Goal: Task Accomplishment & Management: Manage account settings

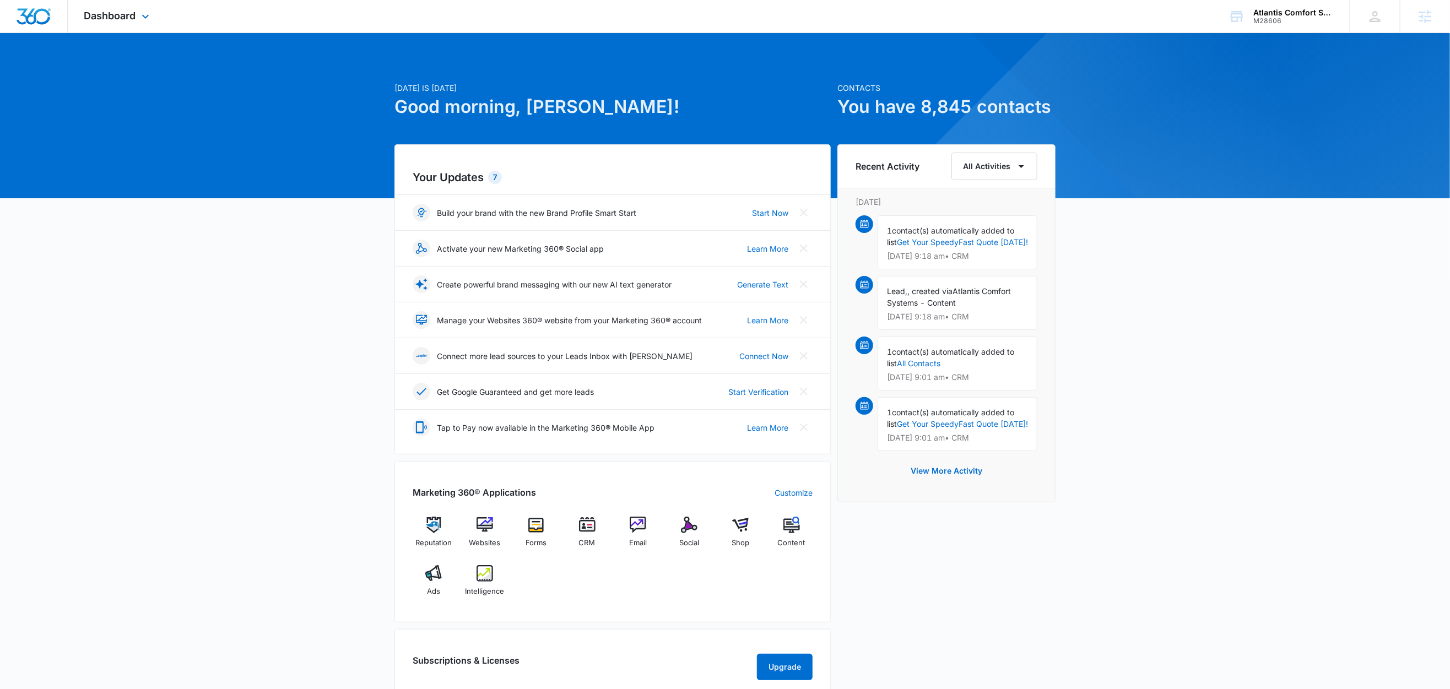
click at [146, 25] on div "Dashboard Apps Reputation Websites Forms CRM Email Social Shop Content Ads Inte…" at bounding box center [118, 16] width 101 height 32
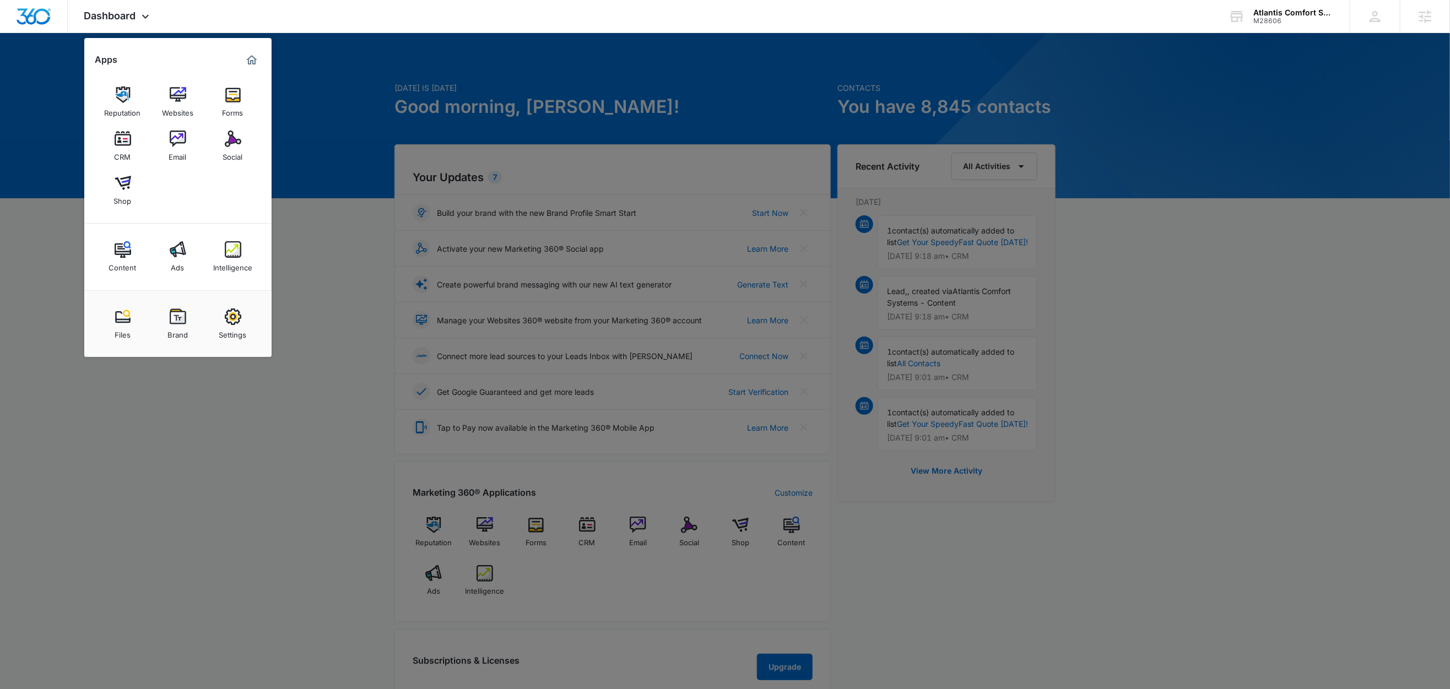
click at [235, 264] on div "Intelligence" at bounding box center [232, 265] width 39 height 14
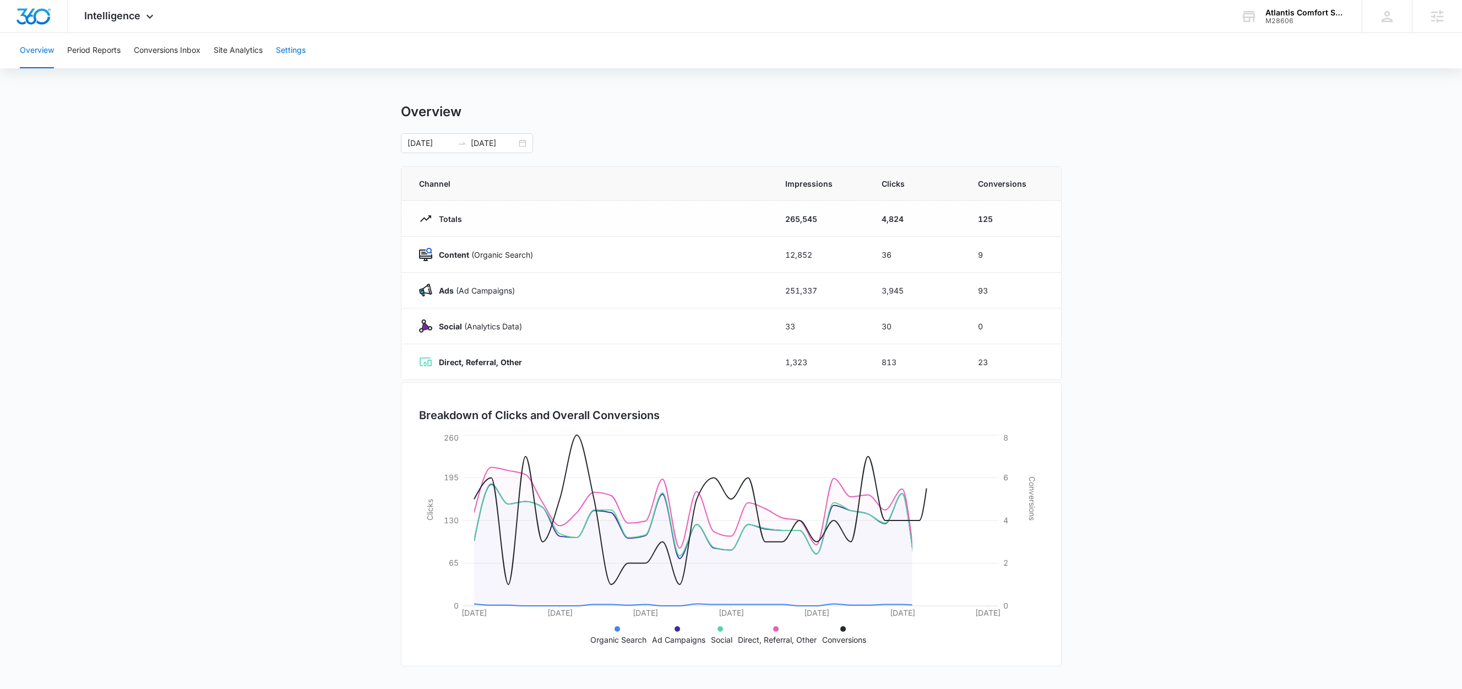
click at [295, 47] on button "Settings" at bounding box center [291, 50] width 30 height 35
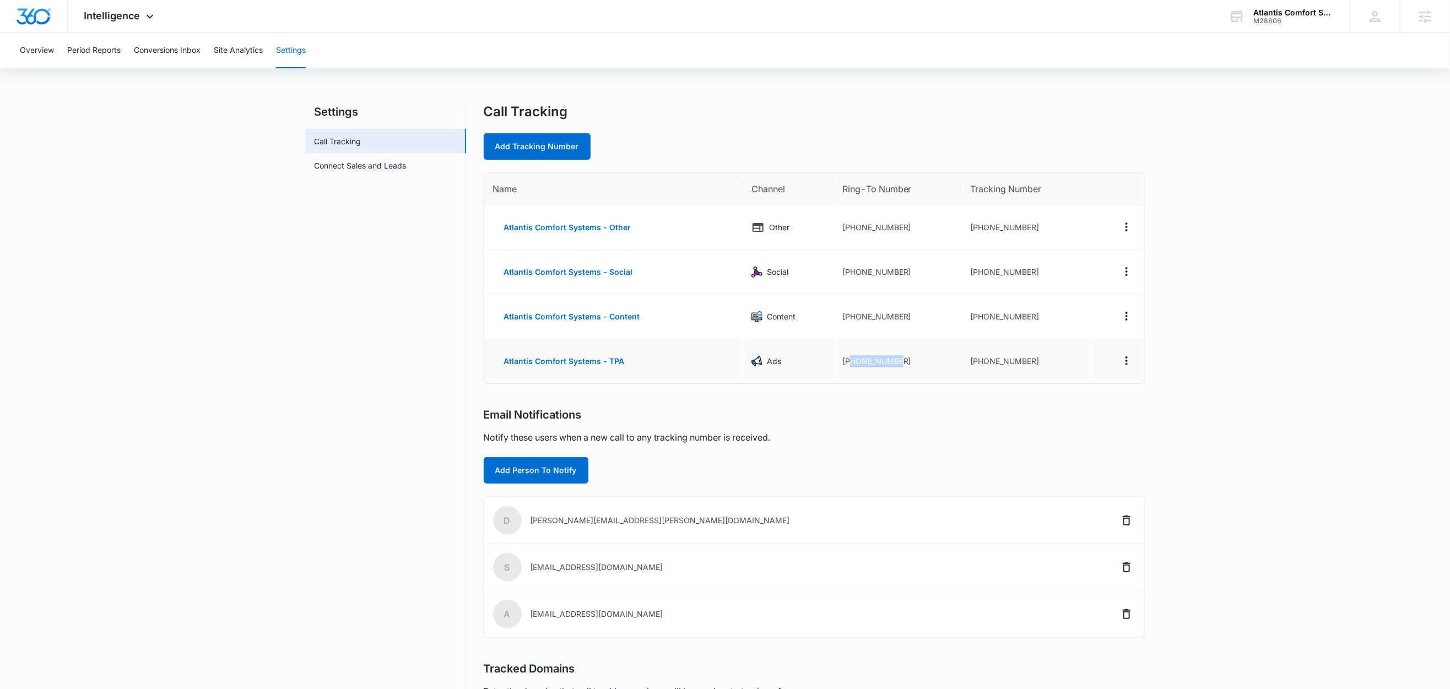
drag, startPoint x: 905, startPoint y: 359, endPoint x: 850, endPoint y: 368, distance: 55.8
click at [850, 368] on td "+14012332600" at bounding box center [897, 361] width 128 height 44
copy td "4012332600"
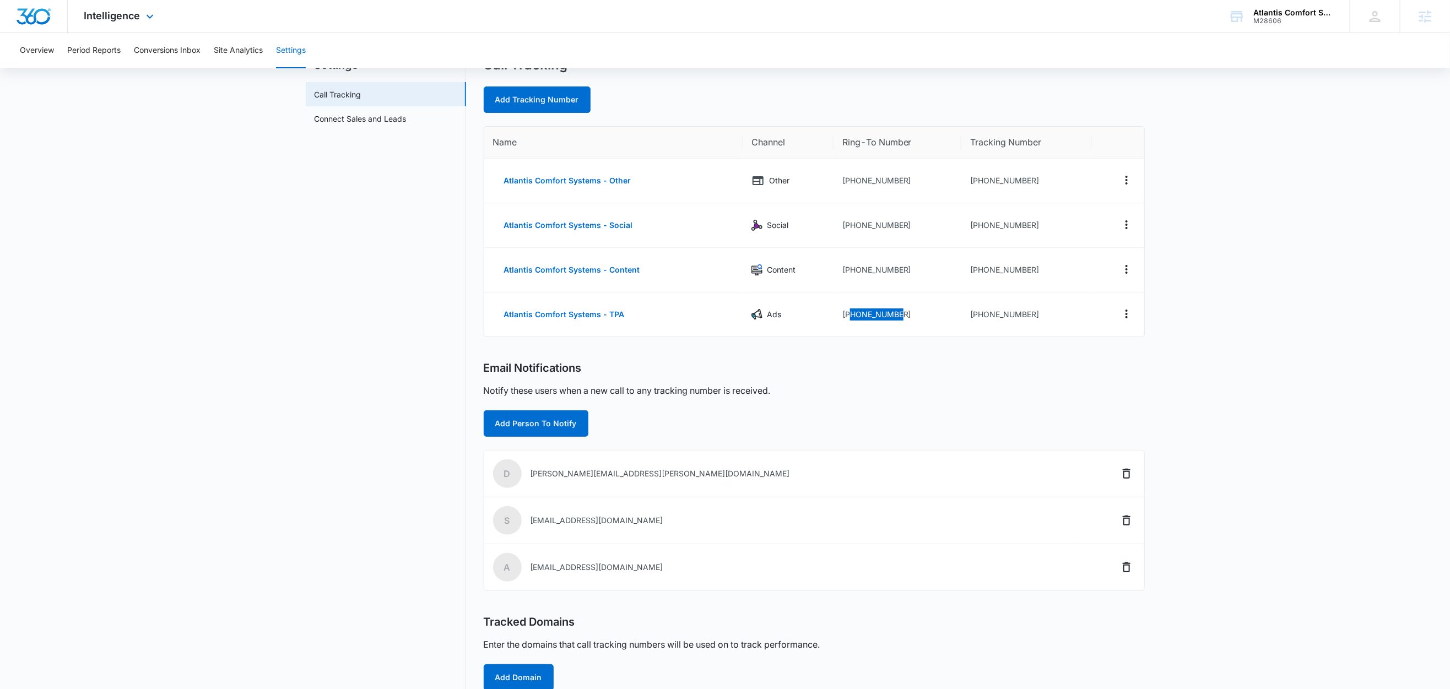
scroll to position [114, 0]
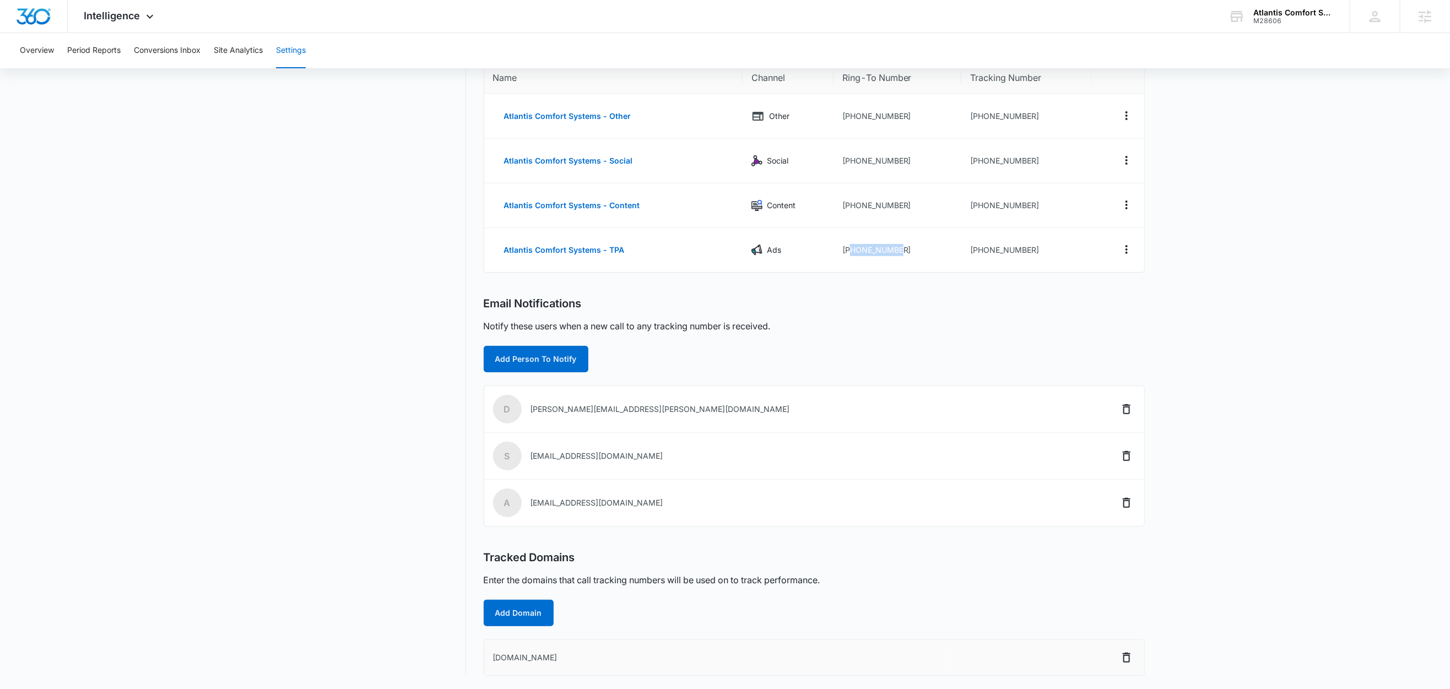
click at [536, 655] on td "atlantiscomfort.com" at bounding box center [715, 657] width 462 height 35
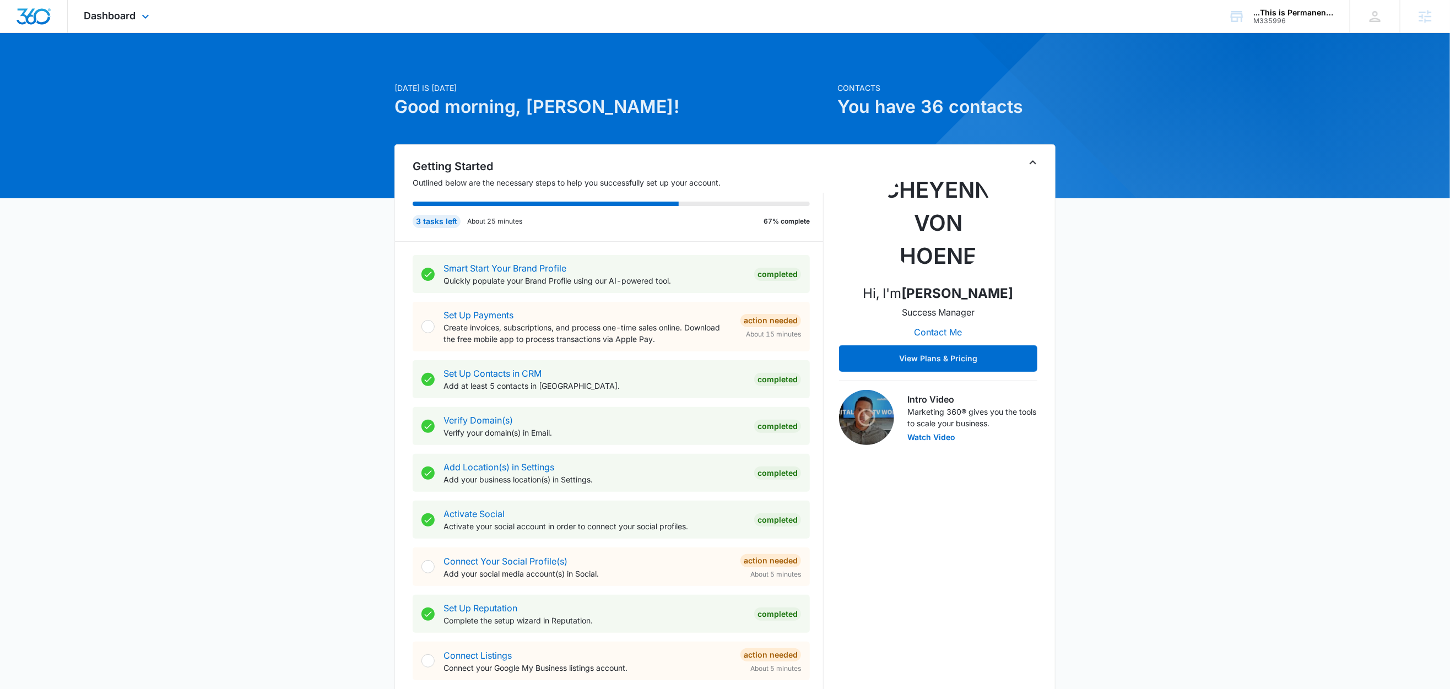
click at [137, 17] on div "Dashboard Apps Reputation Websites Forms CRM Email Social Content Ads Intellige…" at bounding box center [118, 16] width 101 height 32
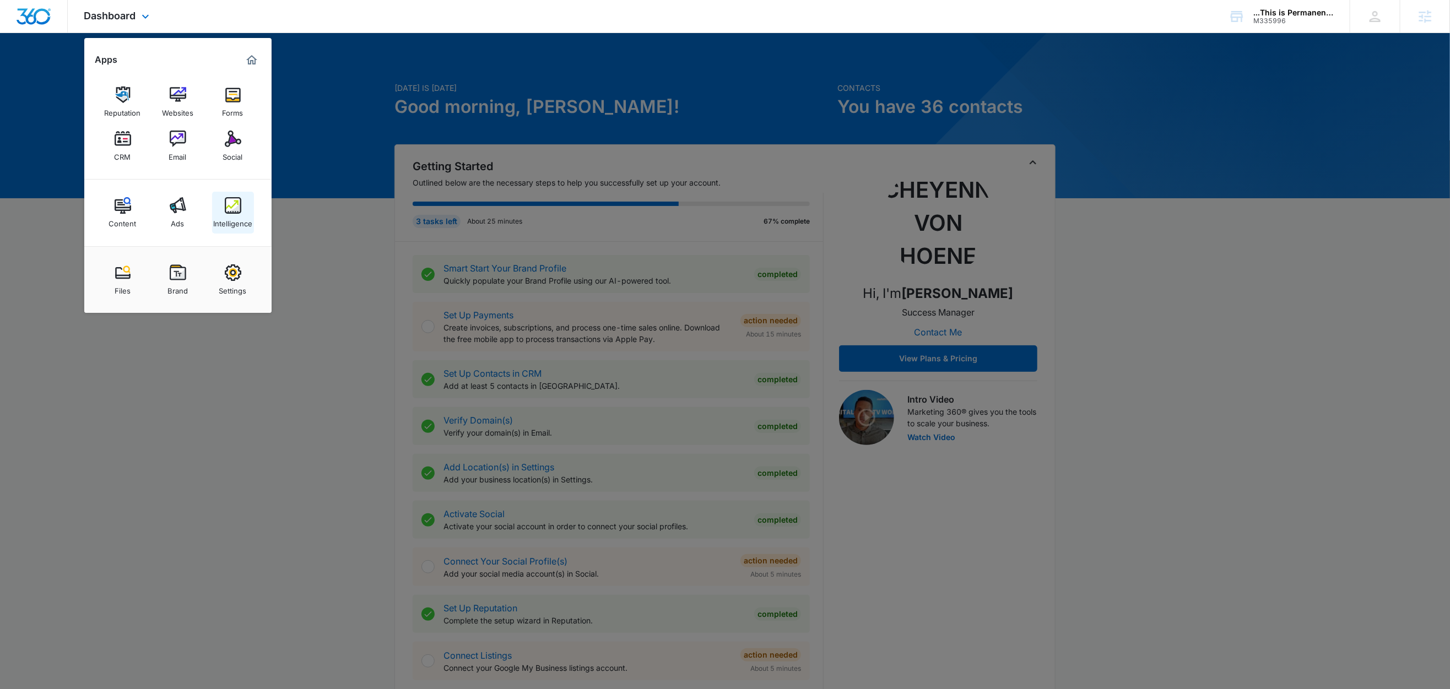
click at [231, 211] on img at bounding box center [233, 205] width 17 height 17
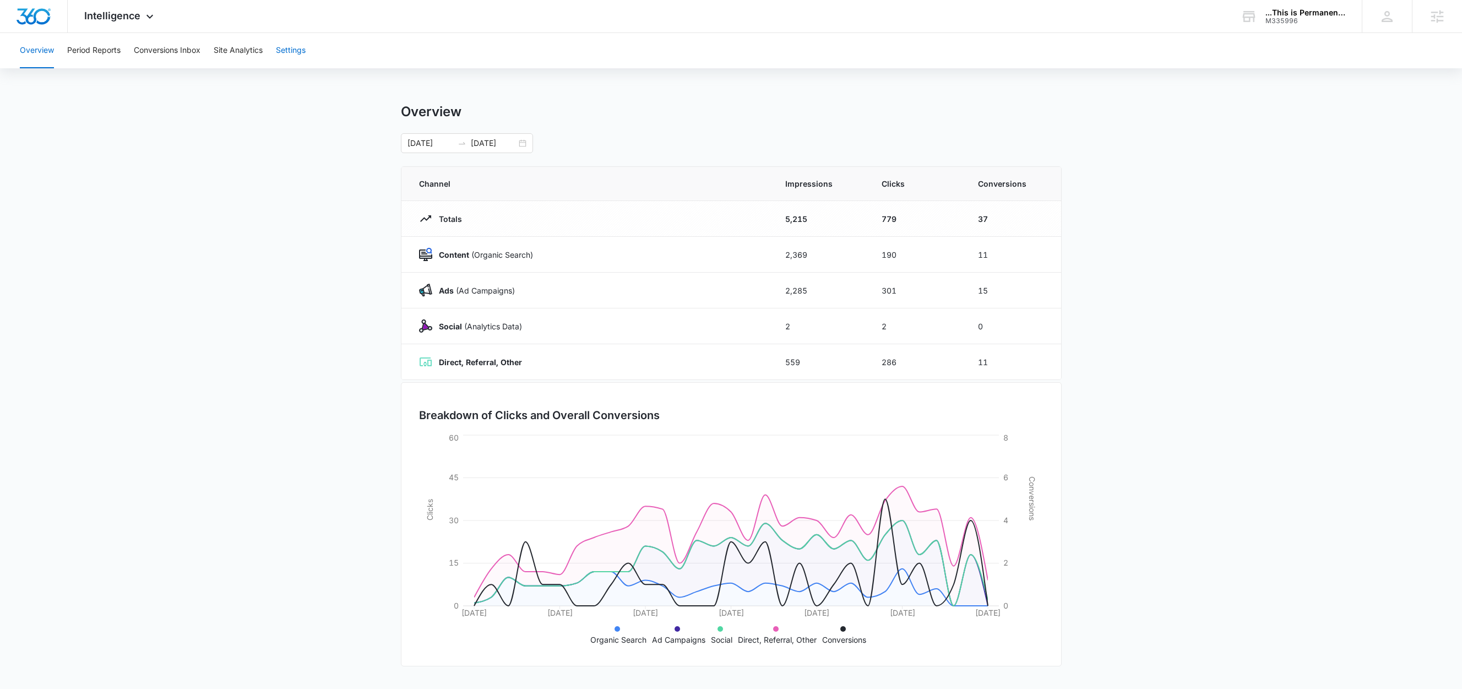
click at [293, 52] on button "Settings" at bounding box center [291, 50] width 30 height 35
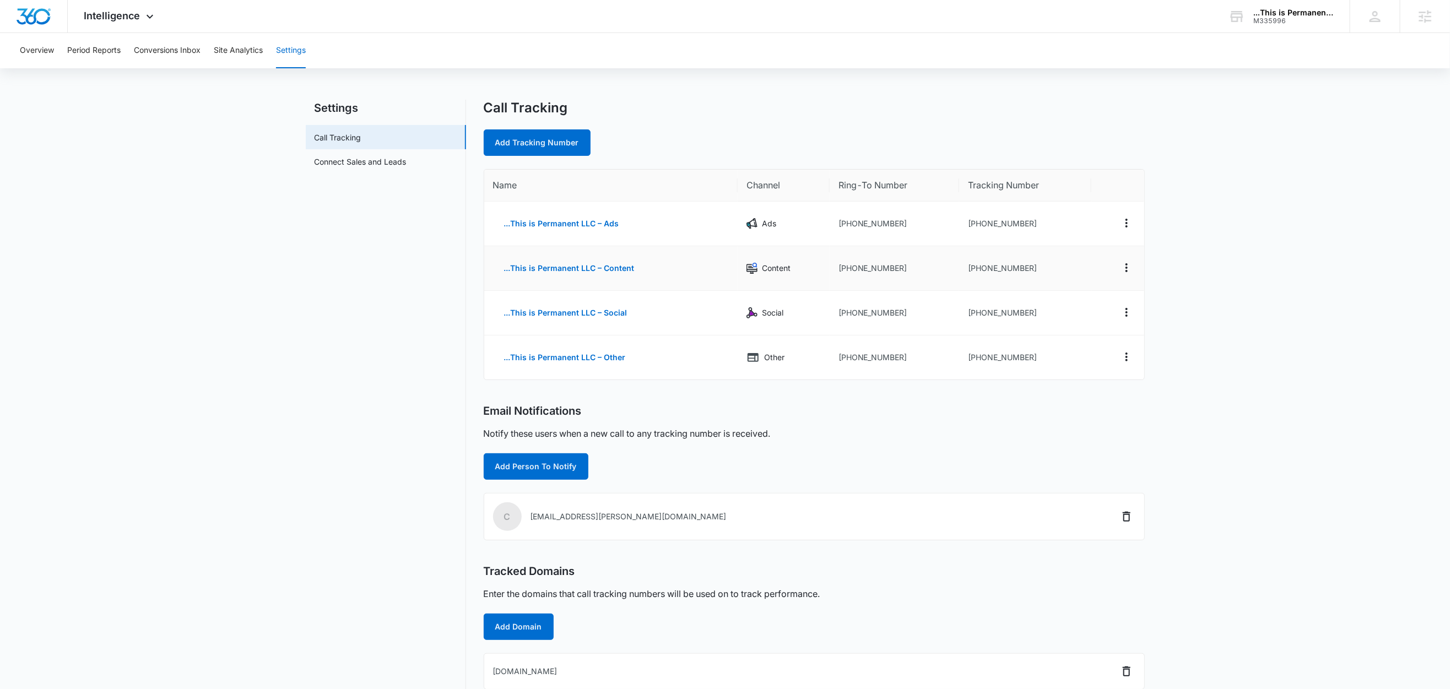
scroll to position [7, 0]
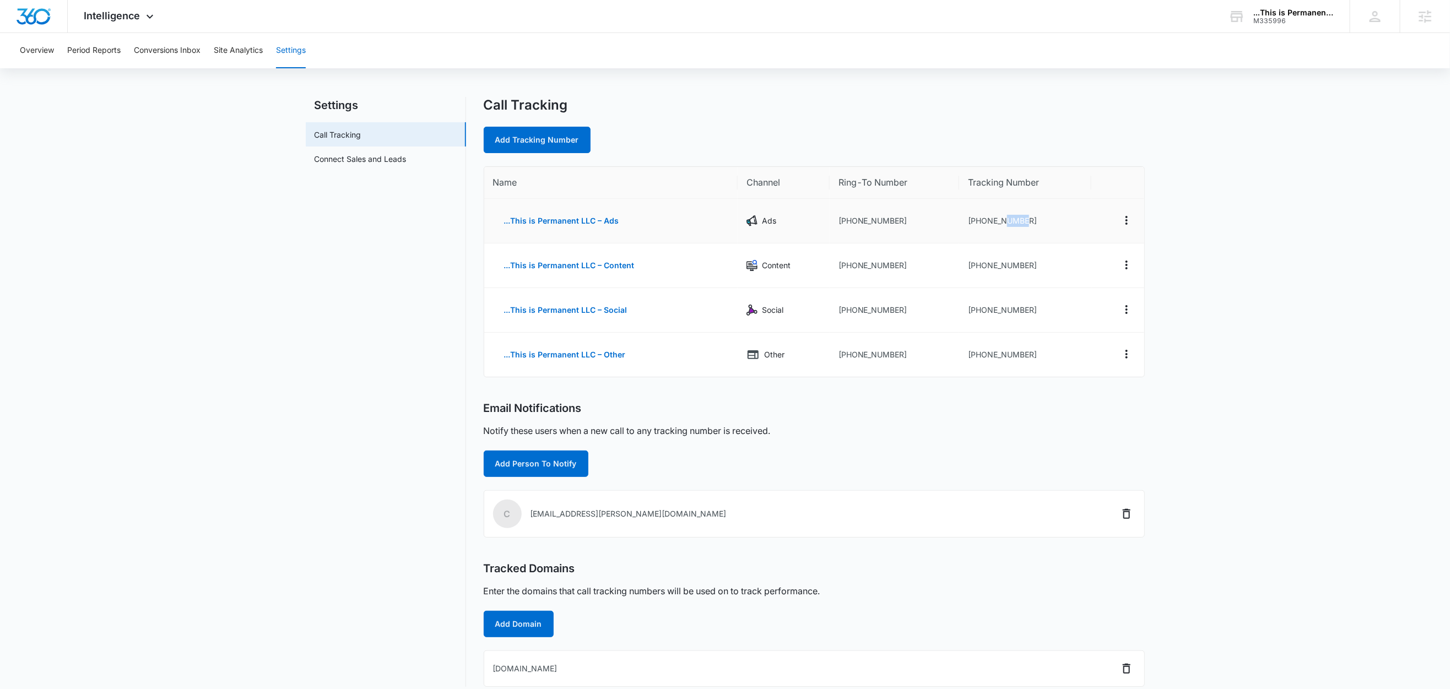
drag, startPoint x: 1025, startPoint y: 222, endPoint x: 1004, endPoint y: 225, distance: 21.1
click at [1004, 225] on td "+19202128852" at bounding box center [1025, 221] width 132 height 45
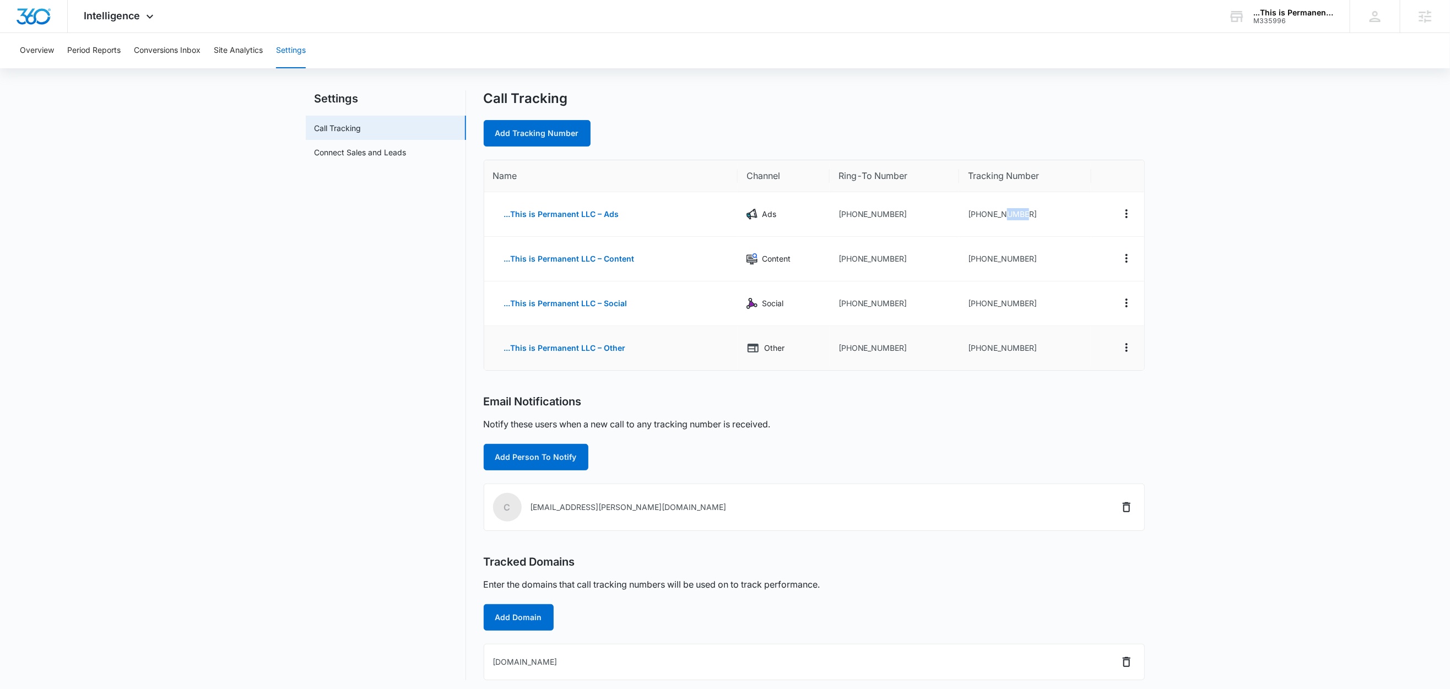
scroll to position [20, 0]
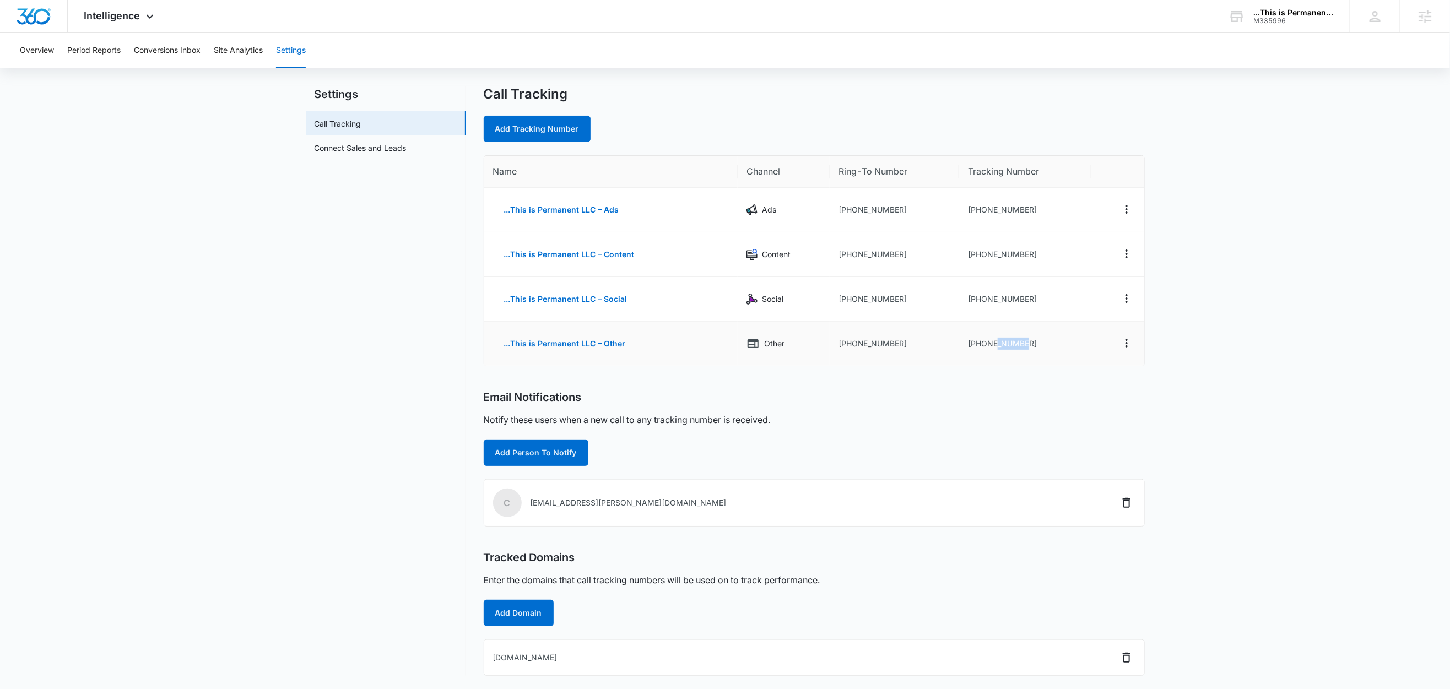
drag, startPoint x: 1030, startPoint y: 342, endPoint x: 995, endPoint y: 343, distance: 34.7
click at [995, 343] on td "+19202128874" at bounding box center [1025, 344] width 132 height 44
click at [965, 365] on div "Call Tracking Add Tracking Number Name Channel Ring-To Number Tracking Number .…" at bounding box center [814, 381] width 661 height 590
drag, startPoint x: 1029, startPoint y: 344, endPoint x: 974, endPoint y: 348, distance: 55.2
click at [974, 348] on td "+19202128874" at bounding box center [1025, 344] width 132 height 44
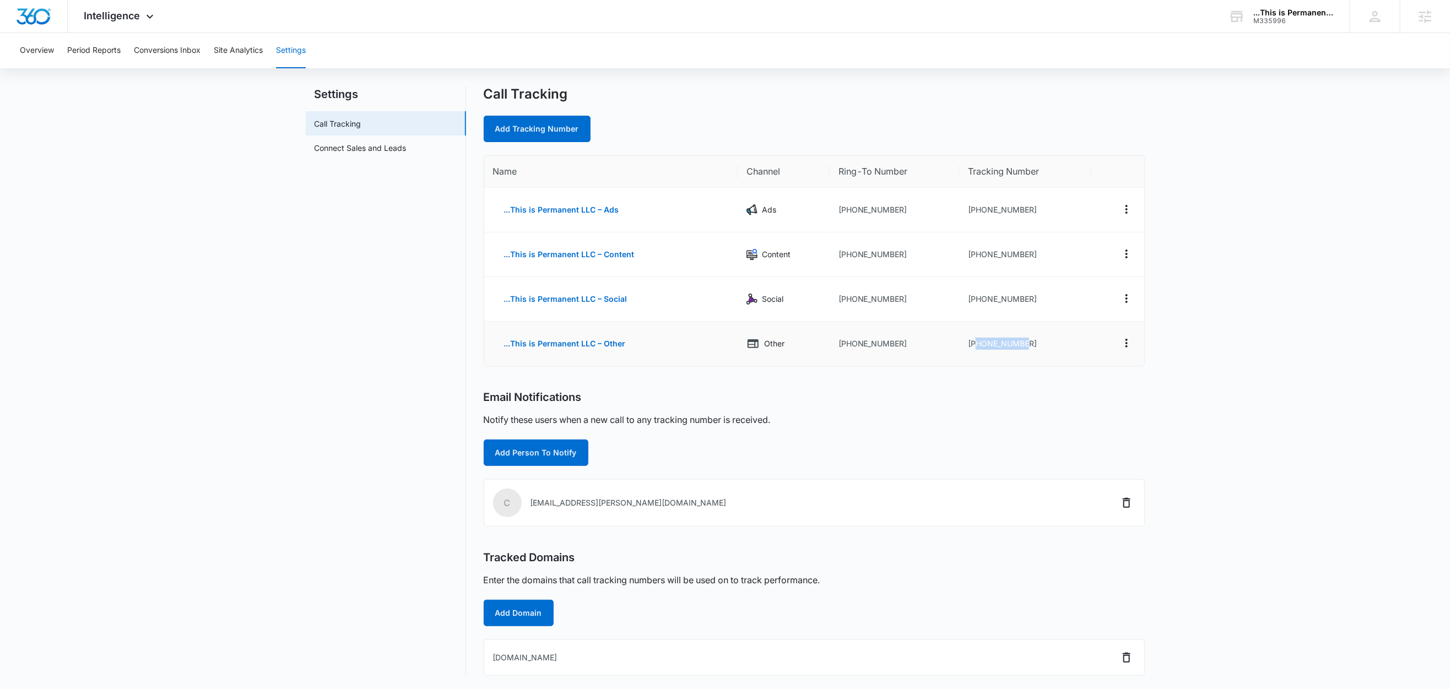
copy td "9202128874"
drag, startPoint x: 1028, startPoint y: 208, endPoint x: 976, endPoint y: 211, distance: 51.3
click at [976, 211] on td "+19202128852" at bounding box center [1025, 210] width 132 height 45
drag, startPoint x: 1048, startPoint y: 209, endPoint x: 975, endPoint y: 211, distance: 73.3
click at [975, 211] on td "+19202128852" at bounding box center [1025, 210] width 132 height 45
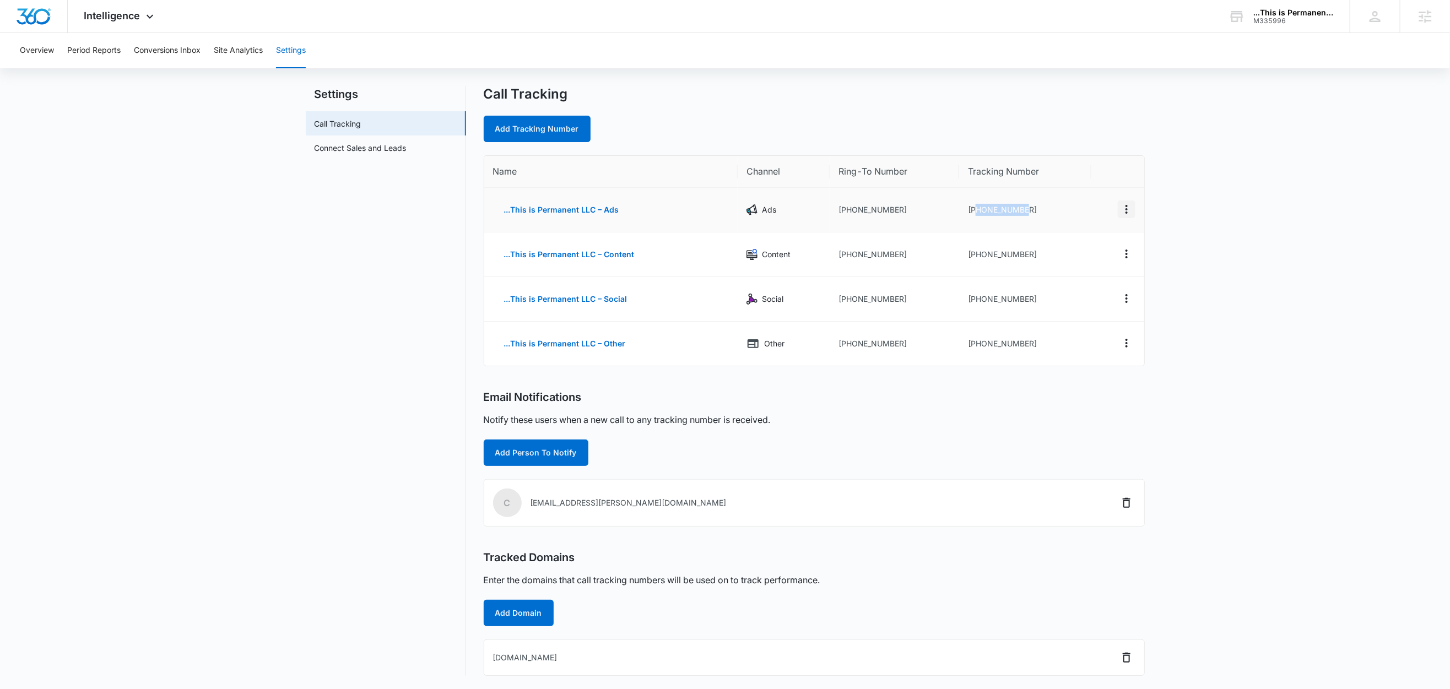
click at [1128, 206] on icon "Actions" at bounding box center [1126, 209] width 13 height 13
click at [1074, 200] on div "Edit" at bounding box center [1074, 201] width 23 height 8
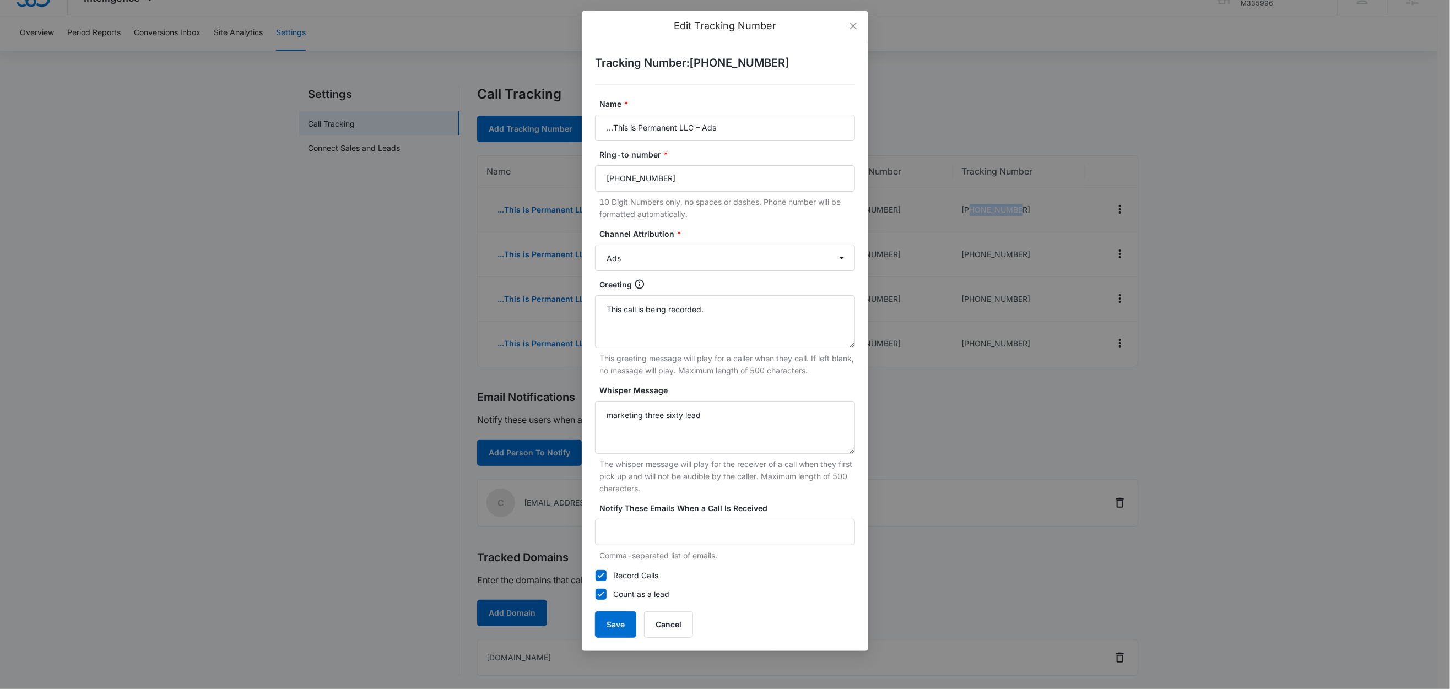
scroll to position [33, 0]
click at [676, 626] on button "Cancel" at bounding box center [668, 624] width 49 height 26
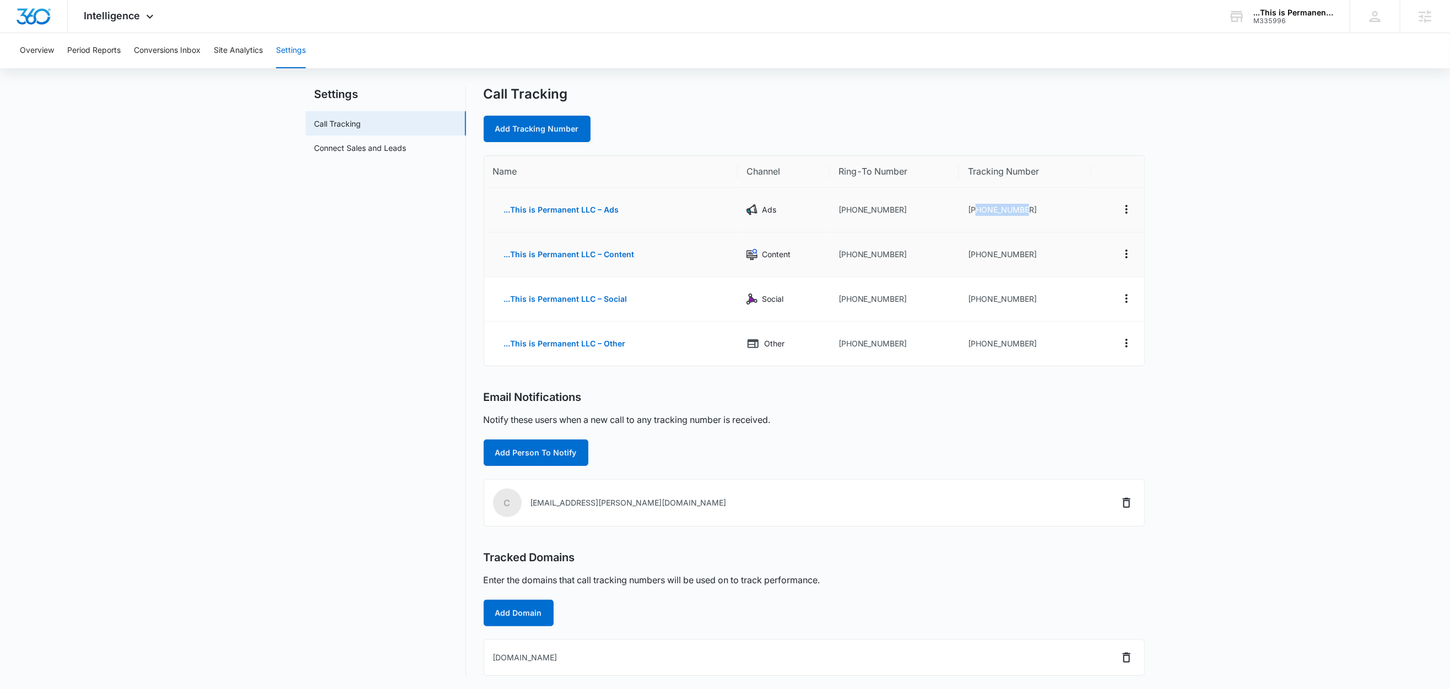
scroll to position [20, 0]
click at [1125, 249] on icon "Actions" at bounding box center [1126, 253] width 13 height 13
click at [1083, 241] on div "Edit" at bounding box center [1074, 245] width 23 height 8
select select "CONTENT"
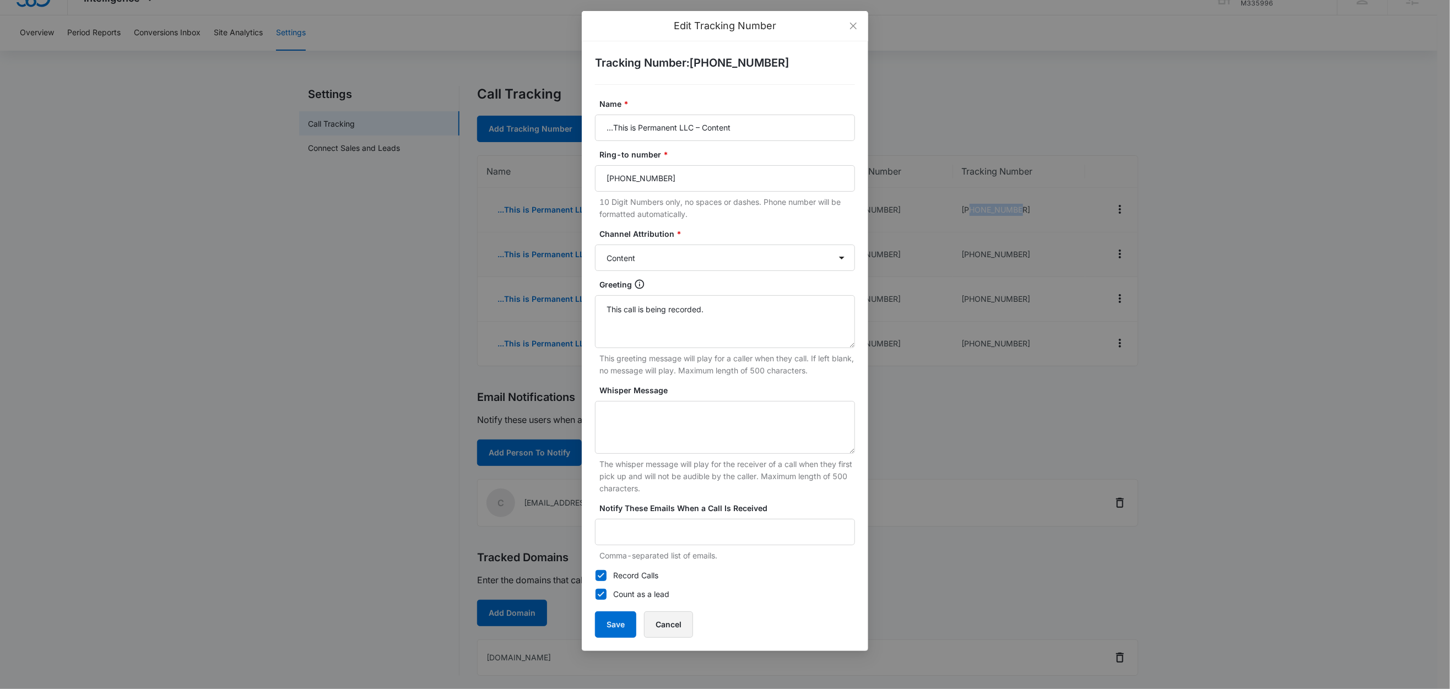
click at [669, 626] on button "Cancel" at bounding box center [668, 624] width 49 height 26
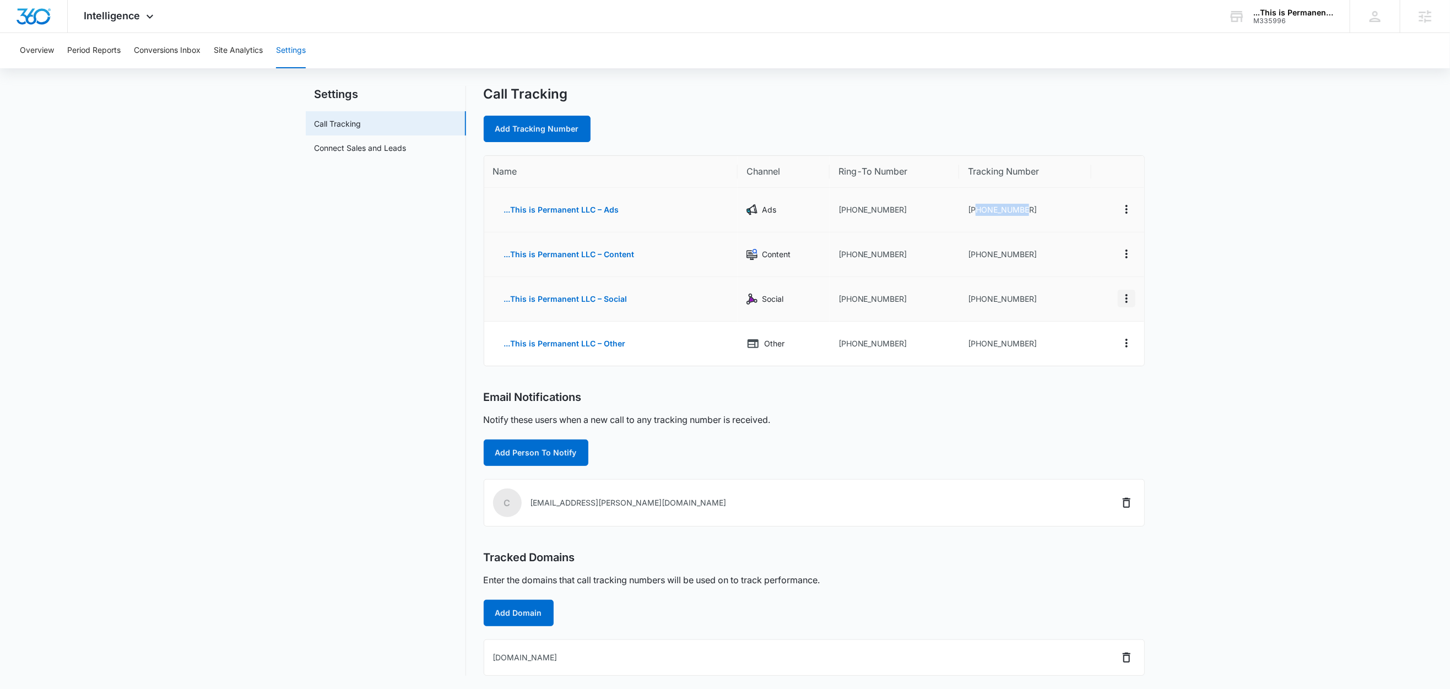
click at [1125, 294] on icon "Actions" at bounding box center [1126, 298] width 13 height 13
click at [1081, 289] on div "Edit" at bounding box center [1074, 290] width 23 height 8
select select "SOCIAL"
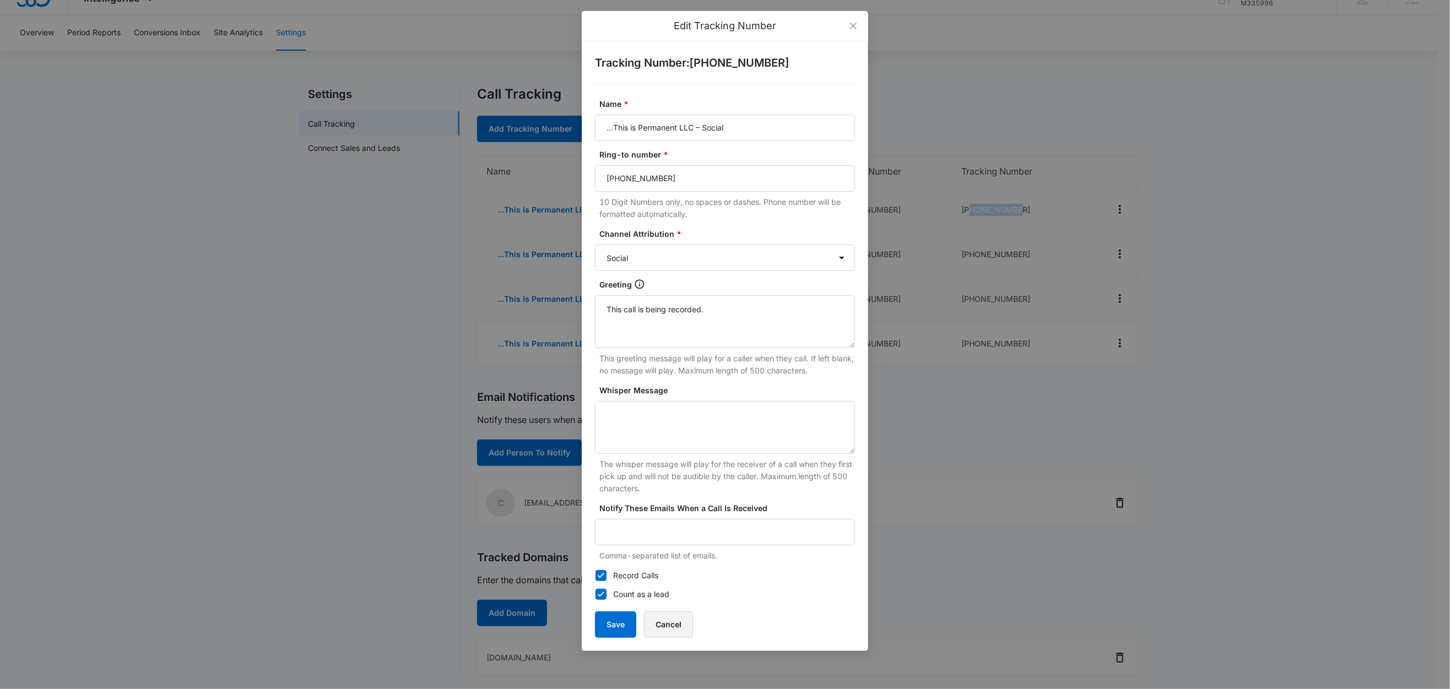
click at [683, 630] on button "Cancel" at bounding box center [668, 624] width 49 height 26
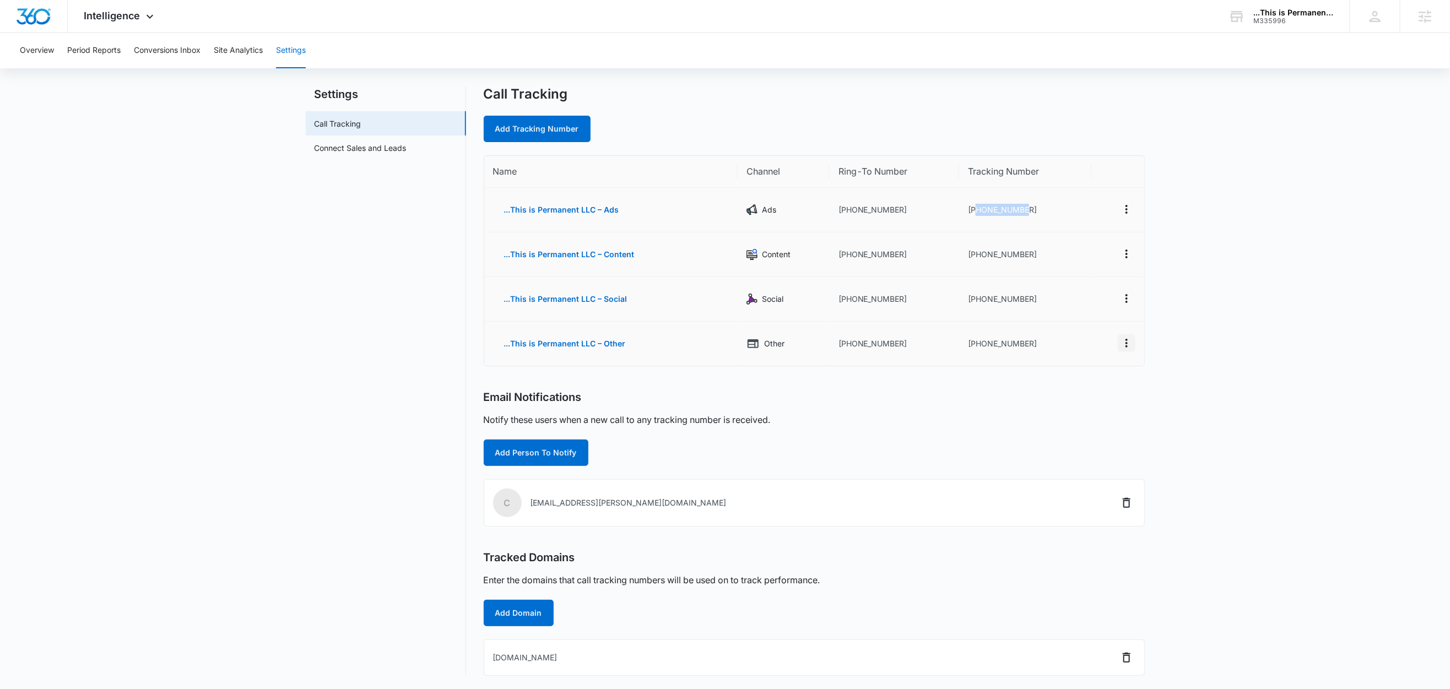
click at [1125, 343] on icon "Actions" at bounding box center [1126, 343] width 2 height 9
click at [1100, 324] on button "Edit" at bounding box center [1081, 331] width 63 height 17
select select "OTHER"
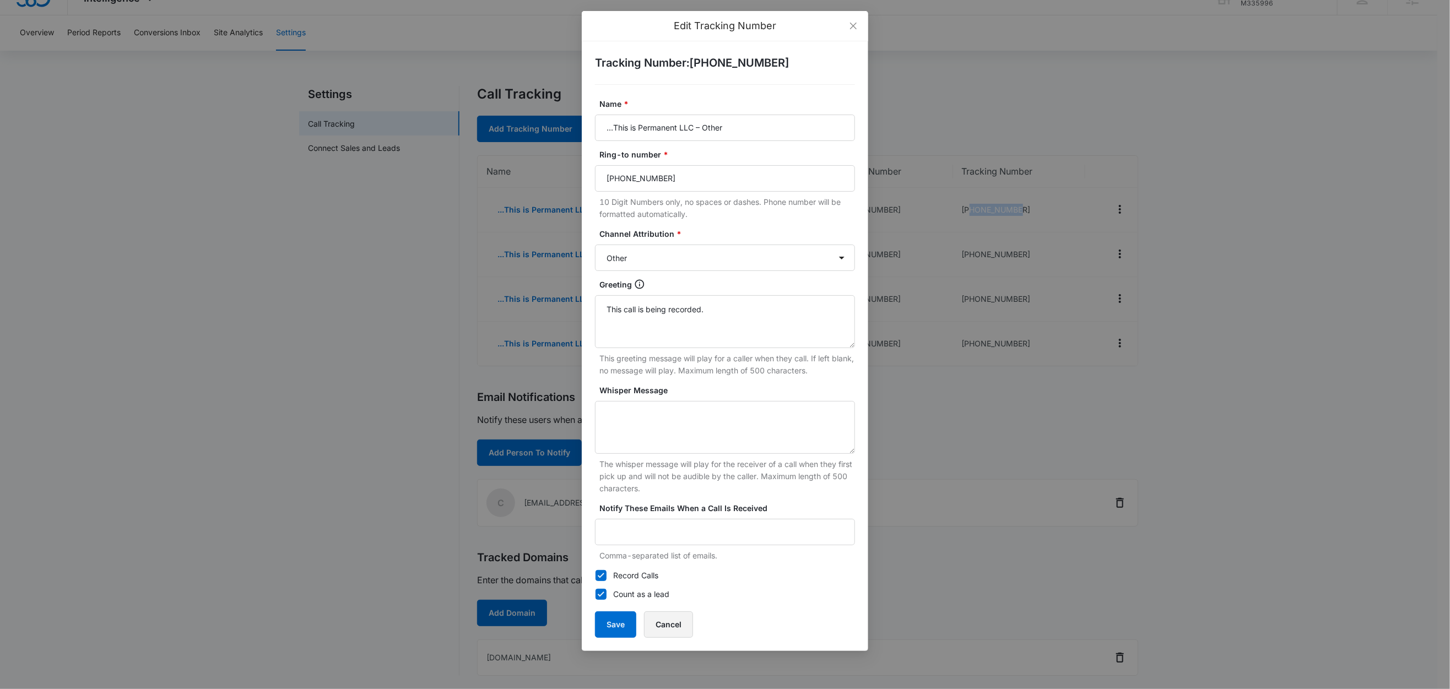
click at [668, 623] on button "Cancel" at bounding box center [668, 624] width 49 height 26
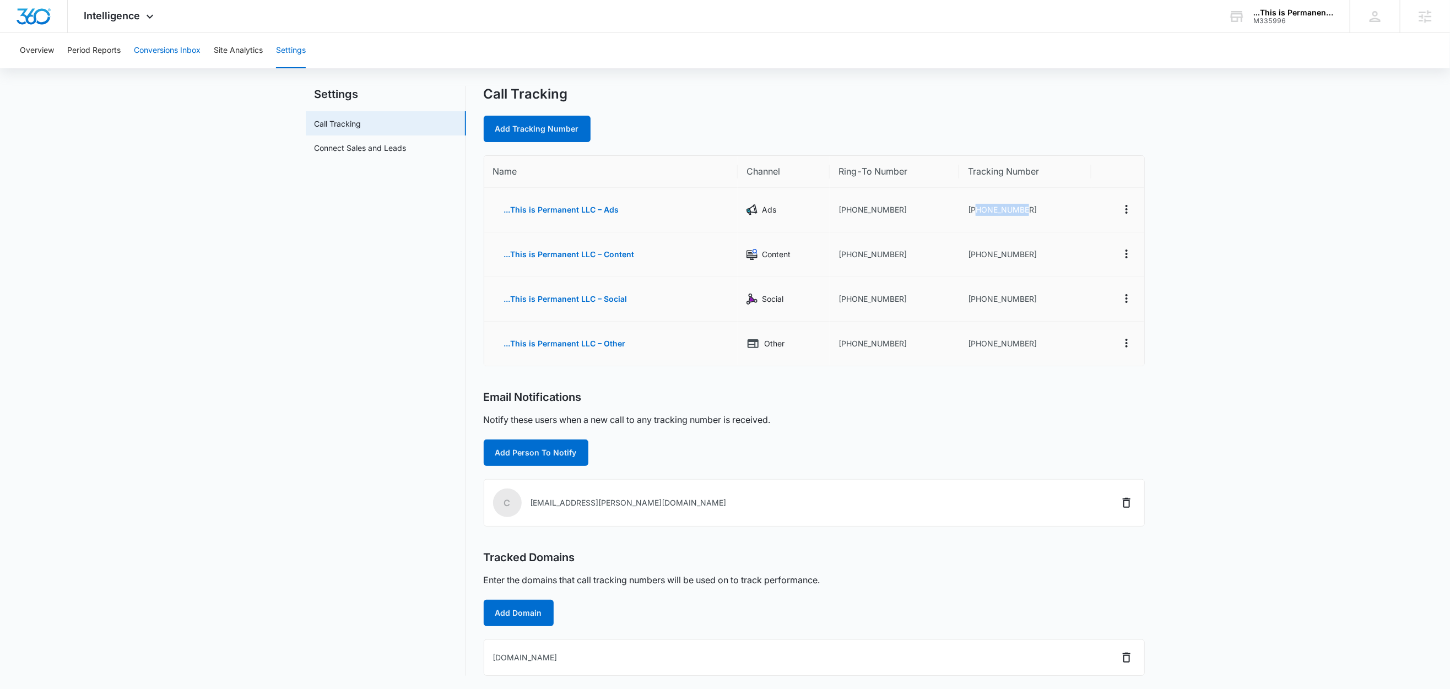
click at [161, 53] on button "Conversions Inbox" at bounding box center [167, 50] width 67 height 35
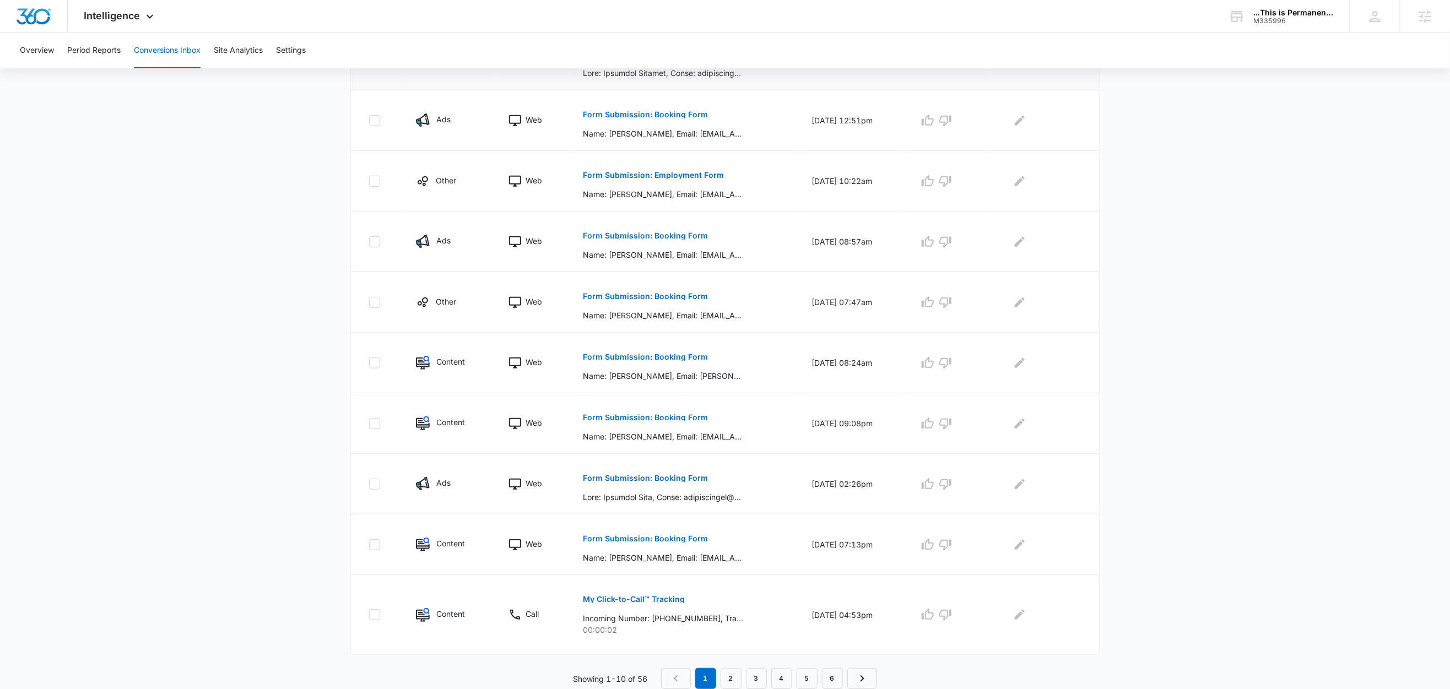
scroll to position [321, 0]
click at [729, 677] on link "2" at bounding box center [730, 678] width 21 height 21
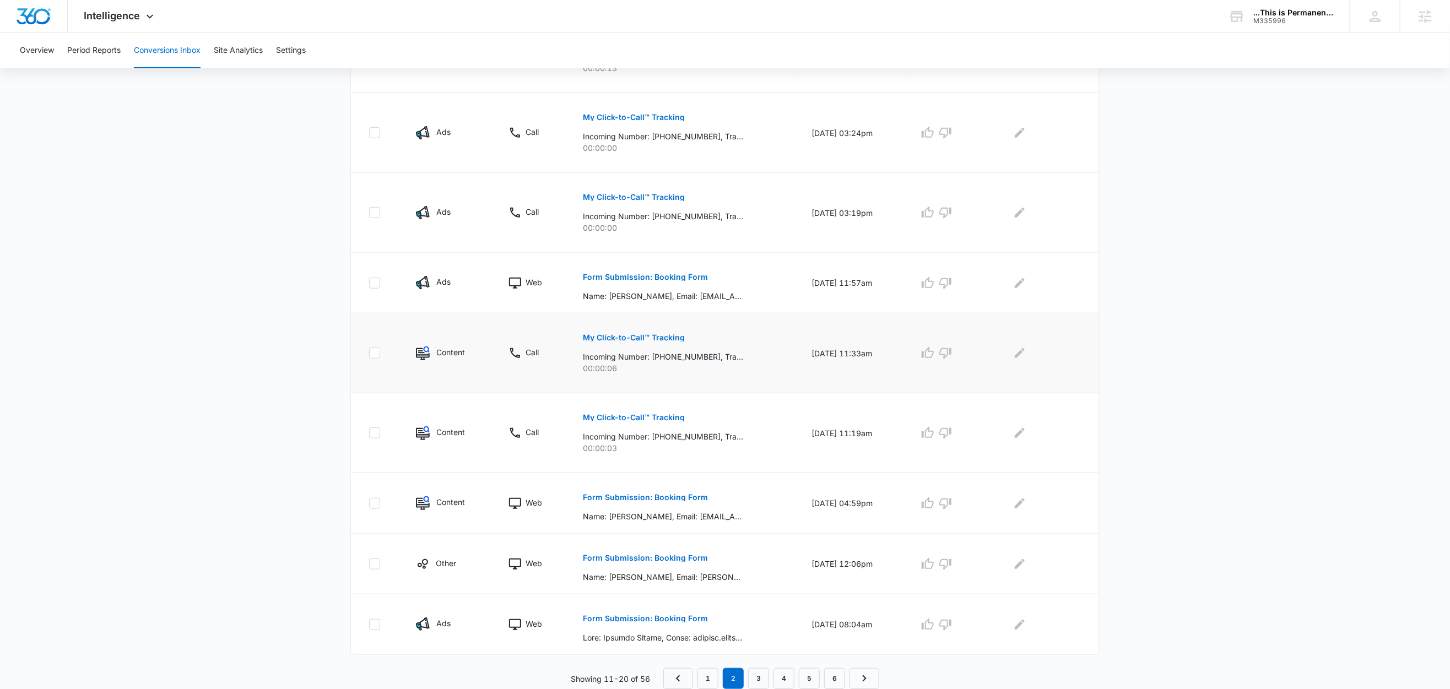
scroll to position [417, 0]
click at [703, 677] on link "1" at bounding box center [707, 678] width 21 height 21
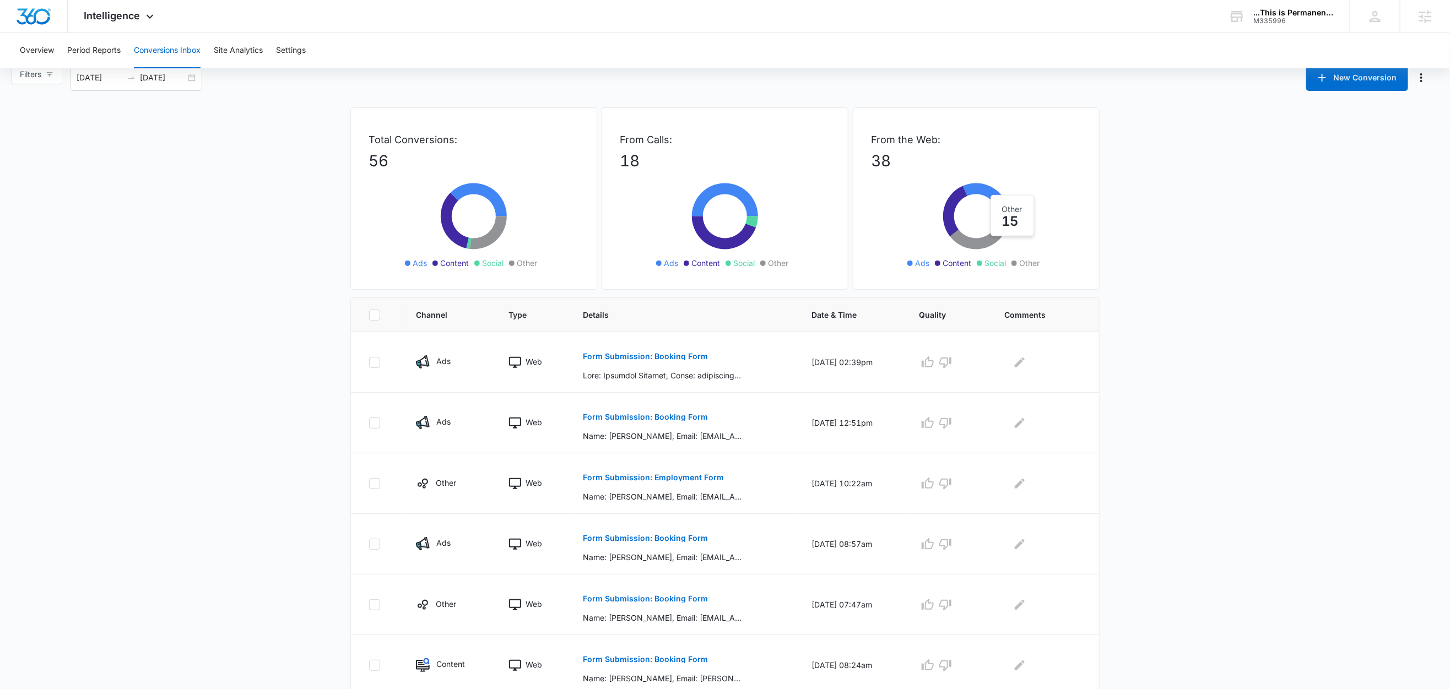
scroll to position [0, 0]
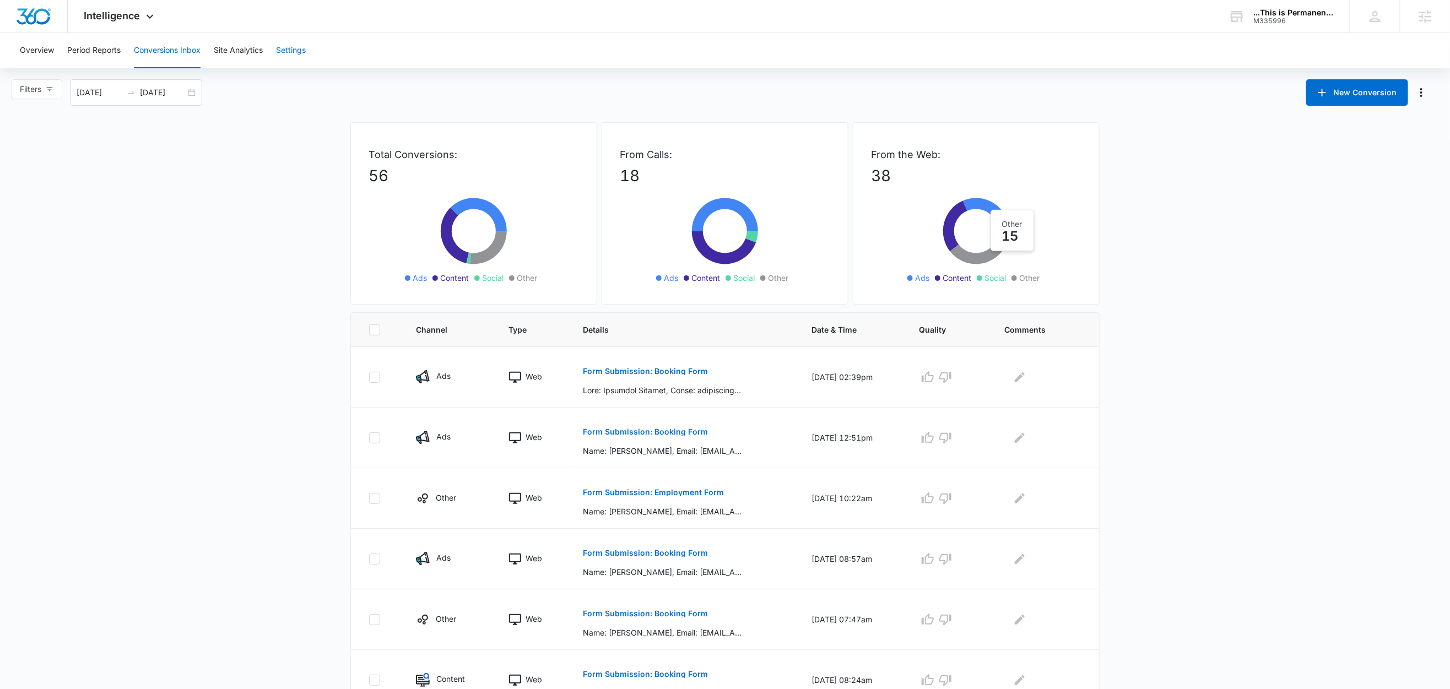
click at [289, 49] on button "Settings" at bounding box center [291, 50] width 30 height 35
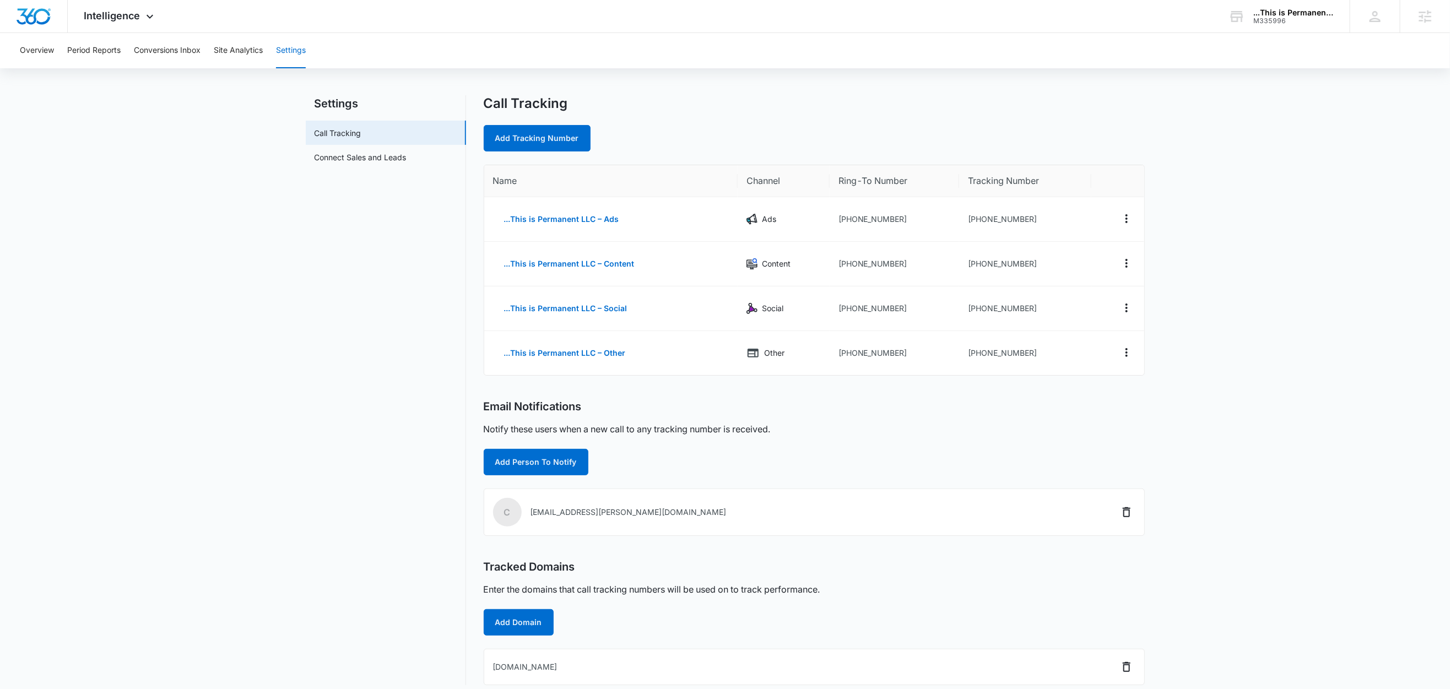
scroll to position [20, 0]
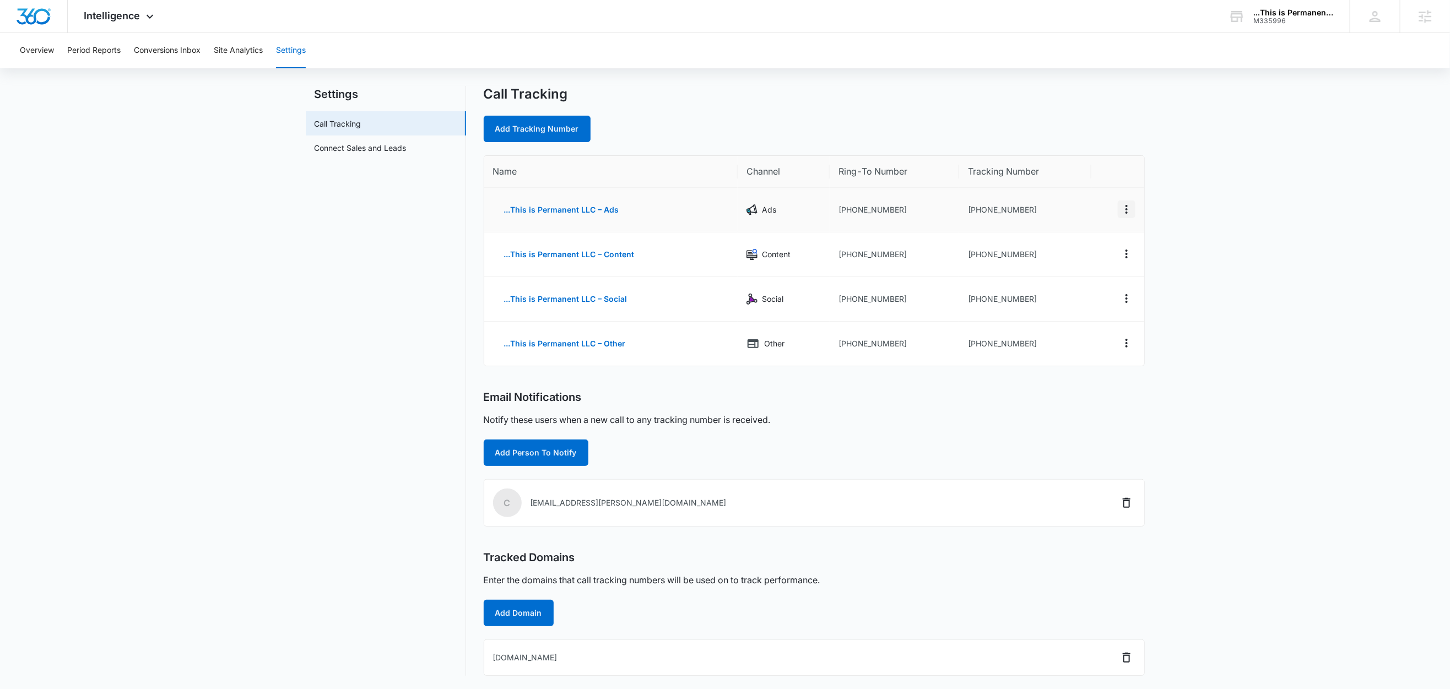
click at [1128, 204] on icon "Actions" at bounding box center [1126, 209] width 13 height 13
click at [1086, 192] on button "Edit" at bounding box center [1081, 200] width 63 height 17
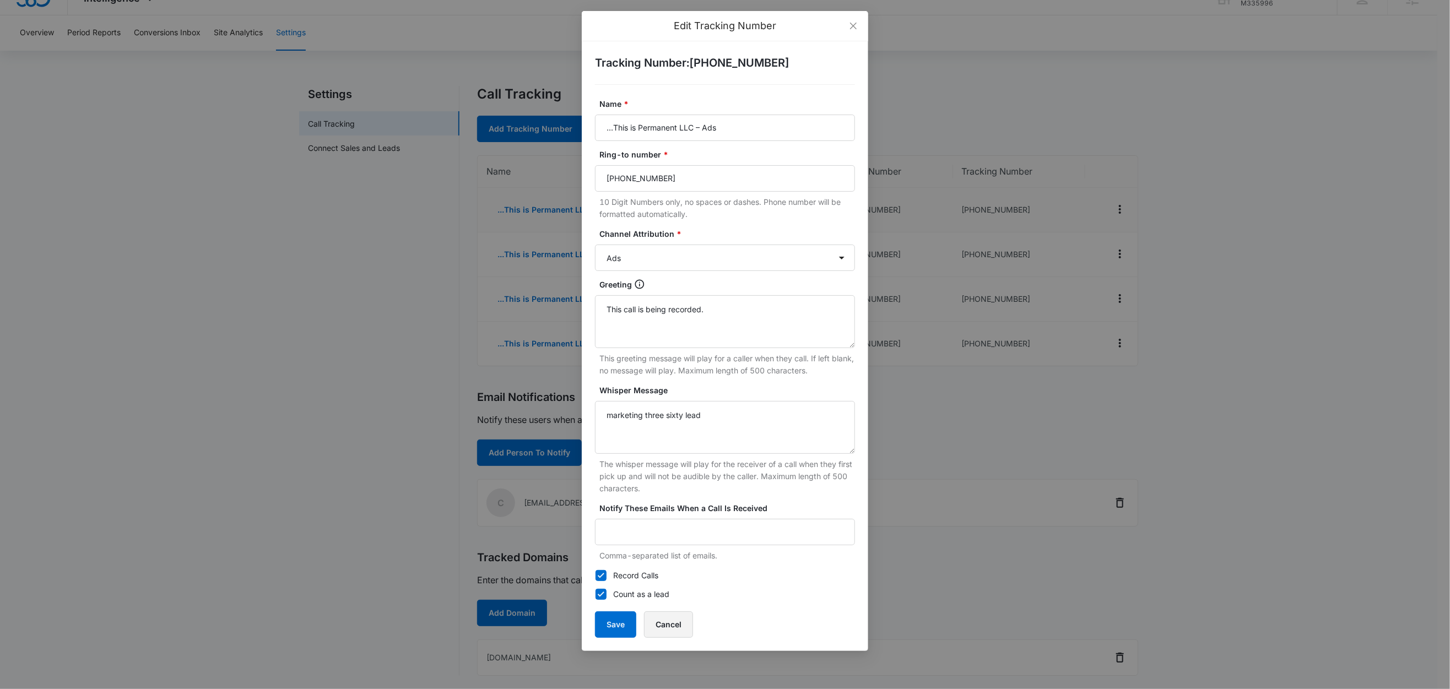
click at [673, 623] on button "Cancel" at bounding box center [668, 624] width 49 height 26
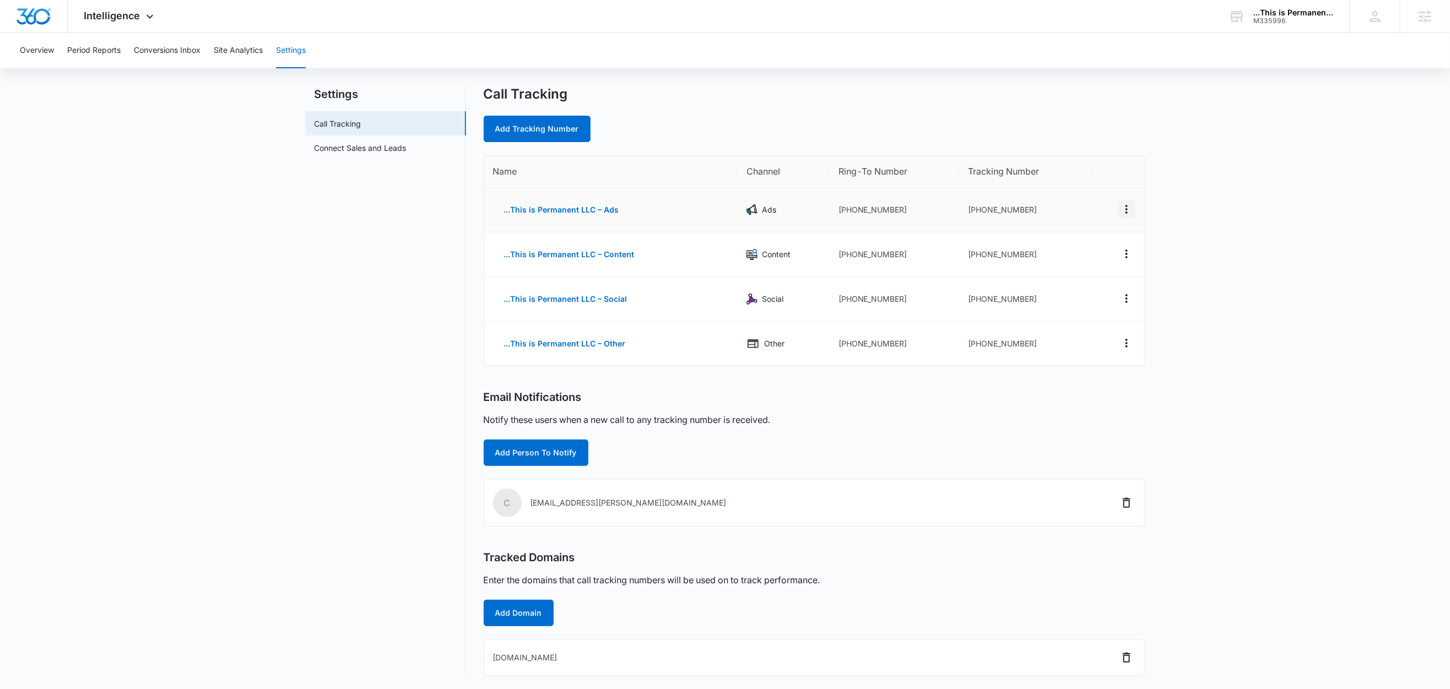
click at [1128, 203] on icon "Actions" at bounding box center [1126, 209] width 13 height 13
click at [1082, 199] on div "Edit" at bounding box center [1074, 201] width 23 height 8
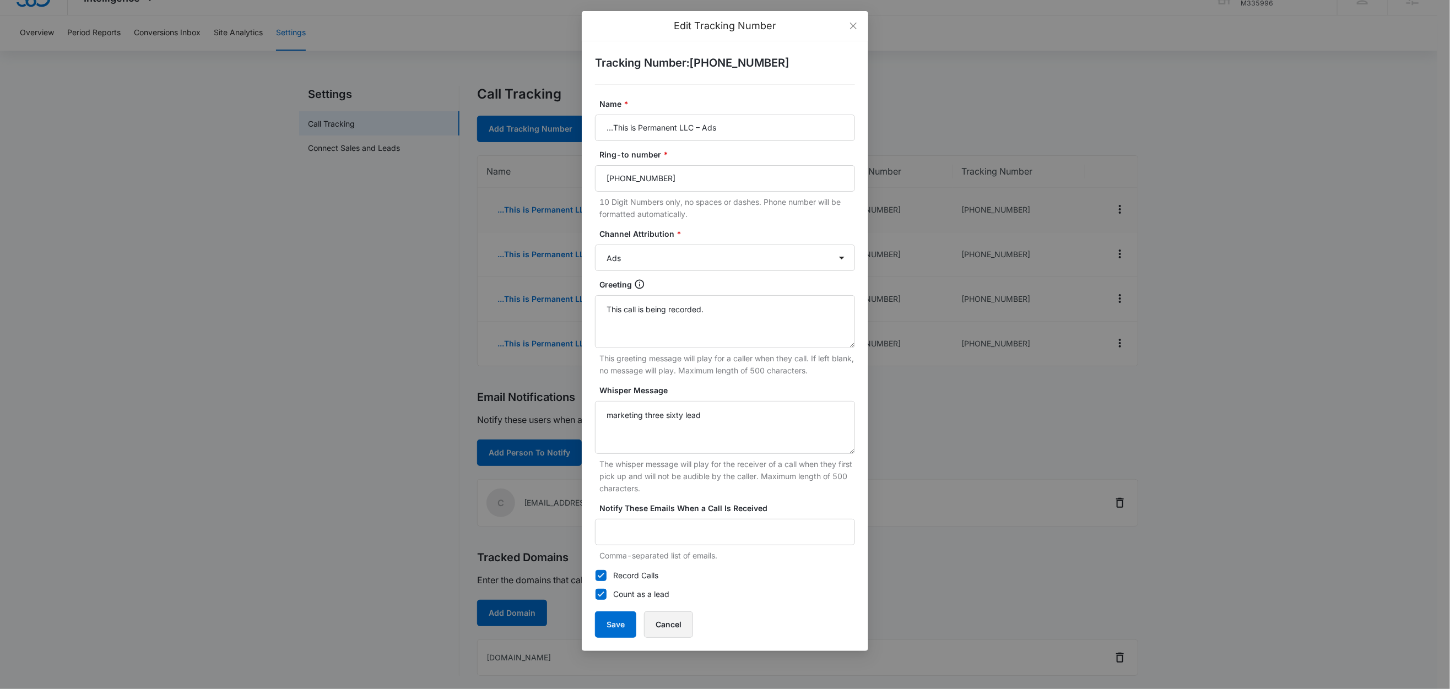
click at [676, 626] on button "Cancel" at bounding box center [668, 624] width 49 height 26
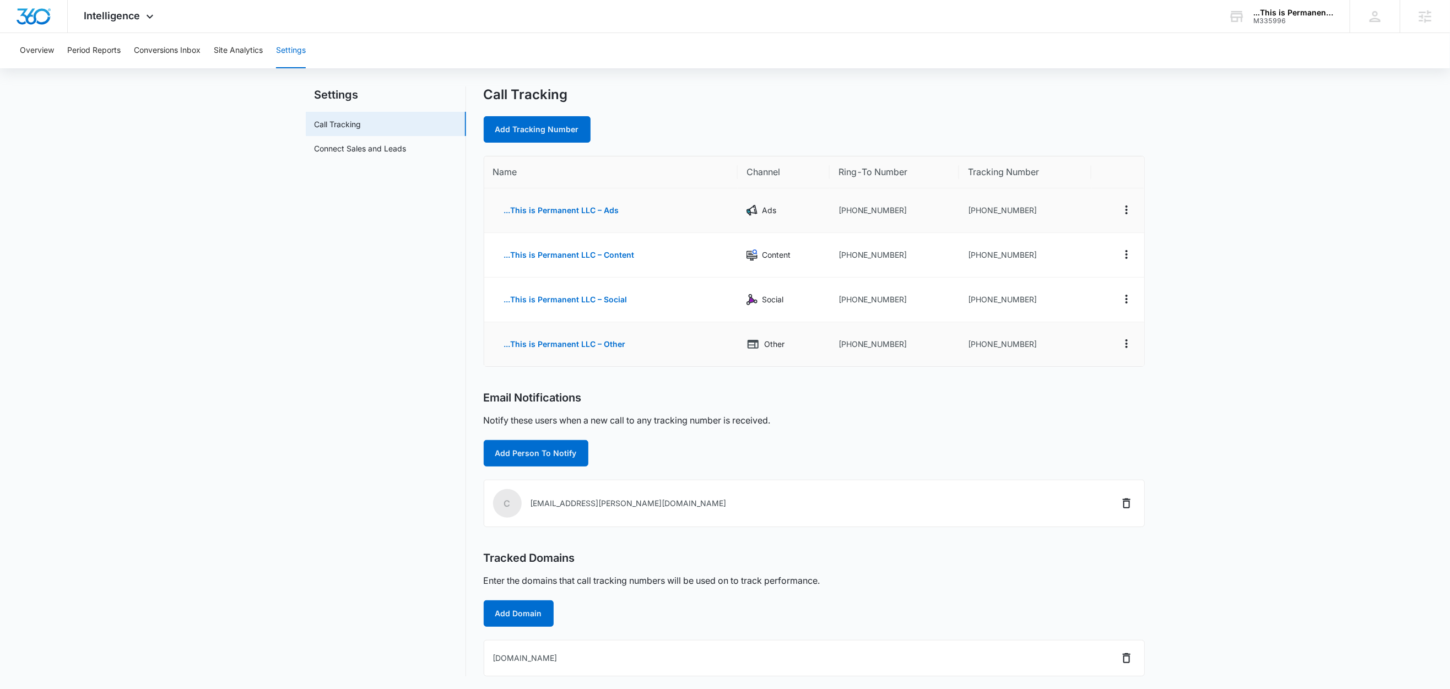
scroll to position [0, 0]
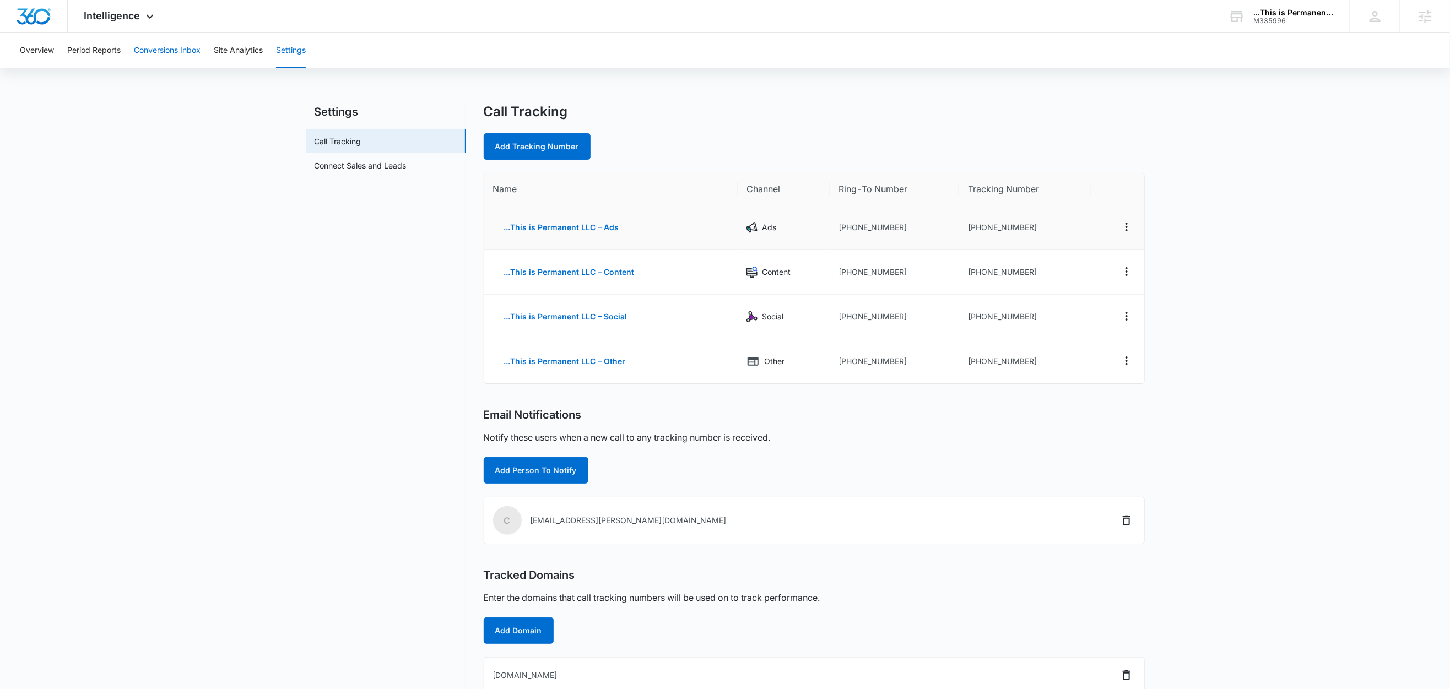
click at [165, 52] on button "Conversions Inbox" at bounding box center [167, 50] width 67 height 35
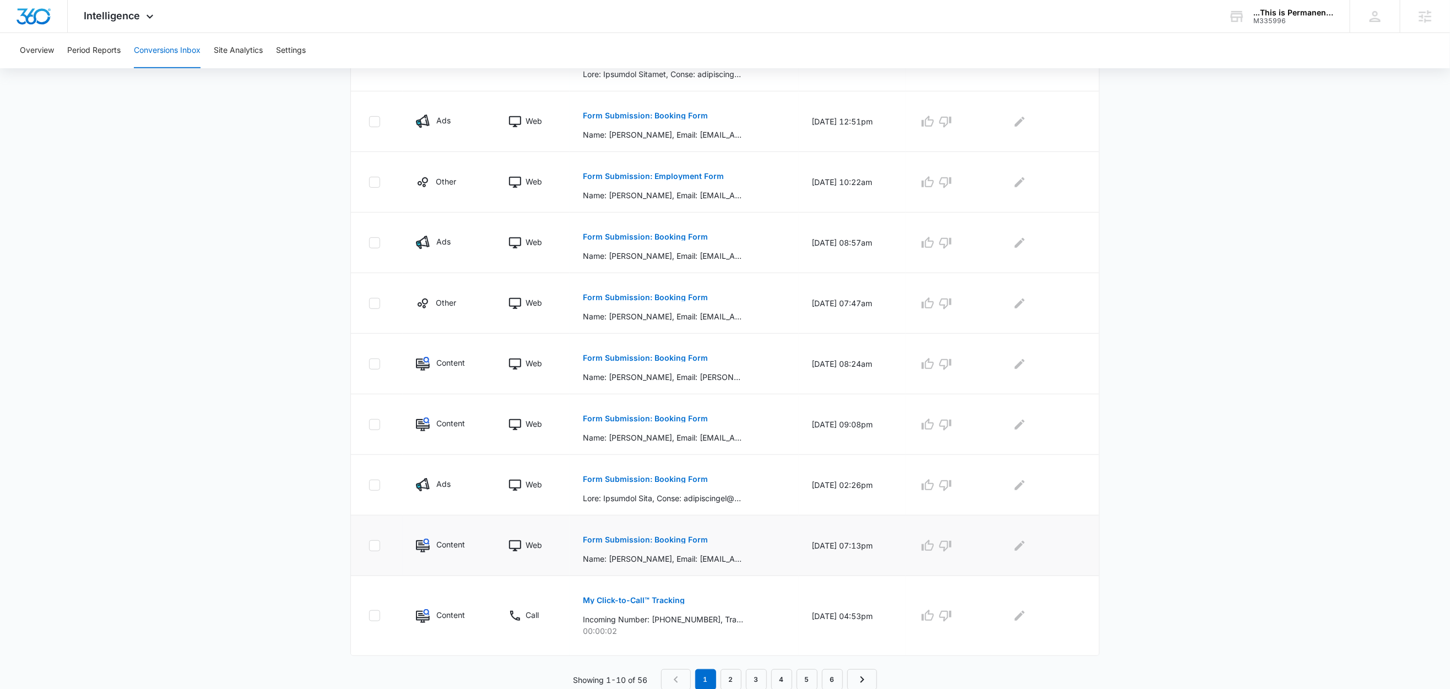
scroll to position [321, 0]
click at [729, 681] on link "2" at bounding box center [730, 678] width 21 height 21
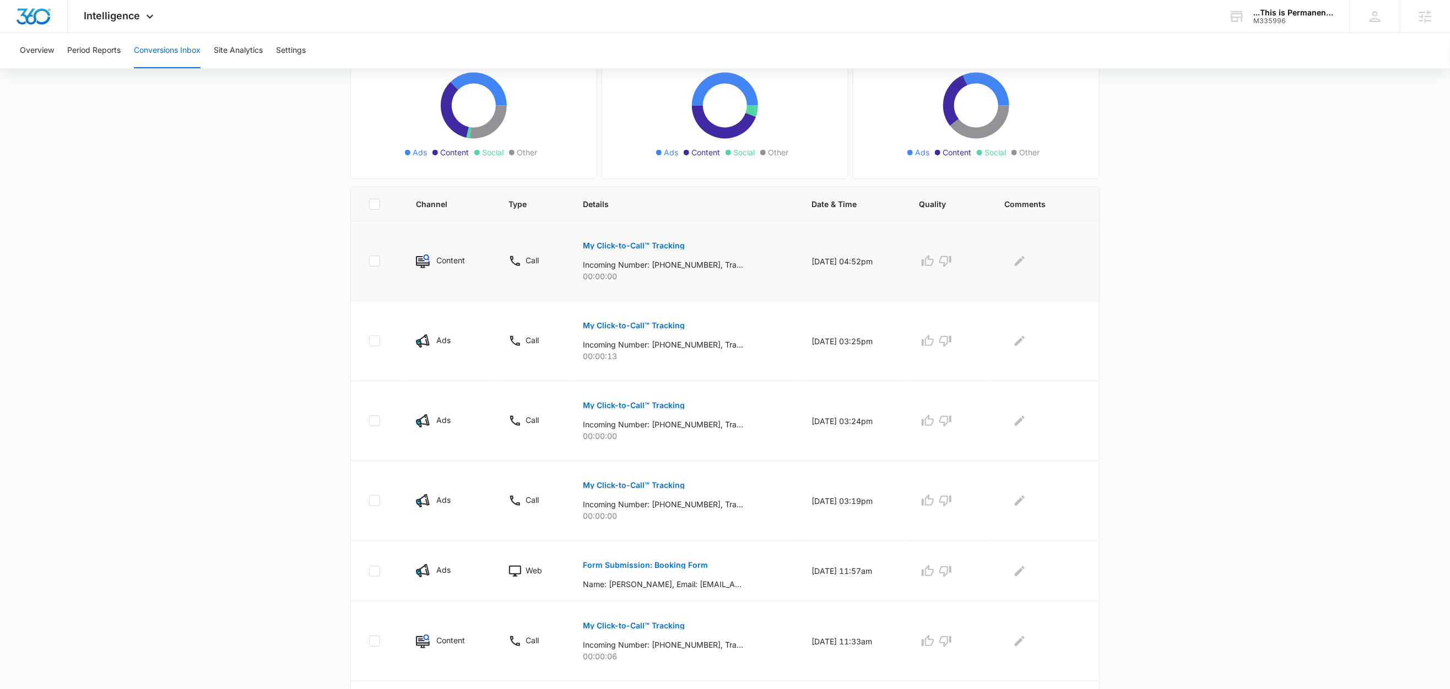
scroll to position [122, 0]
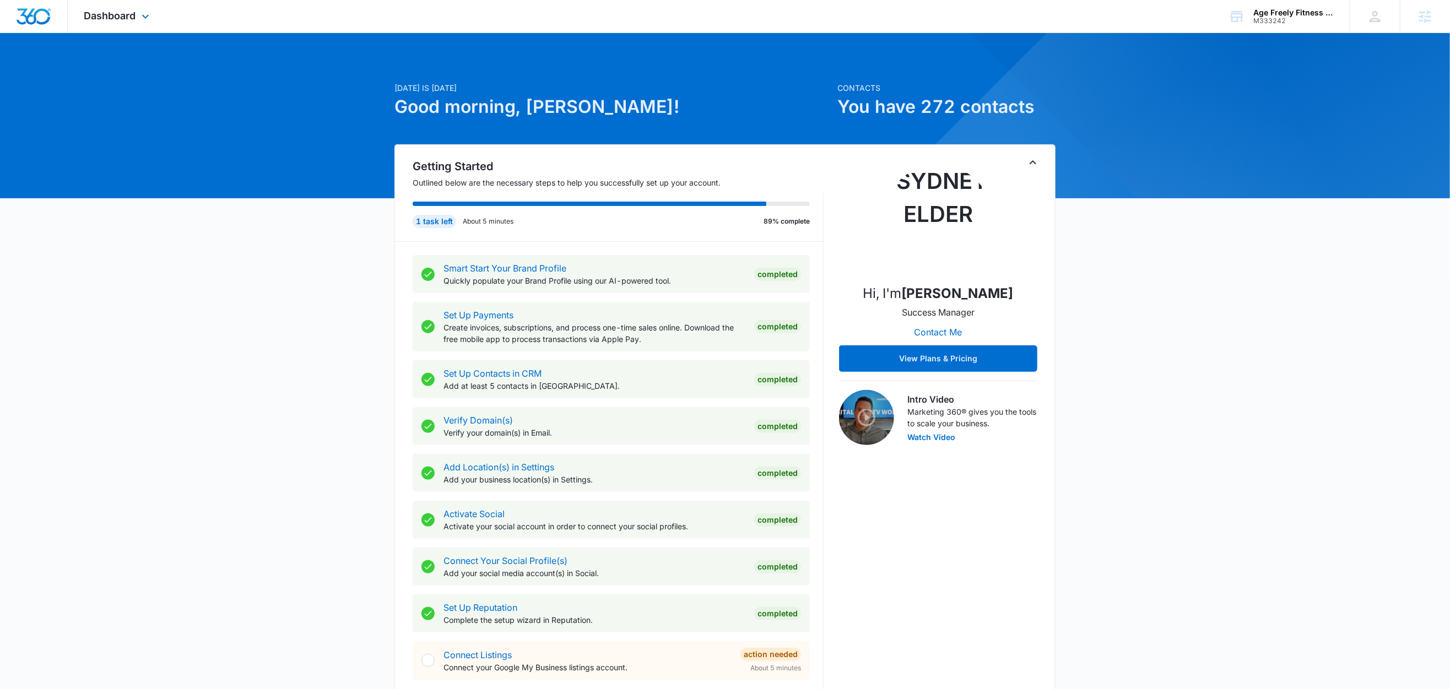
click at [156, 12] on div "Dashboard Apps Reputation Websites Forms CRM Email Social Shop Content Ads Inte…" at bounding box center [118, 16] width 101 height 32
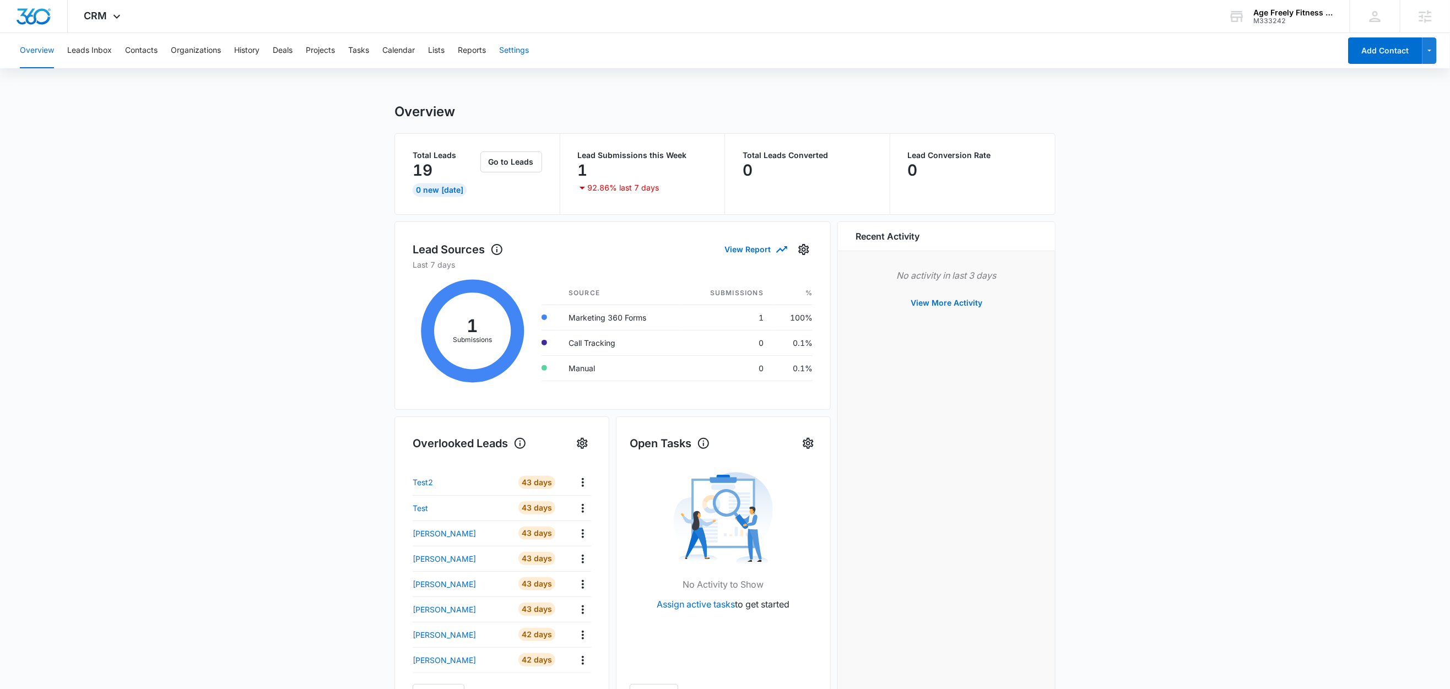
drag, startPoint x: 534, startPoint y: 51, endPoint x: 528, endPoint y: 51, distance: 6.1
click at [533, 51] on div "Overview Leads Inbox Contacts Organizations History Deals Projects Tasks Calend…" at bounding box center [676, 50] width 1327 height 35
click at [523, 51] on button "Settings" at bounding box center [514, 50] width 30 height 35
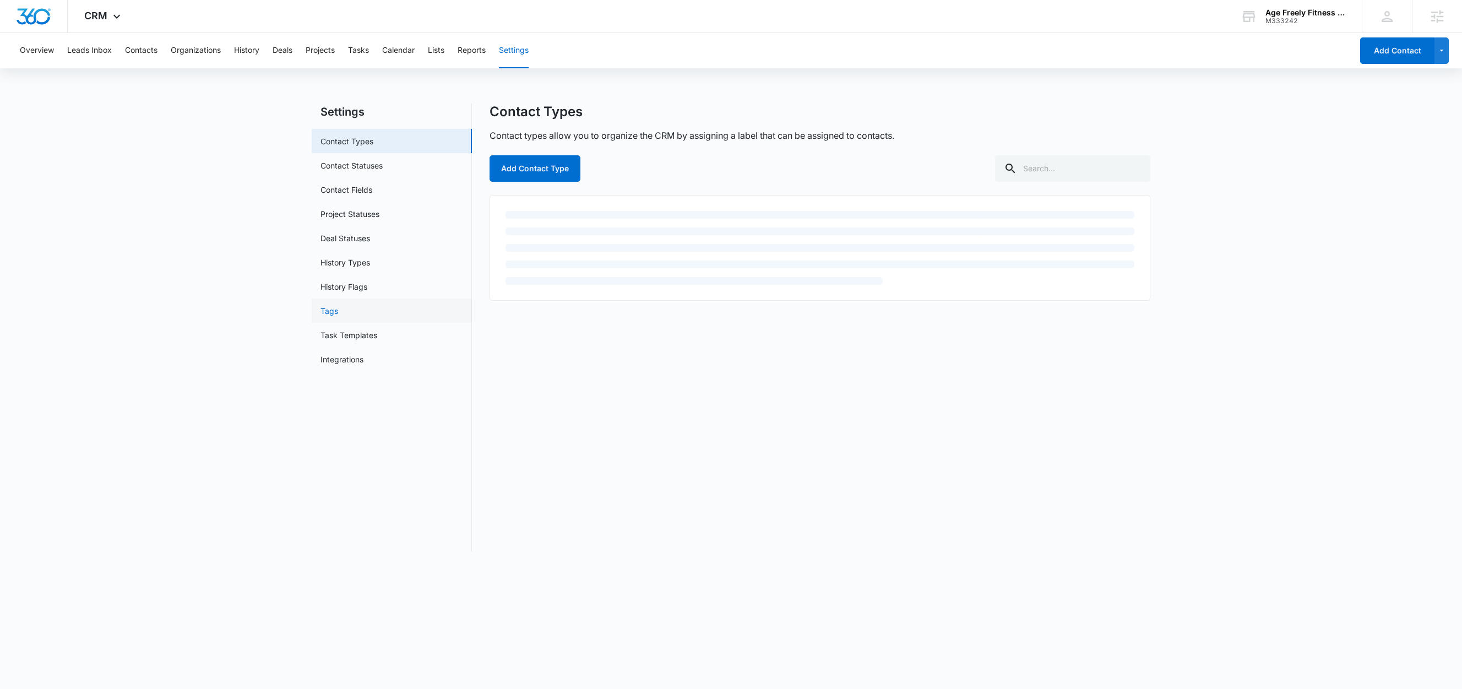
click at [338, 316] on link "Tags" at bounding box center [330, 311] width 18 height 12
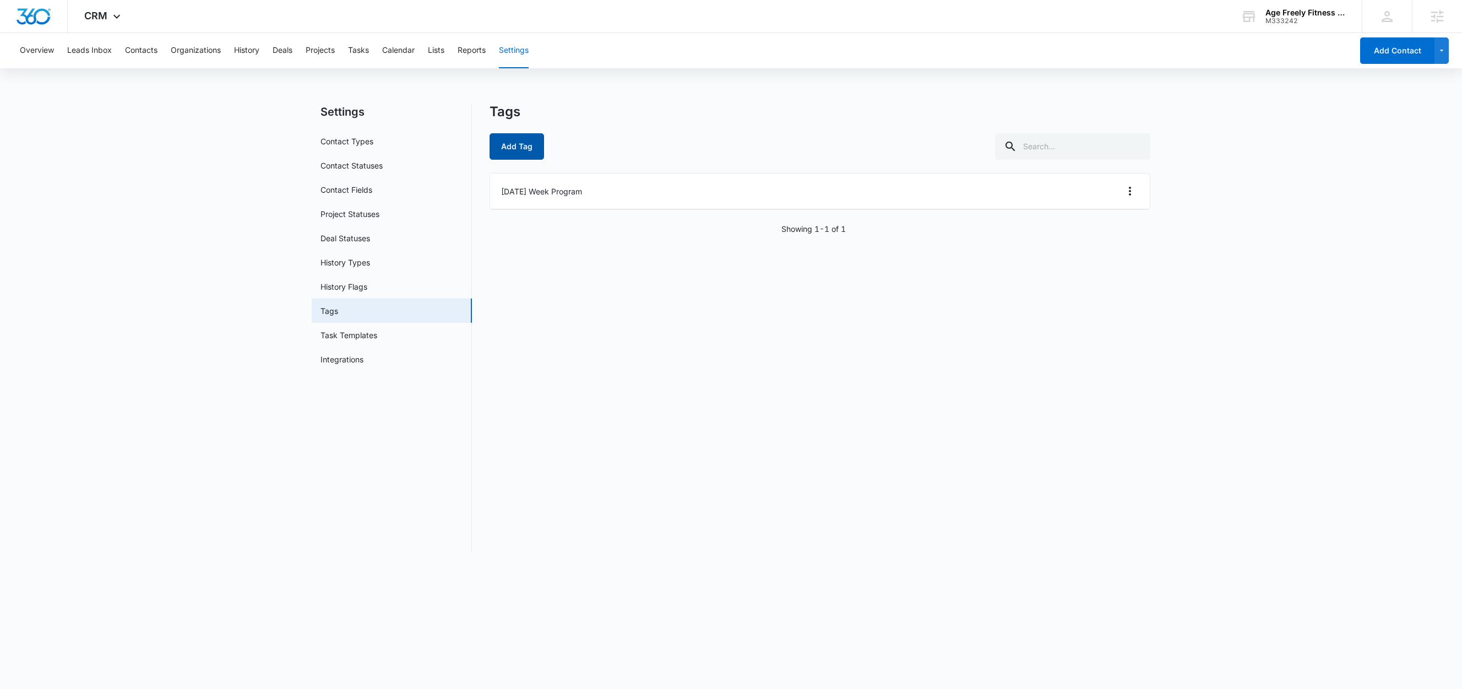
click at [516, 144] on button "Add Tag" at bounding box center [517, 146] width 55 height 26
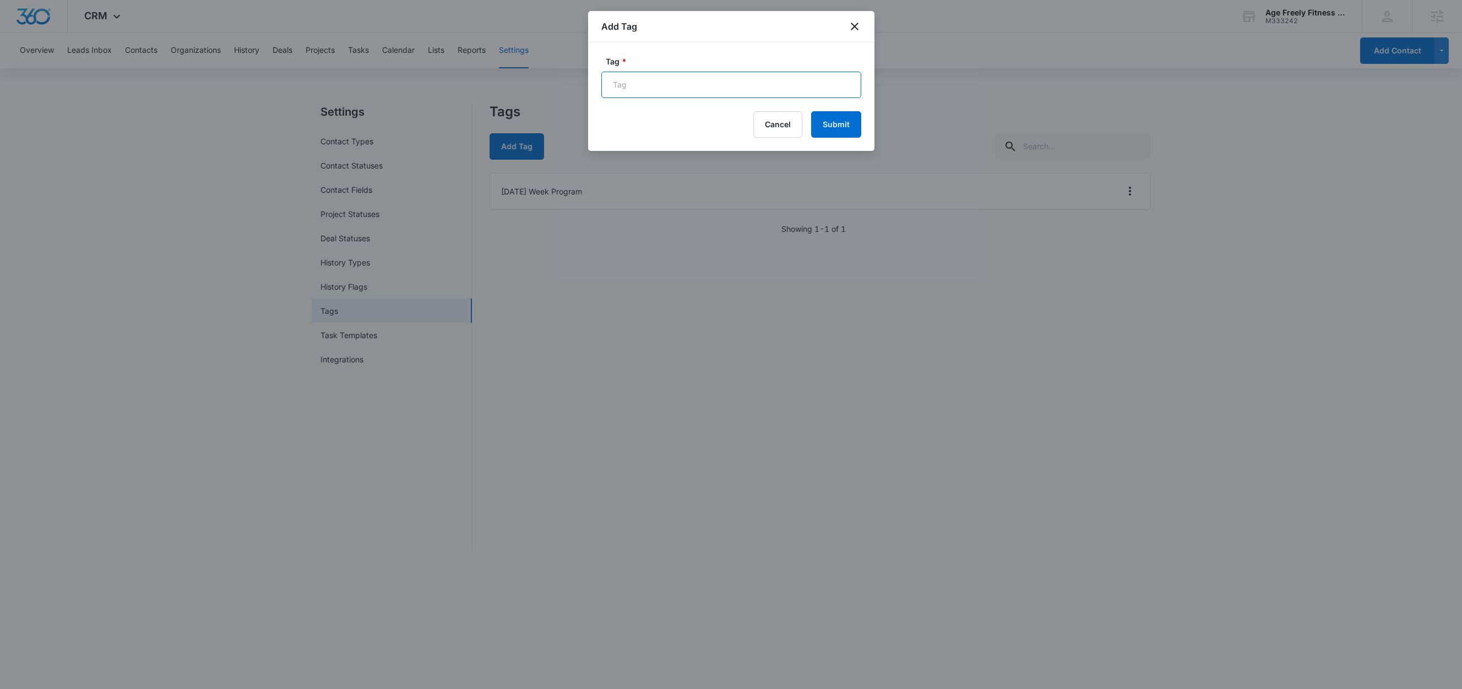
click at [678, 79] on input "Tag *" at bounding box center [731, 85] width 260 height 26
type input "Web Order"
click at [847, 128] on button "Submit" at bounding box center [836, 124] width 50 height 26
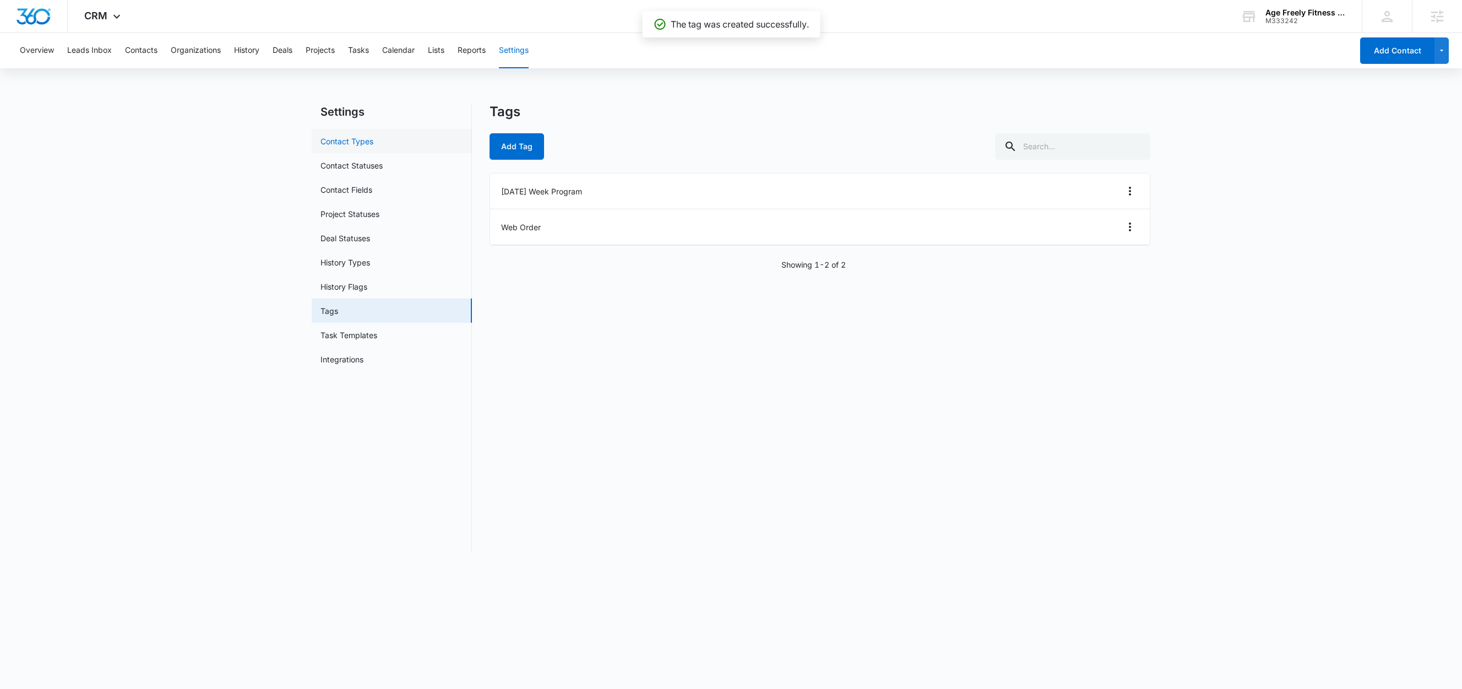
click at [372, 146] on link "Contact Types" at bounding box center [347, 141] width 53 height 12
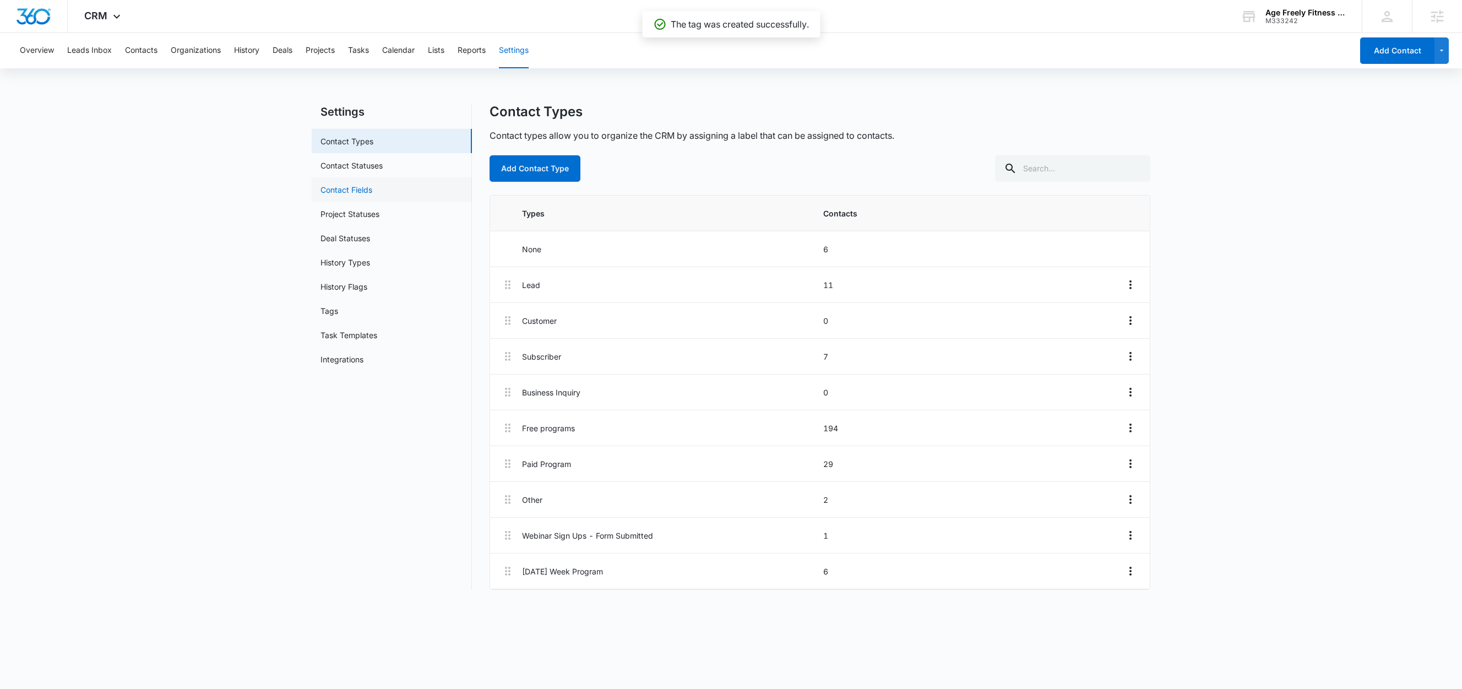
click at [332, 187] on link "Contact Fields" at bounding box center [347, 190] width 52 height 12
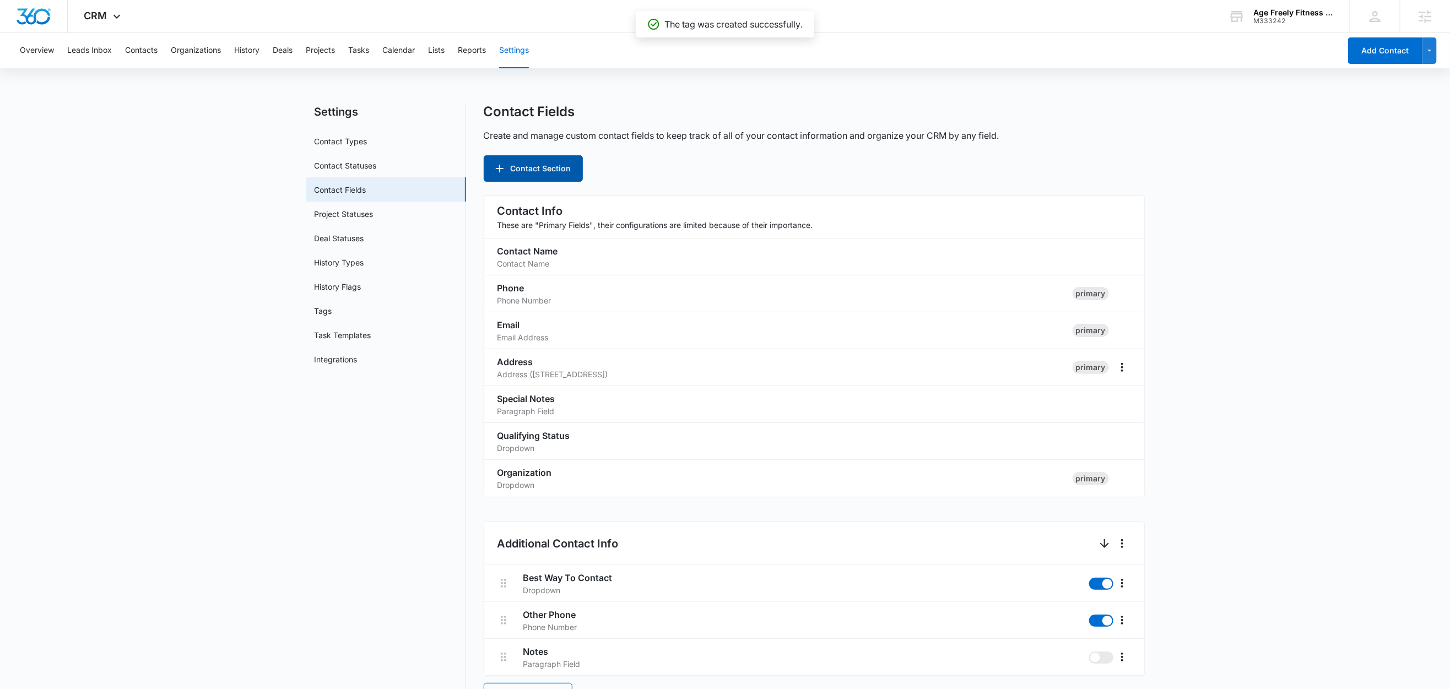
drag, startPoint x: 506, startPoint y: 150, endPoint x: 517, endPoint y: 165, distance: 18.6
click at [507, 150] on div "Contact Fields Create and manage custom contact fields to keep track of all of …" at bounding box center [814, 143] width 661 height 78
click at [517, 165] on button "Contact Section" at bounding box center [533, 168] width 99 height 26
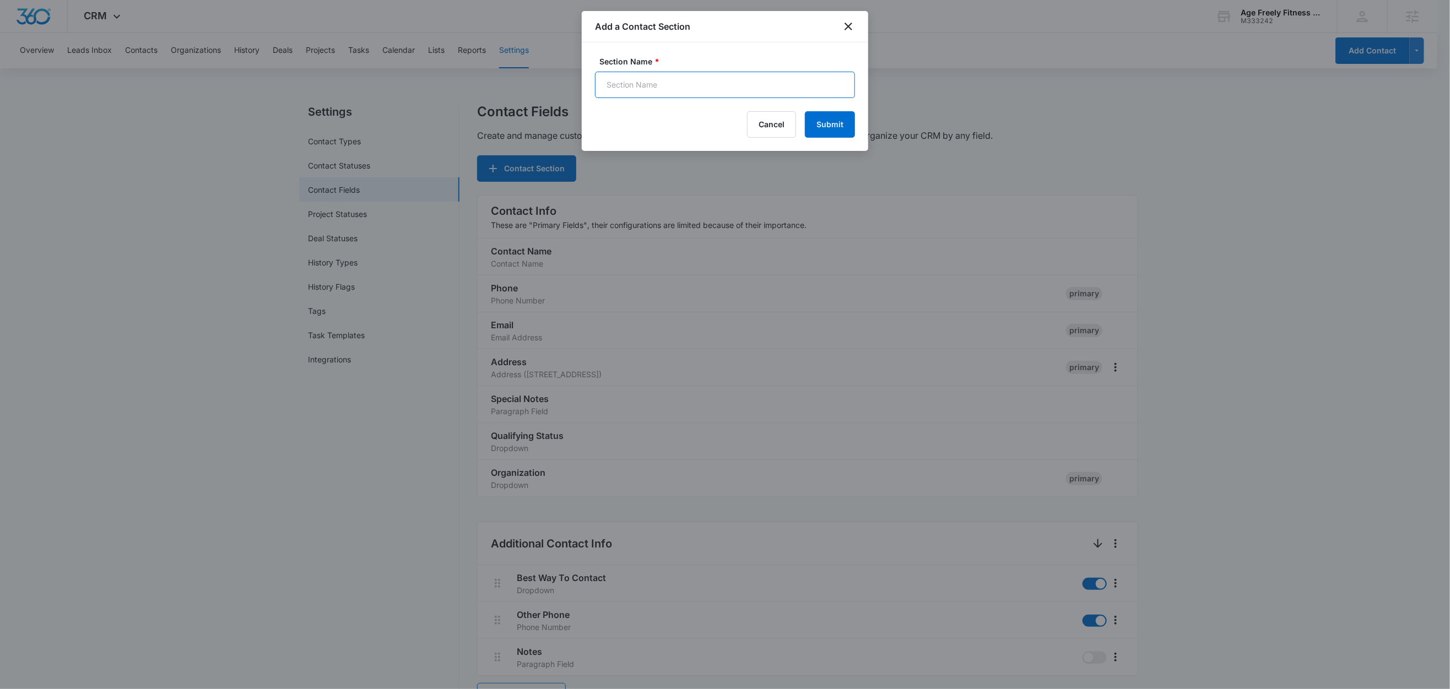
click at [686, 86] on input "Section Name *" at bounding box center [725, 85] width 260 height 26
type input "Order Information"
click at [847, 128] on button "Submit" at bounding box center [830, 124] width 50 height 26
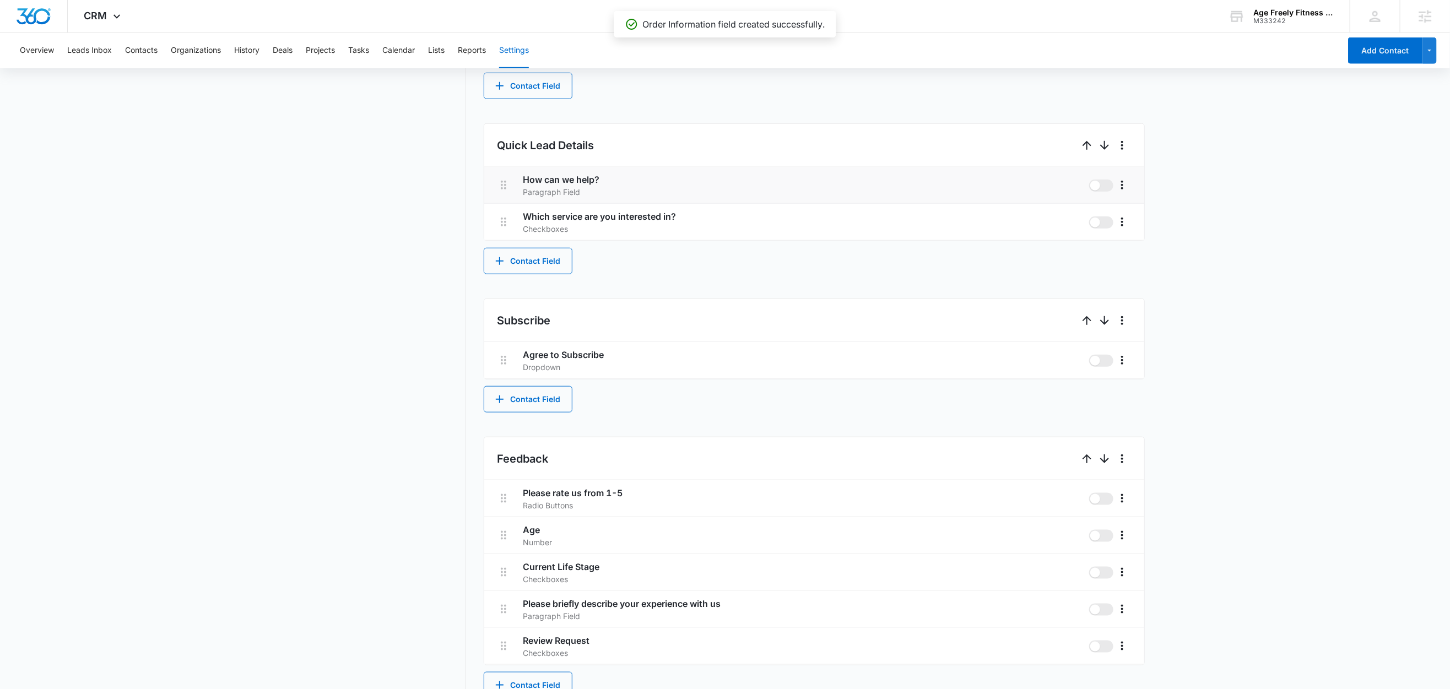
scroll to position [737, 0]
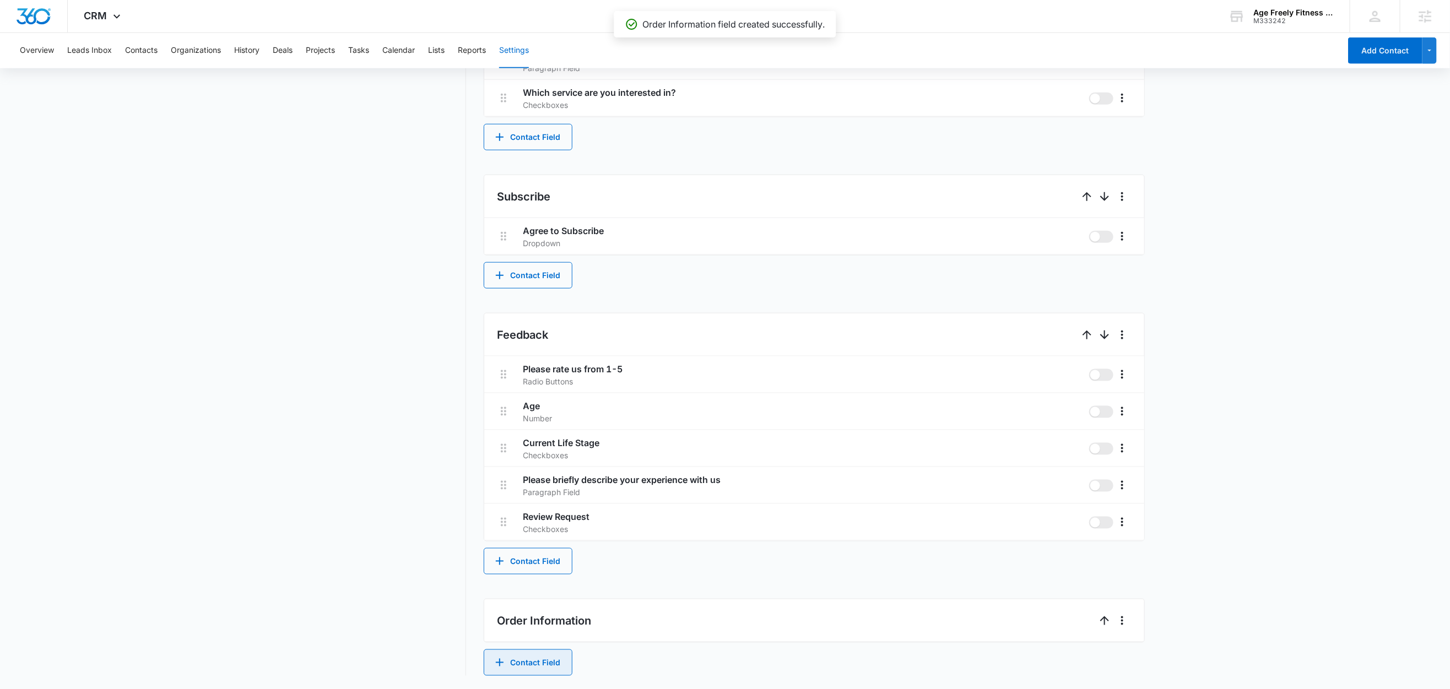
click at [541, 652] on button "Contact Field" at bounding box center [528, 662] width 89 height 26
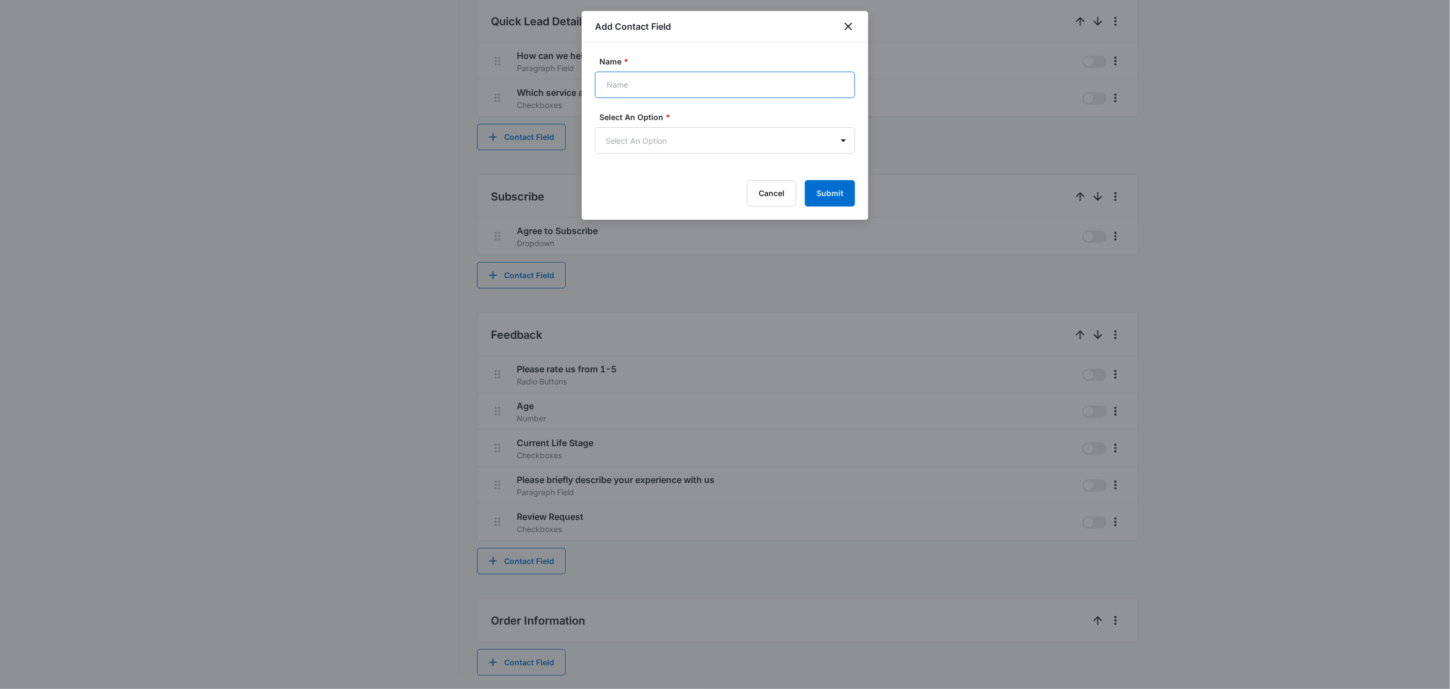
click at [662, 85] on input "Name *" at bounding box center [725, 85] width 260 height 26
click at [846, 23] on icon "close" at bounding box center [848, 26] width 13 height 13
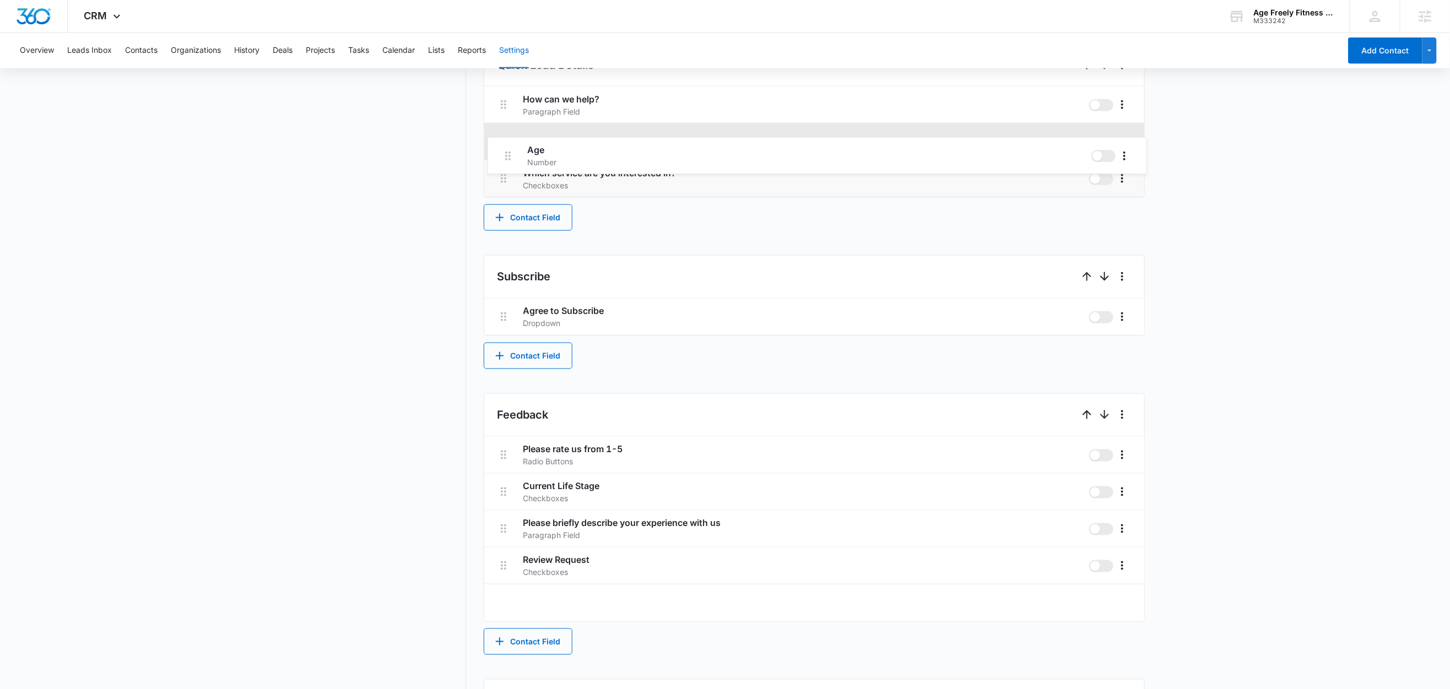
scroll to position [681, 0]
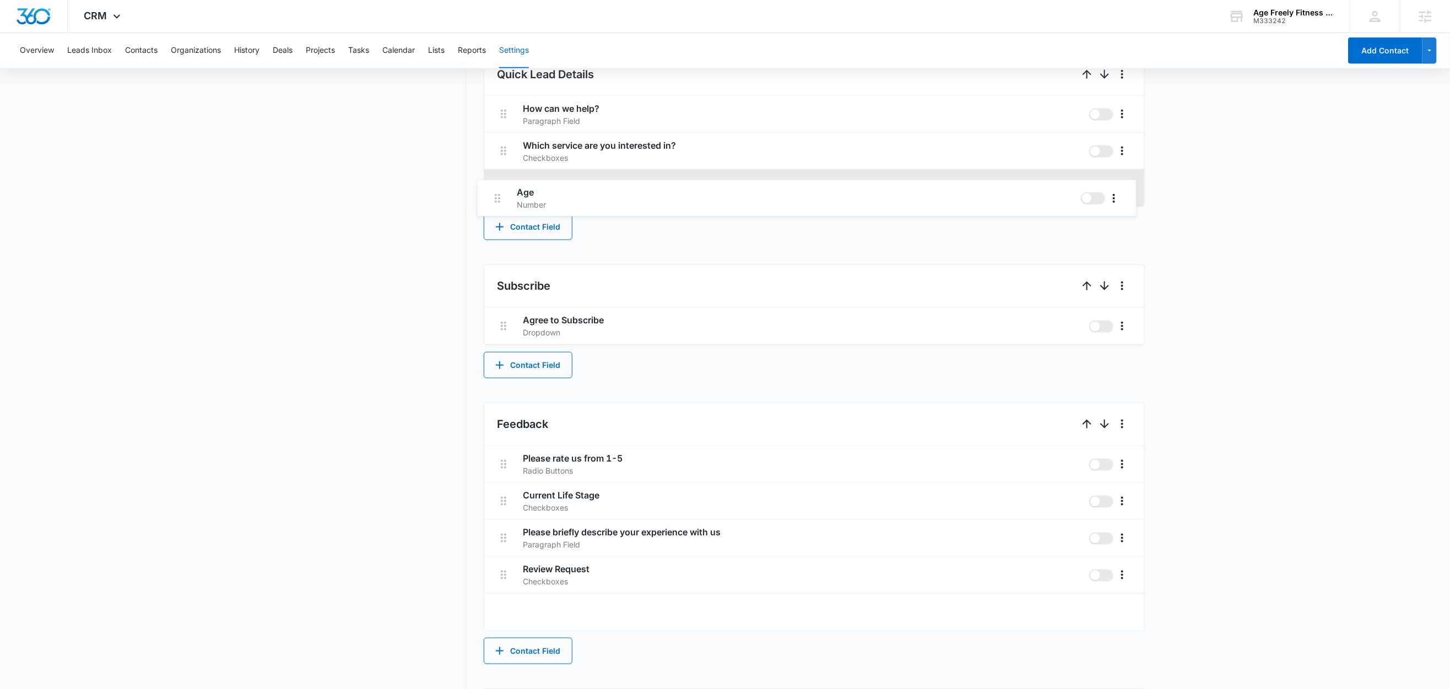
drag, startPoint x: 504, startPoint y: 431, endPoint x: 497, endPoint y: 196, distance: 235.3
click at [497, 196] on div "Contact Info These are "Primary Fields", their configurations are limited becau…" at bounding box center [814, 140] width 661 height 1252
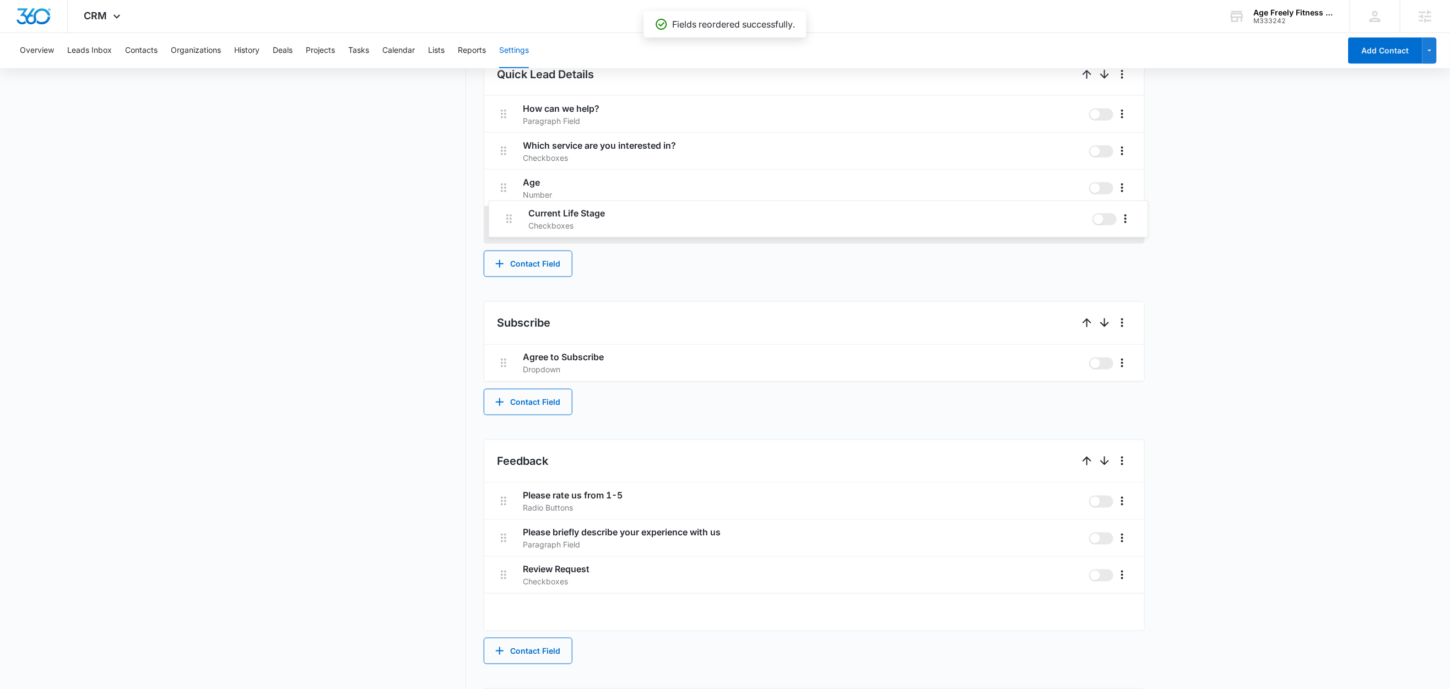
drag, startPoint x: 502, startPoint y: 502, endPoint x: 507, endPoint y: 213, distance: 289.2
click at [507, 213] on div "Contact Info These are "Primary Fields", their configurations are limited becau…" at bounding box center [814, 140] width 661 height 1252
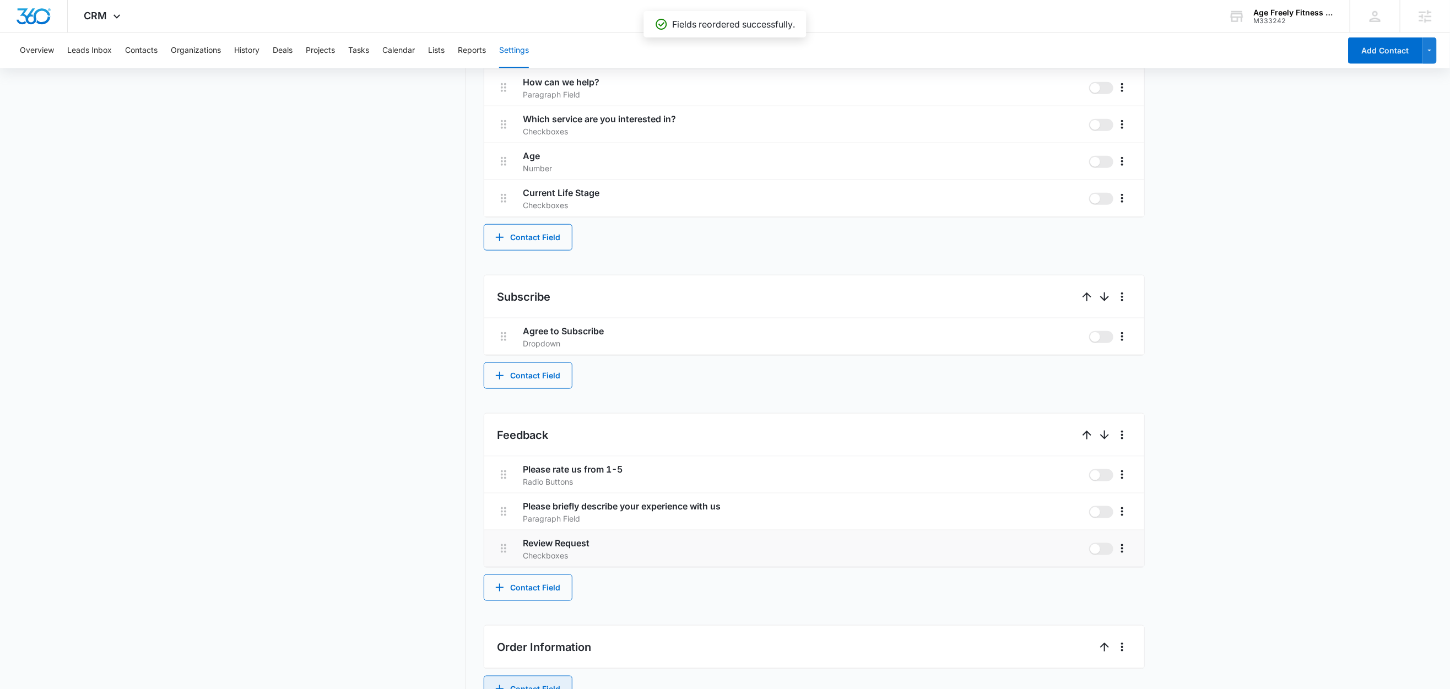
scroll to position [737, 0]
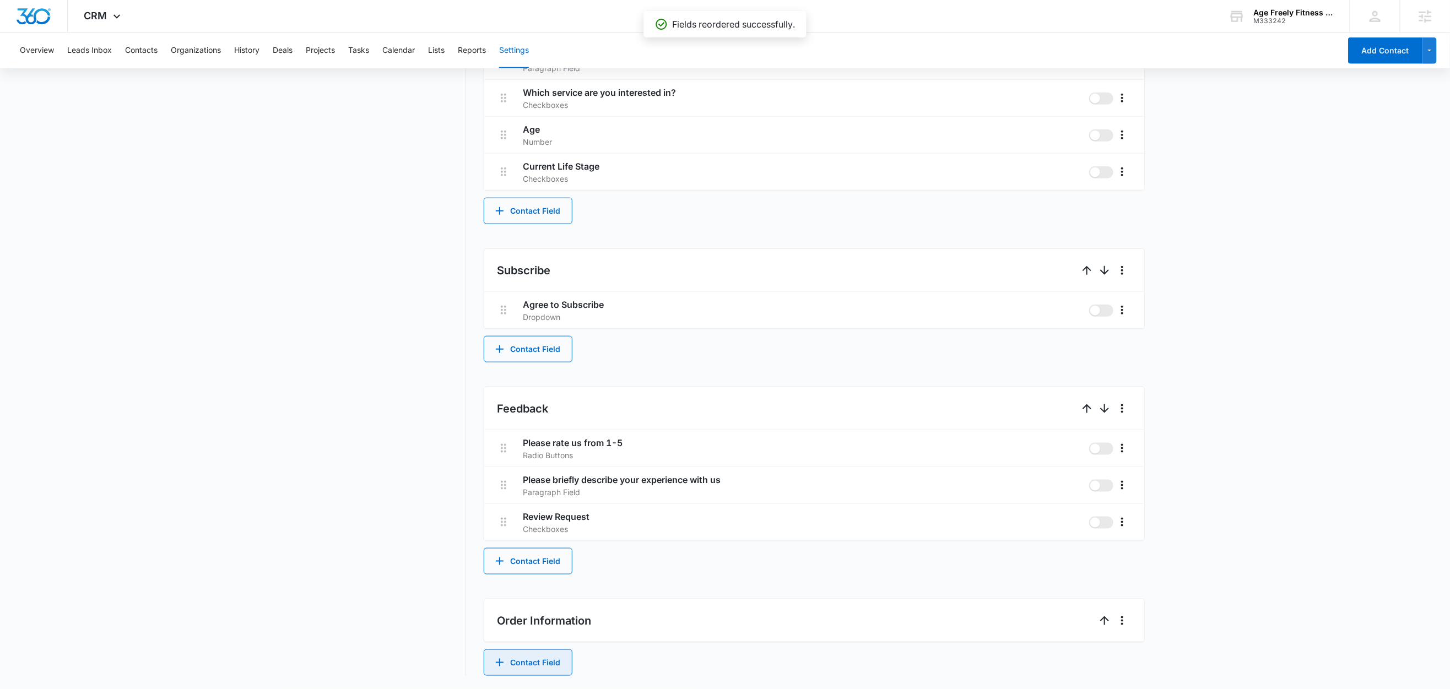
click at [534, 664] on button "Contact Field" at bounding box center [528, 662] width 89 height 26
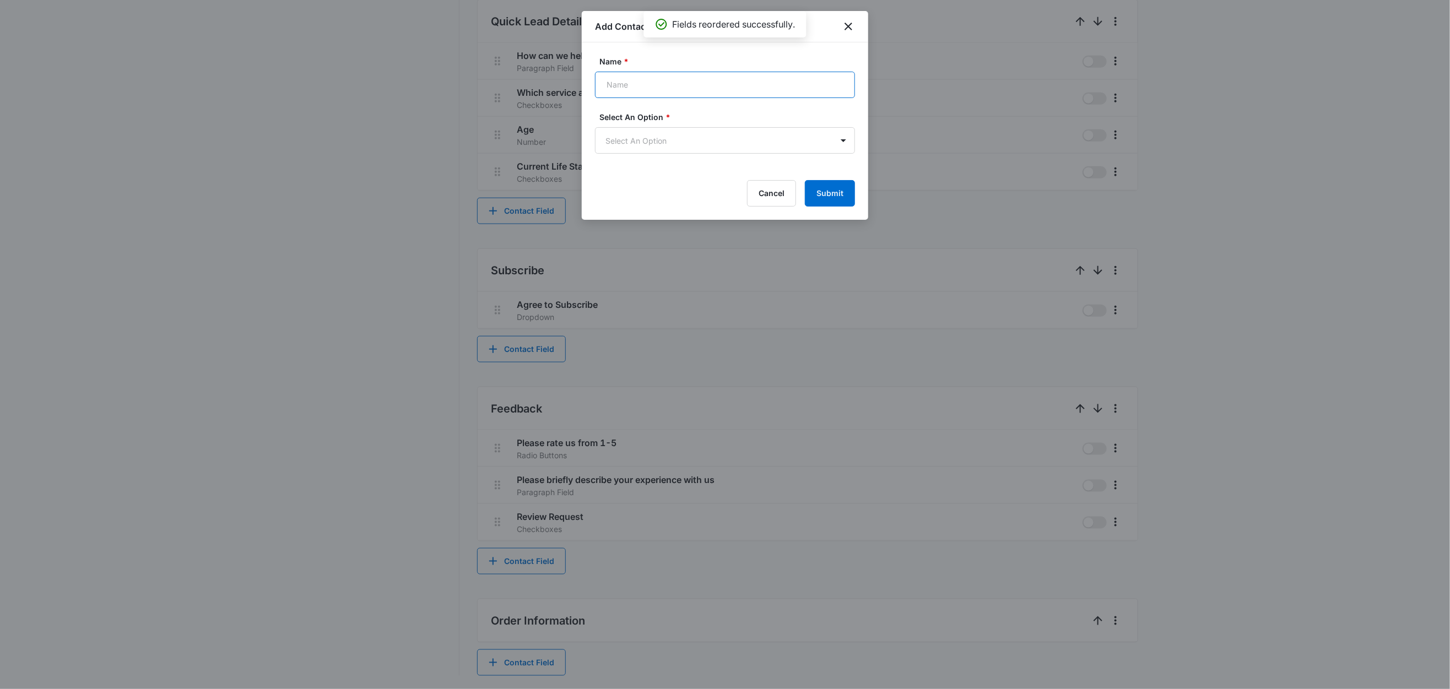
click at [649, 75] on input "Name *" at bounding box center [725, 85] width 260 height 26
type input "Order Number"
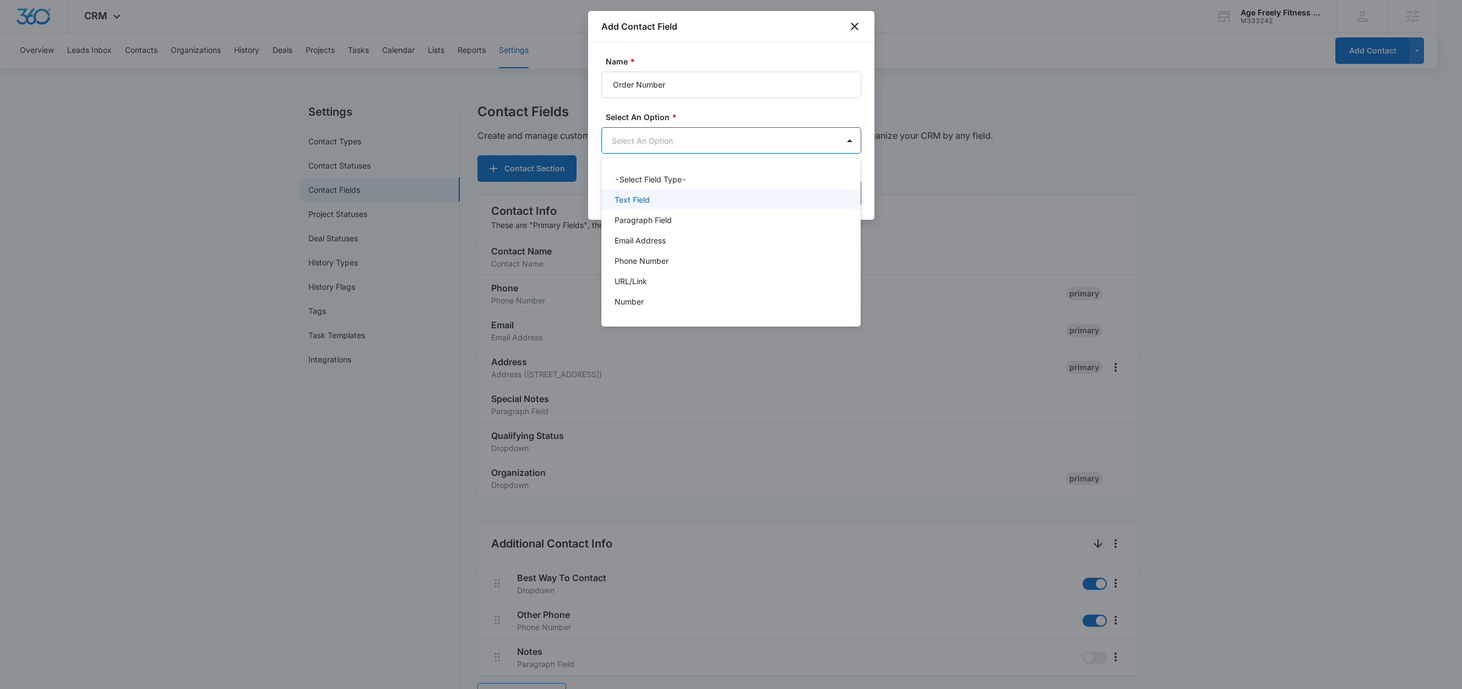
click at [661, 193] on div "Text Field" at bounding box center [731, 199] width 260 height 20
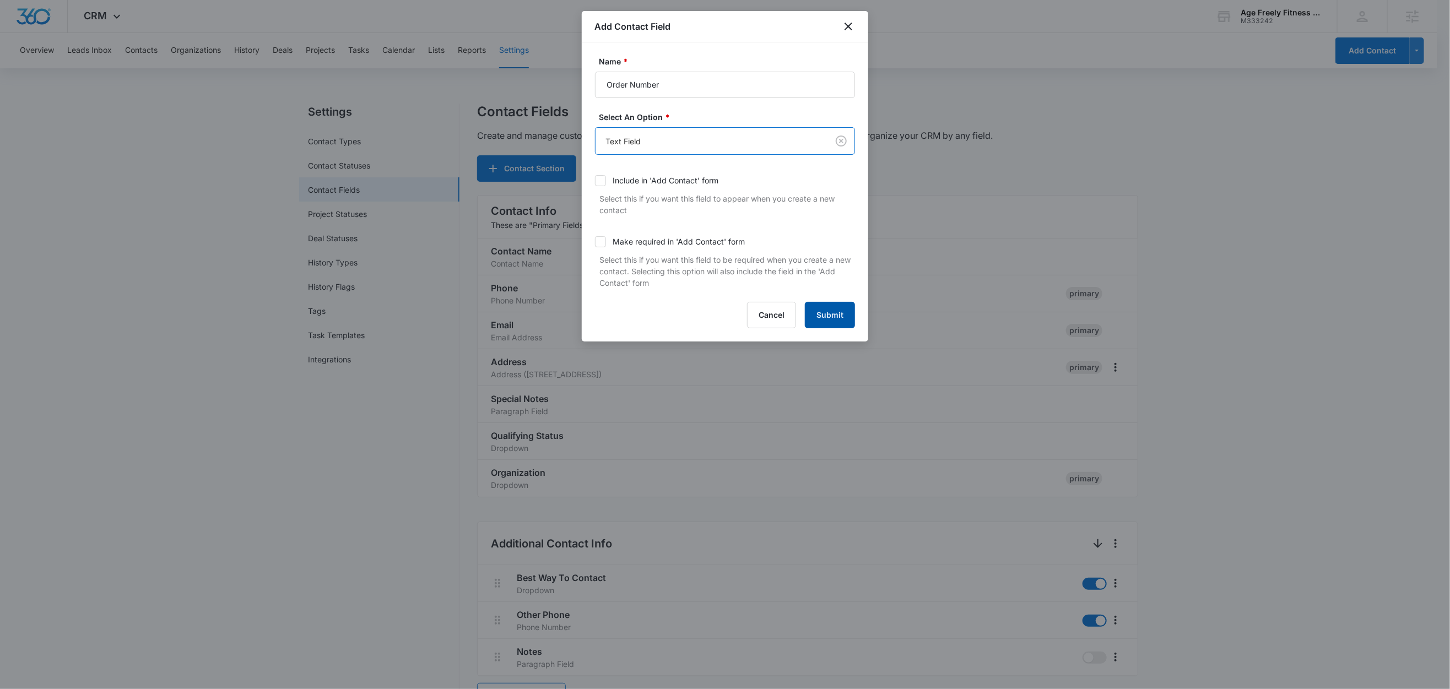
click at [833, 314] on button "Submit" at bounding box center [830, 315] width 50 height 26
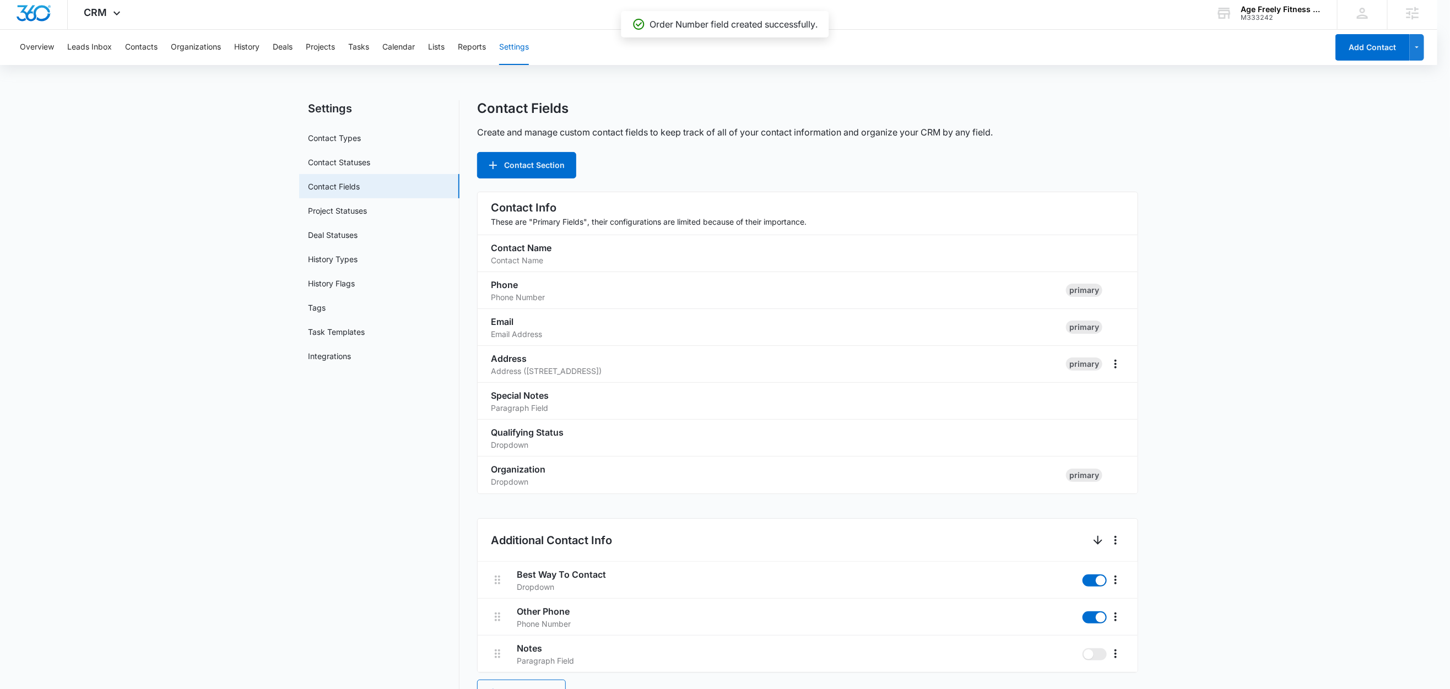
scroll to position [774, 0]
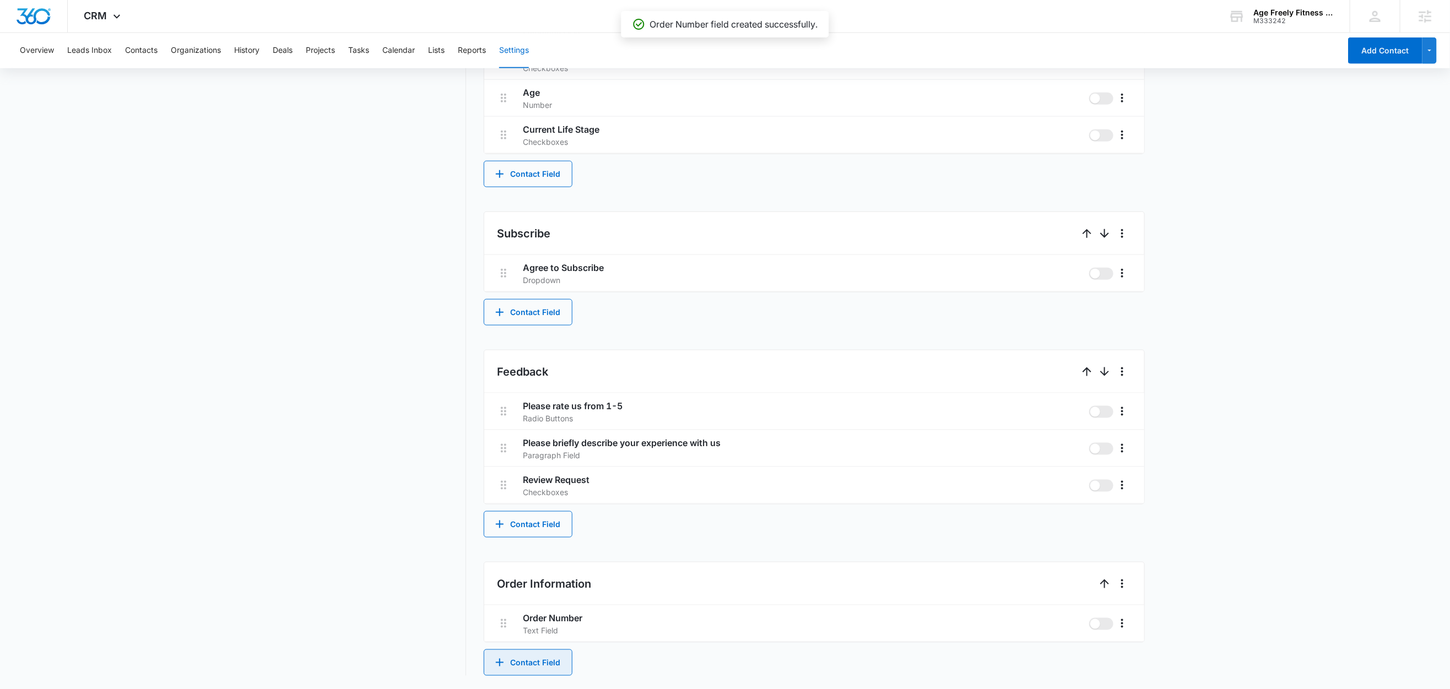
click at [516, 655] on button "Contact Field" at bounding box center [528, 662] width 89 height 26
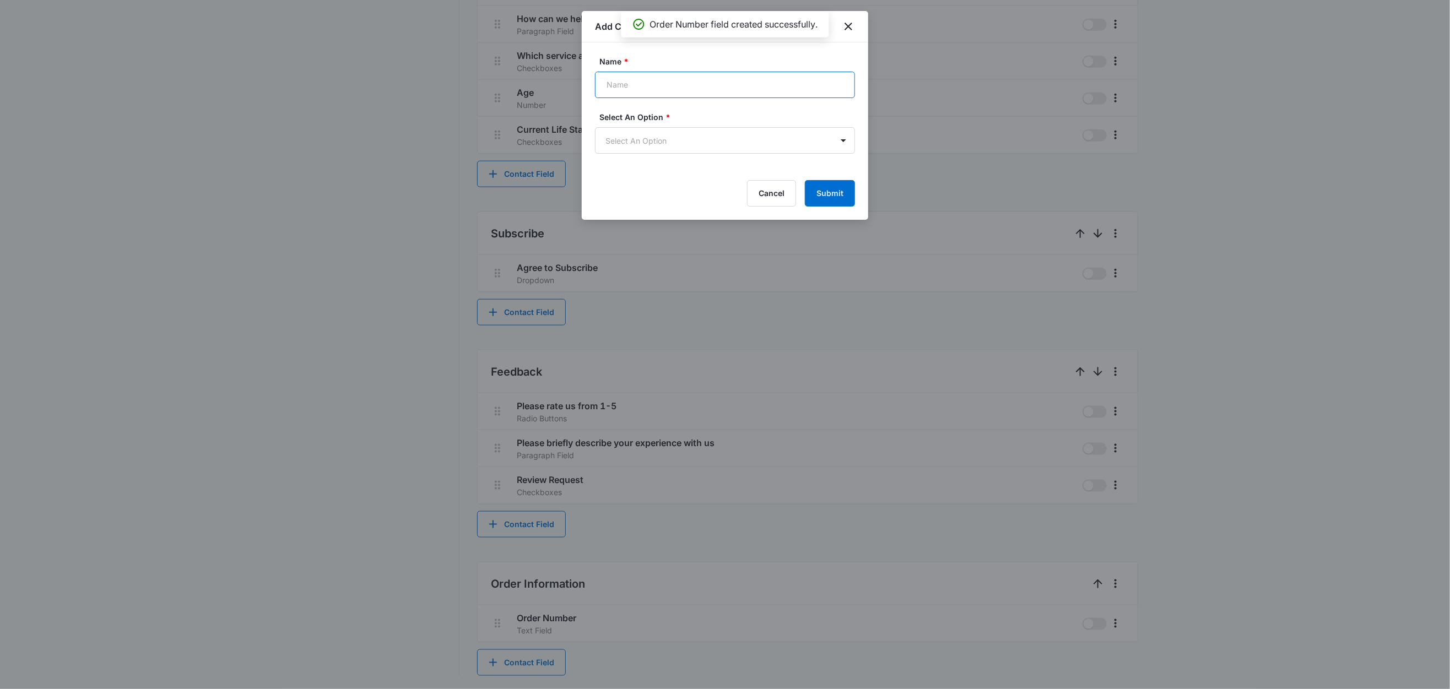
click at [639, 86] on input "Name *" at bounding box center [725, 85] width 260 height 26
type input "Order Date"
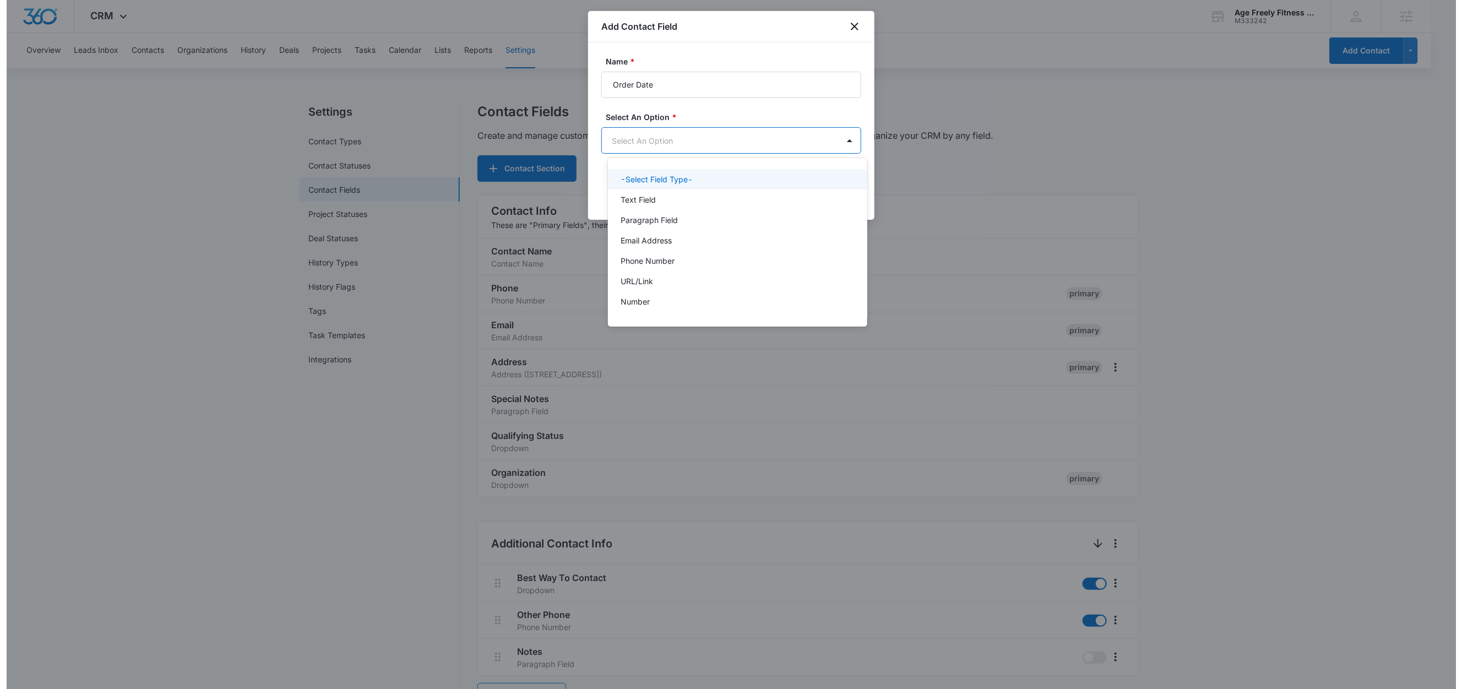
scroll to position [0, 0]
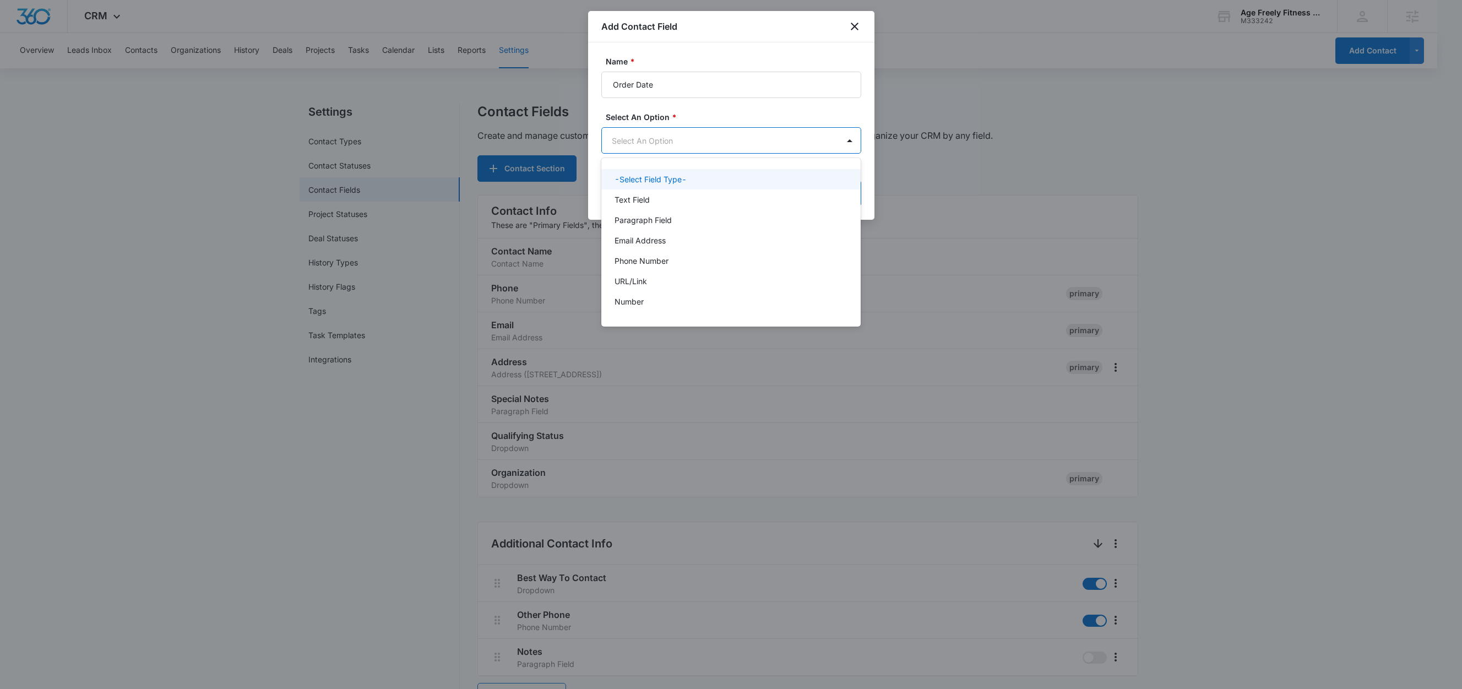
click at [645, 144] on body "CRM Apps Reputation Websites Forms CRM Email Social Shop Content Ads Intelligen…" at bounding box center [731, 344] width 1462 height 689
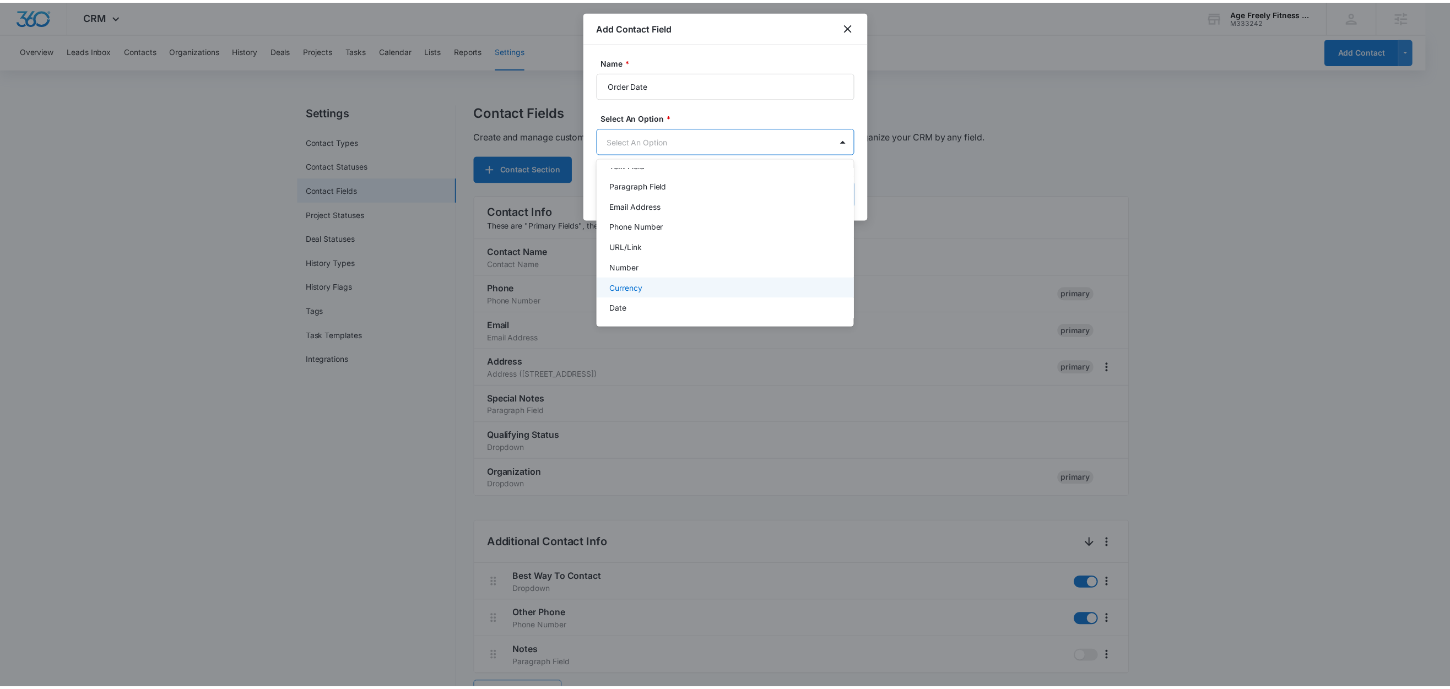
scroll to position [35, 0]
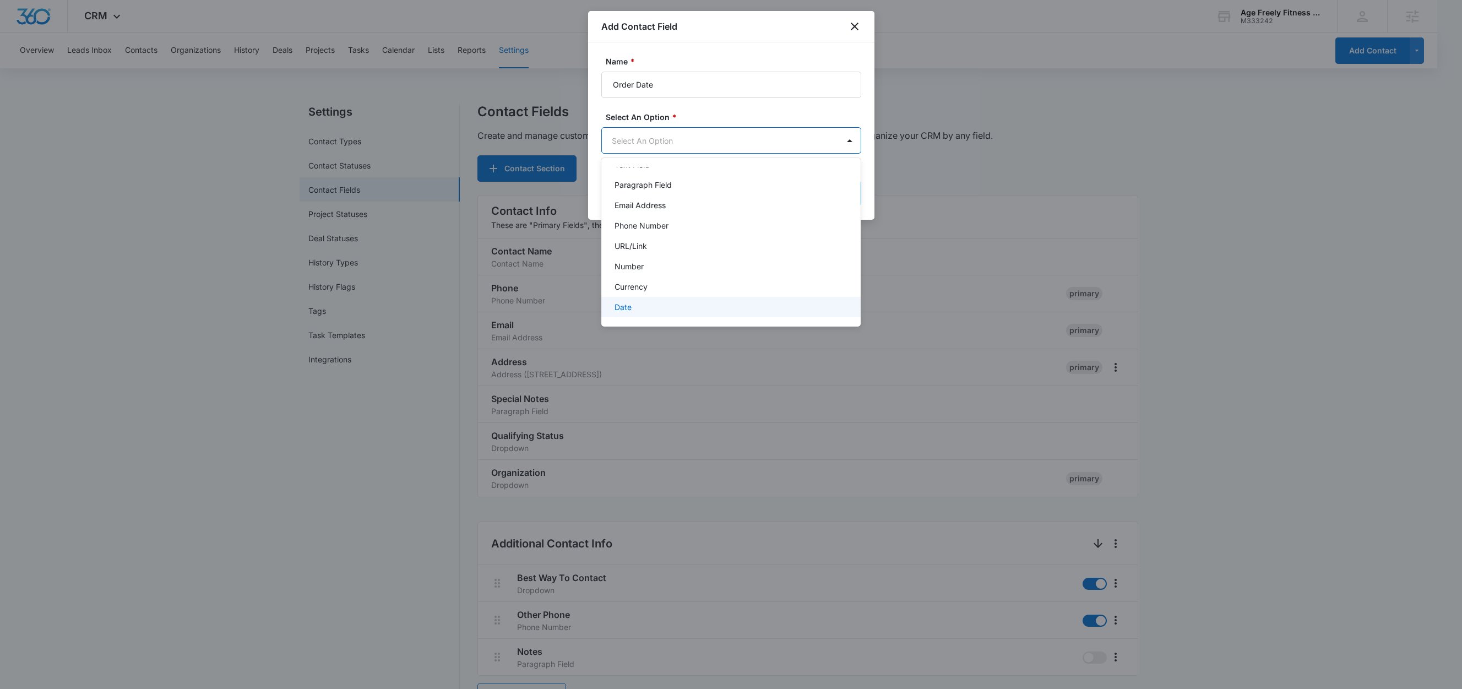
click at [643, 303] on div "Date" at bounding box center [730, 307] width 231 height 12
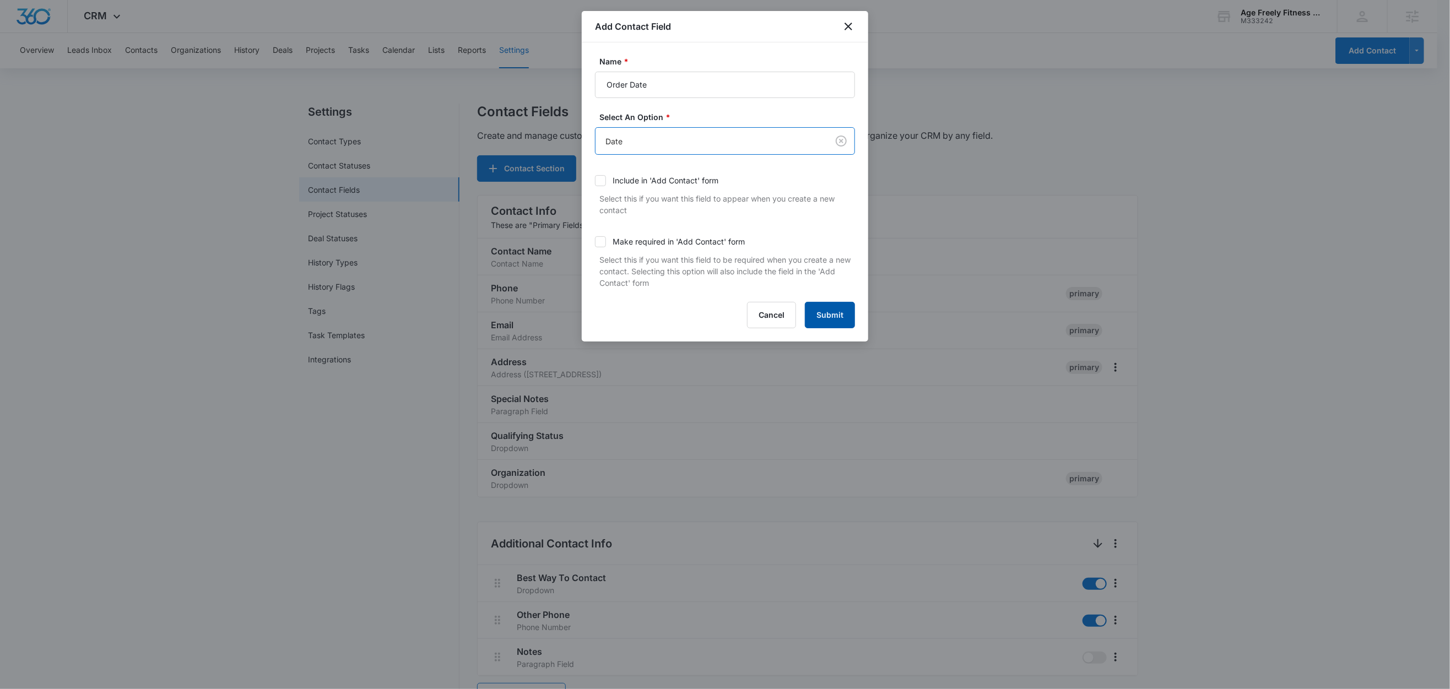
click at [832, 320] on button "Submit" at bounding box center [830, 315] width 50 height 26
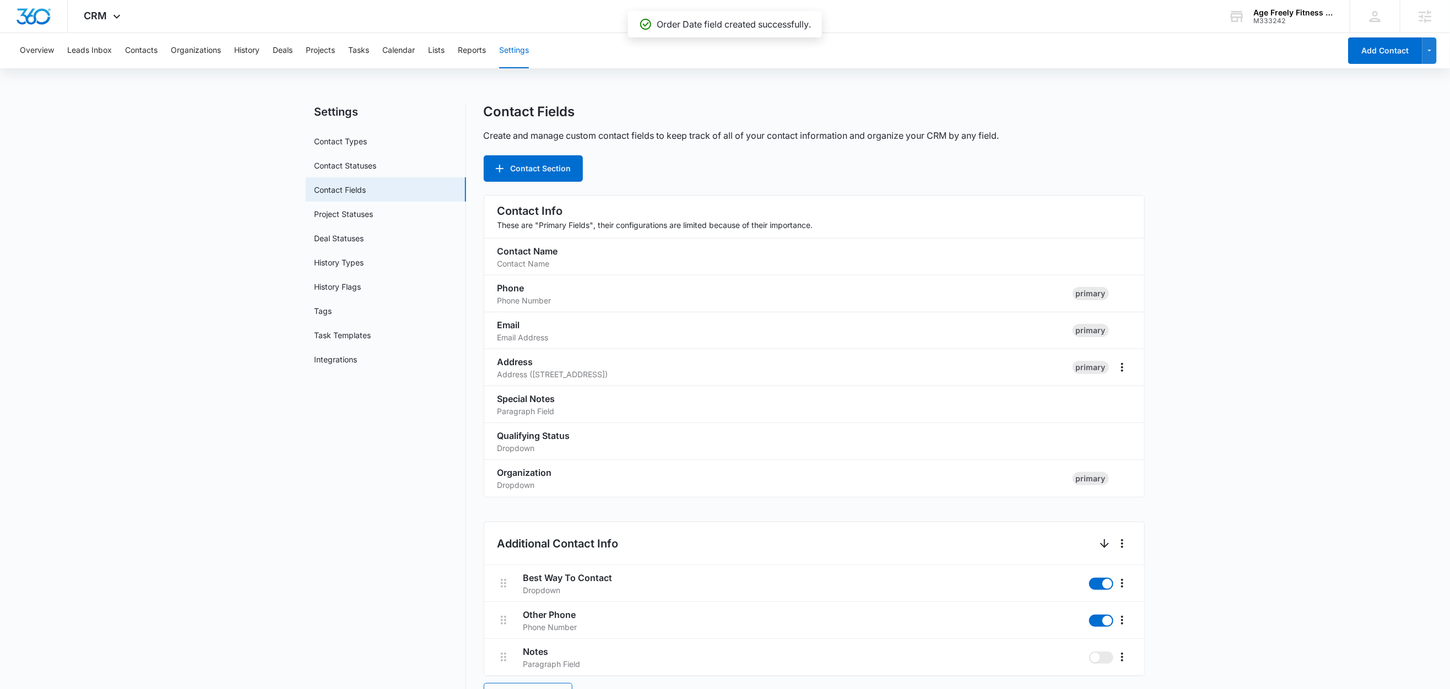
scroll to position [811, 0]
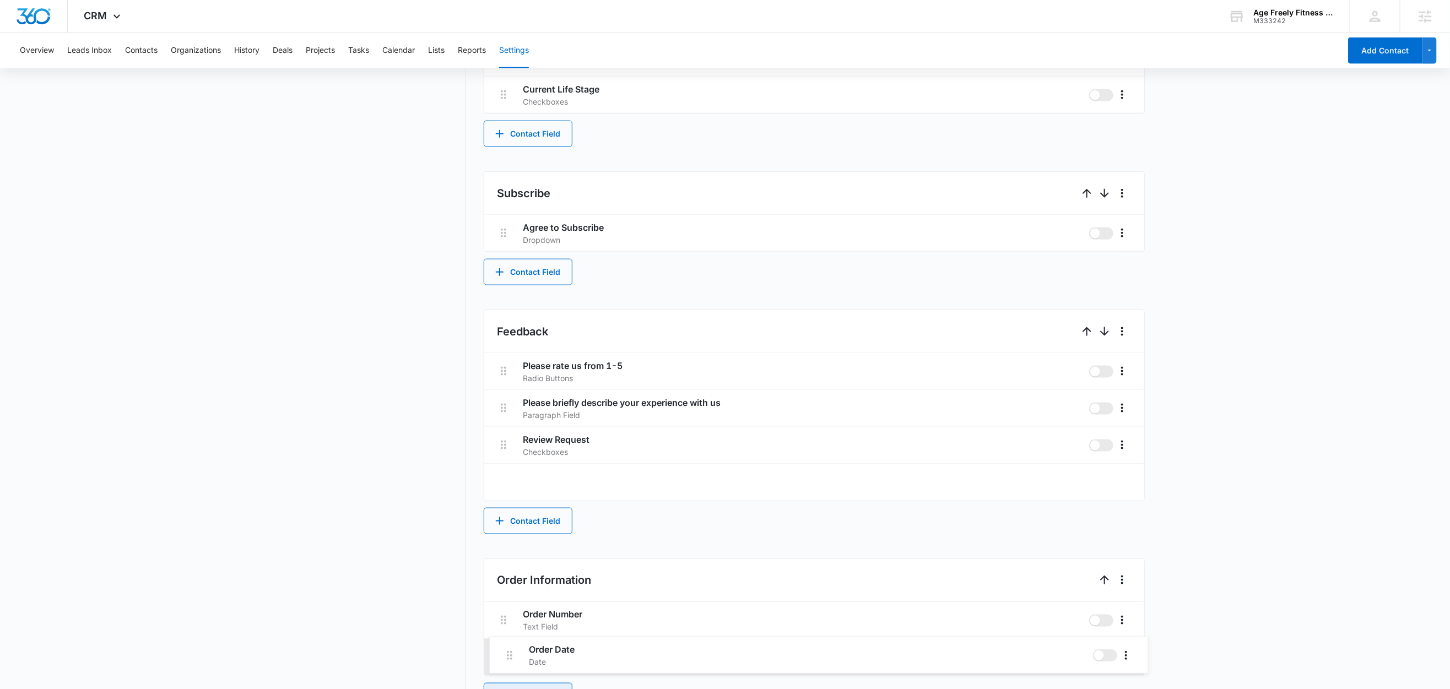
drag, startPoint x: 501, startPoint y: 482, endPoint x: 509, endPoint y: 645, distance: 162.7
click at [504, 658] on div "Contact Info These are "Primary Fields", their configurations are limited becau…" at bounding box center [814, 47] width 661 height 1326
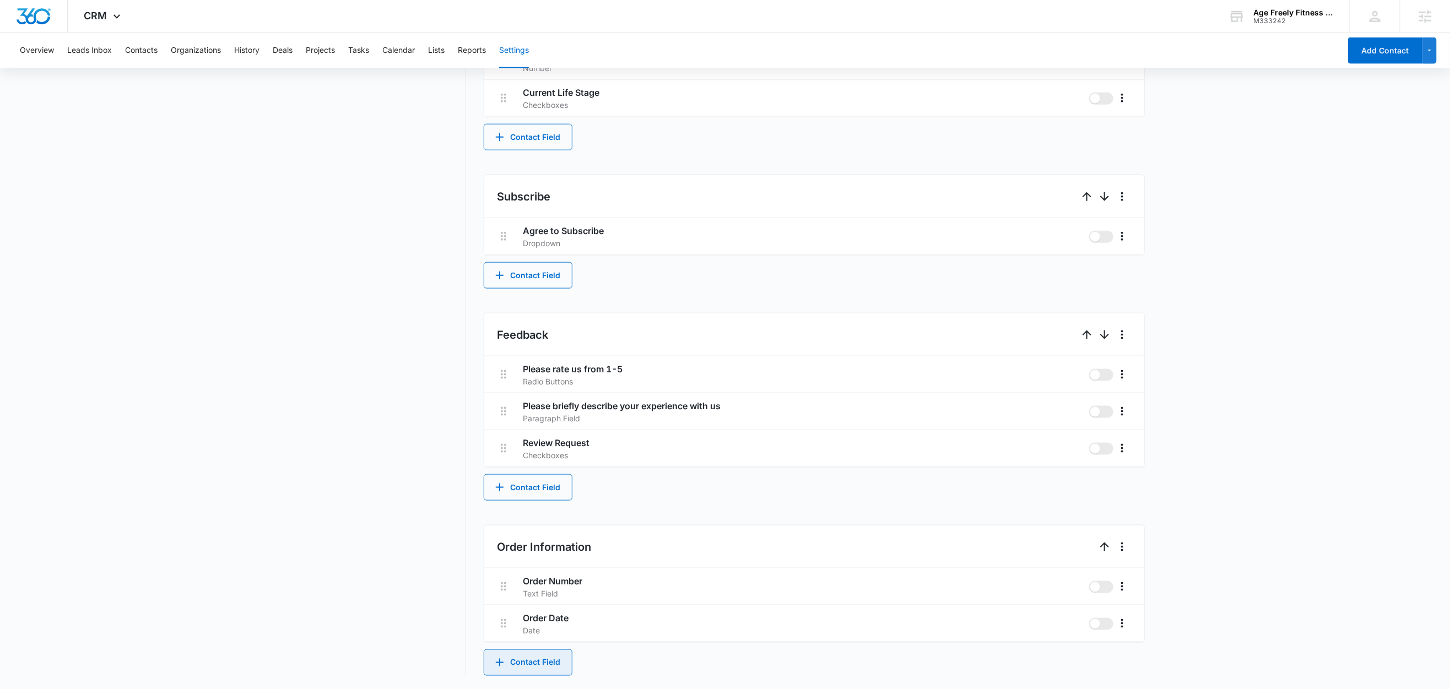
click at [527, 663] on button "Contact Field" at bounding box center [528, 662] width 89 height 26
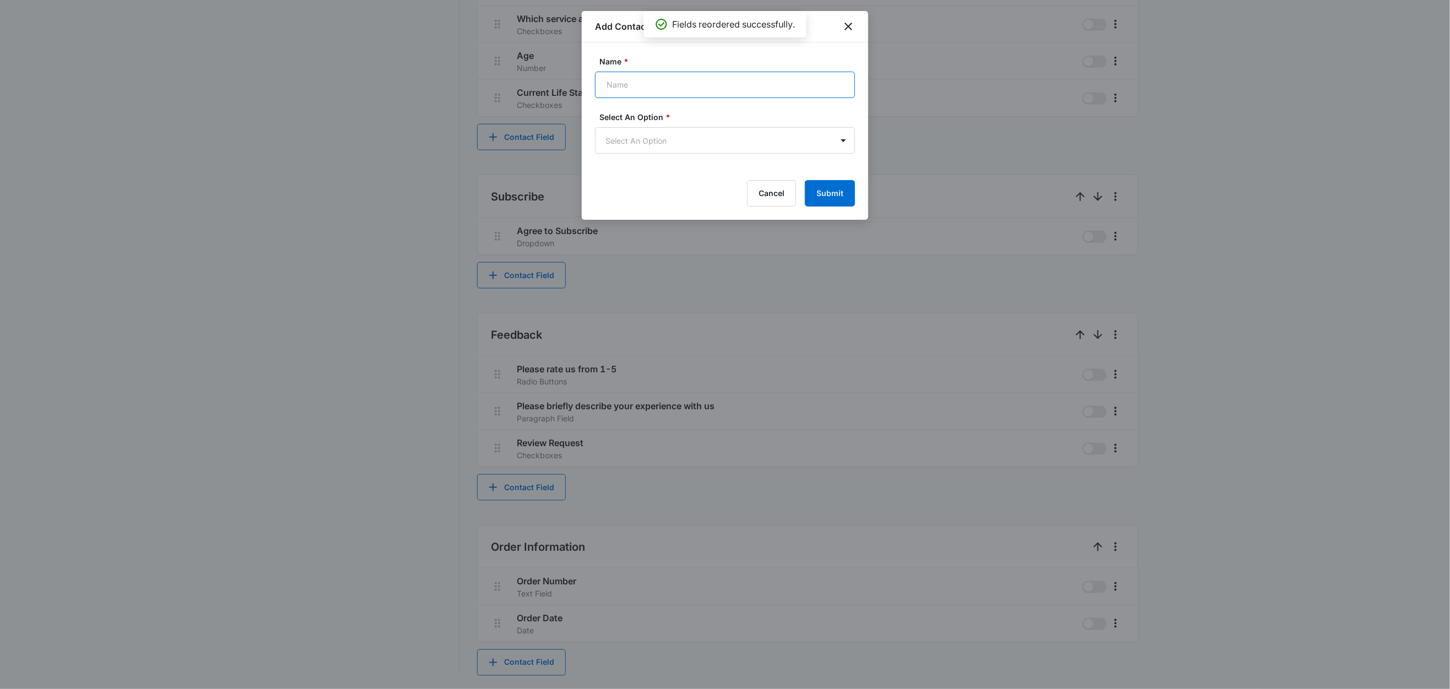
click at [656, 87] on input "Name *" at bounding box center [725, 85] width 260 height 26
type input "Total"
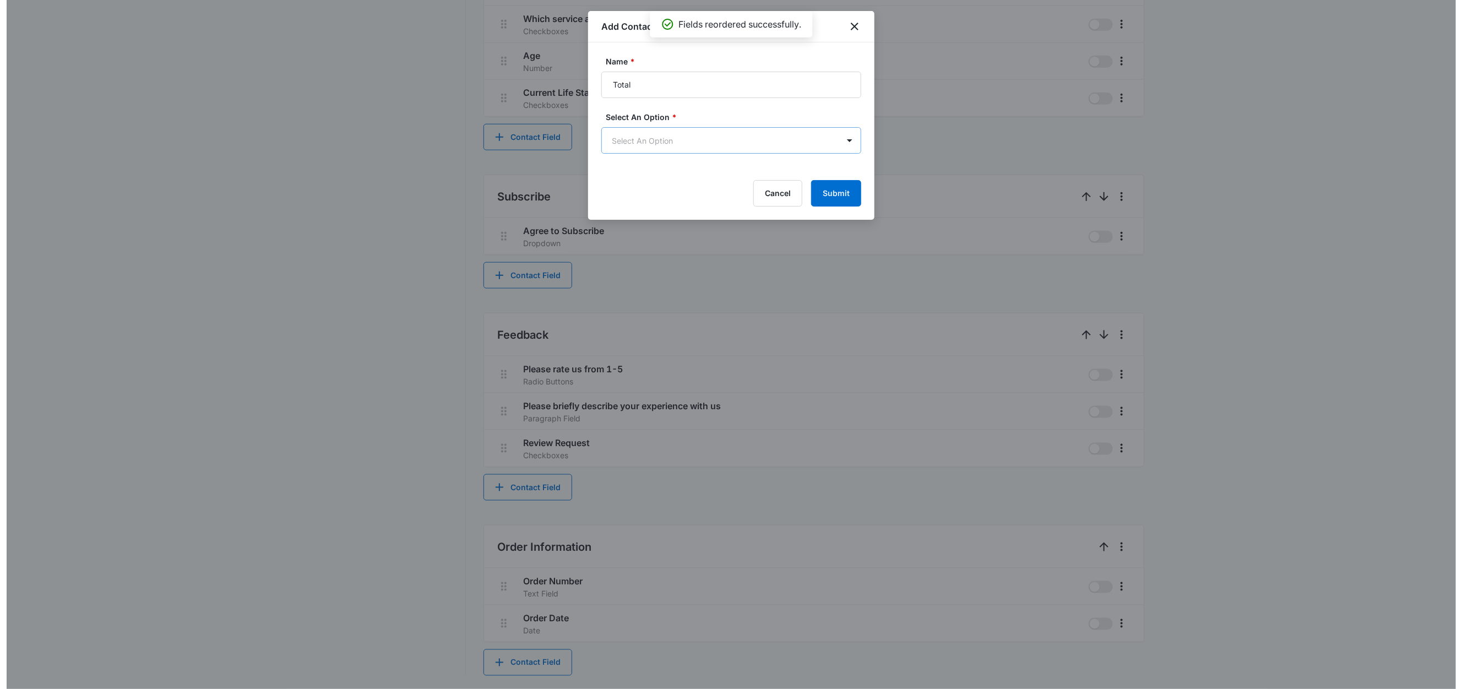
scroll to position [0, 0]
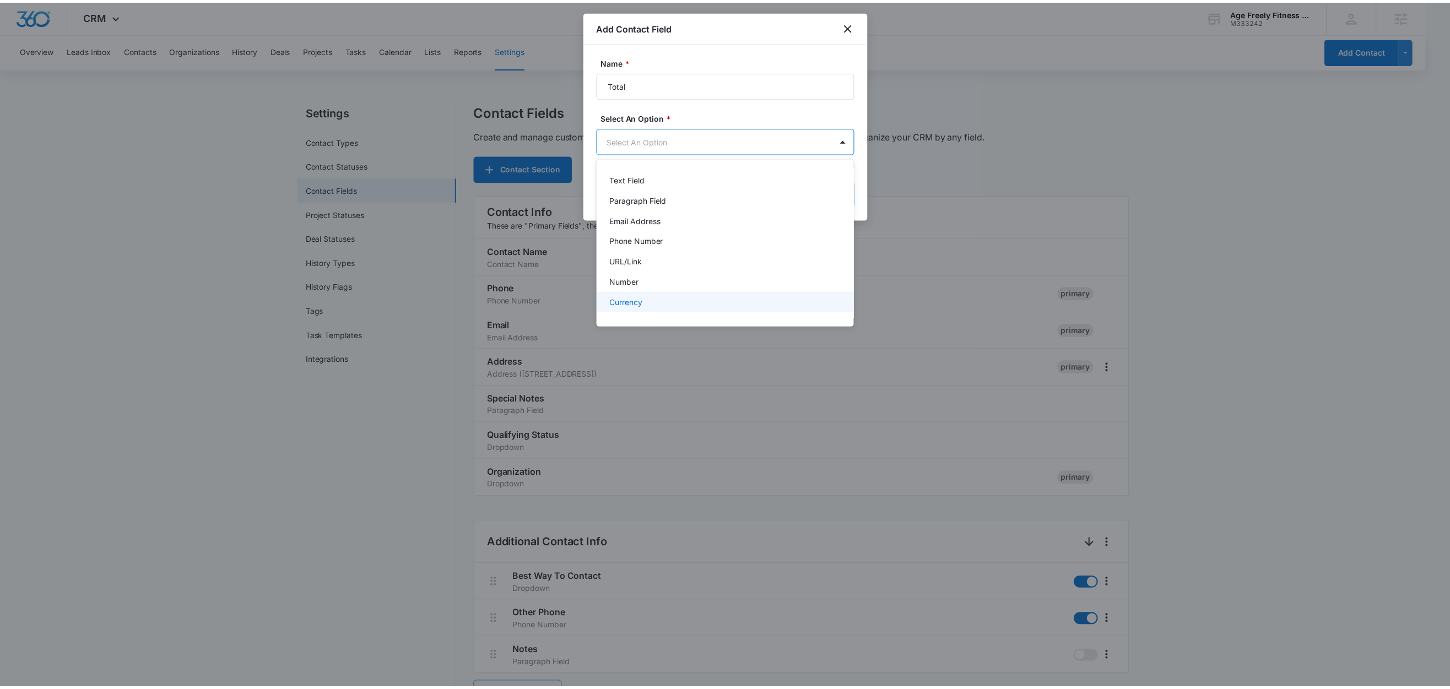
scroll to position [35, 0]
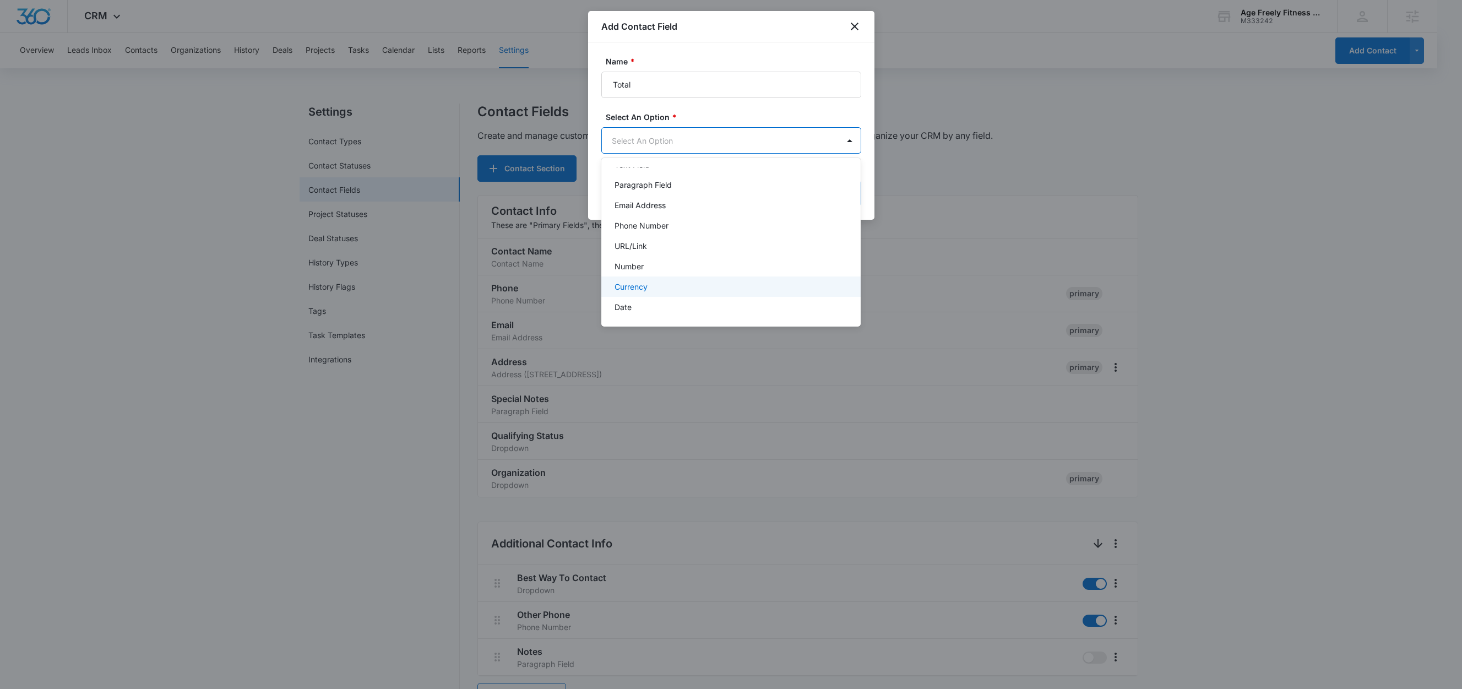
click at [666, 284] on div "Currency" at bounding box center [730, 287] width 231 height 12
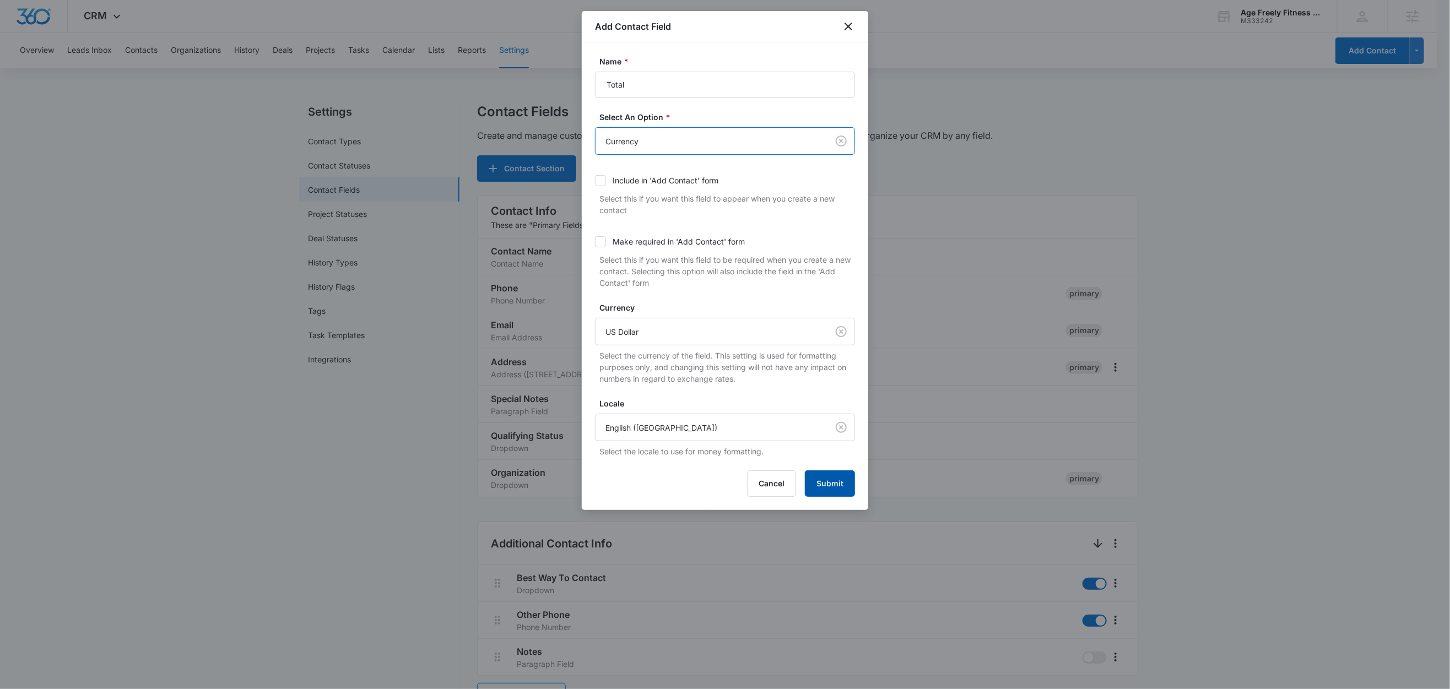
click at [831, 491] on button "Submit" at bounding box center [830, 483] width 50 height 26
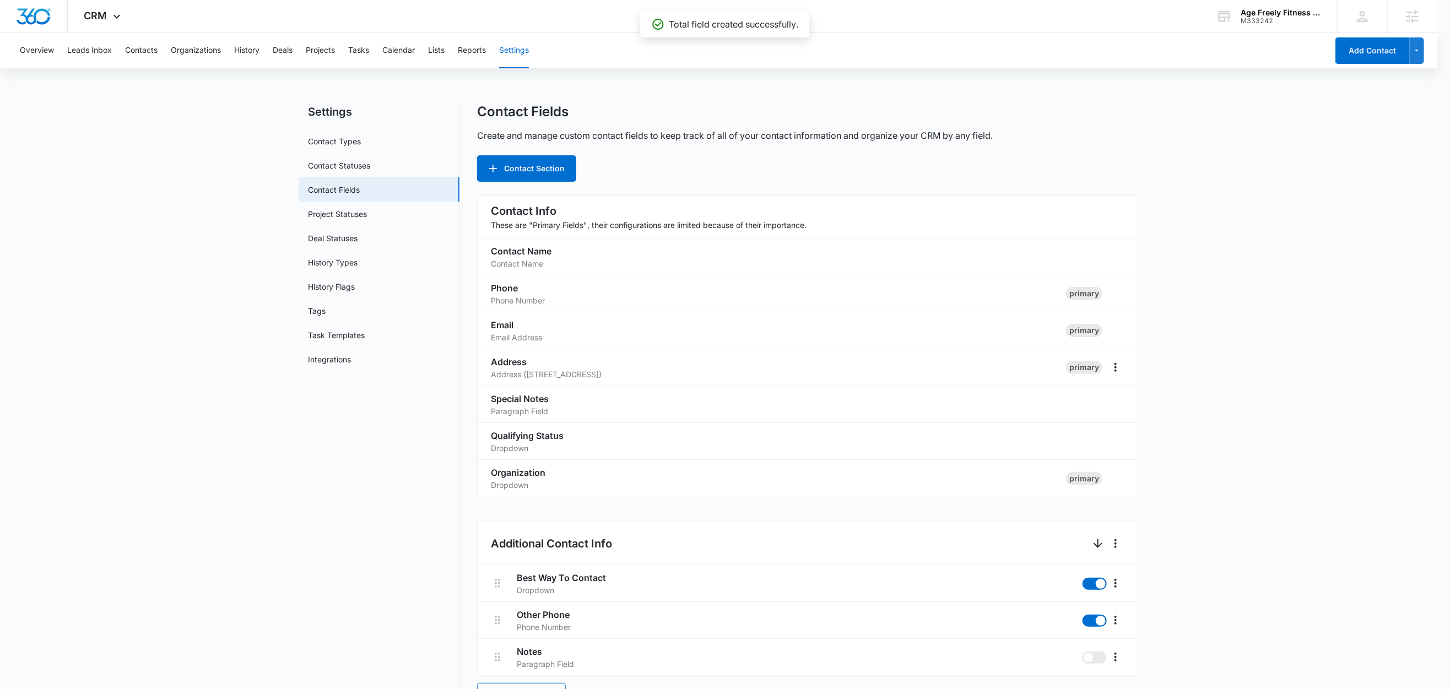
scroll to position [848, 0]
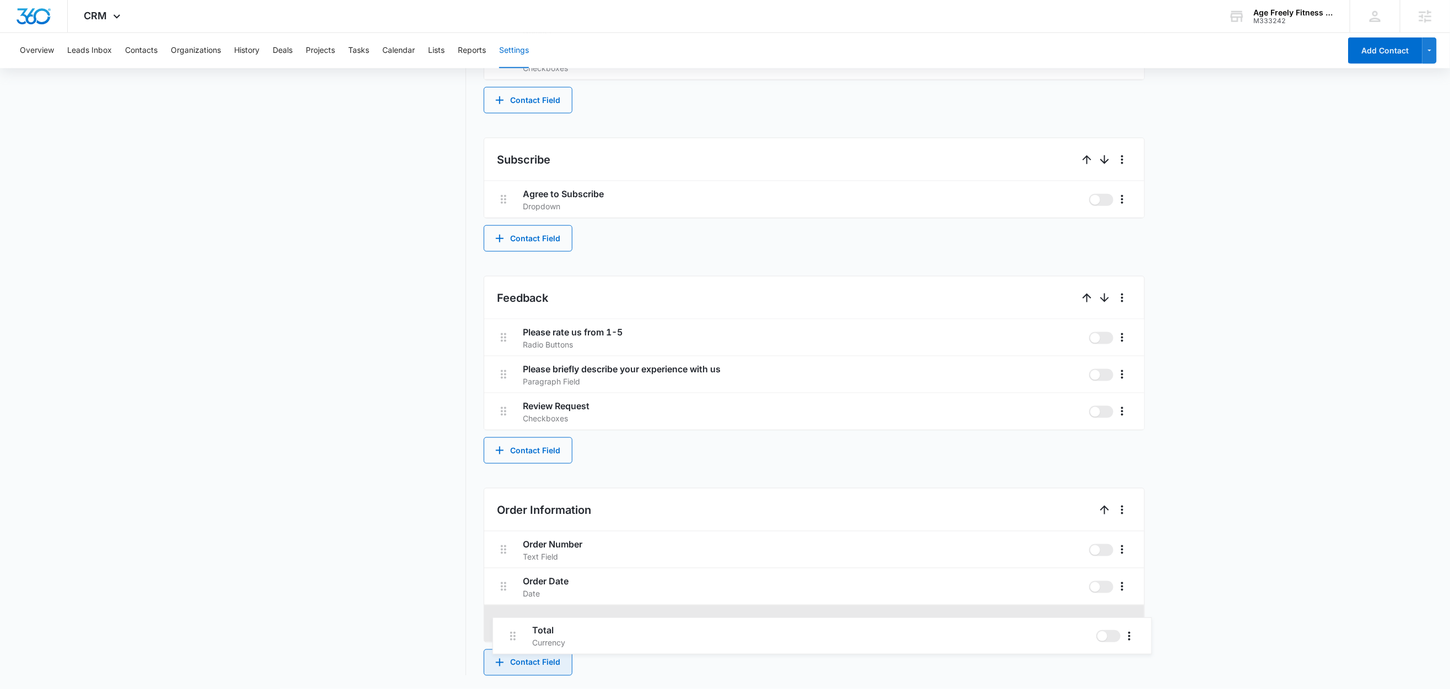
drag, startPoint x: 505, startPoint y: 550, endPoint x: 514, endPoint y: 639, distance: 89.7
click at [514, 640] on div "Total Currency Order Number Text Field Order Date Date" at bounding box center [814, 586] width 660 height 111
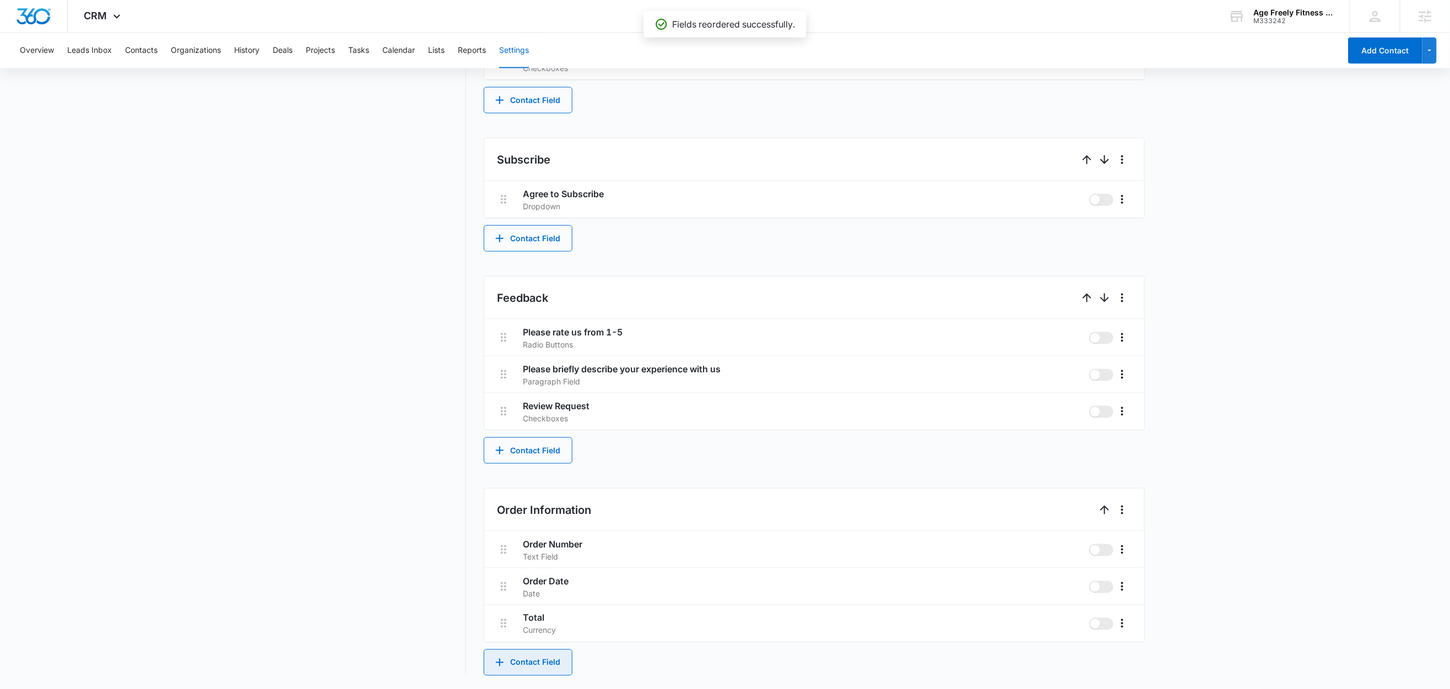
click at [536, 656] on button "Contact Field" at bounding box center [528, 662] width 89 height 26
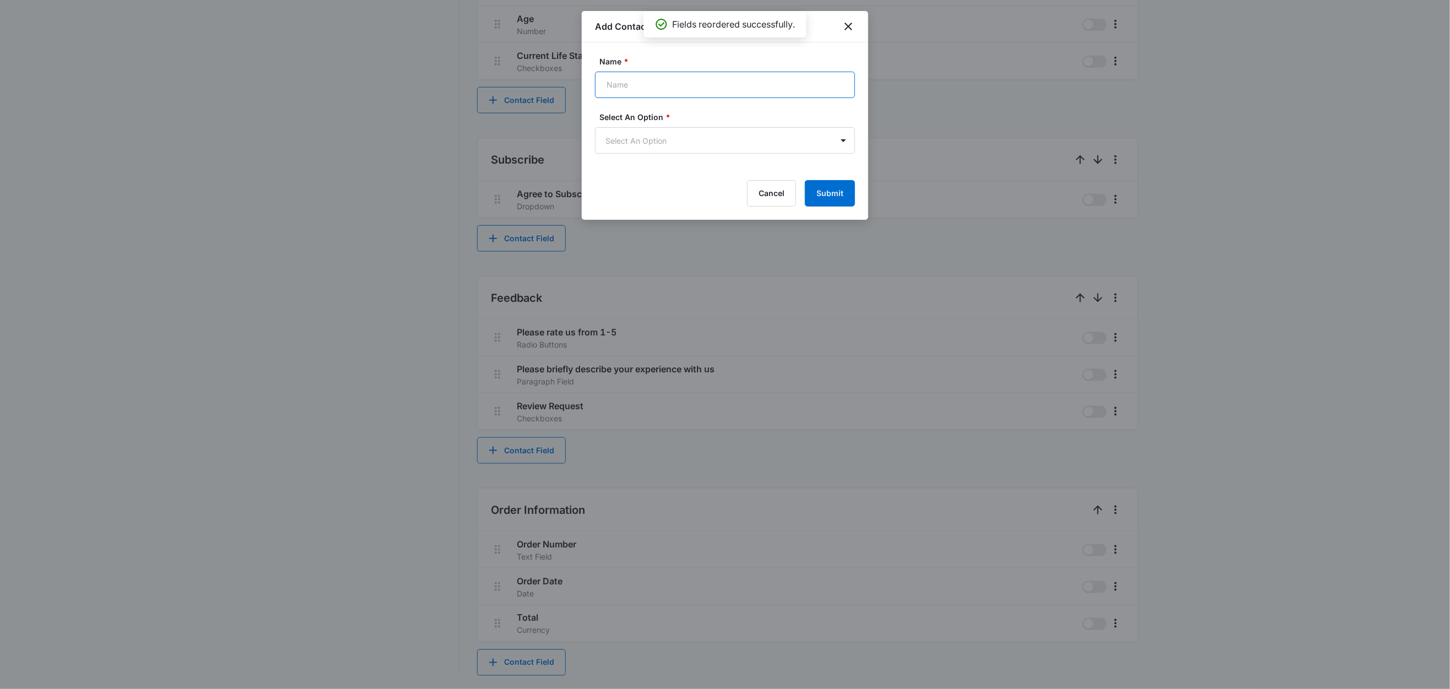
click at [671, 85] on input "Name *" at bounding box center [725, 85] width 260 height 26
type input "Product, Quantity, Price"
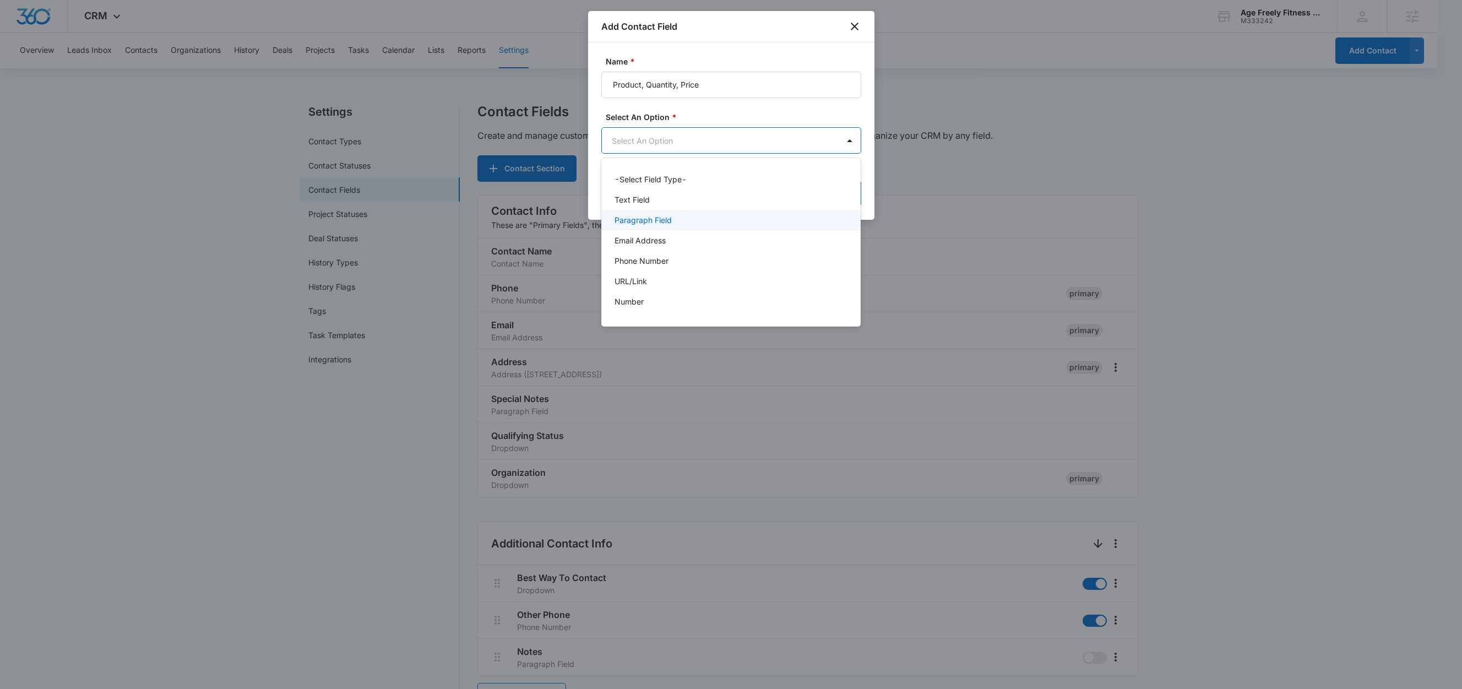
click at [664, 219] on p "Paragraph Field" at bounding box center [643, 220] width 57 height 12
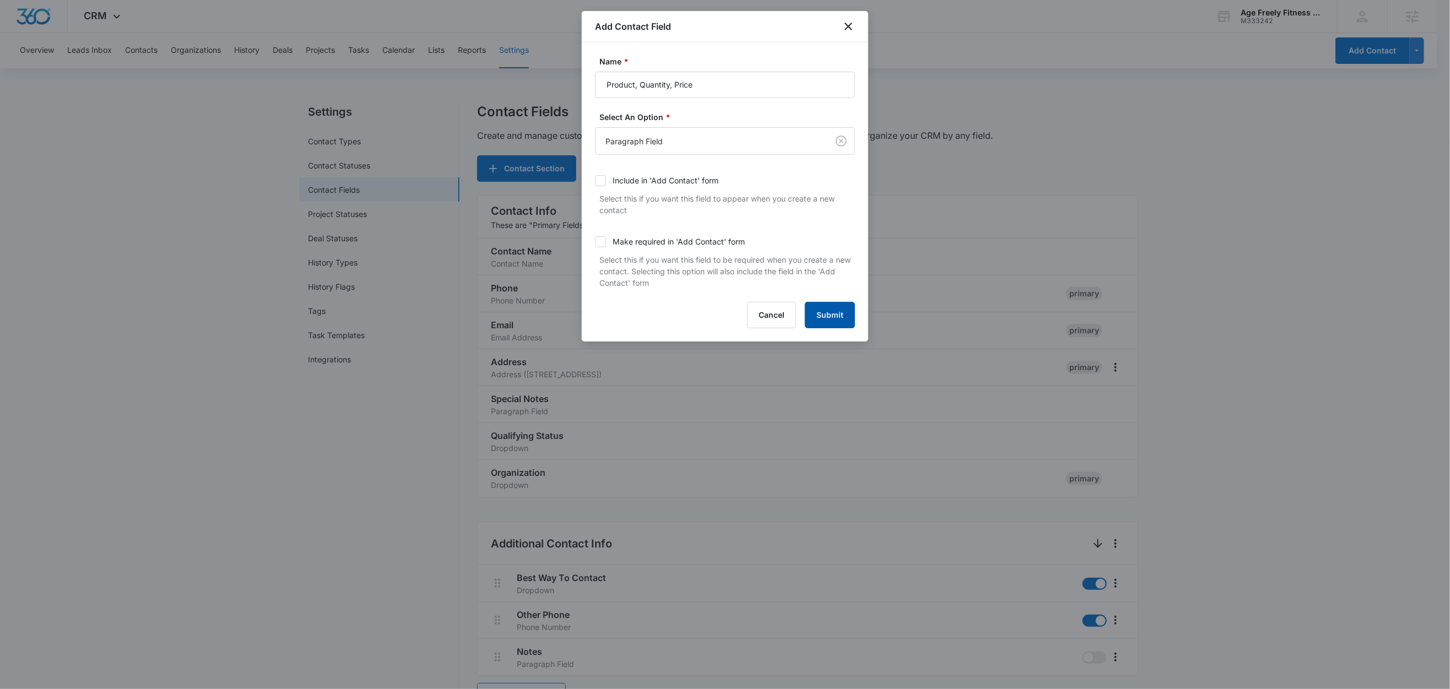
click at [821, 321] on button "Submit" at bounding box center [830, 315] width 50 height 26
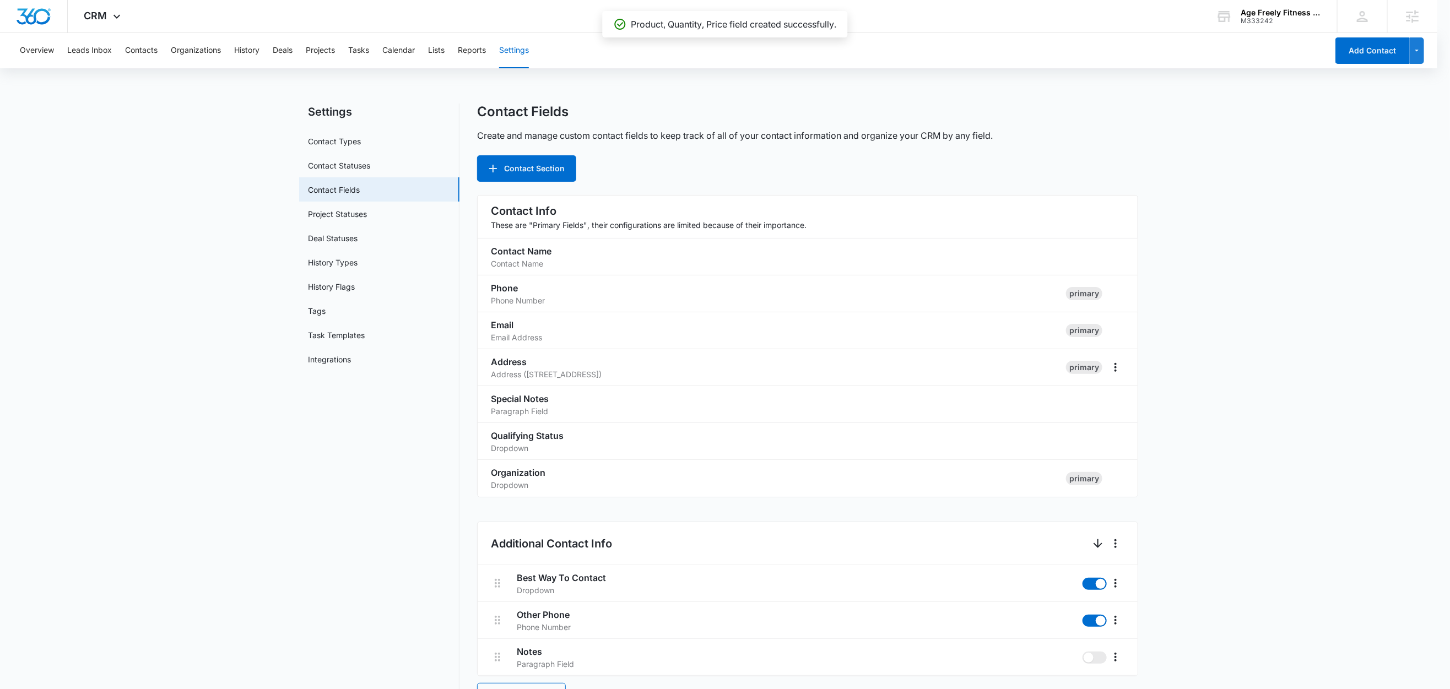
scroll to position [885, 0]
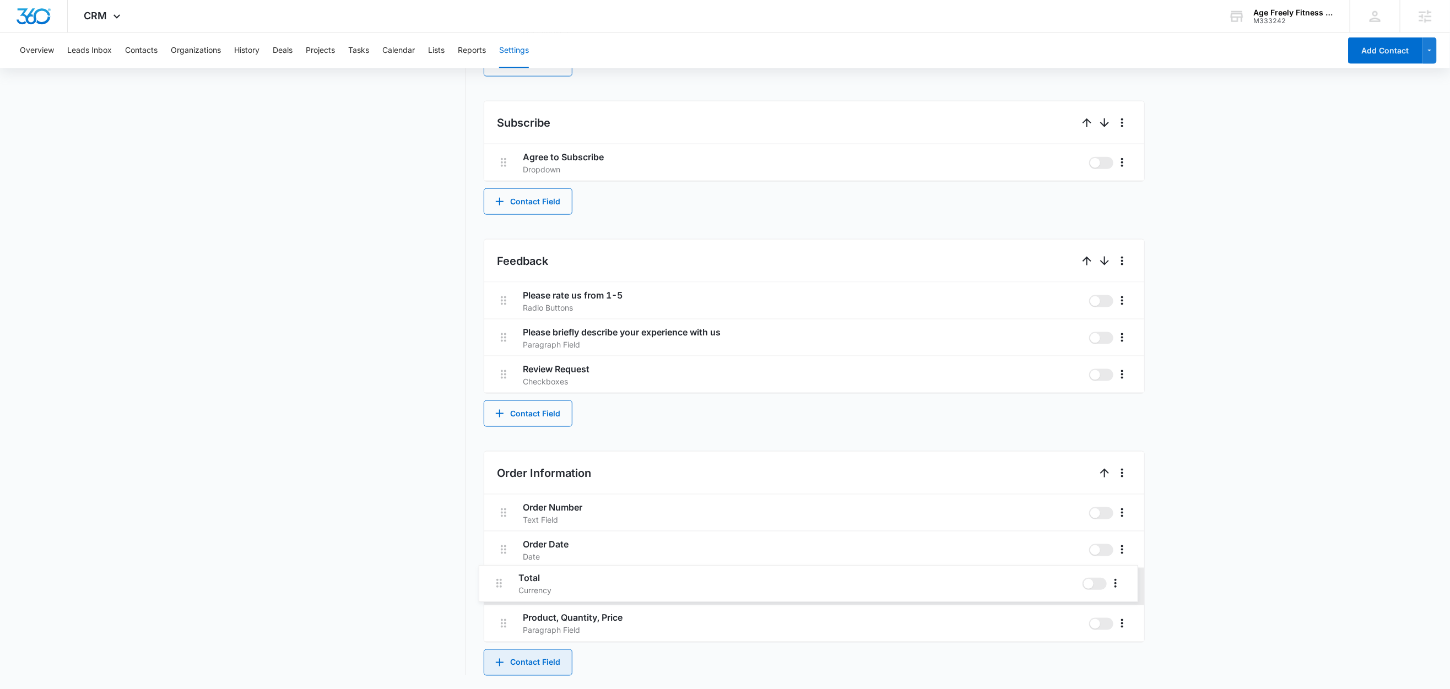
drag, startPoint x: 507, startPoint y: 620, endPoint x: 501, endPoint y: 572, distance: 47.8
click at [501, 572] on div "Order Number Text Field Order Date Date Product, Quantity, Price Paragraph Fiel…" at bounding box center [814, 569] width 660 height 148
click at [534, 657] on button "Contact Field" at bounding box center [528, 662] width 89 height 26
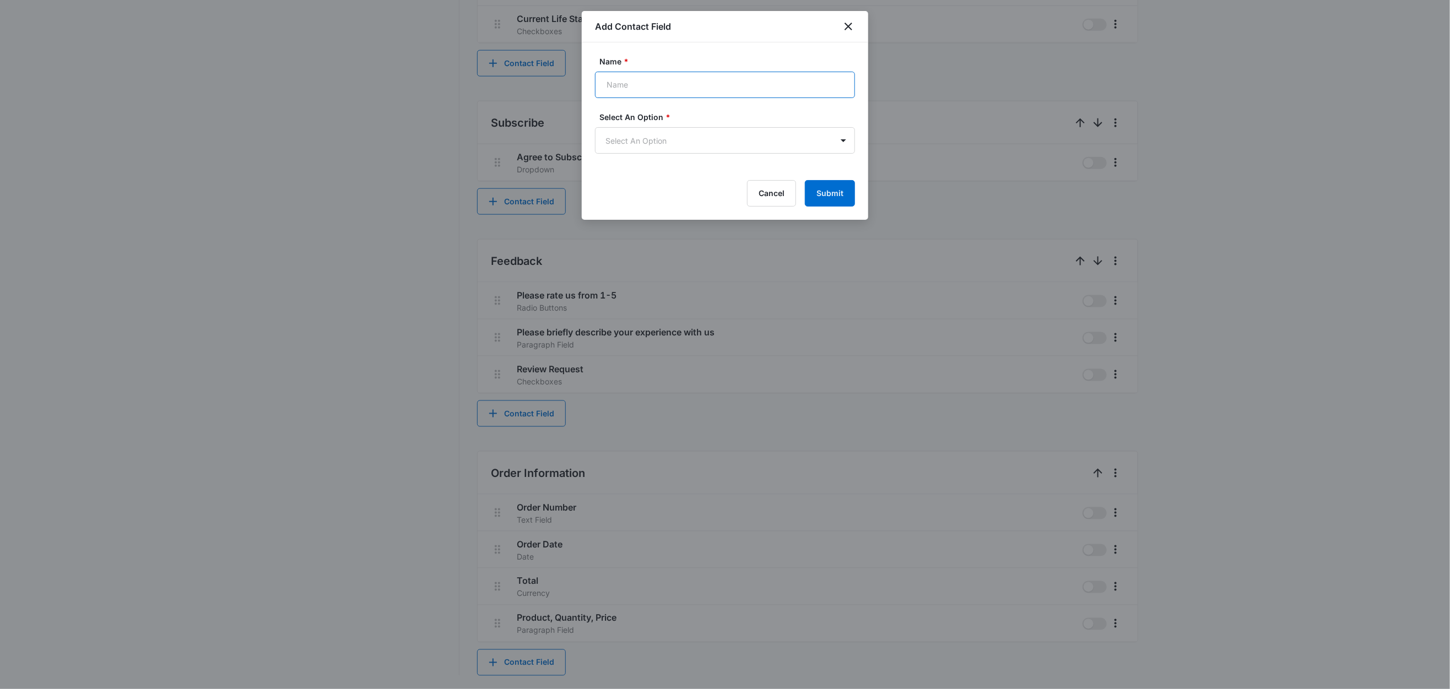
click at [645, 84] on input "Name *" at bounding box center [725, 85] width 260 height 26
type input "Shipping Address"
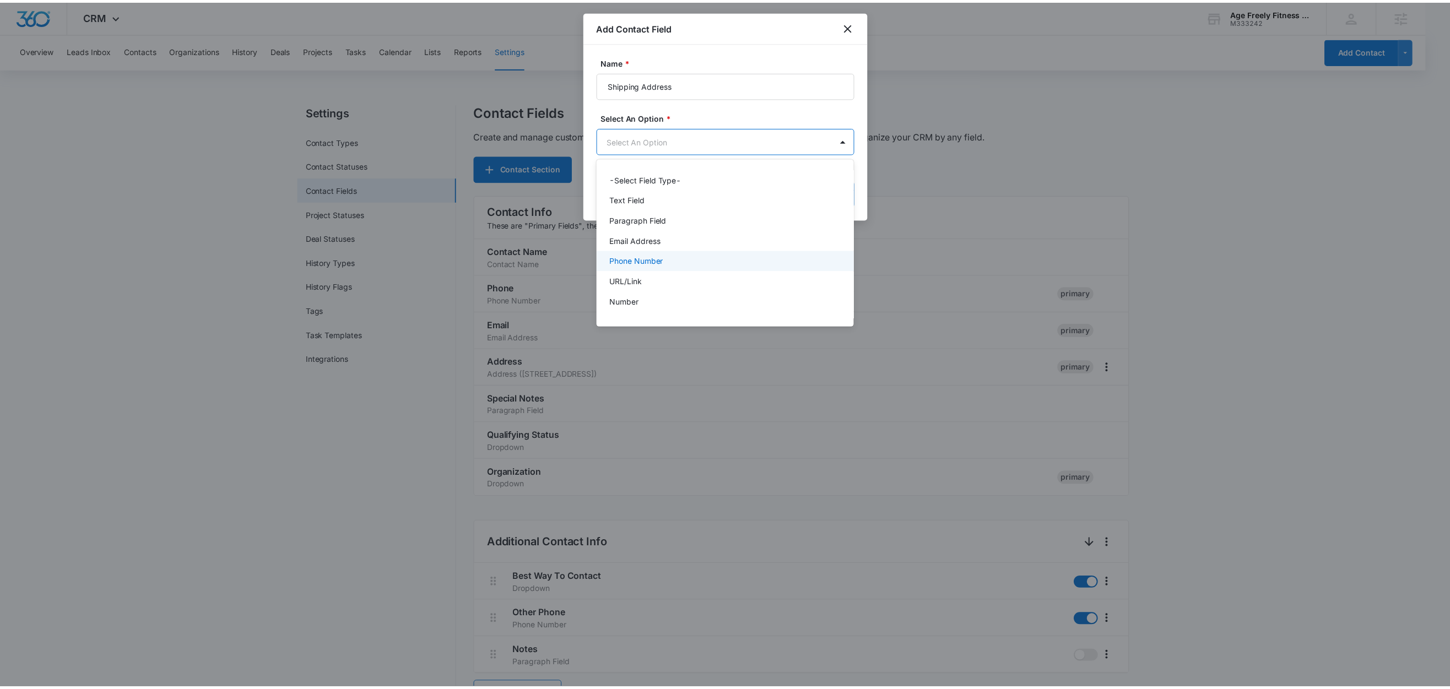
scroll to position [138, 0]
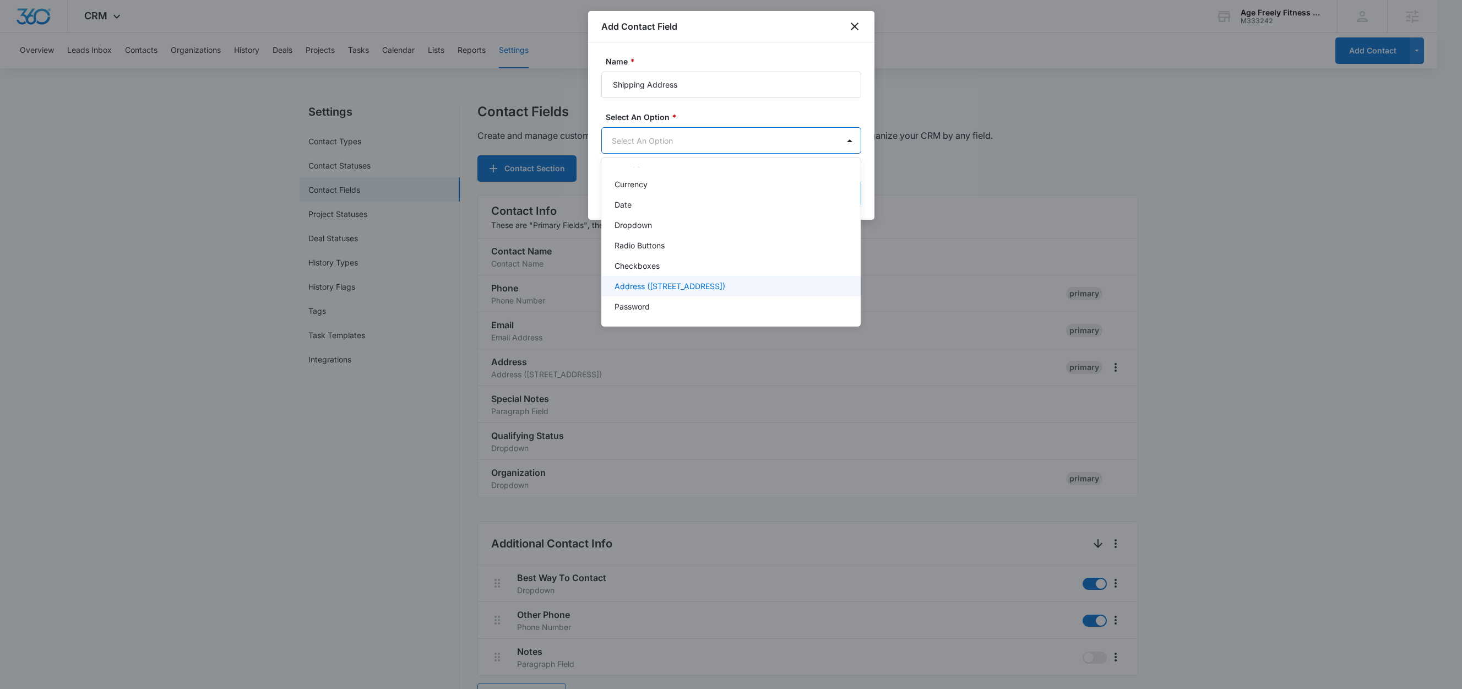
click at [674, 276] on div "Address (Street, Street 2, City, ST, Zip, Country)" at bounding box center [731, 286] width 260 height 20
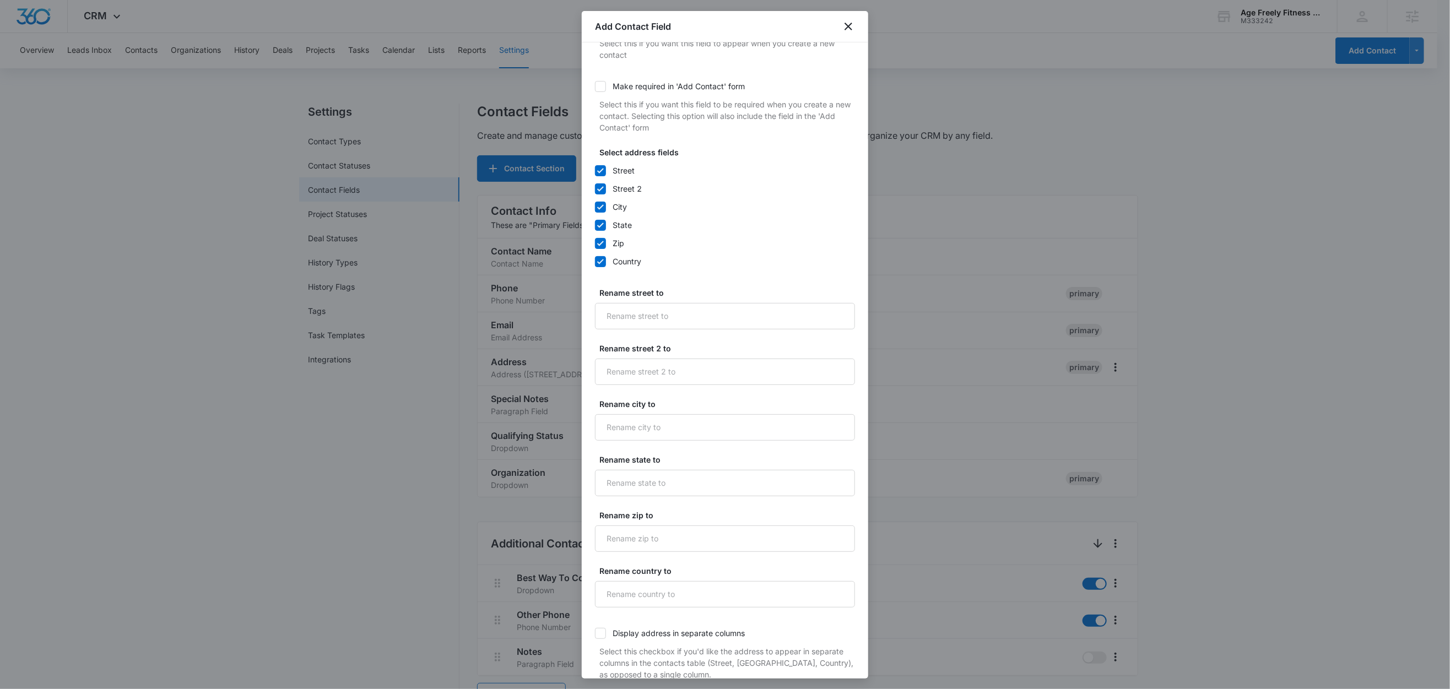
scroll to position [210, 0]
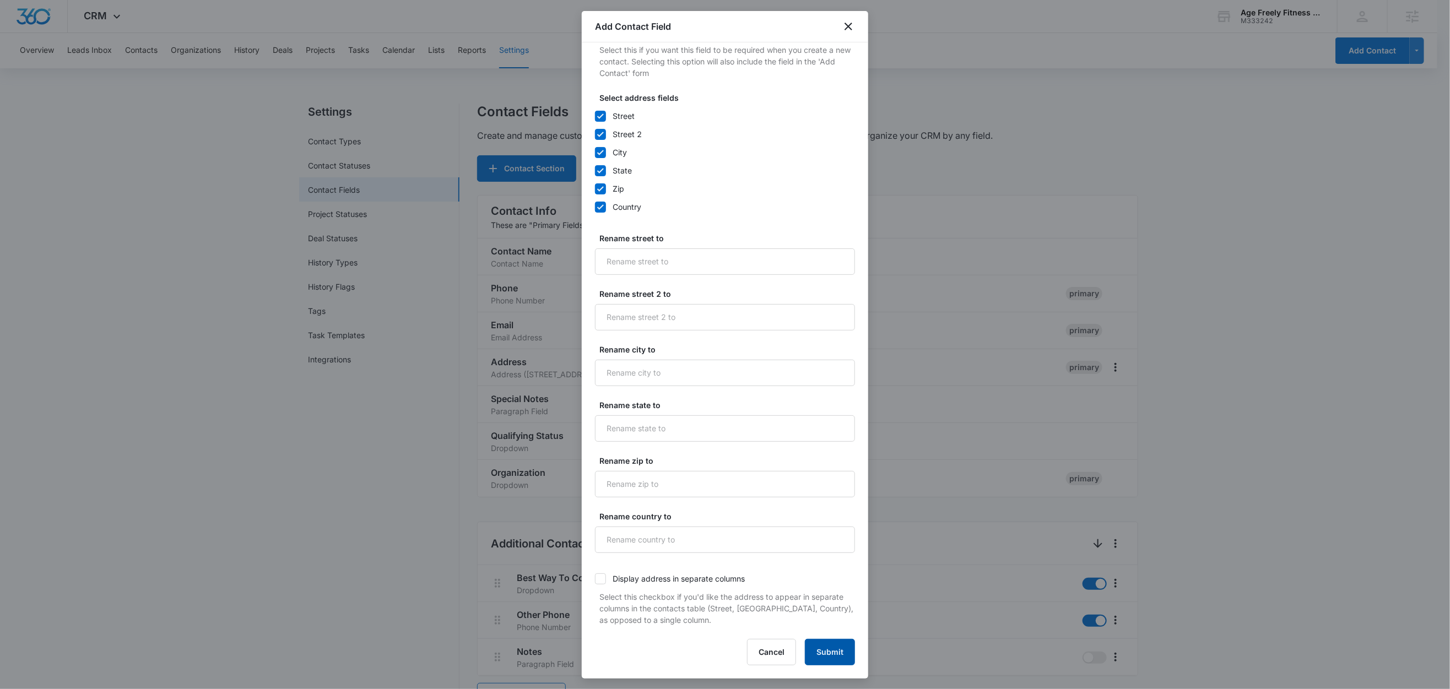
click at [829, 644] on button "Submit" at bounding box center [830, 652] width 50 height 26
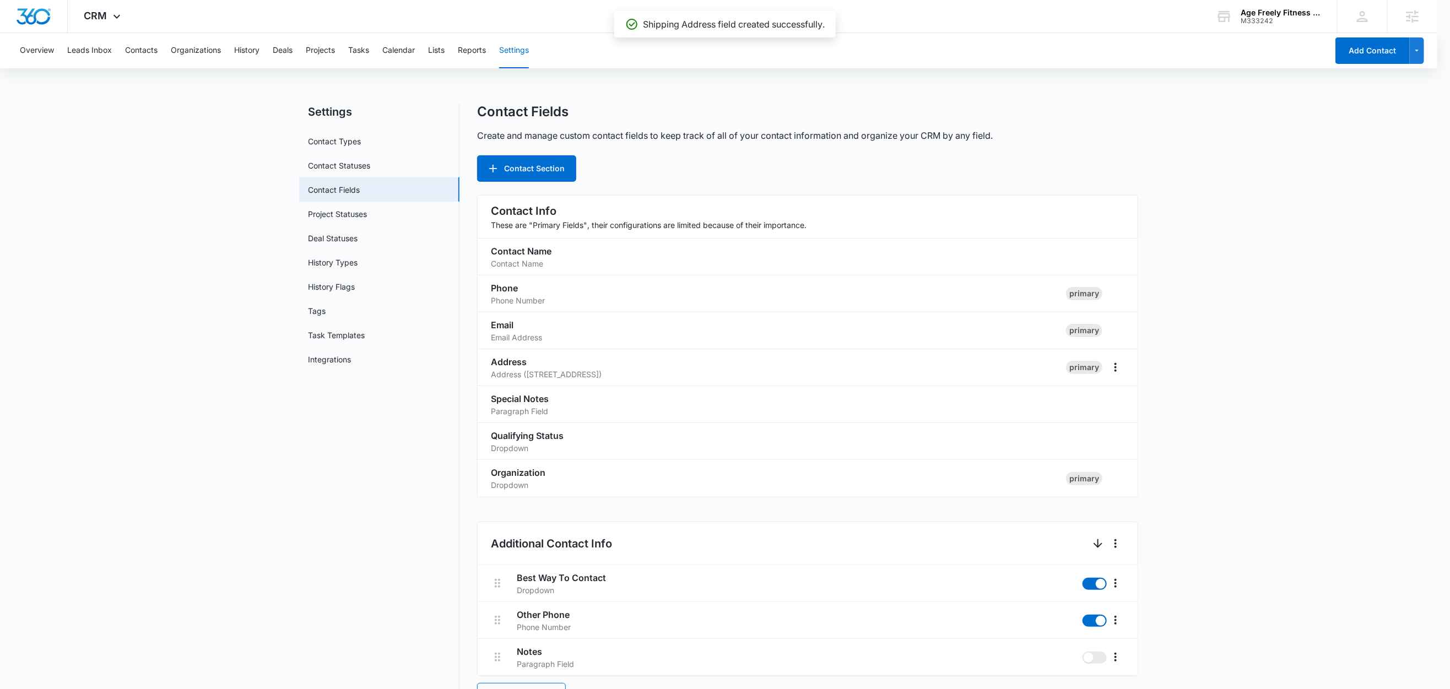
scroll to position [922, 0]
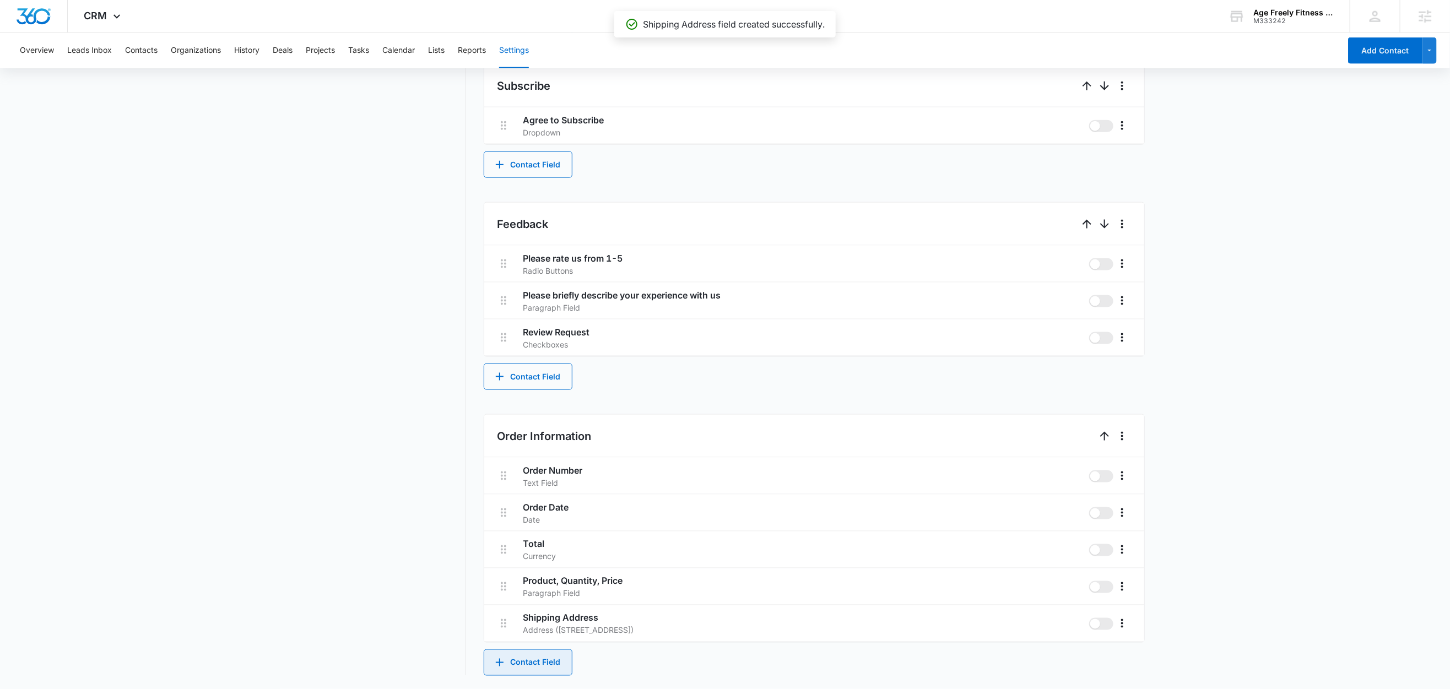
click at [504, 666] on icon "button" at bounding box center [499, 662] width 13 height 13
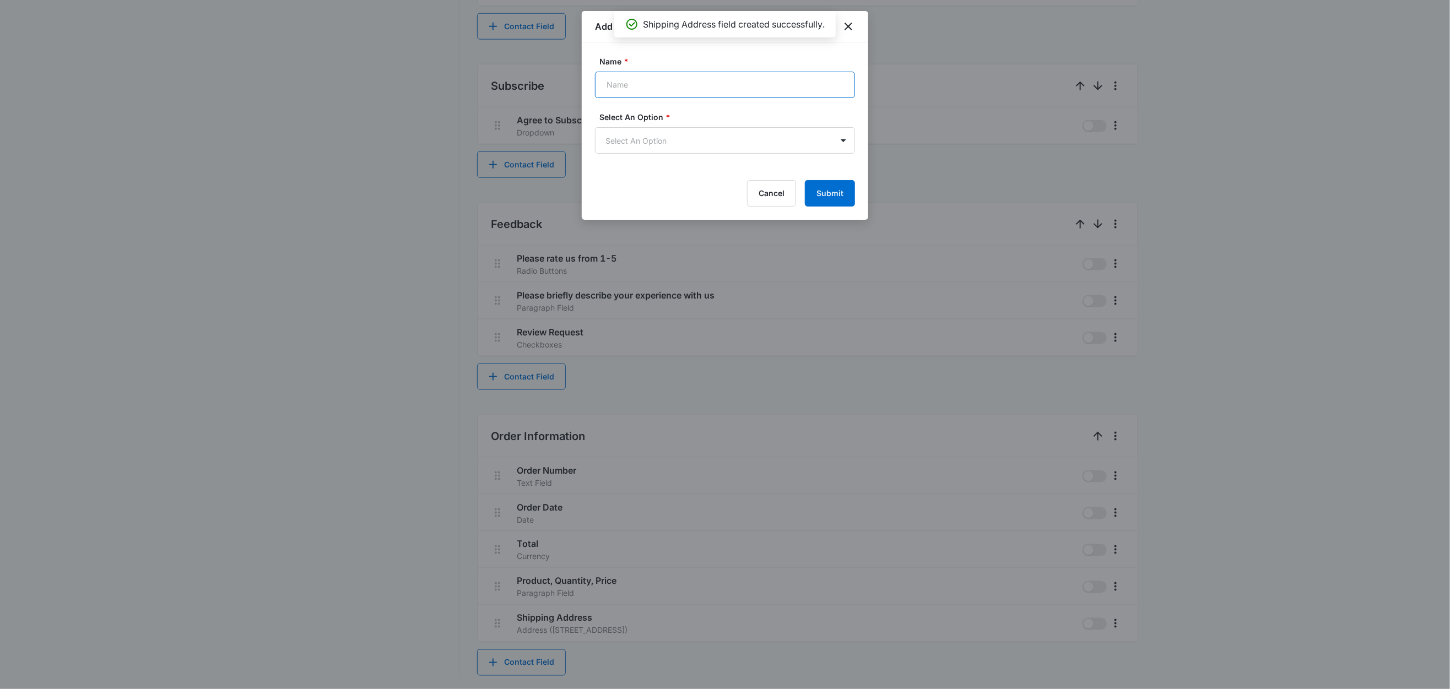
click at [671, 82] on input "Name *" at bounding box center [725, 85] width 260 height 26
type input "Billing Address"
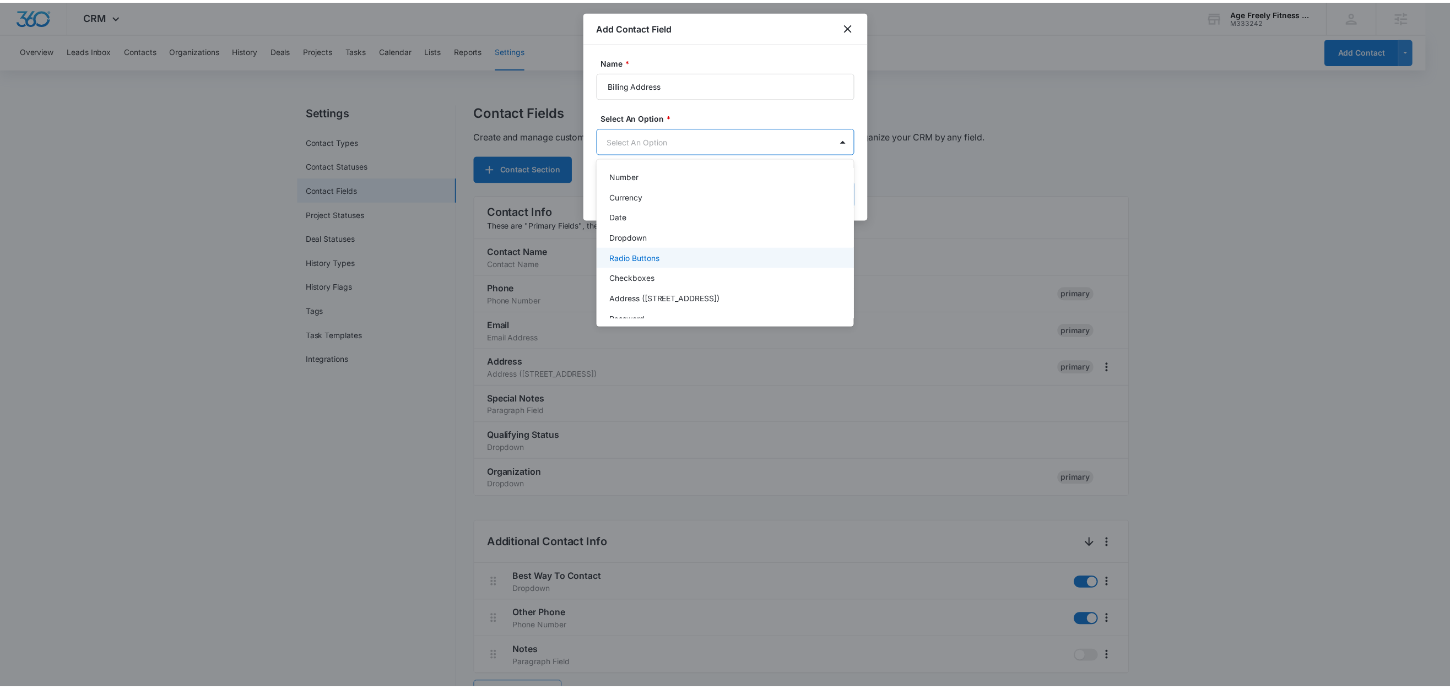
scroll to position [131, 0]
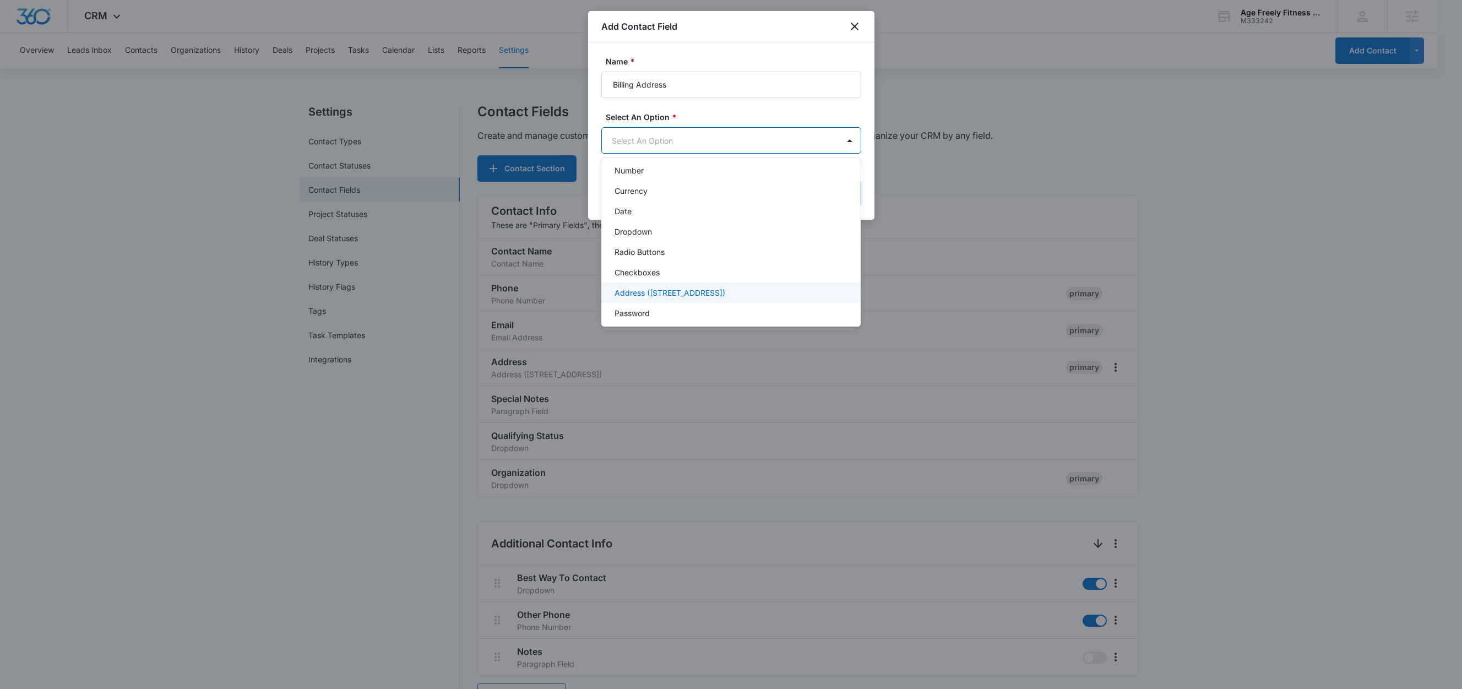
click at [673, 295] on p "Address (Street, Street 2, City, ST, Zip, Country)" at bounding box center [670, 293] width 111 height 12
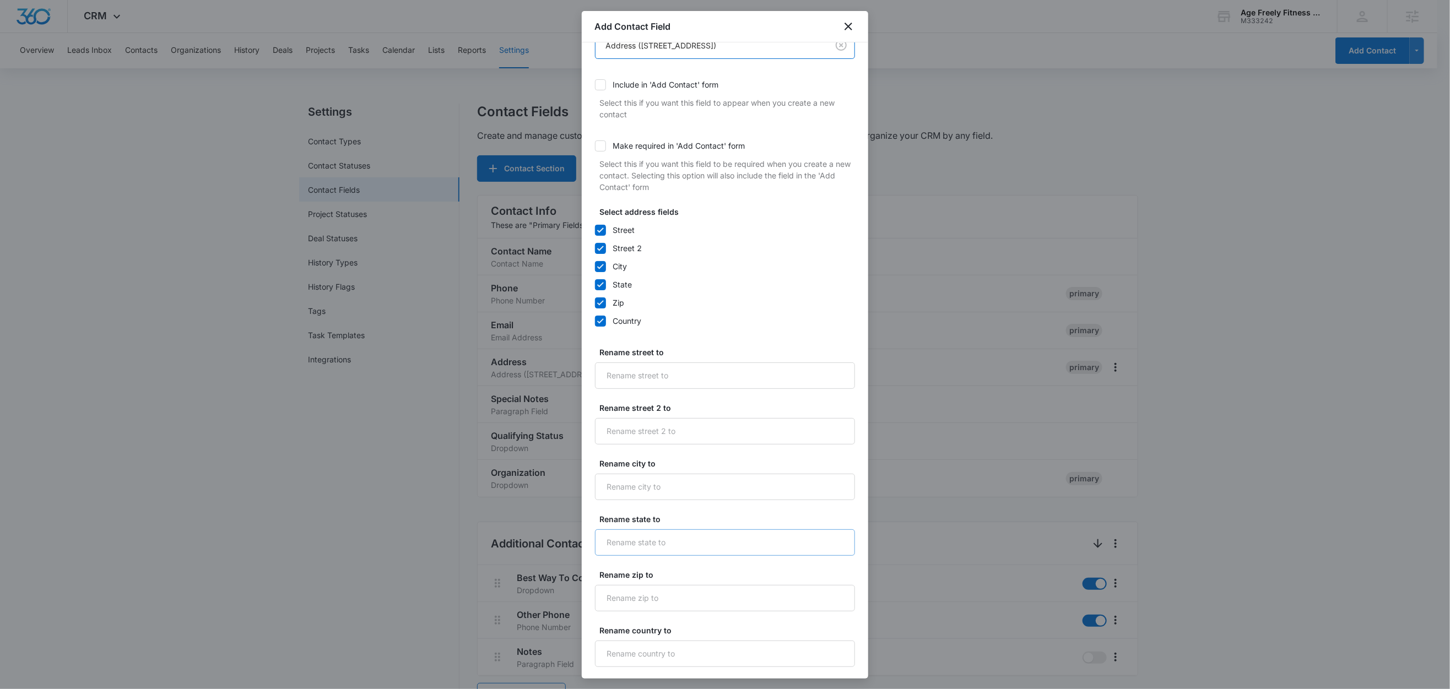
scroll to position [210, 0]
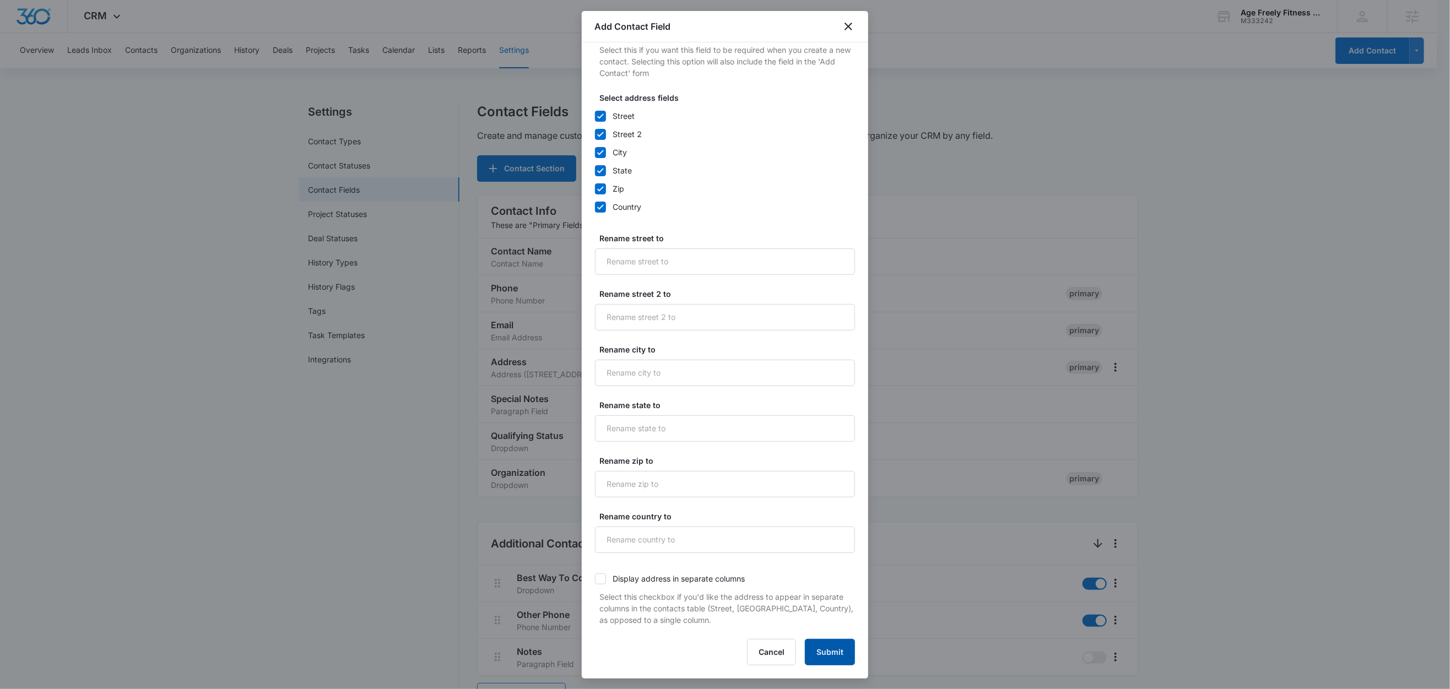
drag, startPoint x: 812, startPoint y: 664, endPoint x: 786, endPoint y: 615, distance: 55.4
click at [812, 664] on button "Submit" at bounding box center [830, 652] width 50 height 26
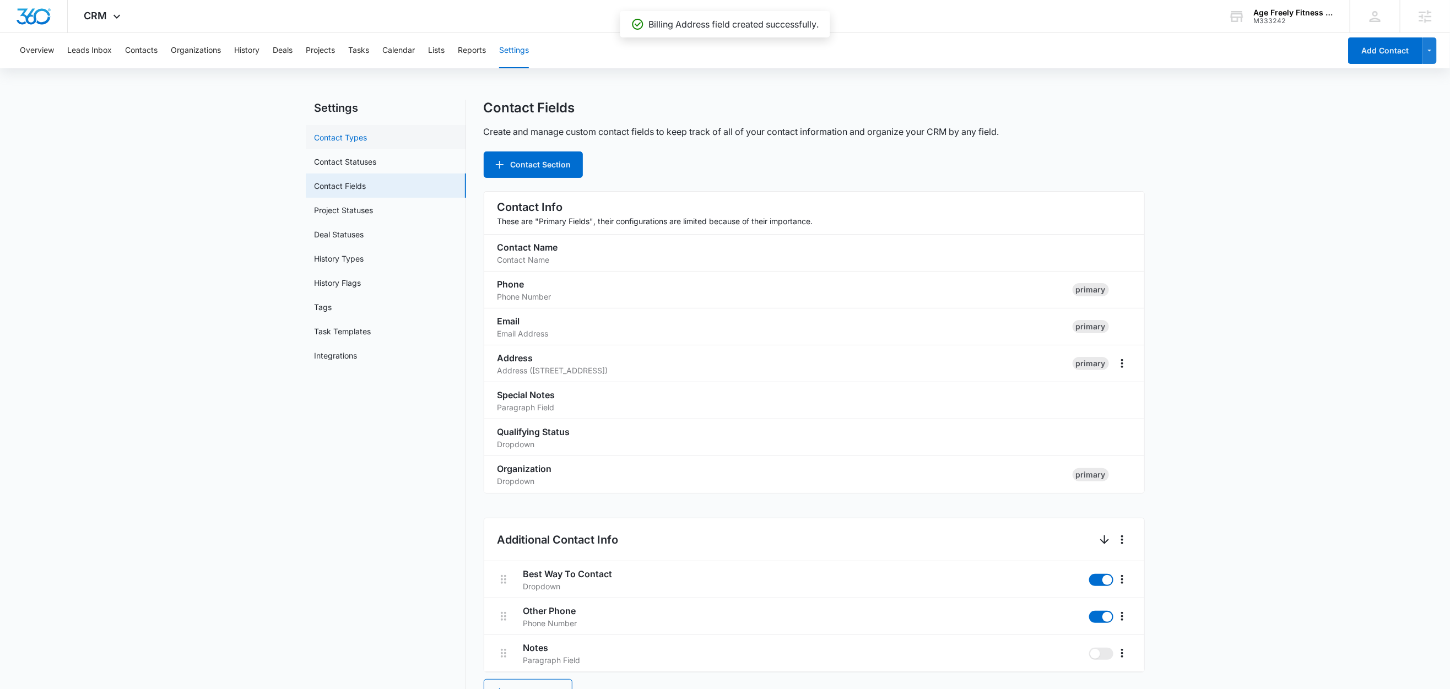
scroll to position [0, 0]
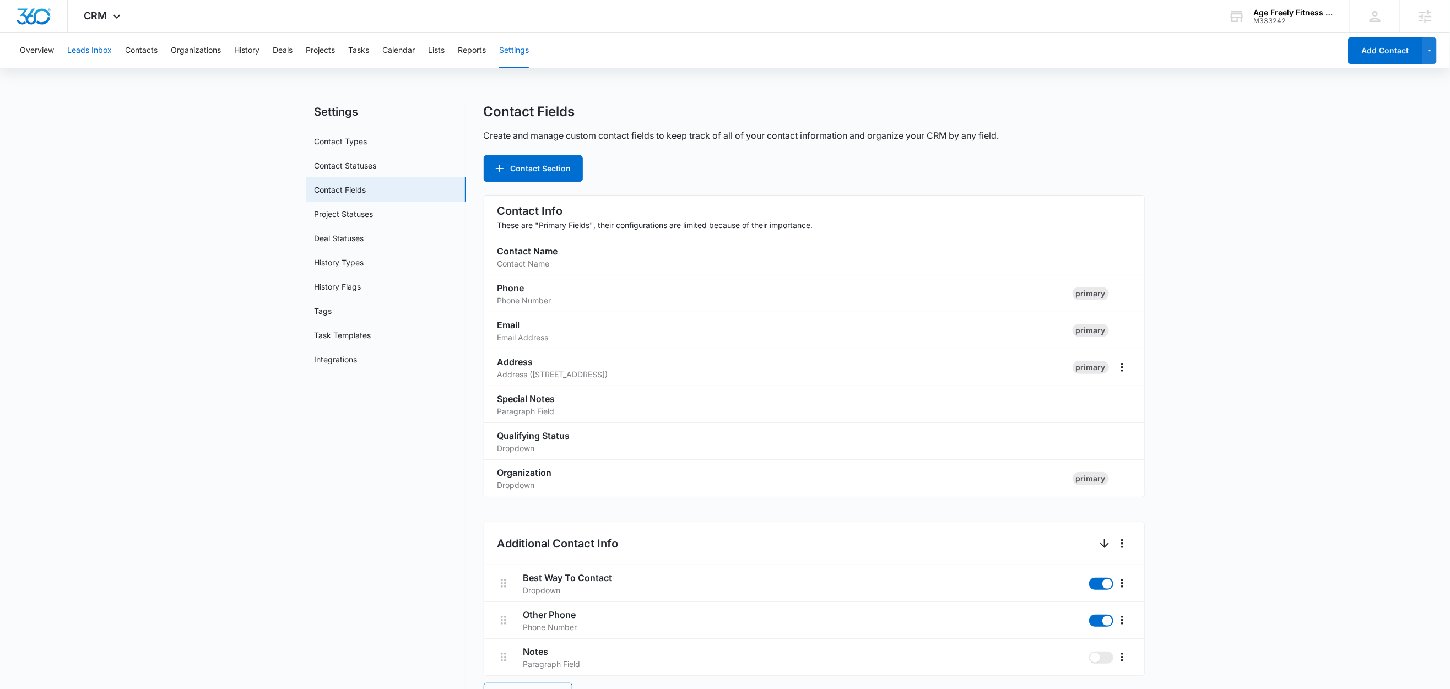
click at [88, 47] on button "Leads Inbox" at bounding box center [89, 50] width 45 height 35
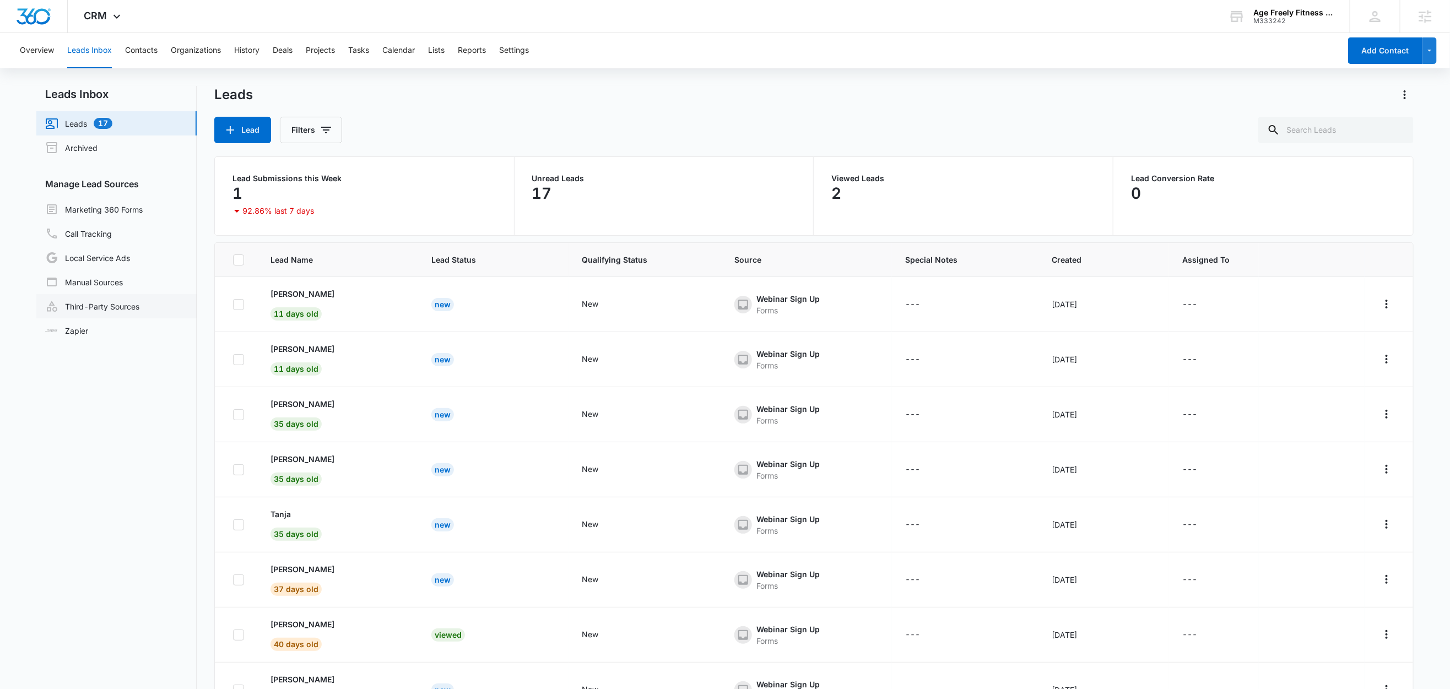
click at [94, 309] on link "Third-Party Sources" at bounding box center [92, 306] width 94 height 13
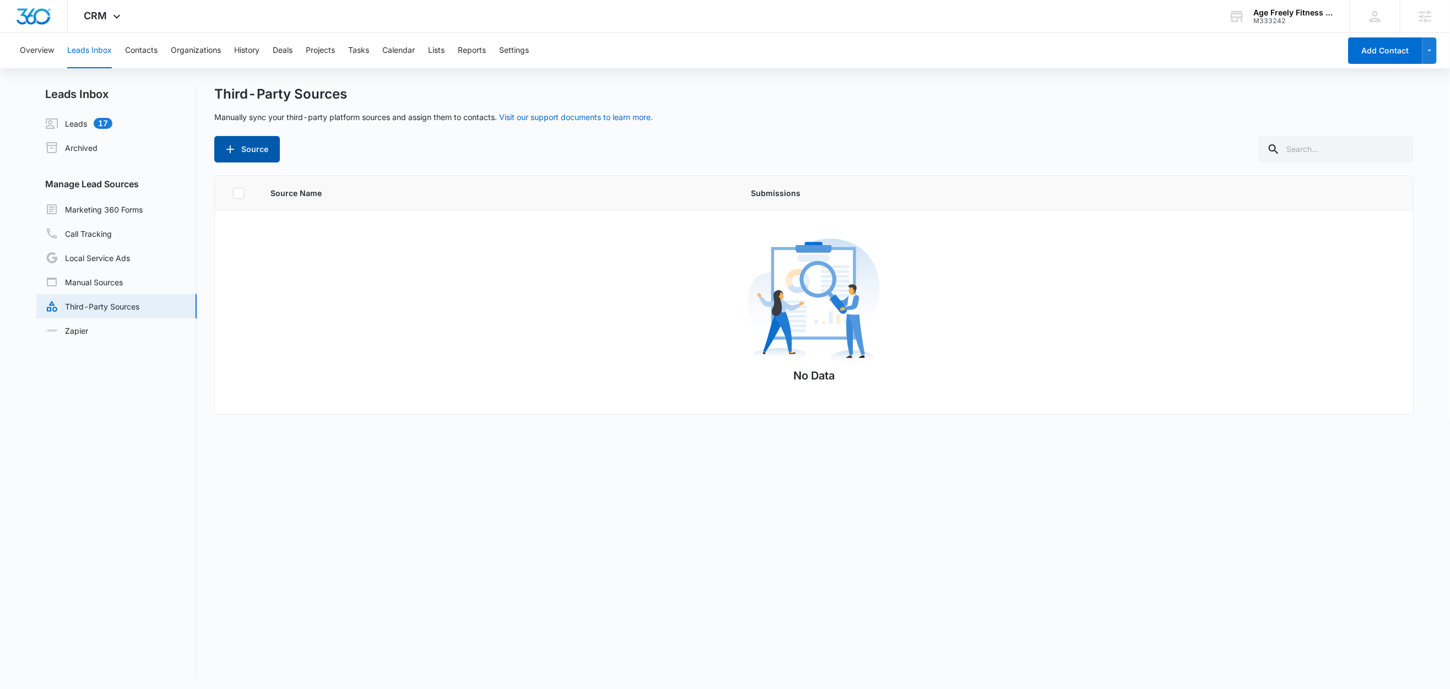
click at [252, 143] on button "Source" at bounding box center [247, 149] width 66 height 26
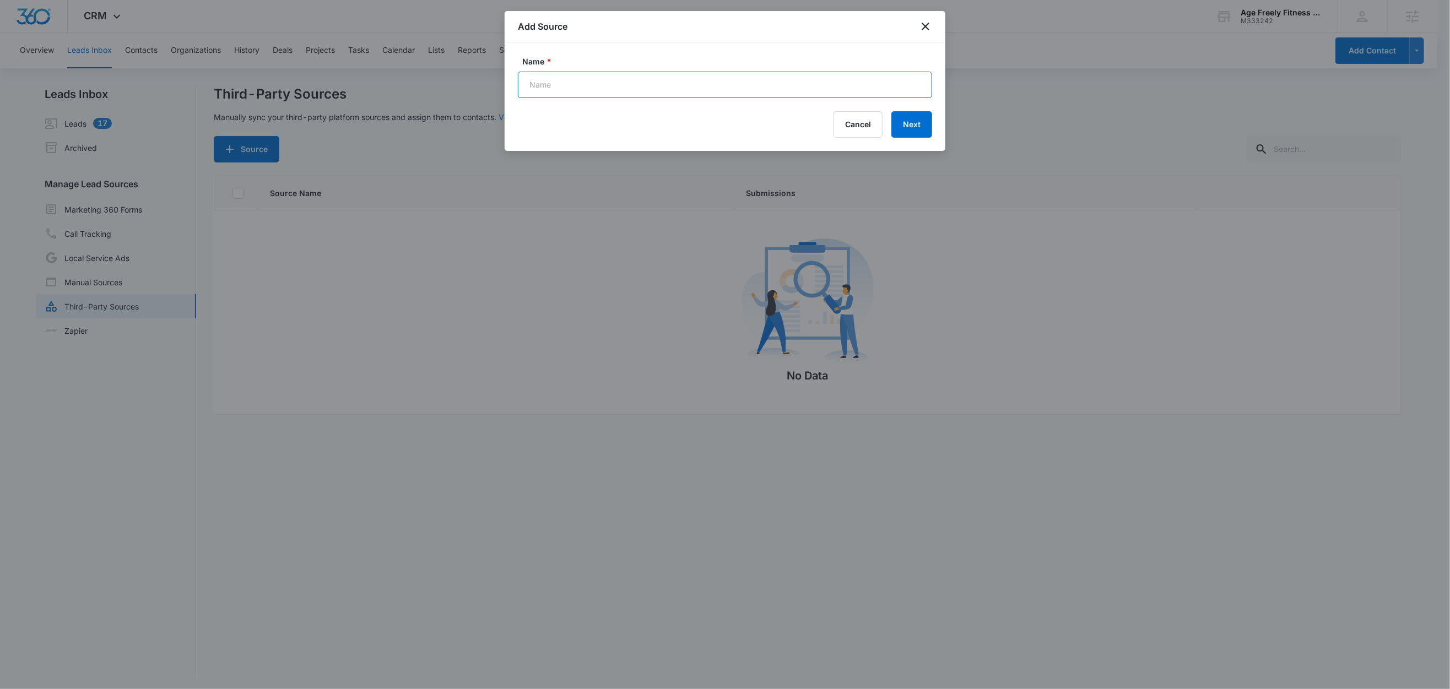
click at [573, 76] on input "Name *" at bounding box center [725, 85] width 414 height 26
type input "Web Order"
click at [920, 131] on button "Next" at bounding box center [911, 124] width 41 height 26
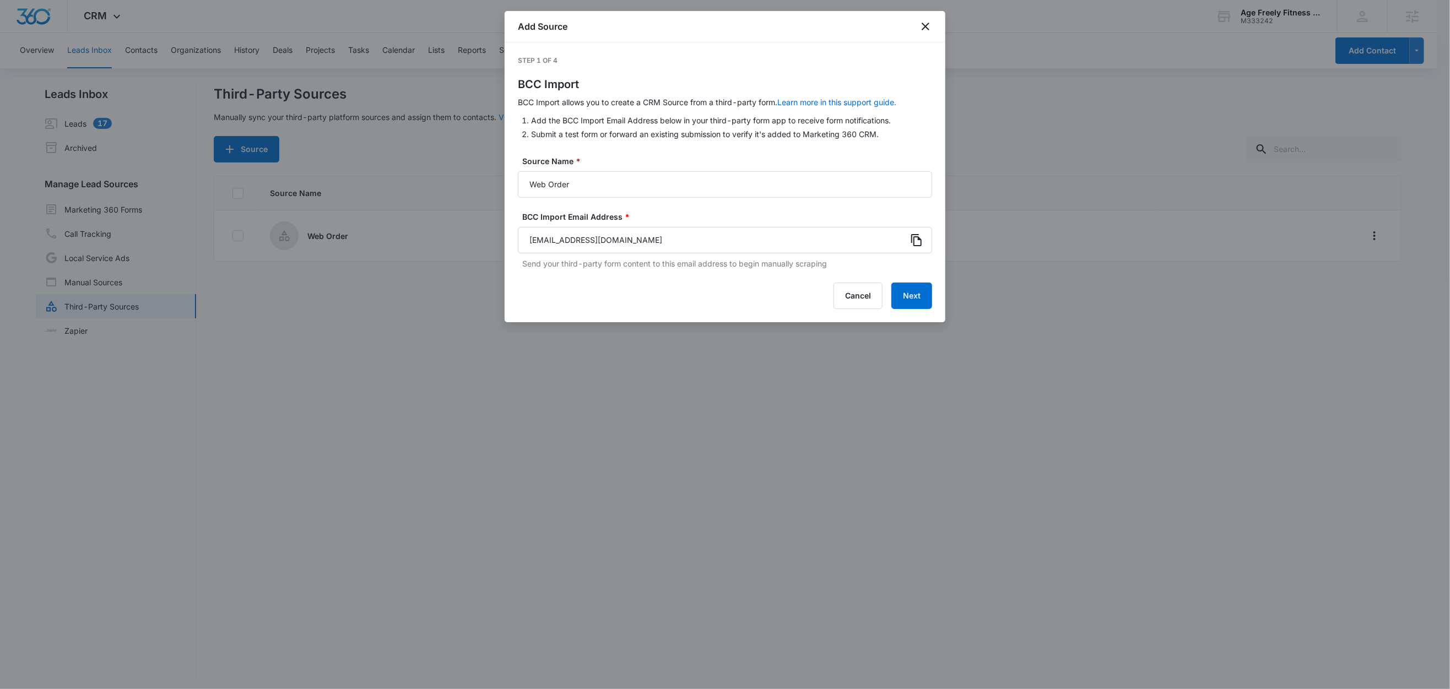
click at [914, 240] on icon at bounding box center [916, 240] width 10 height 12
click at [905, 299] on button "Next" at bounding box center [911, 296] width 41 height 26
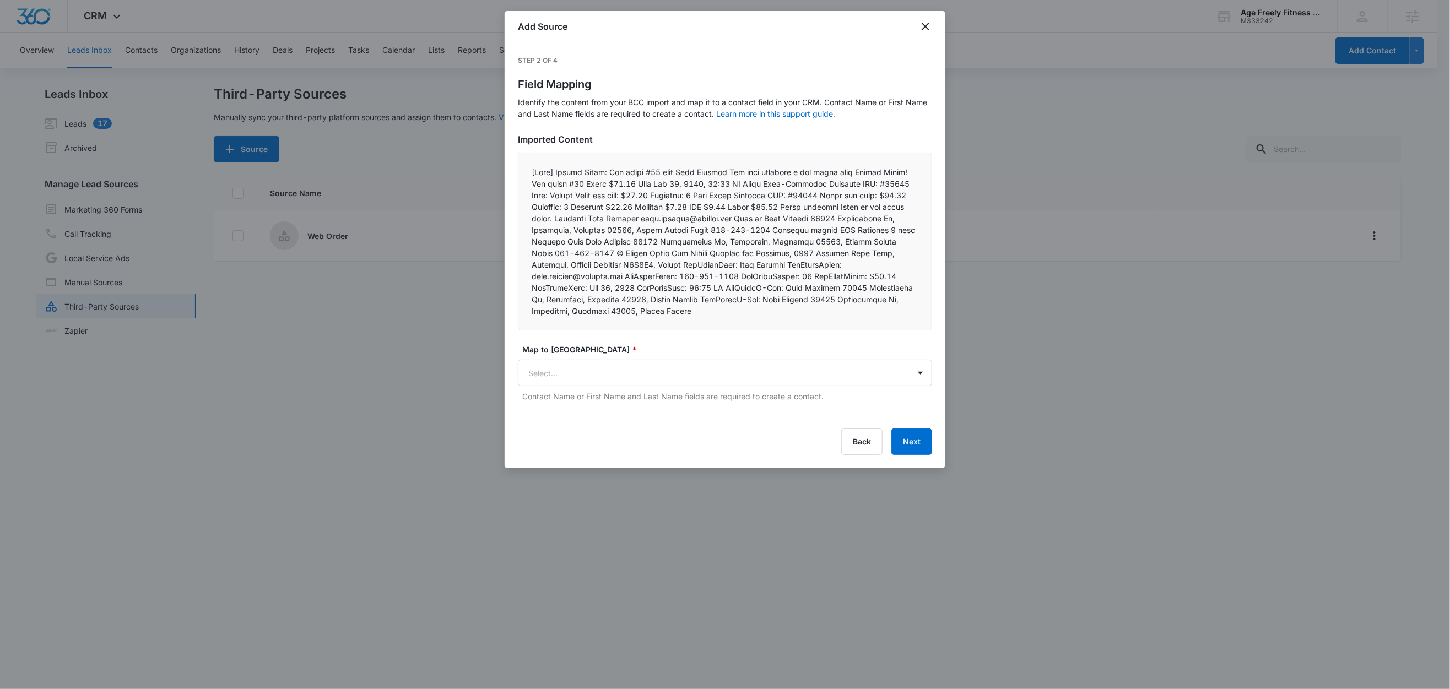
click at [748, 218] on p at bounding box center [724, 241] width 387 height 150
drag, startPoint x: 768, startPoint y: 185, endPoint x: 747, endPoint y: 187, distance: 20.4
click at [747, 187] on p at bounding box center [724, 241] width 387 height 150
copy p "Items"
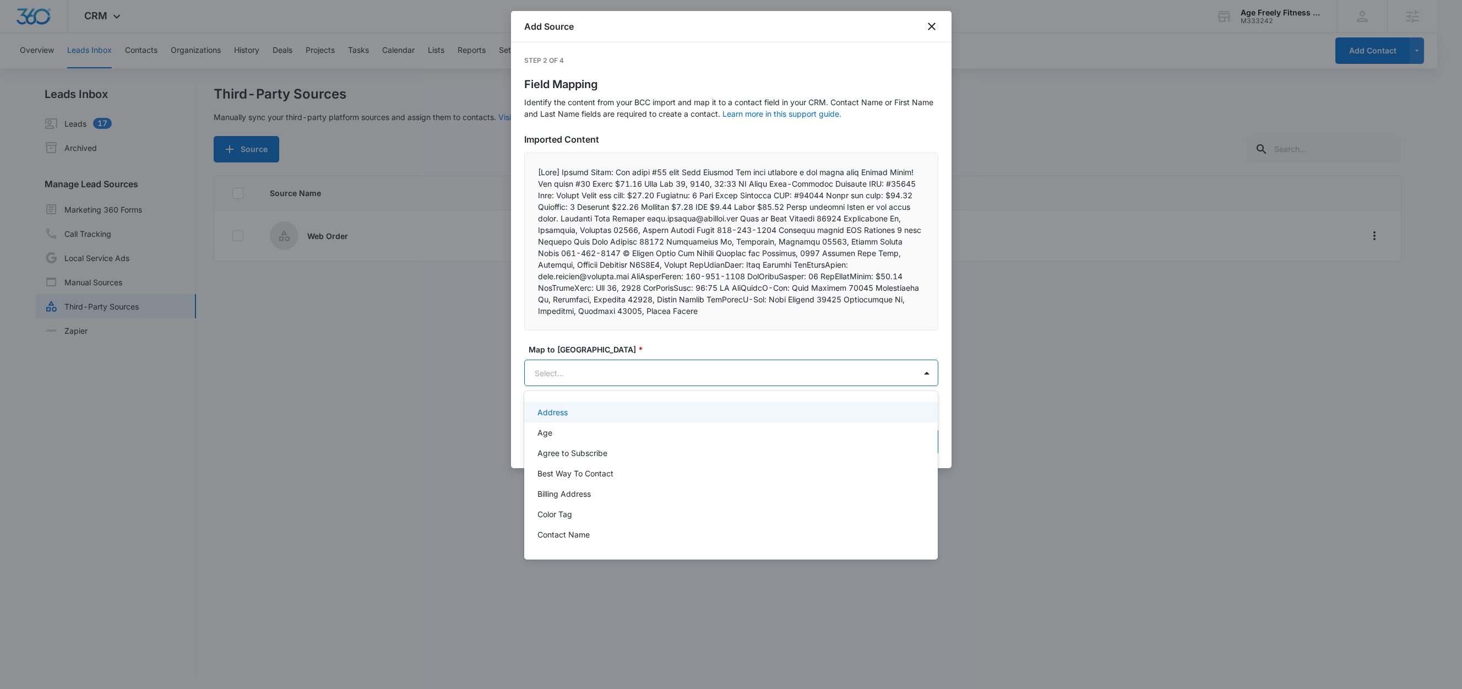
click at [571, 382] on body "CRM Apps Reputation Websites Forms CRM Email Social Shop Content Ads Intelligen…" at bounding box center [731, 344] width 1462 height 689
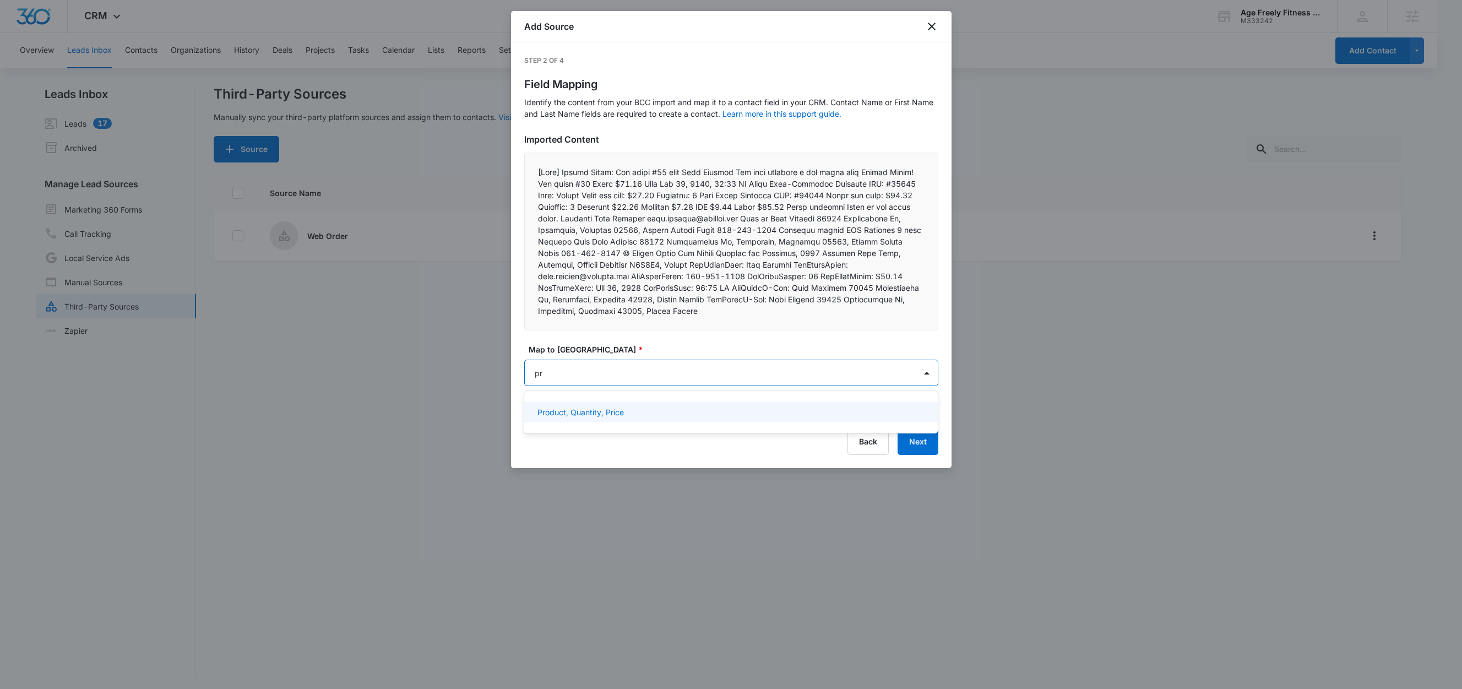
type input "pro"
drag, startPoint x: 582, startPoint y: 410, endPoint x: 584, endPoint y: 416, distance: 6.7
click at [581, 410] on p "Product, Quantity, Price" at bounding box center [581, 412] width 86 height 12
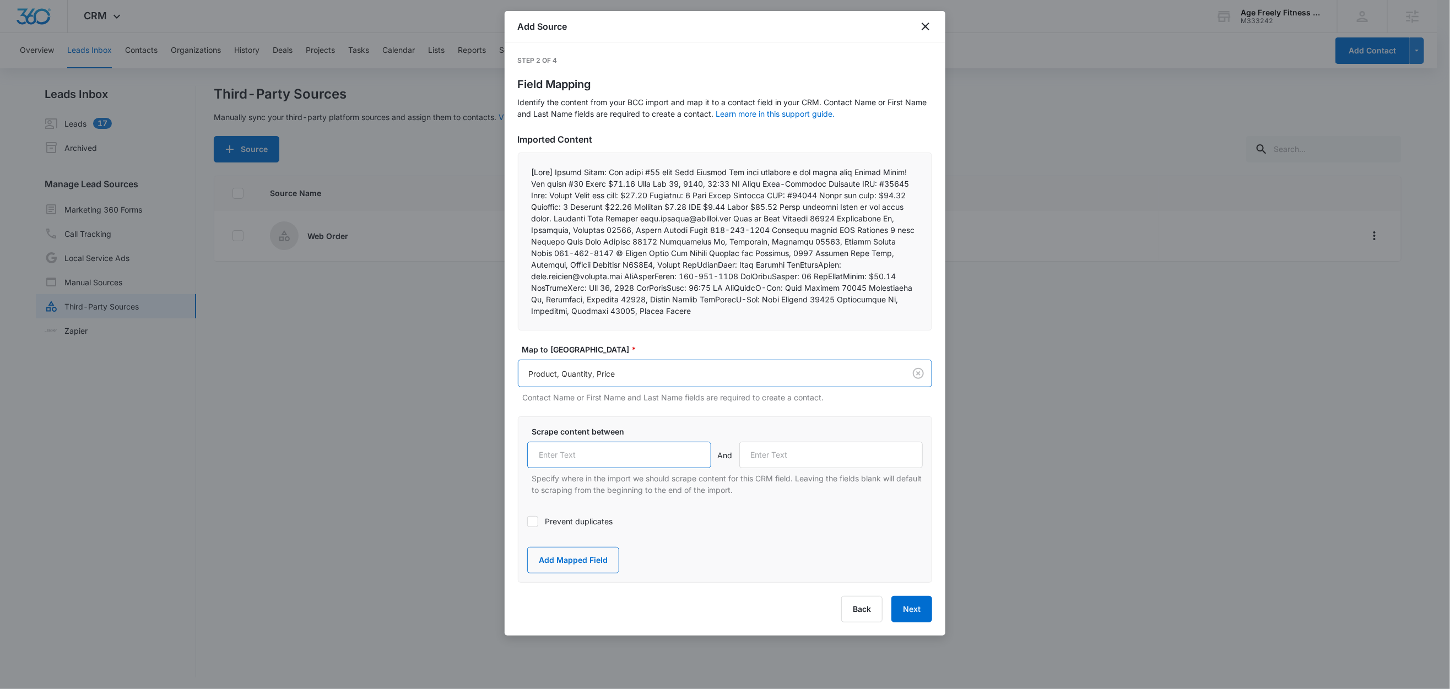
click at [576, 446] on input "text" at bounding box center [619, 455] width 184 height 26
paste input "Items"
type input "Items"
drag, startPoint x: 746, startPoint y: 183, endPoint x: 637, endPoint y: 210, distance: 112.3
click at [637, 210] on p at bounding box center [724, 241] width 387 height 150
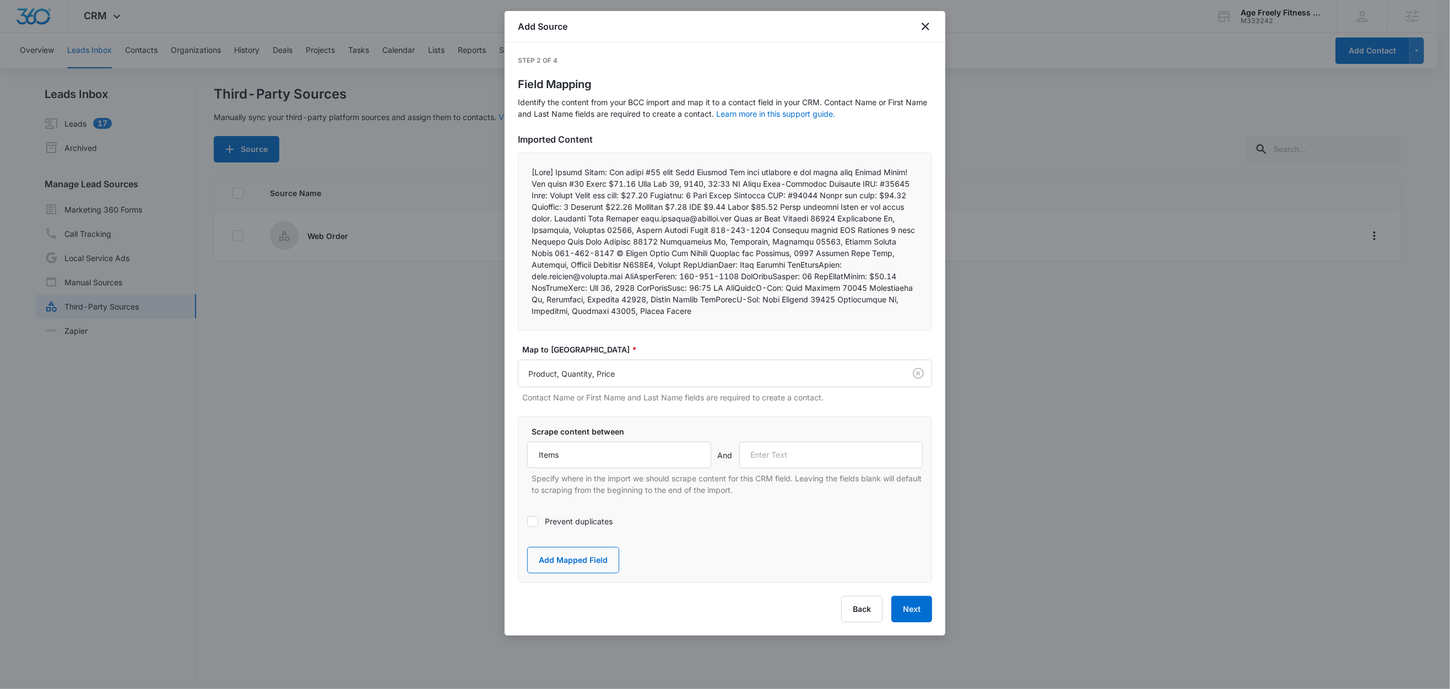
click at [634, 214] on p at bounding box center [724, 241] width 387 height 150
drag, startPoint x: 635, startPoint y: 208, endPoint x: 604, endPoint y: 208, distance: 31.4
click at [604, 208] on p at bounding box center [724, 241] width 387 height 150
copy p "Subtotal"
click at [803, 446] on input "text" at bounding box center [831, 455] width 184 height 26
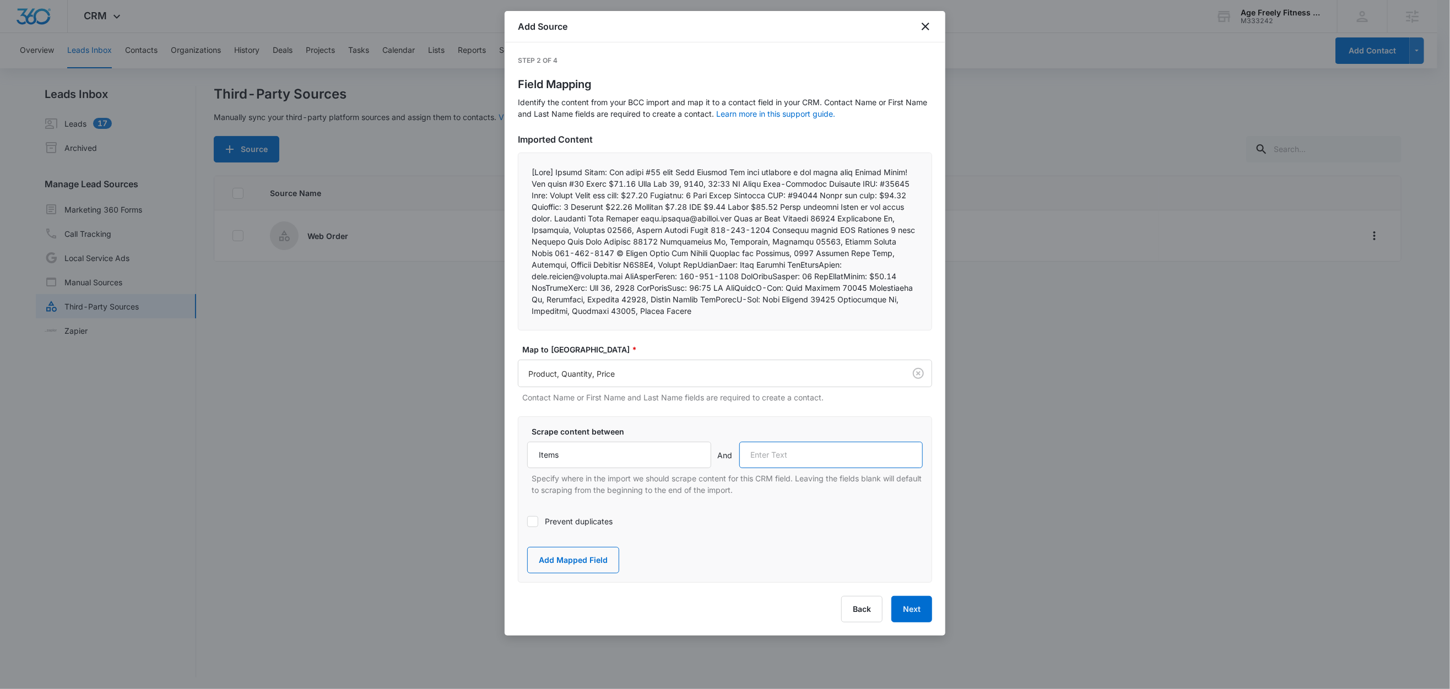
paste input "Subtotal"
type input "Subtotal"
click at [590, 566] on button "Add Mapped Field" at bounding box center [573, 560] width 92 height 26
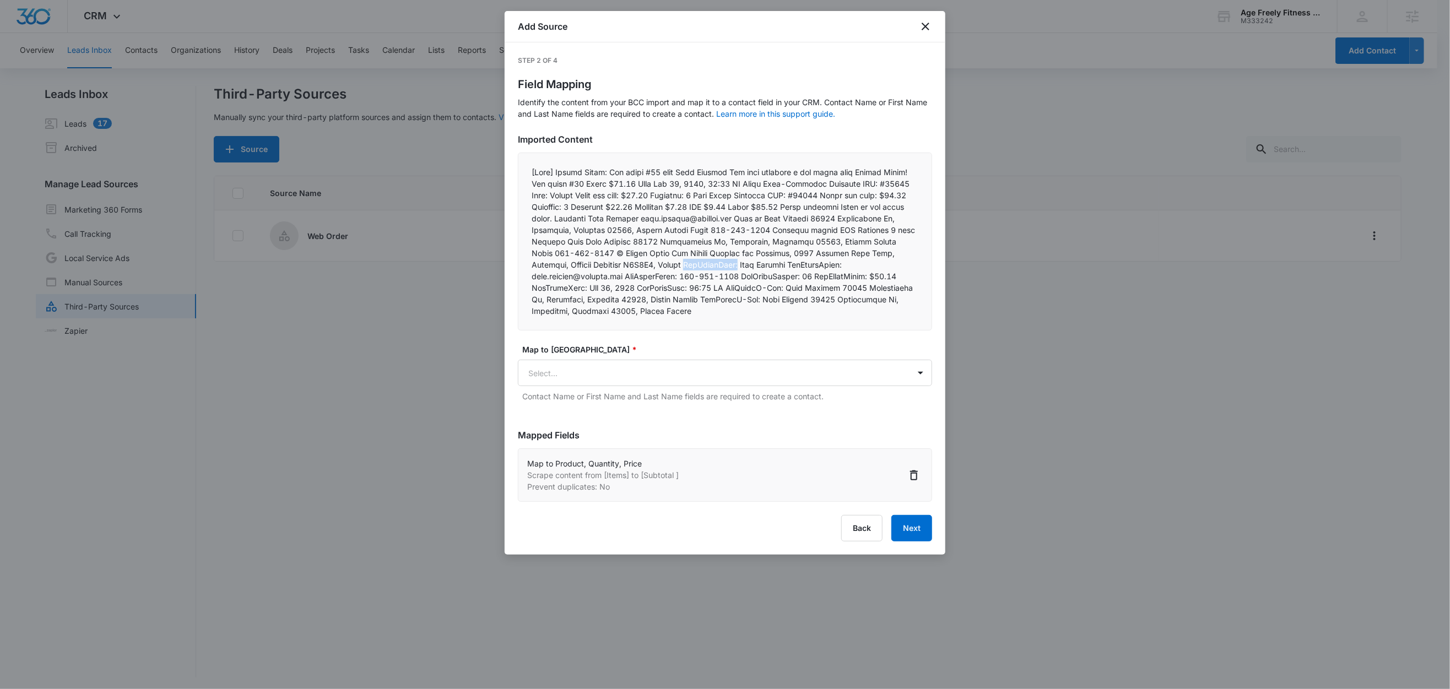
drag, startPoint x: 752, startPoint y: 267, endPoint x: 692, endPoint y: 268, distance: 60.0
click at [692, 268] on p at bounding box center [724, 241] width 387 height 150
copy p "NewOrderName:"
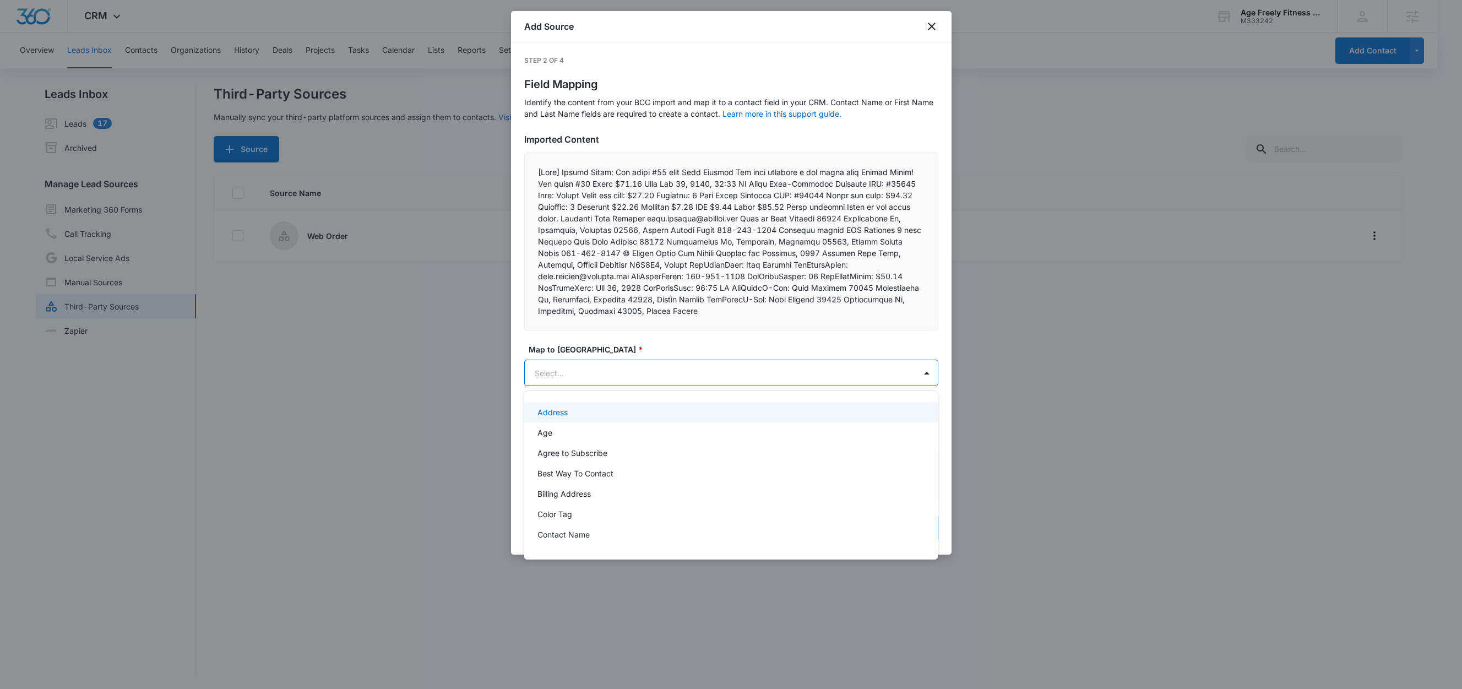
click at [587, 372] on body "CRM Apps Reputation Websites Forms CRM Email Social Shop Content Ads Intelligen…" at bounding box center [731, 344] width 1462 height 689
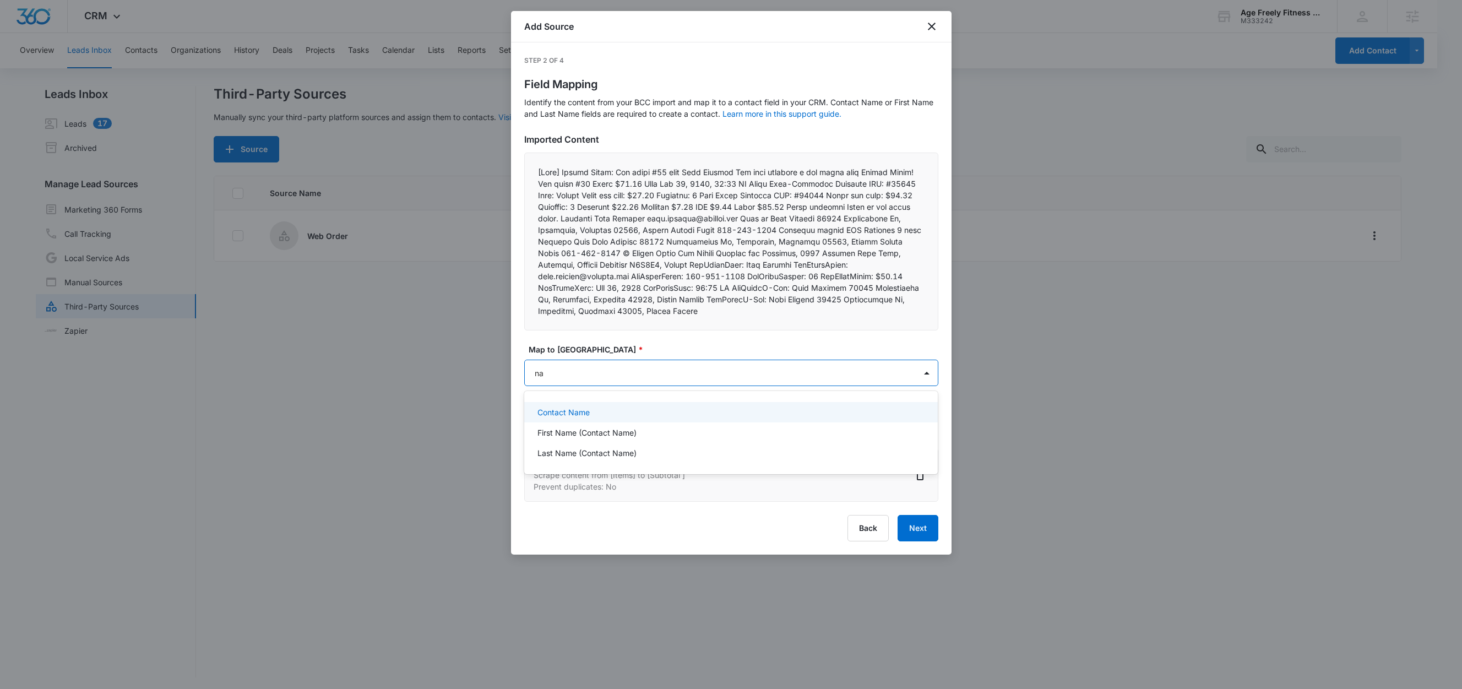
type input "nam"
click at [574, 413] on p "Contact Name" at bounding box center [564, 412] width 52 height 12
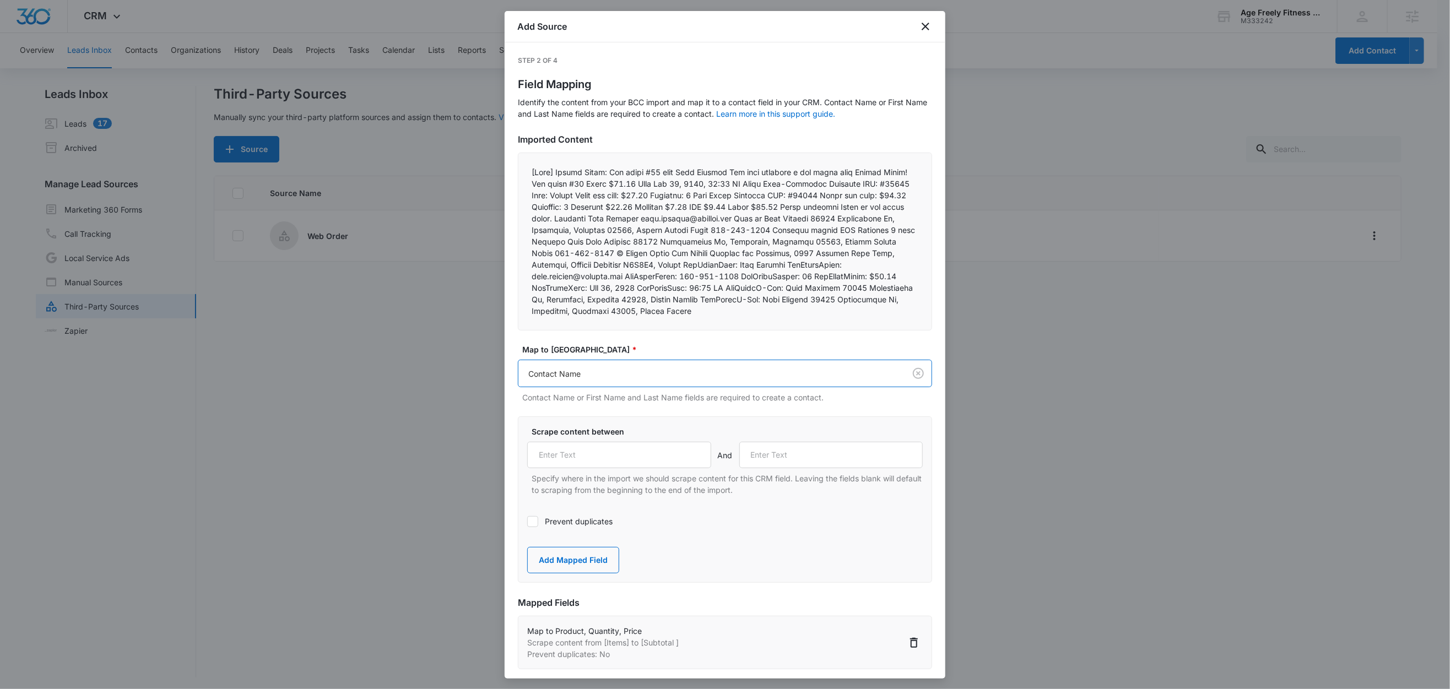
click at [567, 471] on div "Scrape content between And Specify where in the import we should scrape content…" at bounding box center [724, 461] width 395 height 70
click at [571, 460] on input "text" at bounding box center [619, 455] width 184 height 26
paste input "NewOrderName:"
type input "NewOrderName:"
drag, startPoint x: 777, startPoint y: 262, endPoint x: 854, endPoint y: 263, distance: 76.6
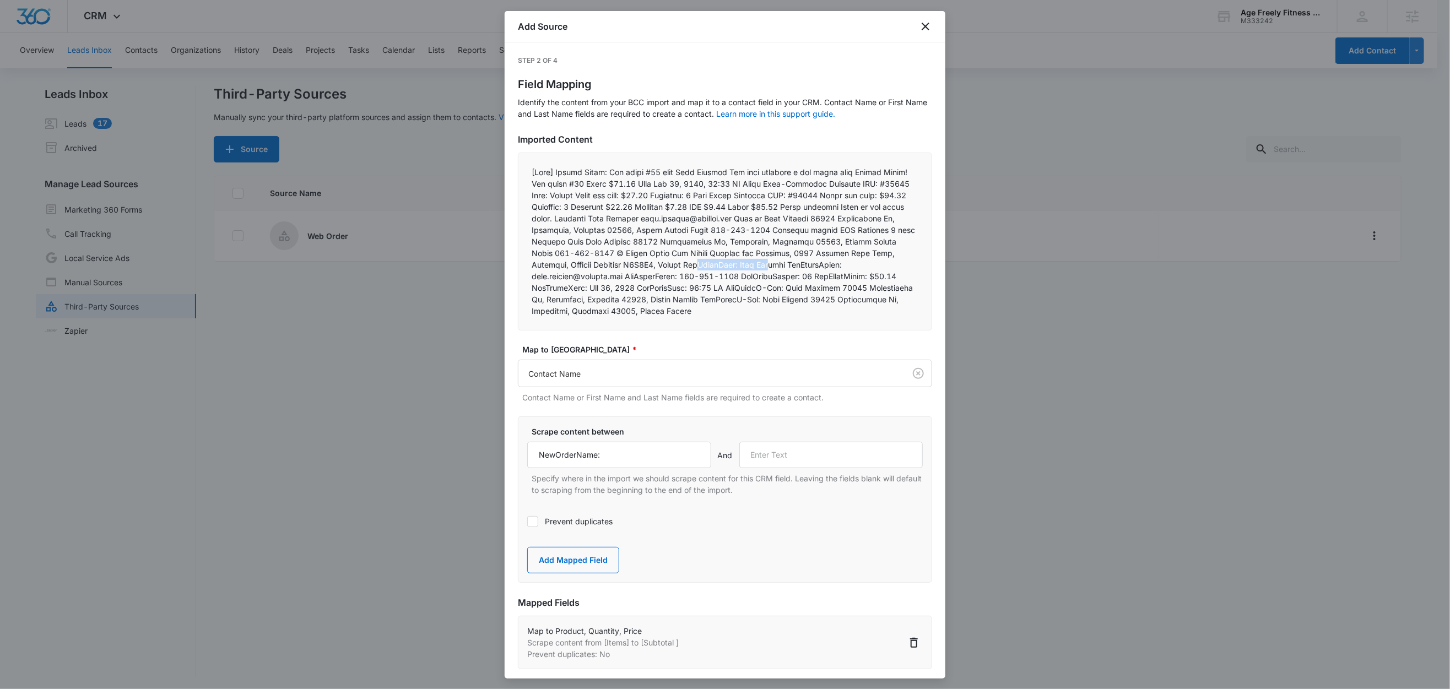
click at [854, 263] on p at bounding box center [724, 241] width 387 height 150
click at [666, 276] on p at bounding box center [724, 241] width 387 height 150
drag, startPoint x: 590, startPoint y: 276, endPoint x: 529, endPoint y: 277, distance: 61.1
click at [529, 277] on div at bounding box center [725, 242] width 414 height 178
copy p "NewOrderEmail:"
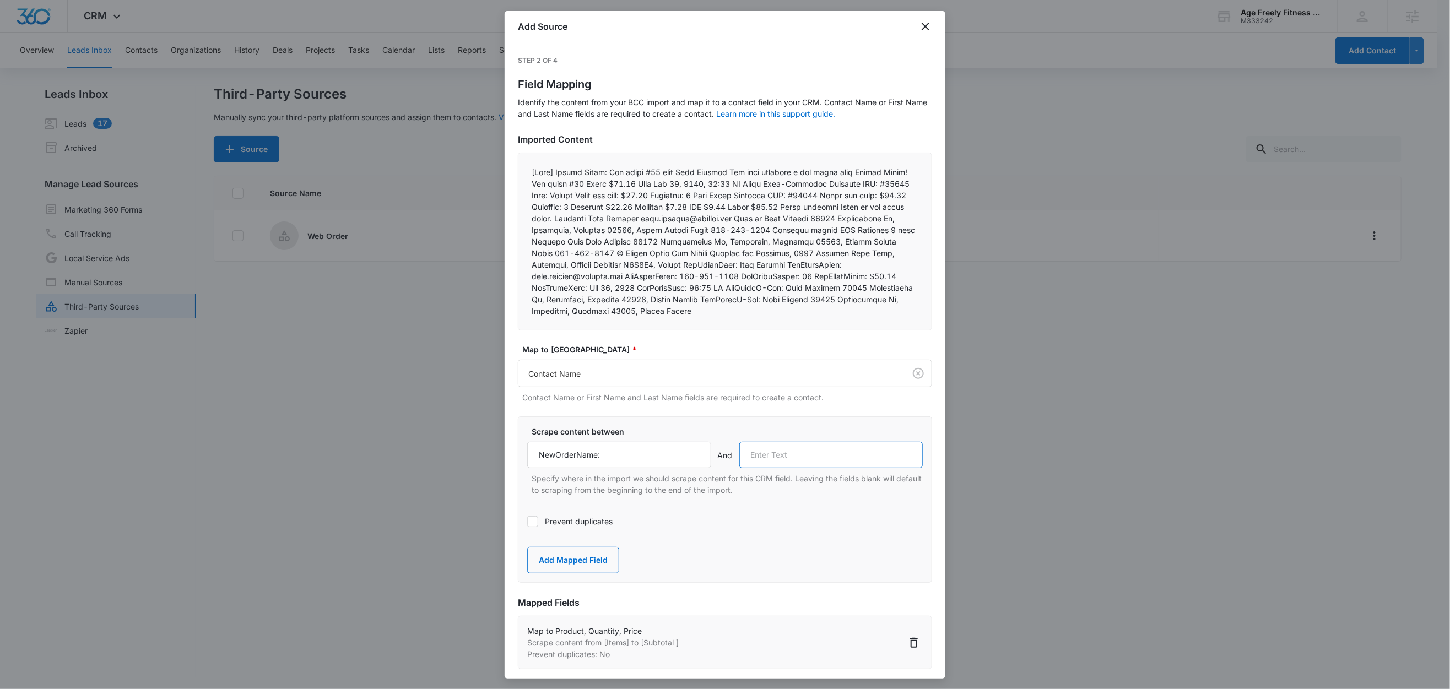
click at [856, 454] on input "text" at bounding box center [831, 455] width 184 height 26
paste input "NewOrderEmail:"
type input "NewOrderEmail:"
click at [583, 560] on button "Add Mapped Field" at bounding box center [573, 560] width 92 height 26
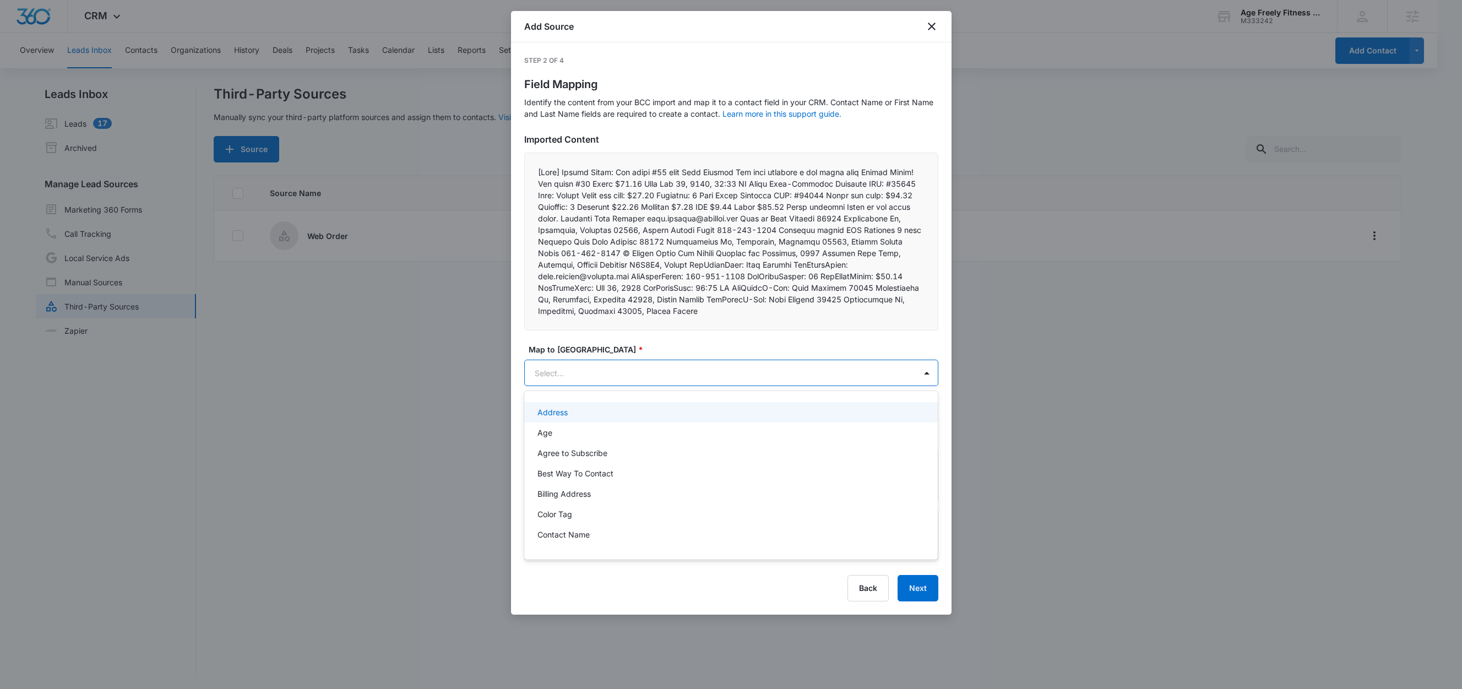
click at [587, 382] on body "CRM Apps Reputation Websites Forms CRM Email Social Shop Content Ads Intelligen…" at bounding box center [731, 344] width 1462 height 689
type input "em"
click at [569, 414] on div "Email" at bounding box center [731, 412] width 386 height 12
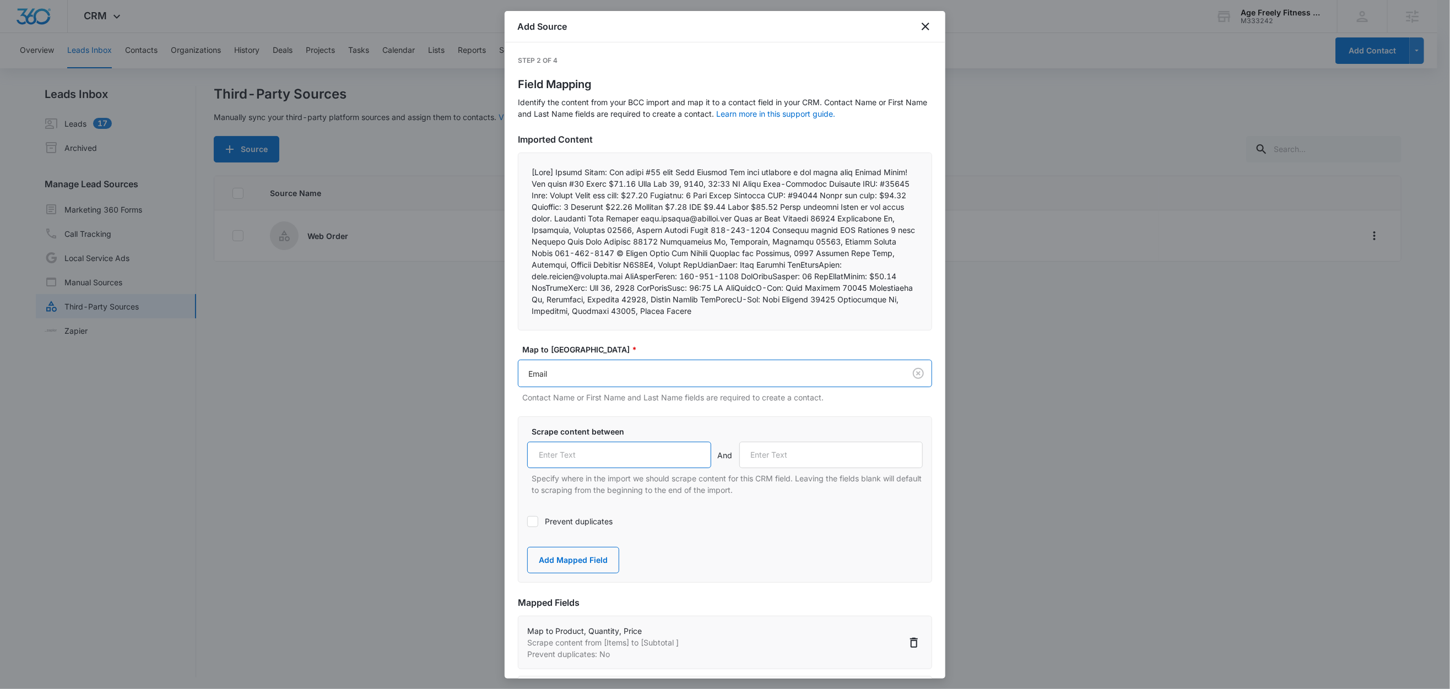
click at [609, 443] on input "text" at bounding box center [619, 455] width 184 height 26
paste input "NewOrderEmail:"
type input "NewOrderEmail:"
click at [561, 525] on label "Prevent duplicates" at bounding box center [724, 522] width 395 height 12
click at [527, 522] on input "Prevent duplicates" at bounding box center [527, 522] width 0 height 0
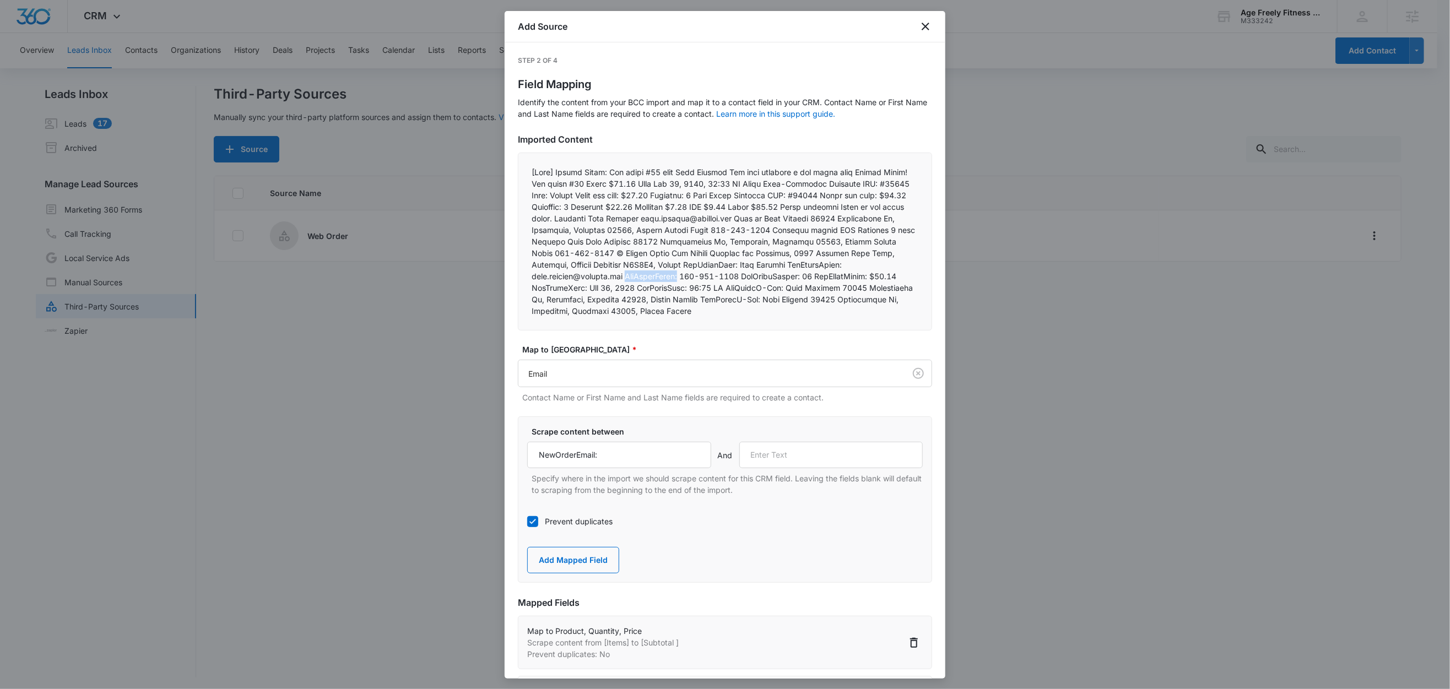
drag, startPoint x: 756, startPoint y: 276, endPoint x: 694, endPoint y: 275, distance: 61.1
click at [694, 275] on p at bounding box center [724, 241] width 387 height 150
copy p "NewOrderPhone:"
click at [807, 452] on input "text" at bounding box center [831, 455] width 184 height 26
paste input "NewOrderPhone:"
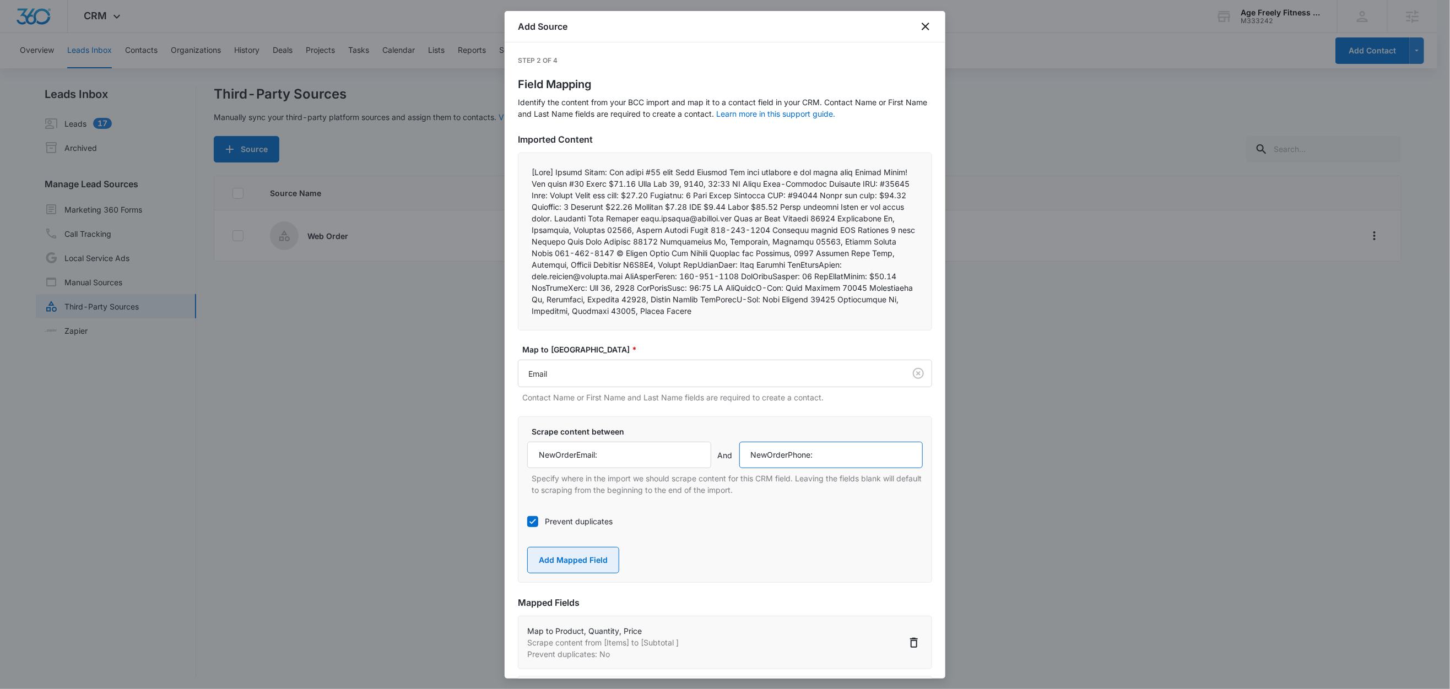
type input "NewOrderPhone:"
click at [589, 559] on button "Add Mapped Field" at bounding box center [573, 560] width 92 height 26
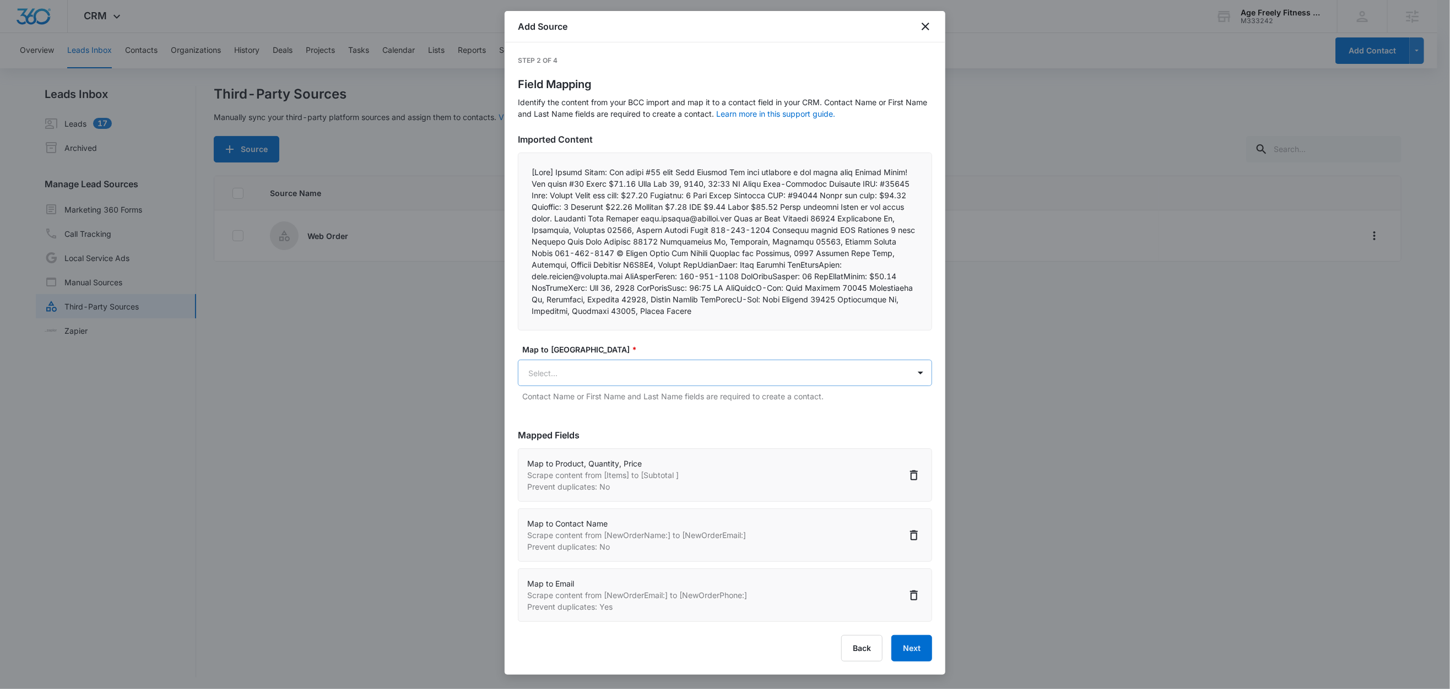
click at [596, 378] on body "CRM Apps Reputation Websites Forms CRM Email Social Shop Content Ads Intelligen…" at bounding box center [725, 345] width 1450 height 691
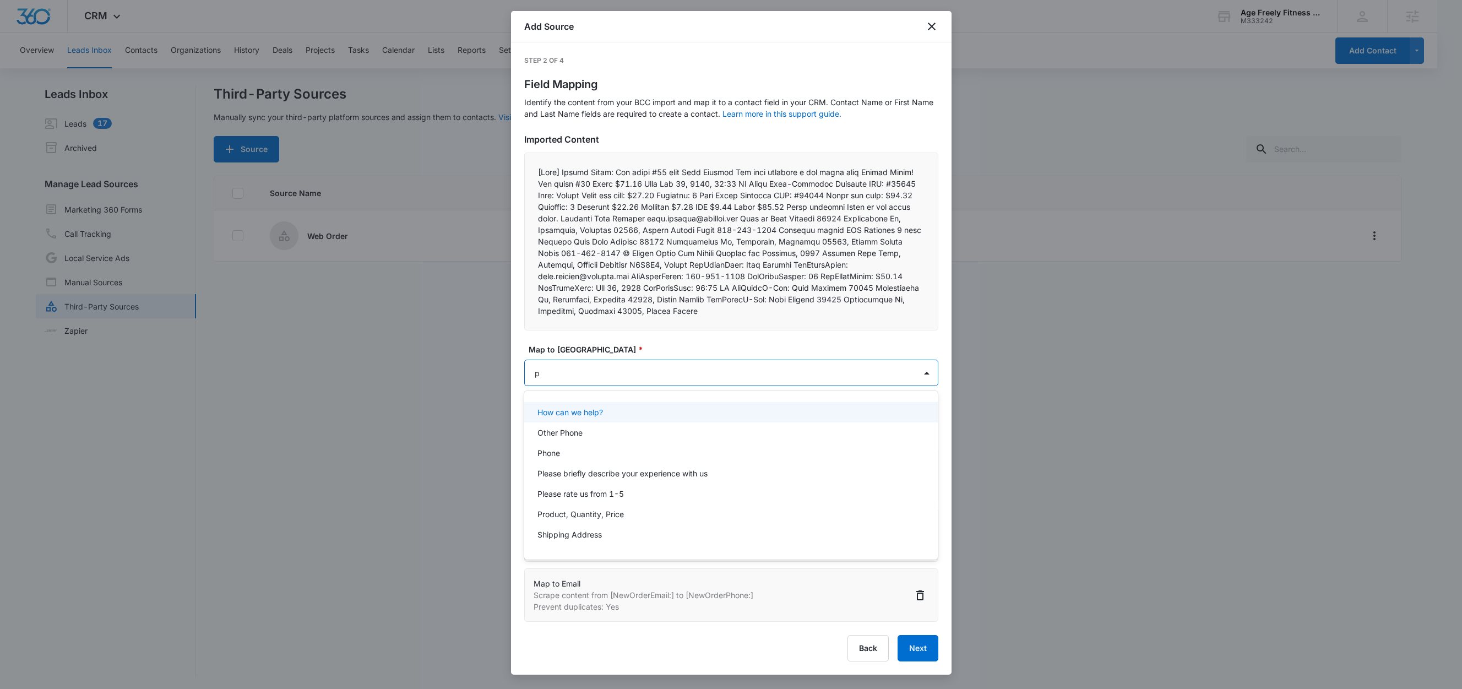
type input "ph"
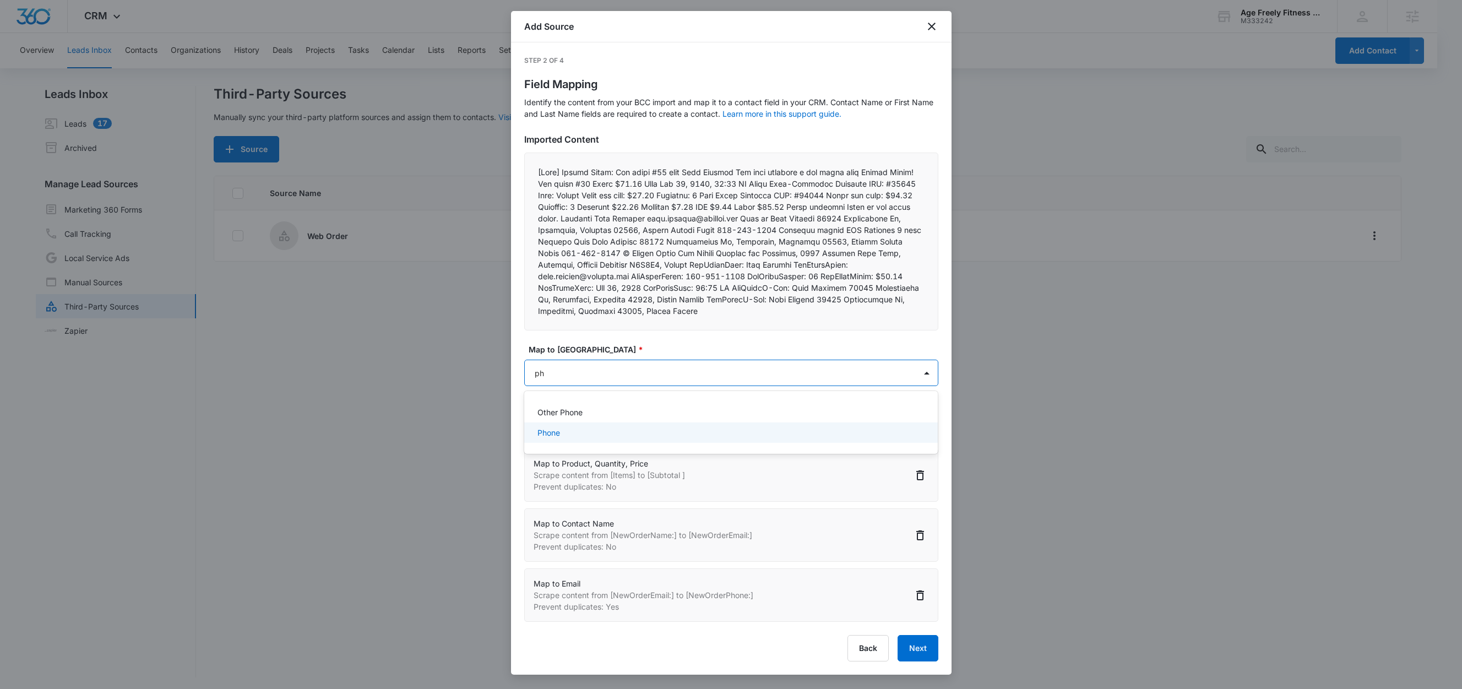
click at [568, 439] on div "Phone" at bounding box center [731, 432] width 414 height 20
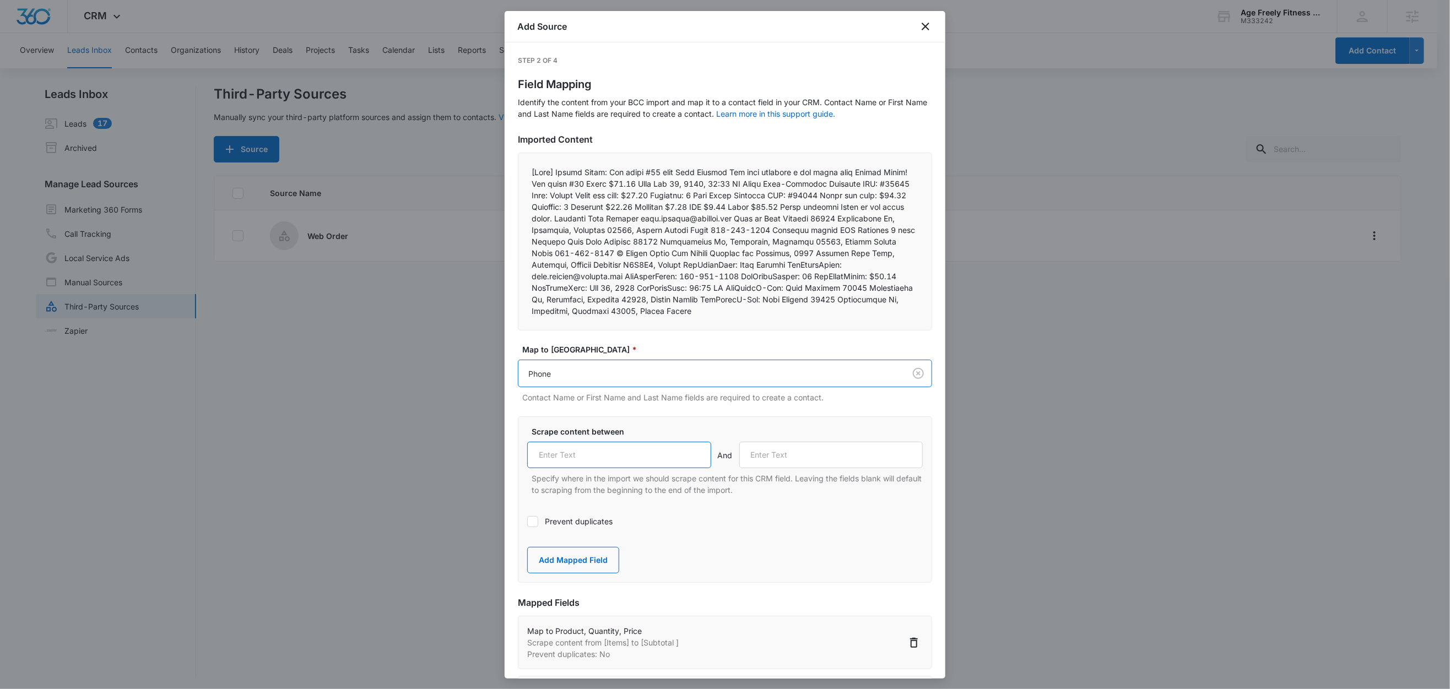
click at [600, 449] on input "text" at bounding box center [619, 455] width 184 height 26
paste input "NewOrderPhone:"
type input "NewOrderPhone:"
drag, startPoint x: 711, startPoint y: 281, endPoint x: 850, endPoint y: 275, distance: 139.5
click at [799, 276] on p at bounding box center [724, 241] width 387 height 150
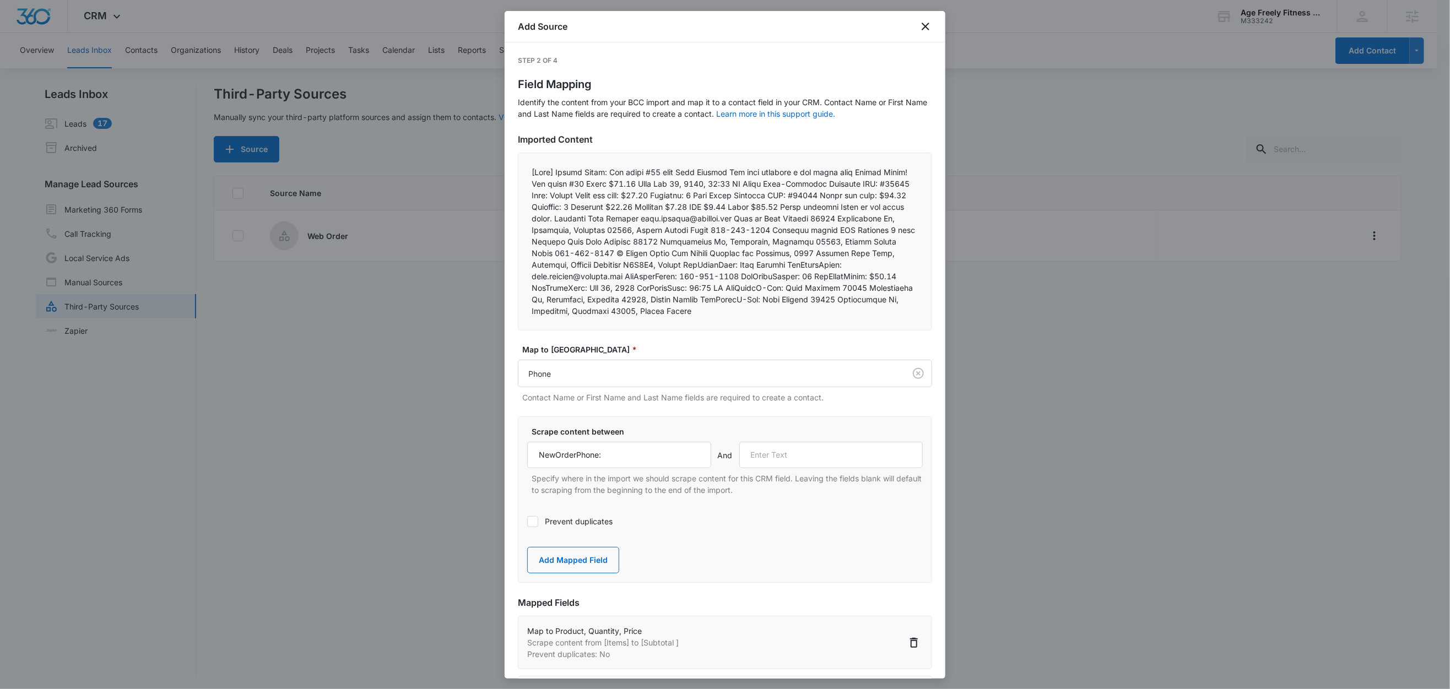
click at [851, 275] on p at bounding box center [724, 241] width 387 height 150
drag, startPoint x: 889, startPoint y: 277, endPoint x: 822, endPoint y: 276, distance: 67.7
click at [822, 276] on p at bounding box center [724, 241] width 387 height 150
copy p "NewOrderNumber:"
click at [778, 451] on input "text" at bounding box center [831, 455] width 184 height 26
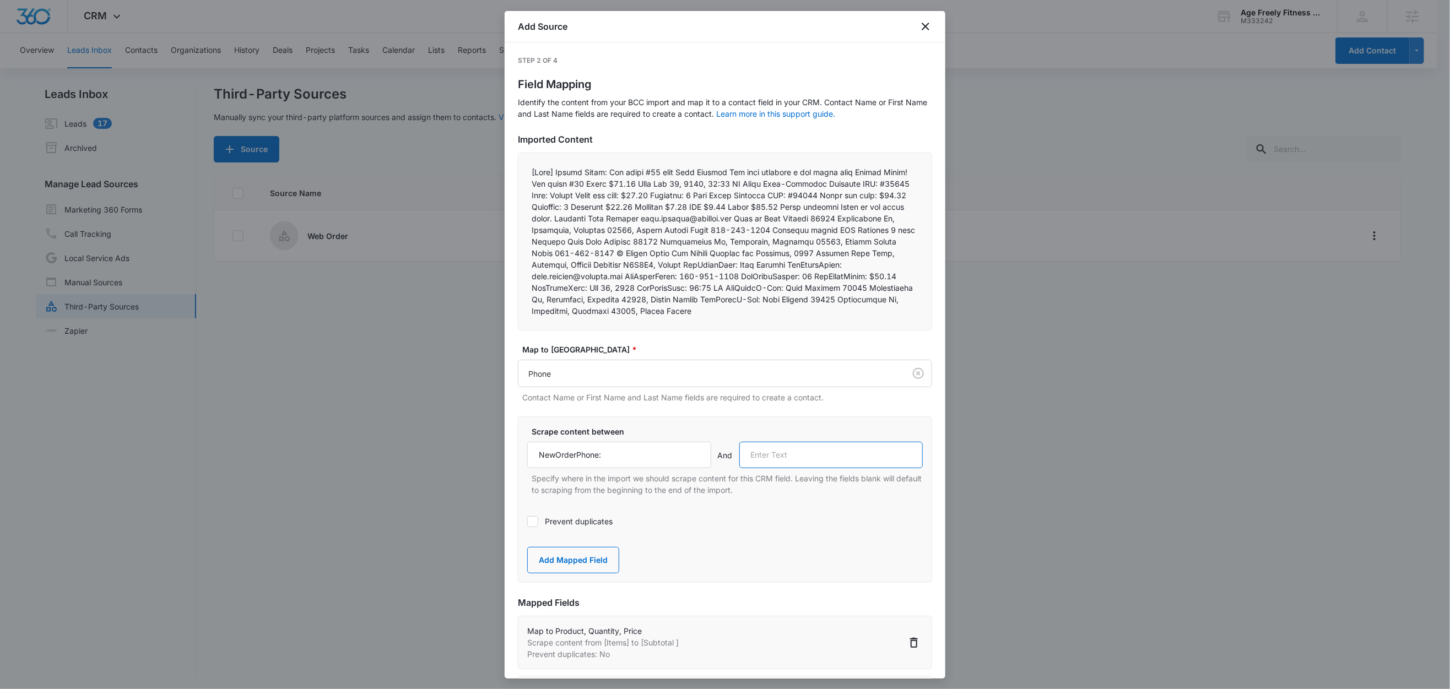
paste input "NewOrderNumber:"
type input "NewOrderNumber:"
drag, startPoint x: 596, startPoint y: 563, endPoint x: 609, endPoint y: 490, distance: 74.8
click at [596, 563] on button "Add Mapped Field" at bounding box center [573, 560] width 92 height 26
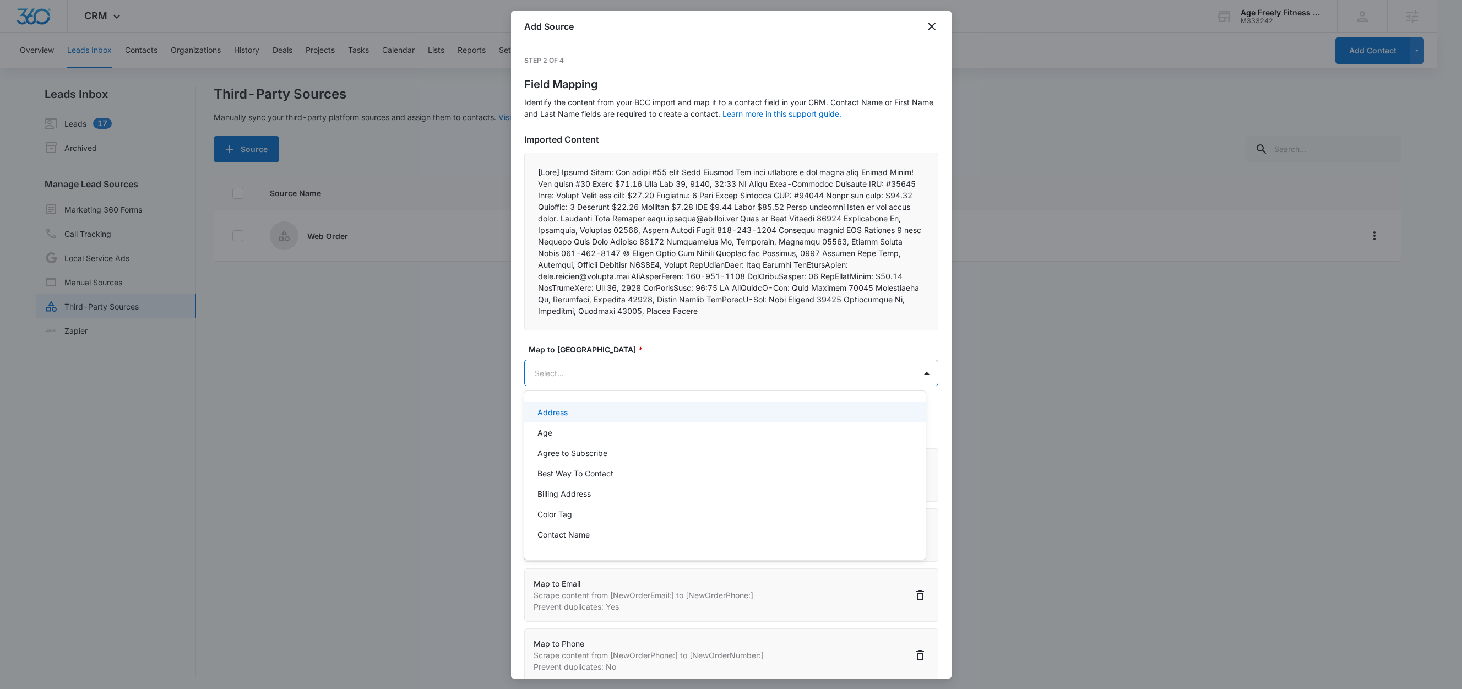
click at [585, 379] on body "CRM Apps Reputation Websites Forms CRM Email Social Shop Content Ads Intelligen…" at bounding box center [731, 344] width 1462 height 689
paste input "NewOrderNumber:"
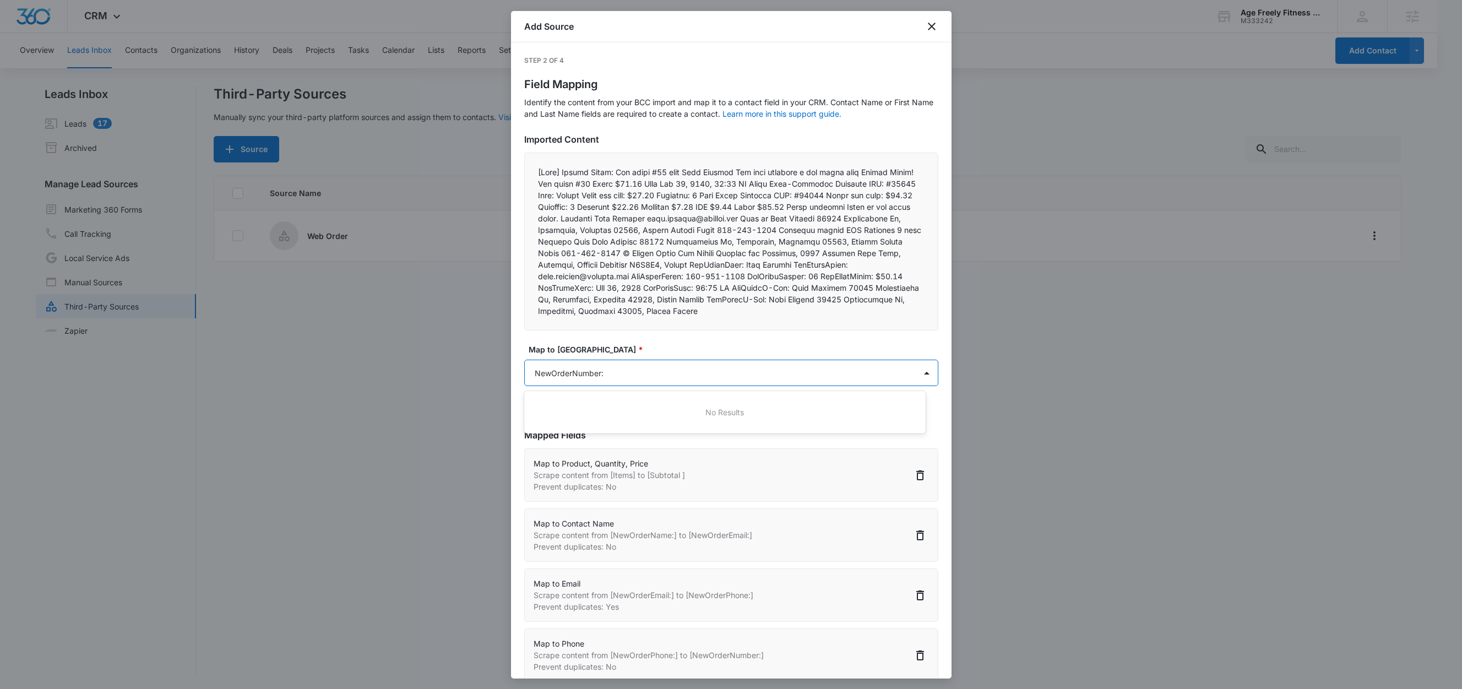
drag, startPoint x: 610, startPoint y: 372, endPoint x: 463, endPoint y: 373, distance: 147.1
click at [463, 373] on div at bounding box center [731, 344] width 1462 height 689
type input "NewOrderNumber:"
click at [599, 377] on body "CRM Apps Reputation Websites Forms CRM Email Social Shop Content Ads Intelligen…" at bounding box center [731, 345] width 1462 height 691
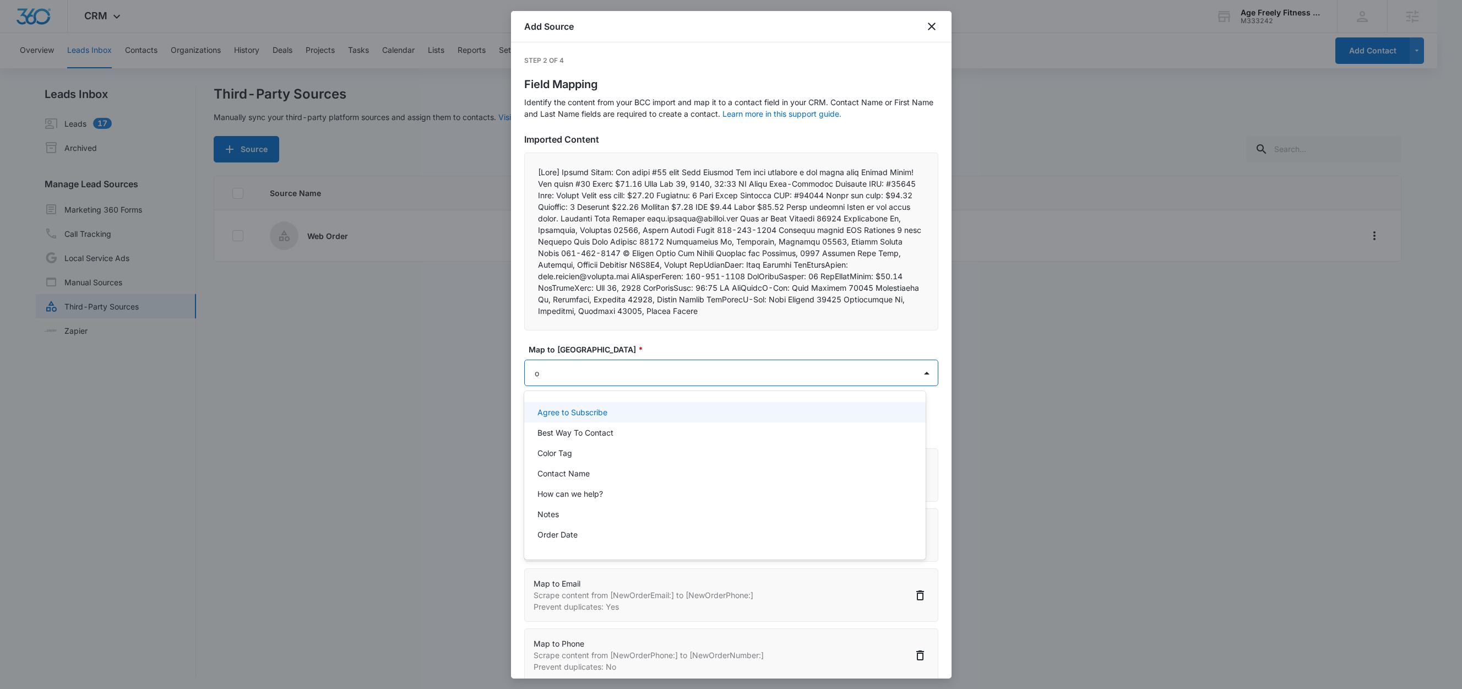
type input "or"
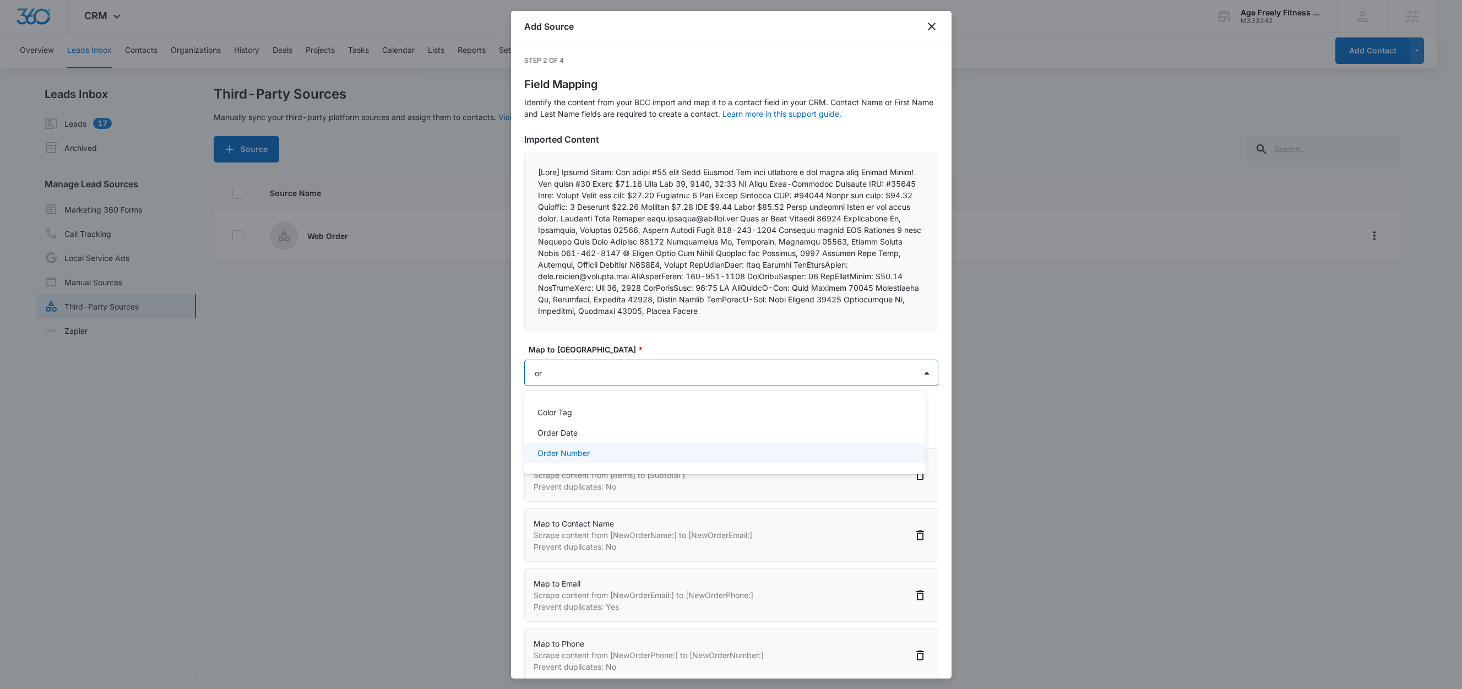
click at [577, 453] on p "Order Number" at bounding box center [564, 453] width 52 height 12
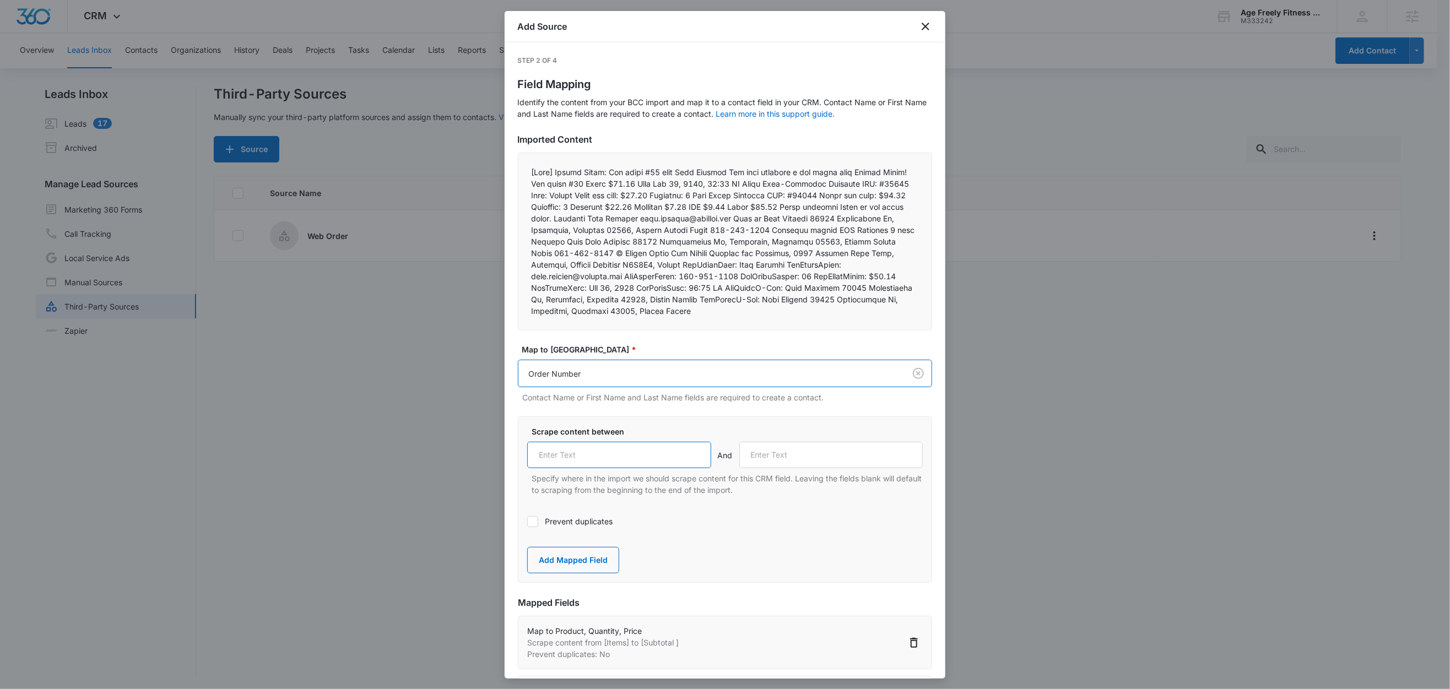
click at [625, 454] on input "text" at bounding box center [619, 455] width 184 height 26
paste input "NewOrderNumber:"
type input "NewOrderNumber:"
drag, startPoint x: 589, startPoint y: 290, endPoint x: 522, endPoint y: 289, distance: 67.2
click at [522, 289] on div at bounding box center [725, 242] width 414 height 178
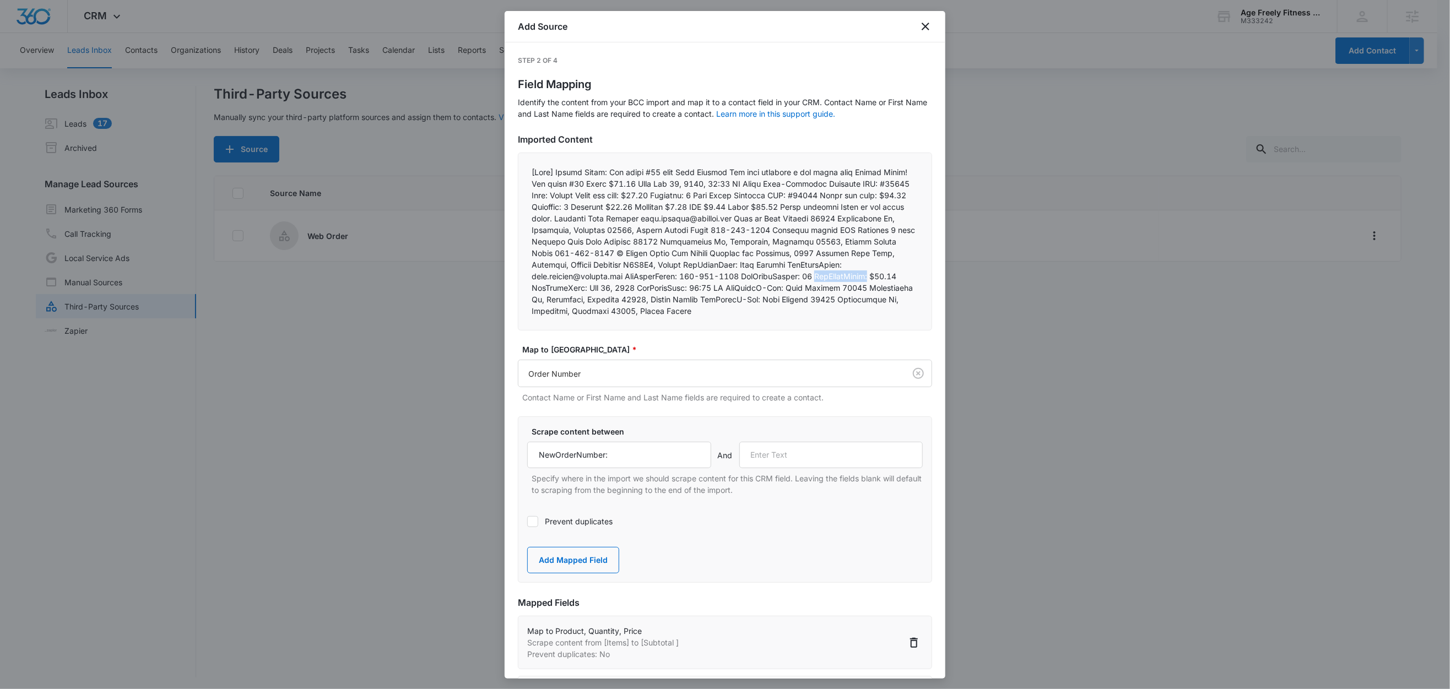
copy p "NewOrderTotal:"
drag, startPoint x: 701, startPoint y: 275, endPoint x: 774, endPoint y: 276, distance: 73.3
click at [774, 276] on p at bounding box center [724, 241] width 387 height 150
drag, startPoint x: 815, startPoint y: 275, endPoint x: 910, endPoint y: 277, distance: 95.8
click at [910, 277] on div at bounding box center [725, 242] width 414 height 178
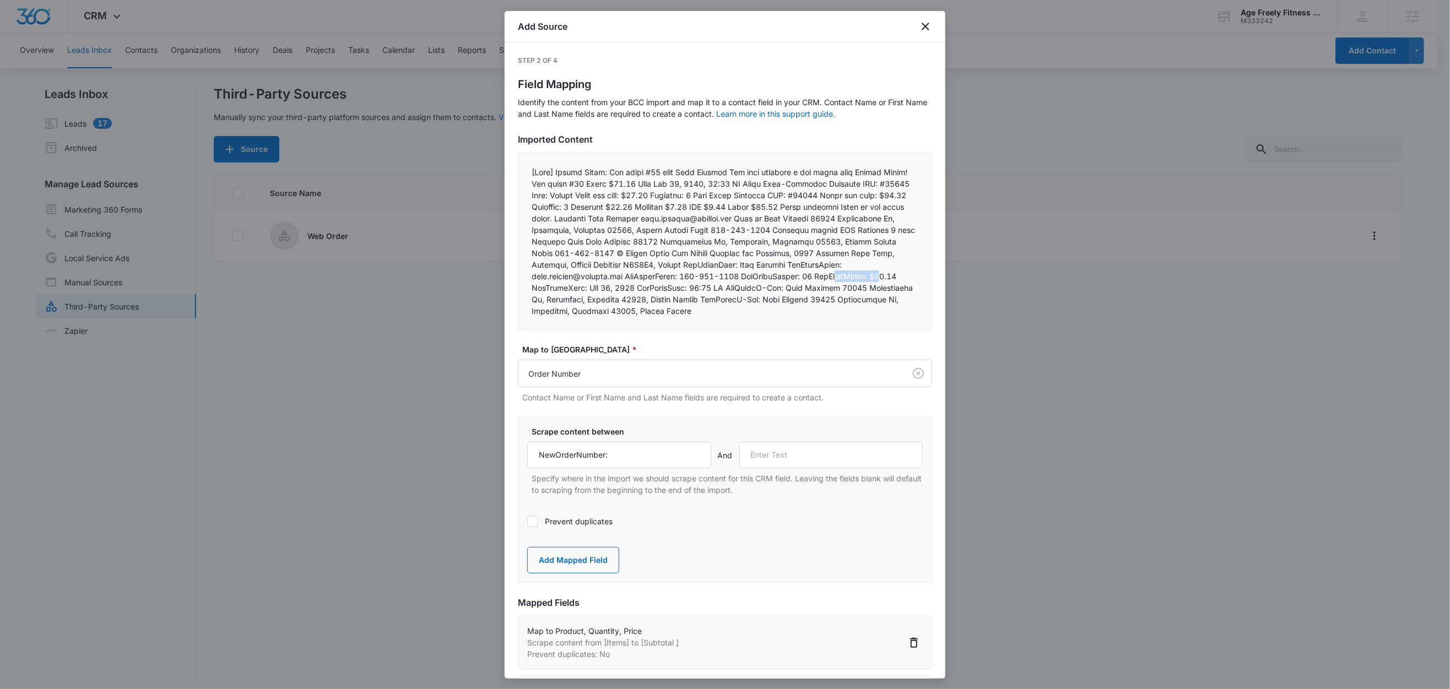
drag, startPoint x: 558, startPoint y: 289, endPoint x: 618, endPoint y: 295, distance: 59.7
click at [602, 287] on p at bounding box center [724, 241] width 387 height 150
click at [824, 445] on input "text" at bounding box center [831, 455] width 184 height 26
paste input "NewOrderTotal:"
type input "NewOrderTotal:"
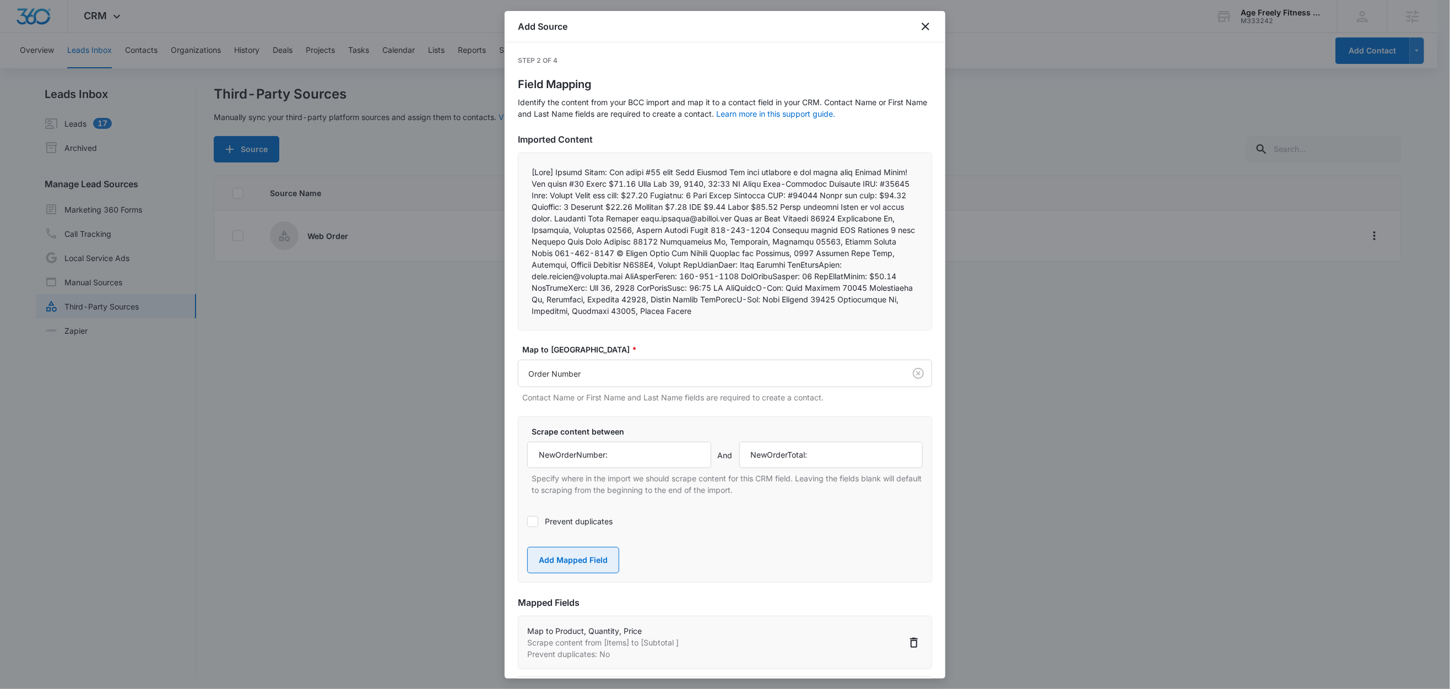
click at [591, 559] on button "Add Mapped Field" at bounding box center [573, 560] width 92 height 26
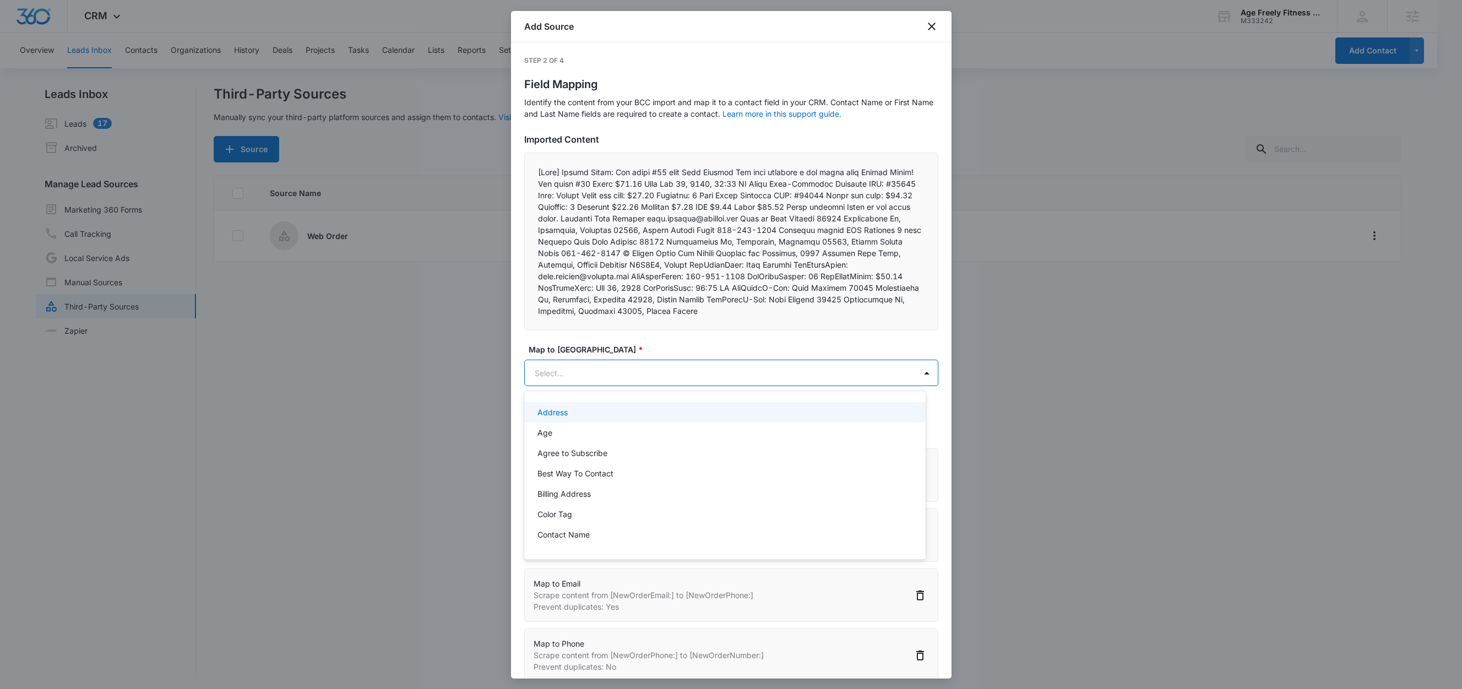
click at [584, 374] on body "CRM Apps Reputation Websites Forms CRM Email Social Shop Content Ads Intelligen…" at bounding box center [731, 344] width 1462 height 689
type input "tot"
click at [566, 422] on div "Total" at bounding box center [724, 412] width 401 height 25
click at [562, 413] on div "Total" at bounding box center [724, 412] width 373 height 12
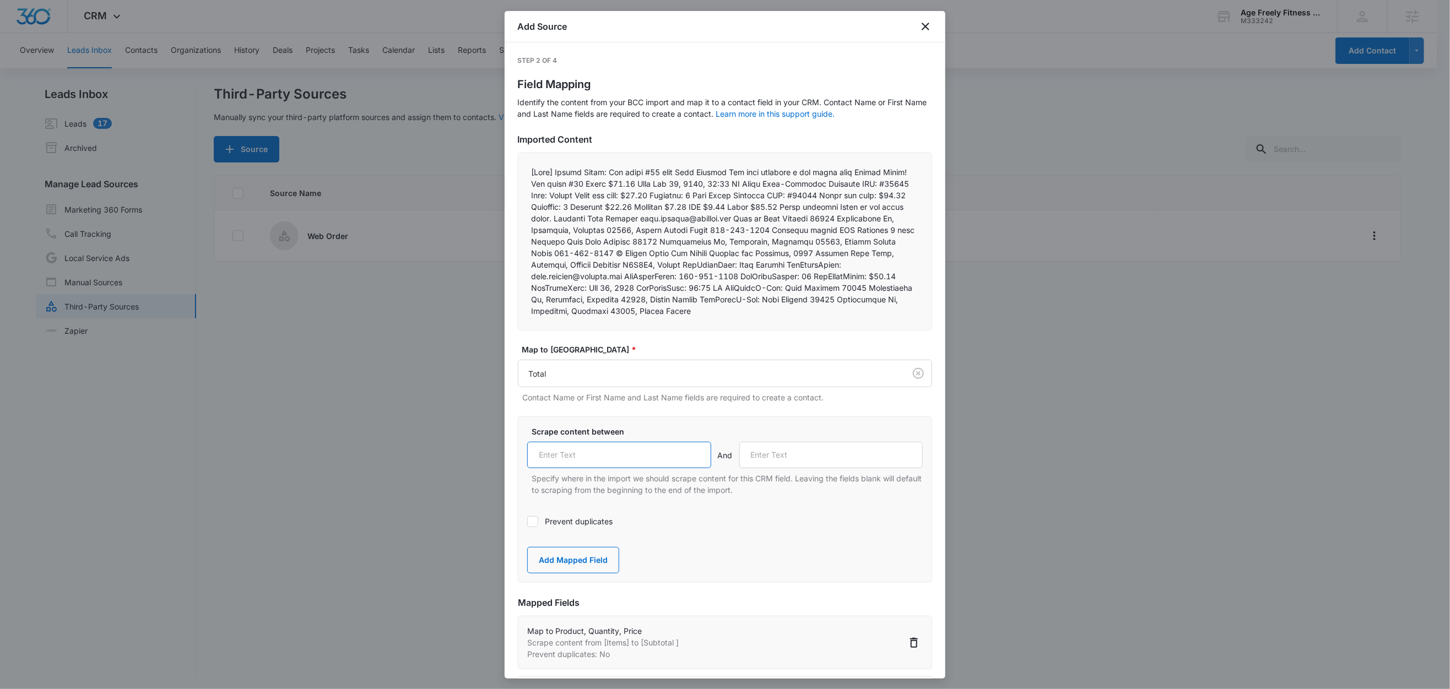
click at [578, 450] on input "text" at bounding box center [619, 455] width 184 height 26
paste input "NewOrderTotal:"
type input "NewOrderTotal:"
drag, startPoint x: 676, startPoint y: 287, endPoint x: 622, endPoint y: 287, distance: 54.0
click at [622, 287] on p at bounding box center [724, 241] width 387 height 150
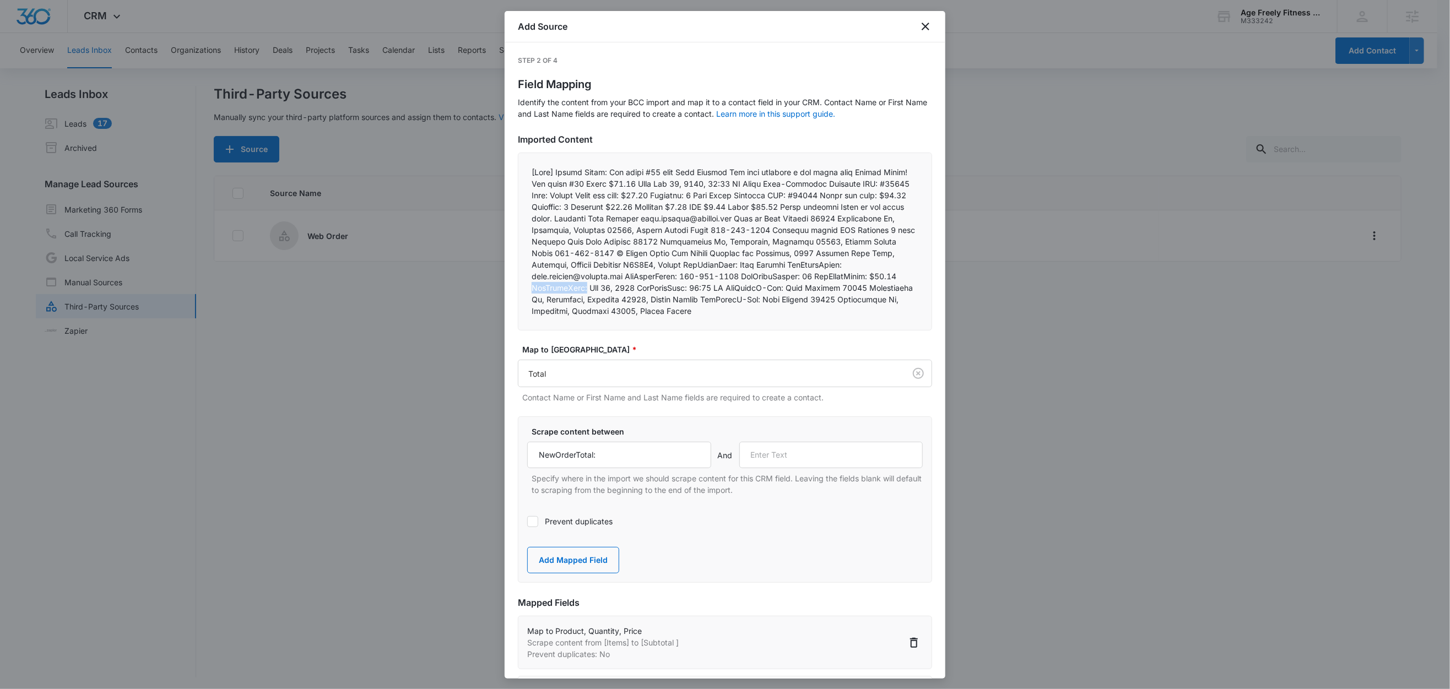
copy p "NewOrderDate:"
click at [806, 460] on input "text" at bounding box center [831, 455] width 184 height 26
paste input "NewOrderDate:"
type input "NewOrderDate:"
click at [568, 558] on button "Add Mapped Field" at bounding box center [573, 560] width 92 height 26
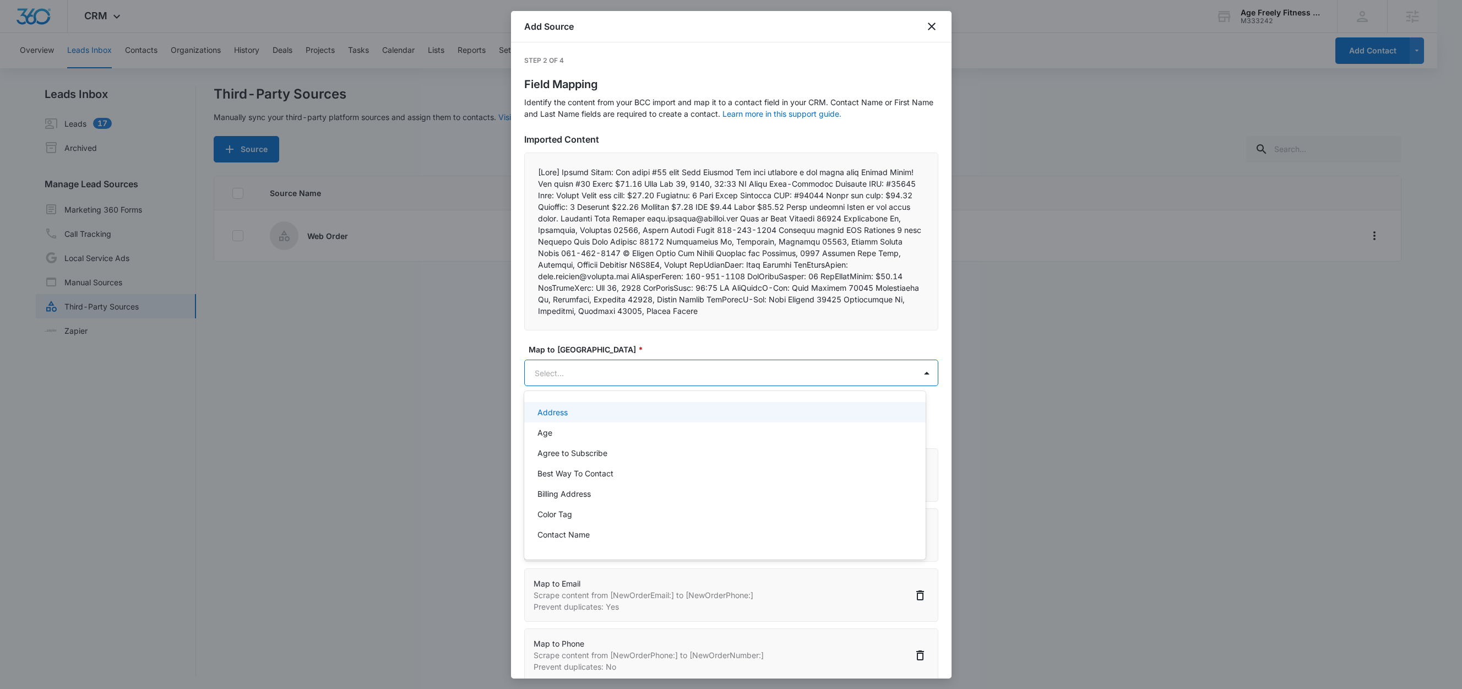
click at [569, 371] on body "CRM Apps Reputation Websites Forms CRM Email Social Shop Content Ads Intelligen…" at bounding box center [731, 344] width 1462 height 689
type input "n"
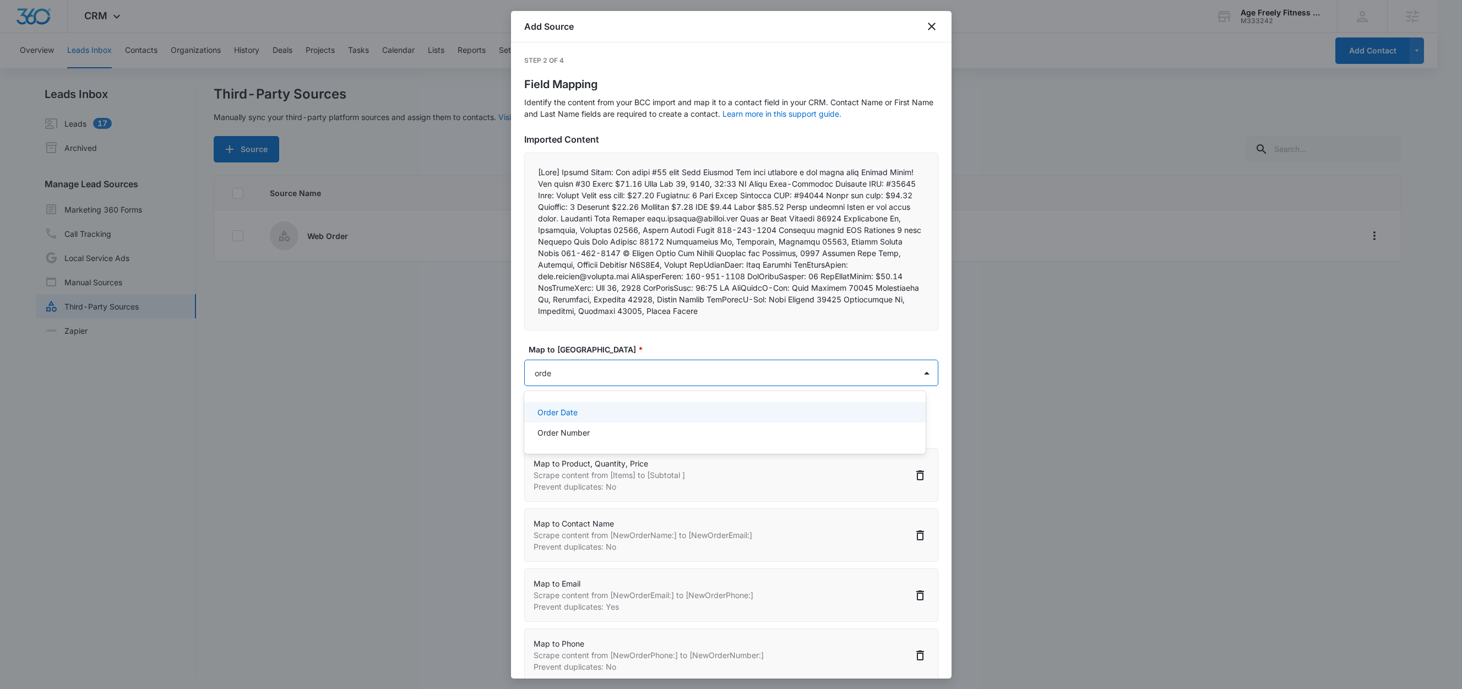
type input "order"
click at [594, 406] on div "Order Date" at bounding box center [724, 412] width 373 height 12
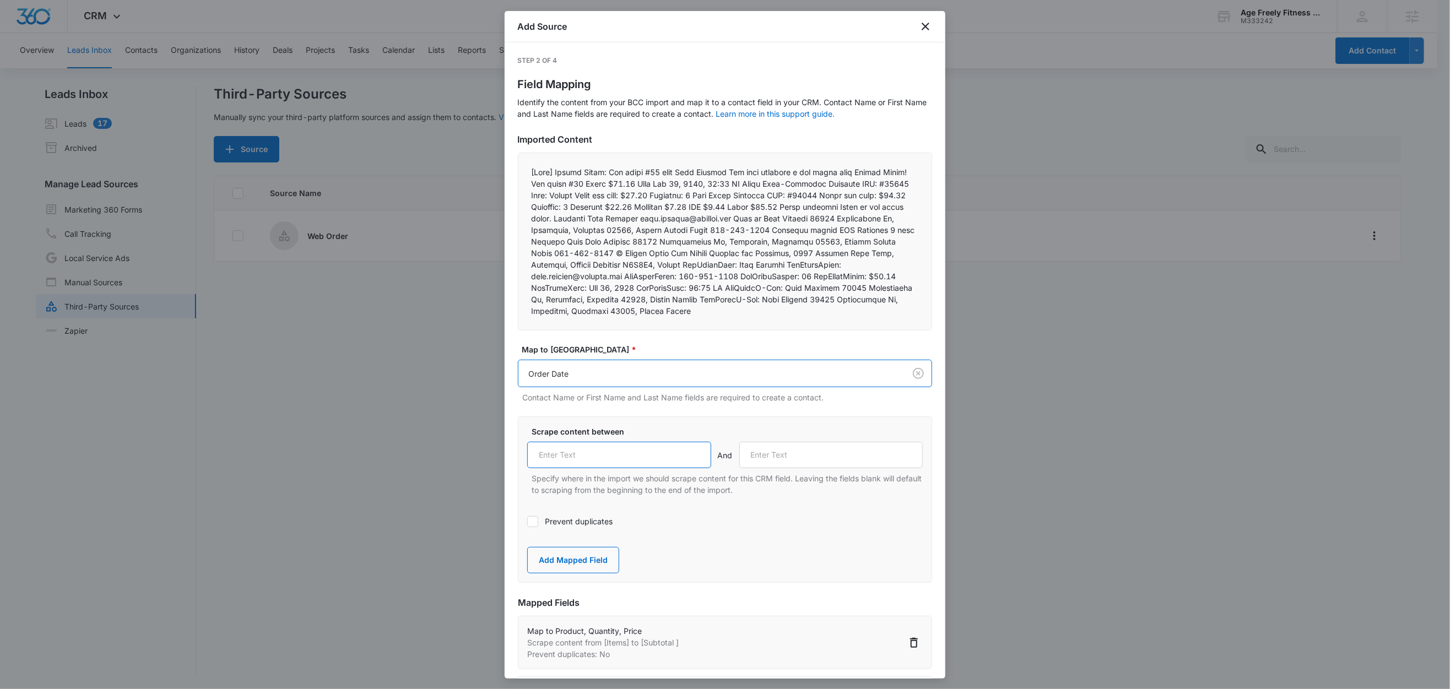
click at [601, 452] on input "text" at bounding box center [619, 455] width 184 height 26
paste input "NewOrderDate:"
type input "NewOrderDate:"
drag, startPoint x: 784, startPoint y: 289, endPoint x: 731, endPoint y: 288, distance: 52.9
click at [731, 288] on p at bounding box center [724, 241] width 387 height 150
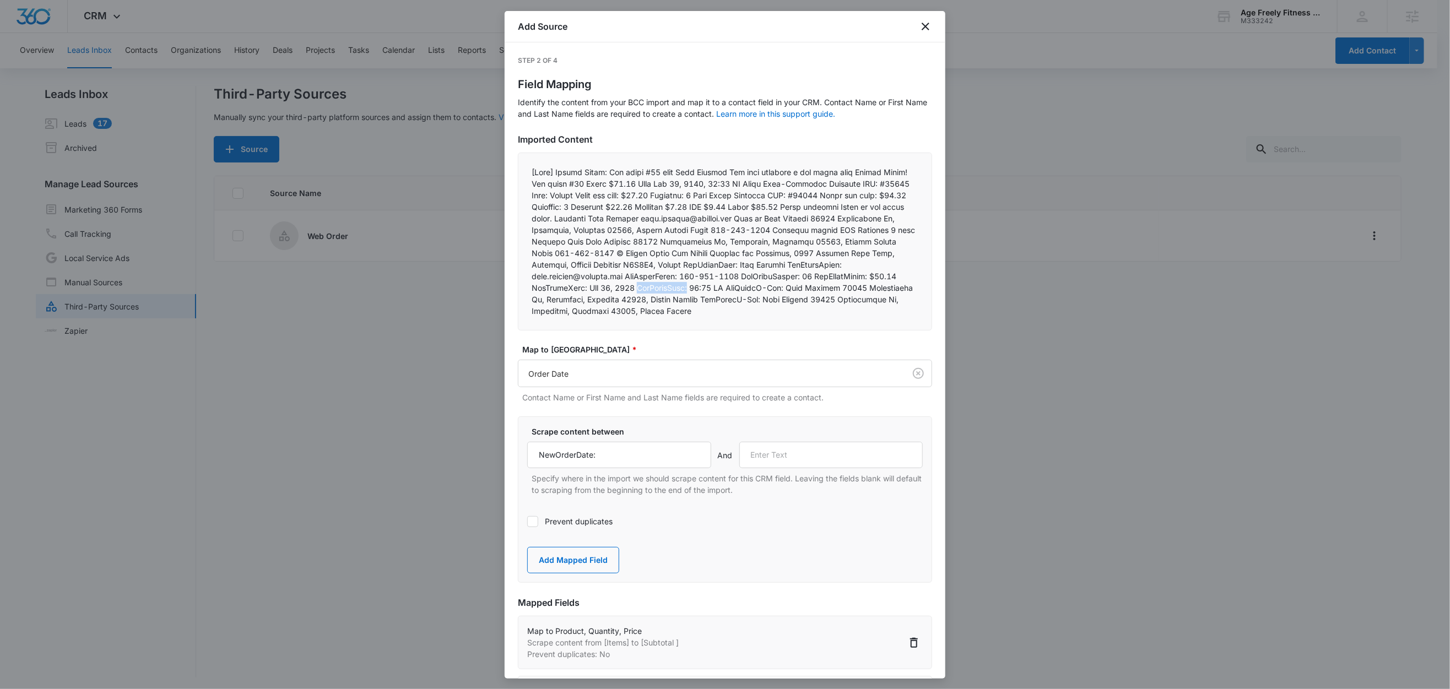
copy p "NewOrderTime:"
click at [748, 451] on input "text" at bounding box center [831, 455] width 184 height 26
paste input "NewOrderTime:"
type input "NewOrderTime:"
drag, startPoint x: 584, startPoint y: 569, endPoint x: 591, endPoint y: 565, distance: 8.4
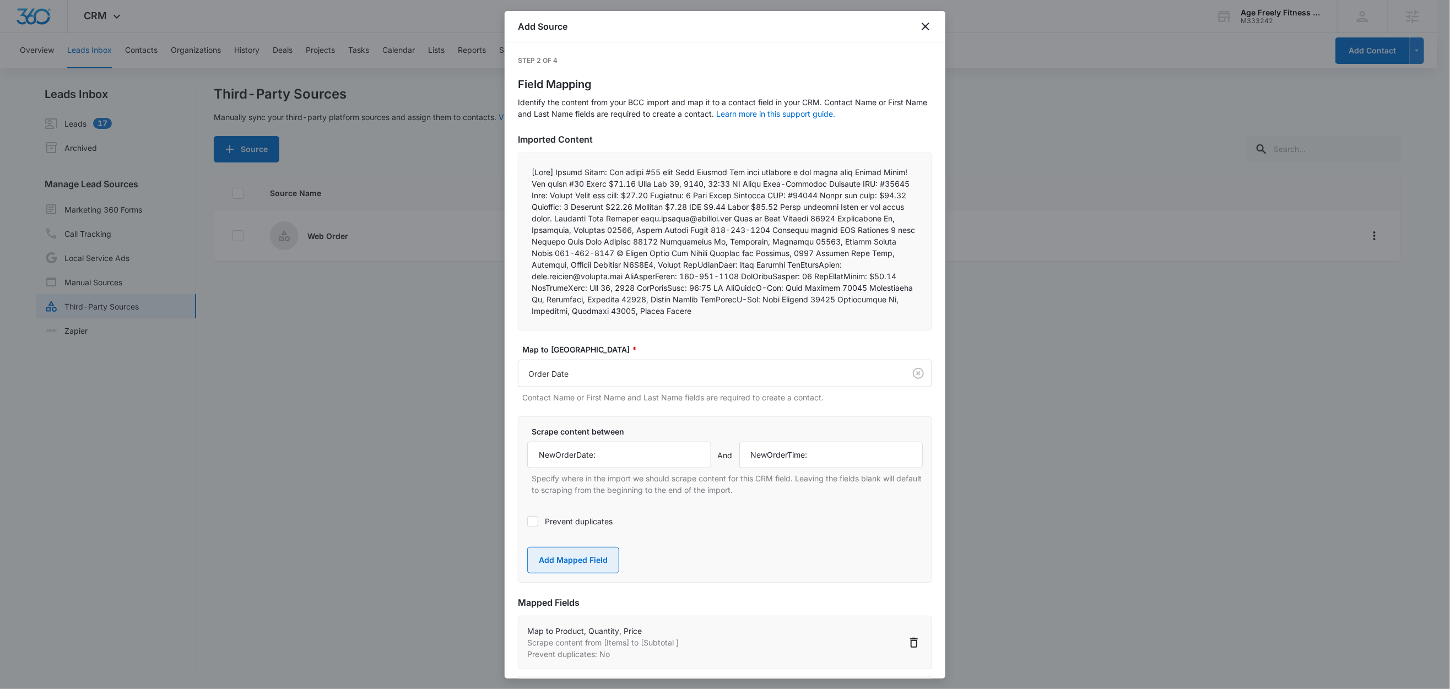
click at [584, 568] on button "Add Mapped Field" at bounding box center [573, 560] width 92 height 26
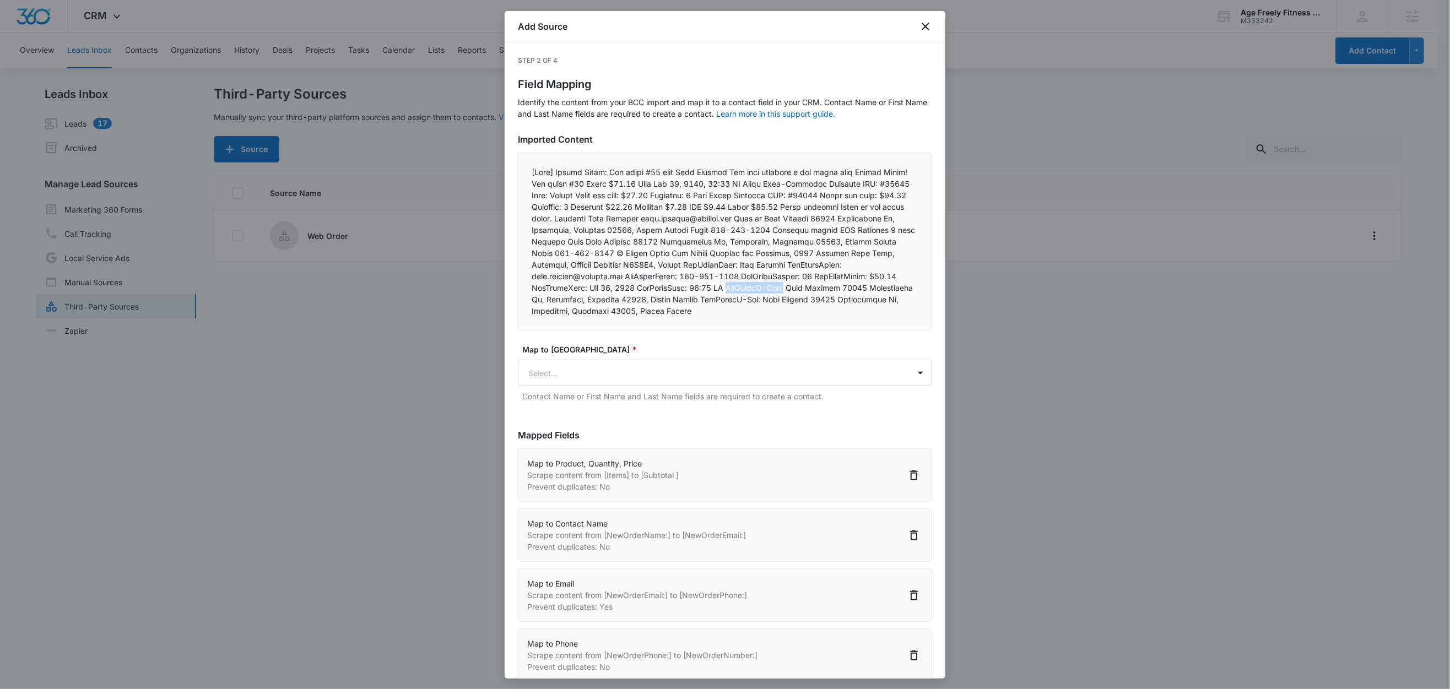
drag, startPoint x: 891, startPoint y: 287, endPoint x: 827, endPoint y: 291, distance: 64.0
click at [827, 291] on p at bounding box center [724, 241] width 387 height 150
copy p "NewOrderS-Add:"
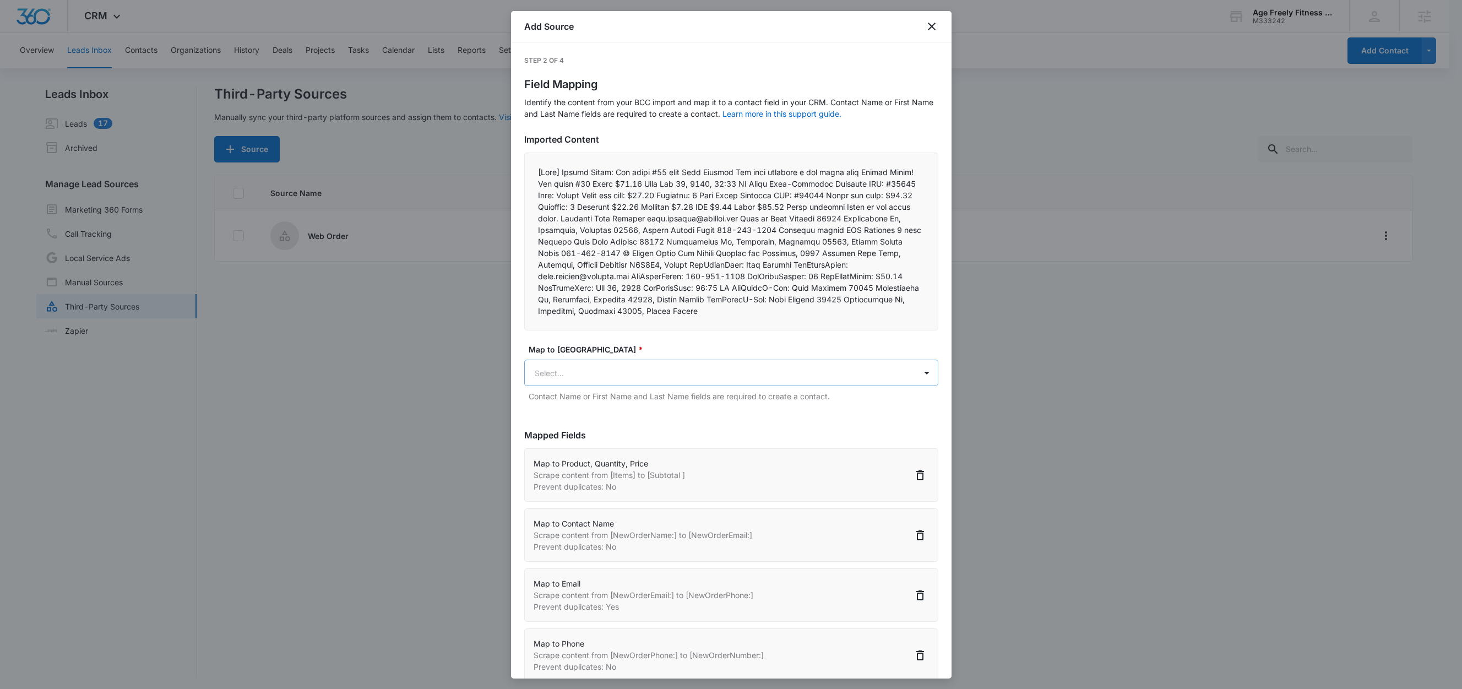
click at [565, 368] on body "CRM Apps Reputation Websites Forms CRM Email Social Shop Content Ads Intelligen…" at bounding box center [731, 345] width 1462 height 691
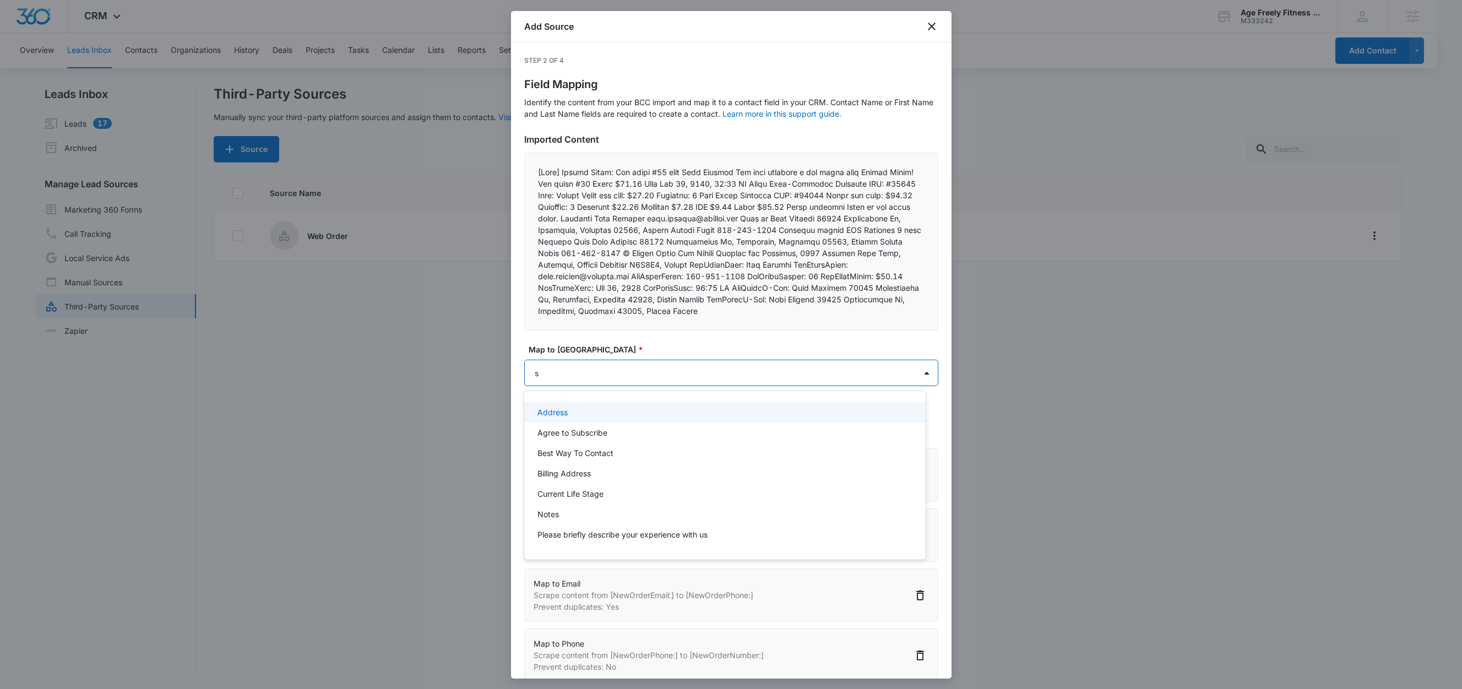
type input "sh"
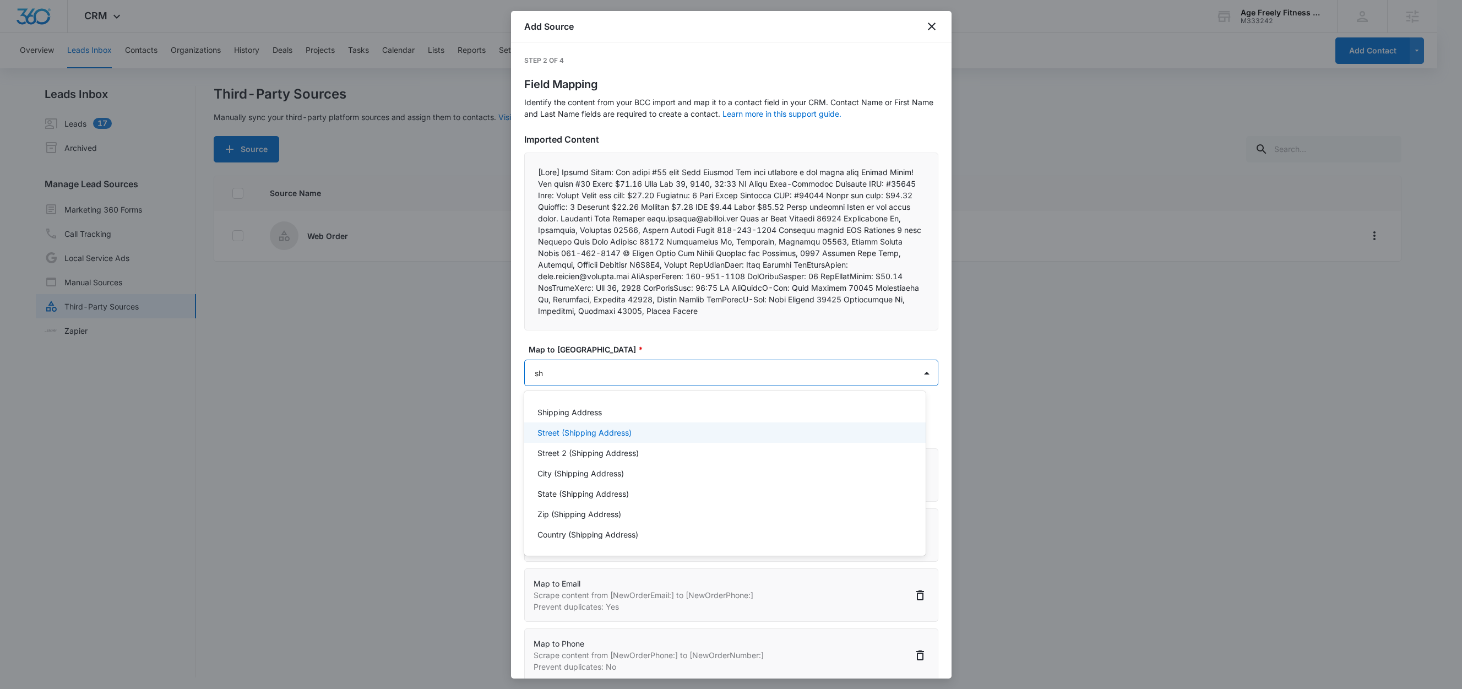
click at [596, 431] on p "Street (Shipping Address)" at bounding box center [585, 433] width 94 height 12
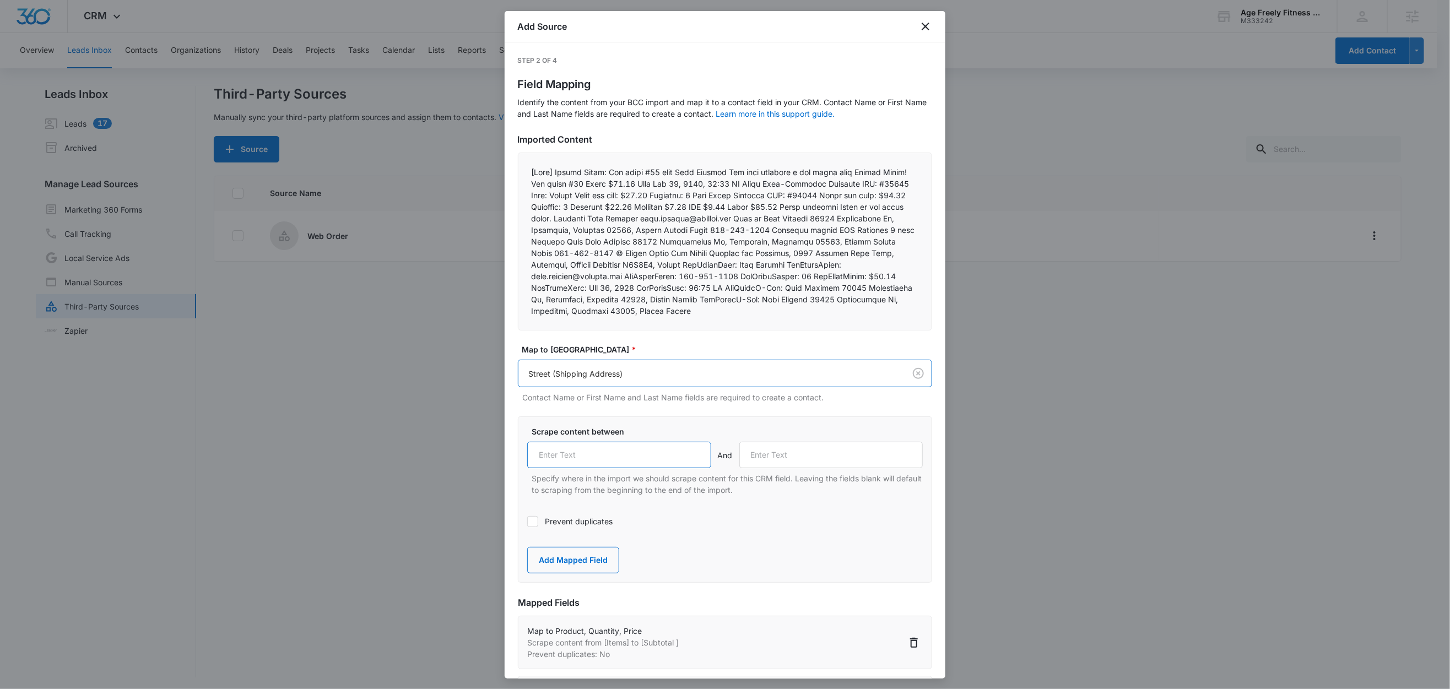
click at [620, 462] on input "text" at bounding box center [619, 455] width 184 height 26
paste input "NewOrderS-Add:"
type input "NewOrderS-Add:"
drag, startPoint x: 885, startPoint y: 300, endPoint x: 821, endPoint y: 303, distance: 64.0
click at [821, 303] on p at bounding box center [724, 241] width 387 height 150
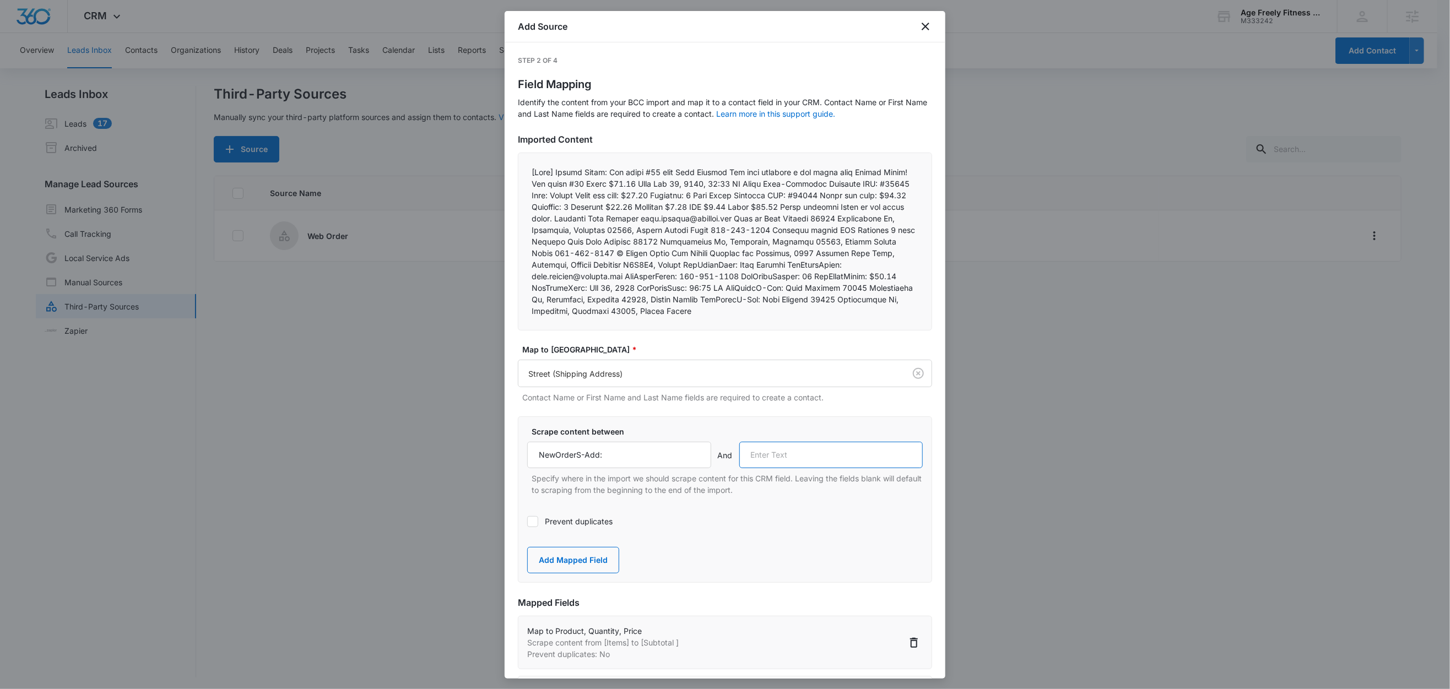
click at [773, 451] on input "text" at bounding box center [831, 455] width 184 height 26
paste input "NewOrderB-Add:"
type input "NewOrderB-Add:"
click at [594, 558] on button "Add Mapped Field" at bounding box center [573, 560] width 92 height 26
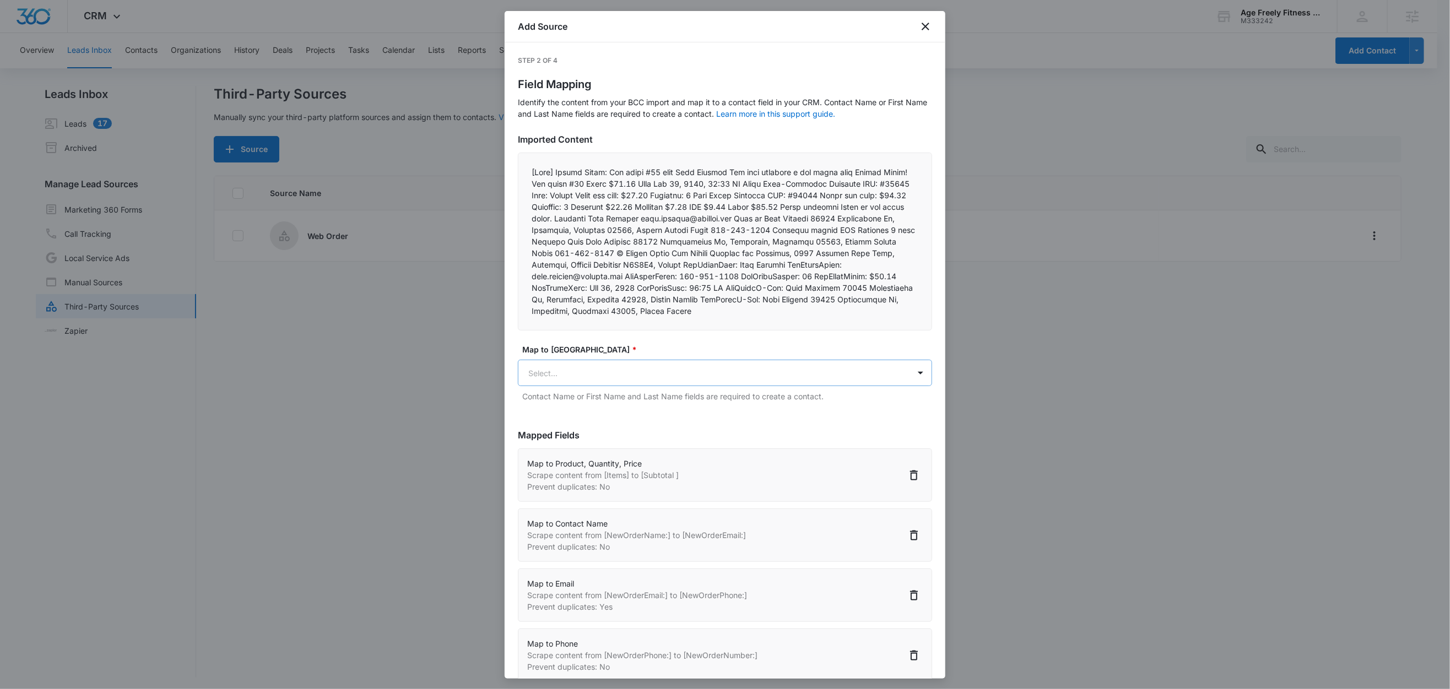
click at [585, 382] on body "CRM Apps Reputation Websites Forms CRM Email Social Shop Content Ads Intelligen…" at bounding box center [725, 345] width 1450 height 691
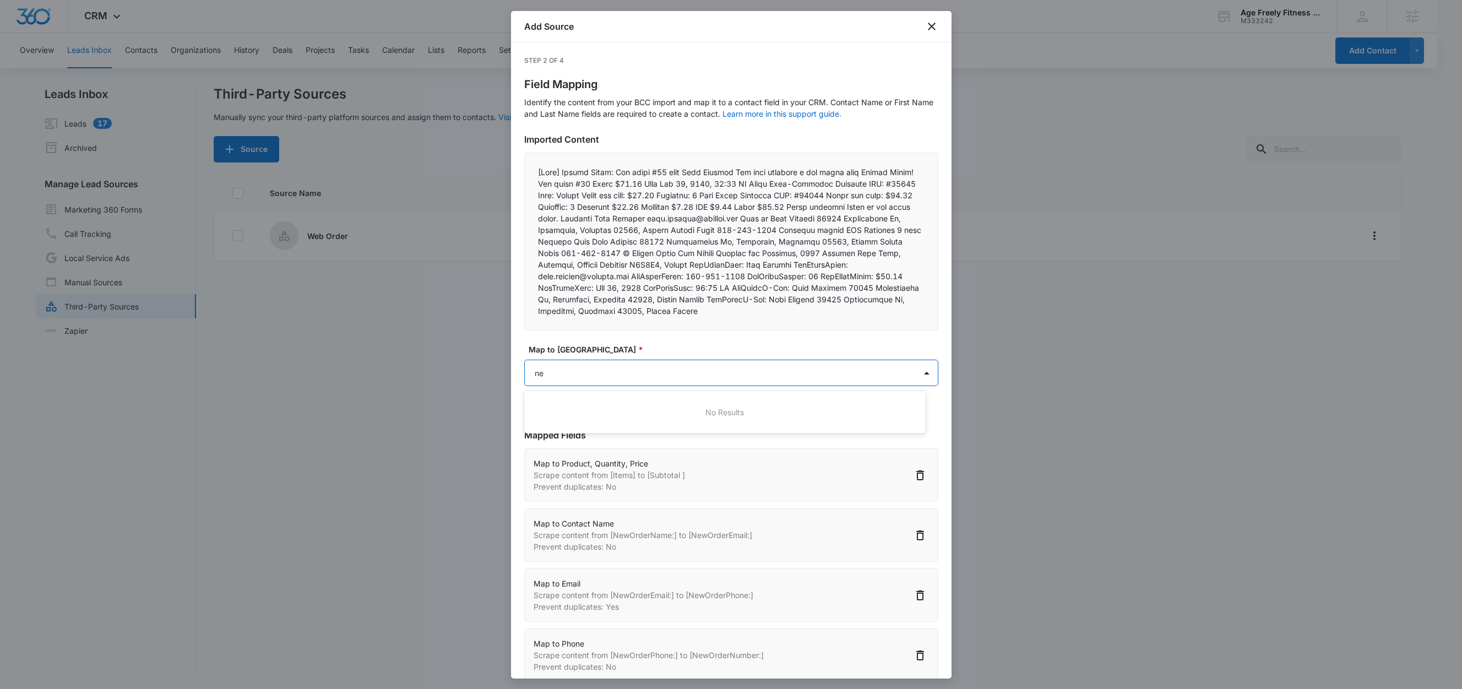
type input "n"
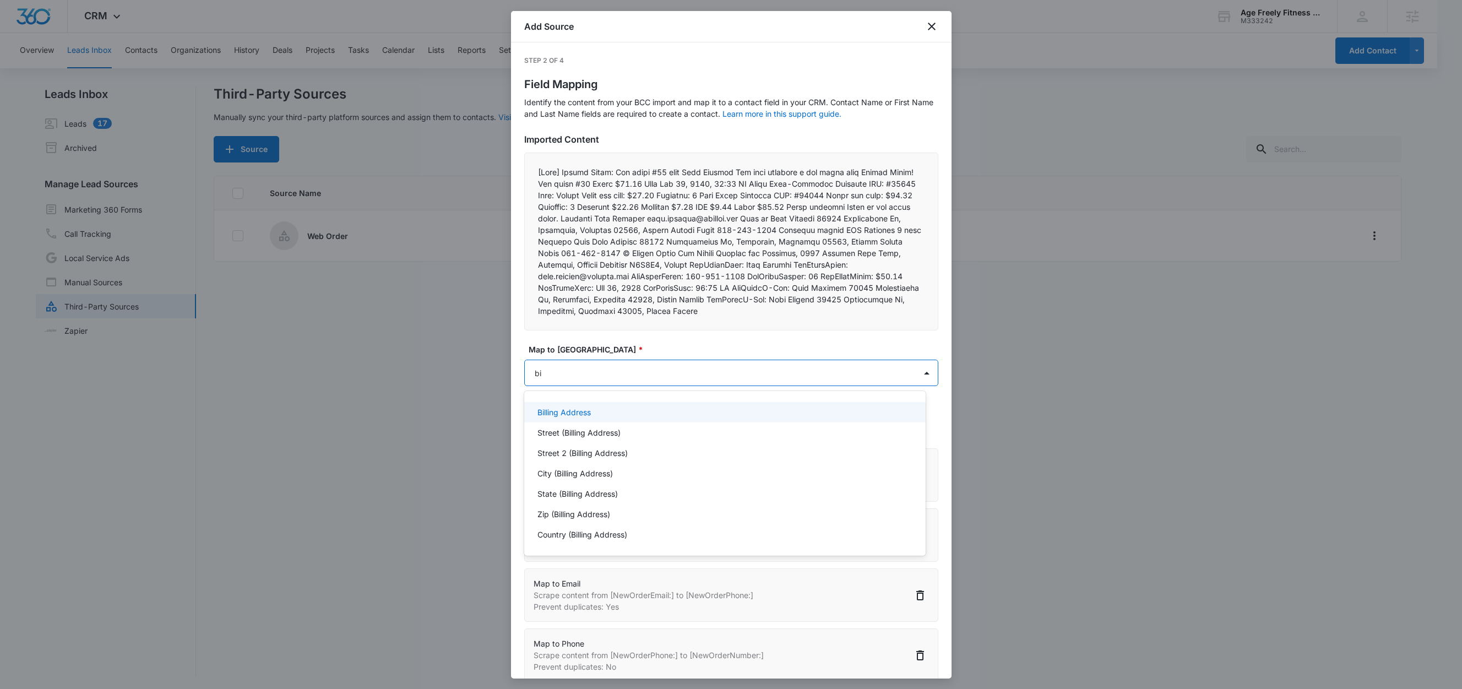
type input "bil"
click at [587, 434] on p "Street (Billing Address)" at bounding box center [579, 433] width 83 height 12
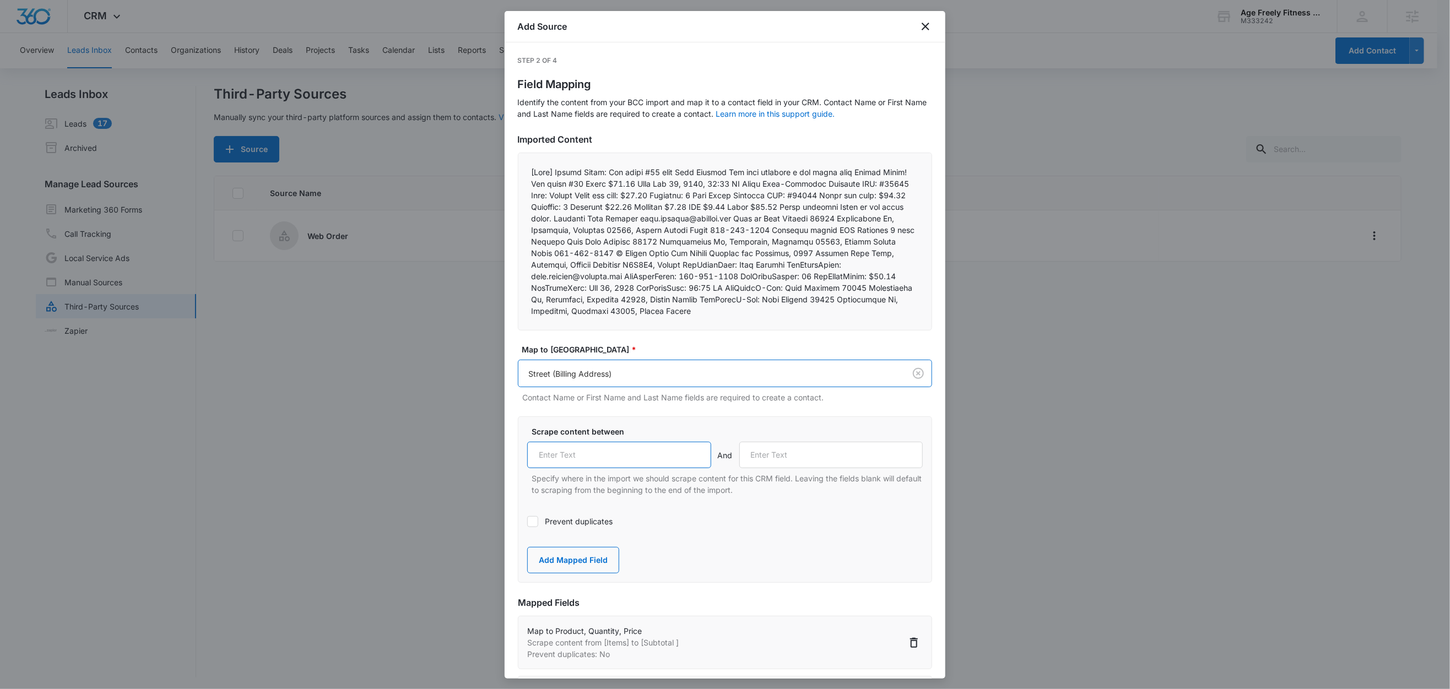
click at [647, 453] on input "text" at bounding box center [619, 455] width 184 height 26
paste input "NewOrderB-Add:"
type input "NewOrderB-Add:"
click at [584, 565] on button "Add Mapped Field" at bounding box center [573, 560] width 92 height 26
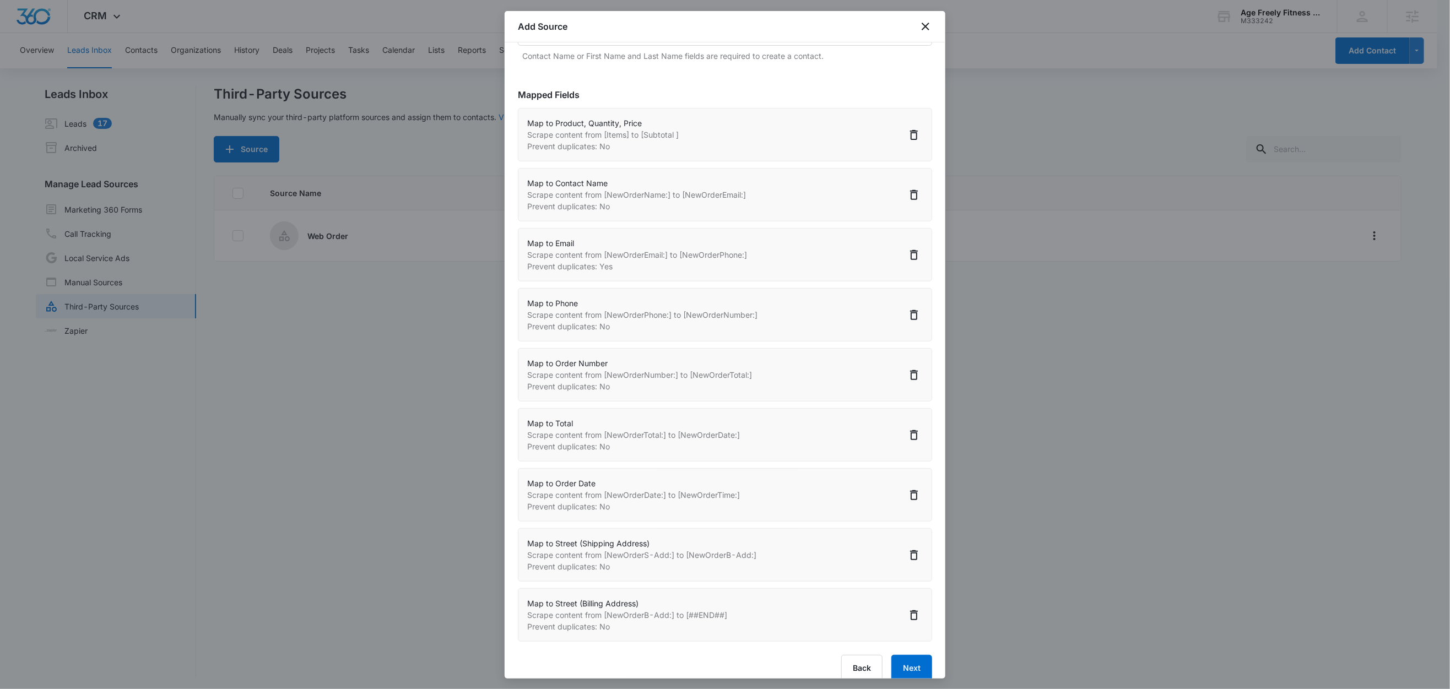
scroll to position [361, 0]
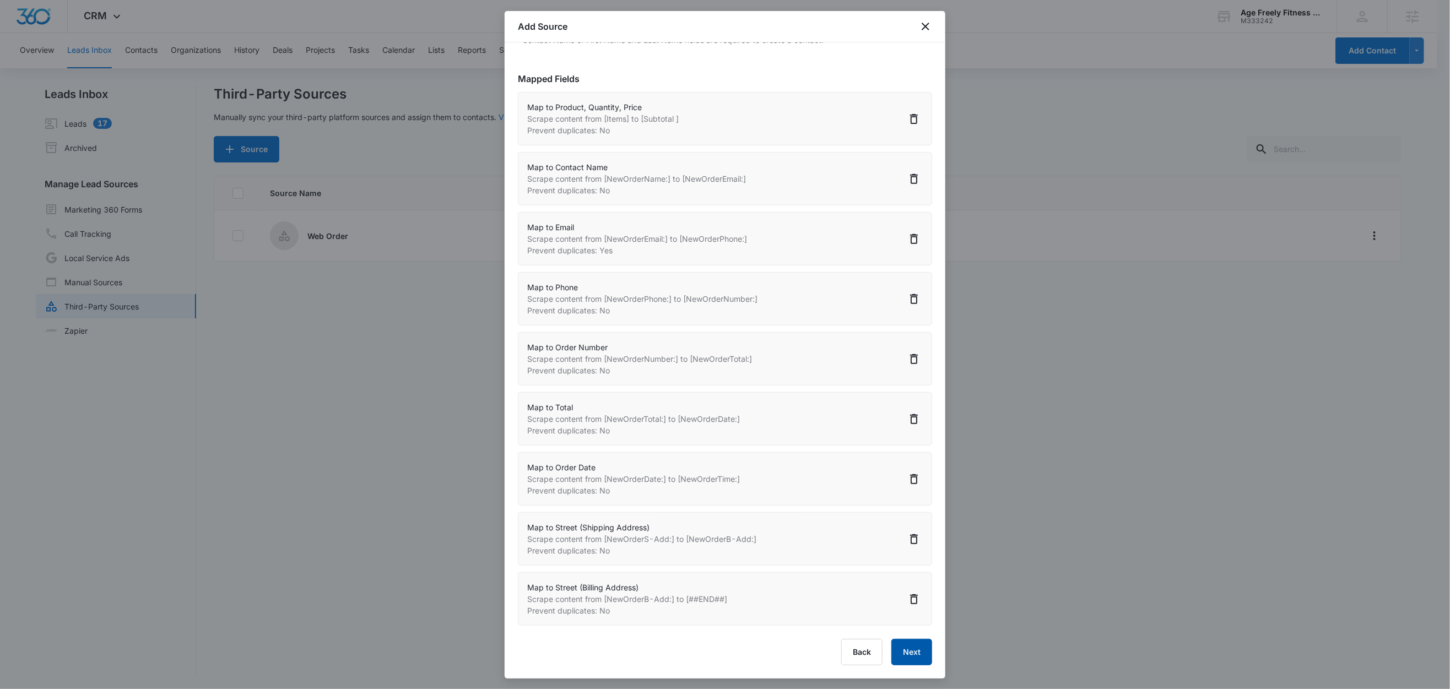
click at [908, 652] on button "Next" at bounding box center [911, 652] width 41 height 26
select select "373"
select select "77"
select select "185"
select select "184"
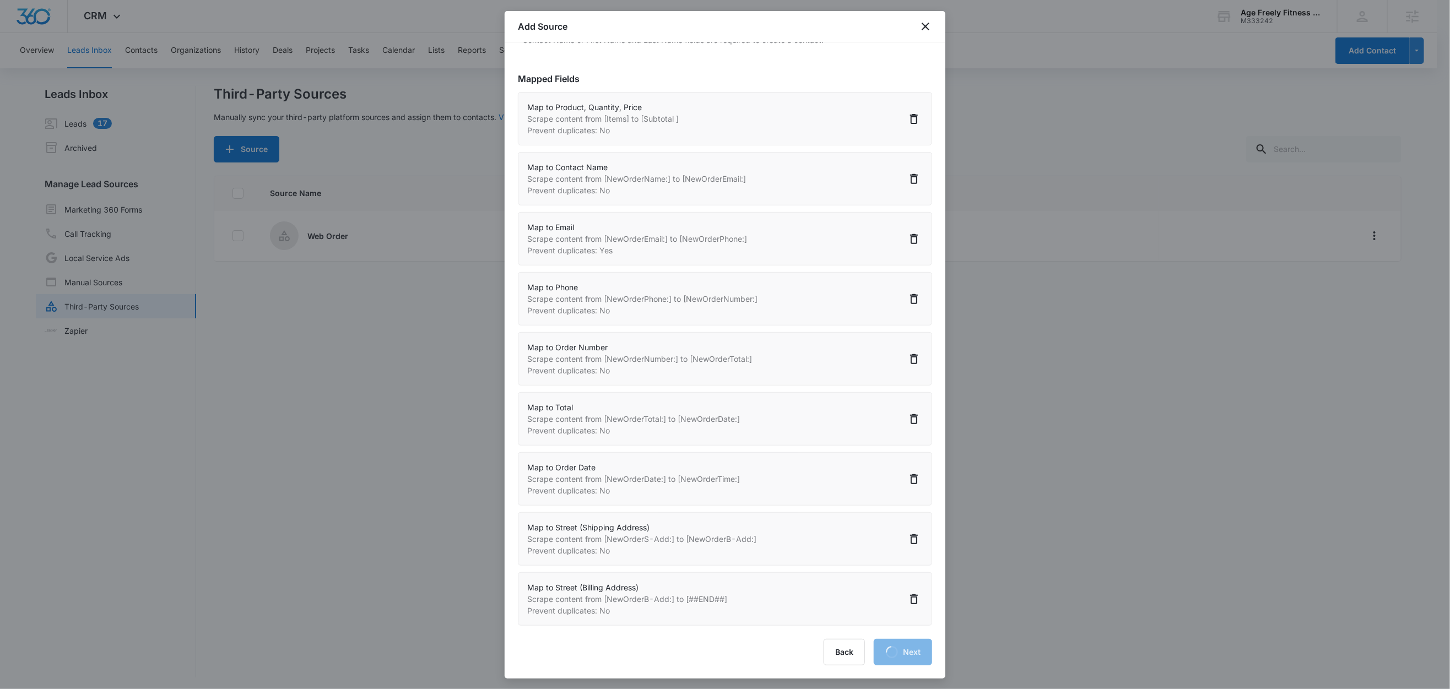
select select "370"
select select "372"
select select "371"
select select "375"
select select "382"
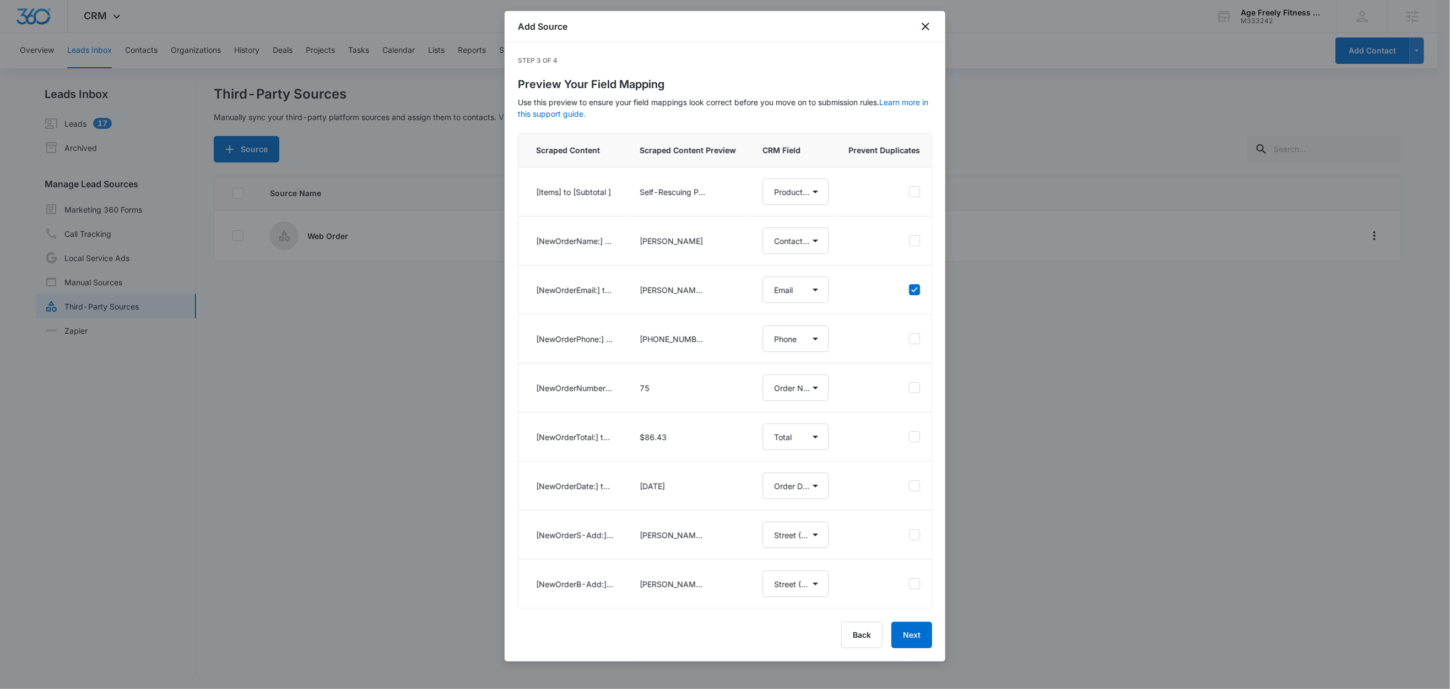
scroll to position [0, 0]
select select "373"
select select "77"
select select "185"
select select "184"
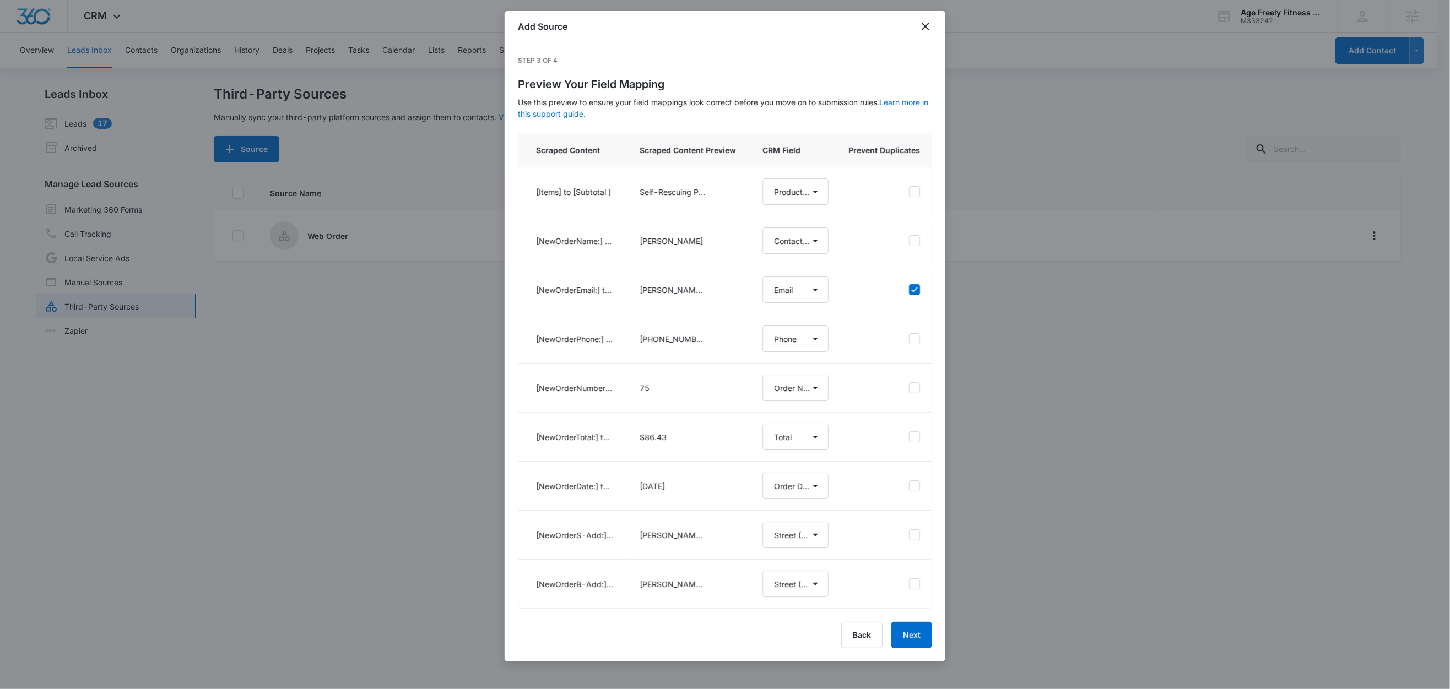
select select "370"
select select "372"
select select "371"
select select "375"
select select "382"
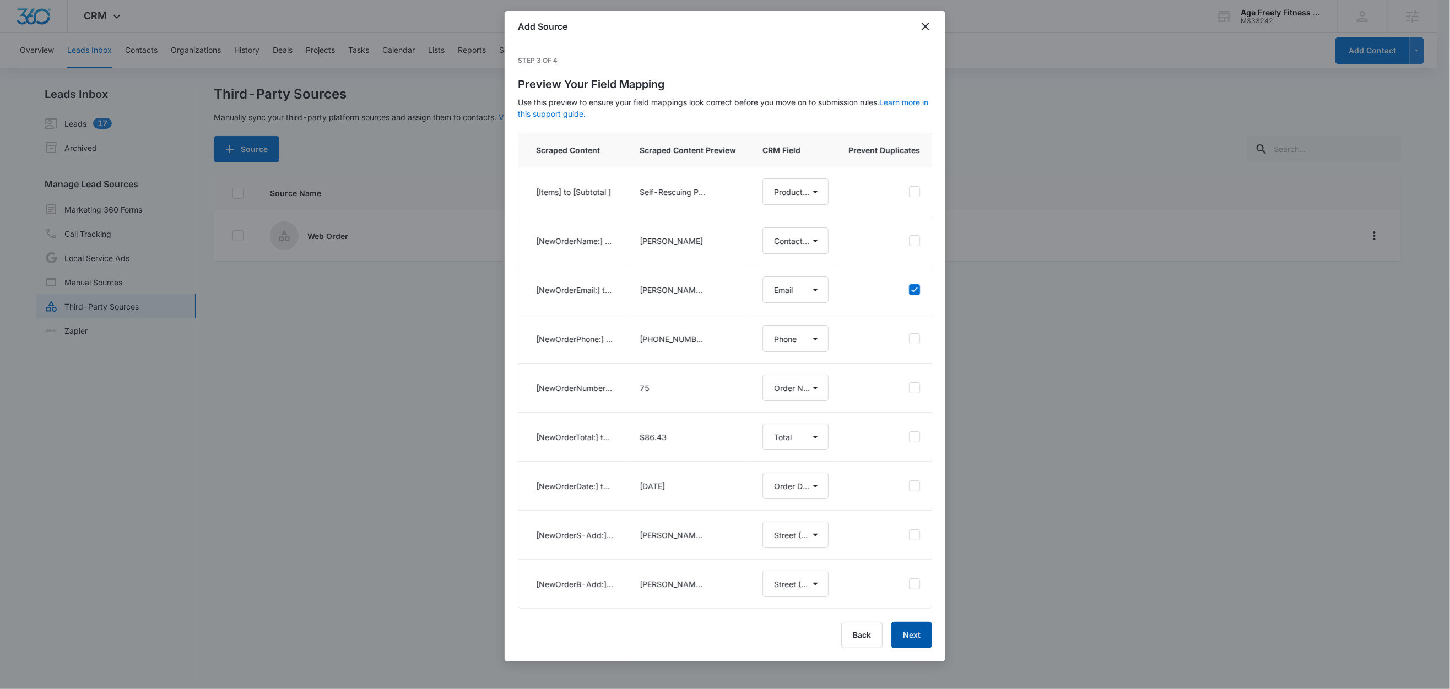
click at [915, 648] on button "Next" at bounding box center [911, 635] width 41 height 26
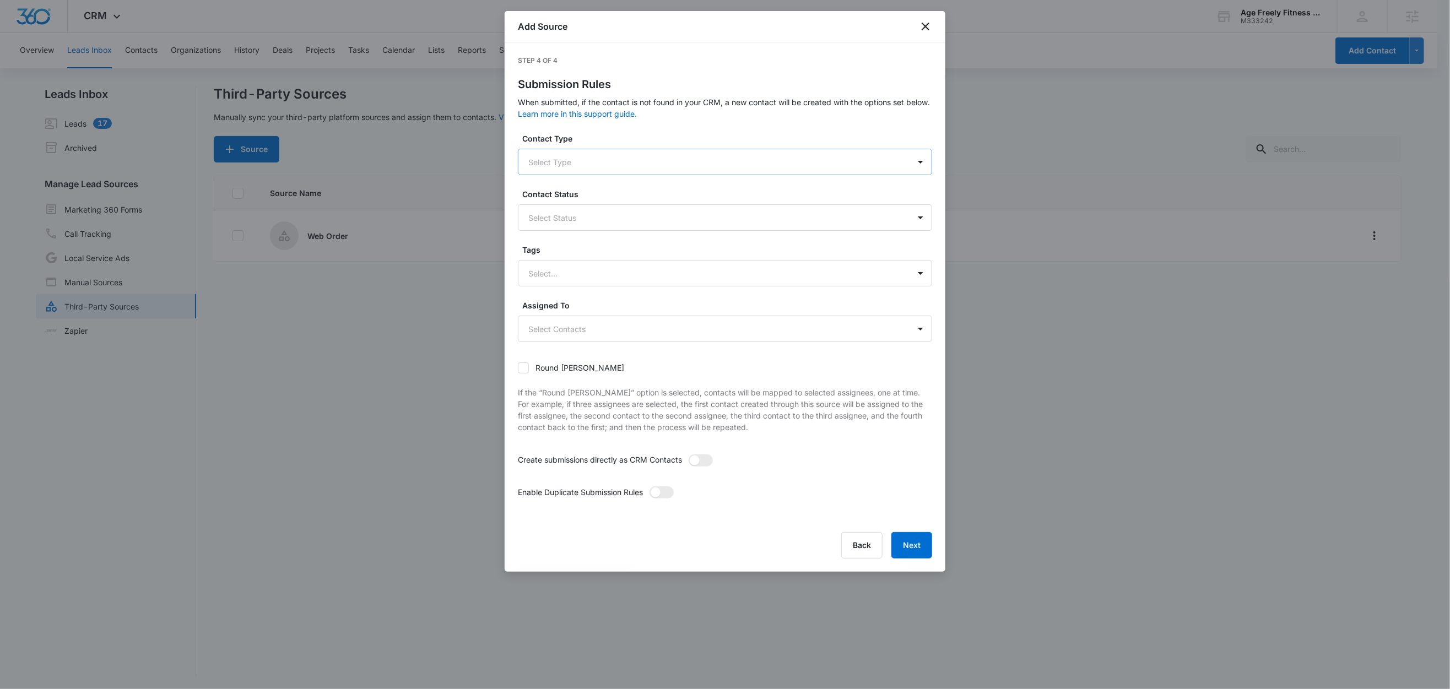
click at [584, 166] on div at bounding box center [711, 162] width 367 height 14
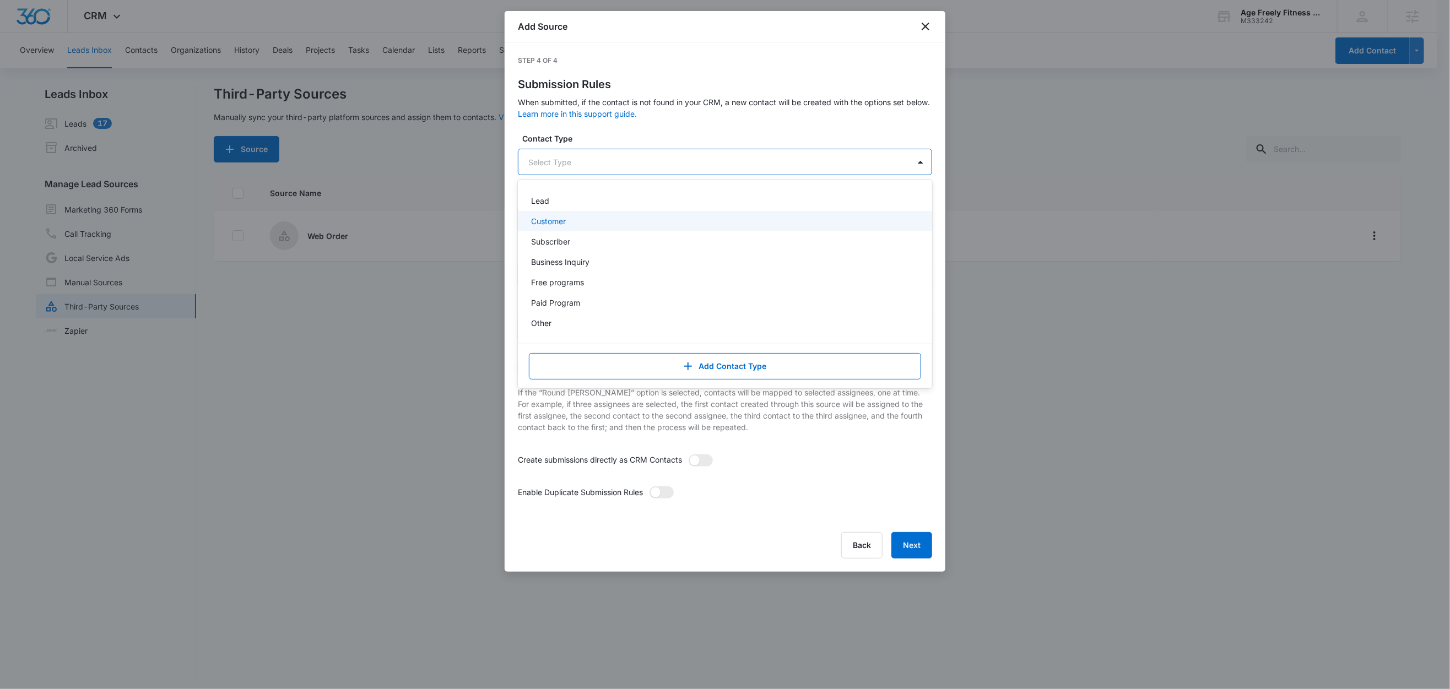
click at [545, 230] on div "Customer" at bounding box center [725, 221] width 414 height 20
click at [624, 141] on label "Contact Type" at bounding box center [729, 139] width 414 height 12
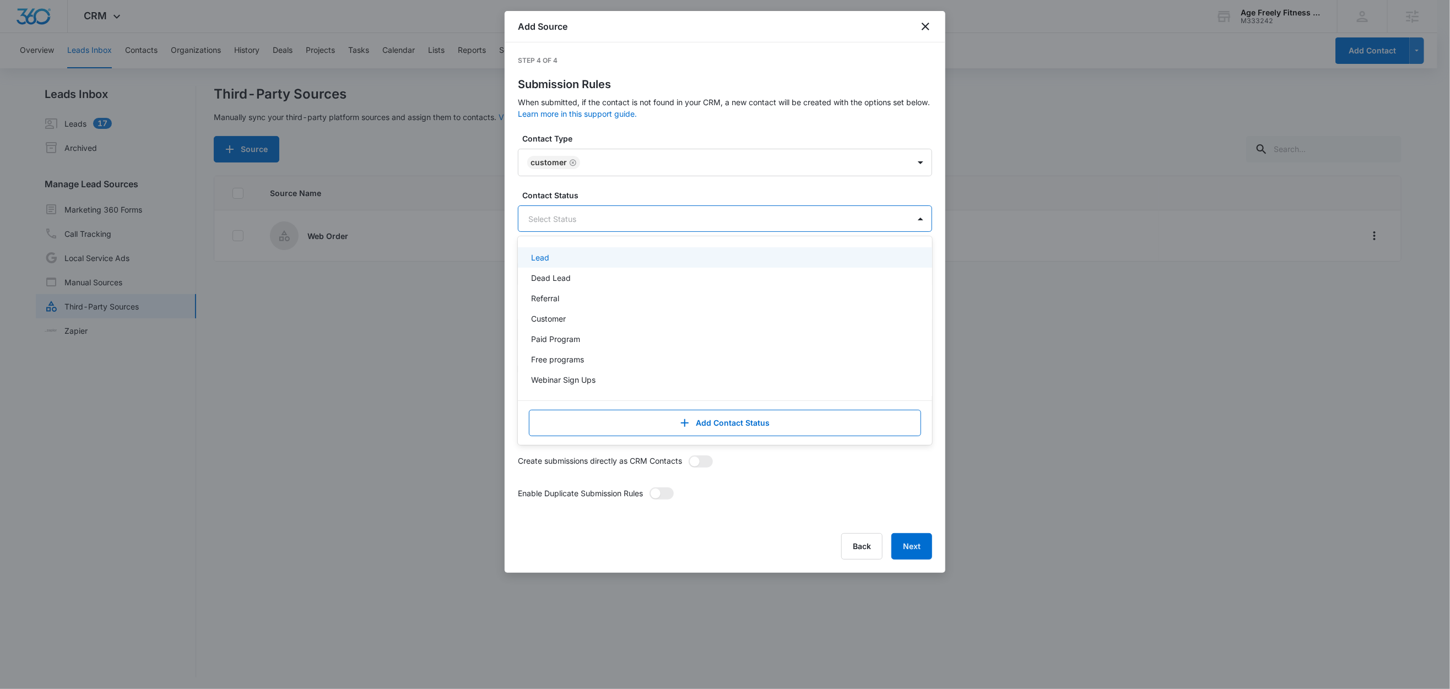
click at [566, 212] on div at bounding box center [711, 219] width 367 height 14
click at [559, 317] on p "Customer" at bounding box center [548, 319] width 35 height 12
click at [610, 195] on label "Contact Status" at bounding box center [729, 195] width 414 height 12
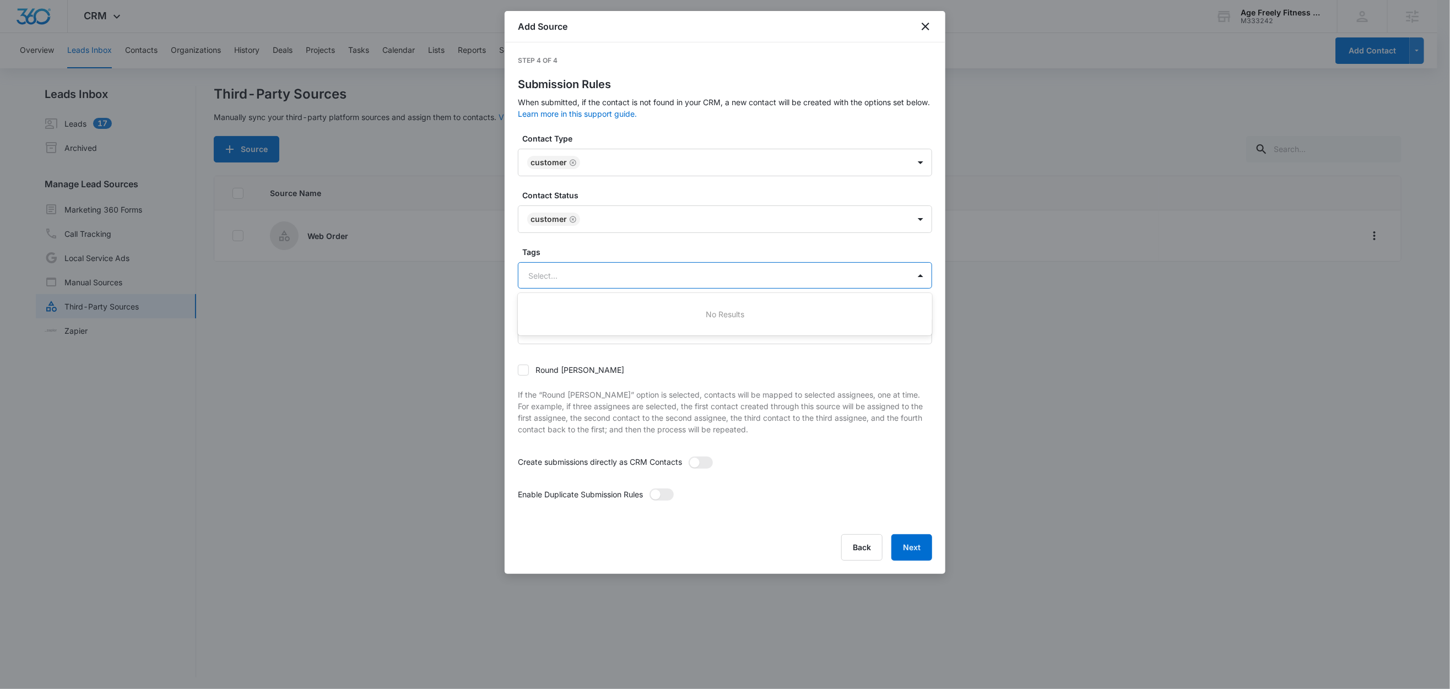
click at [556, 279] on div at bounding box center [711, 276] width 367 height 14
type input "we"
click at [576, 318] on div "Web Order" at bounding box center [724, 314] width 386 height 12
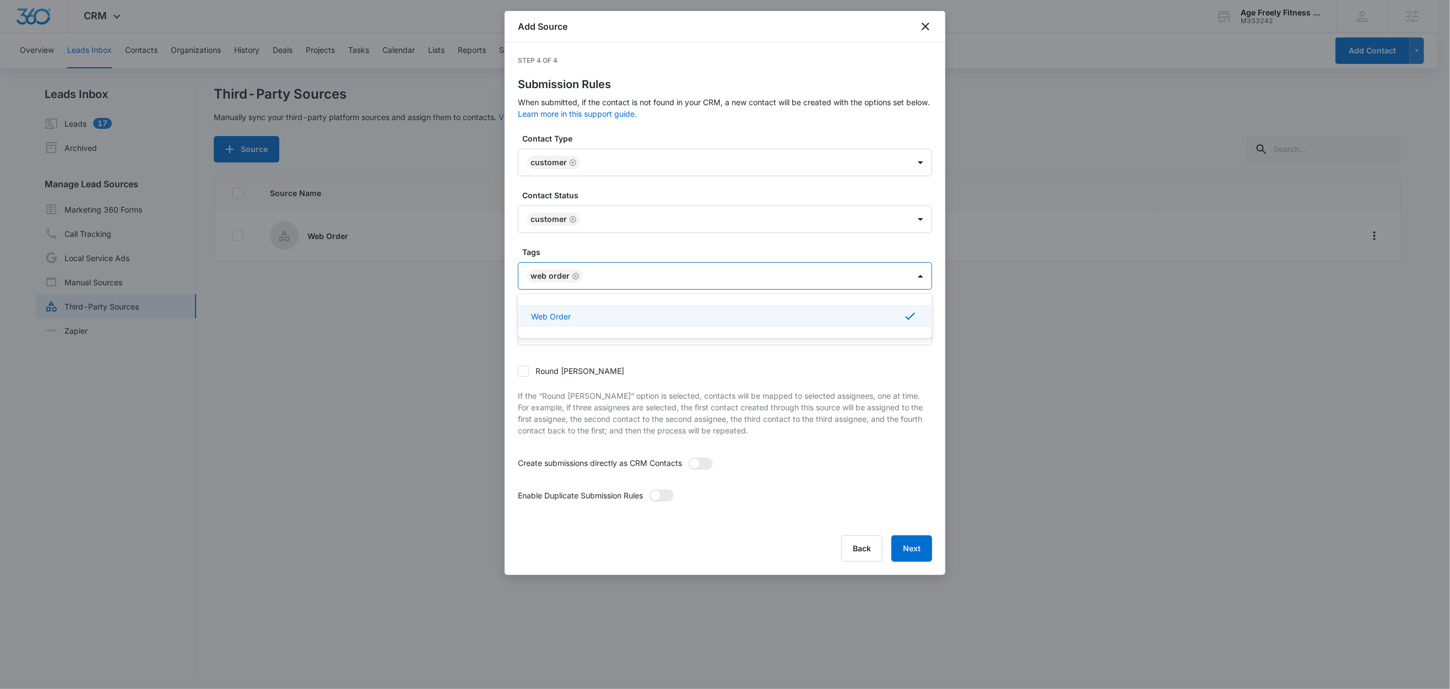
click at [631, 254] on label "Tags" at bounding box center [729, 252] width 414 height 12
click at [708, 464] on span at bounding box center [700, 464] width 24 height 12
click at [688, 457] on input "checkbox" at bounding box center [688, 457] width 0 height 0
click at [677, 494] on div "Enable Duplicate Submission Rules" at bounding box center [725, 499] width 414 height 19
click at [676, 498] on div "Enable Duplicate Submission Rules" at bounding box center [725, 499] width 414 height 19
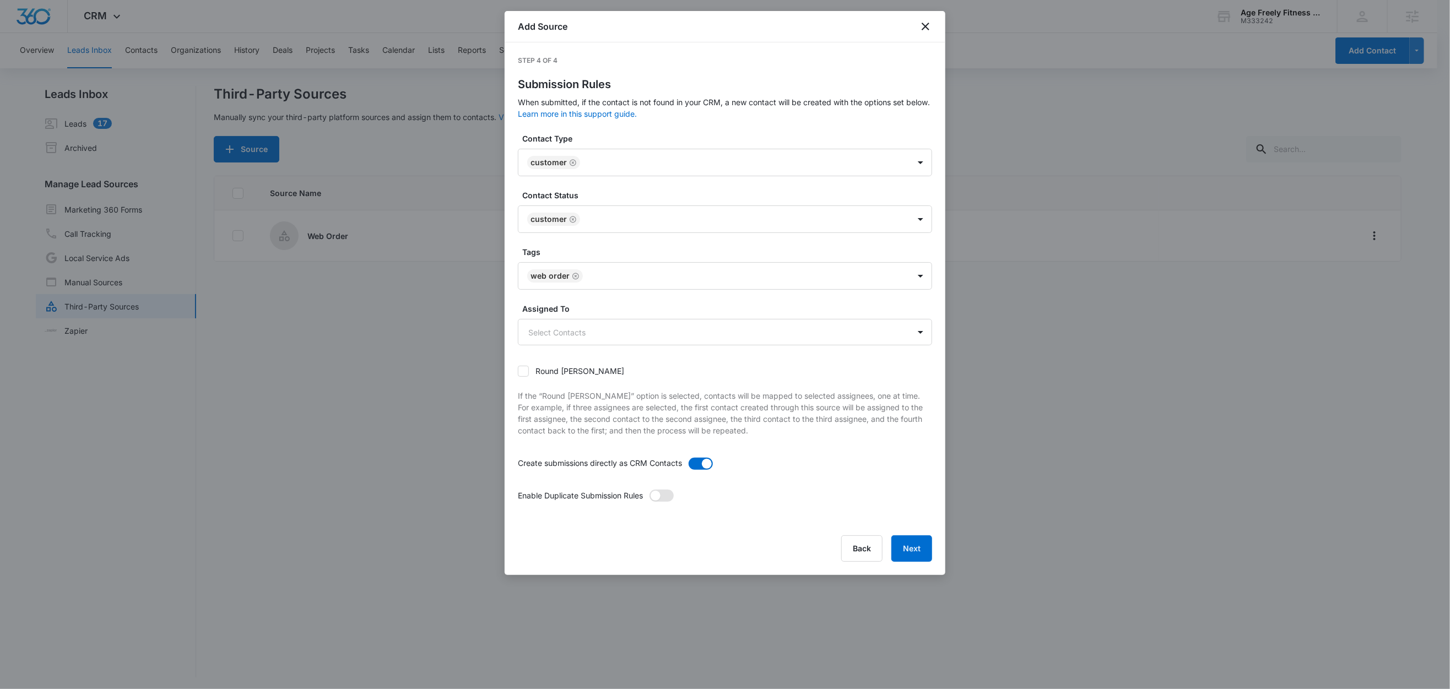
click at [668, 497] on span at bounding box center [661, 496] width 24 height 12
click at [649, 489] on input "checkbox" at bounding box center [649, 489] width 0 height 0
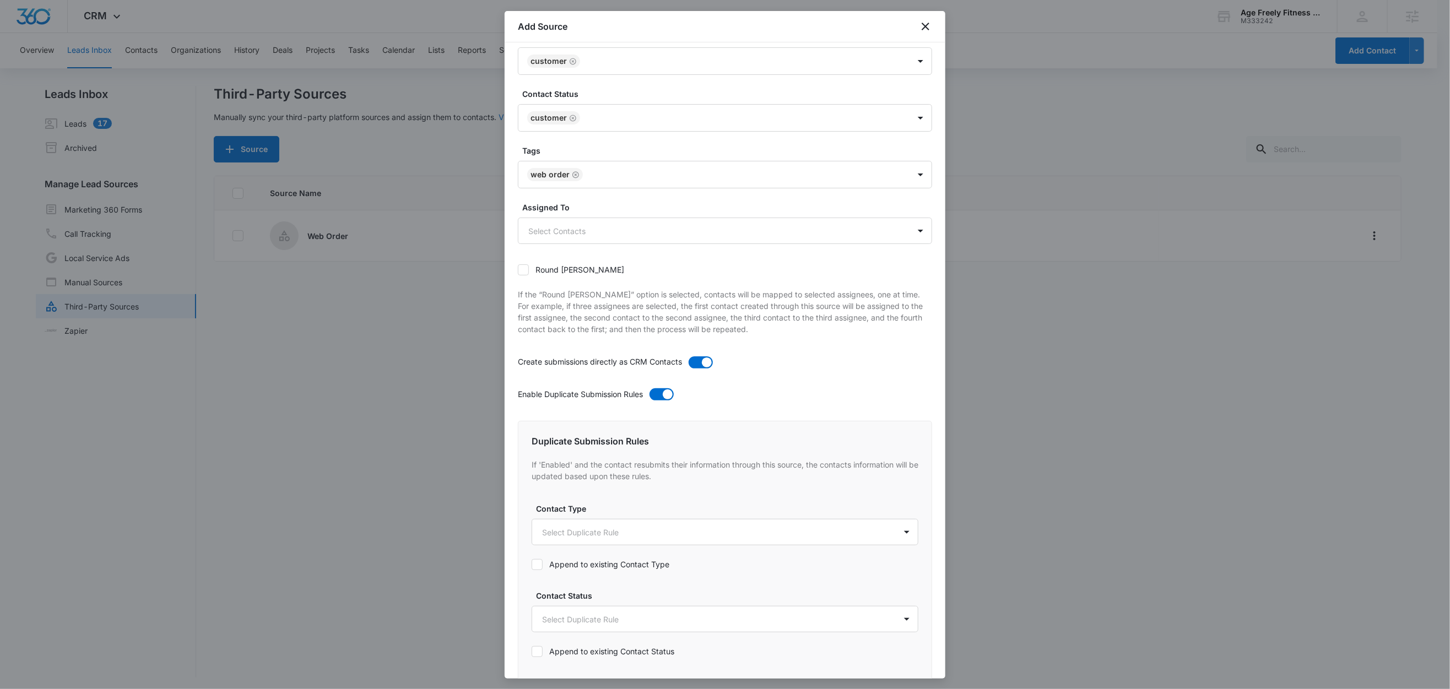
scroll to position [106, 0]
click at [552, 531] on body "CRM Apps Reputation Websites Forms CRM Email Social Shop Content Ads Intelligen…" at bounding box center [725, 345] width 1450 height 691
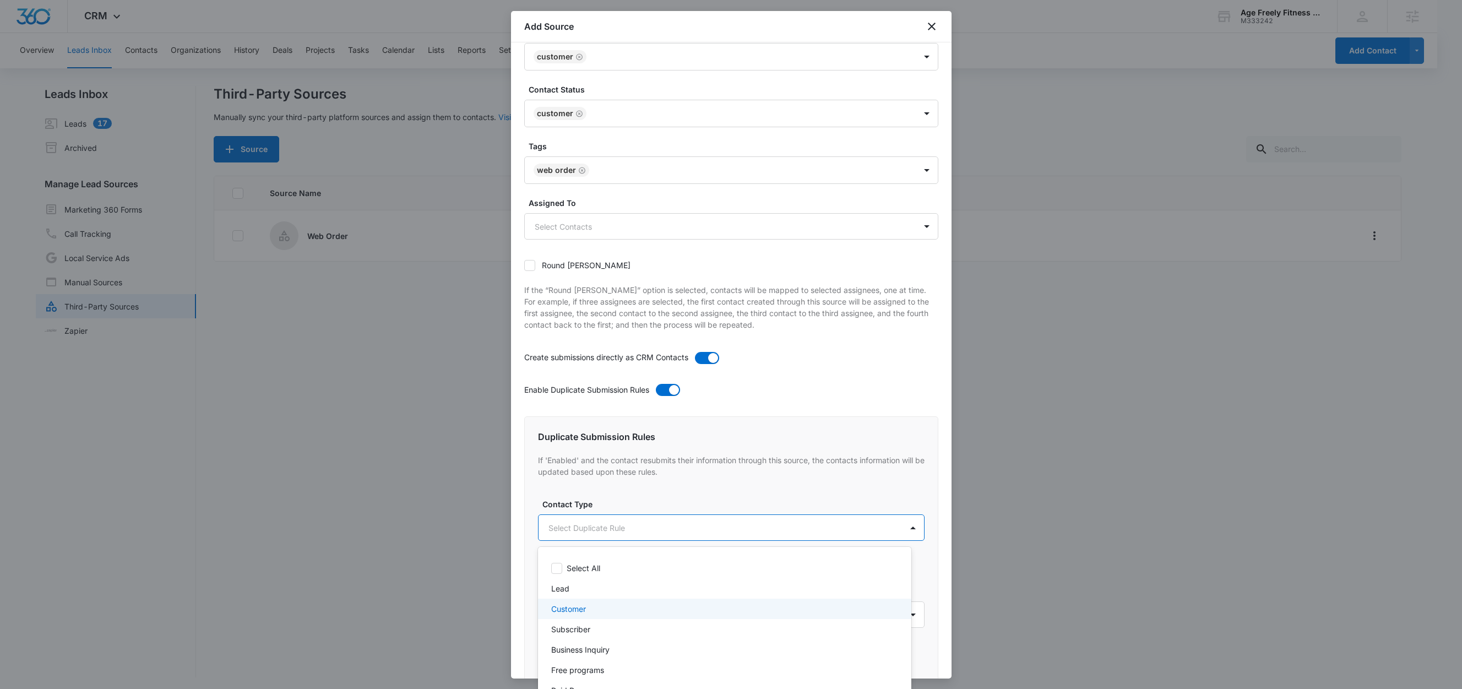
click at [590, 606] on div "Customer" at bounding box center [723, 609] width 345 height 12
click at [633, 497] on div at bounding box center [731, 344] width 1462 height 689
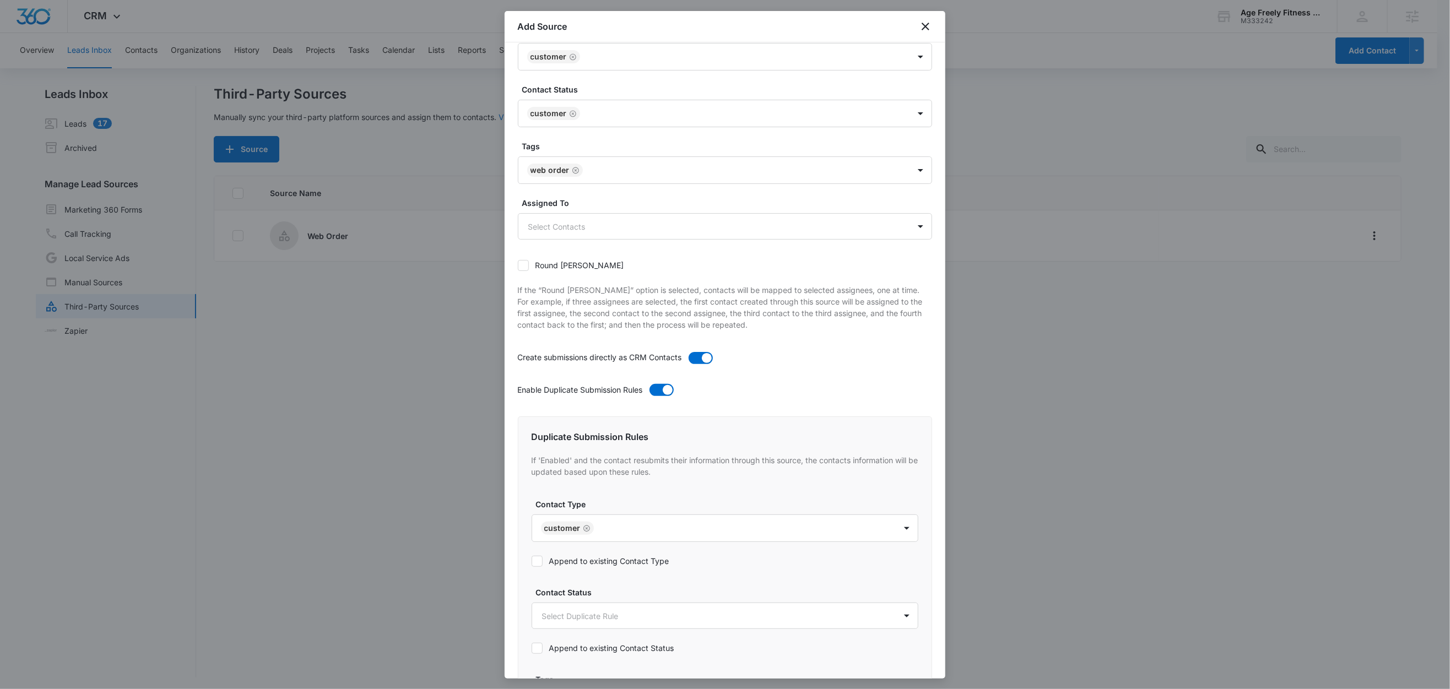
click at [601, 569] on div "Append to existing Contact Type" at bounding box center [724, 561] width 387 height 25
click at [633, 567] on label "Append to existing Contact Type" at bounding box center [724, 561] width 387 height 12
click at [531, 561] on input "Append to existing Contact Type" at bounding box center [531, 561] width 0 height 0
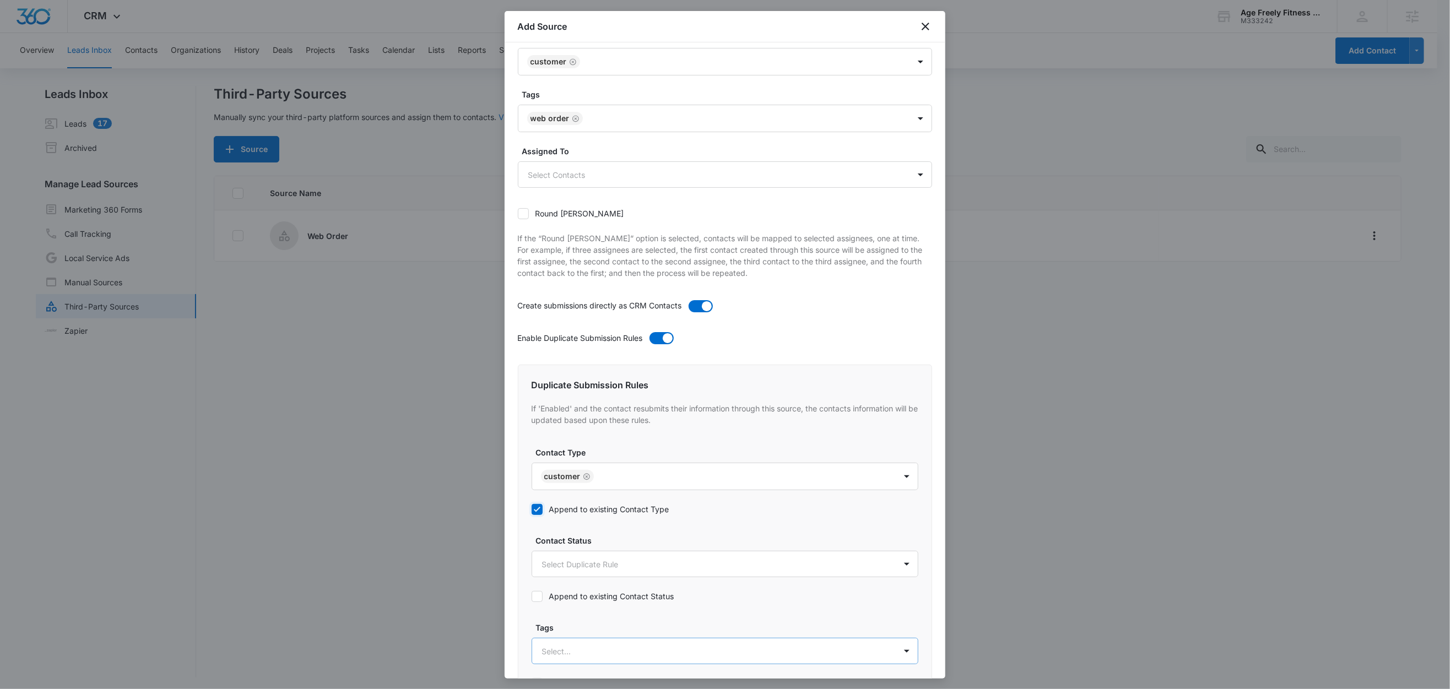
scroll to position [261, 0]
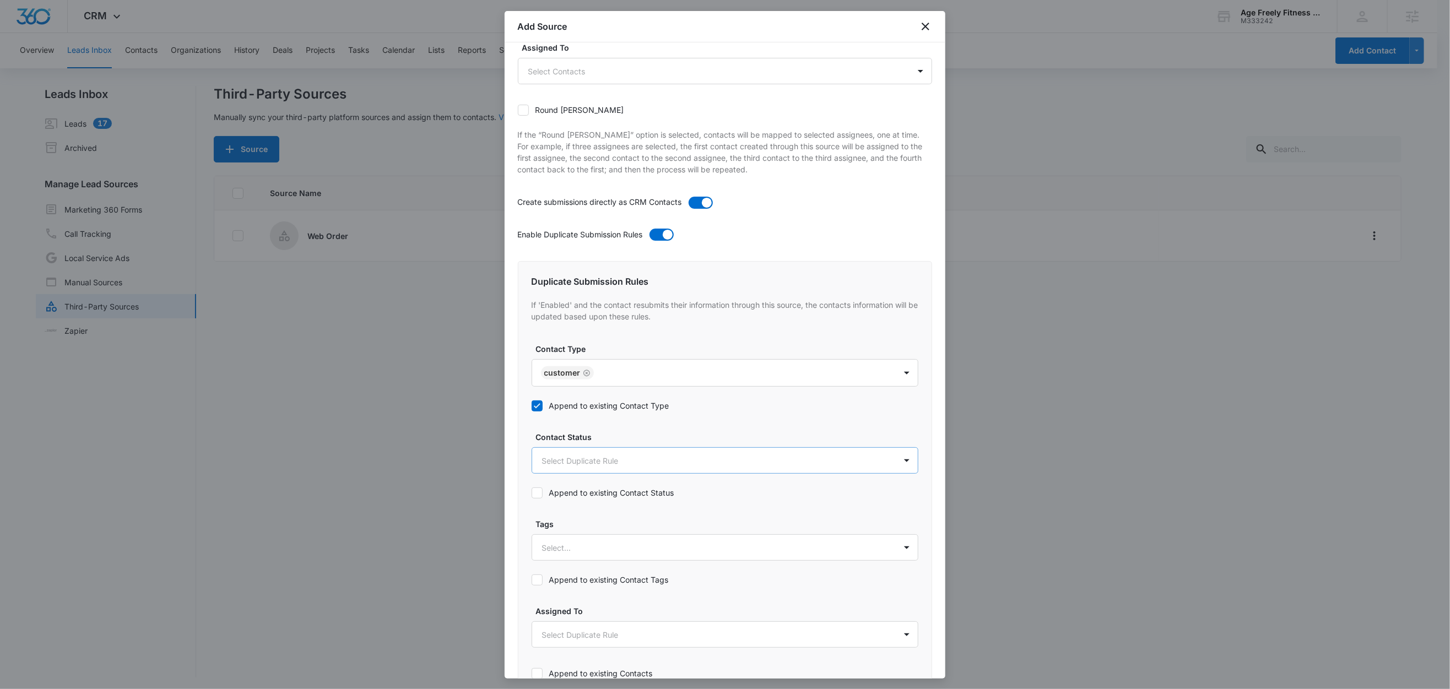
click at [572, 475] on body "CRM Apps Reputation Websites Forms CRM Email Social Shop Content Ads Intelligen…" at bounding box center [725, 345] width 1450 height 691
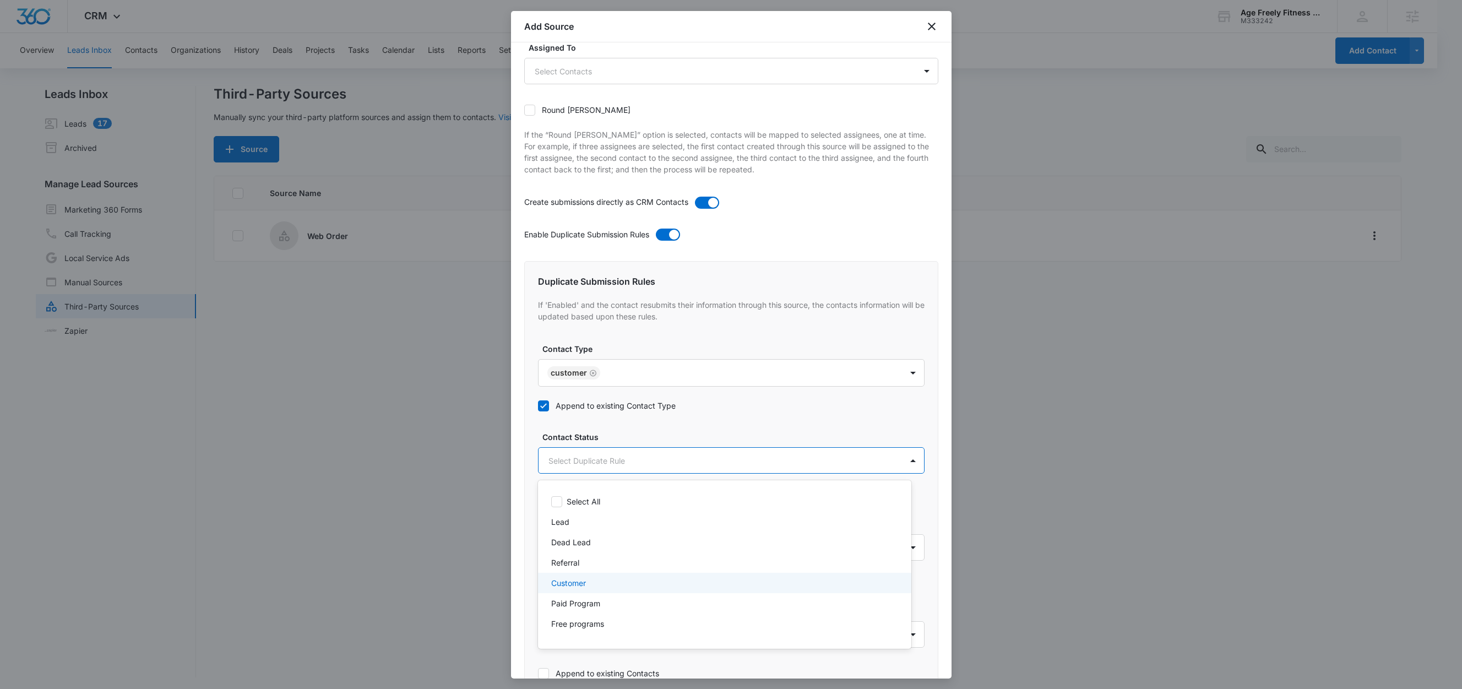
click at [583, 578] on p "Customer" at bounding box center [568, 583] width 35 height 12
click at [626, 439] on div at bounding box center [731, 344] width 1462 height 689
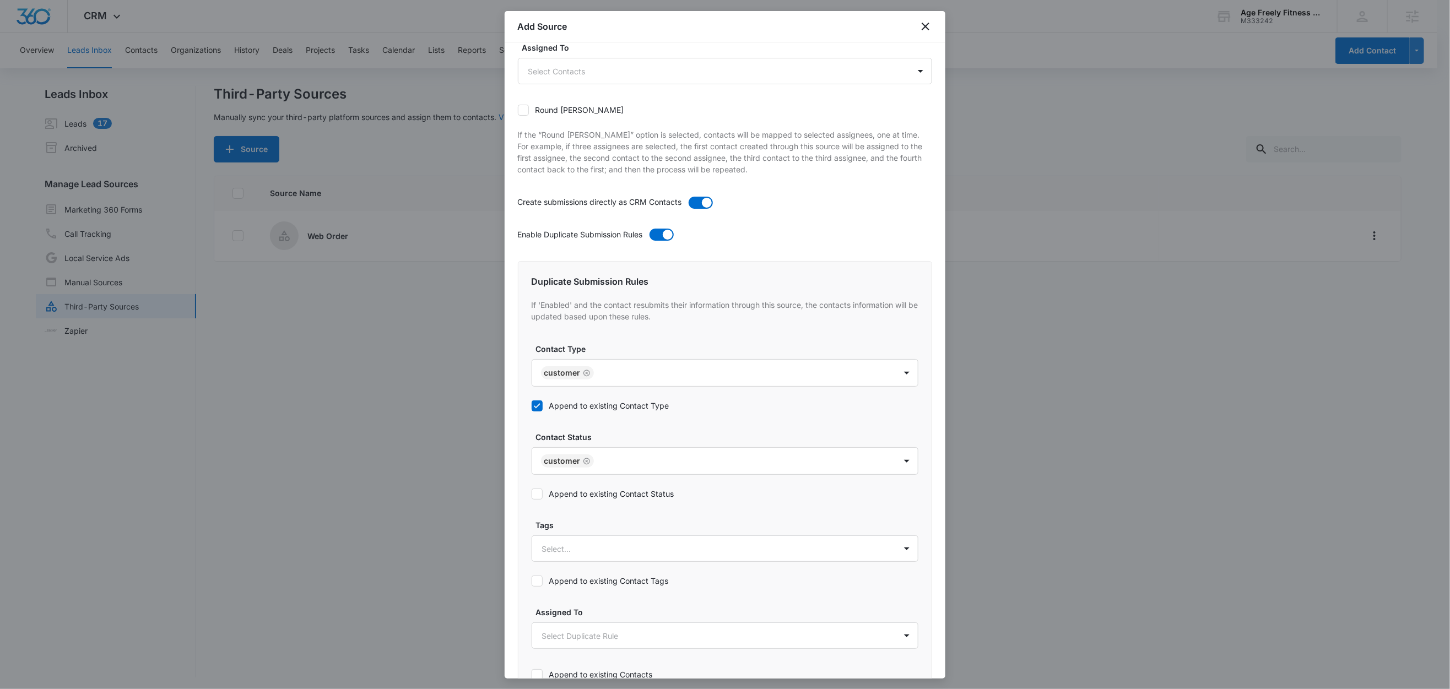
click at [598, 494] on label "Append to existing Contact Status" at bounding box center [724, 494] width 387 height 12
click at [531, 494] on input "Append to existing Contact Status" at bounding box center [531, 494] width 0 height 0
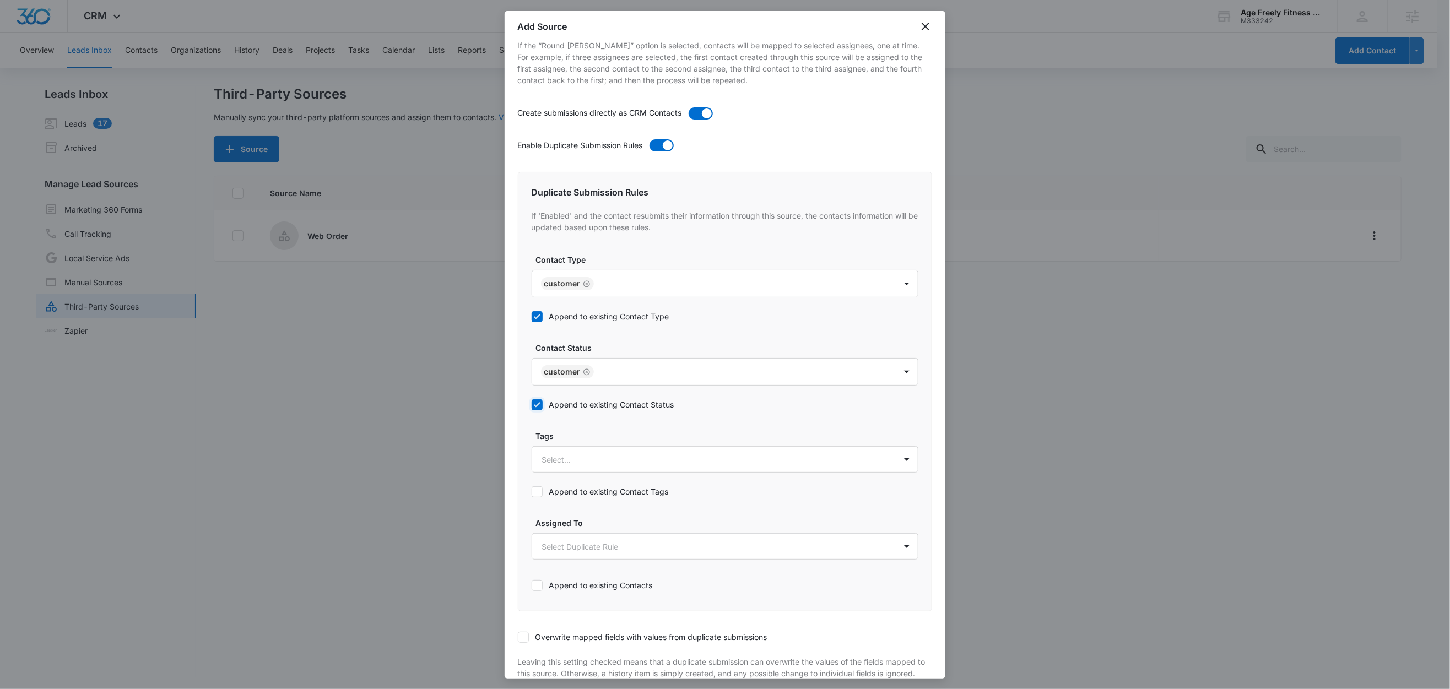
scroll to position [392, 0]
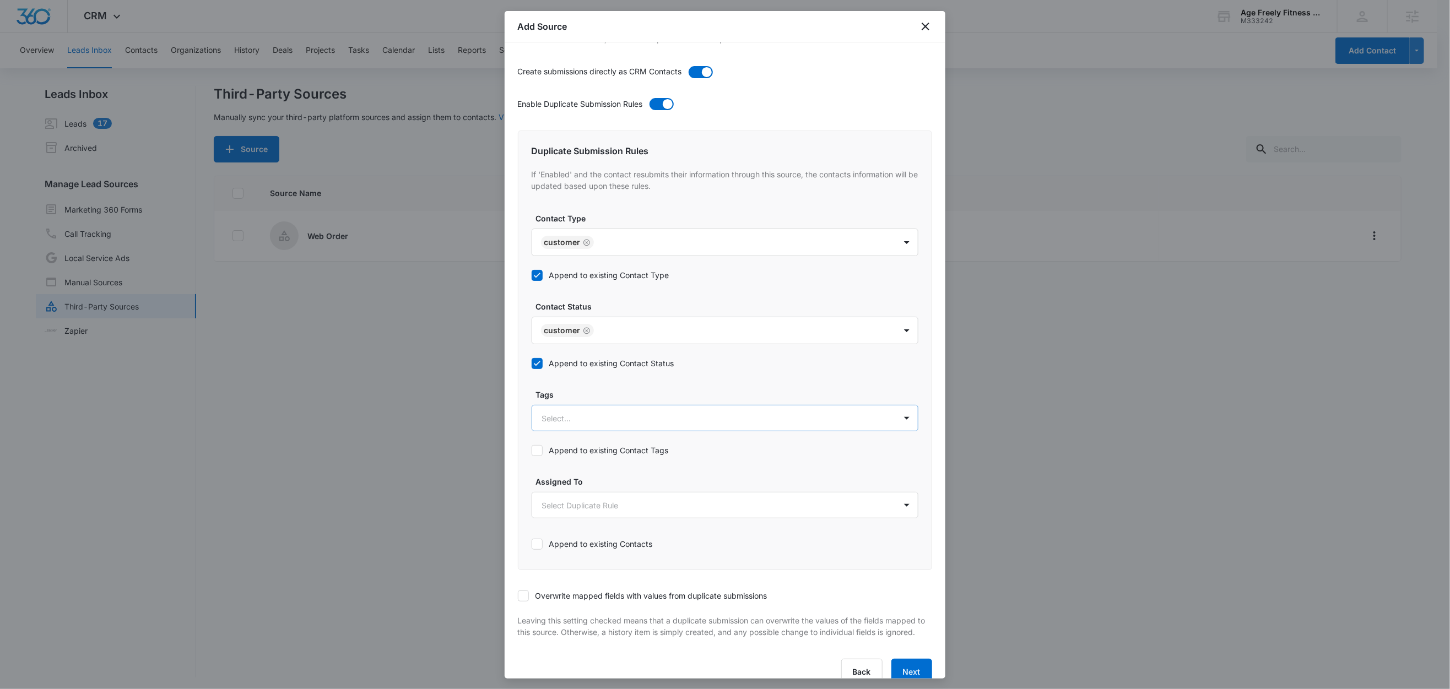
click at [598, 425] on div at bounding box center [711, 418] width 339 height 14
type input "we"
click at [587, 461] on div "Web Order" at bounding box center [724, 457] width 358 height 12
click at [607, 397] on label "Tags" at bounding box center [729, 395] width 387 height 12
drag, startPoint x: 601, startPoint y: 458, endPoint x: 609, endPoint y: 455, distance: 8.0
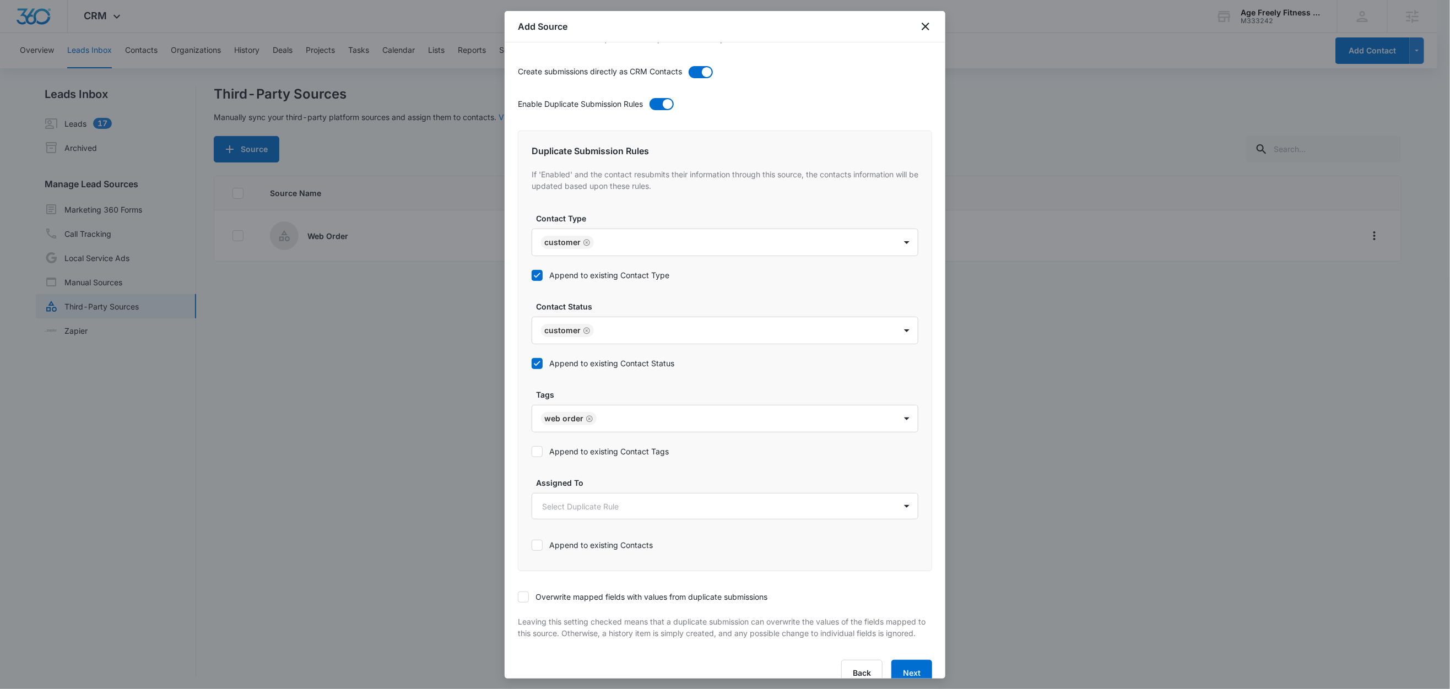
click at [601, 457] on label "Append to existing Contact Tags" at bounding box center [724, 452] width 387 height 12
click at [531, 452] on input "Append to existing Contact Tags" at bounding box center [531, 452] width 0 height 0
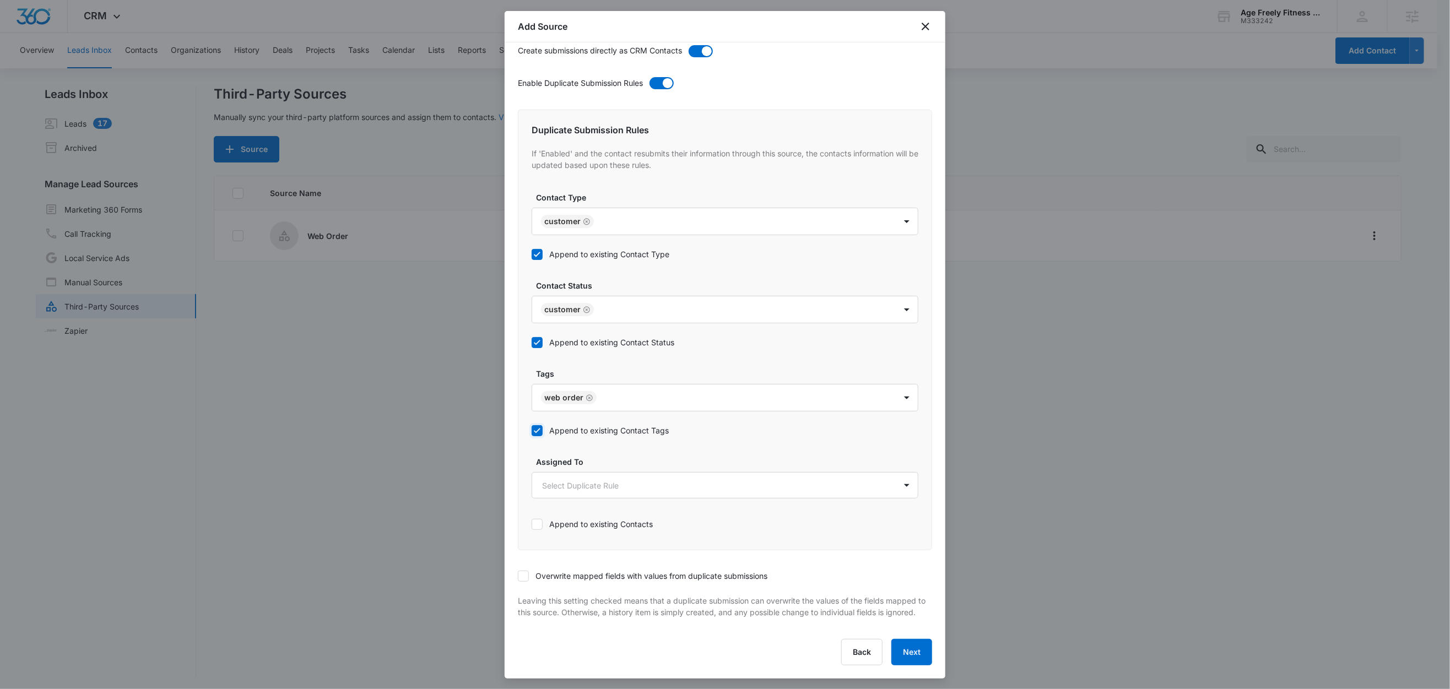
scroll to position [427, 0]
click at [531, 570] on label "Overwrite mapped fields with values from duplicate submissions" at bounding box center [725, 576] width 414 height 12
click at [518, 576] on input "Overwrite mapped fields with values from duplicate submissions" at bounding box center [518, 576] width 0 height 0
click at [906, 655] on button "Next" at bounding box center [911, 652] width 41 height 26
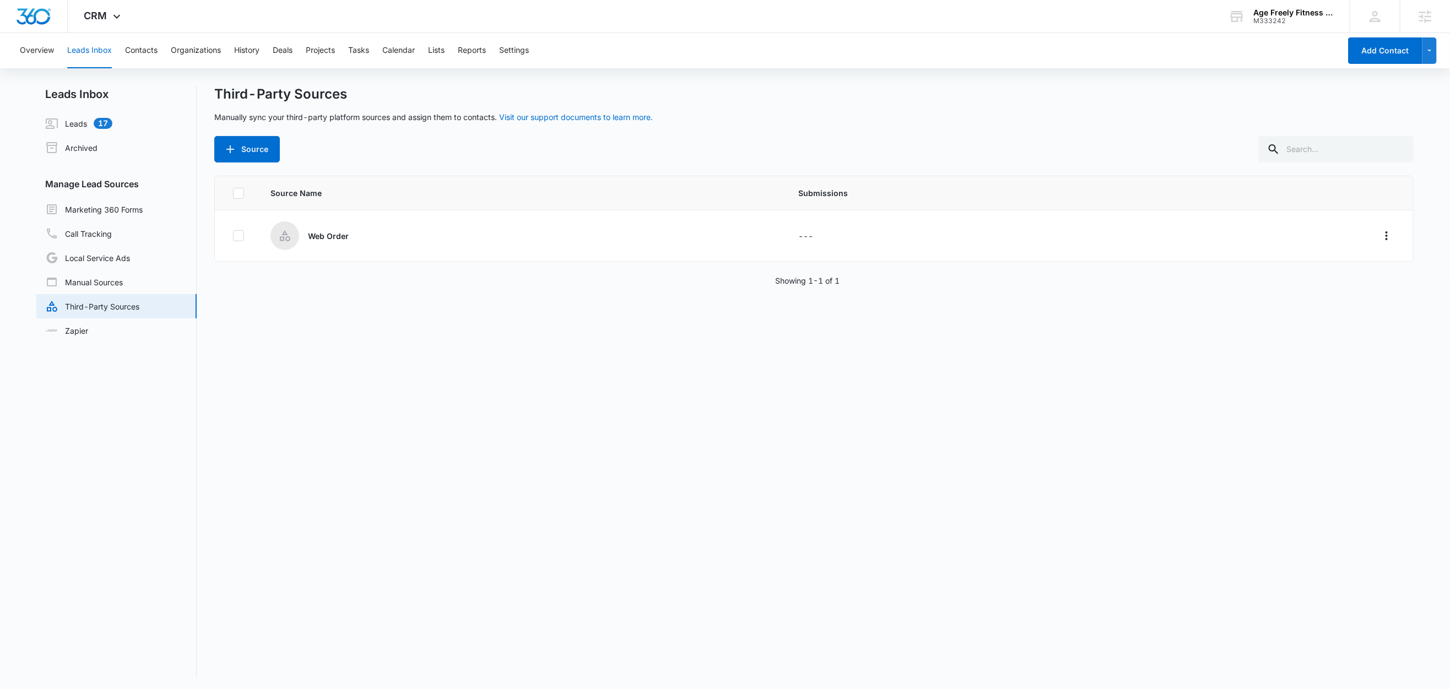
click at [552, 443] on div "Source Name Submissions Web Order --- Showing 1-1 of 1" at bounding box center [813, 427] width 1199 height 502
click at [252, 155] on button "Source" at bounding box center [247, 149] width 66 height 26
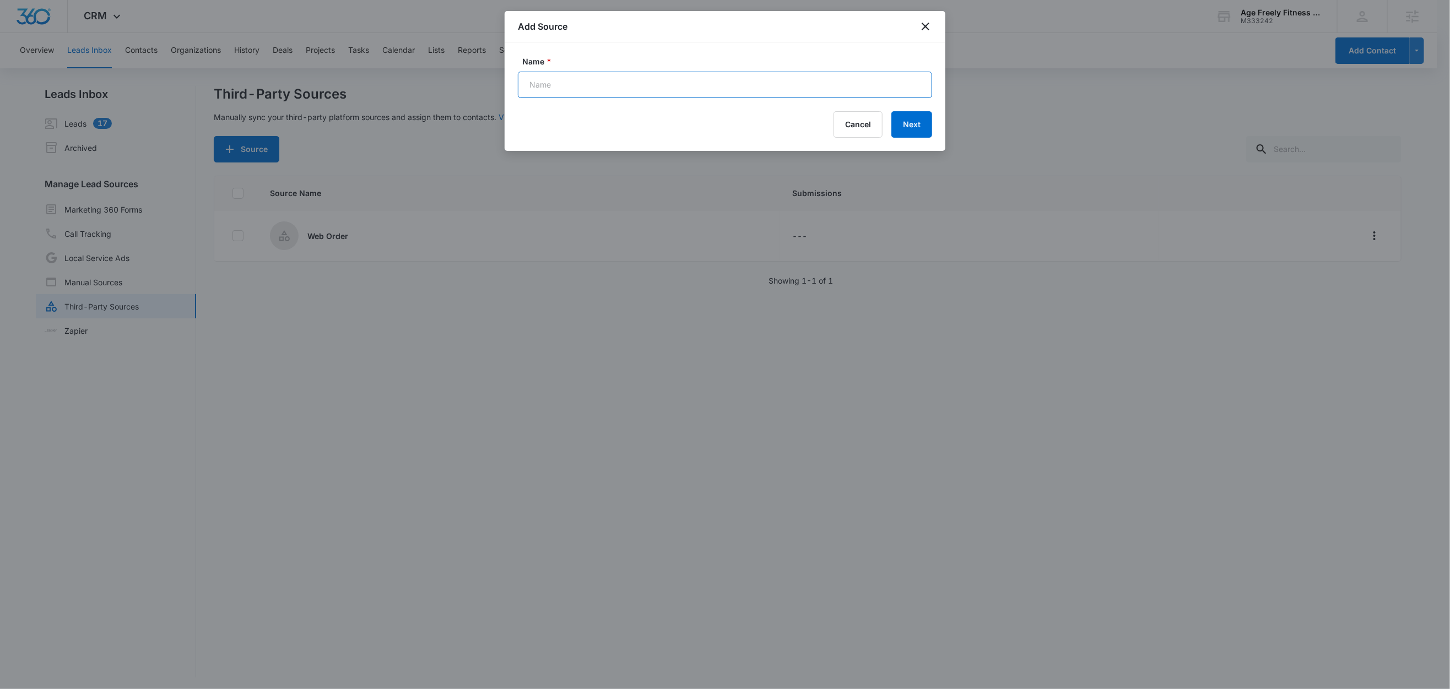
click at [560, 81] on input "Name *" at bounding box center [725, 85] width 414 height 26
paste input "Trainerize - New Purchase - 12 Week Total Health & Body Transformation"
type input "Trainerize - New Purchase - 12 Week Total Health & Body Transformation (Zap)"
click at [914, 123] on button "Next" at bounding box center [911, 124] width 41 height 26
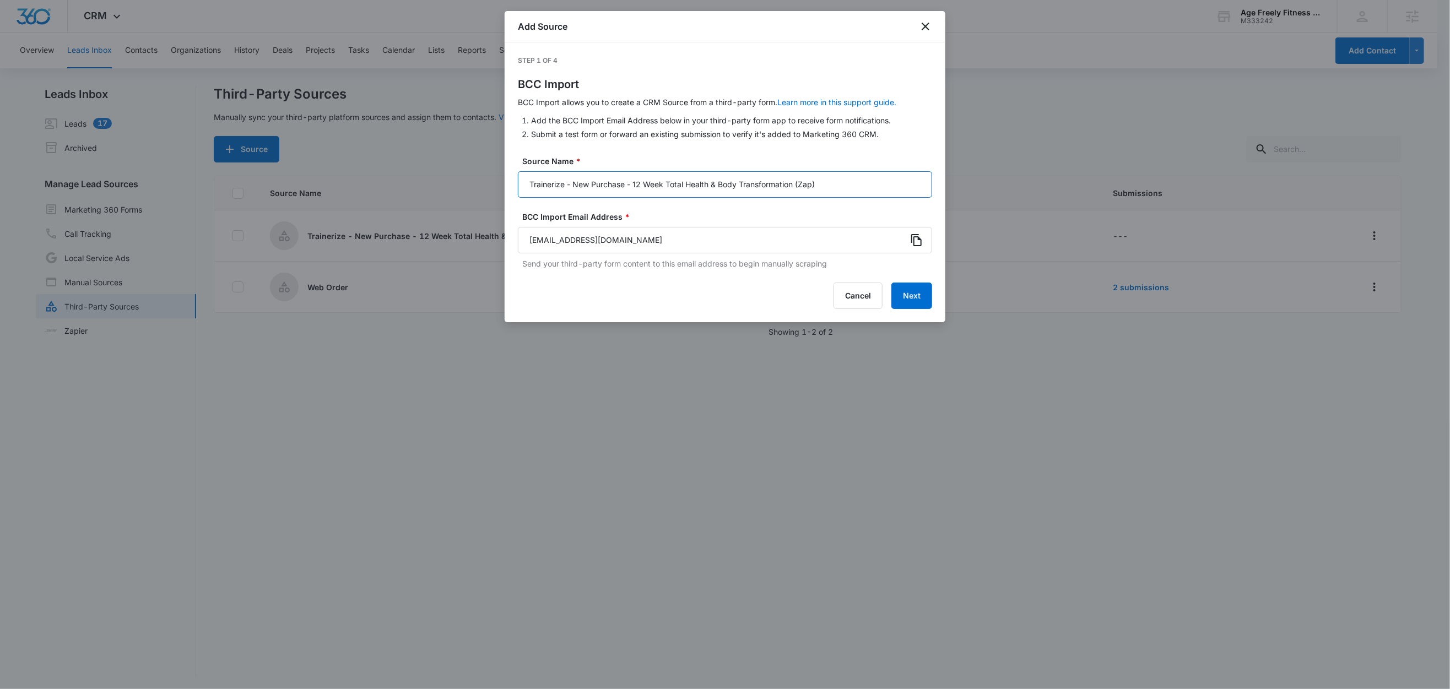
drag, startPoint x: 796, startPoint y: 186, endPoint x: 523, endPoint y: 190, distance: 273.8
click at [523, 190] on input "Trainerize - New Purchase - 12 Week Total Health & Body Transformation (Zap)" at bounding box center [725, 184] width 414 height 26
click at [910, 241] on icon at bounding box center [916, 240] width 13 height 13
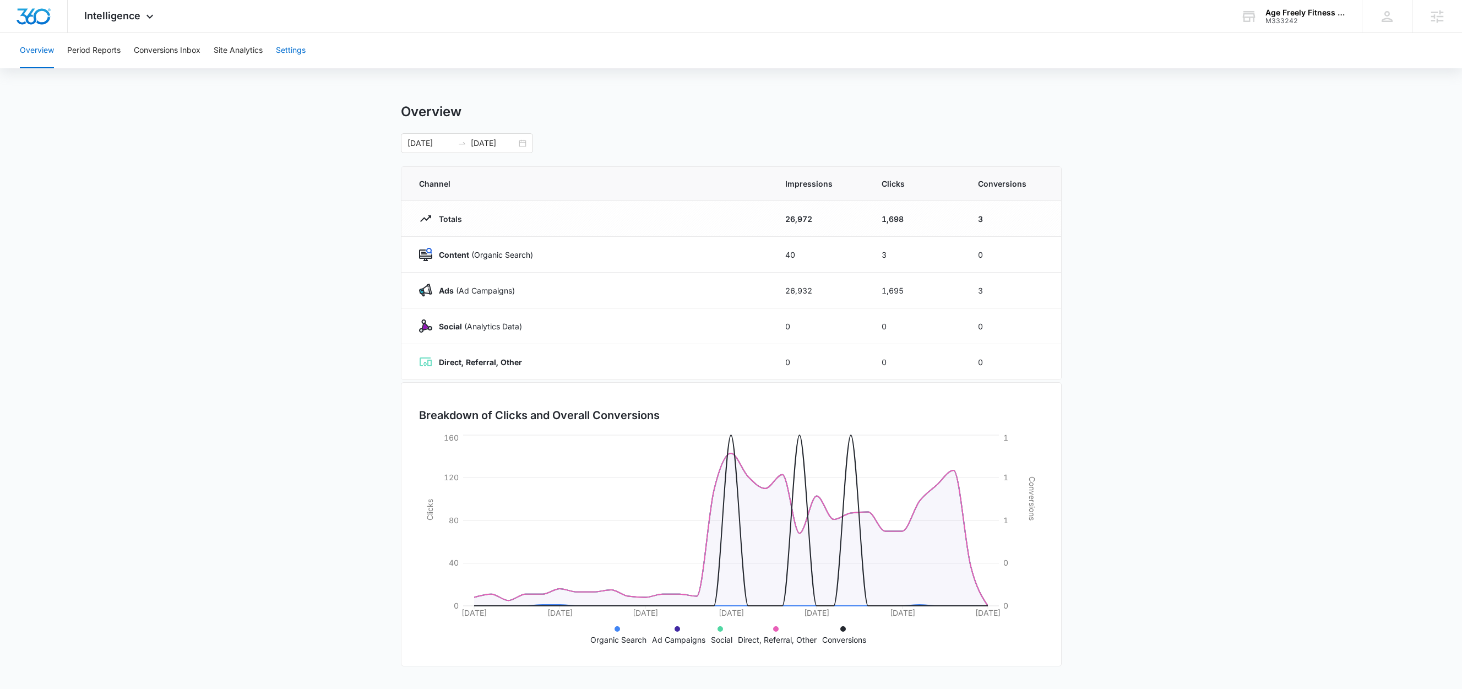
click at [304, 47] on button "Settings" at bounding box center [291, 50] width 30 height 35
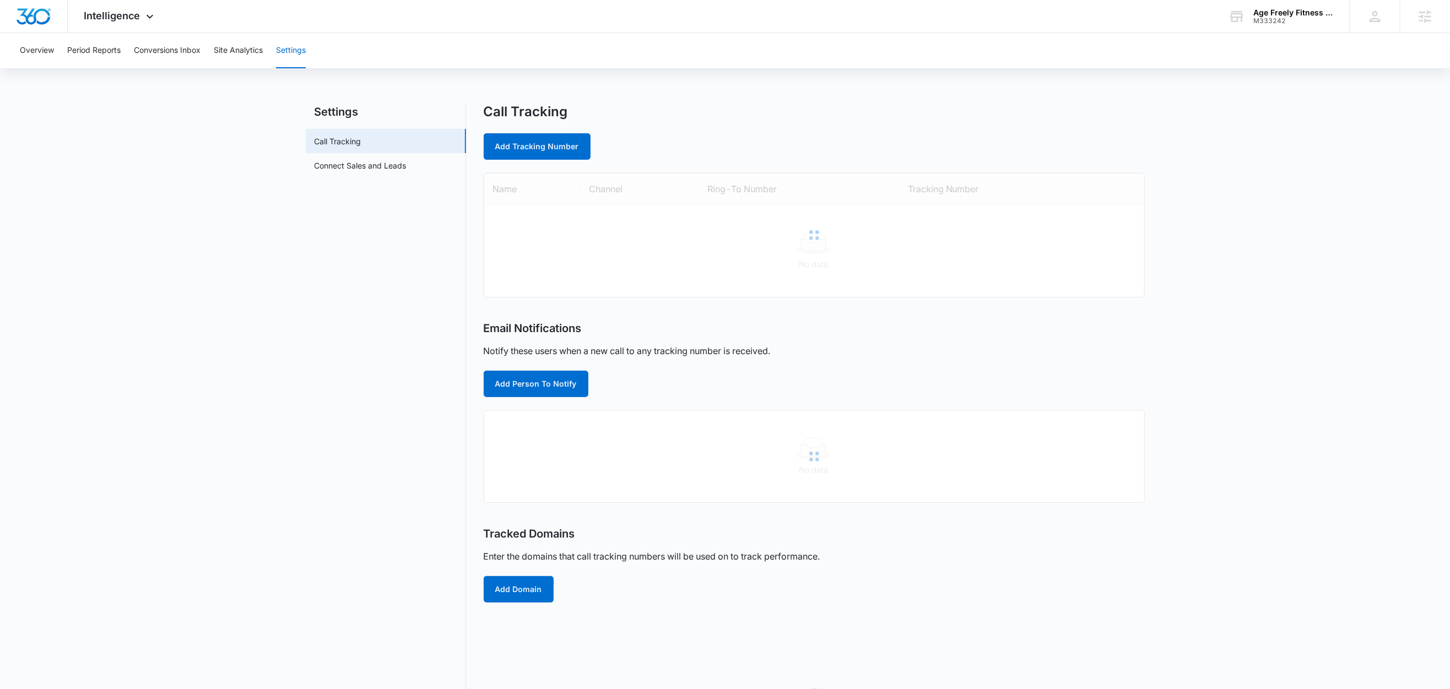
click at [356, 178] on nav "Settings Call Tracking Connect Sales and Leads" at bounding box center [386, 442] width 160 height 677
click at [358, 171] on link "Connect Sales and Leads" at bounding box center [360, 166] width 92 height 12
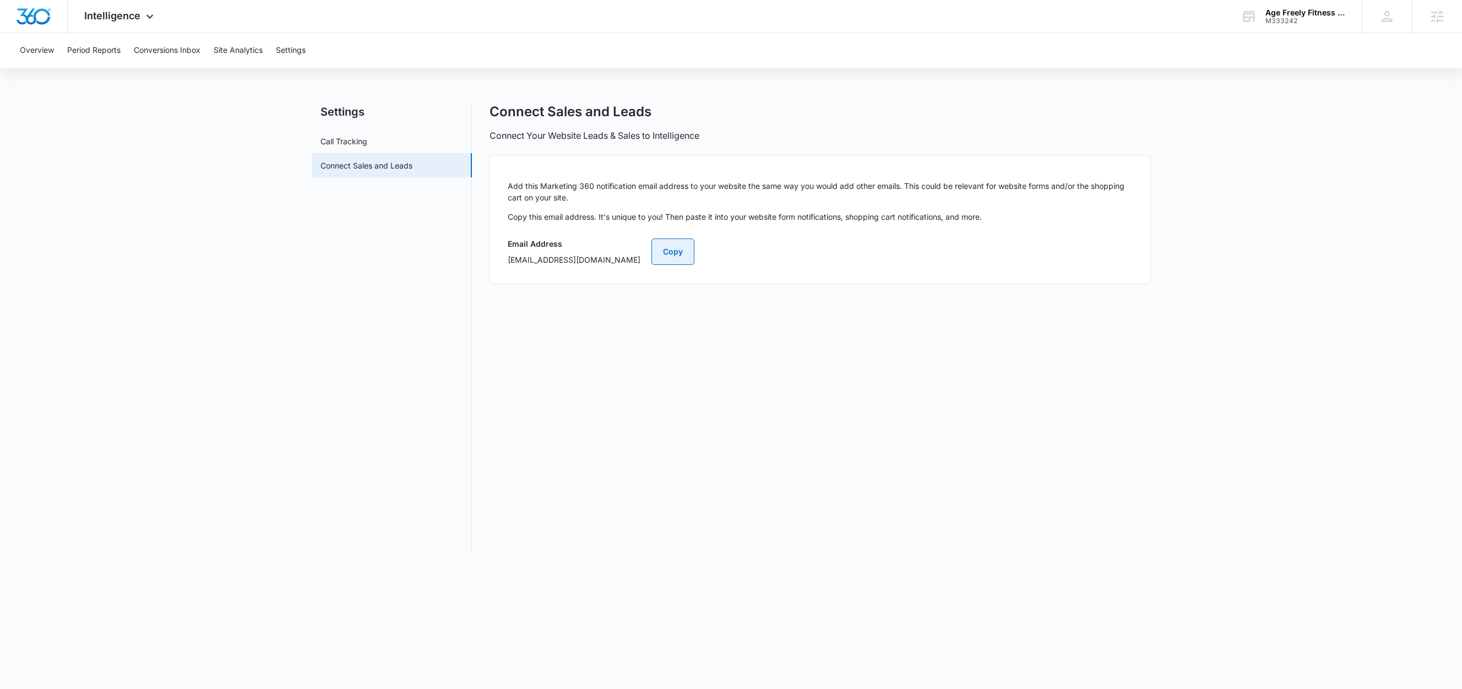
click at [694, 247] on button "Copy" at bounding box center [673, 251] width 43 height 26
click at [299, 48] on button "Settings" at bounding box center [291, 50] width 30 height 35
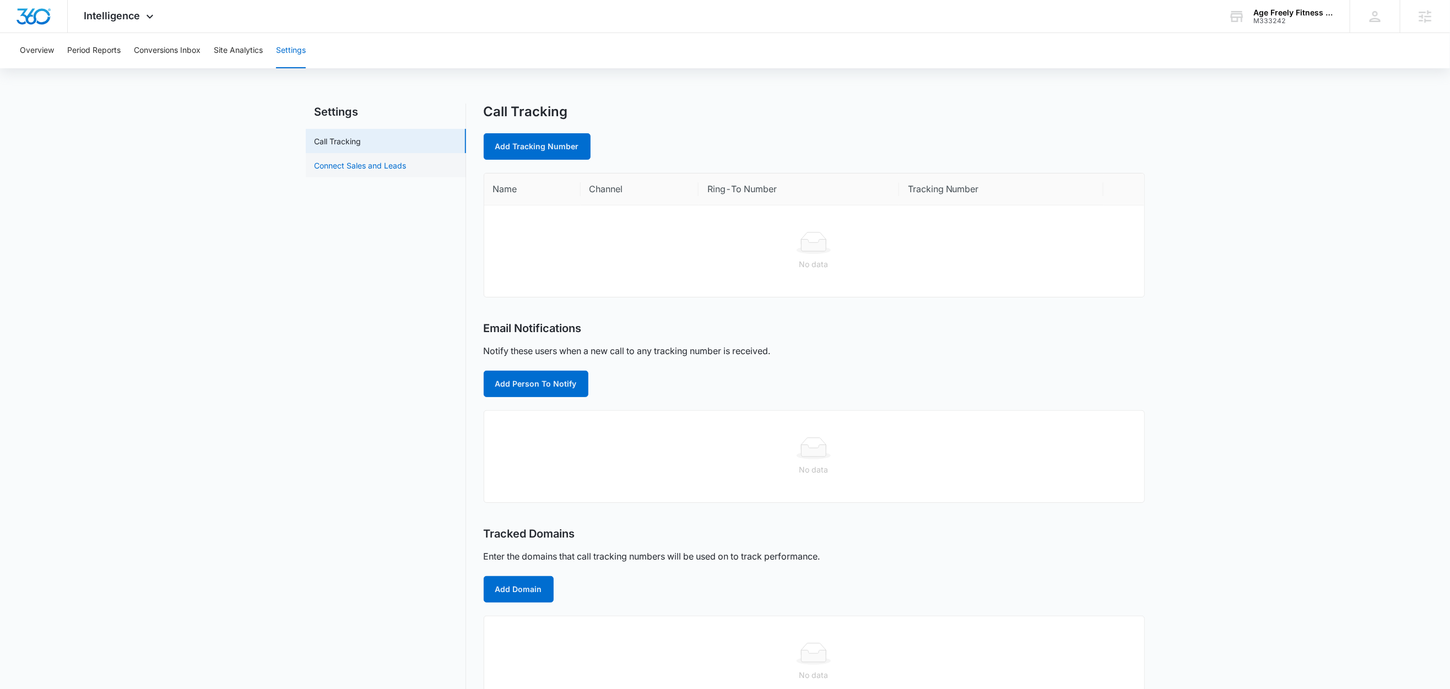
click at [340, 165] on link "Connect Sales and Leads" at bounding box center [360, 166] width 92 height 12
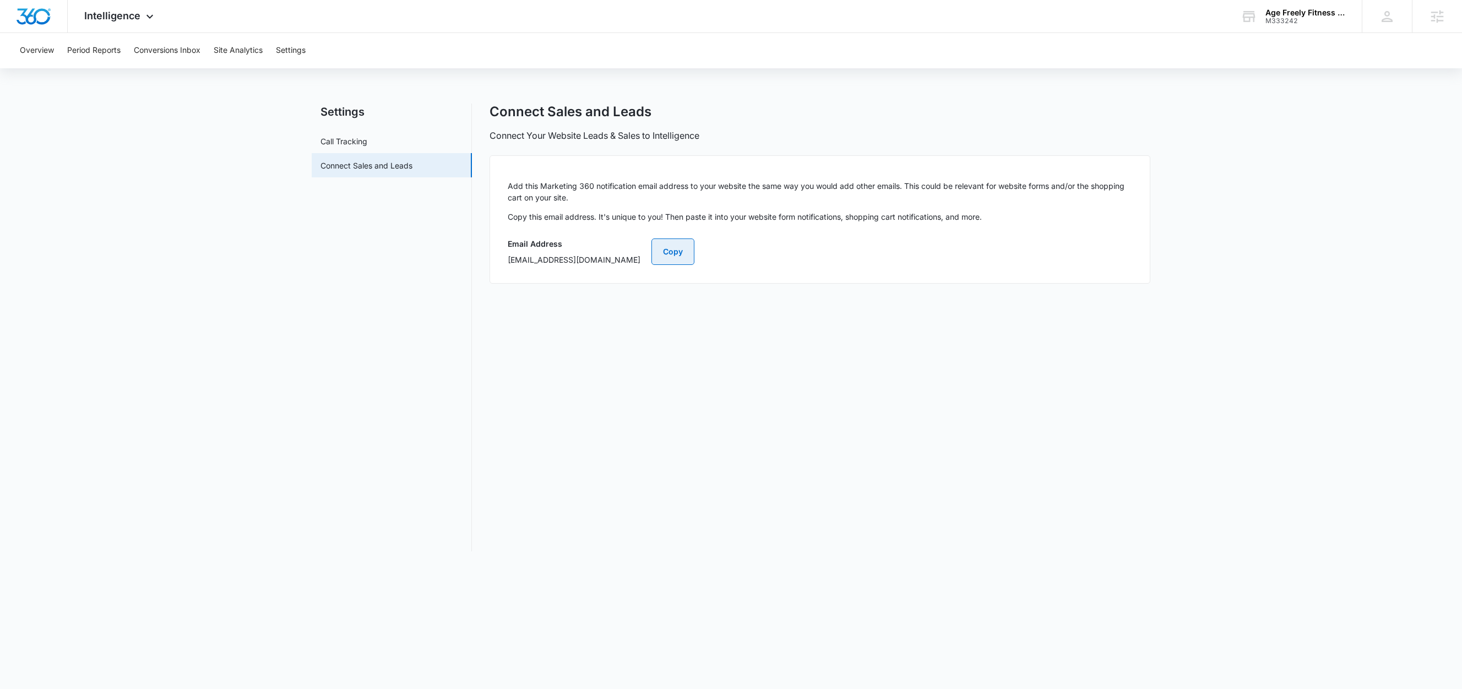
click at [694, 245] on button "Copy" at bounding box center [673, 251] width 43 height 26
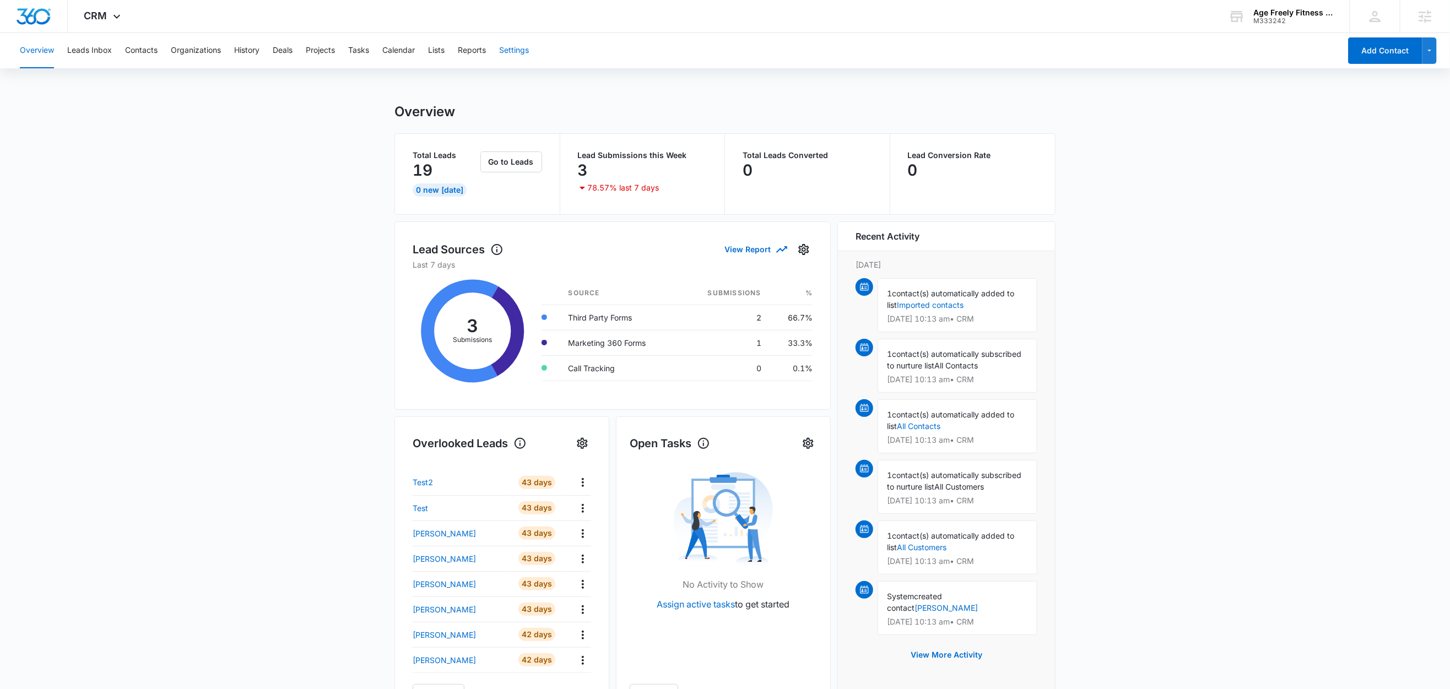
click at [521, 56] on button "Settings" at bounding box center [514, 50] width 30 height 35
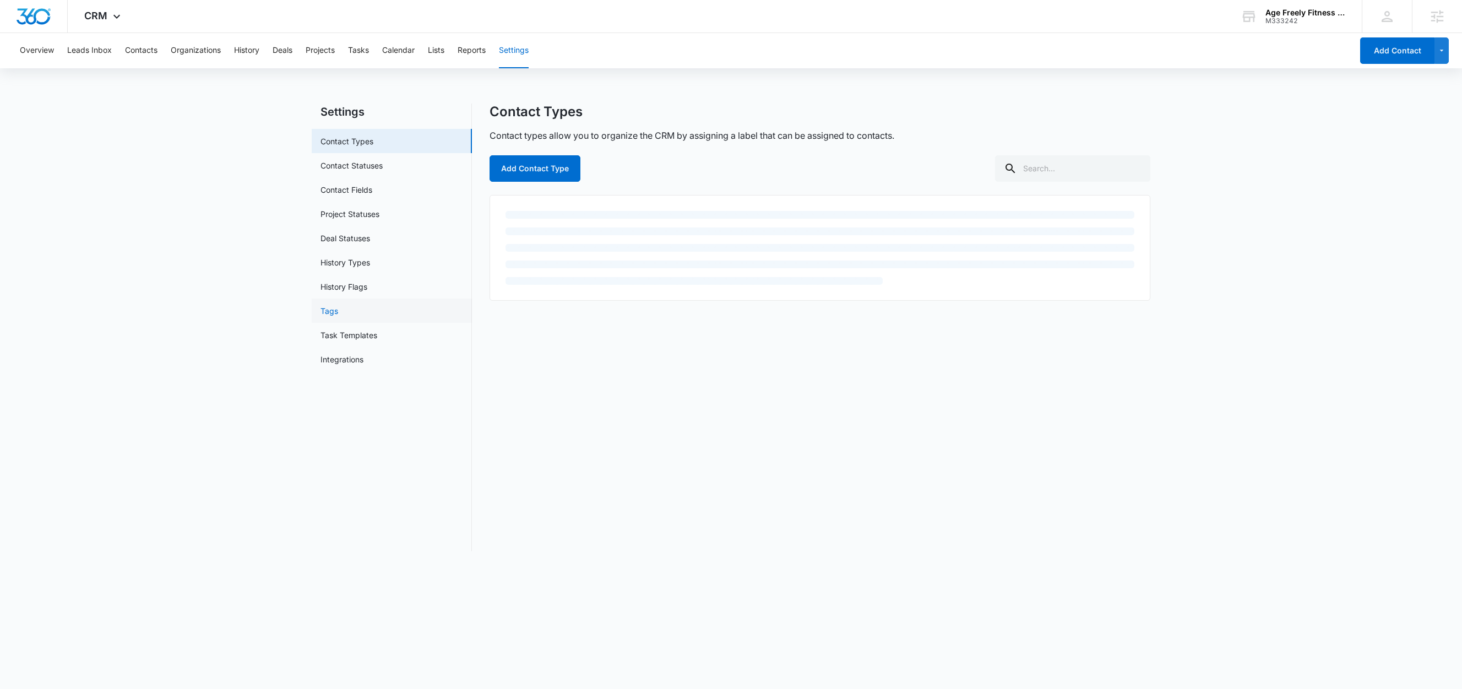
click at [338, 312] on link "Tags" at bounding box center [330, 311] width 18 height 12
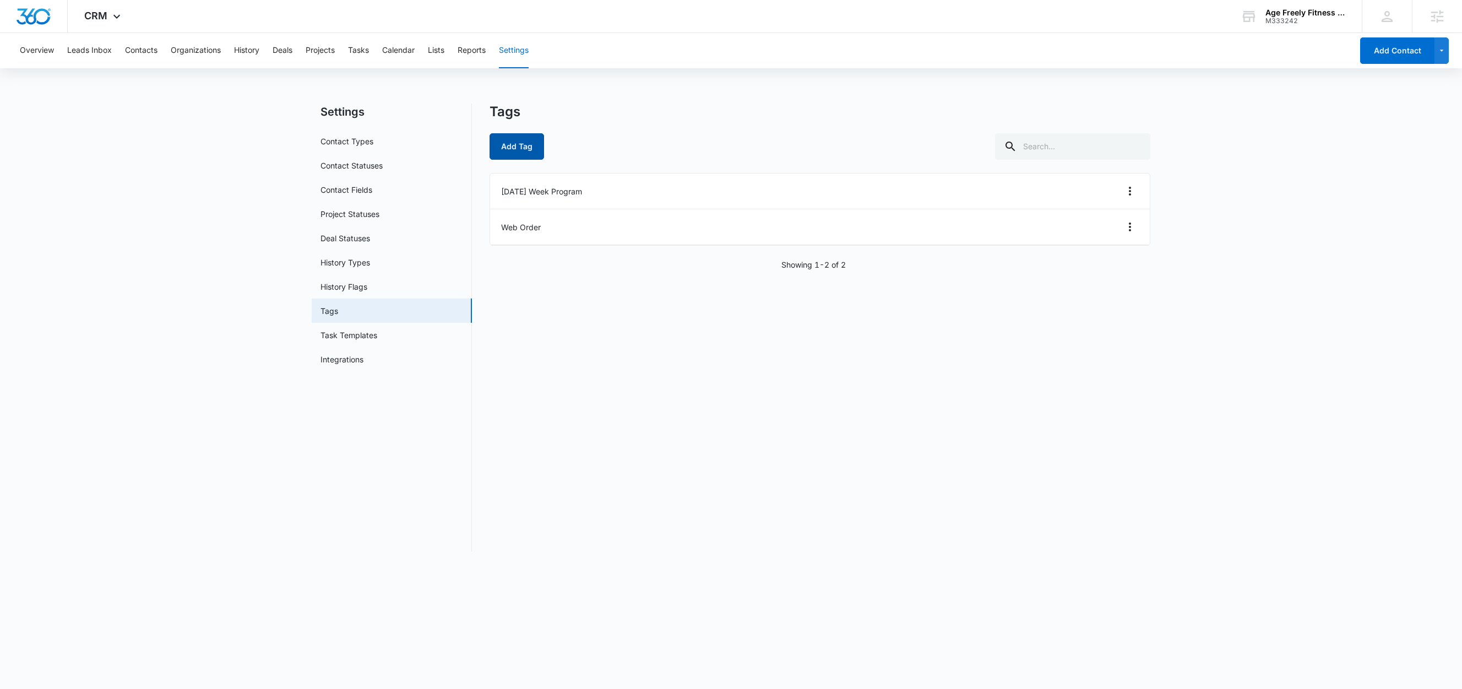
click at [529, 146] on button "Add Tag" at bounding box center [517, 146] width 55 height 26
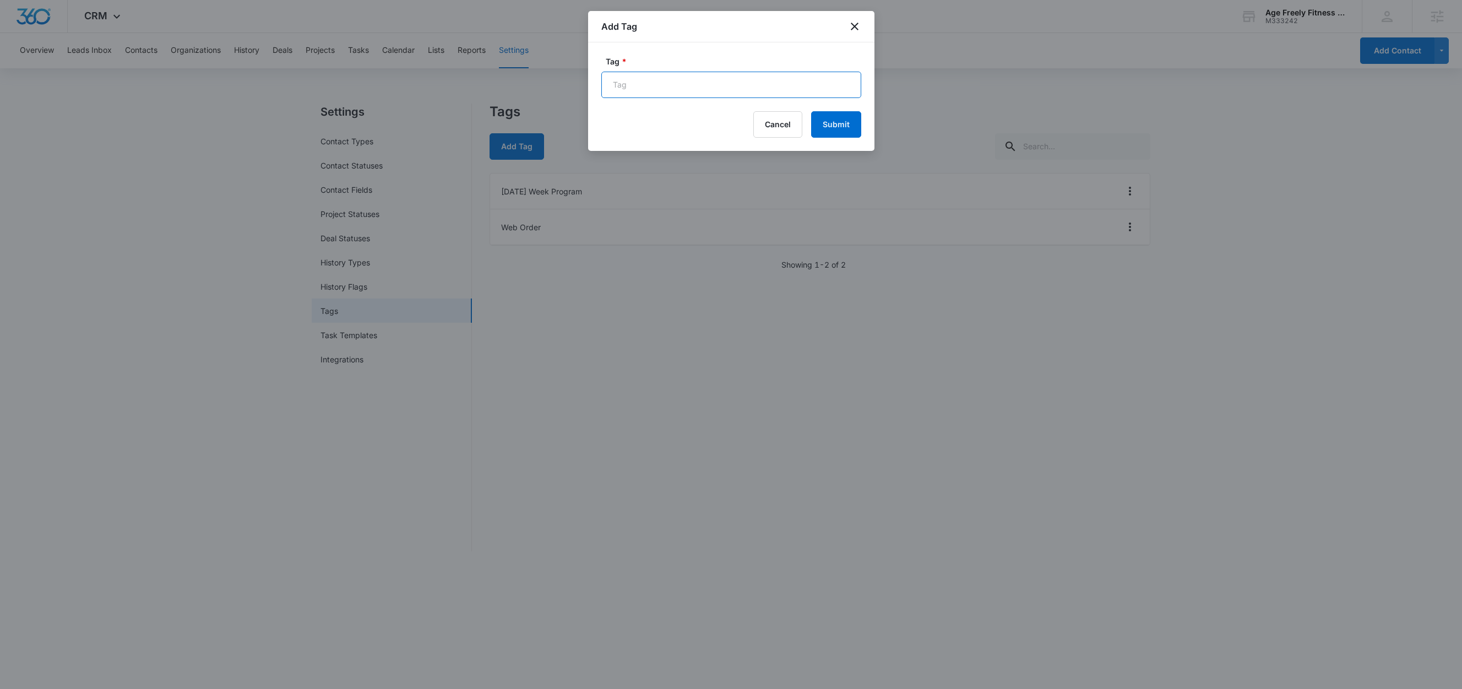
click at [677, 84] on input "Tag *" at bounding box center [731, 85] width 260 height 26
paste input "Trainerize - New Purchase - 12 Week Total Health & Body Transformation"
type input "Trainerize - New Purchase - 12 Week Total Health & Body Transformation"
click at [842, 121] on button "Submit" at bounding box center [836, 124] width 50 height 26
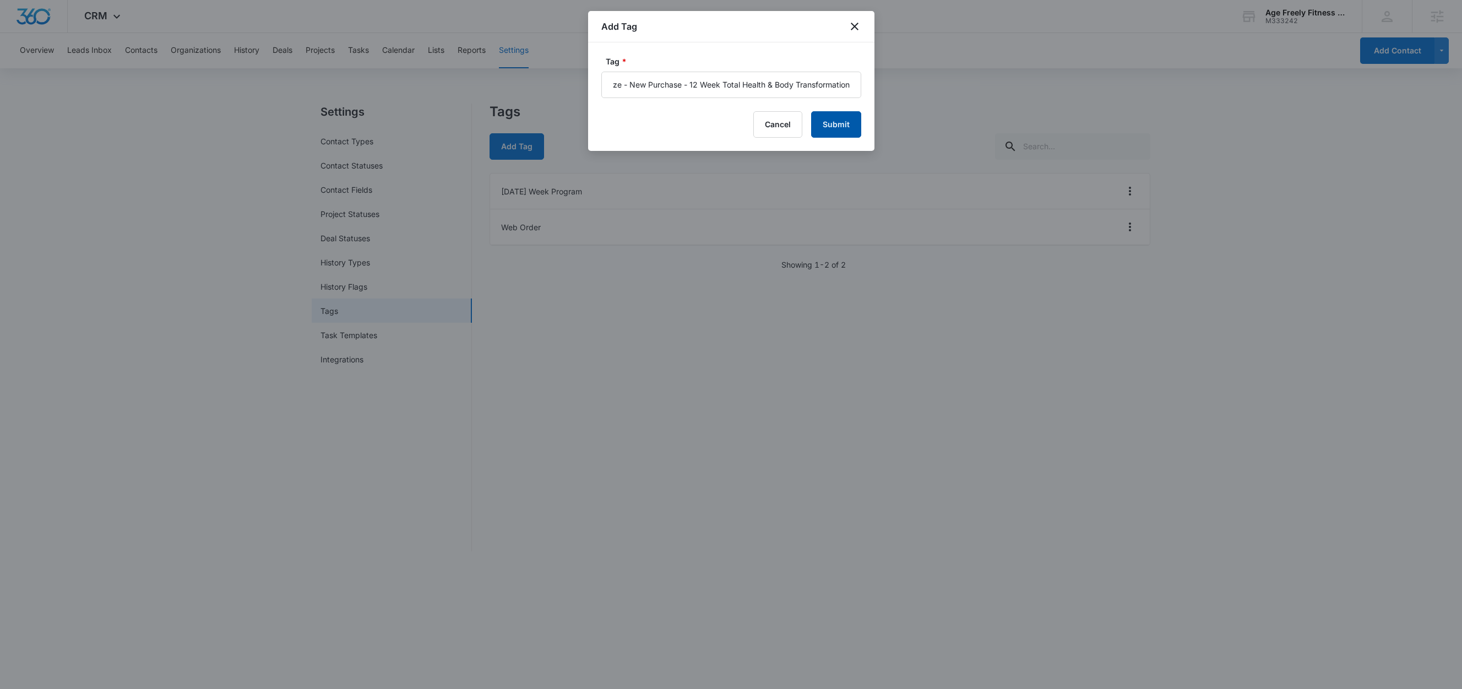
scroll to position [0, 0]
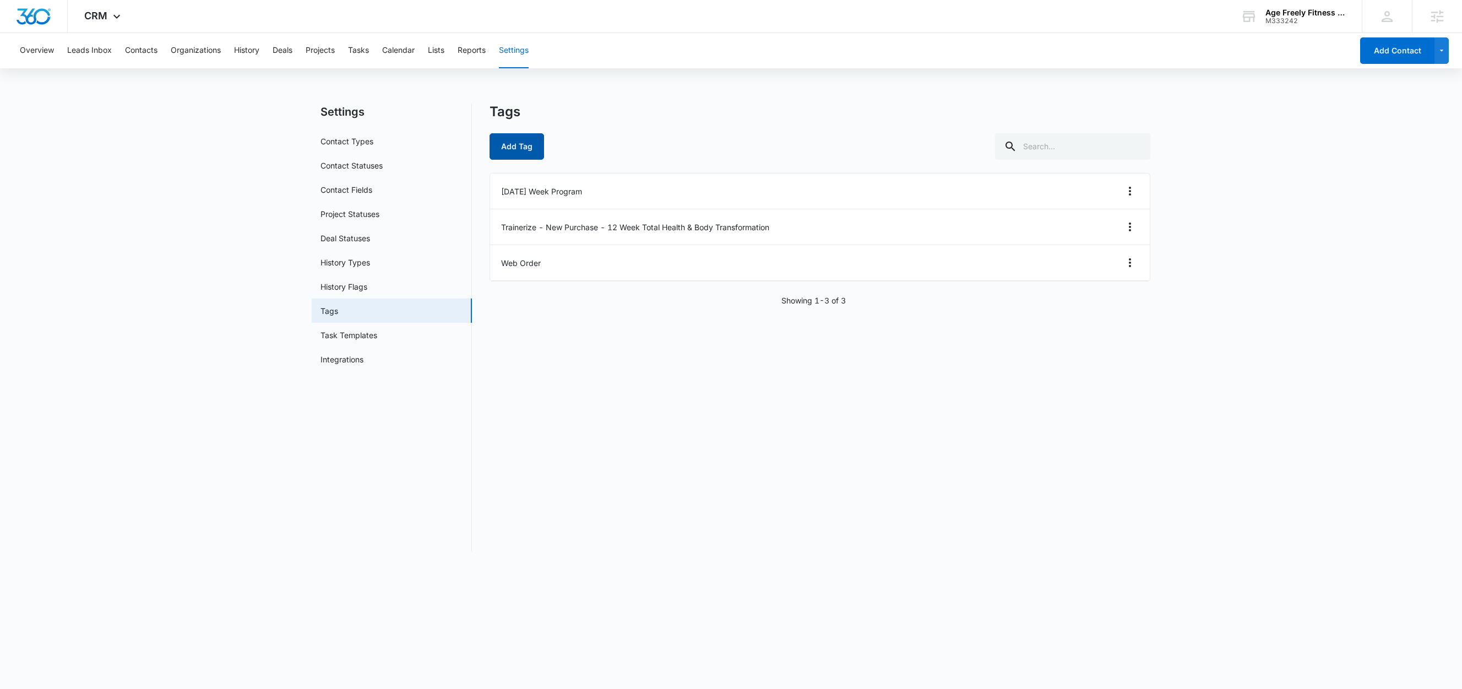
click at [527, 145] on button "Add Tag" at bounding box center [517, 146] width 55 height 26
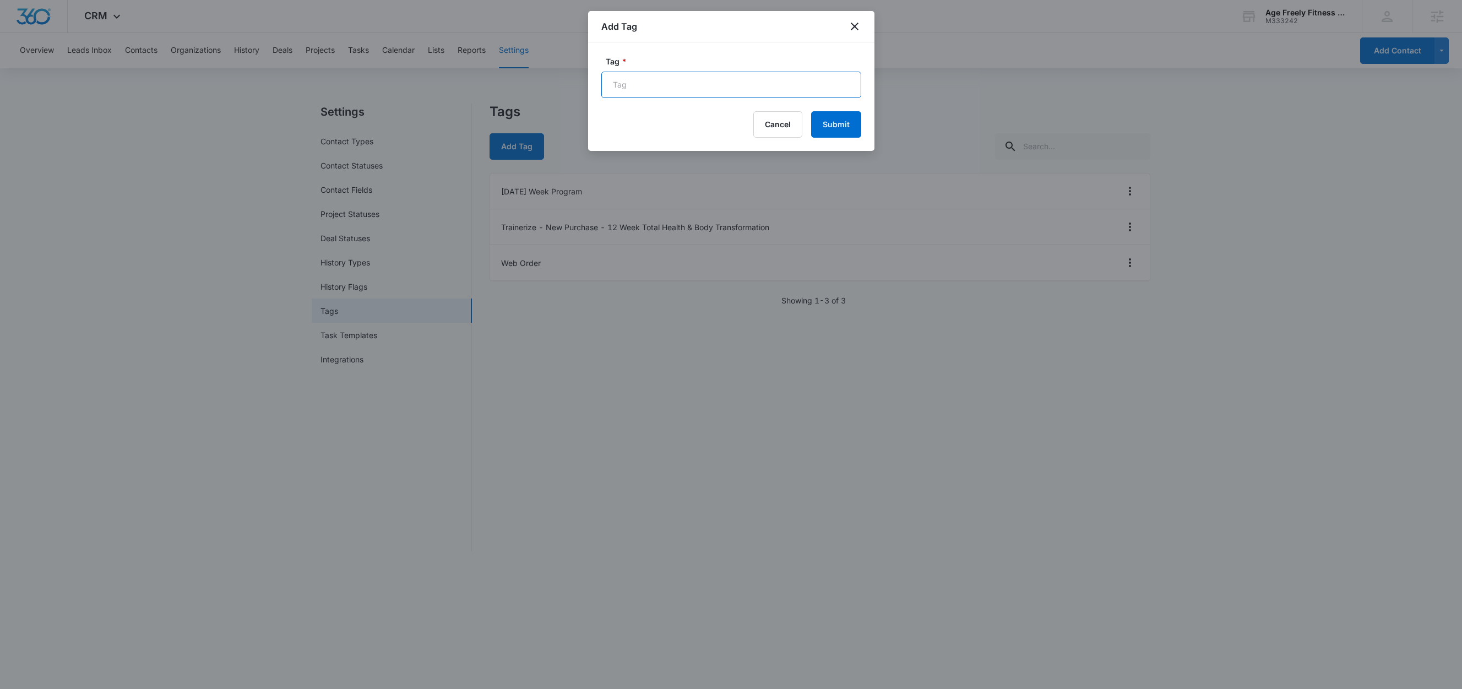
click at [656, 84] on input "Tag *" at bounding box center [731, 85] width 260 height 26
paste input "Trainerize - New Purchase - 8-Week Menopause Total Health & Body Transformation"
type input "Trainerize - New Purchase - 8-Week Menopause Total Health & Body Transformation"
click at [833, 123] on button "Submit" at bounding box center [836, 124] width 50 height 26
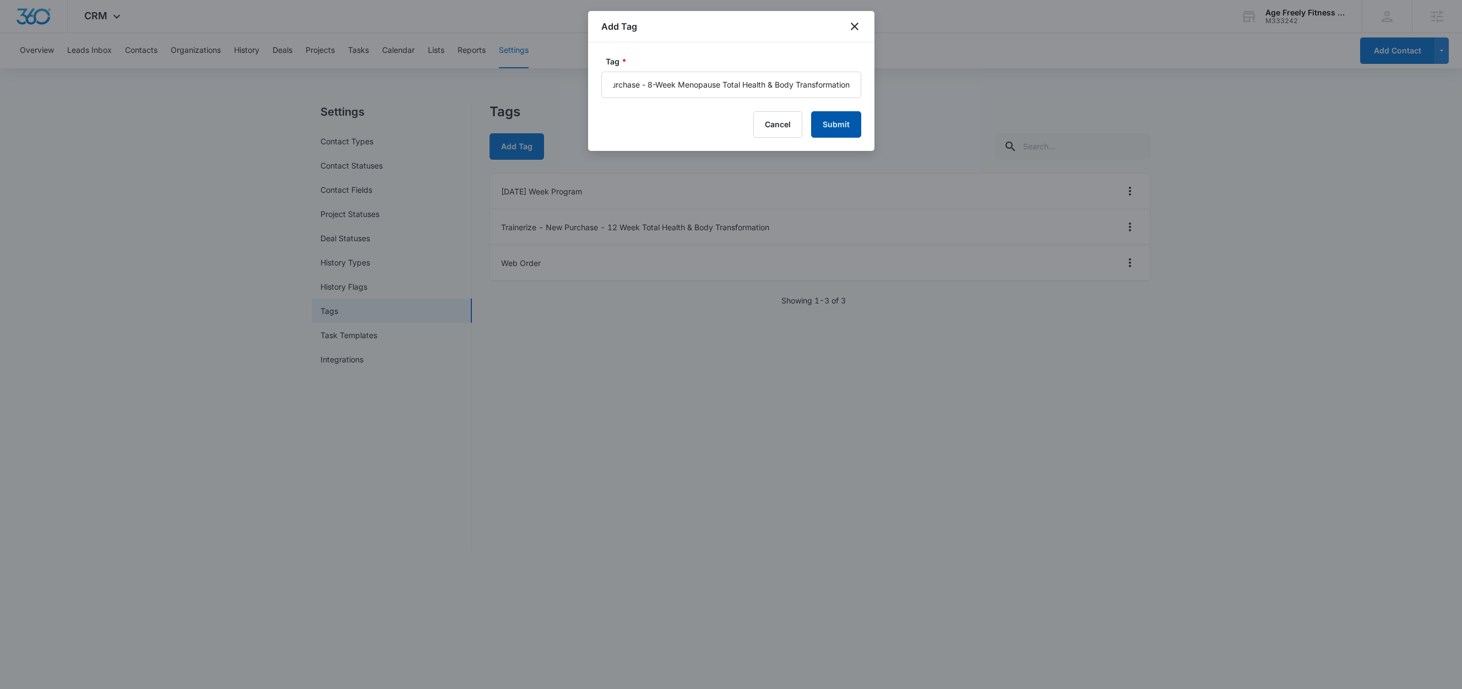
scroll to position [0, 0]
click at [788, 127] on button "Cancel" at bounding box center [777, 124] width 49 height 26
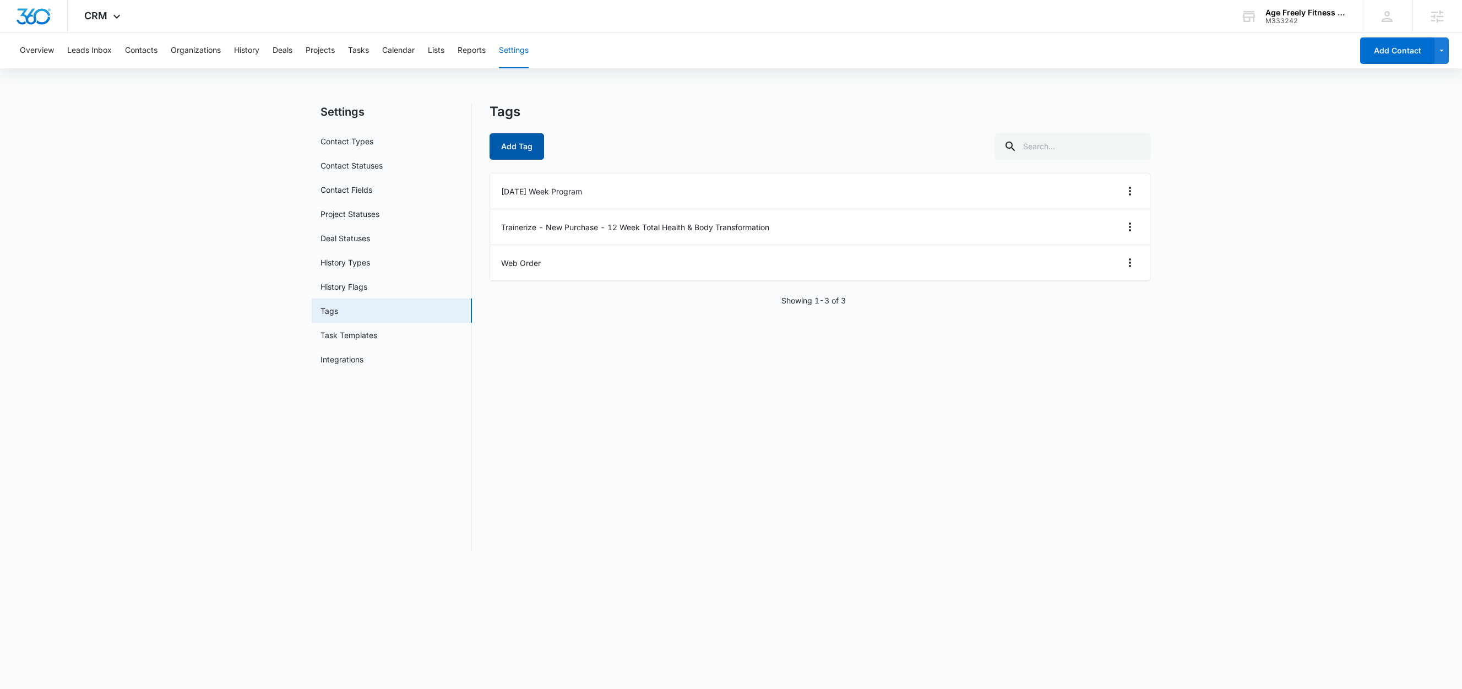
click at [523, 141] on button "Add Tag" at bounding box center [517, 146] width 55 height 26
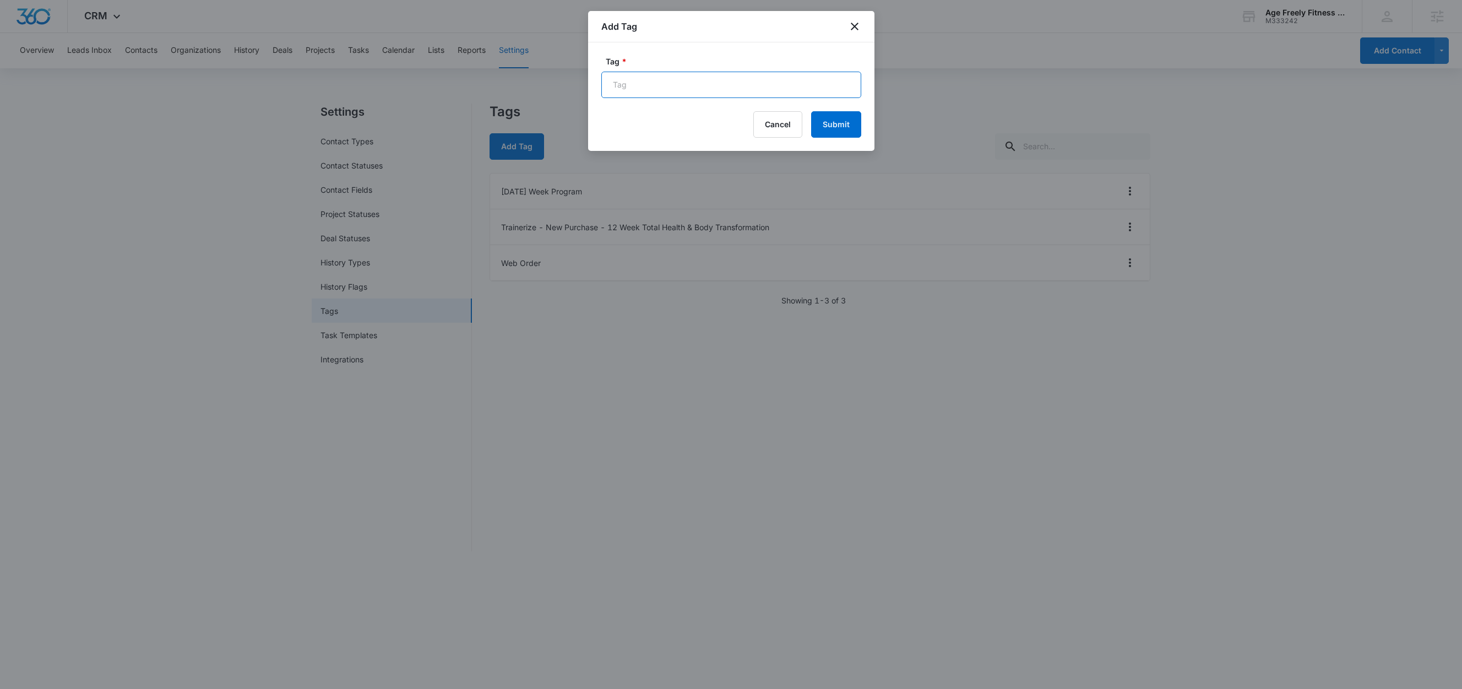
click at [708, 86] on input "Tag *" at bounding box center [731, 85] width 260 height 26
paste input "Trainerize - New Purchase - 8-Week Menopause Total Health & Body Transformation"
drag, startPoint x: 638, startPoint y: 85, endPoint x: 658, endPoint y: 86, distance: 20.4
click at [658, 86] on input "Trainerize - New Purchase - 8-Week Menopause Total Health & Body Transformation" at bounding box center [731, 85] width 260 height 26
click at [731, 82] on input "Trainerize - New Purchase - 8-Week Menopause Total Health & Body Transformation" at bounding box center [731, 85] width 260 height 26
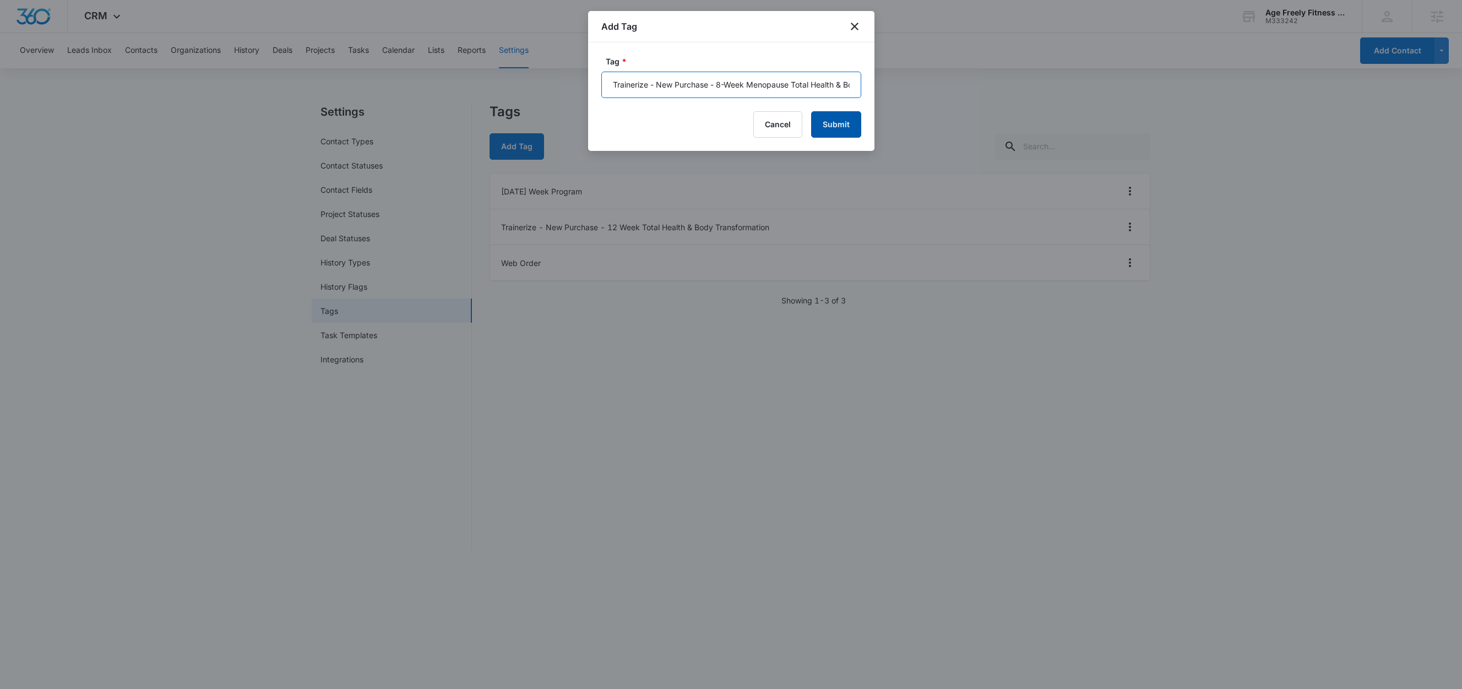
type input "Trainerize - New Purchase - 8-Week Menopause Total Health & Body Transformation"
click at [845, 119] on button "Submit" at bounding box center [836, 124] width 50 height 26
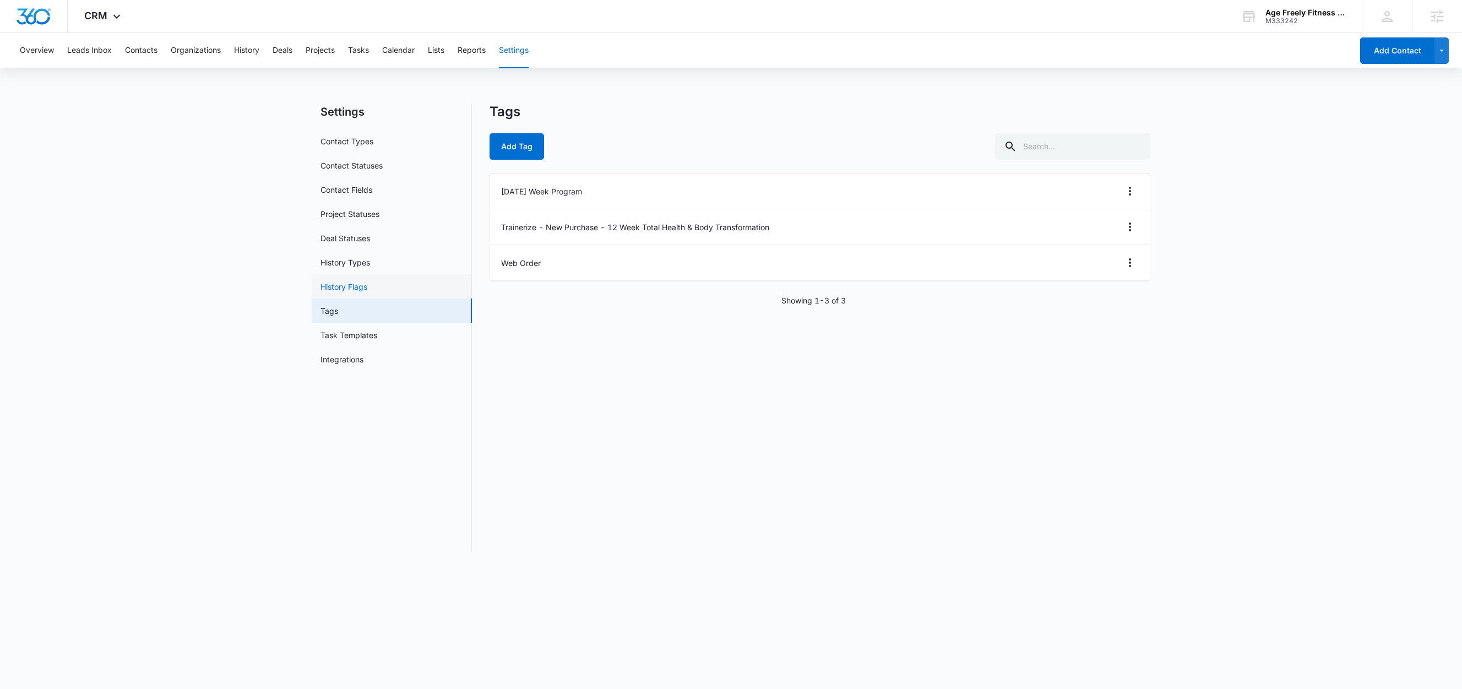
click at [346, 286] on link "History Flags" at bounding box center [344, 287] width 47 height 12
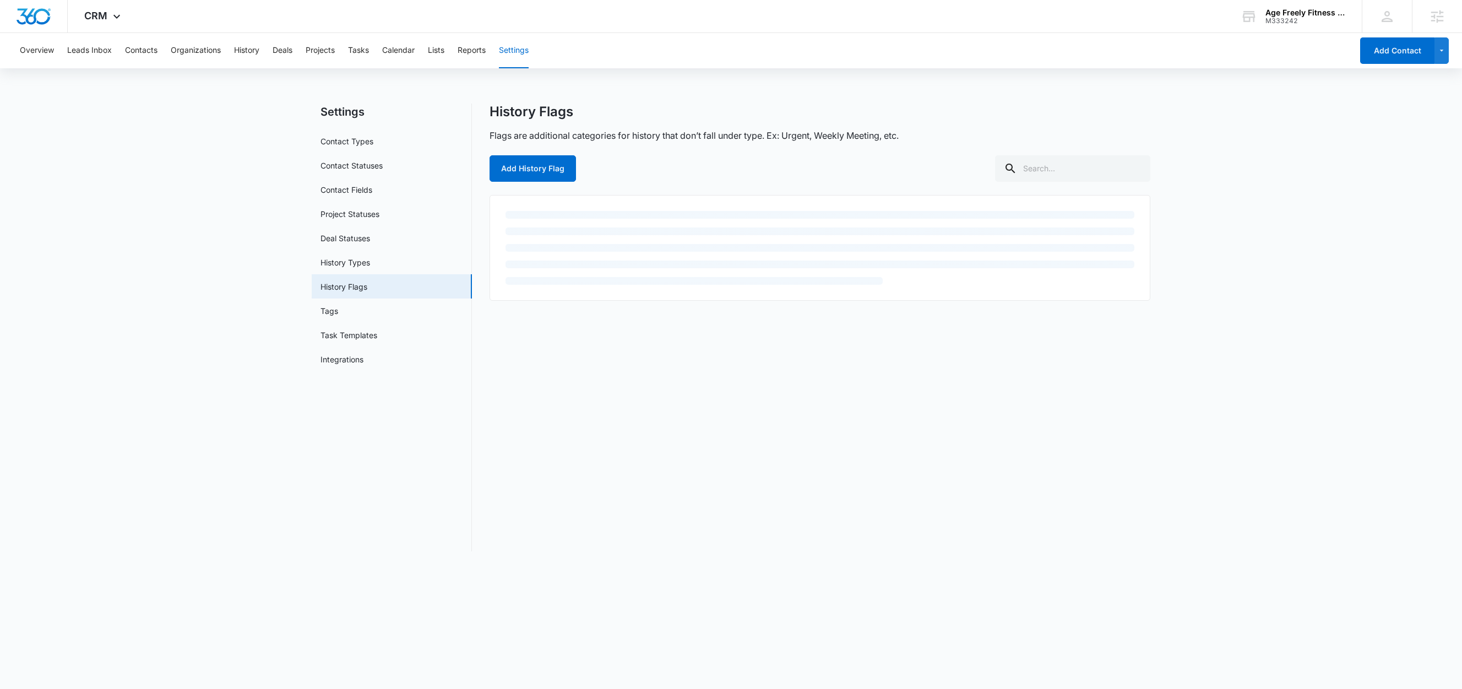
click at [338, 312] on link "Tags" at bounding box center [330, 311] width 18 height 12
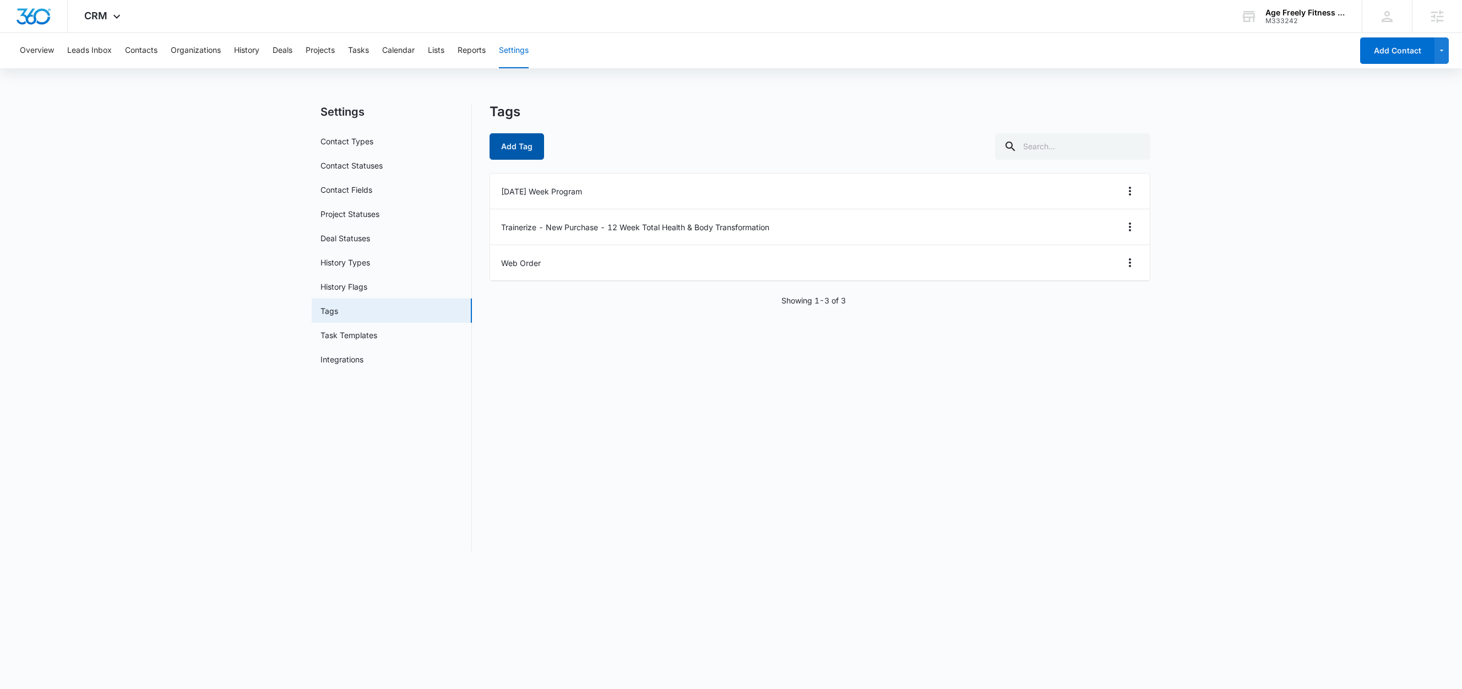
click at [521, 142] on button "Add Tag" at bounding box center [517, 146] width 55 height 26
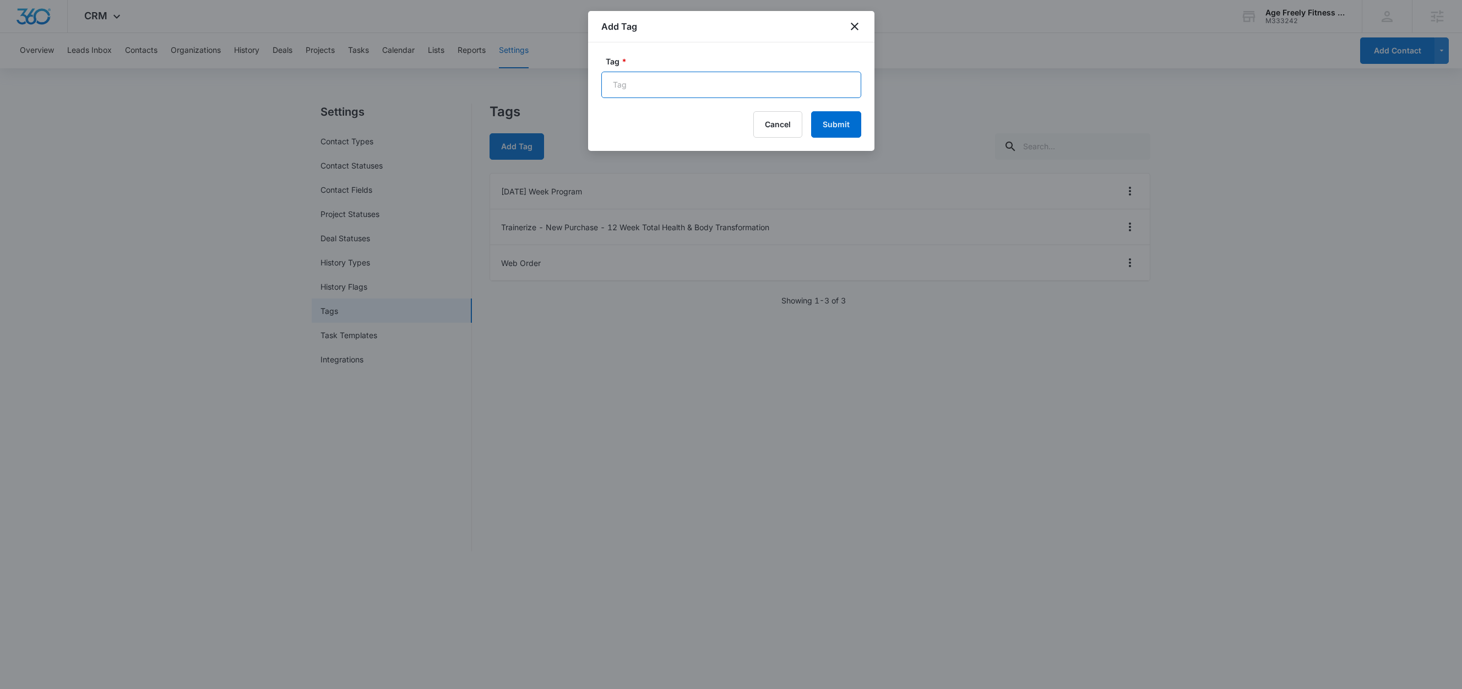
click at [677, 80] on input "Tag *" at bounding box center [731, 85] width 260 height 26
paste input "Trainerize - New Purchase - 8-Week Menopause Total Health & Body Transformation"
drag, startPoint x: 644, startPoint y: 85, endPoint x: 654, endPoint y: 96, distance: 14.4
click at [654, 96] on input "Trainerize - New Purchase - 8-Week Menopause Total Health & Body Transformation" at bounding box center [731, 85] width 260 height 26
type input "Trainerize - 8-Week Menopause Total Health & Body Transformation"
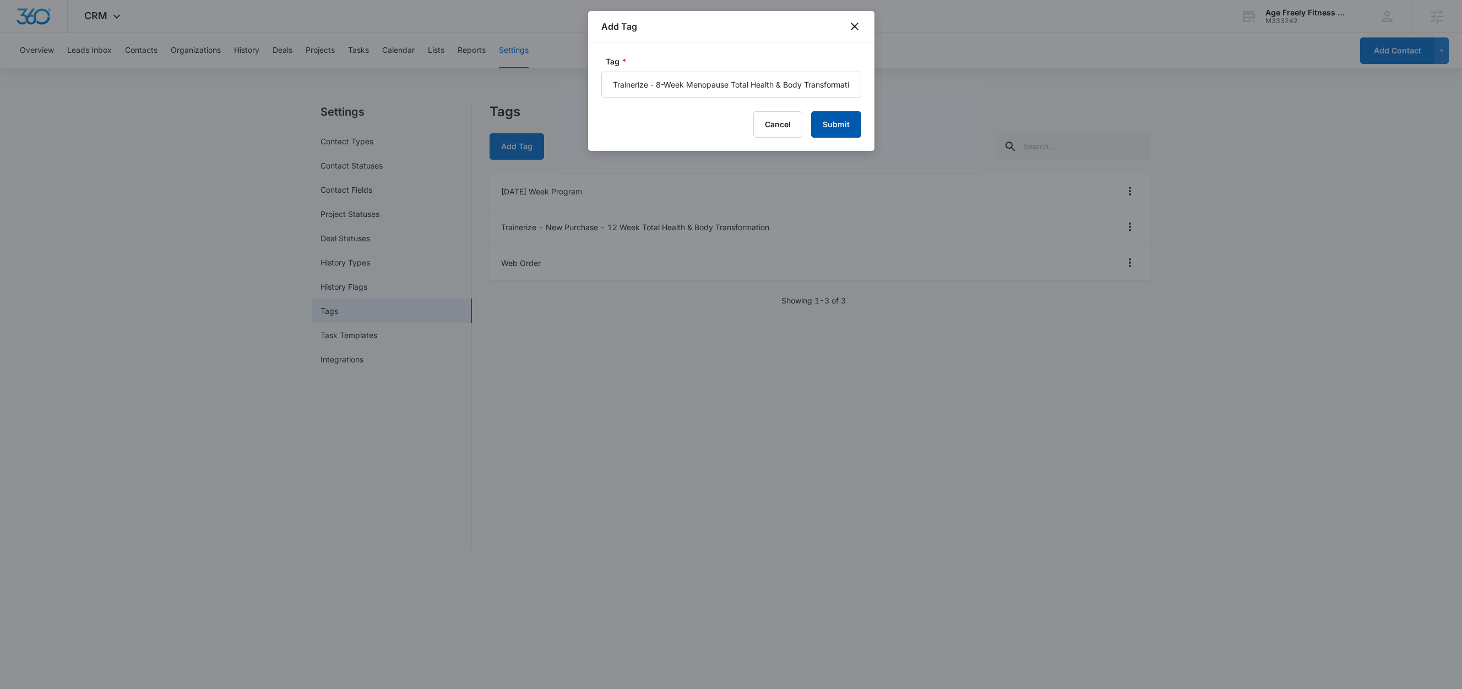
drag, startPoint x: 839, startPoint y: 128, endPoint x: 959, endPoint y: 167, distance: 126.1
click at [839, 128] on button "Submit" at bounding box center [836, 124] width 50 height 26
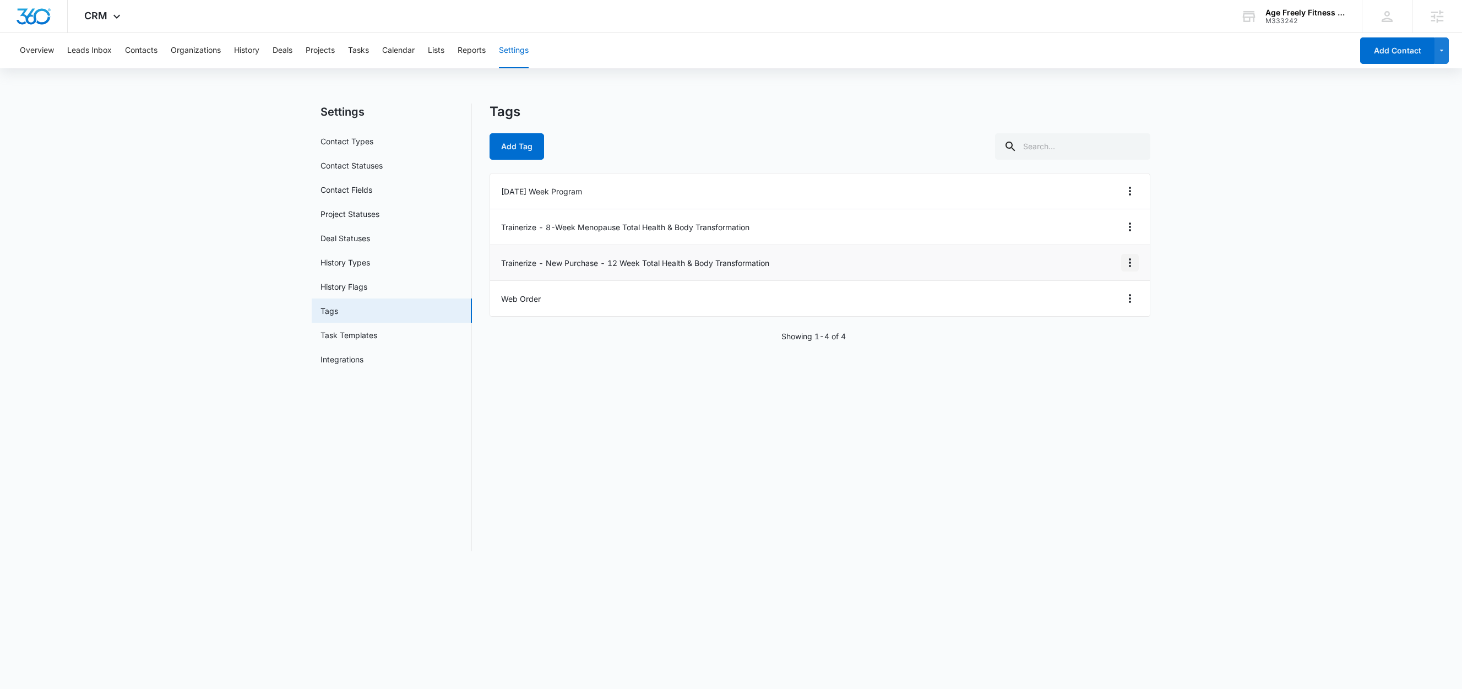
click at [1125, 262] on icon "Overflow Menu" at bounding box center [1130, 262] width 13 height 13
click at [1102, 292] on div "Edit" at bounding box center [1099, 295] width 23 height 8
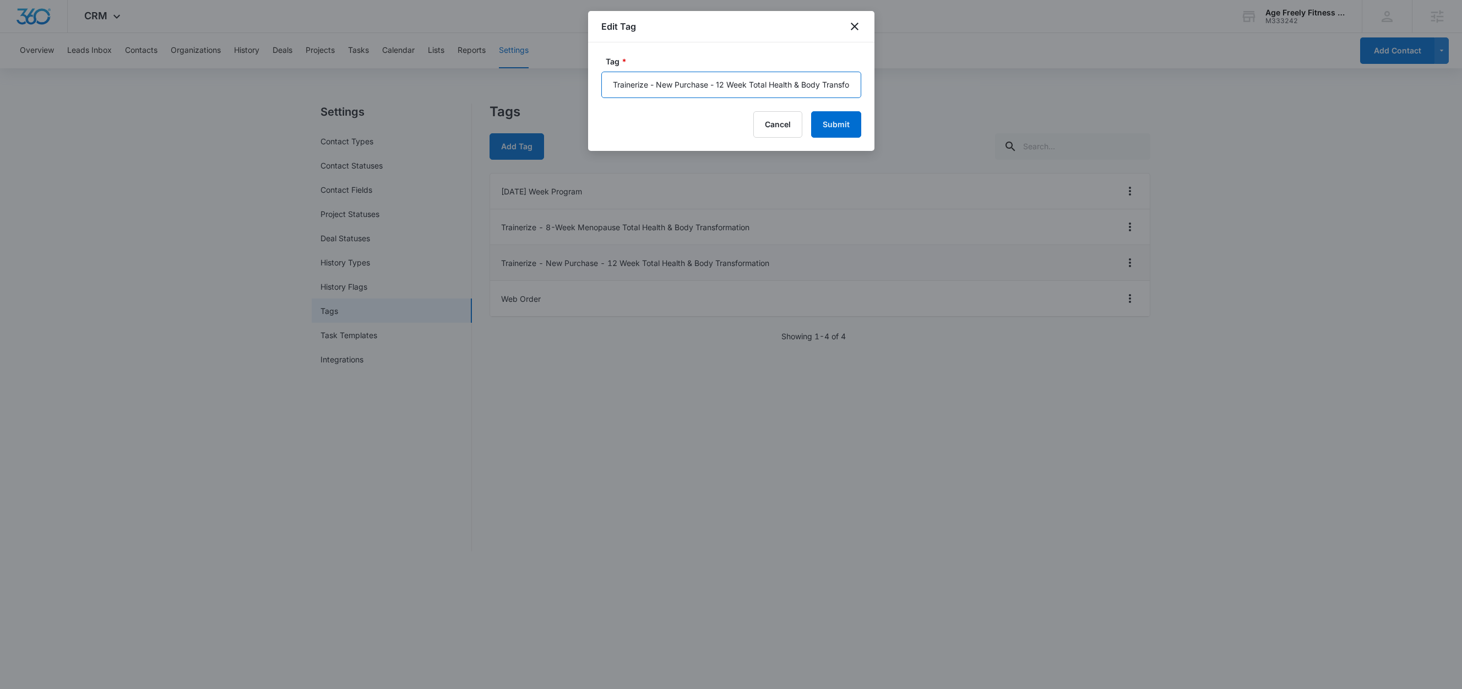
drag, startPoint x: 708, startPoint y: 86, endPoint x: 653, endPoint y: 84, distance: 55.7
click at [653, 84] on input "Trainerize - New Purchase - 12 Week Total Health & Body Transformation" at bounding box center [731, 85] width 260 height 26
type input "Trainerize - 12 Week Total Health & Body Transformation"
click at [841, 129] on button "Submit" at bounding box center [836, 124] width 50 height 26
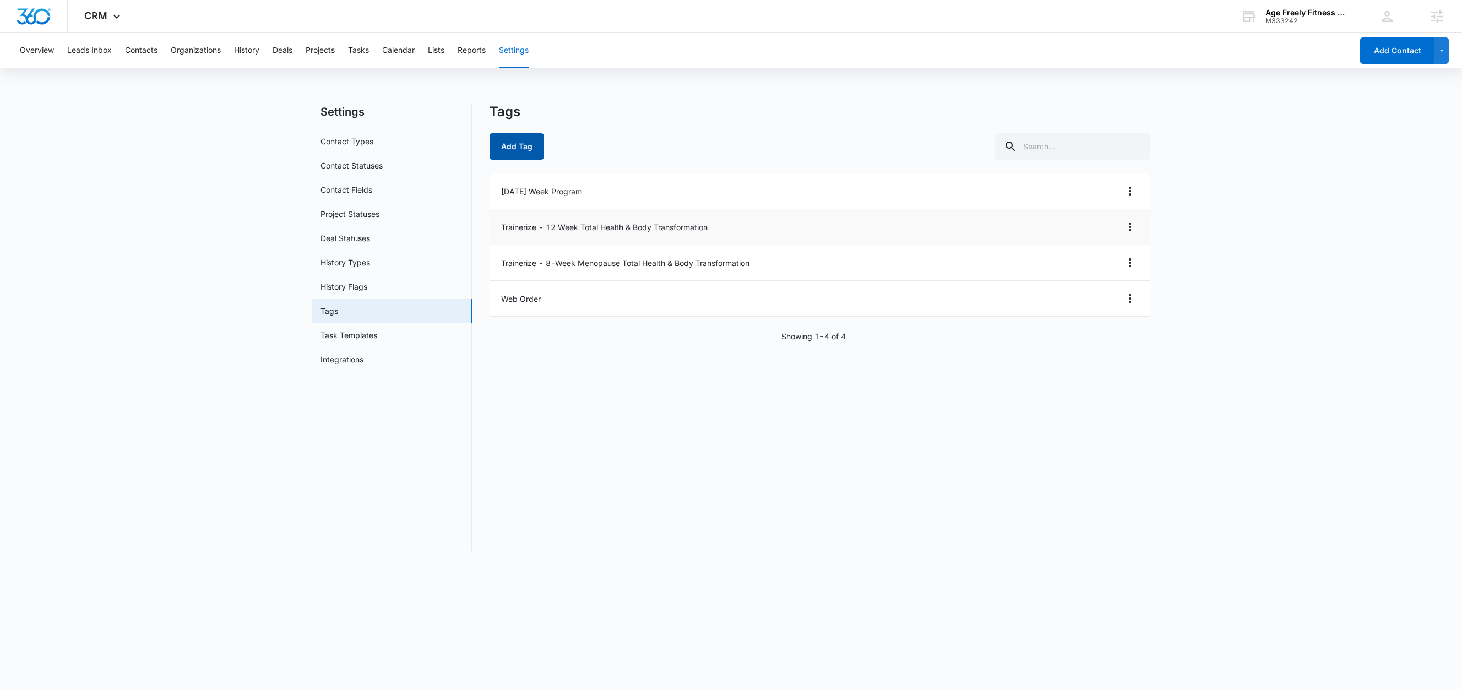
click at [521, 144] on button "Add Tag" at bounding box center [517, 146] width 55 height 26
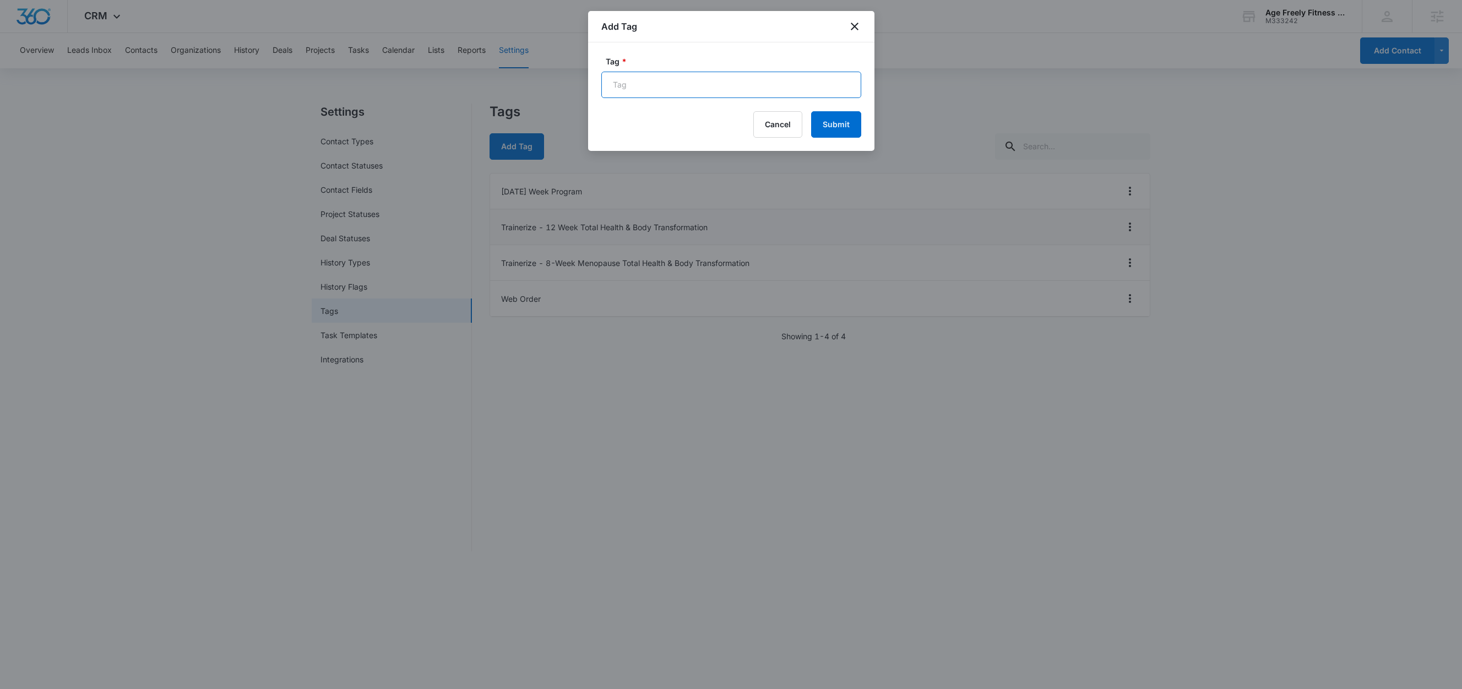
click at [694, 94] on input "Tag *" at bounding box center [731, 85] width 260 height 26
paste input "Trainerize - New Purchase - 12 Week Menopause Total Health & Body Transformation"
drag, startPoint x: 636, startPoint y: 86, endPoint x: 656, endPoint y: 89, distance: 20.6
click at [656, 89] on input "Trainerize - New Purchase - 12 Week Menopause Total Health & Body Transformation" at bounding box center [731, 85] width 260 height 26
type input "Trainerize - 12 Week Menopause Total Health & Body Transformation"
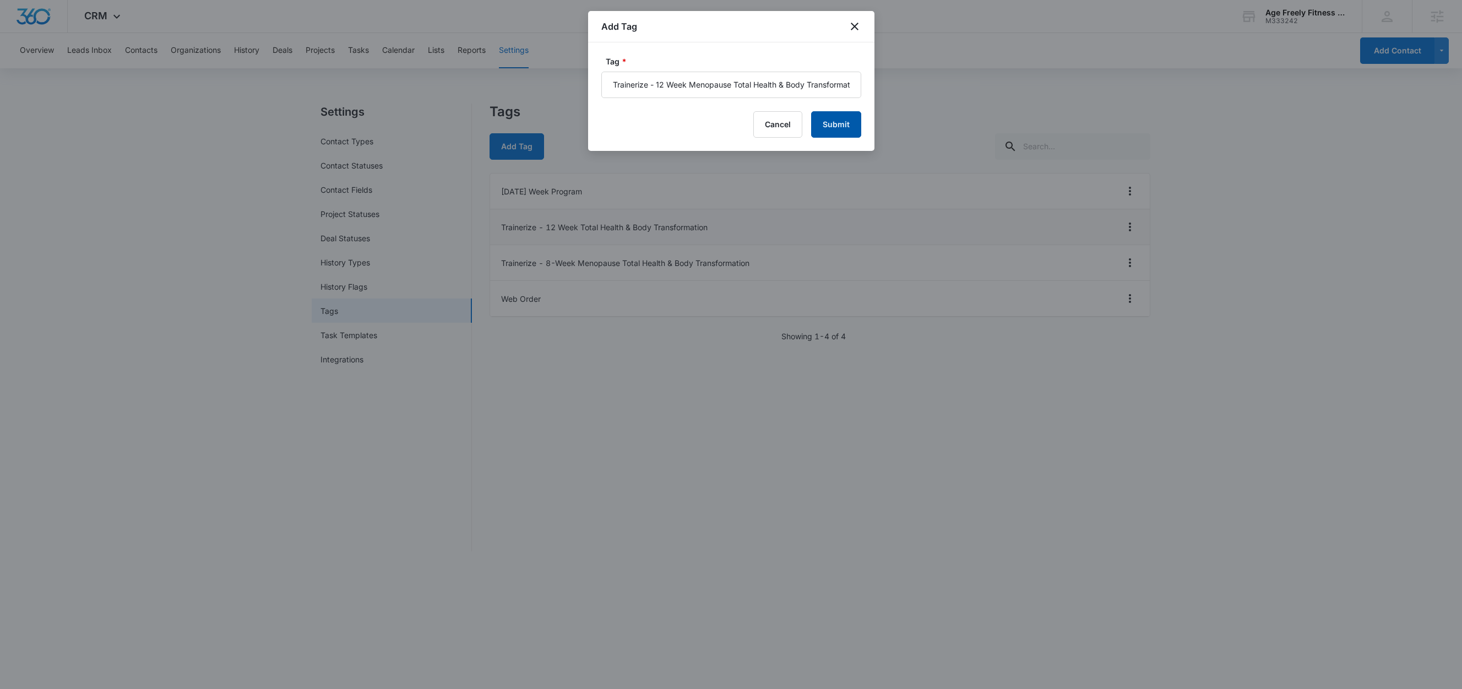
click at [849, 123] on button "Submit" at bounding box center [836, 124] width 50 height 26
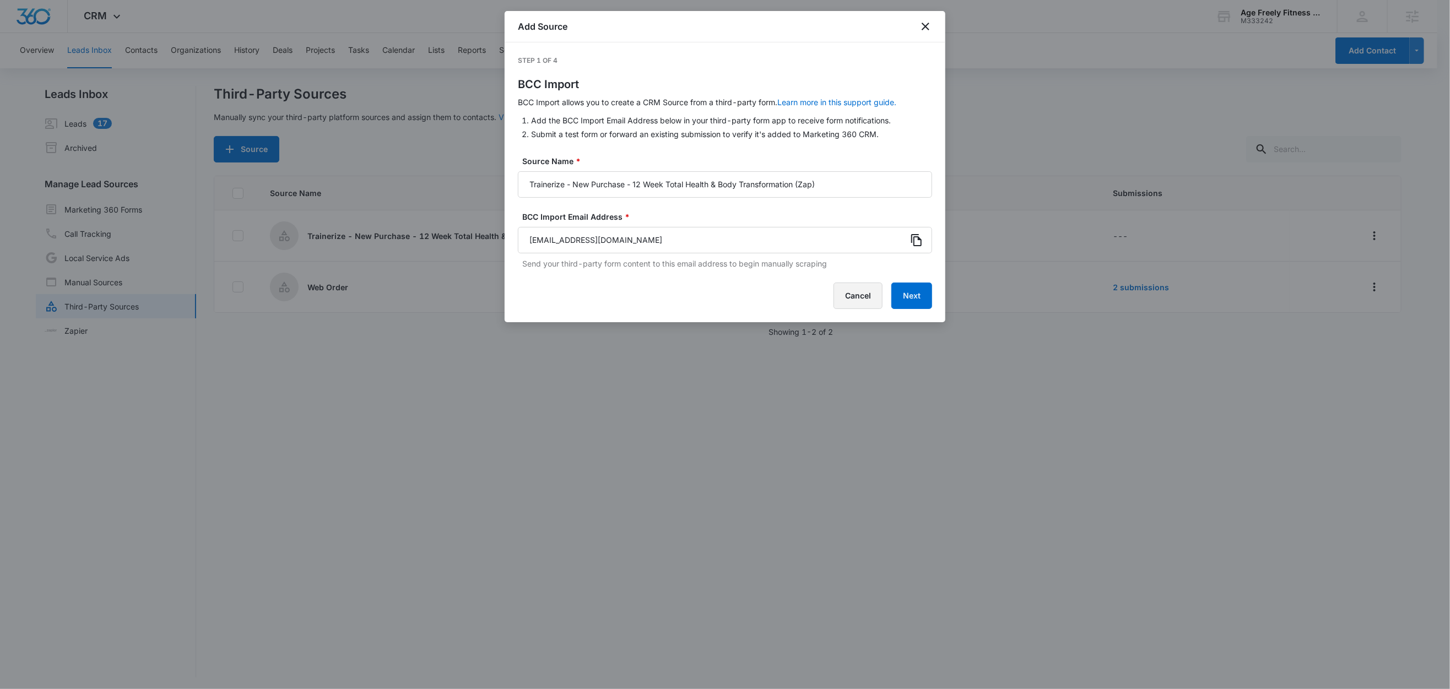
click at [848, 298] on button "Cancel" at bounding box center [857, 296] width 49 height 26
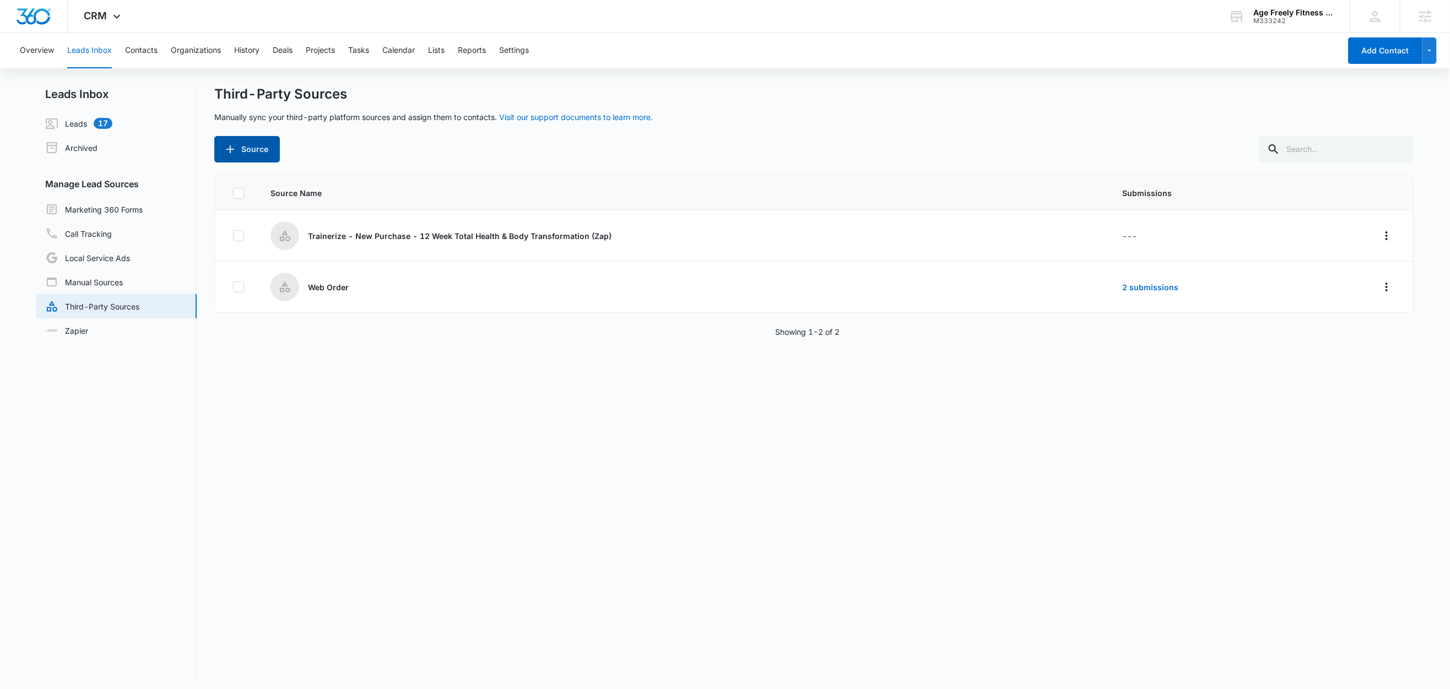
click at [246, 149] on button "Source" at bounding box center [247, 149] width 66 height 26
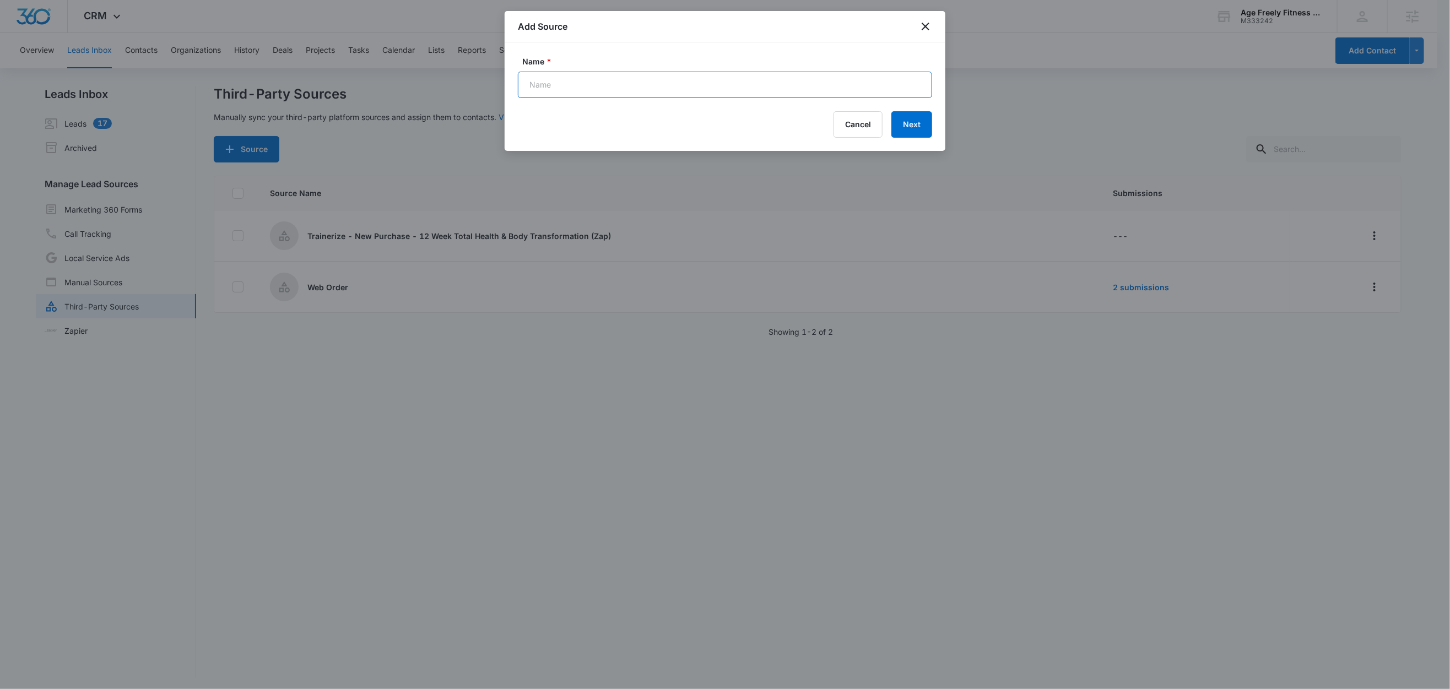
click at [577, 83] on input "Name *" at bounding box center [725, 85] width 414 height 26
paste input "Trainerize - New Purchase - 8-Week Menopause Total Health & Body Transformation"
type input "Trainerize - New Purchase - 8-Week Menopause Total Health & Body Transformation…"
click at [919, 124] on button "Next" at bounding box center [911, 124] width 41 height 26
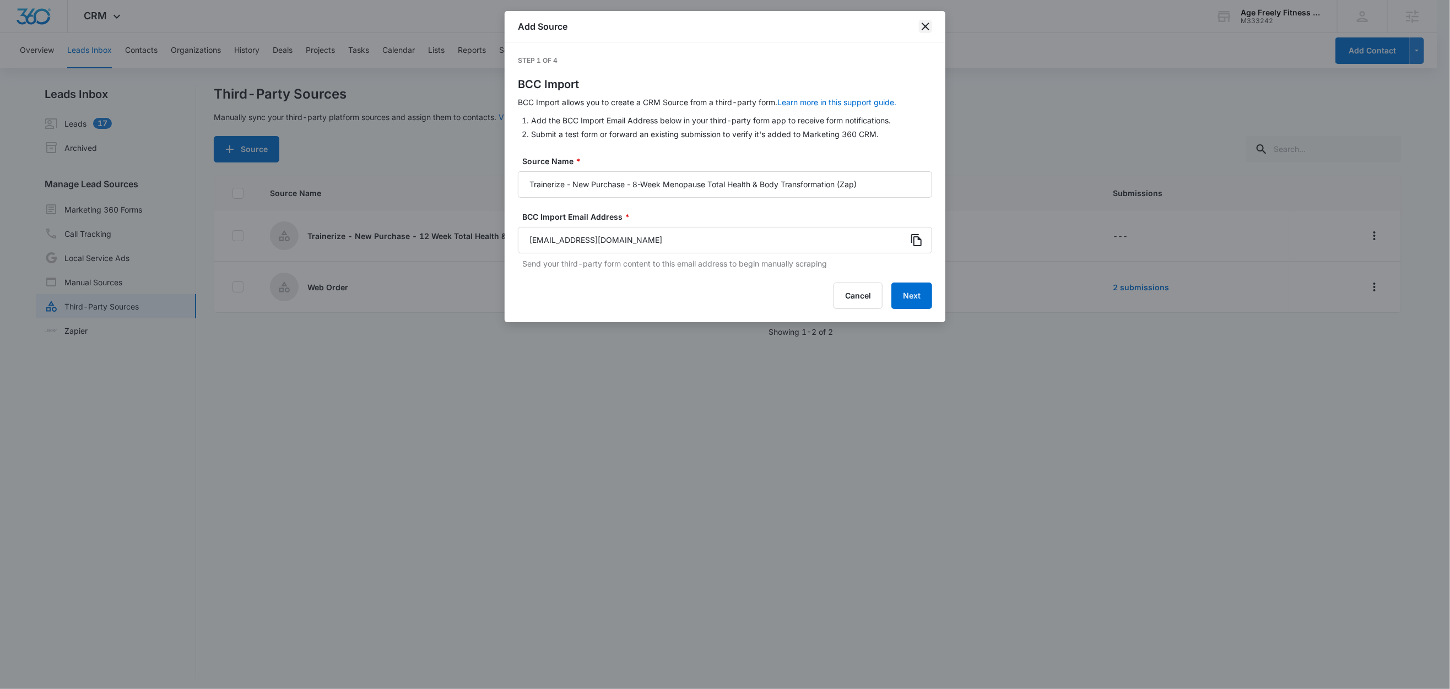
click at [927, 27] on icon "close" at bounding box center [925, 27] width 8 height 8
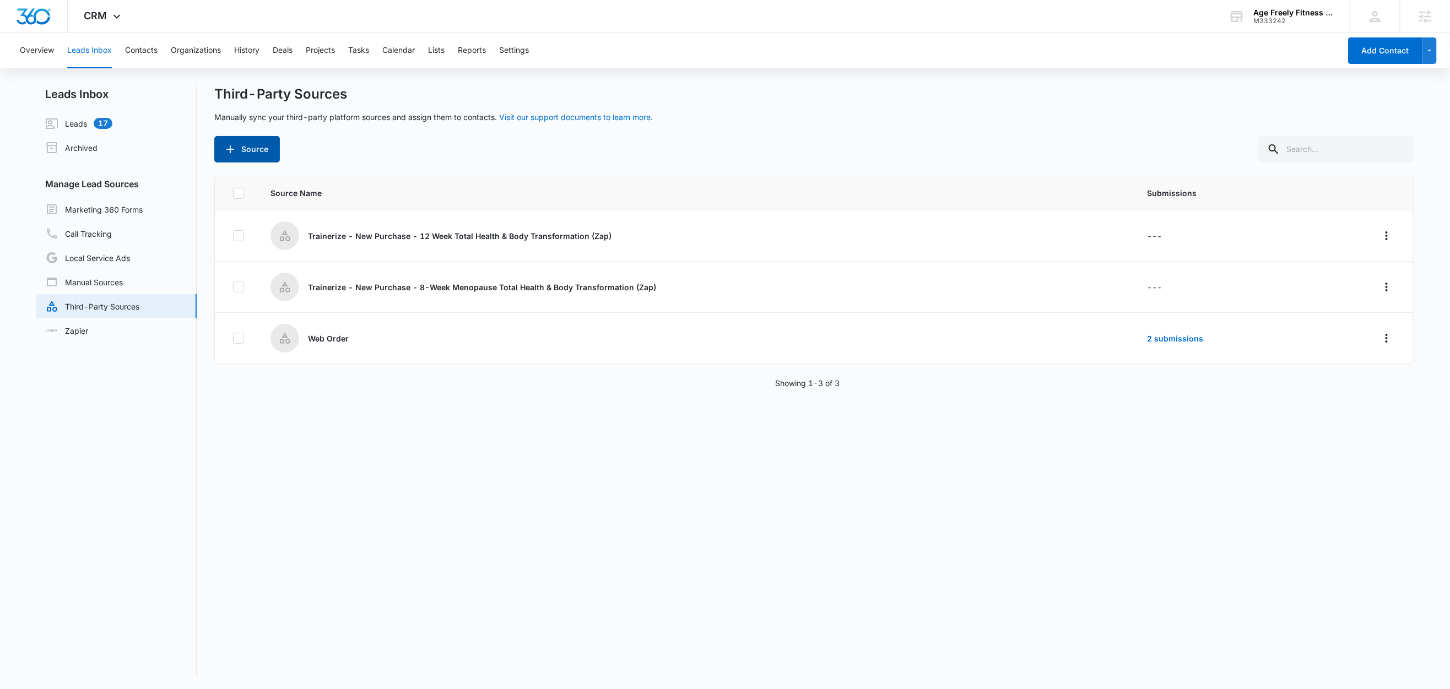
click at [272, 148] on button "Source" at bounding box center [247, 149] width 66 height 26
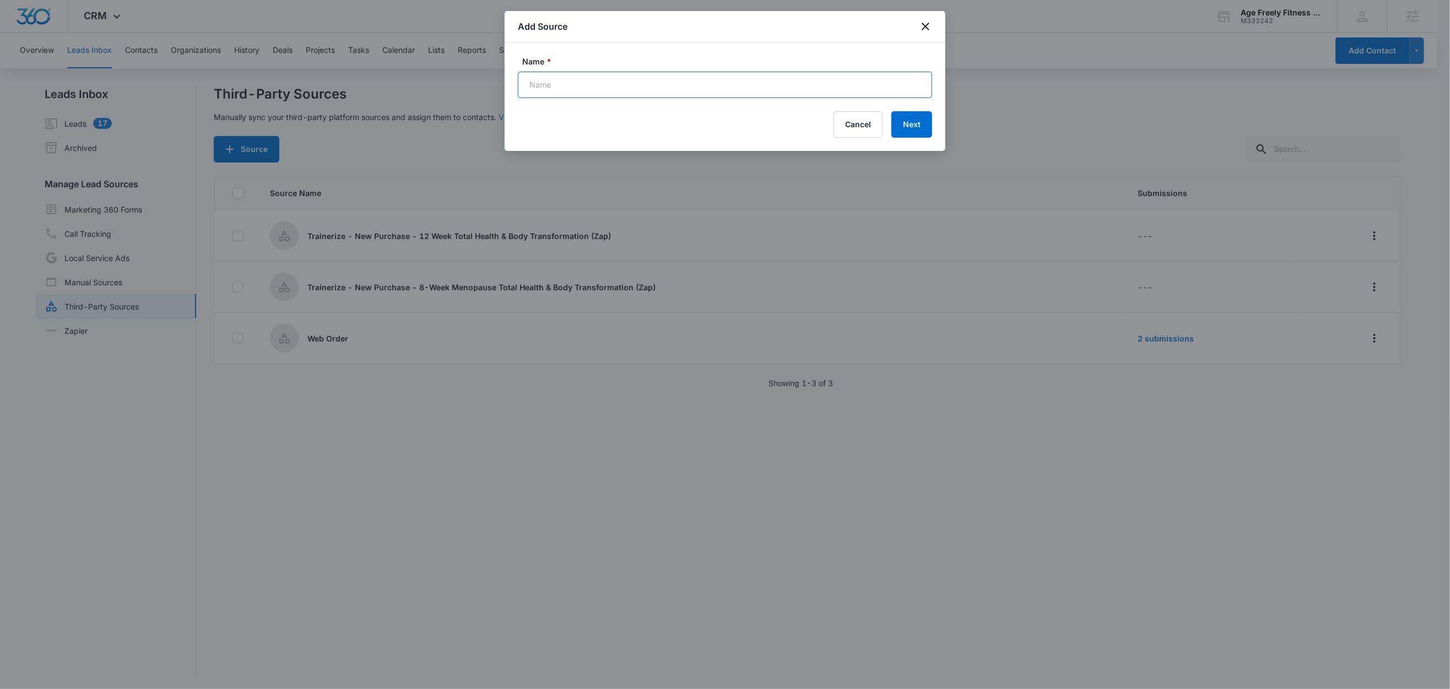
click at [625, 82] on input "Name *" at bounding box center [725, 85] width 414 height 26
paste input "Trainerize - New Purchase - 12 Week Menopause Total Health & Body Transformation"
type input "Trainerize - New Purchase - 12 Week Menopause Total Health & Body Transformatio…"
click at [919, 127] on button "Next" at bounding box center [911, 124] width 41 height 26
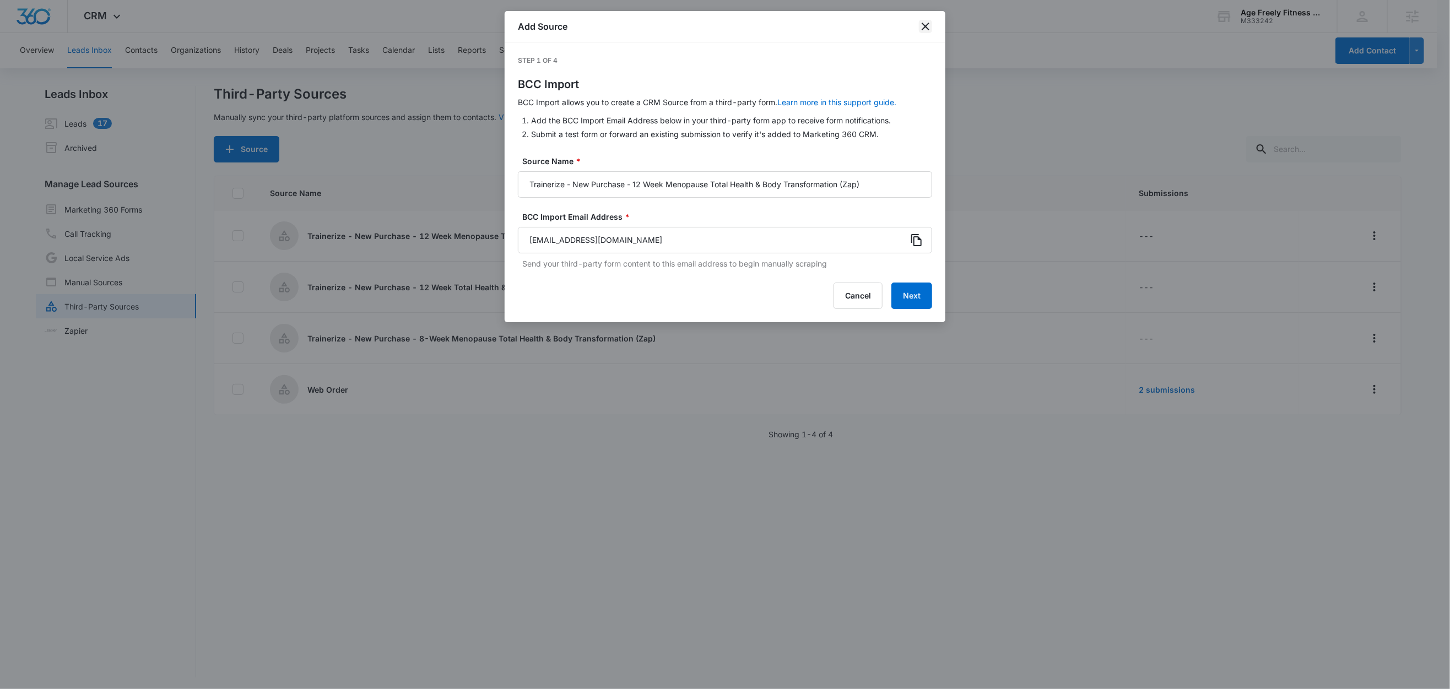
click at [925, 20] on div "Add Source" at bounding box center [724, 26] width 441 height 31
click at [925, 28] on icon "close" at bounding box center [925, 26] width 13 height 13
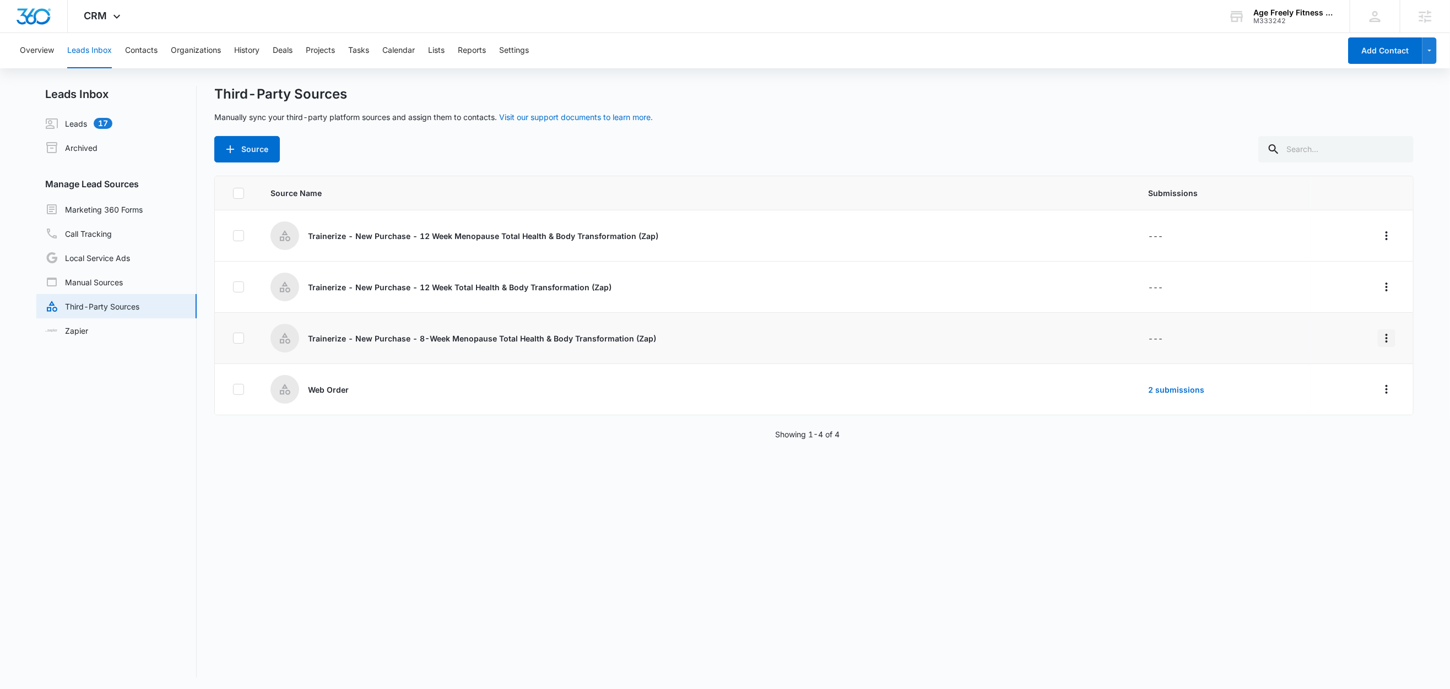
click at [1380, 341] on icon "Overflow Menu" at bounding box center [1386, 338] width 13 height 13
click at [1331, 383] on div "Edit" at bounding box center [1325, 386] width 62 height 8
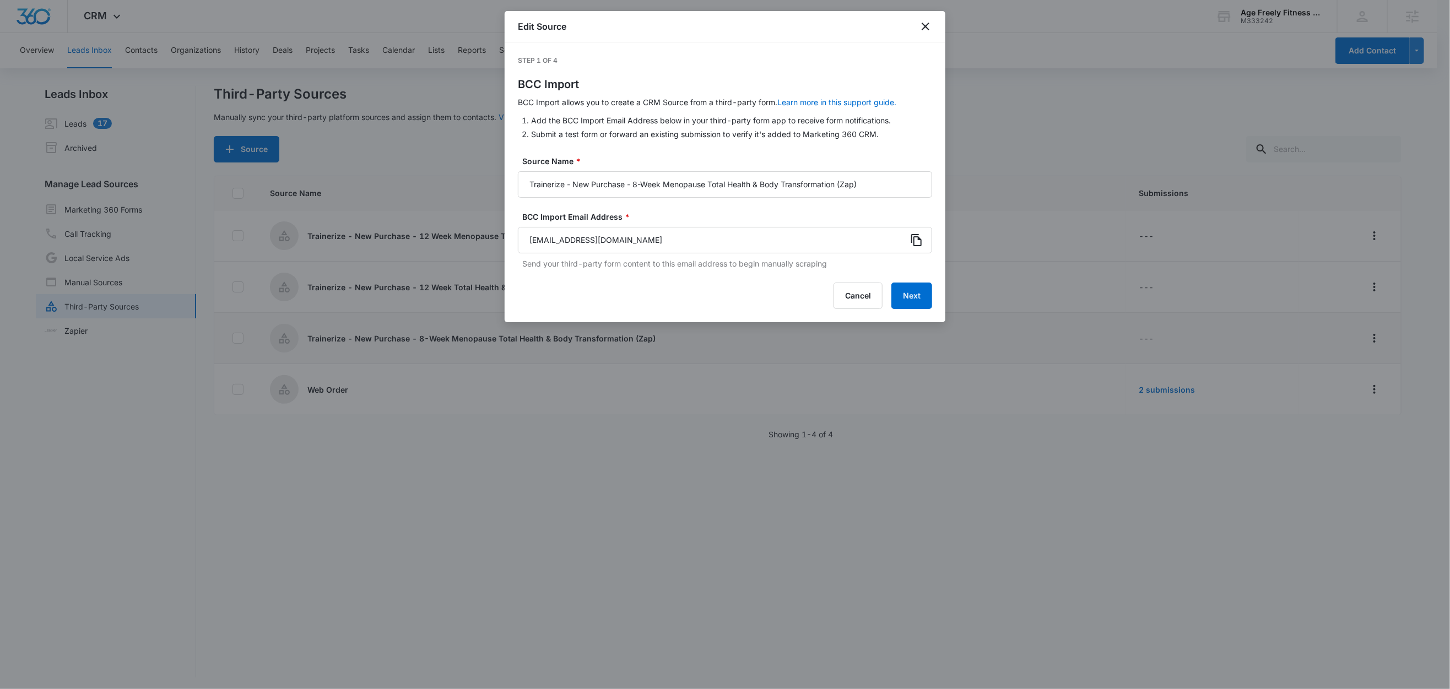
click at [919, 241] on icon at bounding box center [916, 240] width 13 height 13
click at [909, 300] on button "Next" at bounding box center [911, 296] width 41 height 26
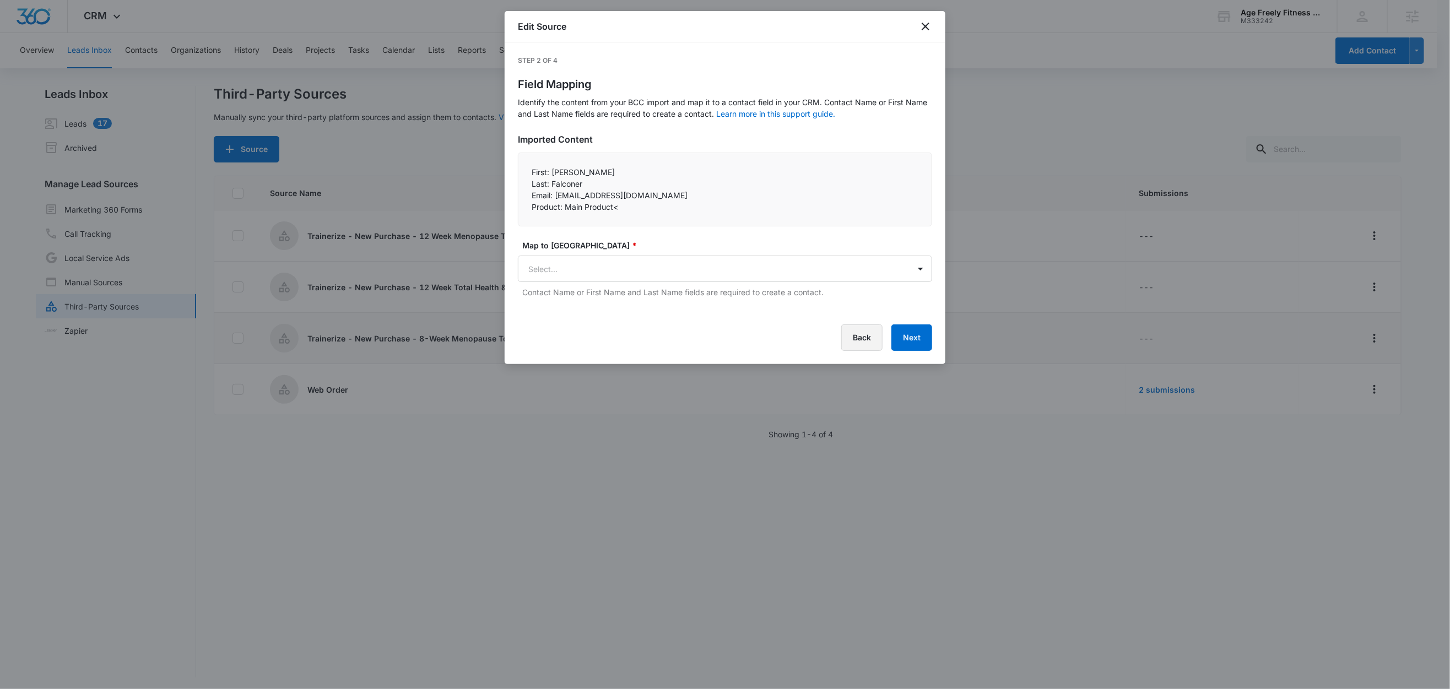
click at [857, 341] on button "Back" at bounding box center [861, 337] width 41 height 26
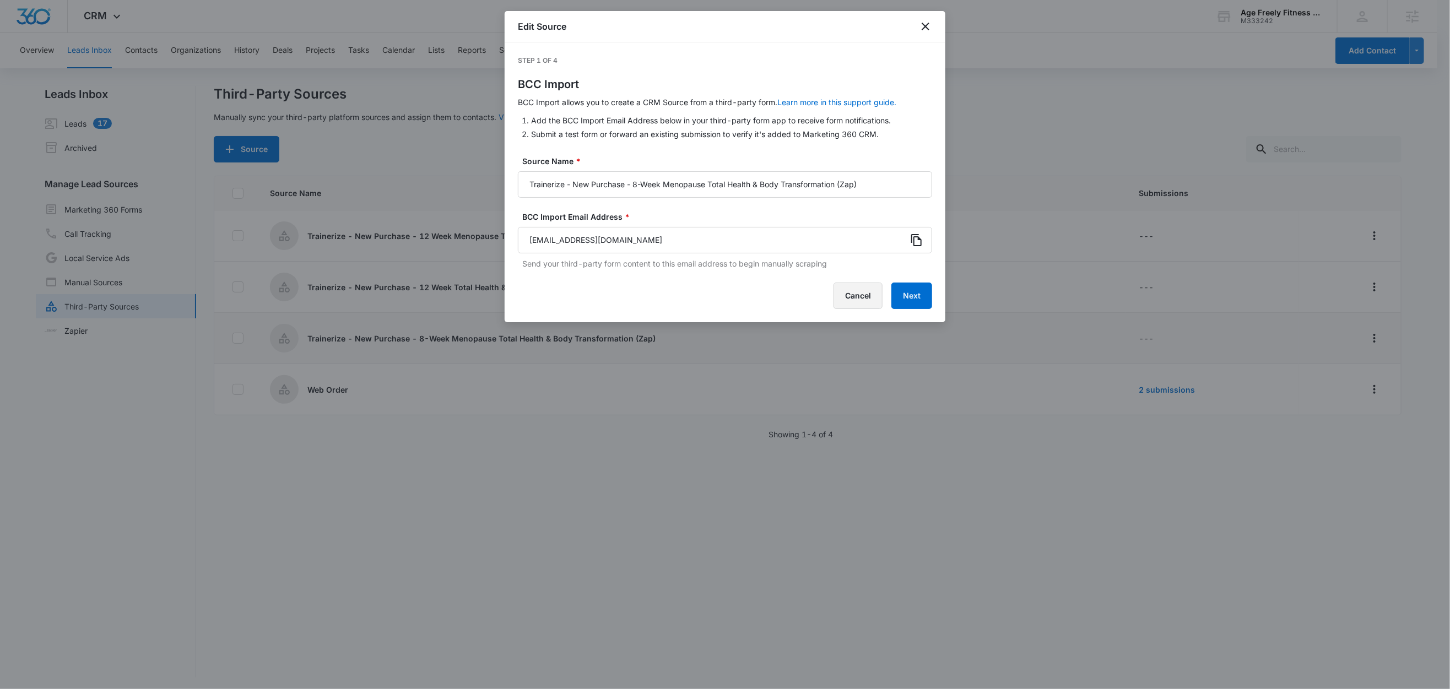
click at [858, 292] on button "Cancel" at bounding box center [857, 296] width 49 height 26
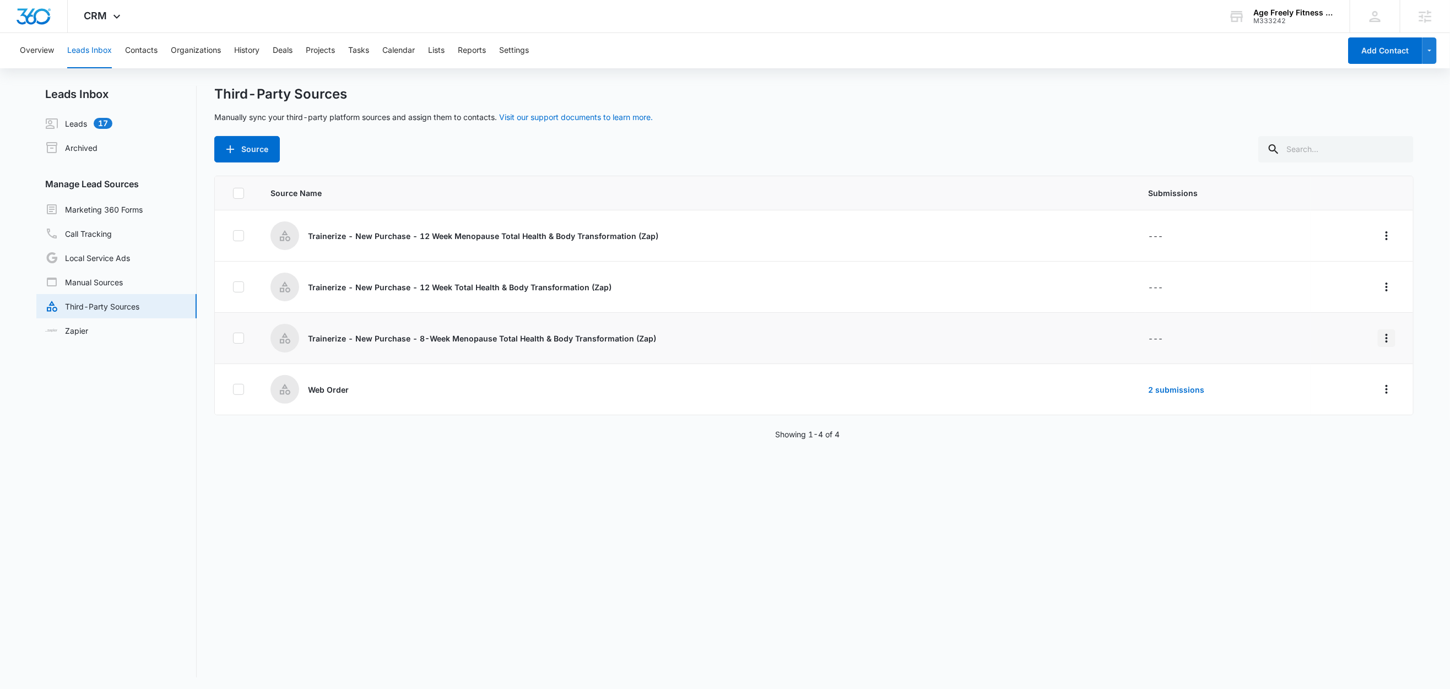
click at [1380, 337] on icon "Overflow Menu" at bounding box center [1386, 338] width 13 height 13
click at [1339, 425] on button "Reset Source" at bounding box center [1331, 419] width 102 height 17
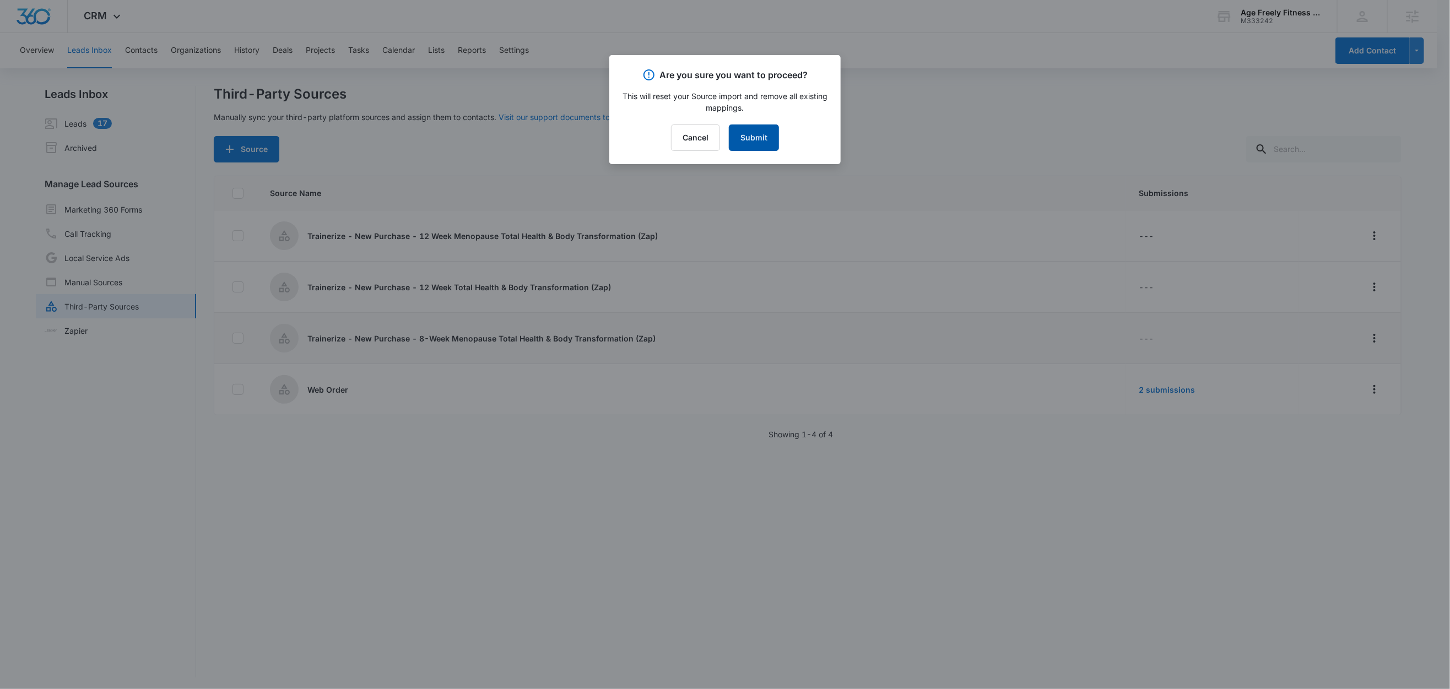
click at [767, 137] on button "Submit" at bounding box center [754, 137] width 50 height 26
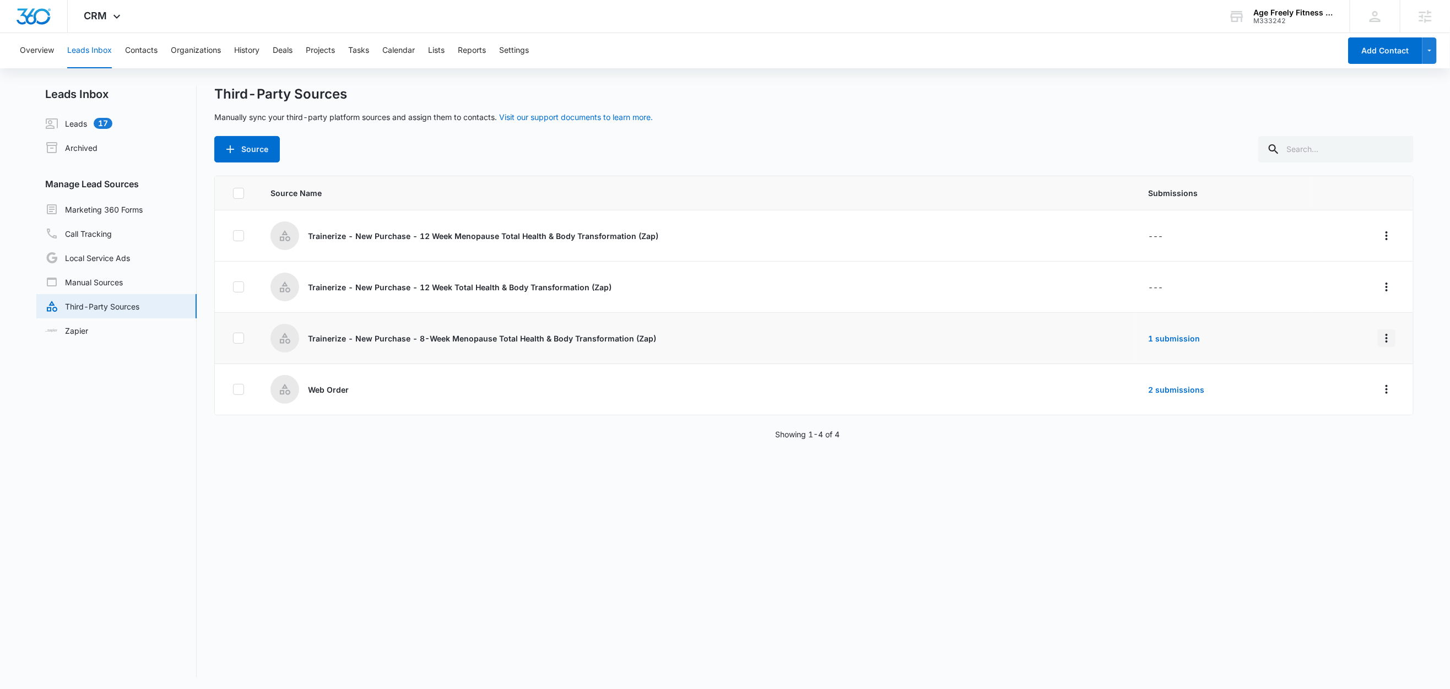
click at [1385, 338] on icon "Overflow Menu" at bounding box center [1386, 338] width 2 height 9
click at [1330, 420] on div "Reset Source" at bounding box center [1325, 419] width 62 height 8
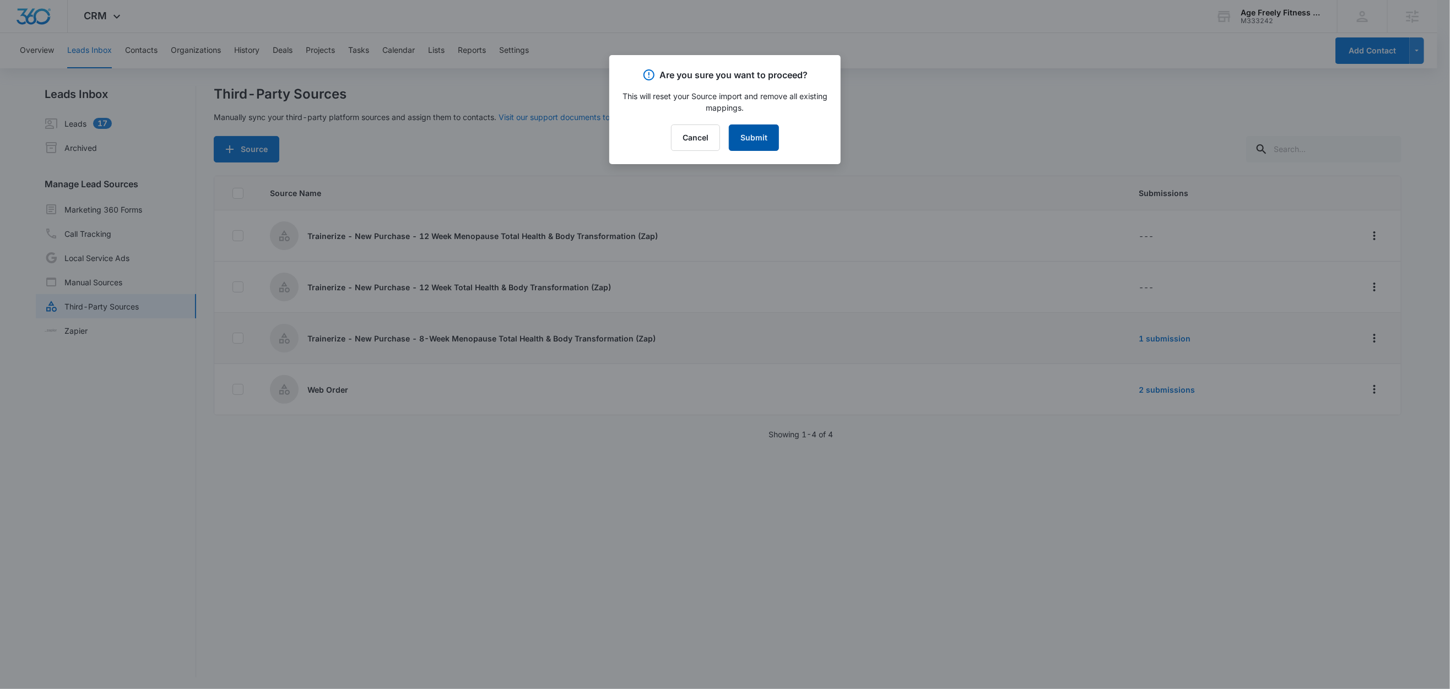
click at [761, 137] on button "Submit" at bounding box center [754, 137] width 50 height 26
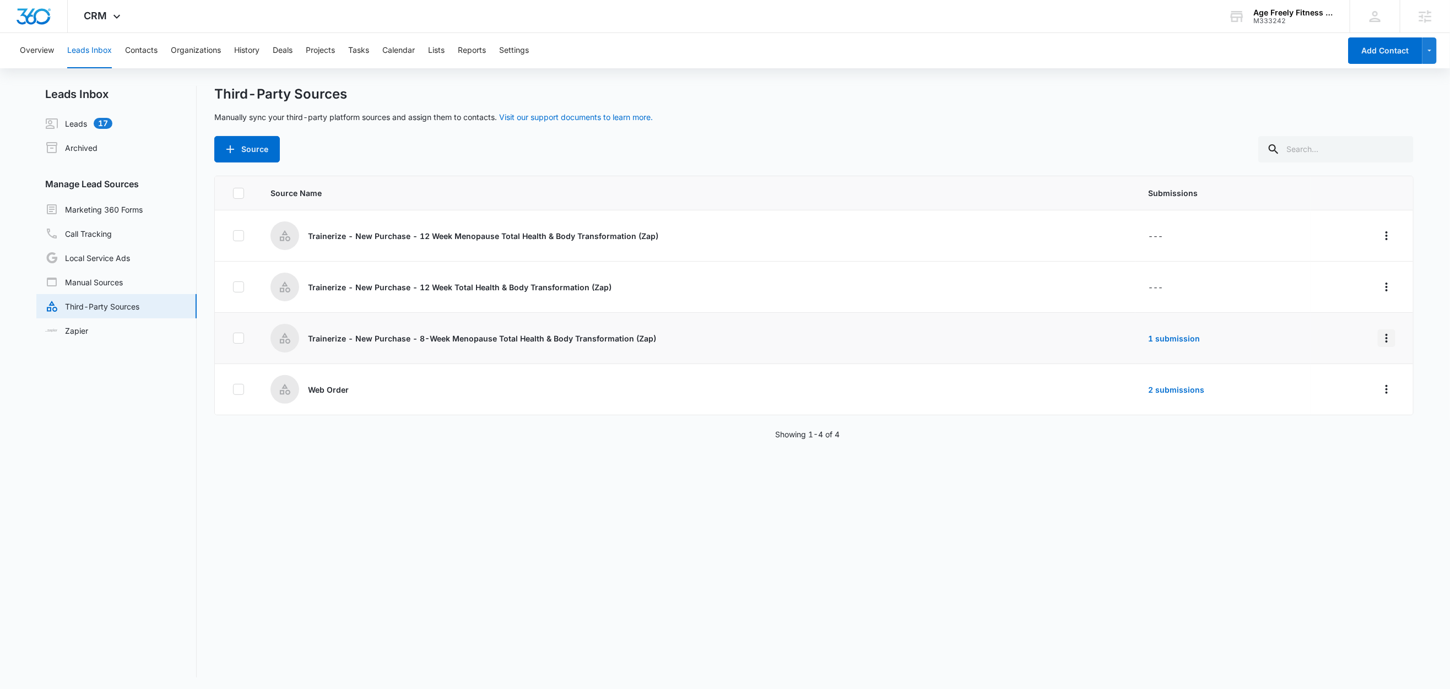
click at [1380, 340] on icon "Overflow Menu" at bounding box center [1386, 338] width 13 height 13
click at [1315, 390] on button "Edit" at bounding box center [1331, 386] width 102 height 17
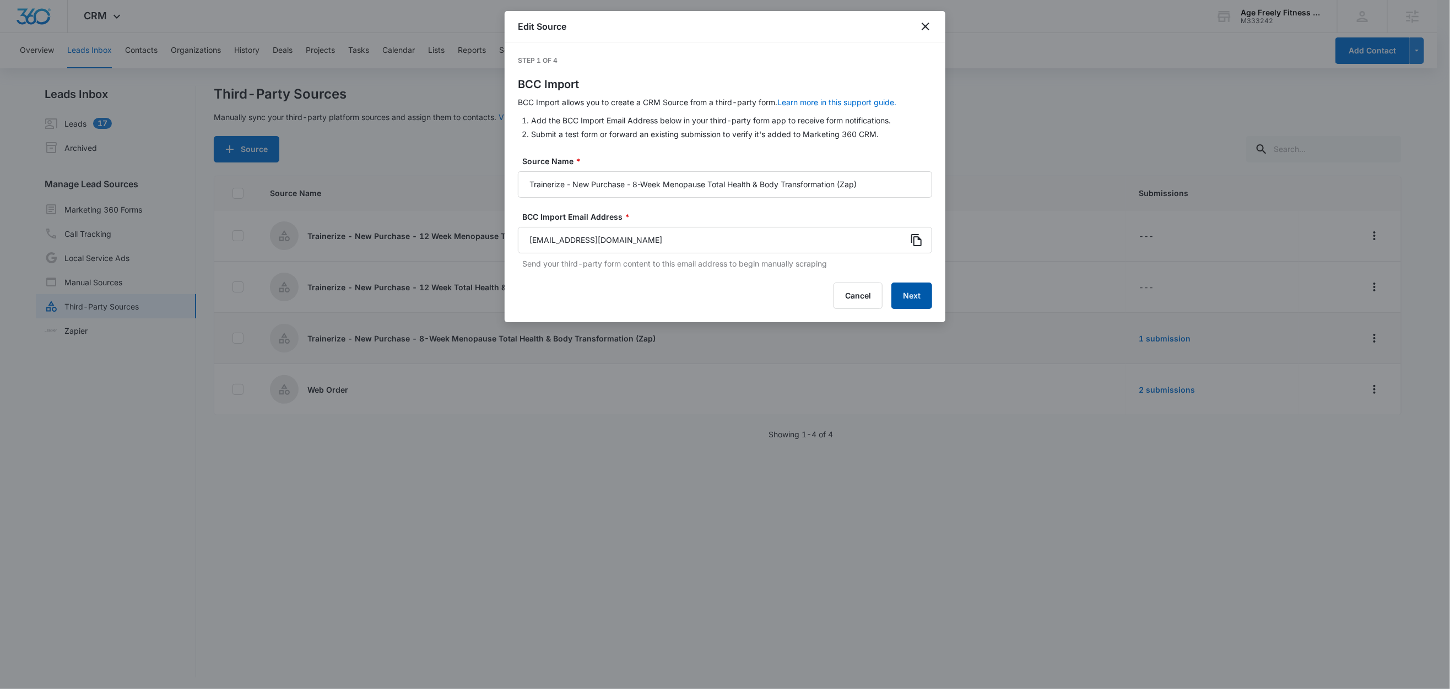
click at [923, 300] on button "Next" at bounding box center [911, 296] width 41 height 26
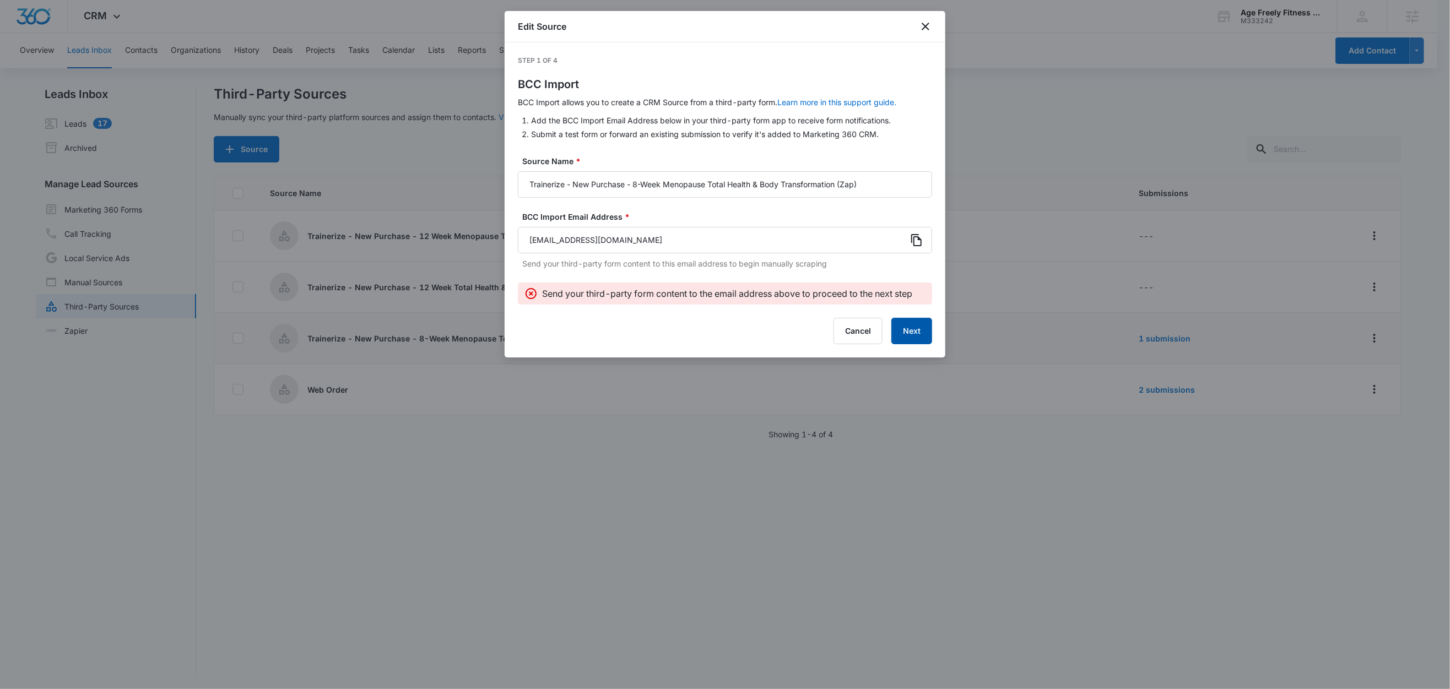
click at [907, 334] on button "Next" at bounding box center [911, 331] width 41 height 26
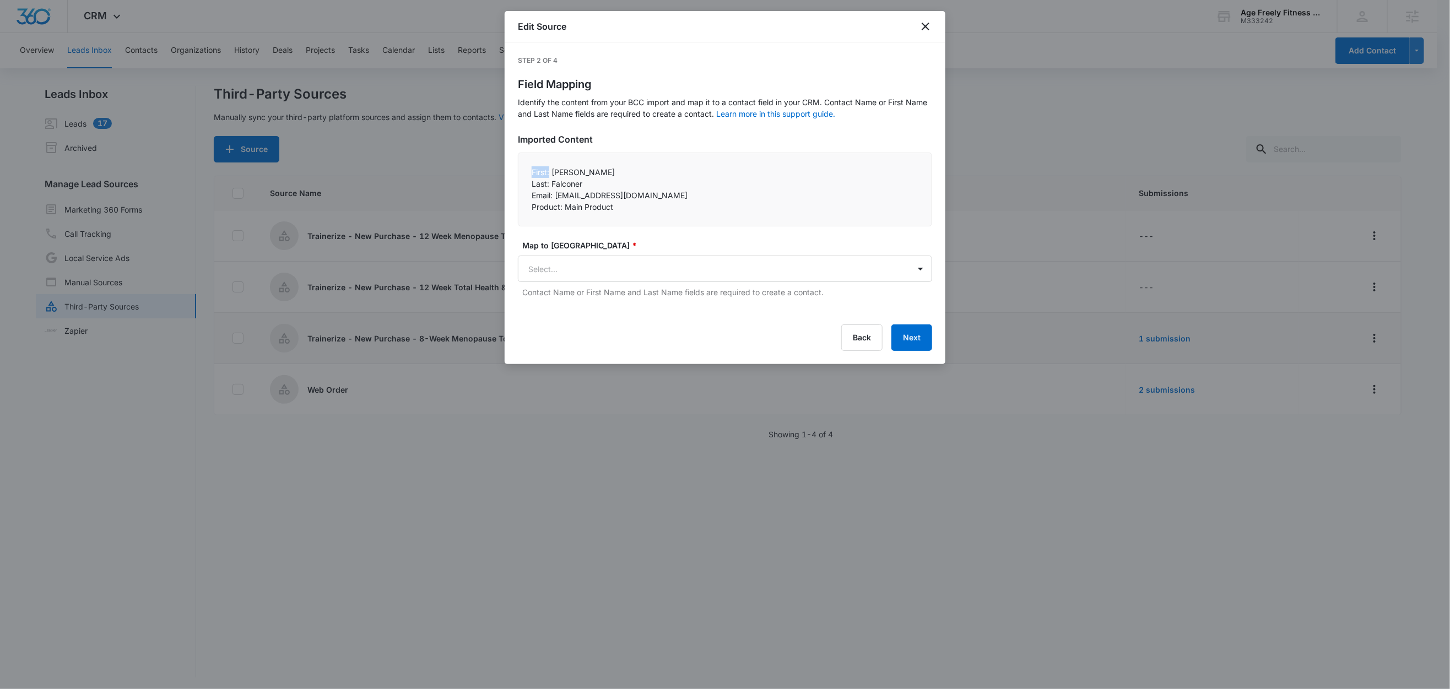
drag, startPoint x: 551, startPoint y: 173, endPoint x: 524, endPoint y: 173, distance: 27.0
click at [524, 173] on div "First: Nancy Last: Falconer Email: nmfalconer11@gmail.com Product: Main Prod…" at bounding box center [725, 190] width 414 height 74
copy p "First:"
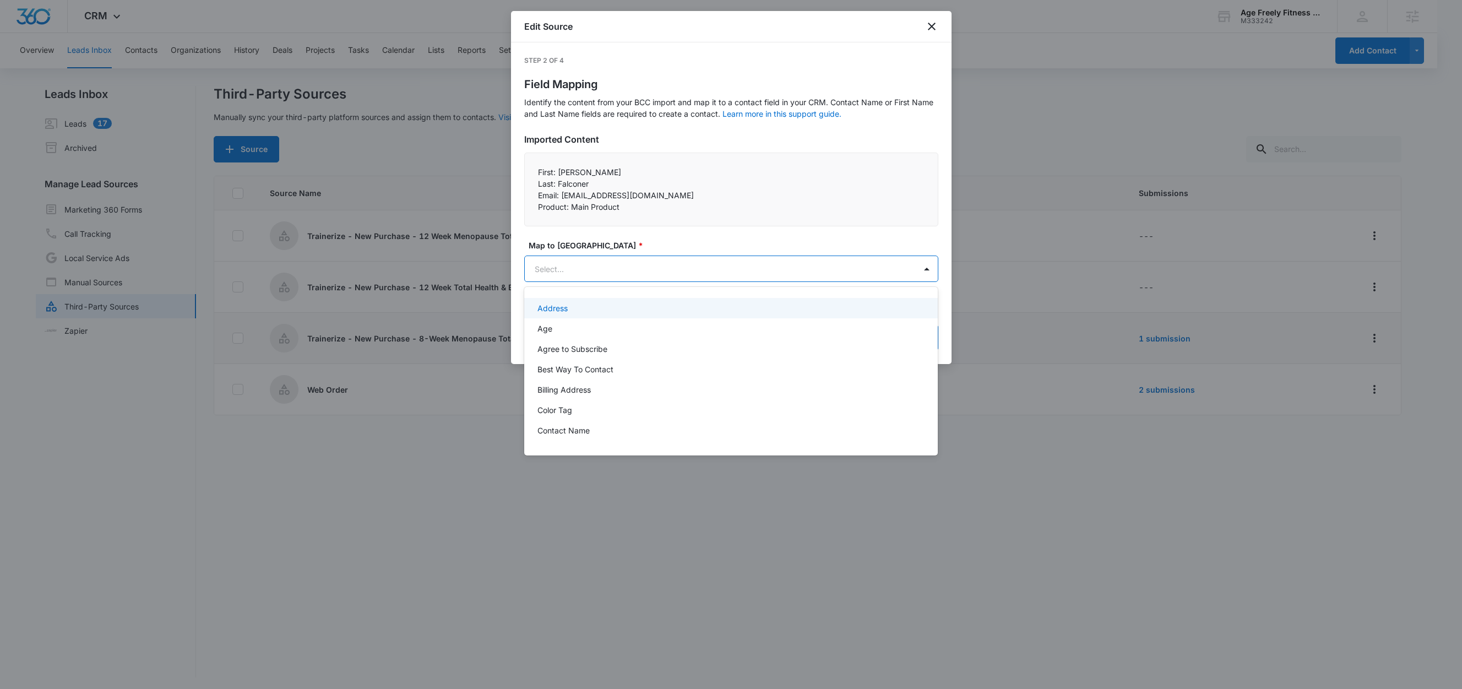
click at [564, 268] on body "CRM Apps Reputation Websites Forms CRM Email Social Shop Content Ads Intelligen…" at bounding box center [731, 344] width 1462 height 689
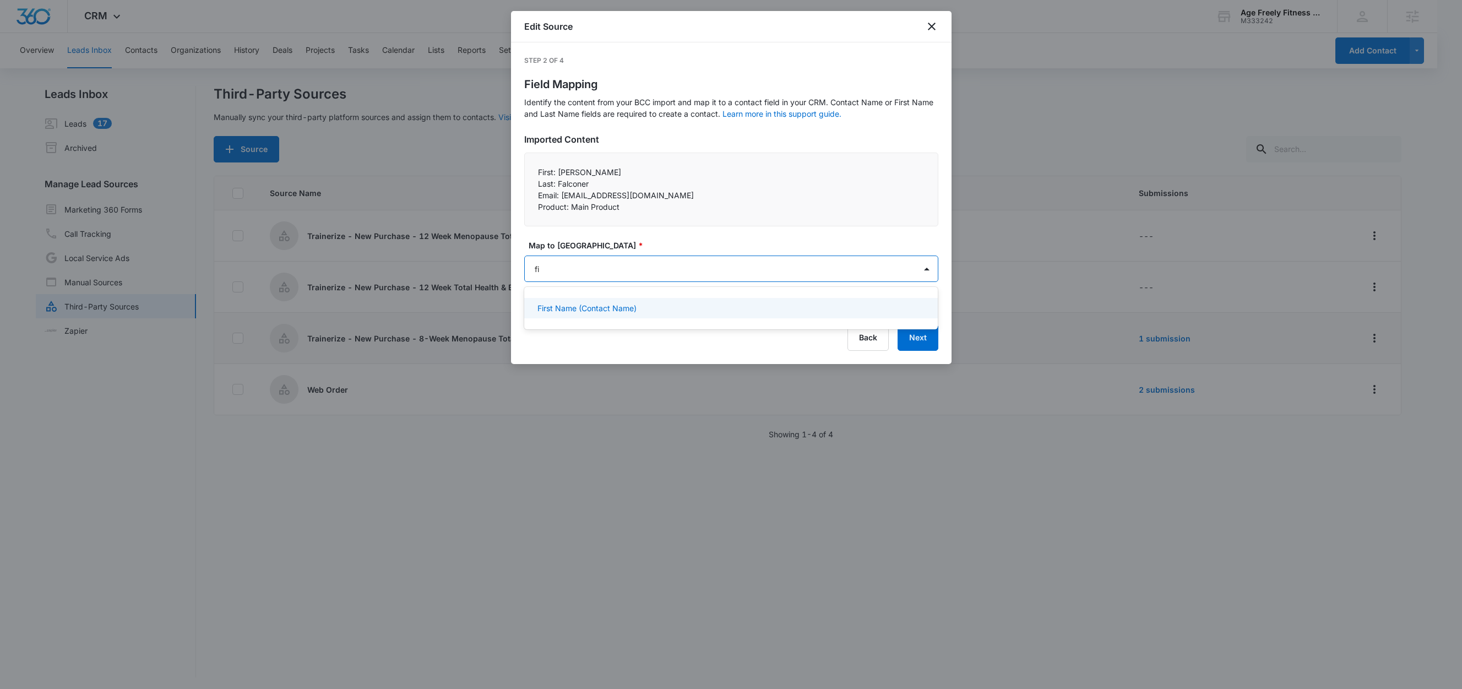
type input "fir"
click at [599, 312] on p "First Name (Contact Name)" at bounding box center [587, 308] width 99 height 12
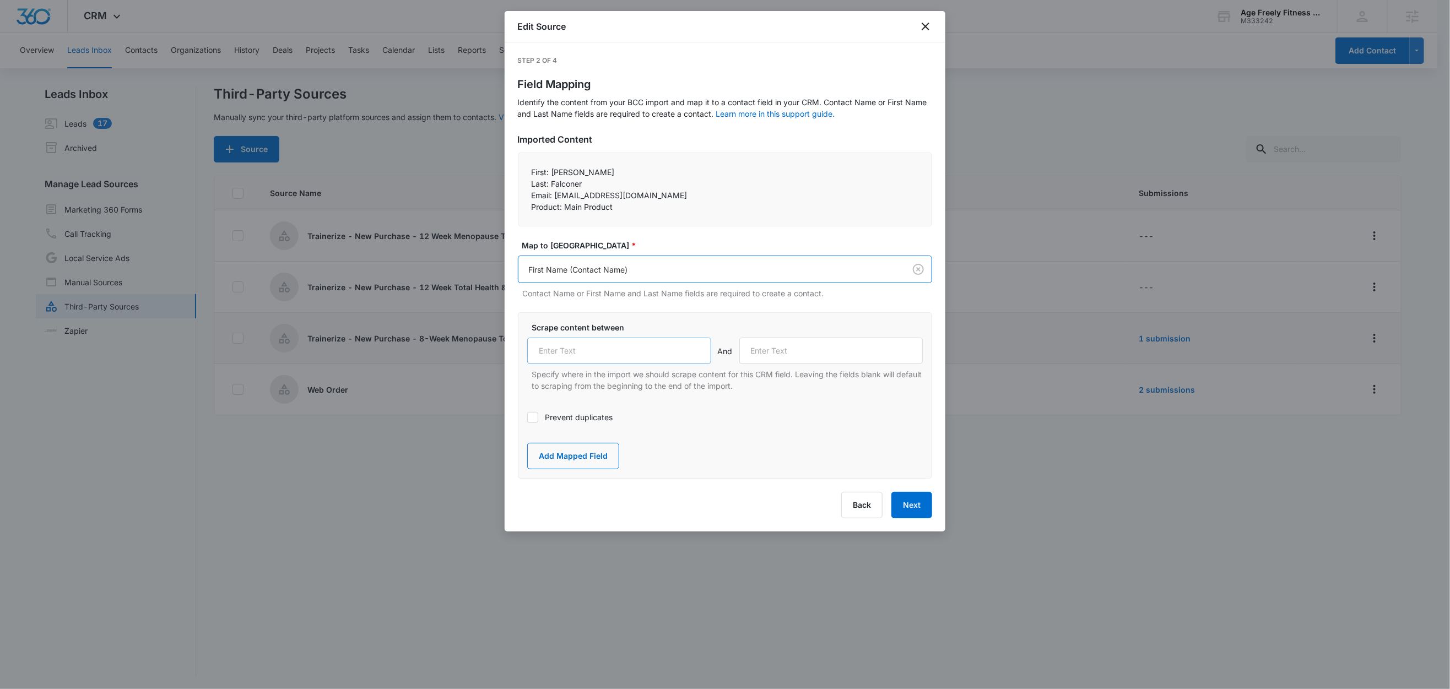
click at [651, 338] on div "Scrape content between And Specify where in the import we should scrape content…" at bounding box center [724, 357] width 395 height 70
click at [648, 344] on input "text" at bounding box center [619, 351] width 184 height 26
paste input "First:"
type input "First:"
drag, startPoint x: 549, startPoint y: 185, endPoint x: 519, endPoint y: 182, distance: 30.4
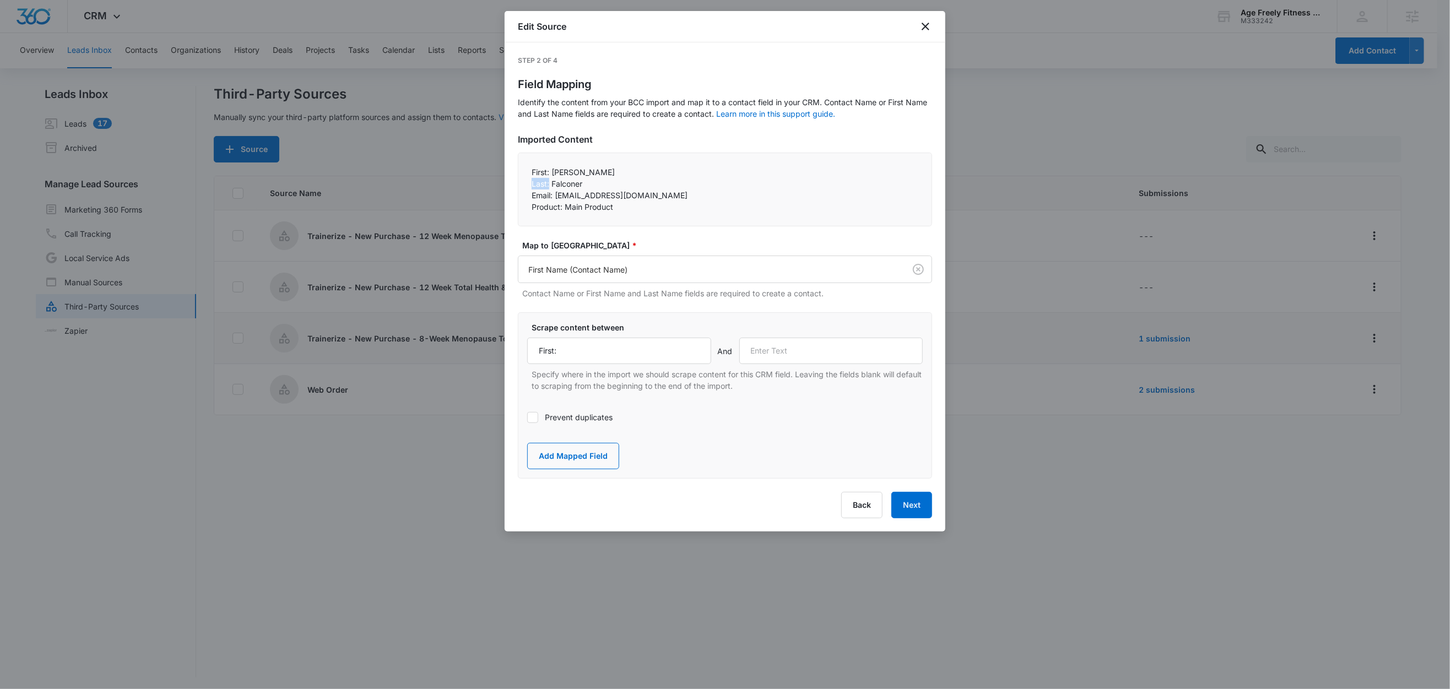
click at [519, 182] on div "First: Nancy Last: Falconer Email: nmfalconer11@gmail.com Product: Main Prod…" at bounding box center [725, 190] width 414 height 74
copy p "Last:"
click at [873, 360] on input "text" at bounding box center [831, 351] width 184 height 26
paste input "Last:"
type input "Last:"
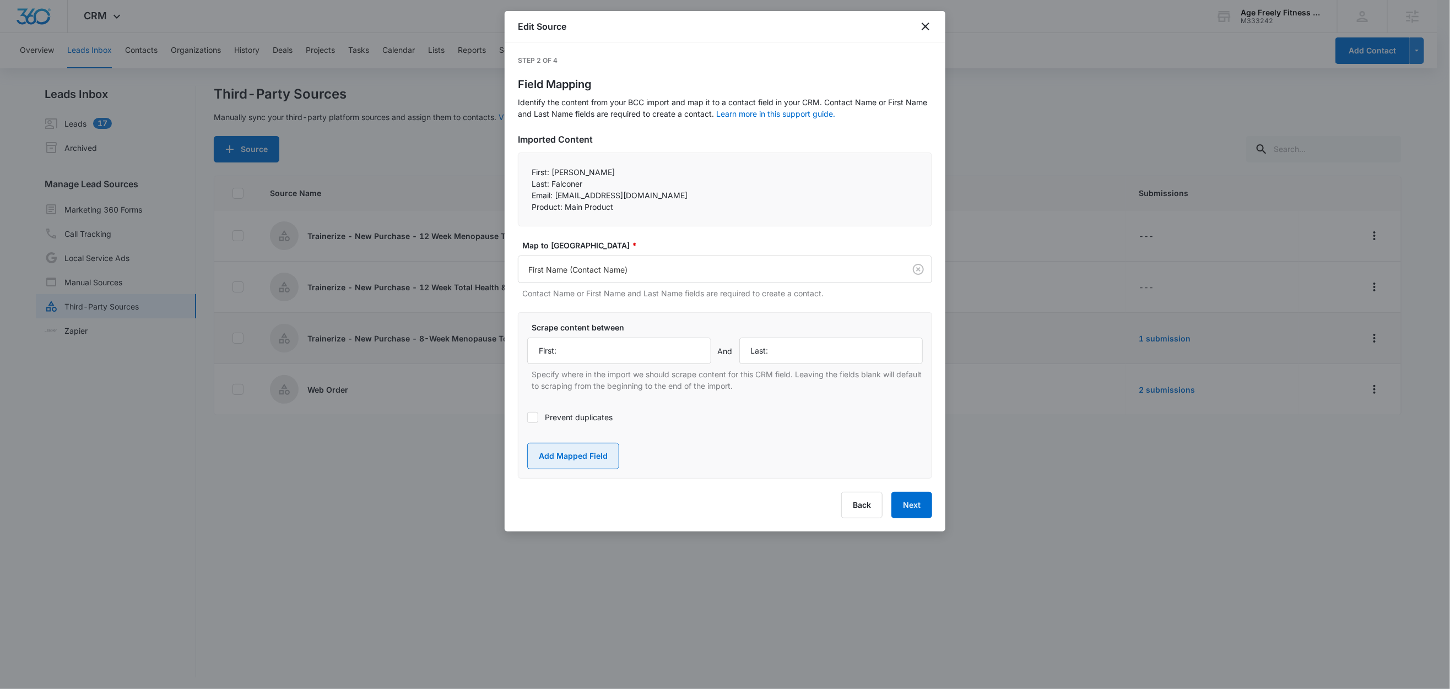
click at [591, 454] on button "Add Mapped Field" at bounding box center [573, 456] width 92 height 26
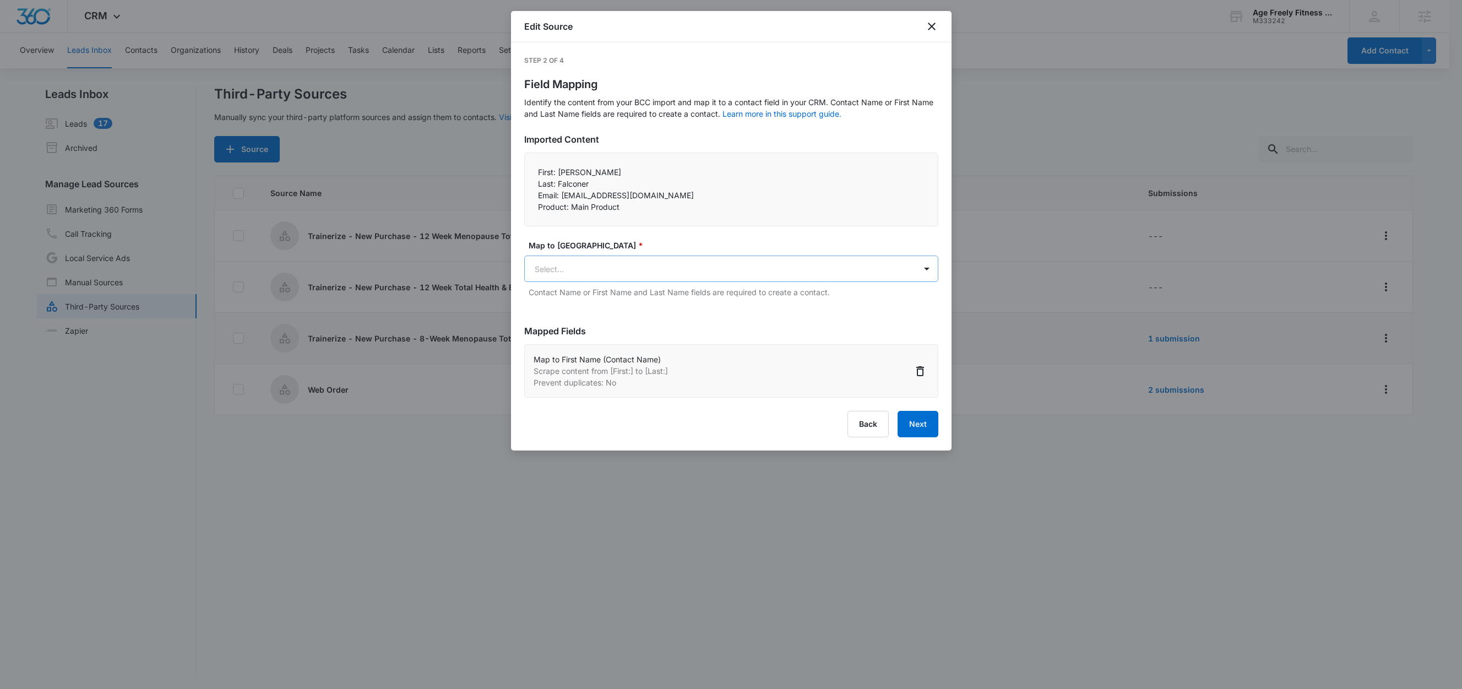
click at [644, 267] on body "CRM Apps Reputation Websites Forms CRM Email Social Shop Content Ads Intelligen…" at bounding box center [731, 345] width 1462 height 691
type input "last"
click at [657, 306] on div "Last Name (Contact Name)" at bounding box center [731, 308] width 386 height 12
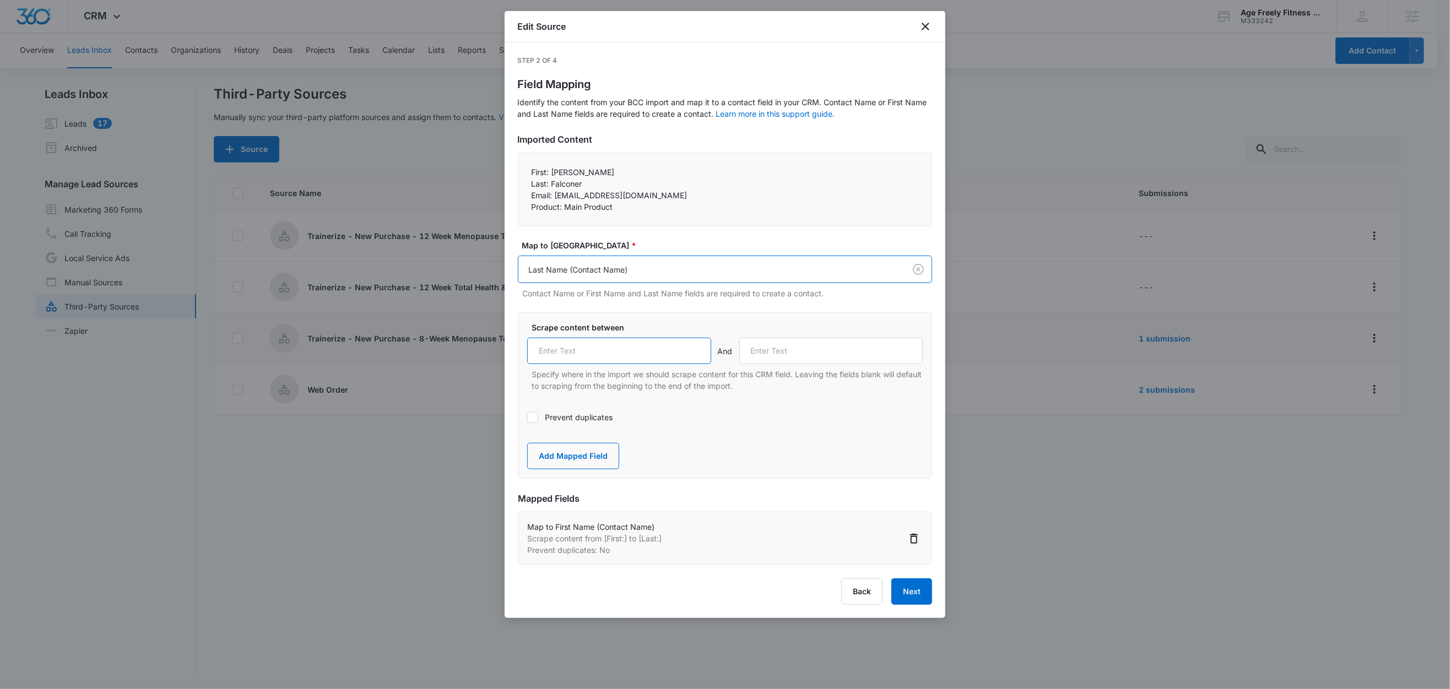
drag, startPoint x: 589, startPoint y: 360, endPoint x: 611, endPoint y: 355, distance: 22.0
click at [589, 360] on input "text" at bounding box center [619, 351] width 184 height 26
paste input "Last:"
type input "Last:"
drag, startPoint x: 555, startPoint y: 196, endPoint x: 517, endPoint y: 197, distance: 38.6
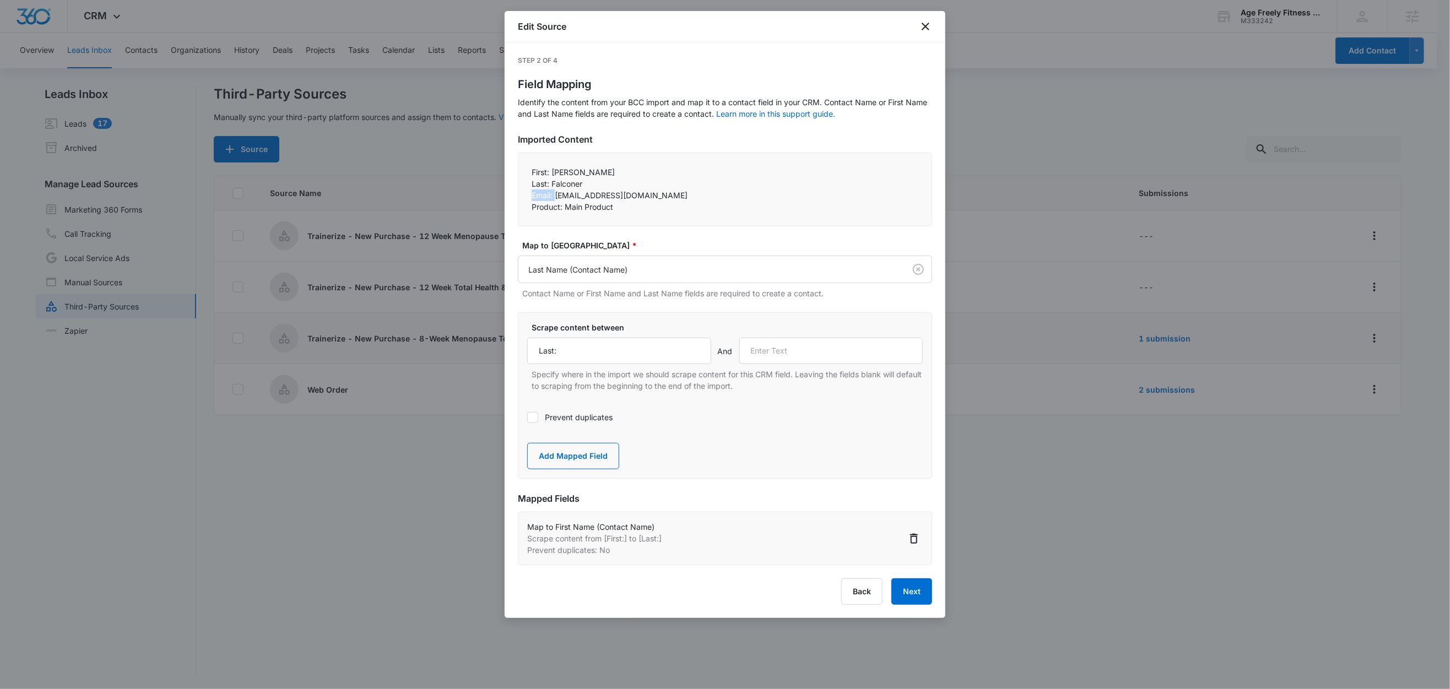
click at [518, 197] on div "First: Nancy Last: Falconer Email: nmfalconer11@gmail.com Product: Main Prod…" at bounding box center [725, 190] width 414 height 74
click at [549, 195] on p "Email: nmfalconer11@gmail.com" at bounding box center [724, 195] width 387 height 12
drag, startPoint x: 556, startPoint y: 197, endPoint x: 519, endPoint y: 197, distance: 36.3
click at [519, 197] on div "First: Nancy Last: Falconer Email: nmfalconer11@gmail.com Product: Main Prod…" at bounding box center [725, 190] width 414 height 74
copy p "Email:"
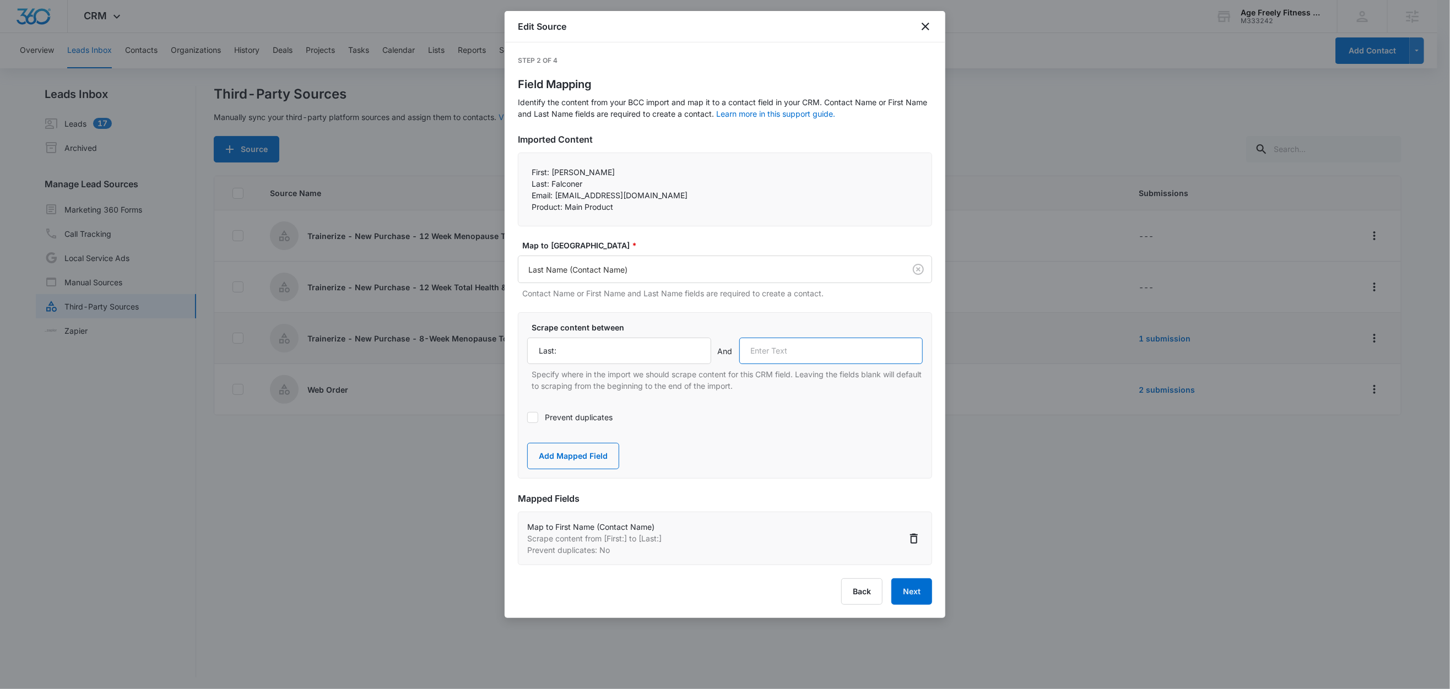
click at [784, 349] on input "text" at bounding box center [831, 351] width 184 height 26
paste input "Email:"
type input "Email:"
click at [593, 455] on button "Add Mapped Field" at bounding box center [573, 456] width 92 height 26
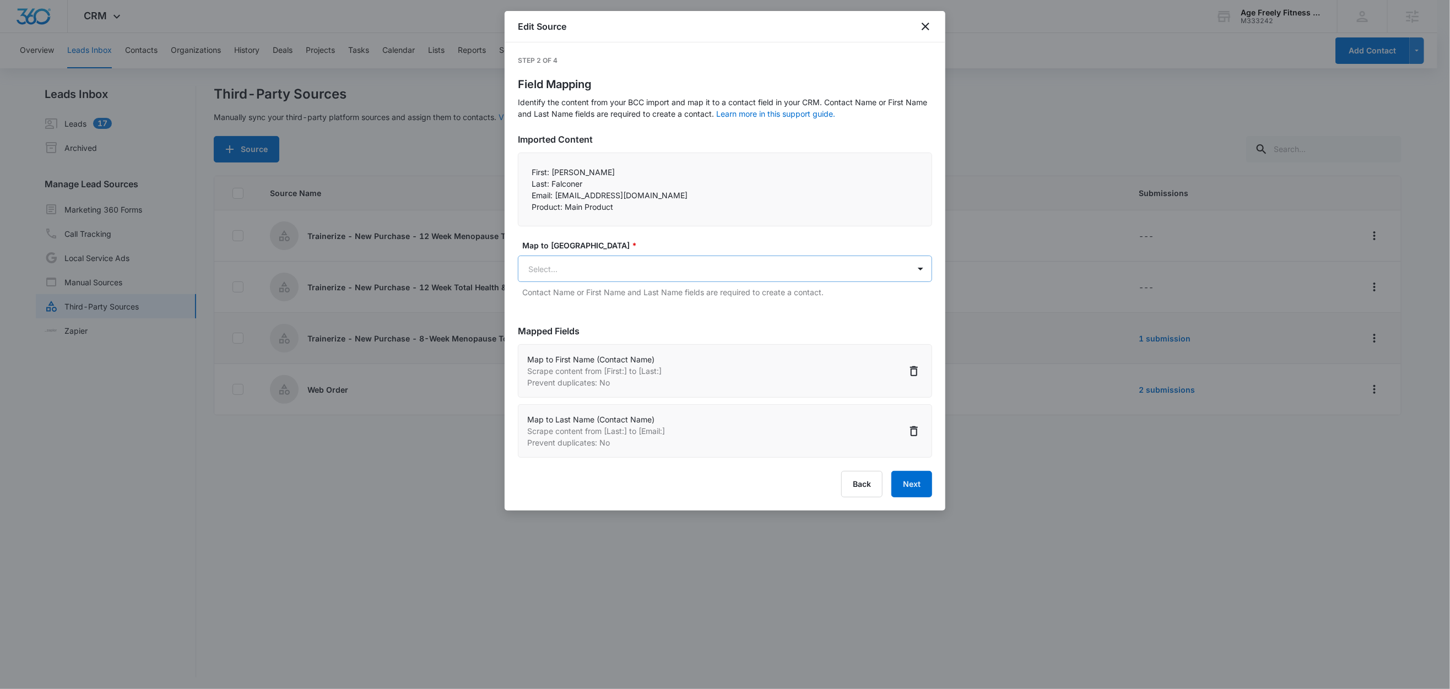
click at [590, 272] on body "CRM Apps Reputation Websites Forms CRM Email Social Shop Content Ads Intelligen…" at bounding box center [725, 345] width 1450 height 691
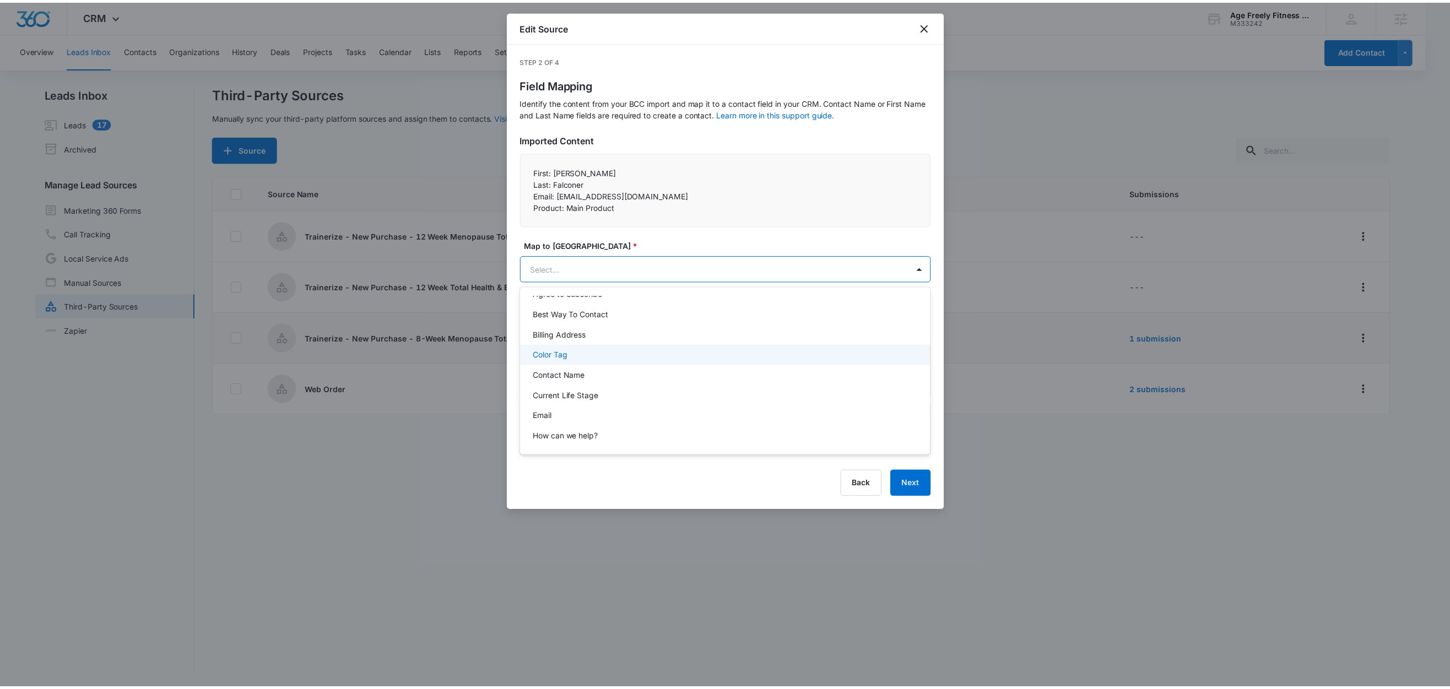
scroll to position [75, 0]
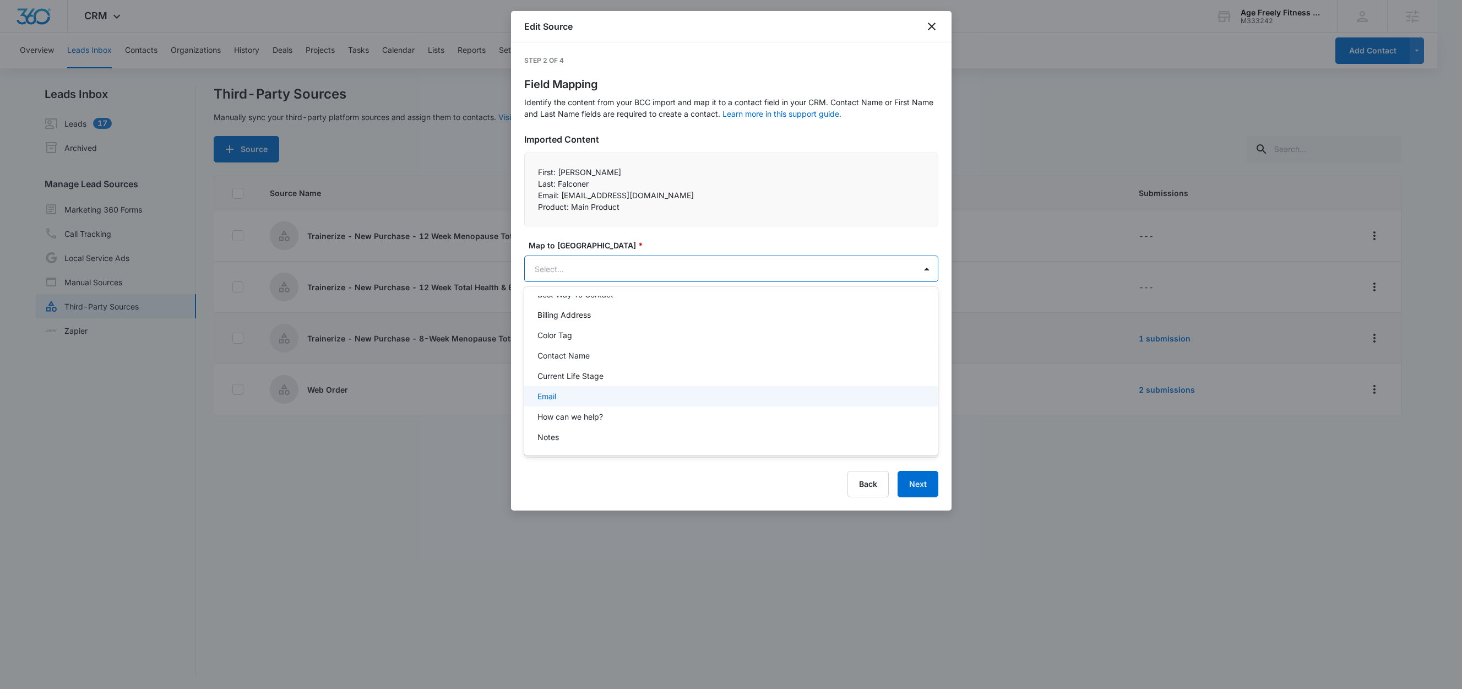
click at [571, 397] on div "Email" at bounding box center [731, 396] width 386 height 12
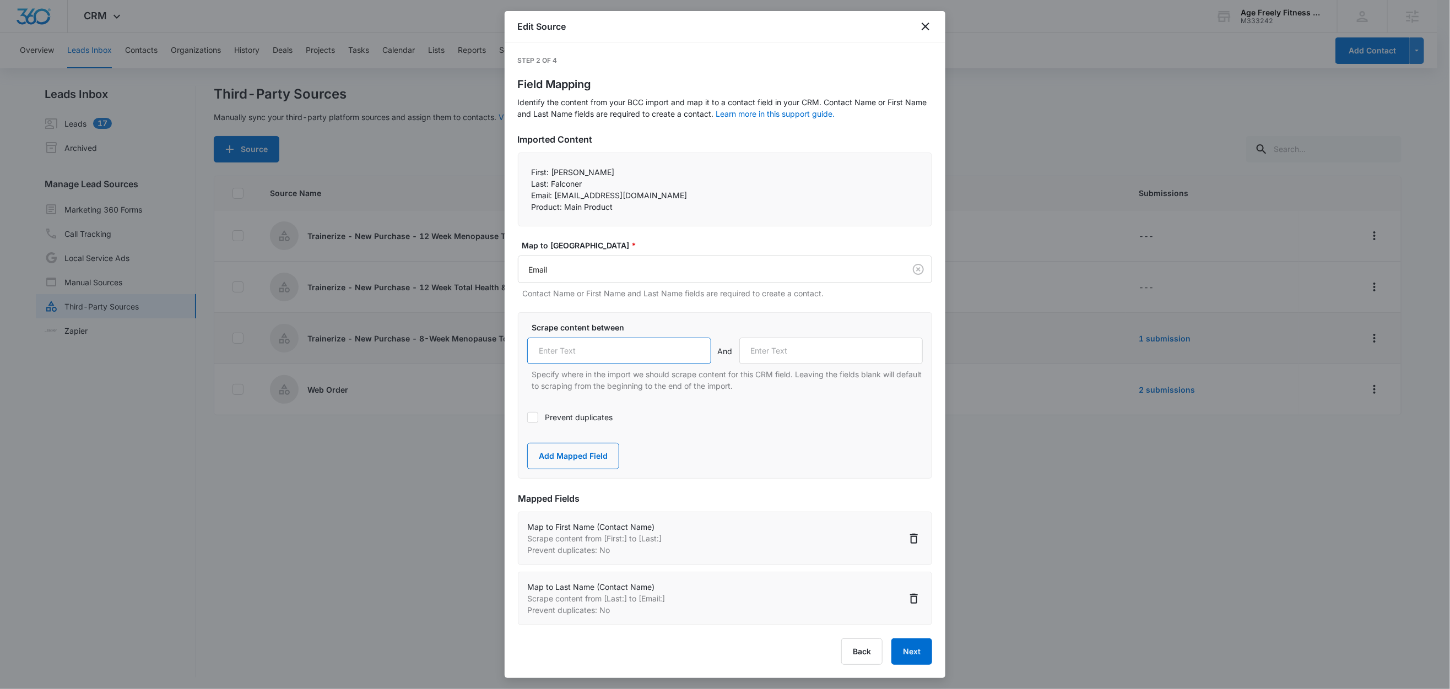
click at [611, 351] on input "text" at bounding box center [619, 351] width 184 height 26
paste input "Email:"
type input "Email:"
click at [566, 414] on label "Prevent duplicates" at bounding box center [724, 417] width 395 height 12
click at [527, 417] on input "Prevent duplicates" at bounding box center [527, 417] width 0 height 0
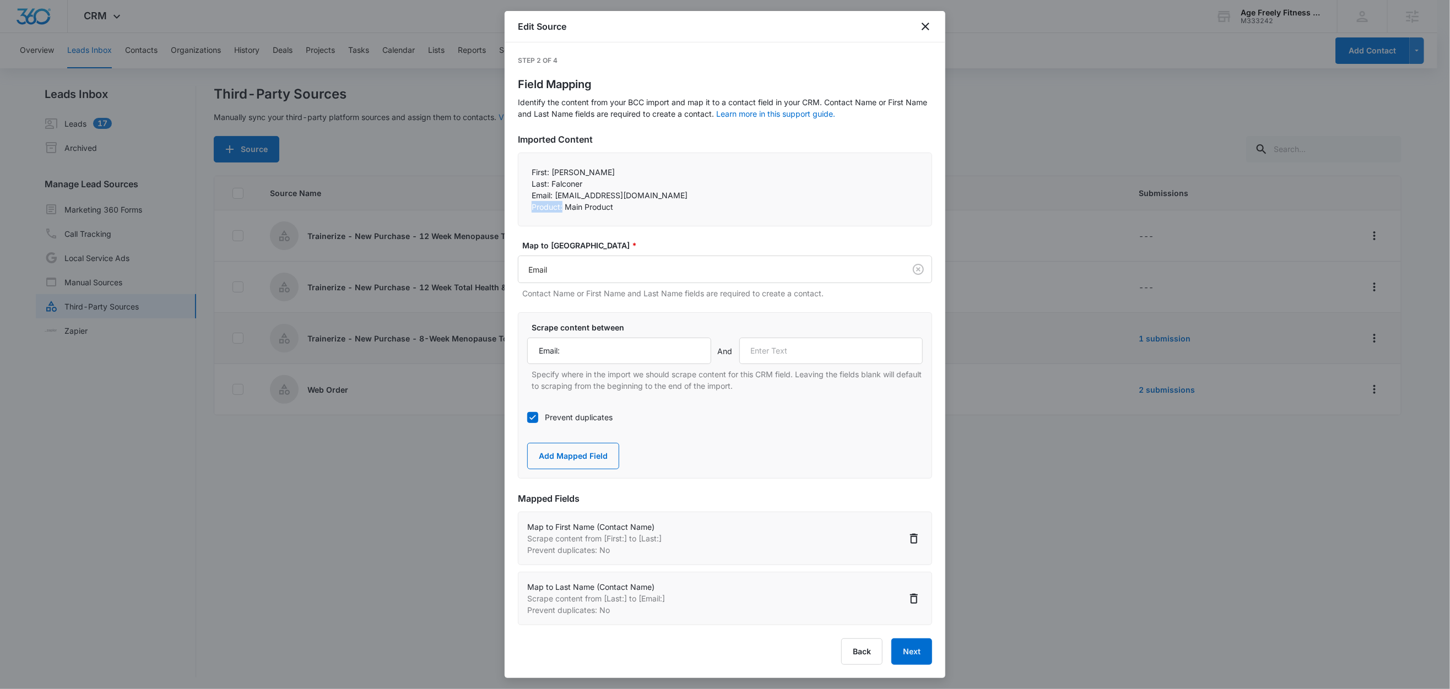
drag, startPoint x: 563, startPoint y: 208, endPoint x: 515, endPoint y: 207, distance: 48.5
click at [515, 207] on div "Step 2 of 4 Field Mapping Identify the content from your BCC import and map it …" at bounding box center [724, 360] width 441 height 636
copy p "Product:"
click at [764, 351] on input "text" at bounding box center [831, 351] width 184 height 26
paste input "Product:"
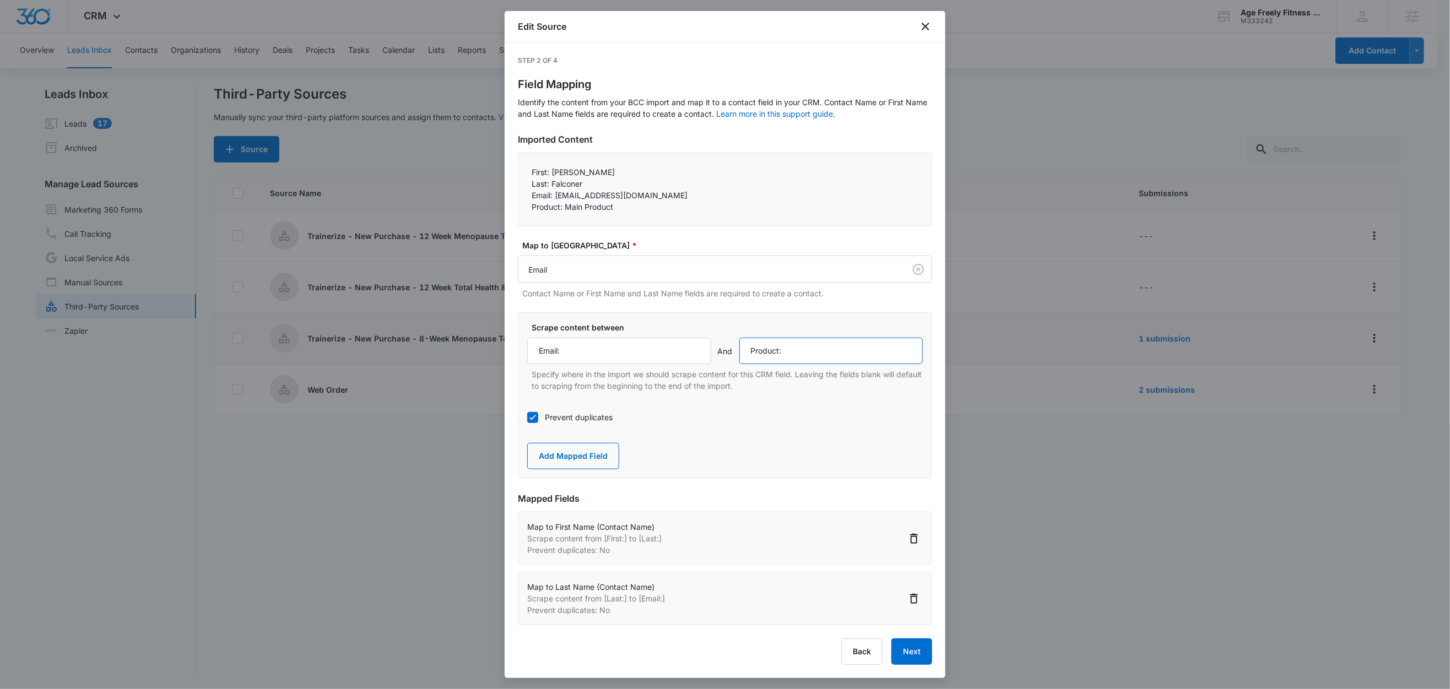
type input "Product:"
click at [761, 468] on div "Scrape content between Email: And Product: Specify where in the import we shoul…" at bounding box center [725, 395] width 414 height 166
click at [602, 454] on button "Add Mapped Field" at bounding box center [573, 456] width 92 height 26
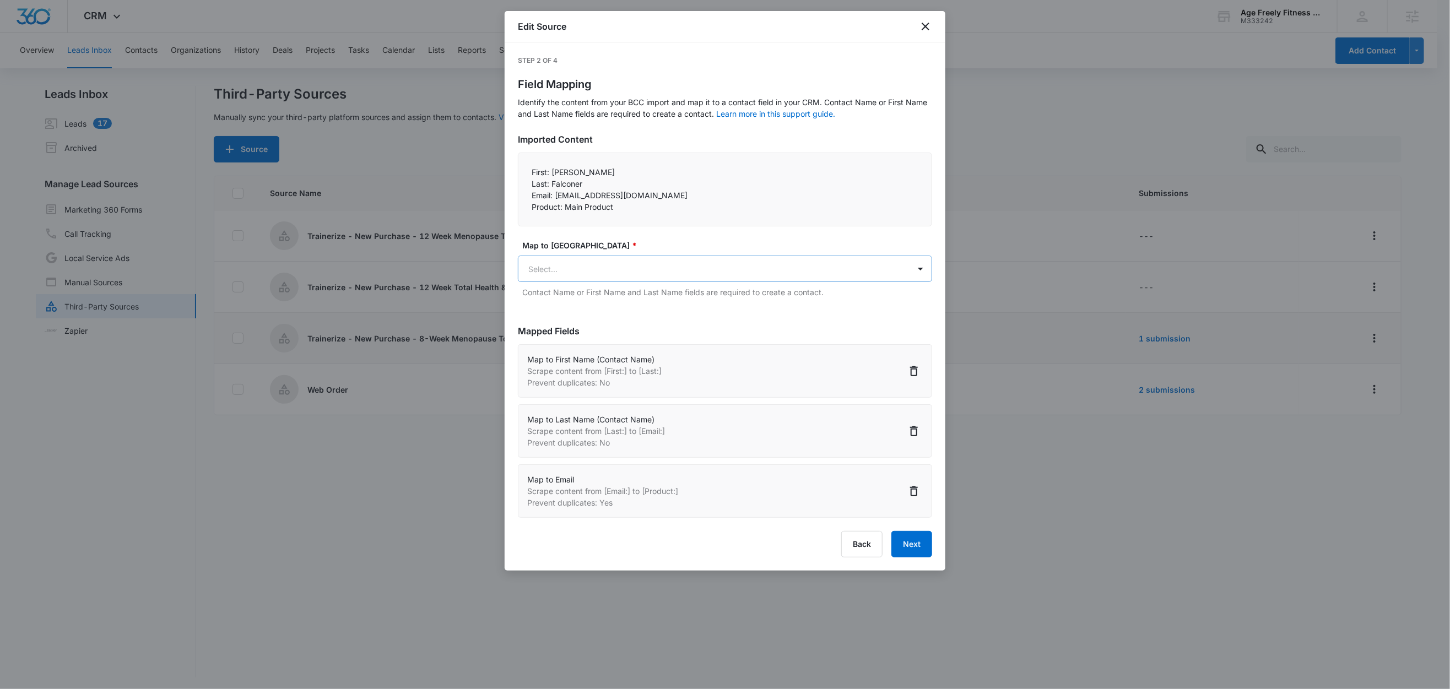
click at [622, 264] on body "CRM Apps Reputation Websites Forms CRM Email Social Shop Content Ads Intelligen…" at bounding box center [725, 345] width 1450 height 691
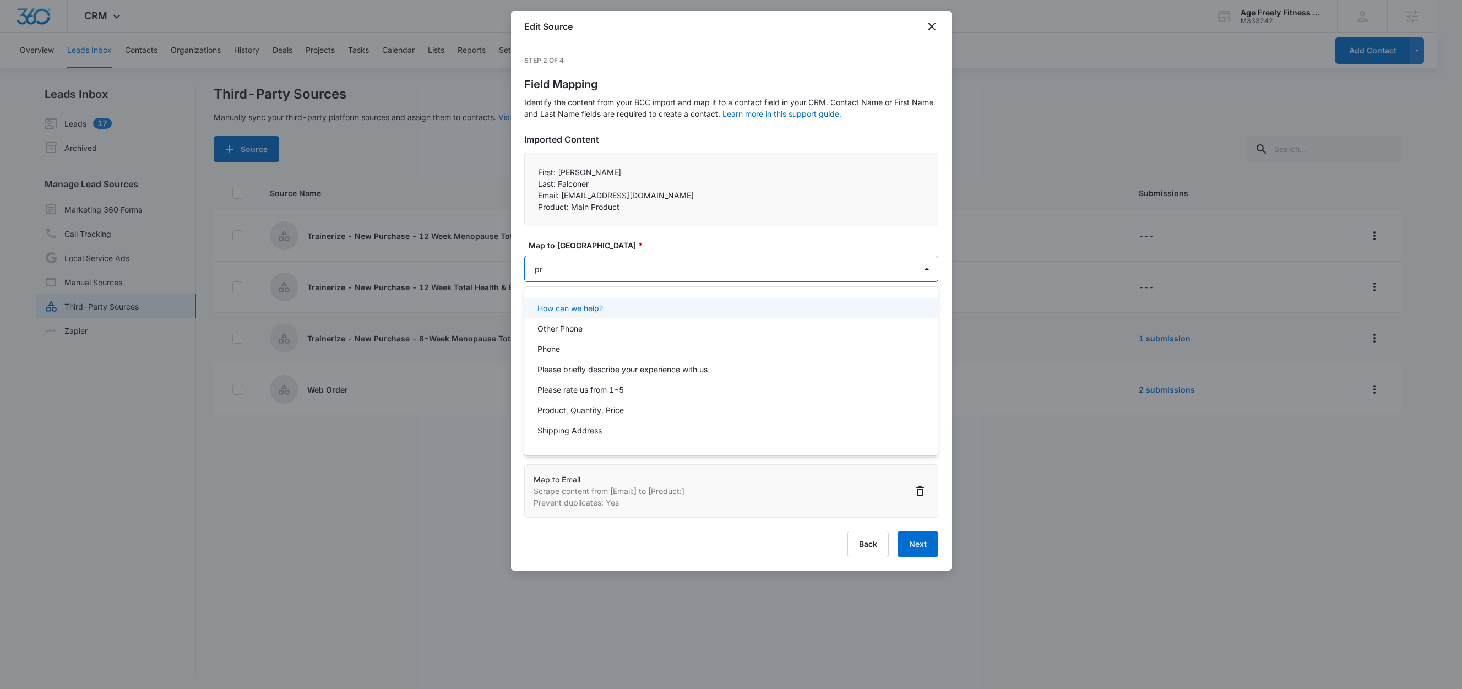
type input "pro"
click at [620, 305] on p "Product, Quantity, Price" at bounding box center [581, 308] width 86 height 12
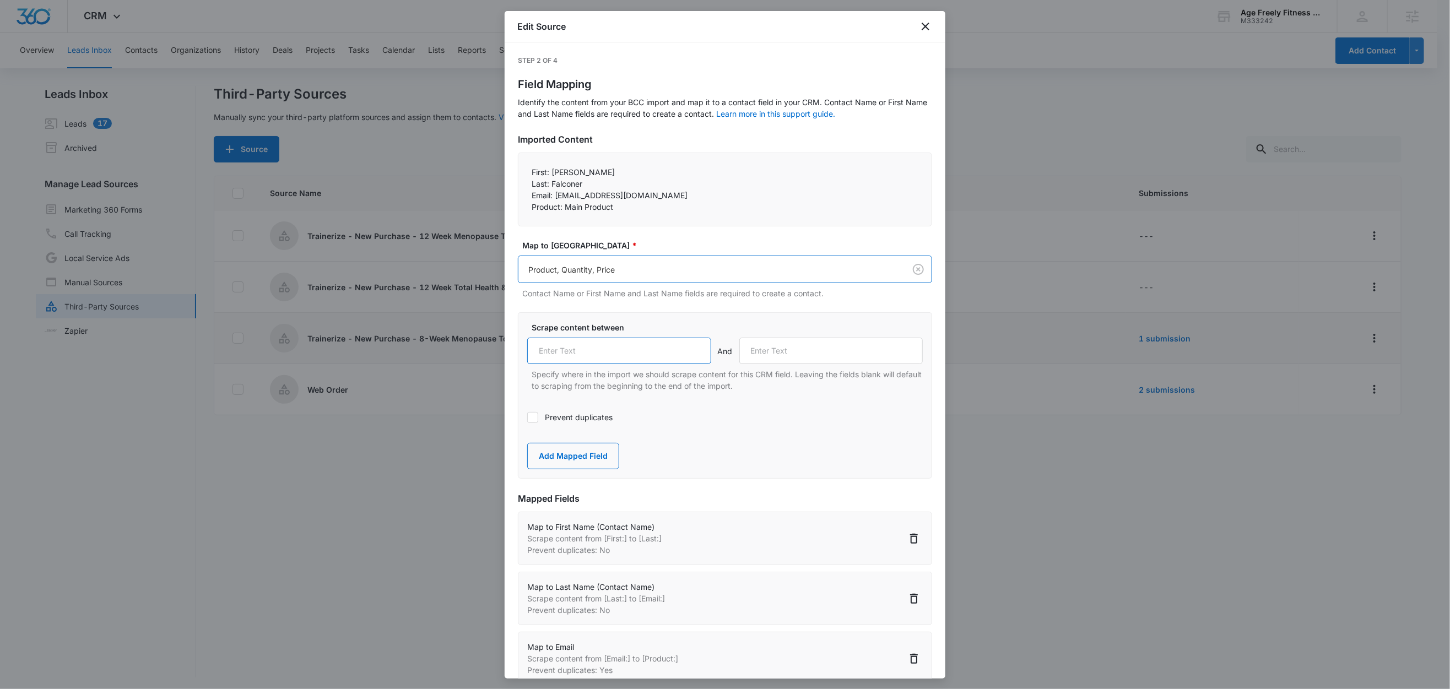
click at [609, 351] on input "text" at bounding box center [619, 351] width 184 height 26
paste input "Product:"
type input "Product:"
click at [651, 324] on label "Scrape content between" at bounding box center [728, 328] width 395 height 12
click at [584, 460] on button "Add Mapped Field" at bounding box center [573, 456] width 92 height 26
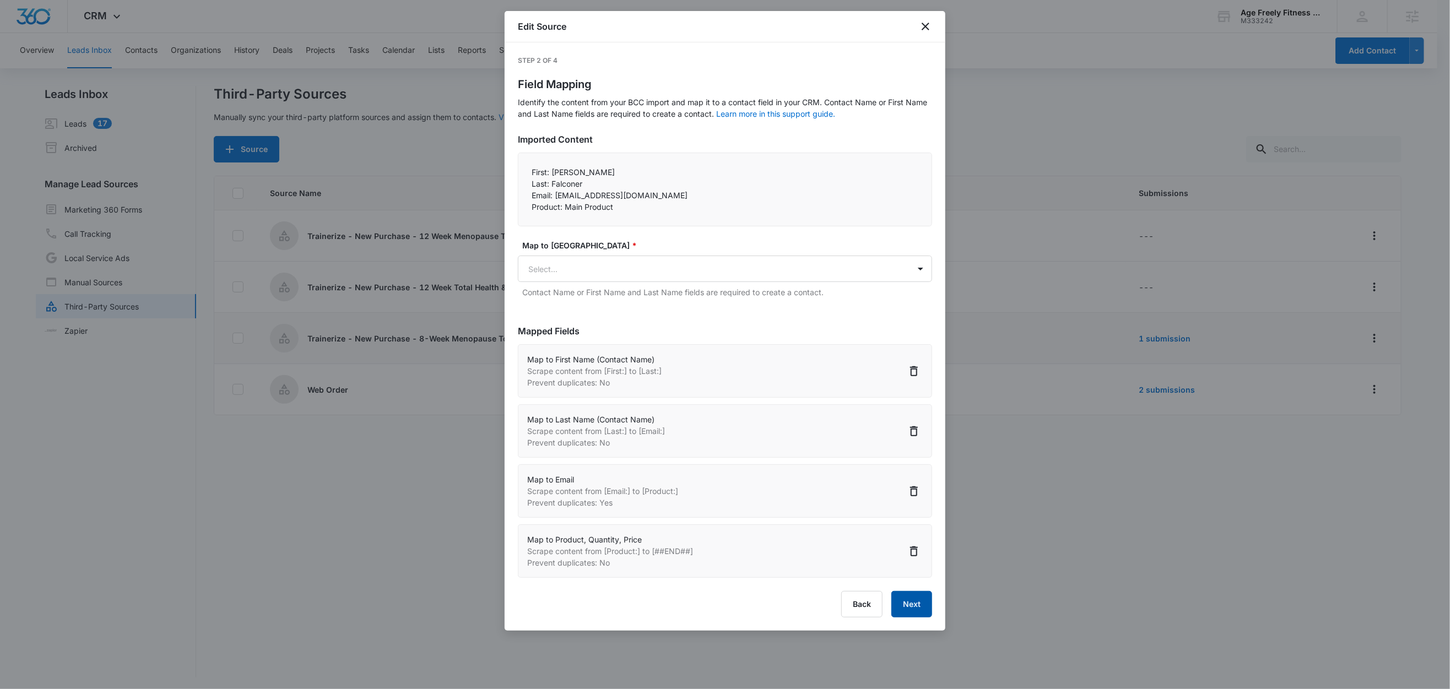
click at [926, 611] on button "Next" at bounding box center [911, 604] width 41 height 26
select select "78"
select select "79"
select select "185"
select select "373"
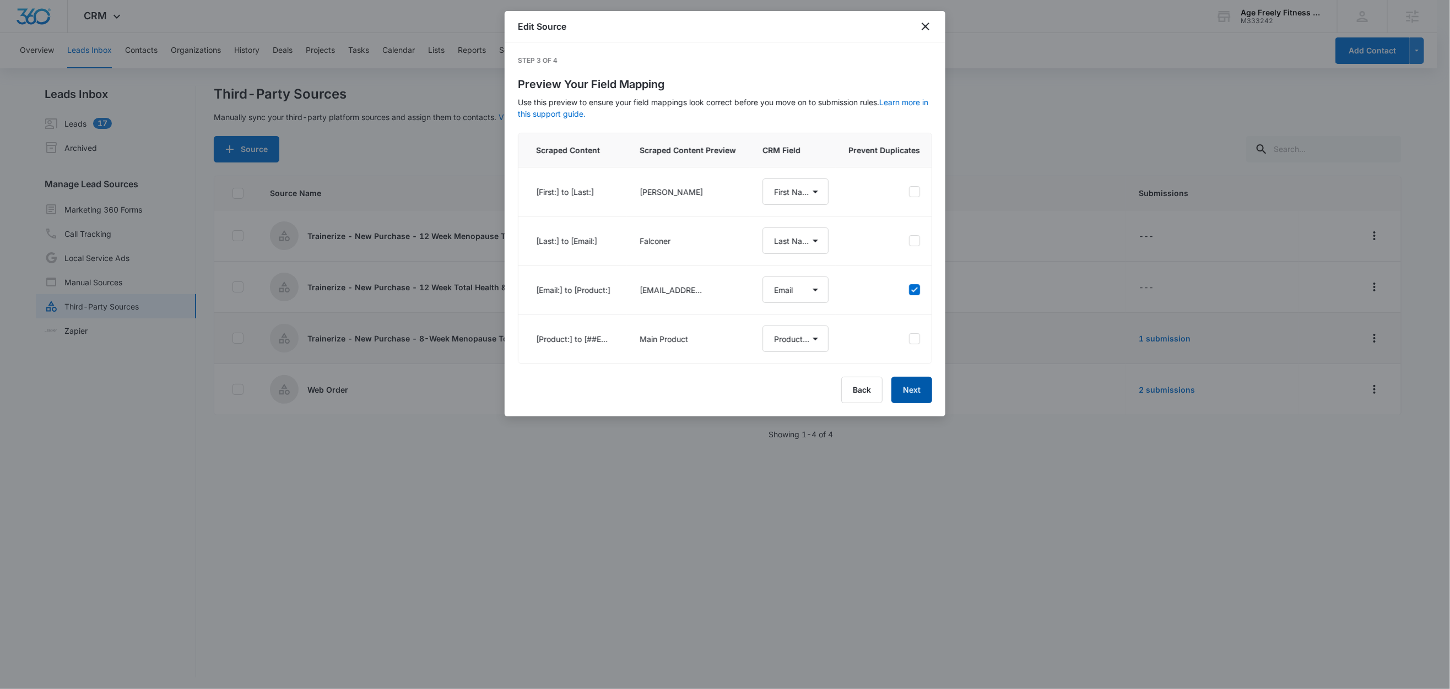
click at [913, 401] on button "Next" at bounding box center [911, 390] width 41 height 26
select select "78"
select select "79"
select select "185"
select select "373"
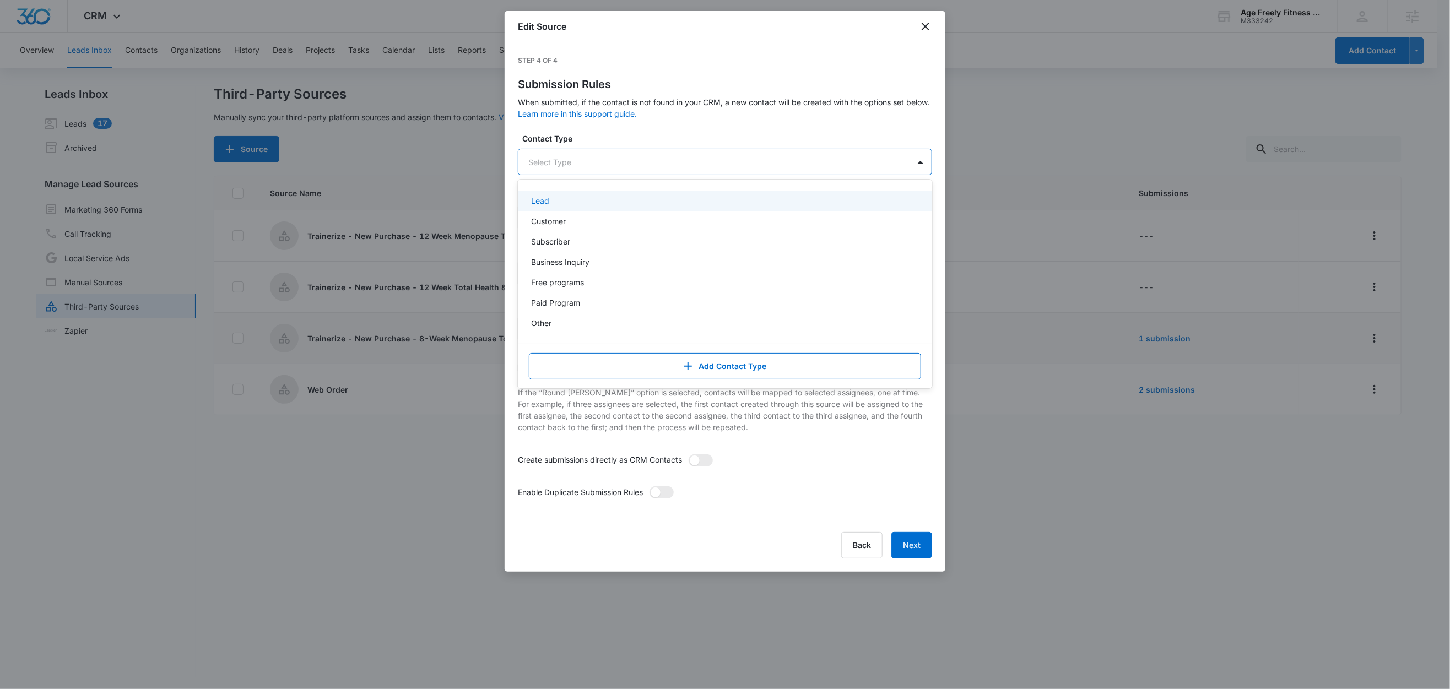
click at [558, 157] on div at bounding box center [711, 162] width 367 height 14
click at [562, 224] on p "Customer" at bounding box center [548, 221] width 35 height 12
click at [612, 139] on label "Contact Type" at bounding box center [729, 139] width 414 height 12
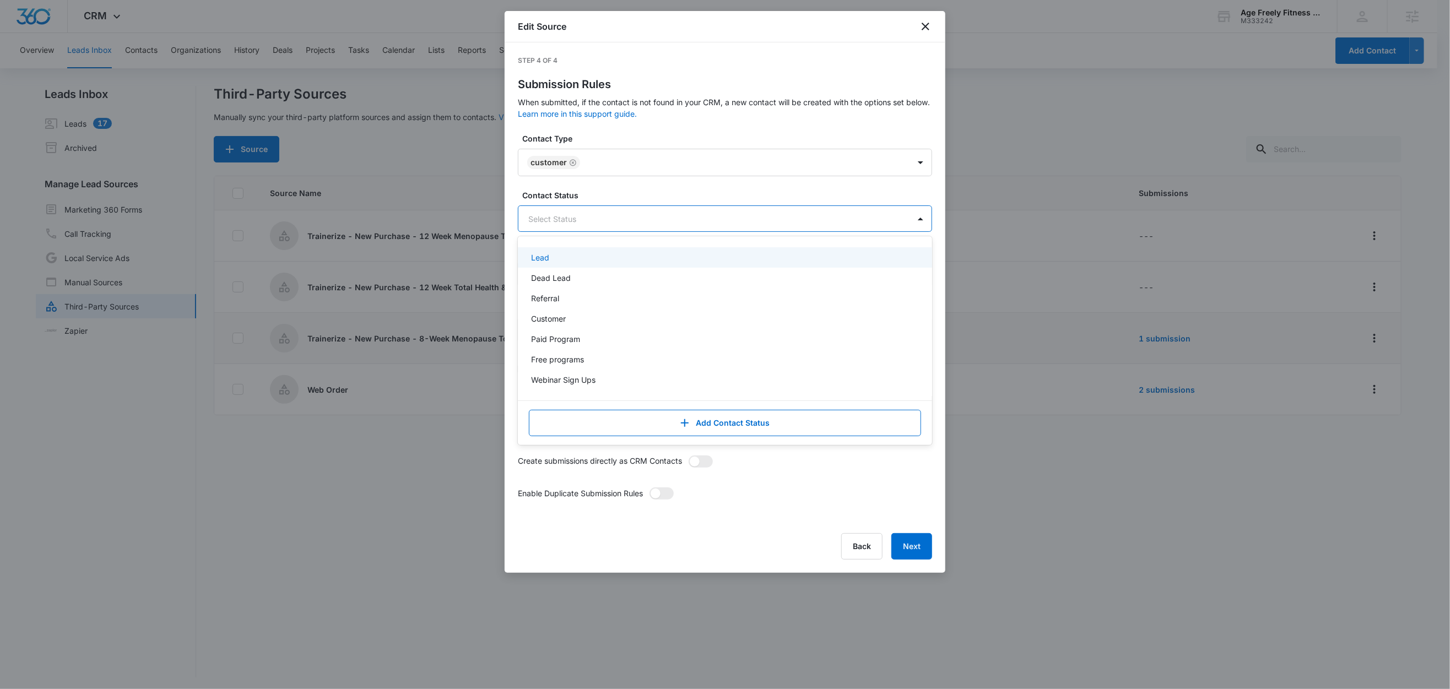
click at [568, 215] on div at bounding box center [711, 219] width 367 height 14
click at [565, 319] on p "Customer" at bounding box center [548, 319] width 35 height 12
click at [611, 194] on label "Contact Status" at bounding box center [729, 195] width 414 height 12
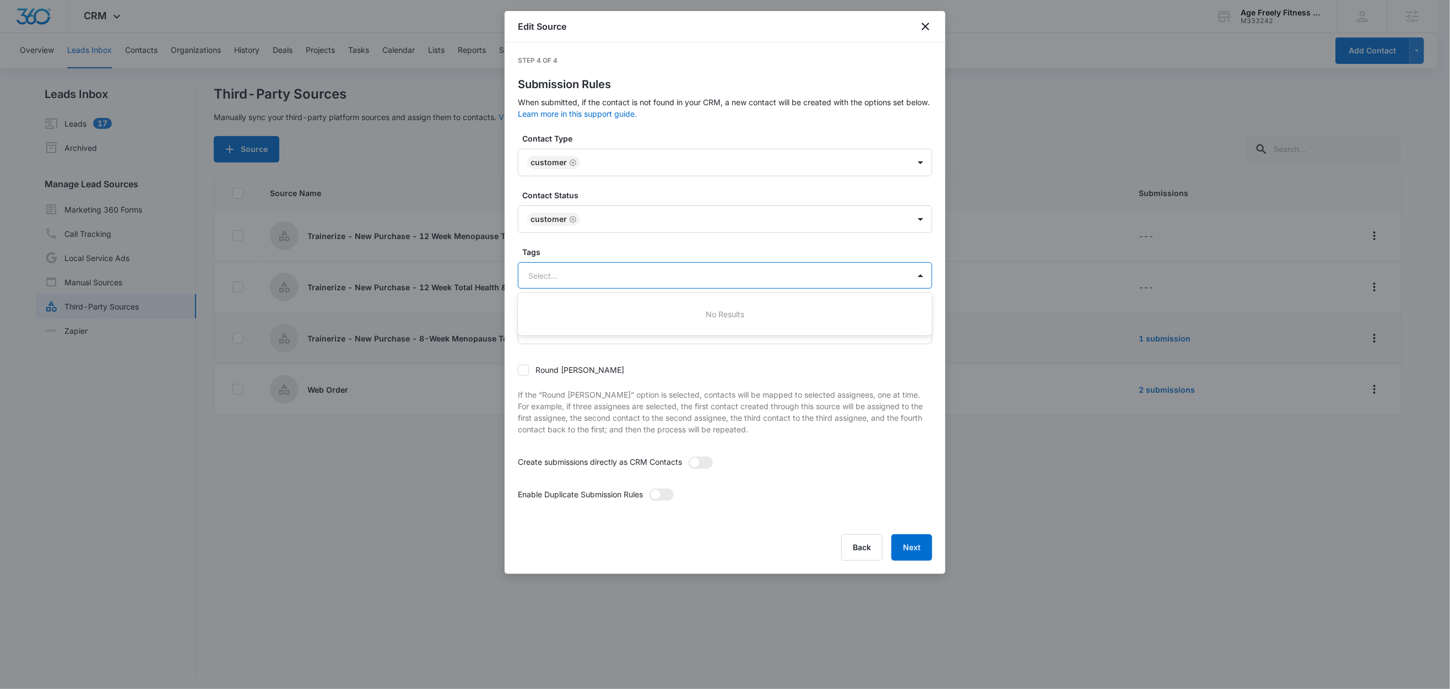
click at [558, 277] on div at bounding box center [711, 276] width 367 height 14
type input "tr"
click at [588, 337] on p "Trainerize - 8-Week Menopause Total Health & Body Transformation" at bounding box center [655, 335] width 248 height 12
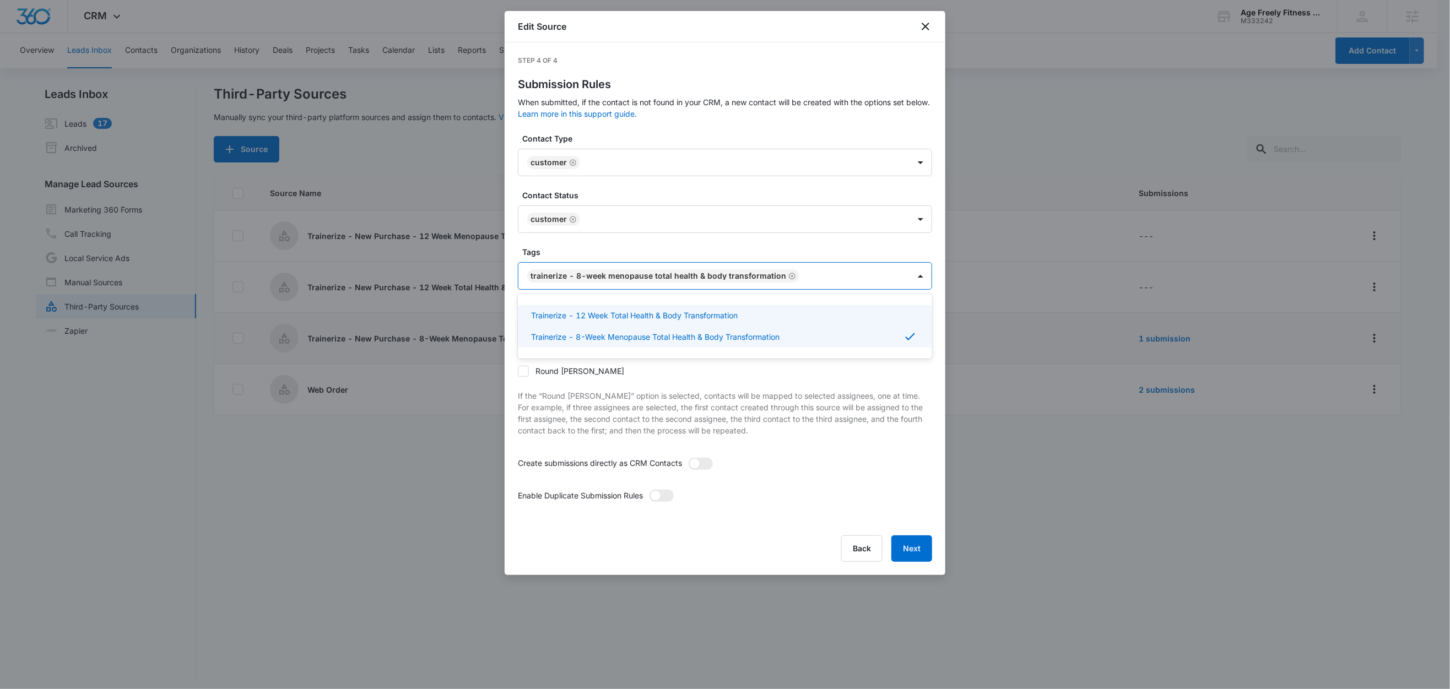
click at [590, 249] on label "Tags" at bounding box center [729, 252] width 414 height 12
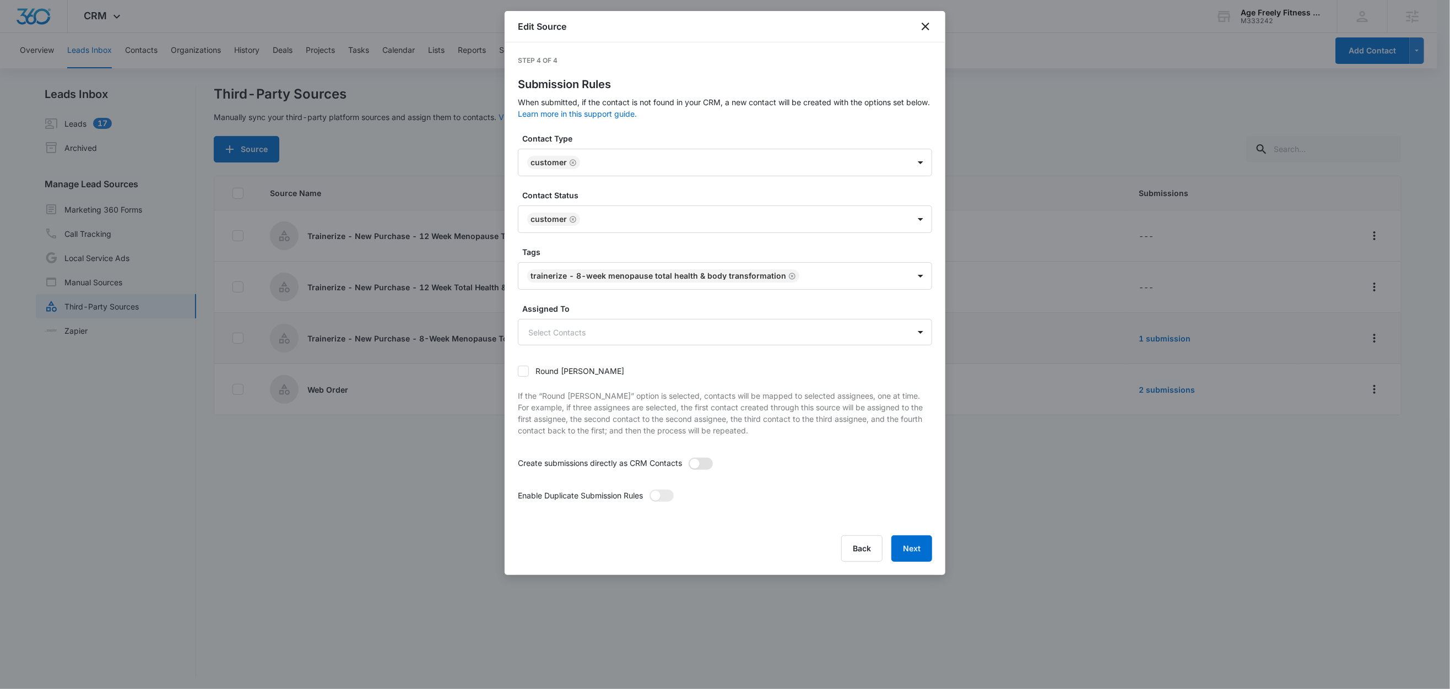
click at [699, 462] on span at bounding box center [695, 464] width 10 height 10
click at [688, 457] on input "checkbox" at bounding box center [688, 457] width 0 height 0
click at [666, 497] on span at bounding box center [661, 496] width 24 height 12
click at [649, 489] on input "checkbox" at bounding box center [649, 489] width 0 height 0
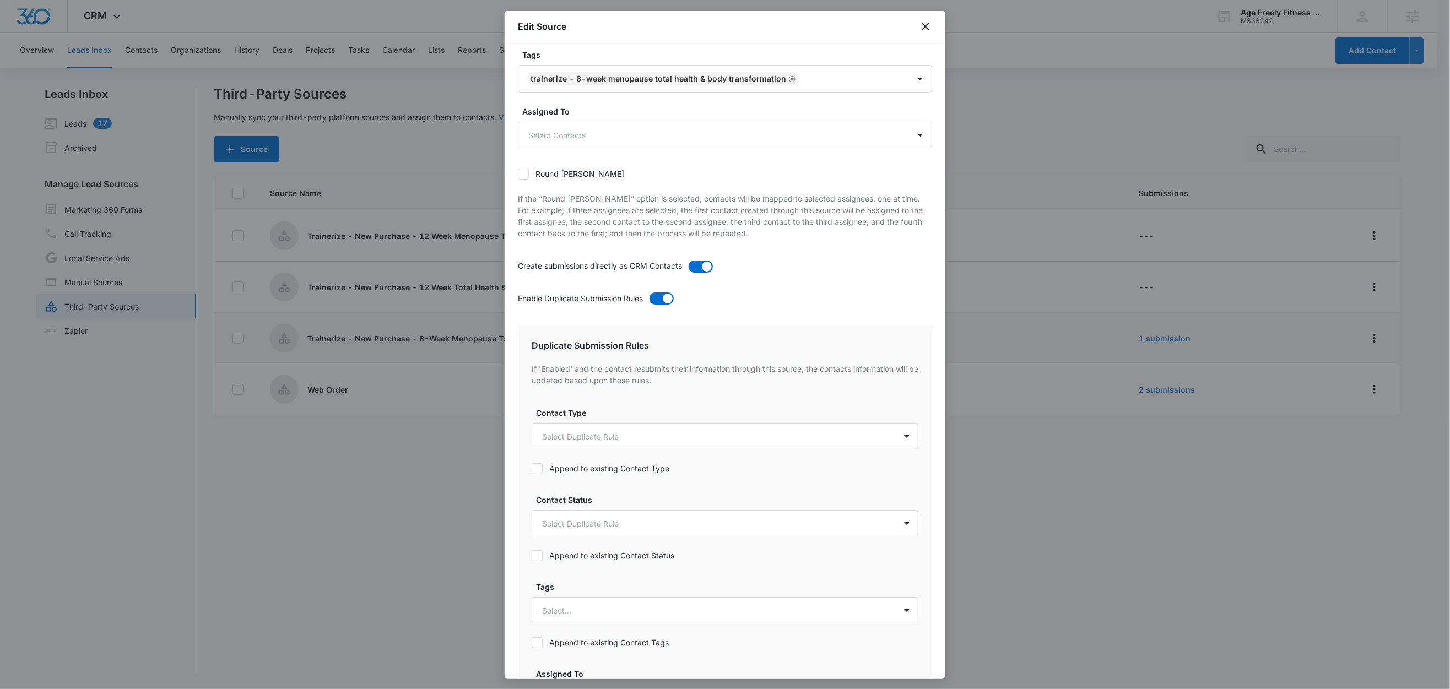
scroll to position [226, 0]
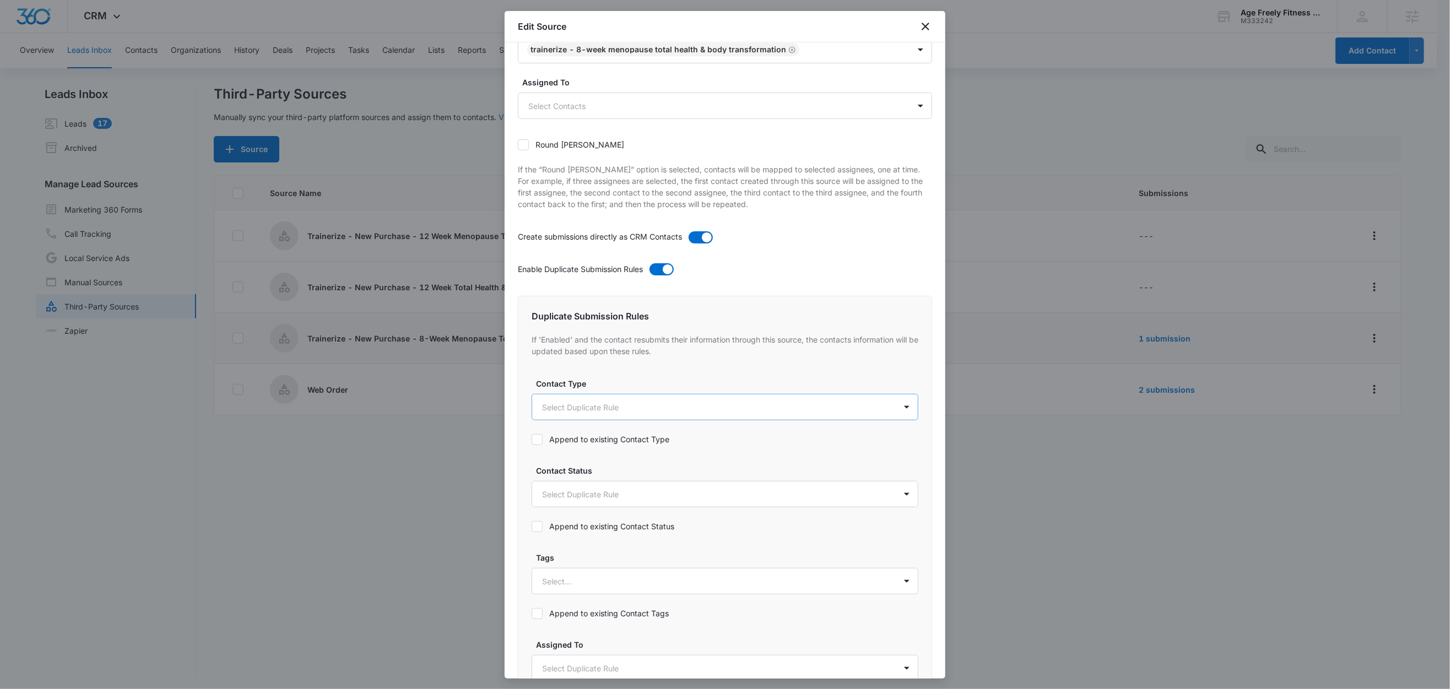
click at [576, 406] on body "CRM Apps Reputation Websites Forms CRM Email Social Shop Content Ads Intelligen…" at bounding box center [725, 345] width 1450 height 691
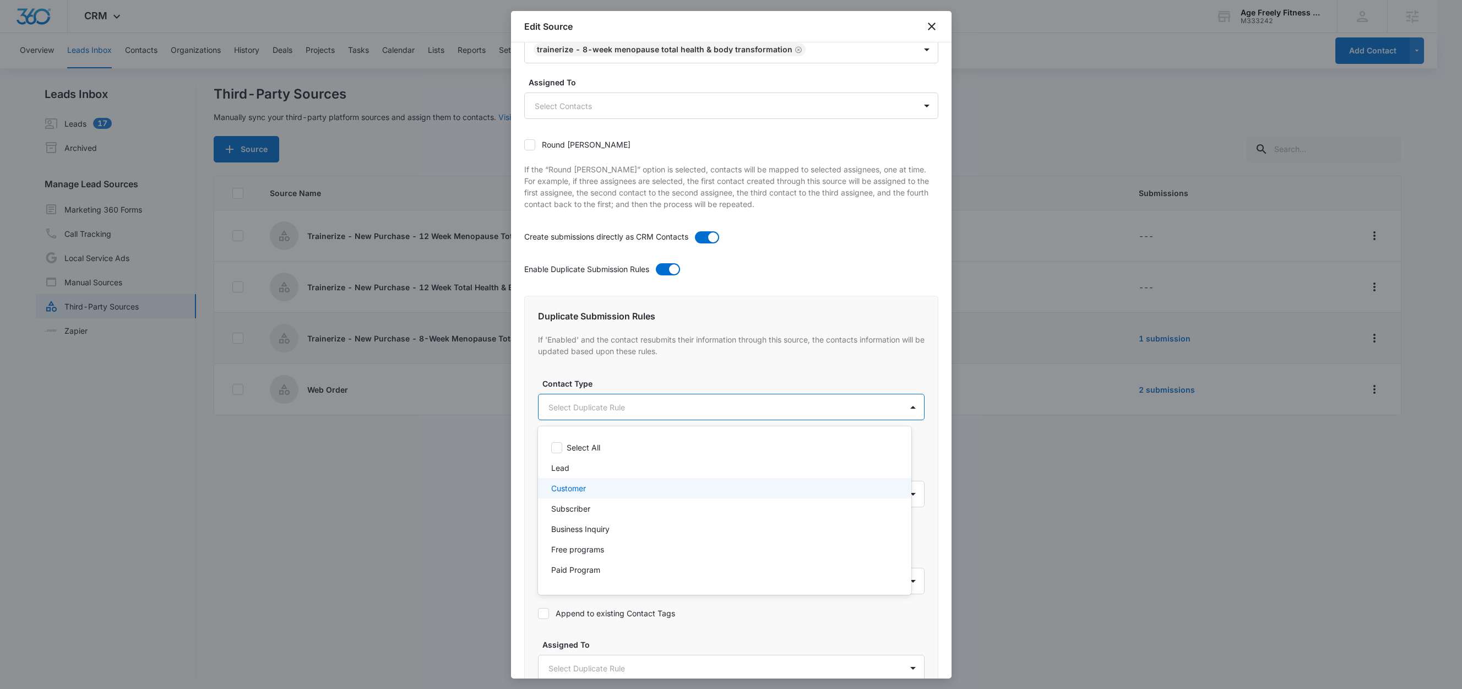
click at [577, 491] on p "Customer" at bounding box center [568, 488] width 35 height 12
click at [620, 384] on div at bounding box center [731, 344] width 1462 height 689
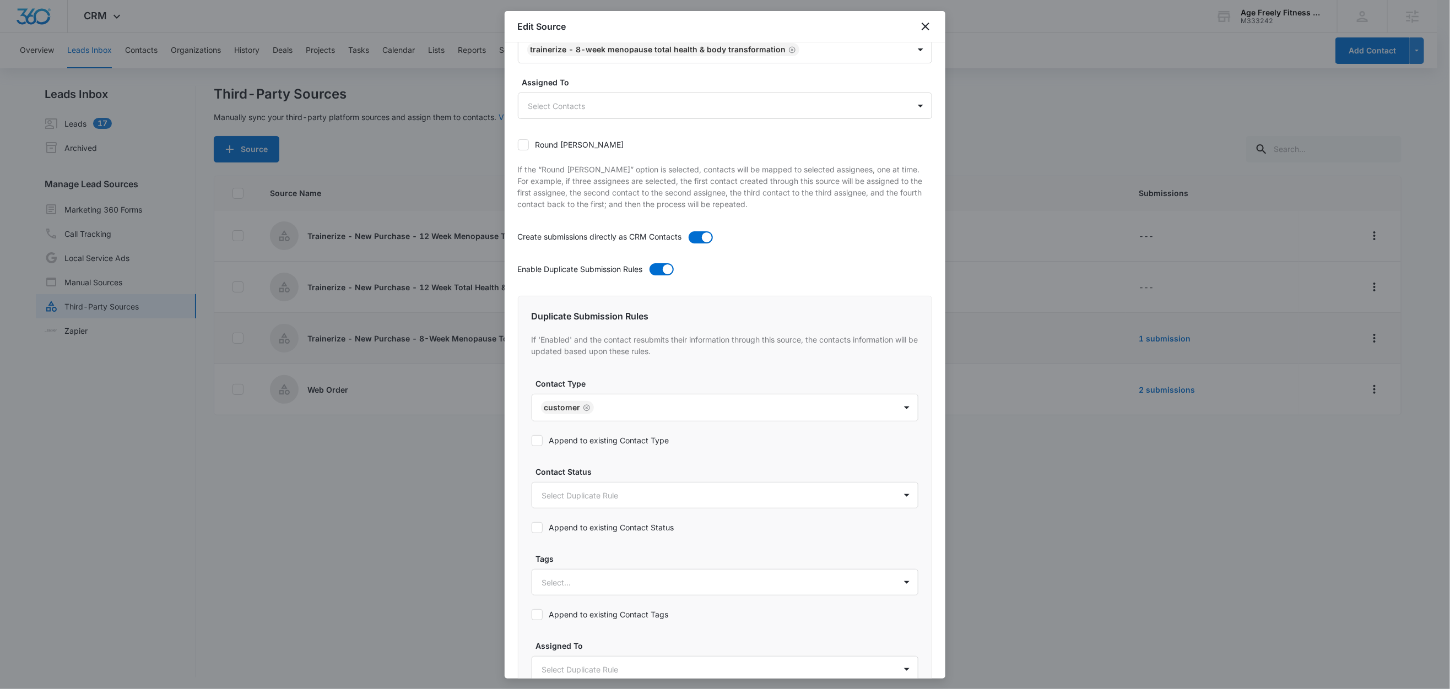
click at [593, 444] on label "Append to existing Contact Type" at bounding box center [724, 441] width 387 height 12
click at [531, 441] on input "Append to existing Contact Type" at bounding box center [531, 441] width 0 height 0
click at [612, 499] on body "CRM Apps Reputation Websites Forms CRM Email Social Shop Content Ads Intelligen…" at bounding box center [725, 345] width 1450 height 691
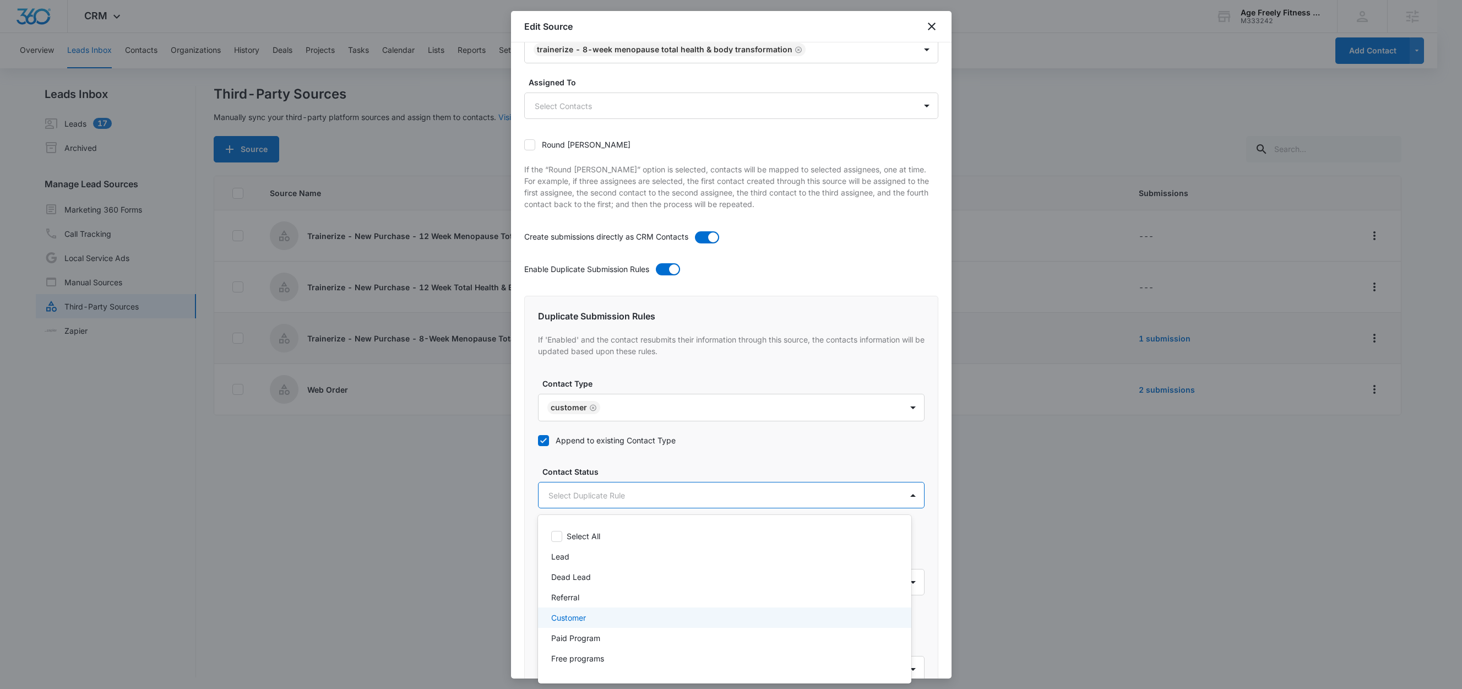
click at [576, 615] on p "Customer" at bounding box center [568, 618] width 35 height 12
click at [643, 476] on div at bounding box center [731, 344] width 1462 height 689
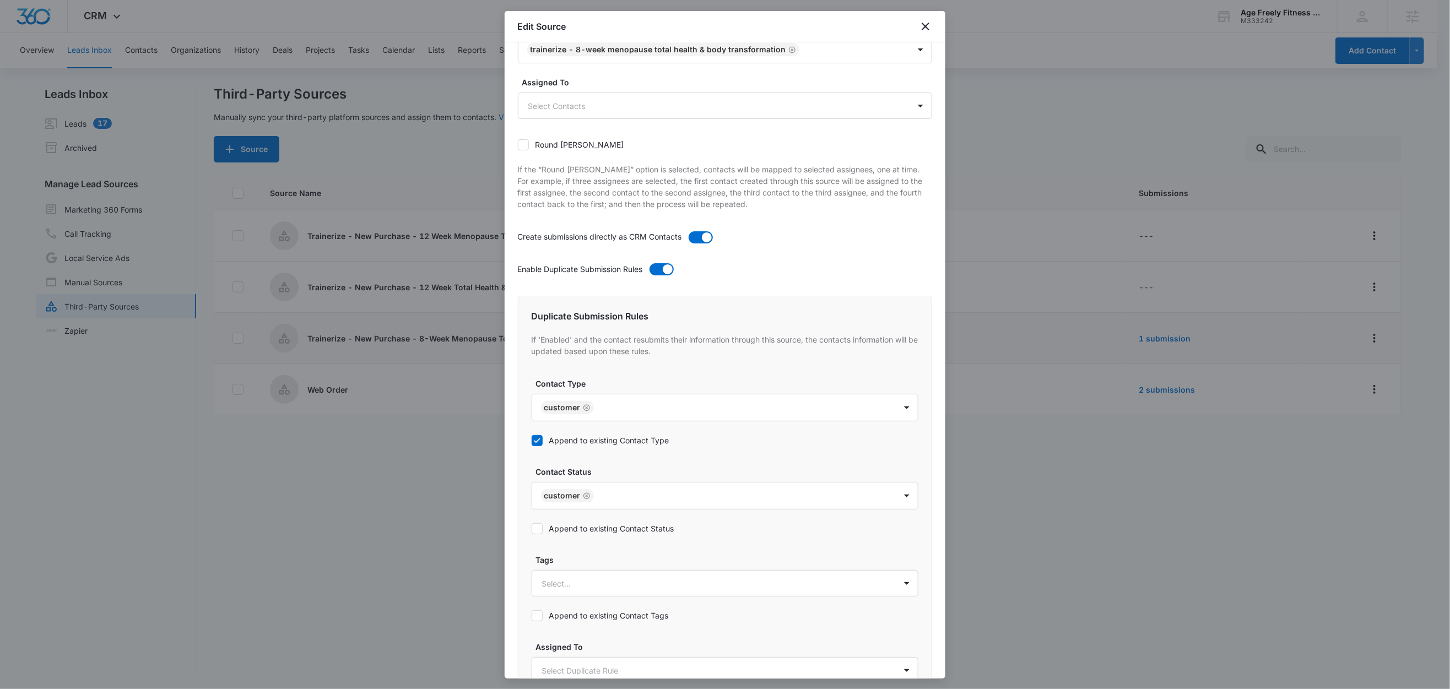
drag, startPoint x: 607, startPoint y: 527, endPoint x: 630, endPoint y: 524, distance: 22.7
click at [607, 527] on label "Append to existing Contact Status" at bounding box center [724, 529] width 387 height 12
click at [531, 529] on input "Append to existing Contact Status" at bounding box center [531, 529] width 0 height 0
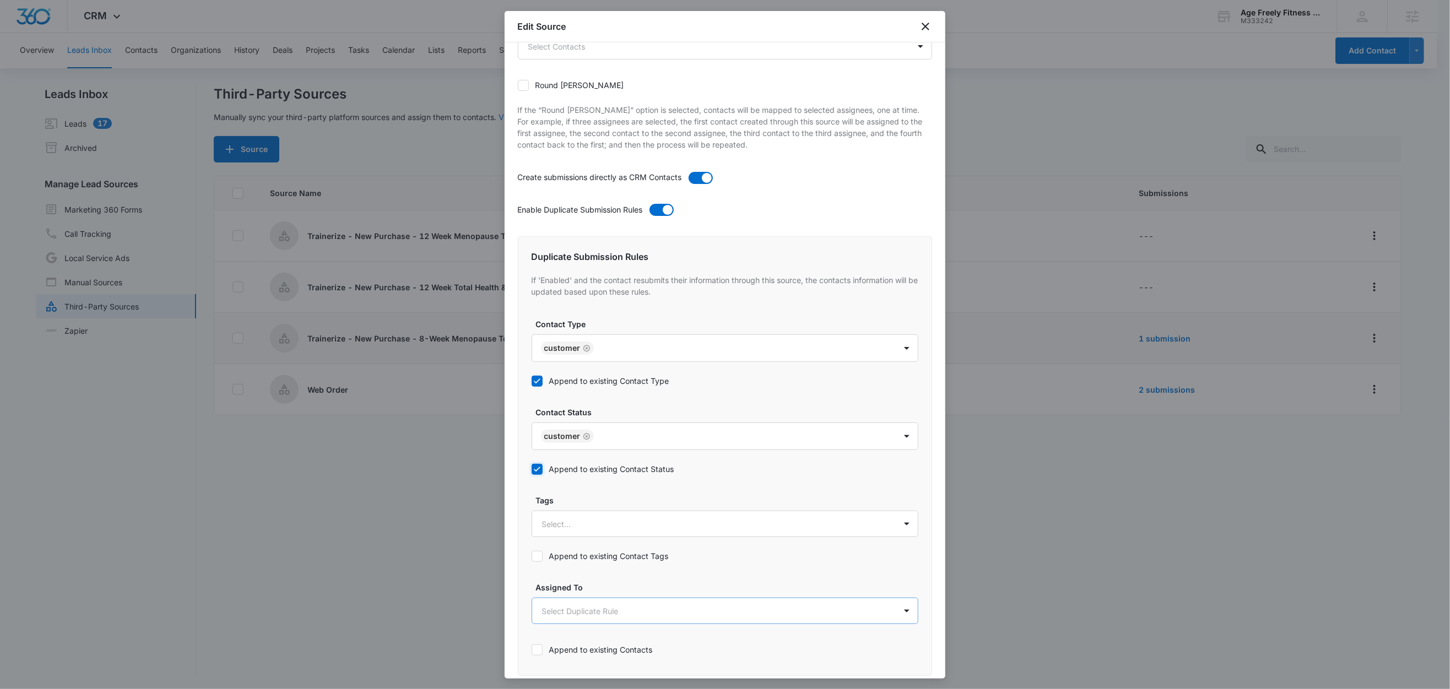
scroll to position [354, 0]
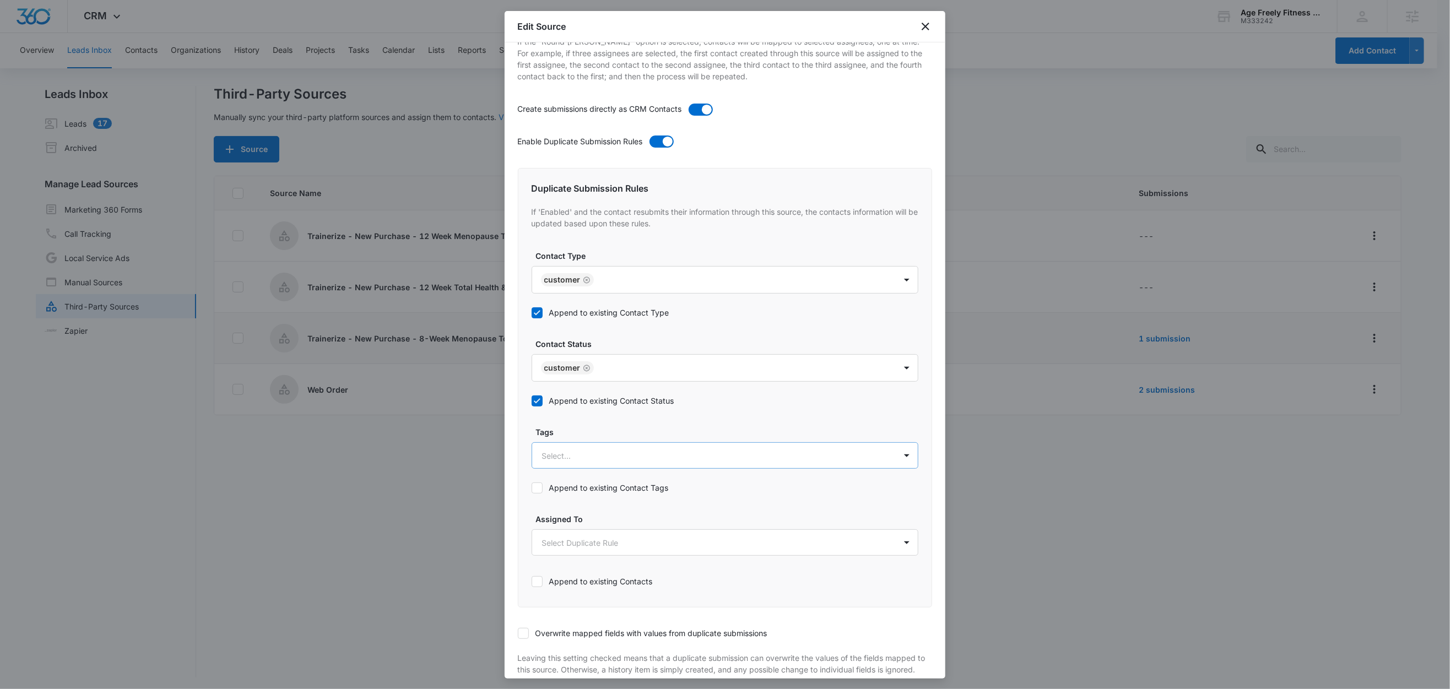
click at [566, 459] on div at bounding box center [711, 456] width 339 height 14
type input "tr"
click at [601, 520] on p "Trainerize - 8-Week Menopause Total Health & Body Transformation" at bounding box center [669, 515] width 248 height 12
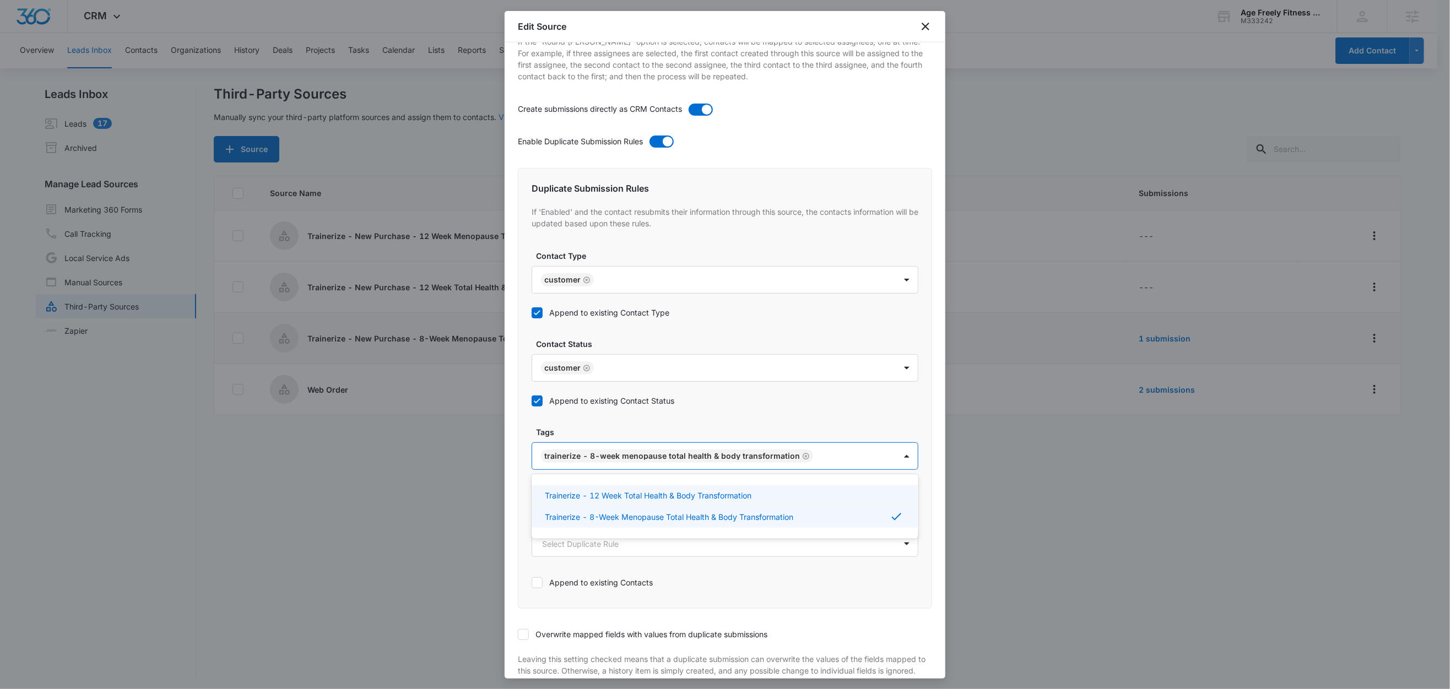
click at [594, 435] on label "Tags" at bounding box center [729, 432] width 387 height 12
click at [615, 490] on label "Append to existing Contact Tags" at bounding box center [724, 489] width 387 height 12
click at [531, 489] on input "Append to existing Contact Tags" at bounding box center [531, 489] width 0 height 0
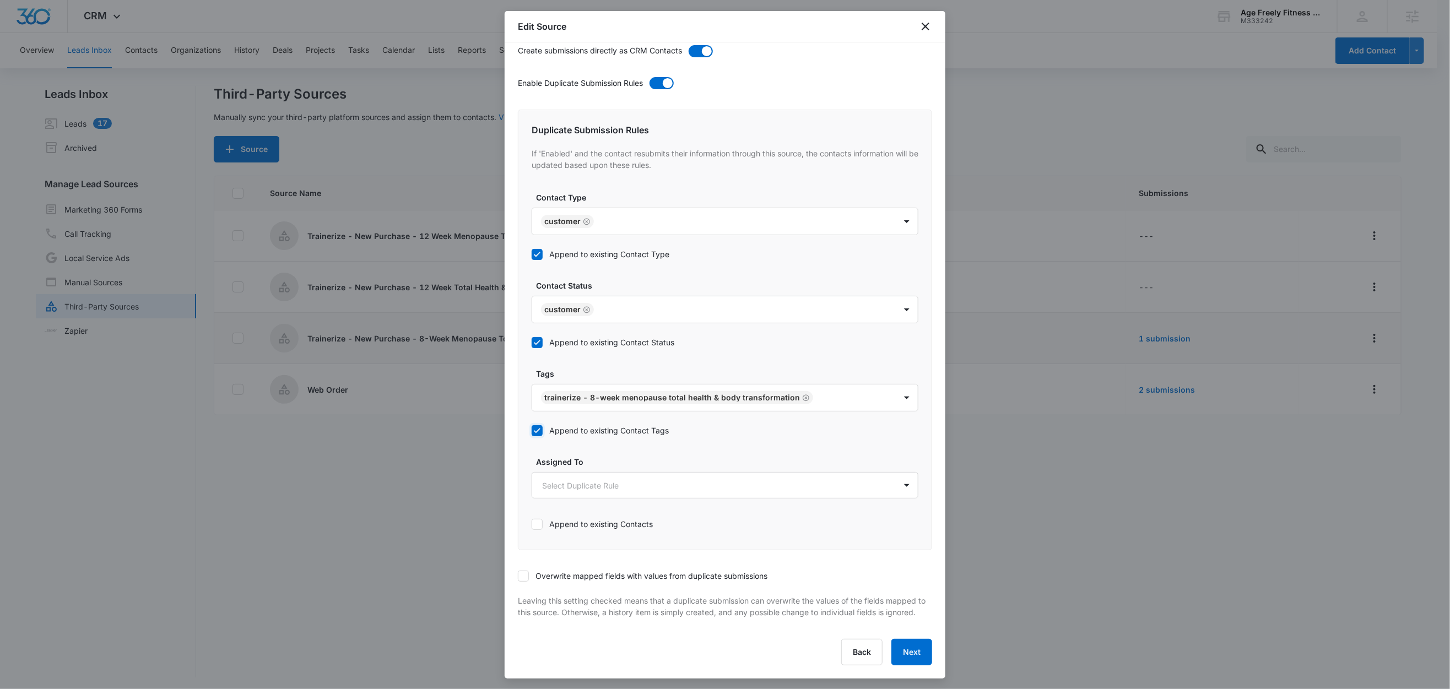
scroll to position [2, 0]
click at [524, 571] on icon at bounding box center [523, 576] width 10 height 10
click at [518, 576] on input "Overwrite mapped fields with values from duplicate submissions" at bounding box center [518, 576] width 0 height 0
click at [906, 653] on button "Next" at bounding box center [911, 652] width 41 height 26
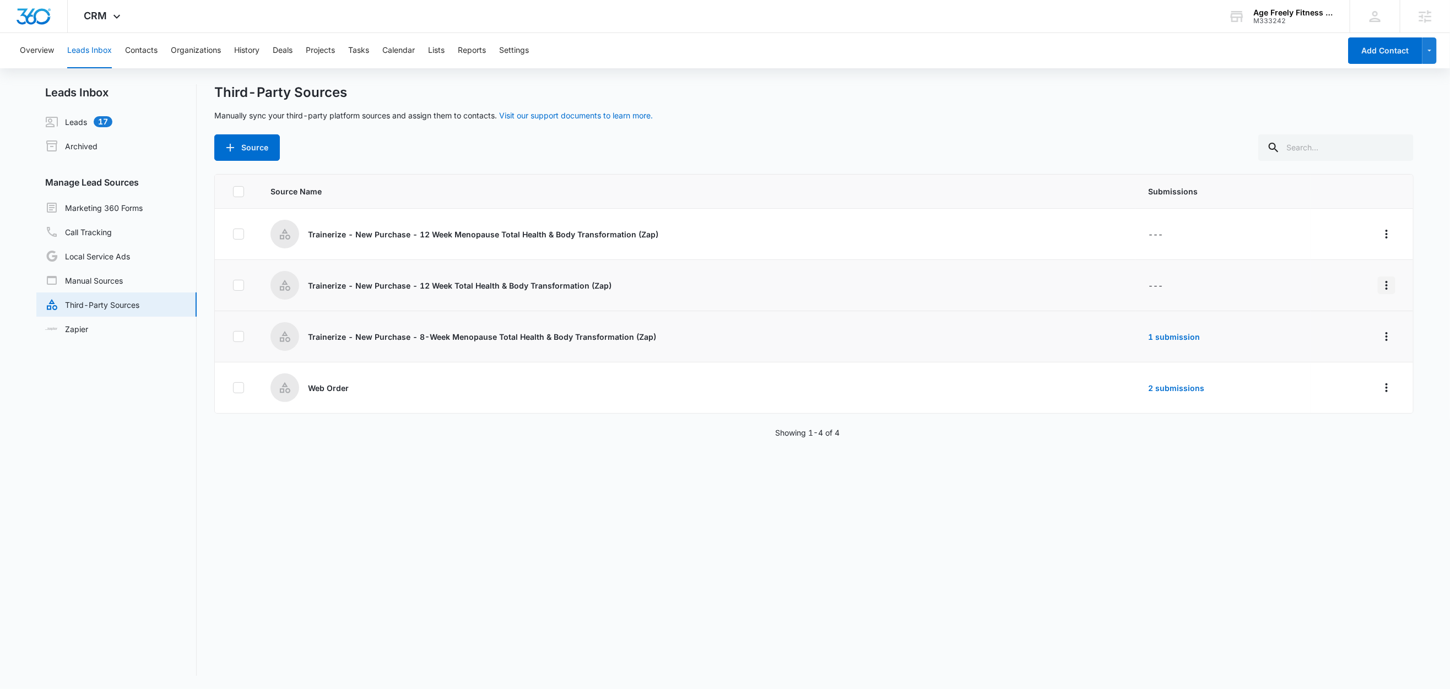
click at [1380, 286] on icon "Overflow Menu" at bounding box center [1386, 285] width 13 height 13
click at [1333, 335] on div "Edit" at bounding box center [1325, 333] width 62 height 8
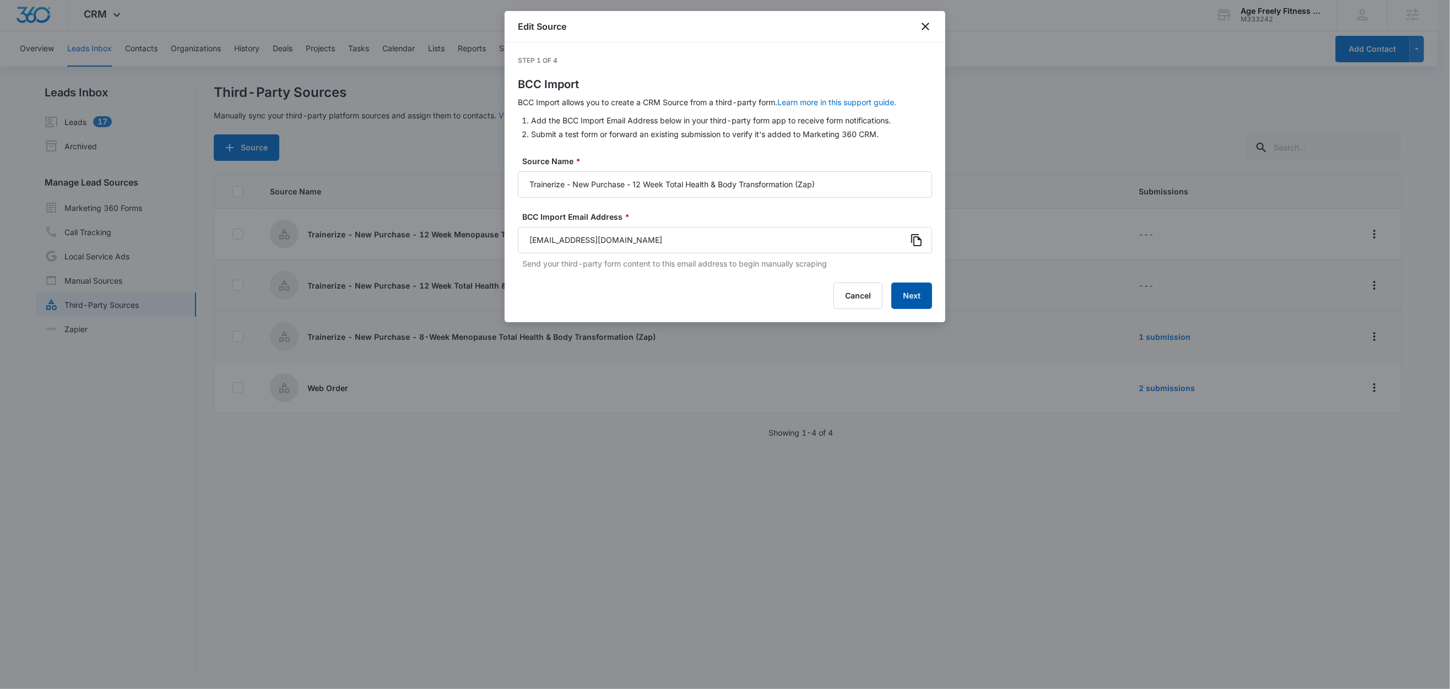
click at [911, 294] on button "Next" at bounding box center [911, 296] width 41 height 26
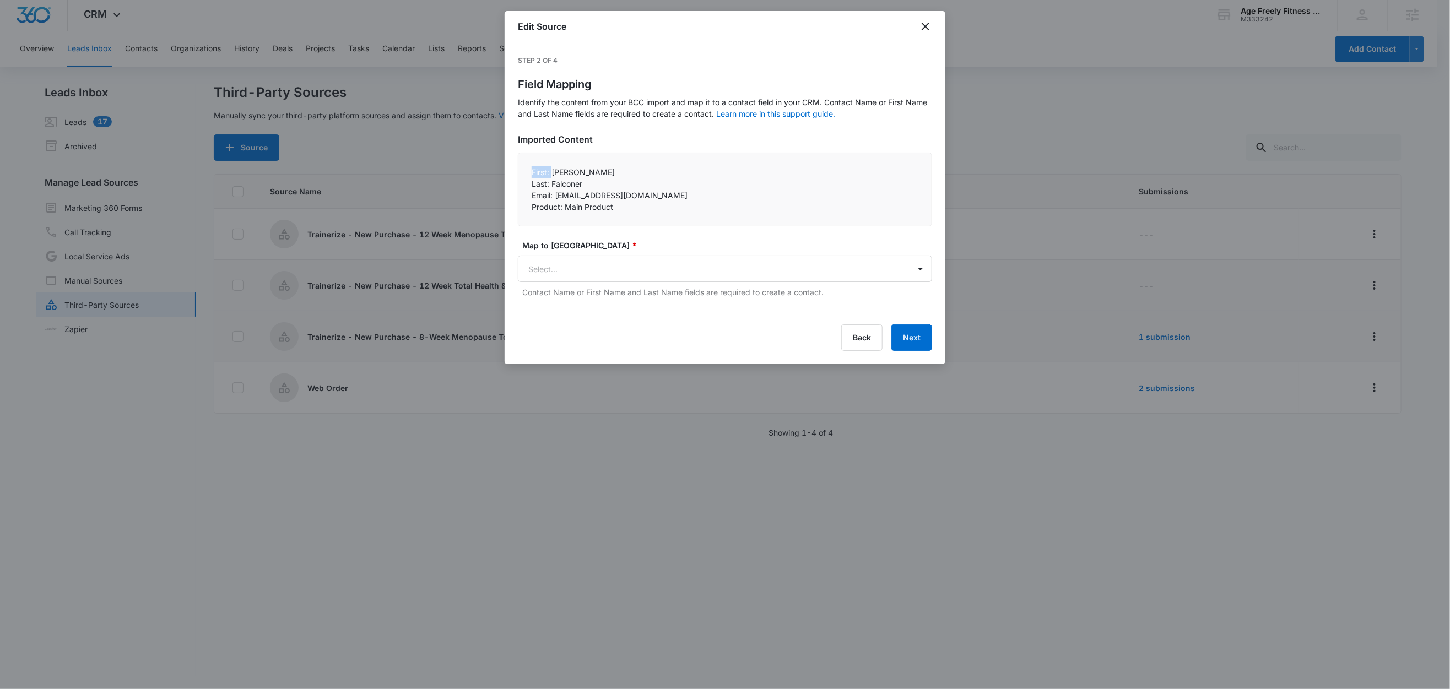
drag, startPoint x: 551, startPoint y: 172, endPoint x: 516, endPoint y: 172, distance: 35.3
click at [516, 172] on div "Step 2 of 4 Field Mapping Identify the content from your BCC import and map it …" at bounding box center [724, 203] width 441 height 322
click at [530, 171] on div "First: Nancy Last: Falconer Email: nmfalconer11@gmail.com Product: Main Prod…" at bounding box center [725, 190] width 414 height 74
drag, startPoint x: 551, startPoint y: 172, endPoint x: 522, endPoint y: 172, distance: 29.2
click at [522, 172] on div "First: Nancy Last: Falconer Email: nmfalconer11@gmail.com Product: Main Prod…" at bounding box center [725, 190] width 414 height 74
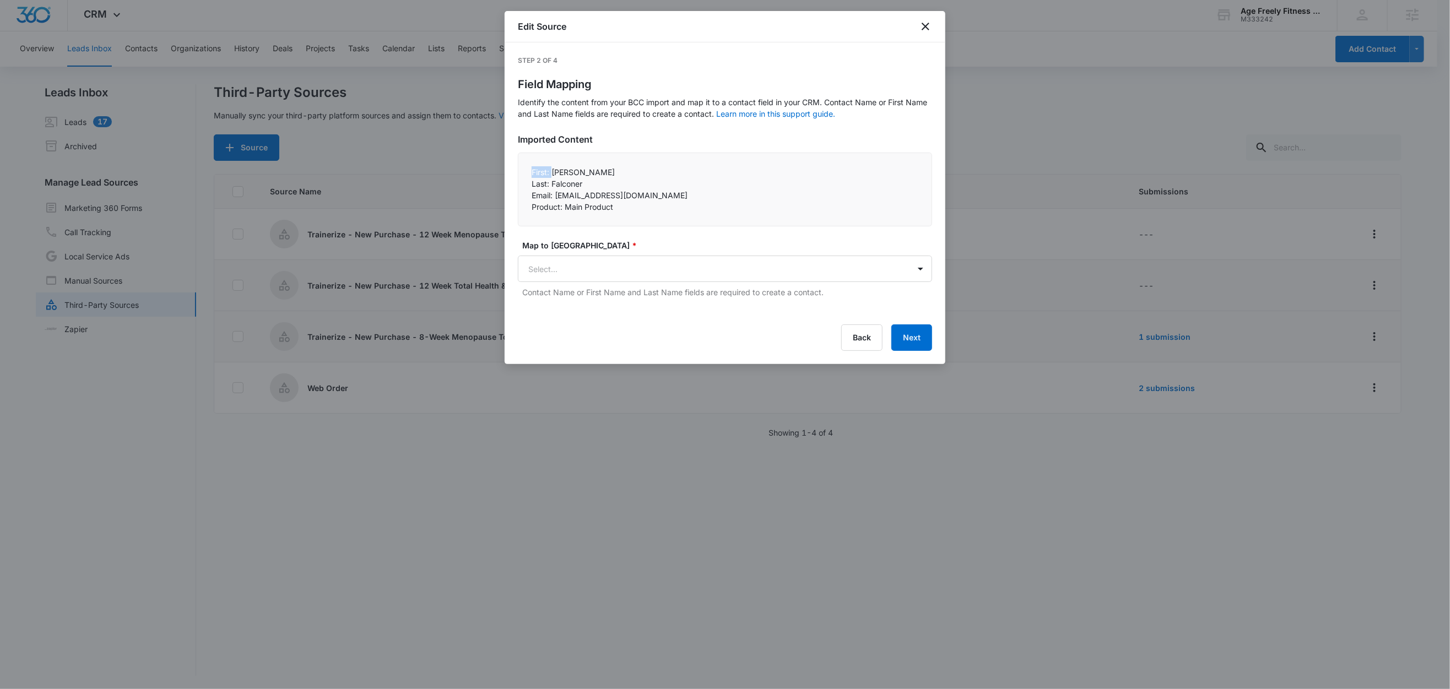
click at [555, 175] on p "First: Nancy" at bounding box center [724, 172] width 387 height 12
drag, startPoint x: 550, startPoint y: 172, endPoint x: 522, endPoint y: 172, distance: 28.1
click at [522, 172] on div "First: Nancy Last: Falconer Email: nmfalconer11@gmail.com Product: Main Prod…" at bounding box center [725, 190] width 414 height 74
copy p "First:"
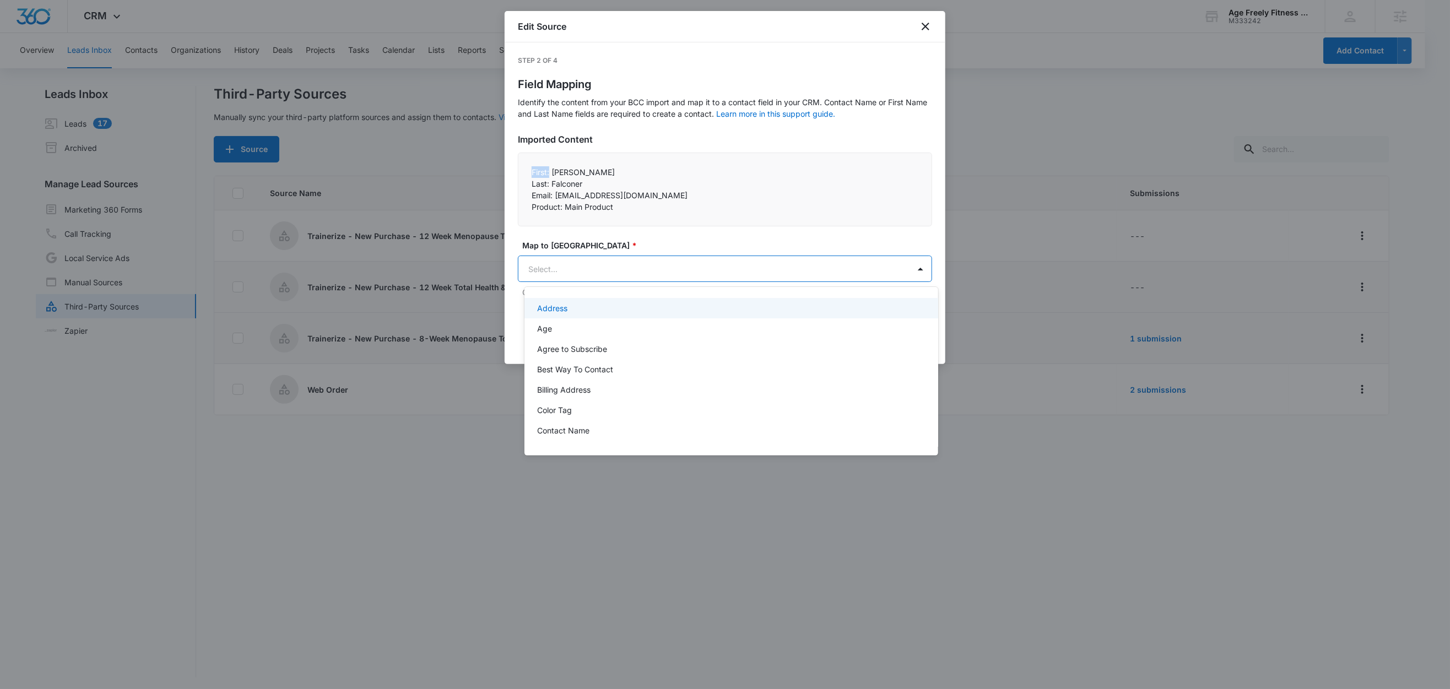
scroll to position [0, 0]
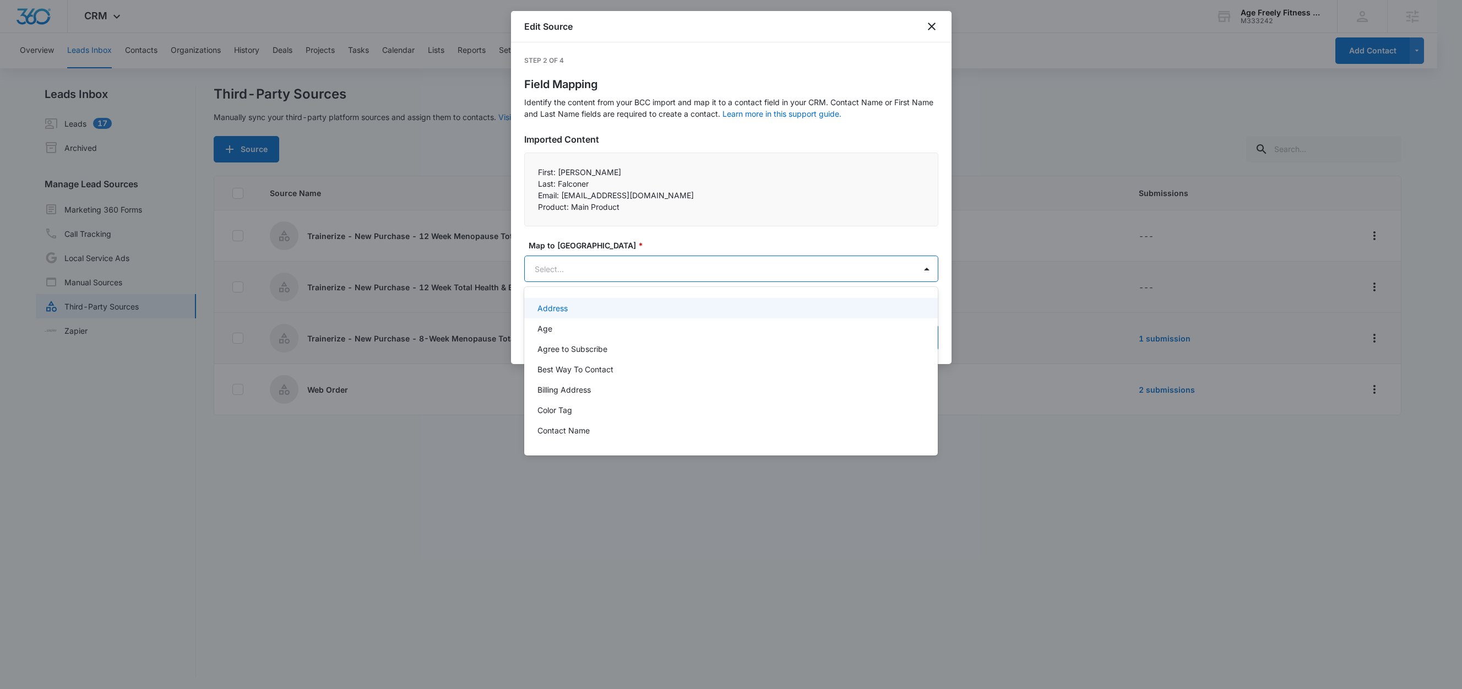
click at [555, 268] on body "CRM Apps Reputation Websites Forms CRM Email Social Shop Content Ads Intelligen…" at bounding box center [731, 344] width 1462 height 689
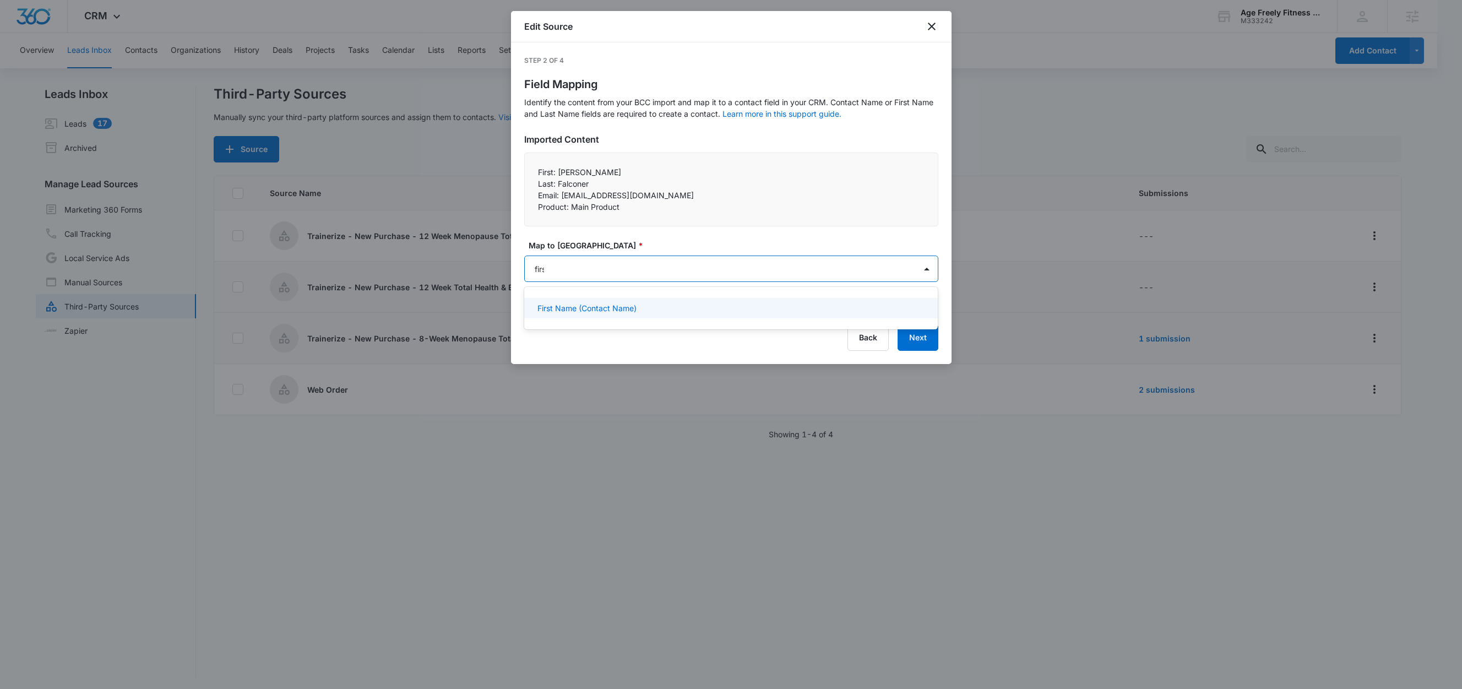
type input "first"
click at [602, 306] on p "First Name (Contact Name)" at bounding box center [587, 308] width 99 height 12
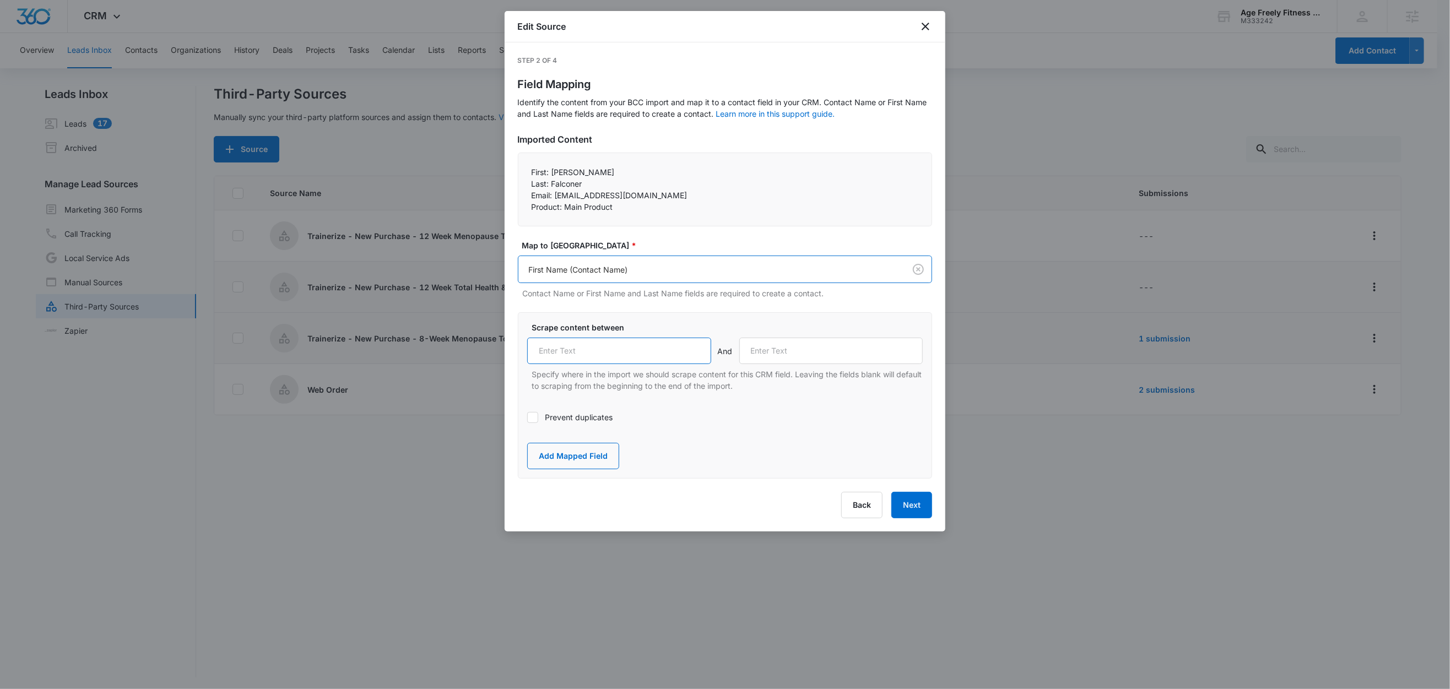
click at [592, 350] on input "text" at bounding box center [619, 351] width 184 height 26
paste input "First:"
type input "First:"
drag, startPoint x: 549, startPoint y: 184, endPoint x: 525, endPoint y: 184, distance: 23.7
click at [525, 184] on div "First: Nancy Last: Falconer Email: nmfalconer11@gmail.com Product: Main Prod…" at bounding box center [725, 190] width 414 height 74
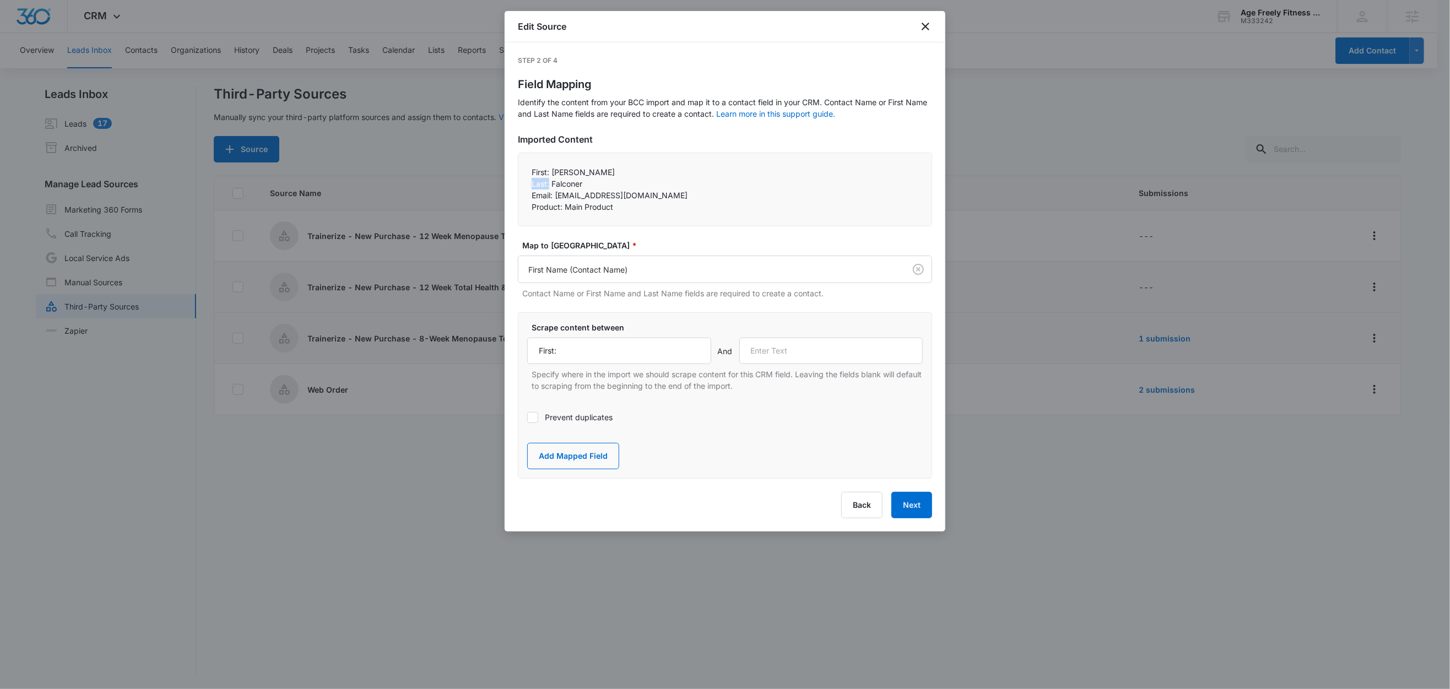
copy p "Last:"
click at [799, 351] on input "text" at bounding box center [831, 351] width 184 height 26
paste input "Last:"
type input "Last:"
drag, startPoint x: 576, startPoint y: 458, endPoint x: 693, endPoint y: 423, distance: 122.3
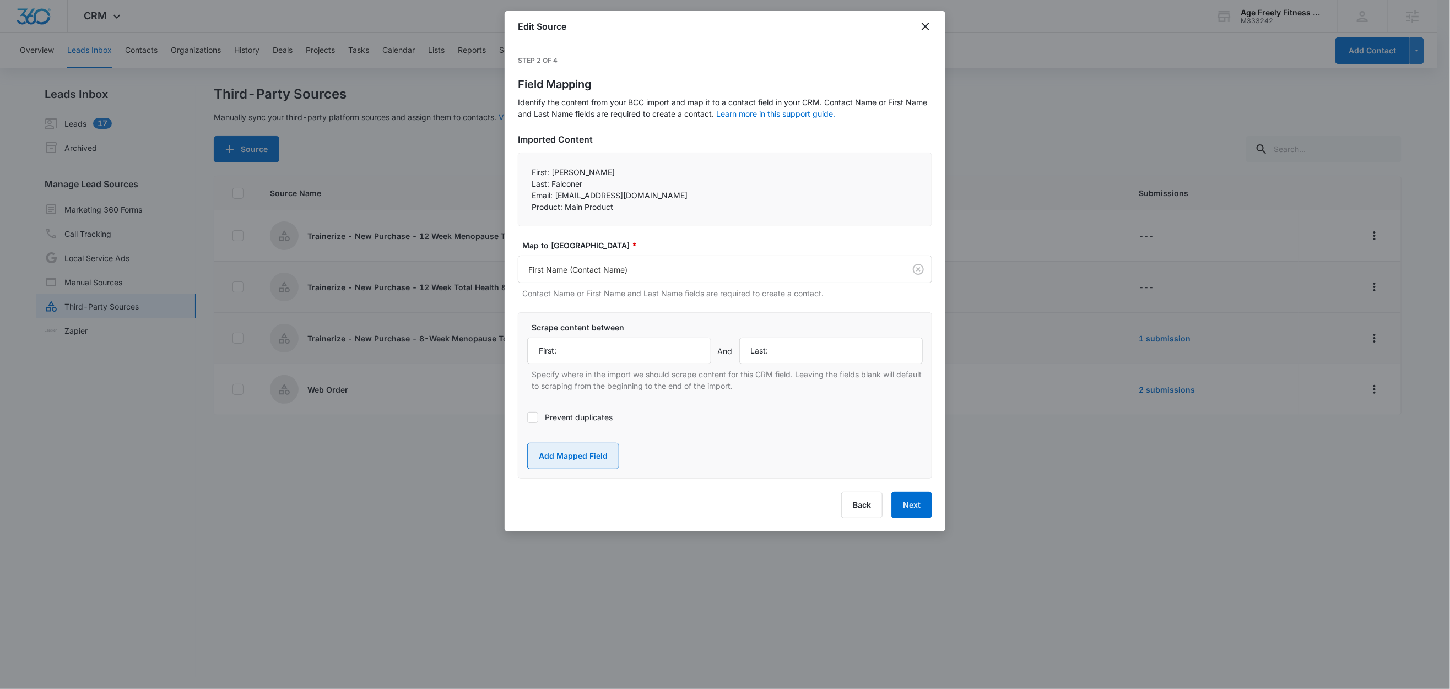
click at [576, 457] on button "Add Mapped Field" at bounding box center [573, 456] width 92 height 26
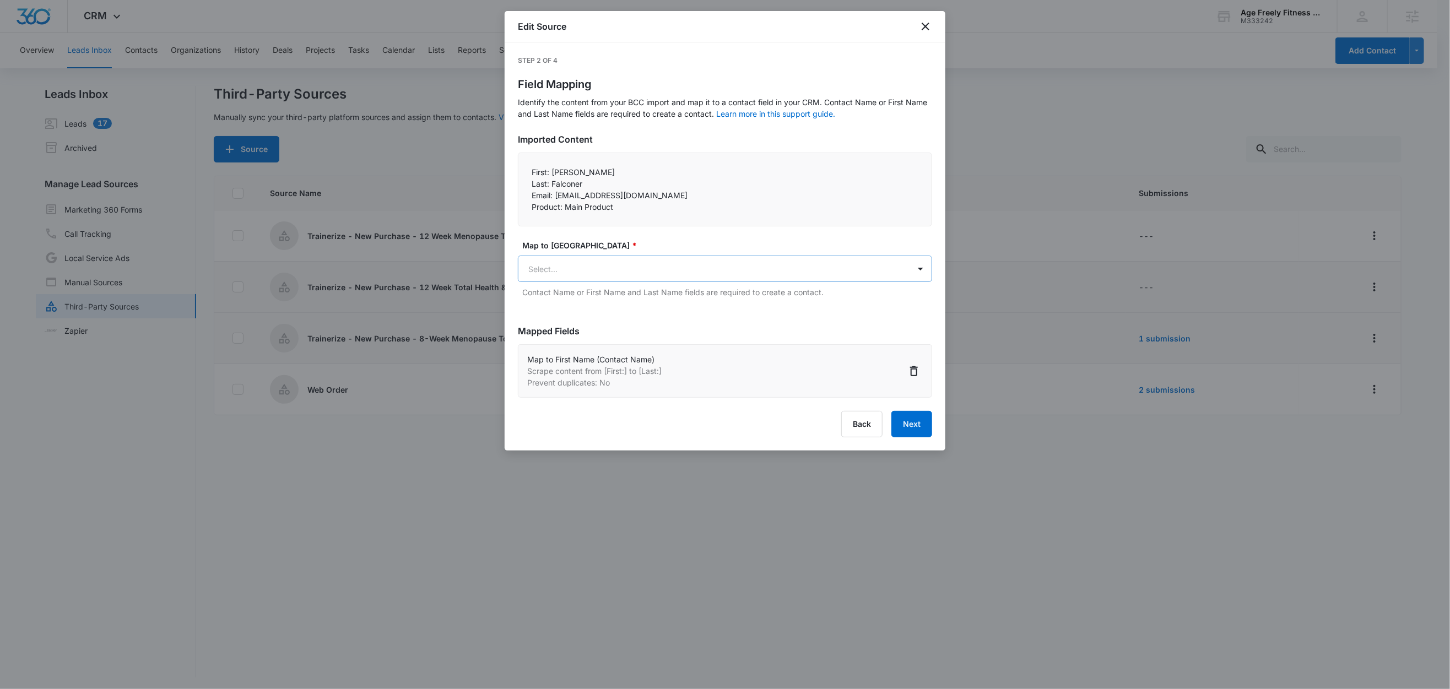
click at [601, 268] on body "CRM Apps Reputation Websites Forms CRM Email Social Shop Content Ads Intelligen…" at bounding box center [725, 345] width 1450 height 691
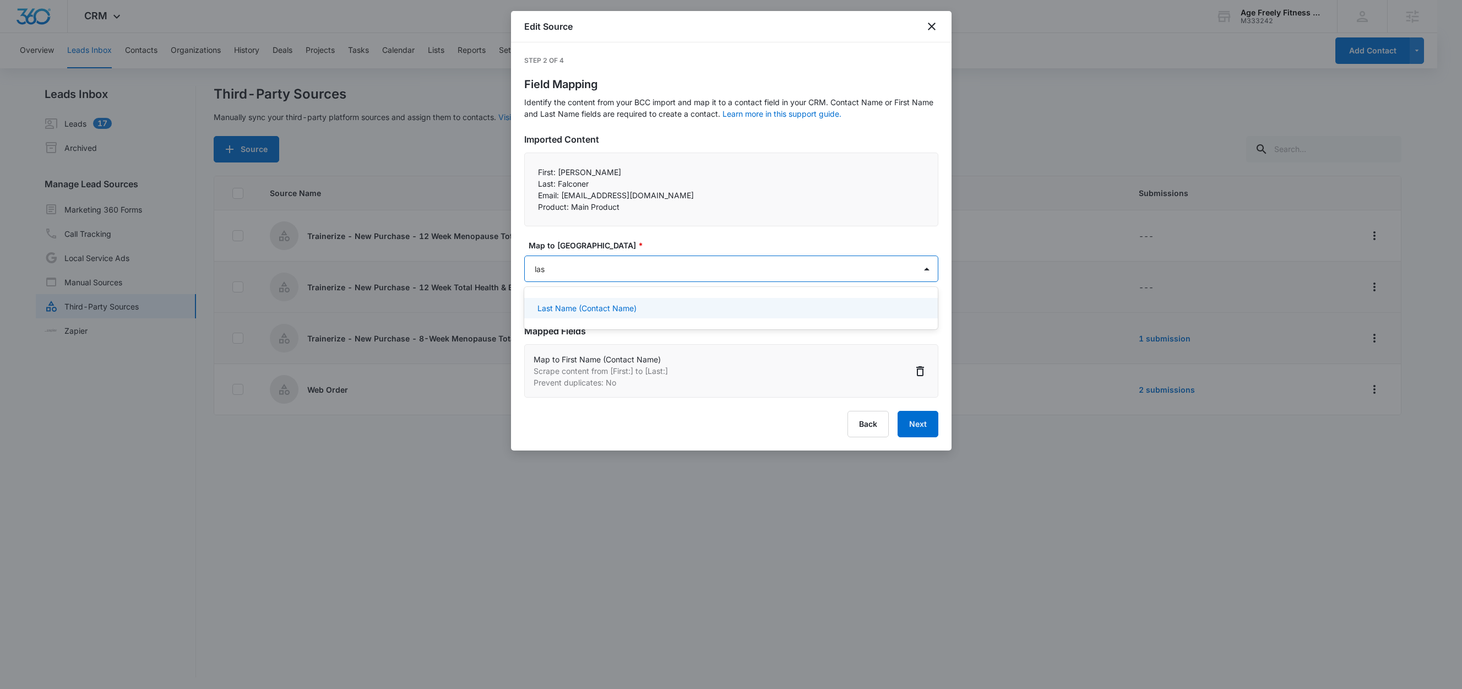
type input "last"
click at [577, 301] on div "Last Name (Contact Name)" at bounding box center [731, 308] width 414 height 20
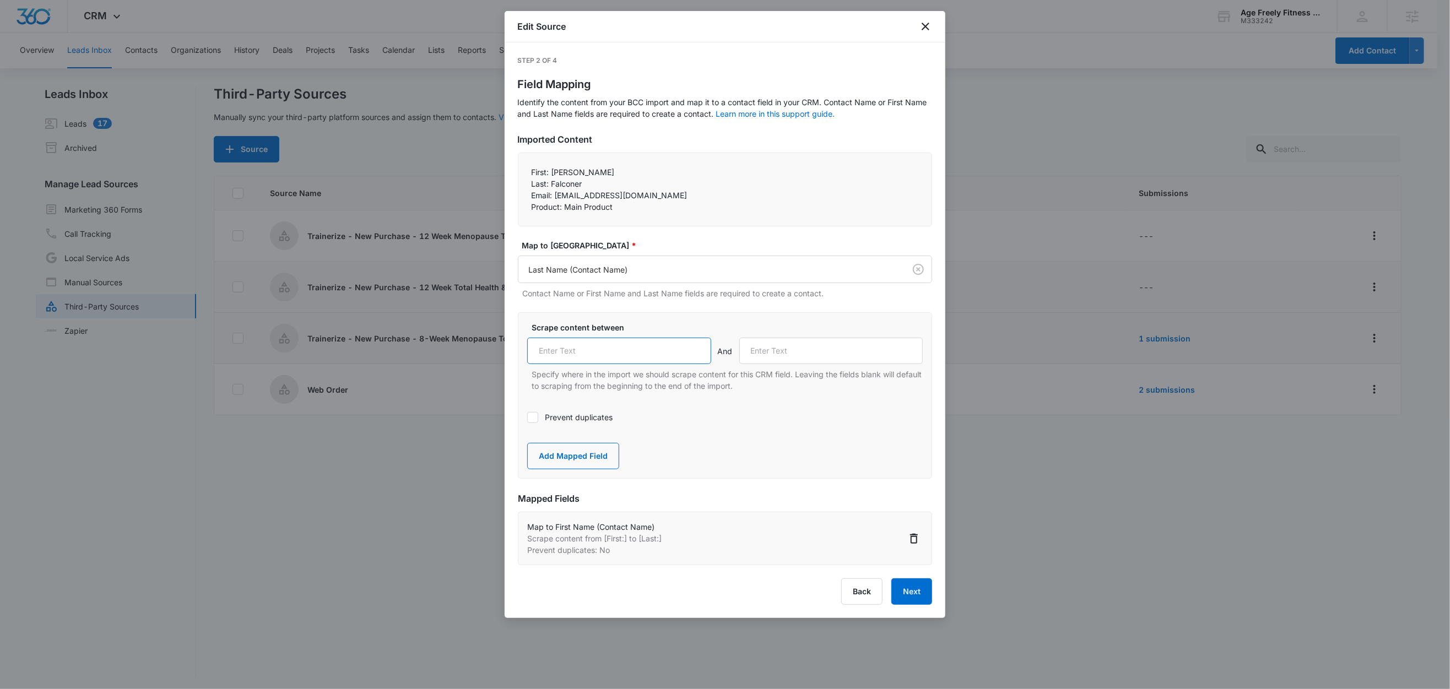
click at [596, 349] on input "text" at bounding box center [619, 351] width 184 height 26
paste input "Last:"
type input "Last:"
drag, startPoint x: 554, startPoint y: 197, endPoint x: 523, endPoint y: 196, distance: 31.4
click at [523, 196] on div "First: Nancy Last: Falconer Email: nmfalconer11@gmail.com Product: Main Prod…" at bounding box center [725, 190] width 414 height 74
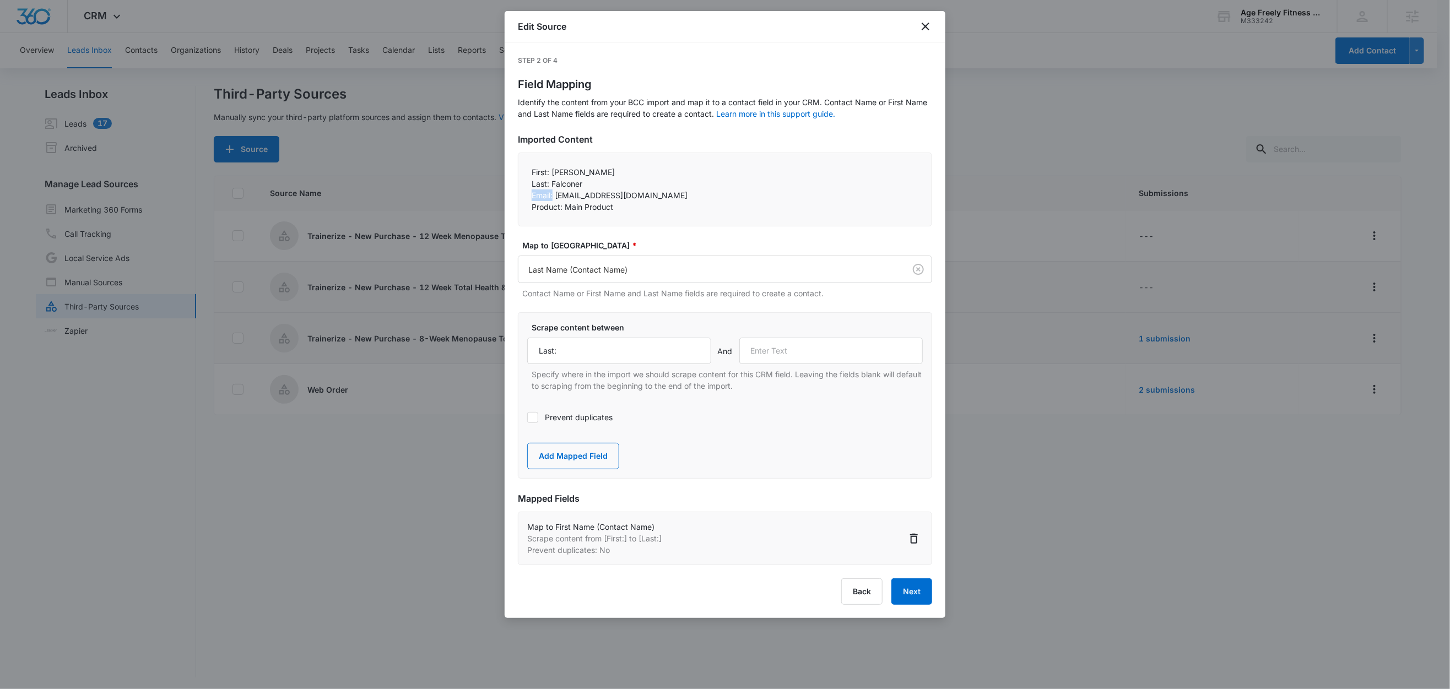
copy p "Email:"
click at [806, 351] on input "text" at bounding box center [831, 351] width 184 height 26
paste input "Email:"
type input "Email:"
click at [539, 457] on button "Add Mapped Field" at bounding box center [573, 456] width 92 height 26
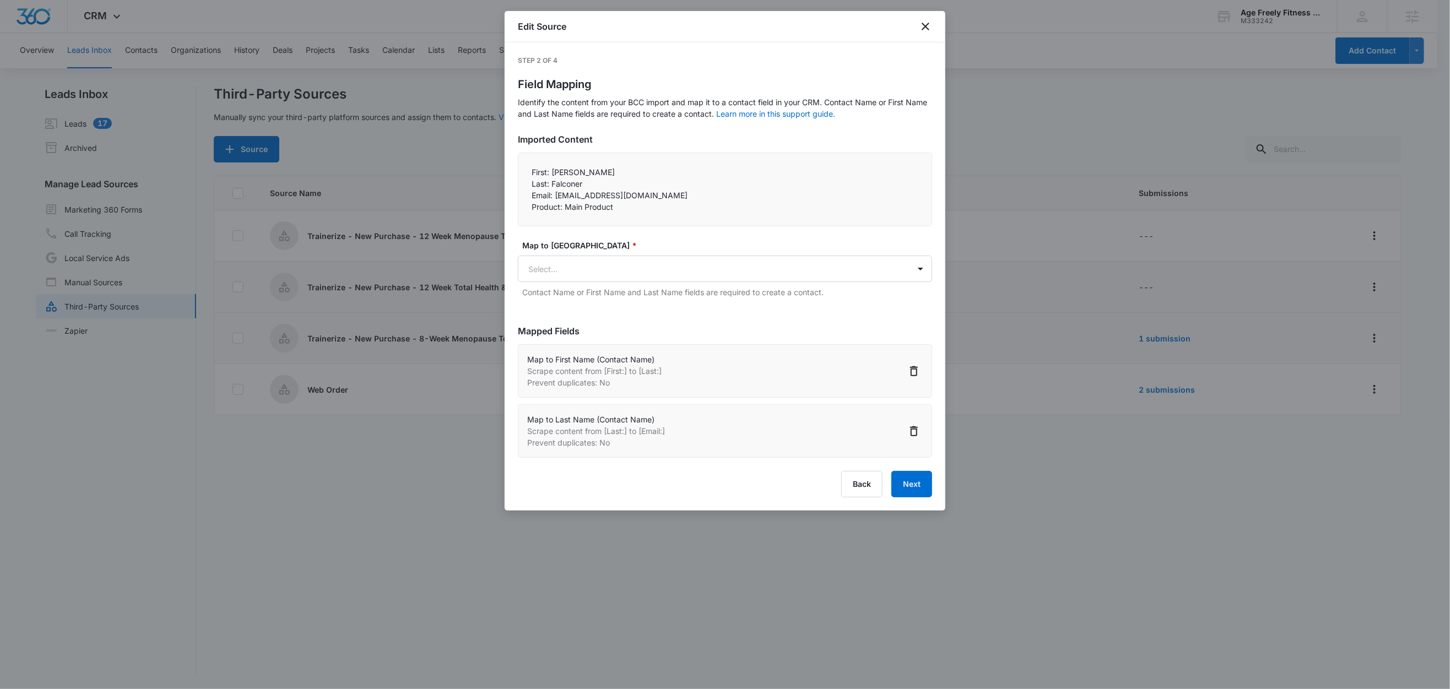
click at [570, 251] on label "Map to CRM Field *" at bounding box center [729, 246] width 414 height 12
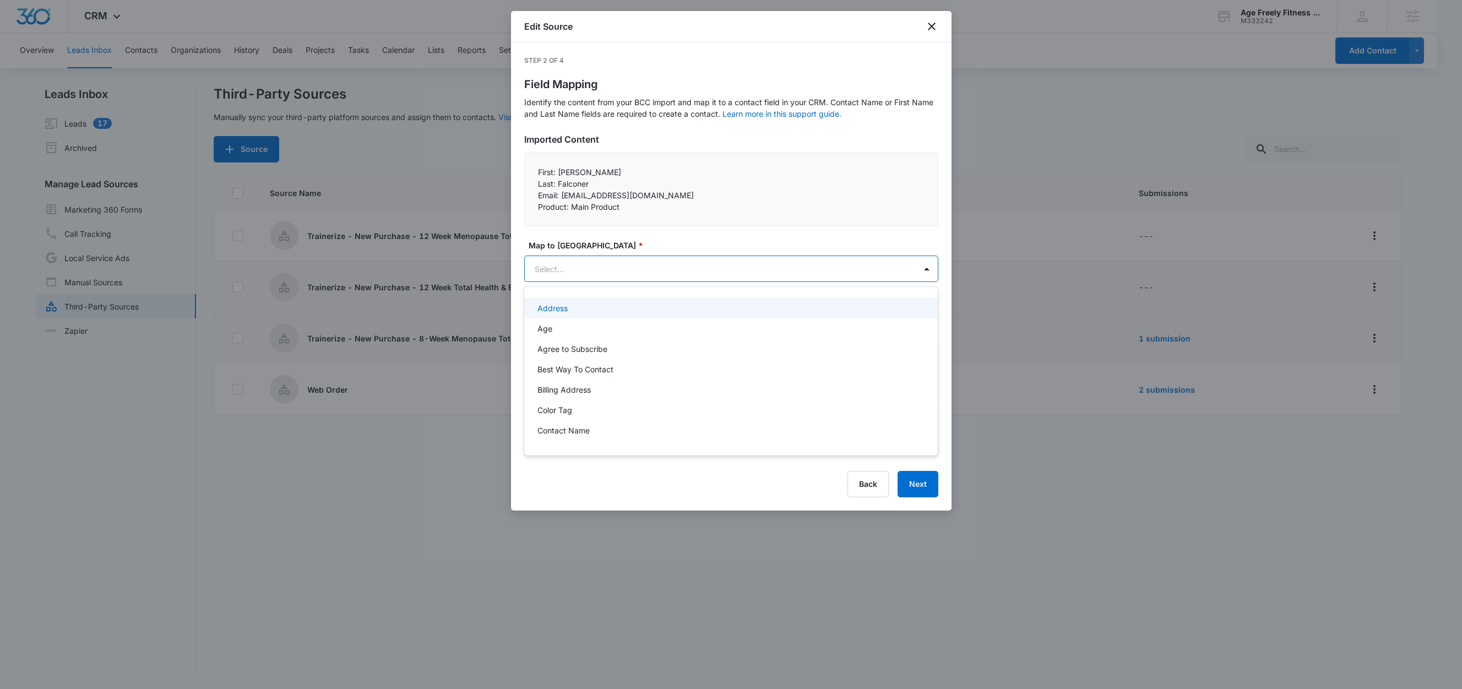
drag, startPoint x: 569, startPoint y: 270, endPoint x: 594, endPoint y: 272, distance: 24.3
click at [570, 270] on body "CRM Apps Reputation Websites Forms CRM Email Social Shop Content Ads Intelligen…" at bounding box center [731, 344] width 1462 height 689
paste input "Email:"
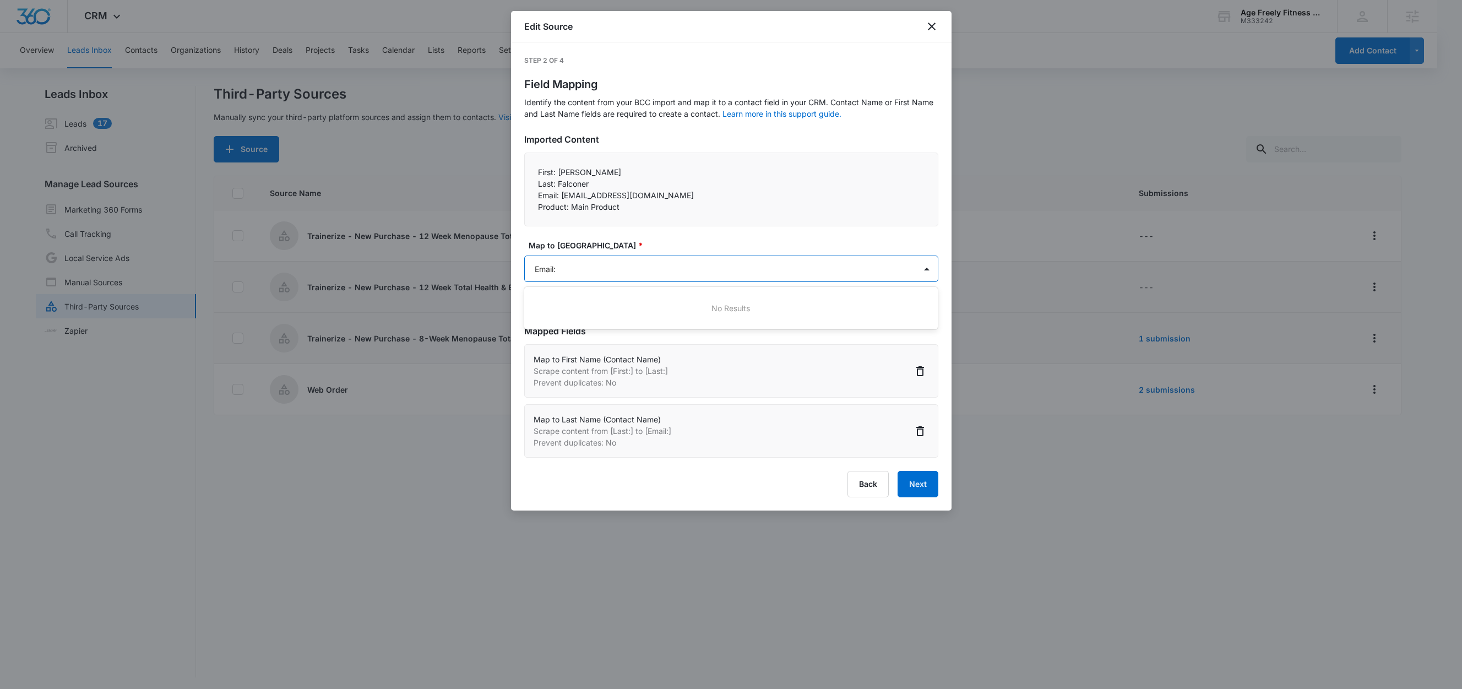
type input "Email"
click at [568, 314] on div "Email" at bounding box center [731, 308] width 414 height 20
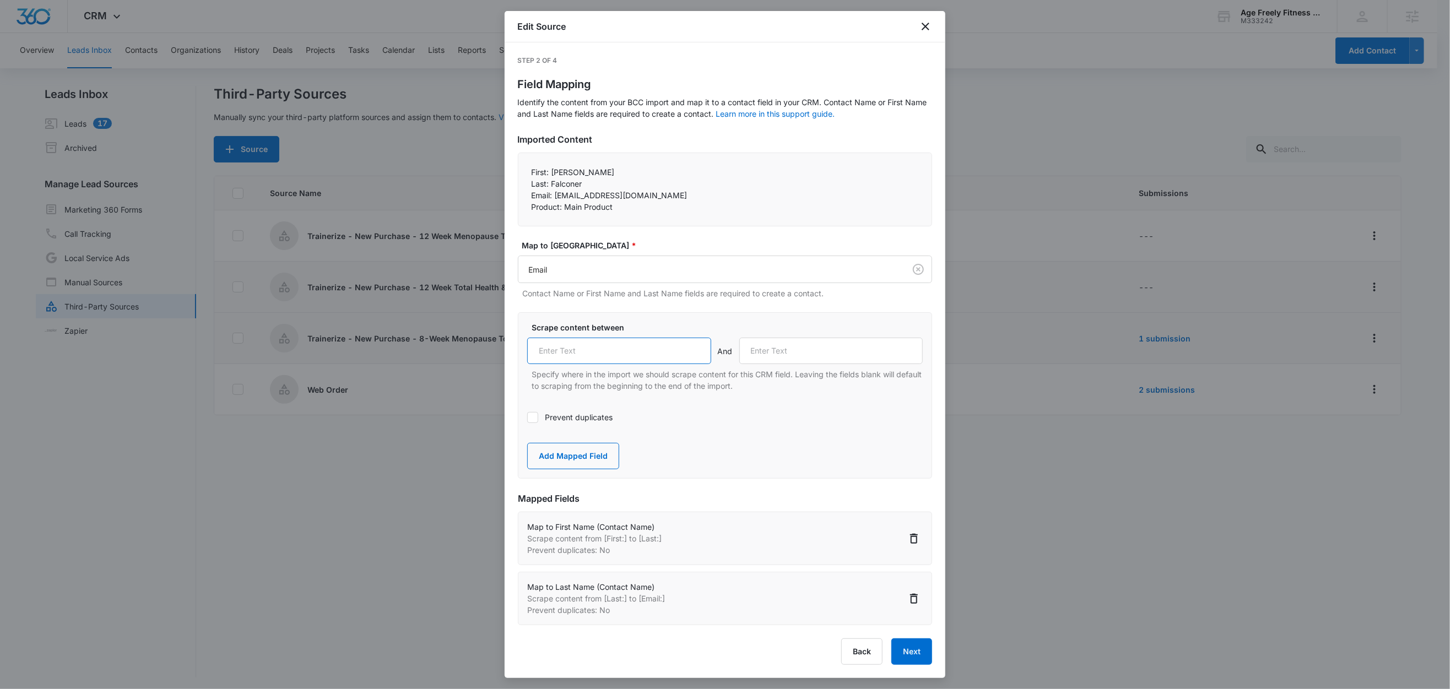
click at [566, 350] on input "text" at bounding box center [619, 351] width 184 height 26
paste input "Email:"
type input "Email:"
click at [569, 423] on label "Prevent duplicates" at bounding box center [724, 417] width 395 height 12
click at [527, 417] on input "Prevent duplicates" at bounding box center [527, 417] width 0 height 0
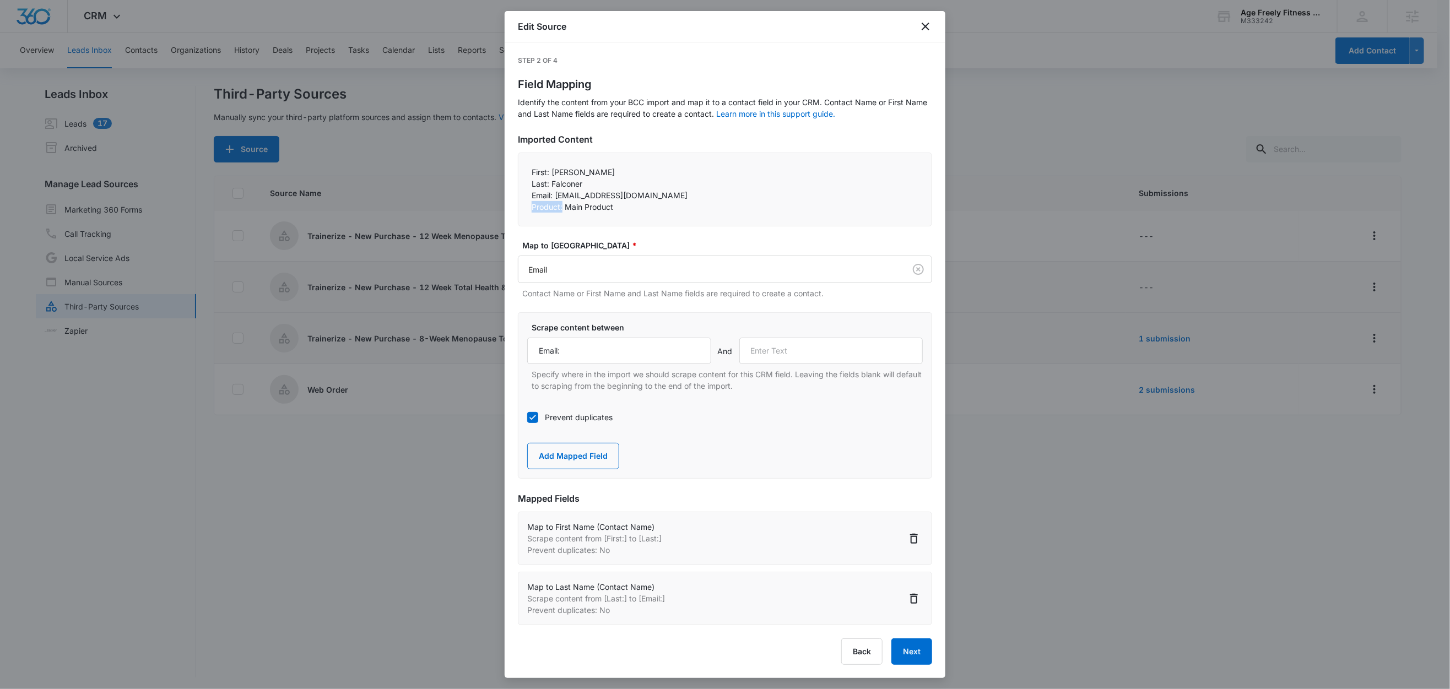
drag, startPoint x: 563, startPoint y: 207, endPoint x: 524, endPoint y: 206, distance: 39.7
click at [524, 206] on div "First: Nancy Last: Falconer Email: nmfalconer11@gmail.com Product: Main Prod…" at bounding box center [725, 190] width 414 height 74
copy p "Product:"
click at [781, 354] on input "text" at bounding box center [831, 351] width 184 height 26
paste input "Product:"
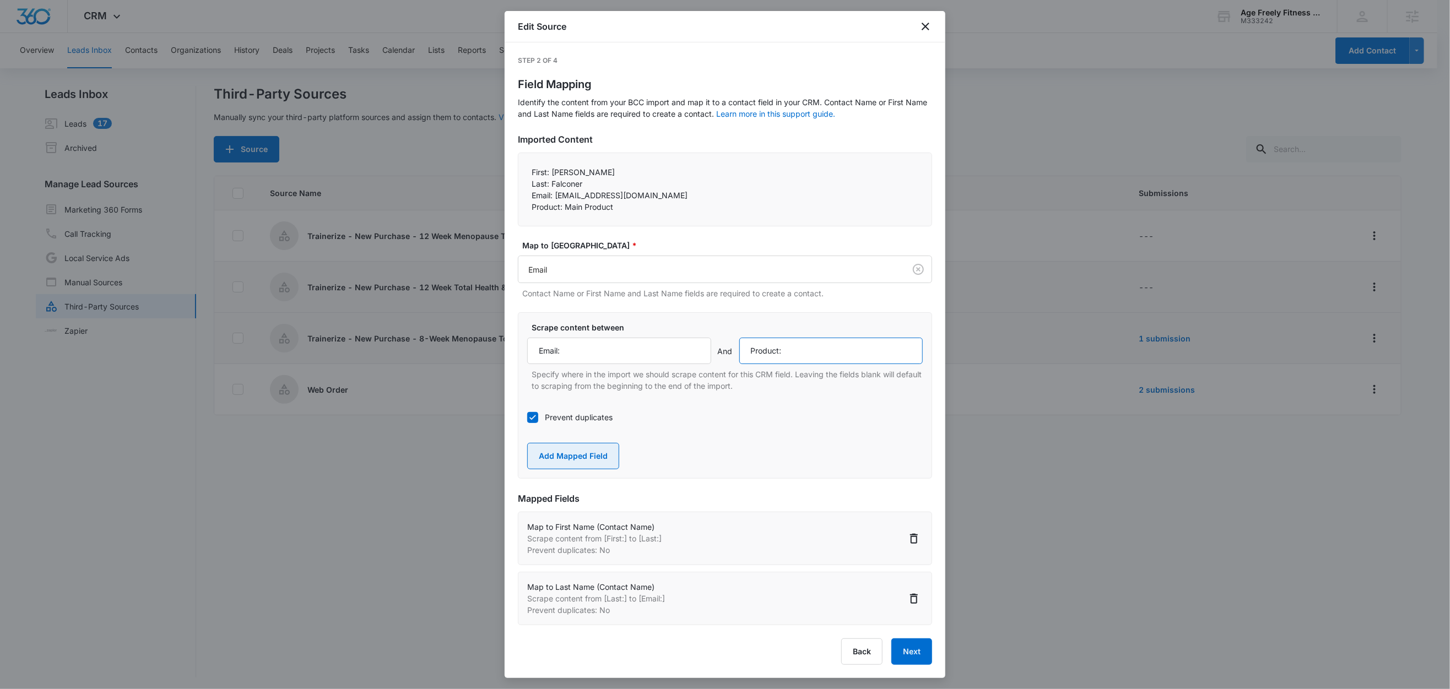
type input "Product:"
drag, startPoint x: 594, startPoint y: 453, endPoint x: 655, endPoint y: 337, distance: 131.3
click at [595, 453] on button "Add Mapped Field" at bounding box center [573, 456] width 92 height 26
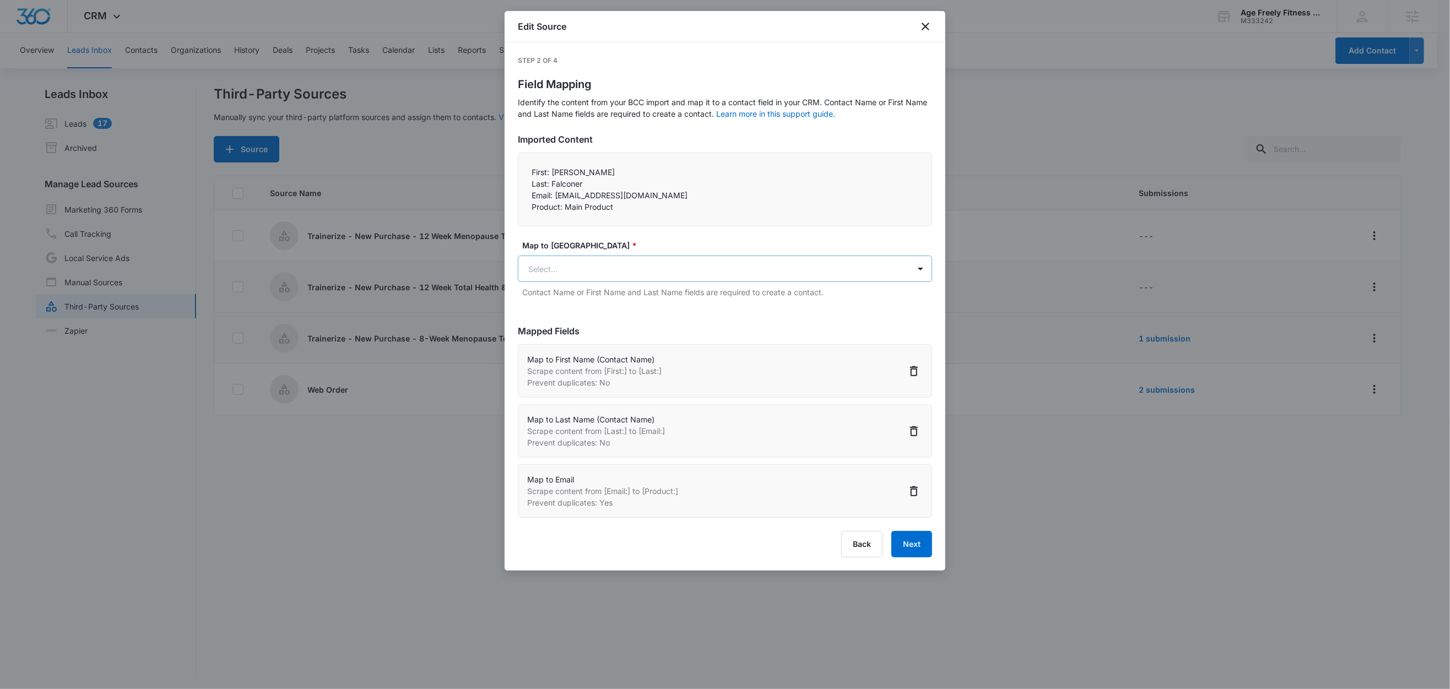
click at [600, 263] on body "CRM Apps Reputation Websites Forms CRM Email Social Shop Content Ads Intelligen…" at bounding box center [725, 345] width 1450 height 691
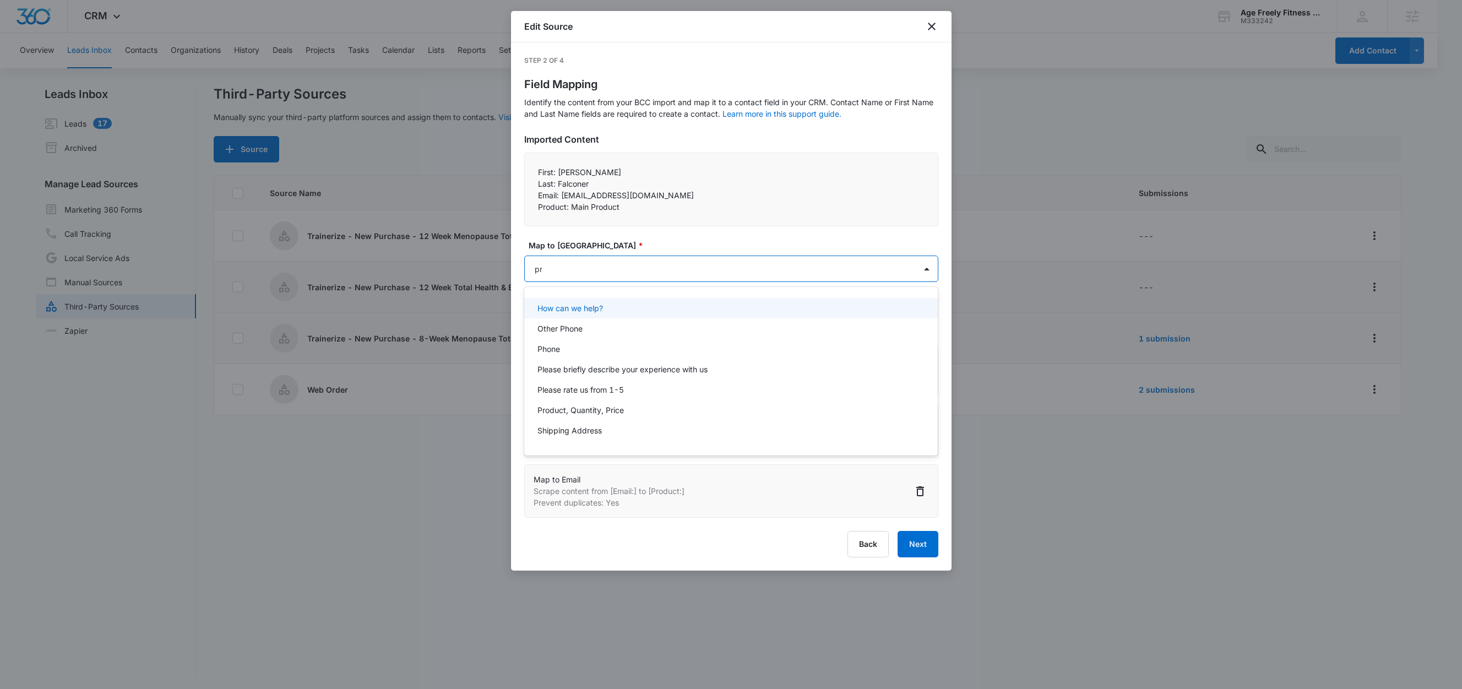
type input "pro"
click at [608, 305] on p "Product, Quantity, Price" at bounding box center [581, 308] width 86 height 12
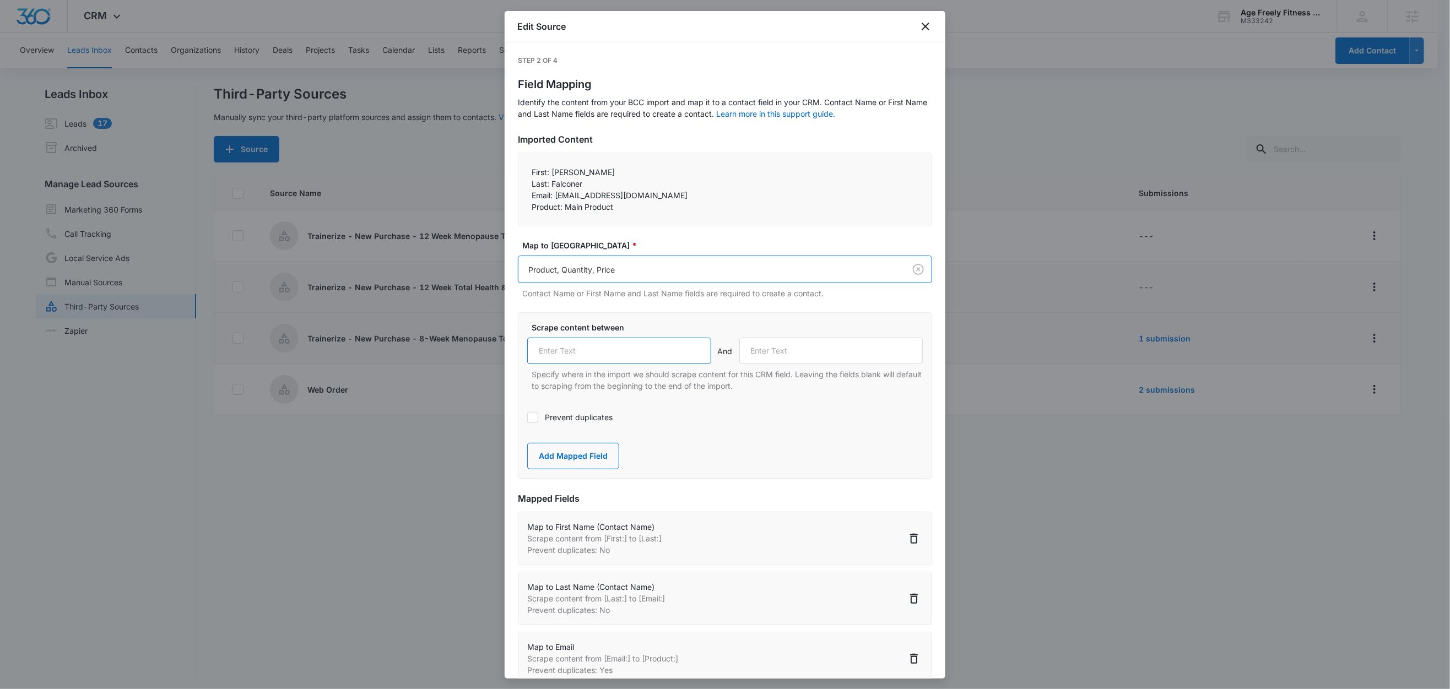
click at [604, 350] on input "text" at bounding box center [619, 351] width 184 height 26
paste input "Product:"
type input "Product:"
drag, startPoint x: 668, startPoint y: 317, endPoint x: 643, endPoint y: 323, distance: 25.0
click at [668, 317] on div "Scrape content between Product: And Specify where in the import we should scrap…" at bounding box center [725, 395] width 414 height 166
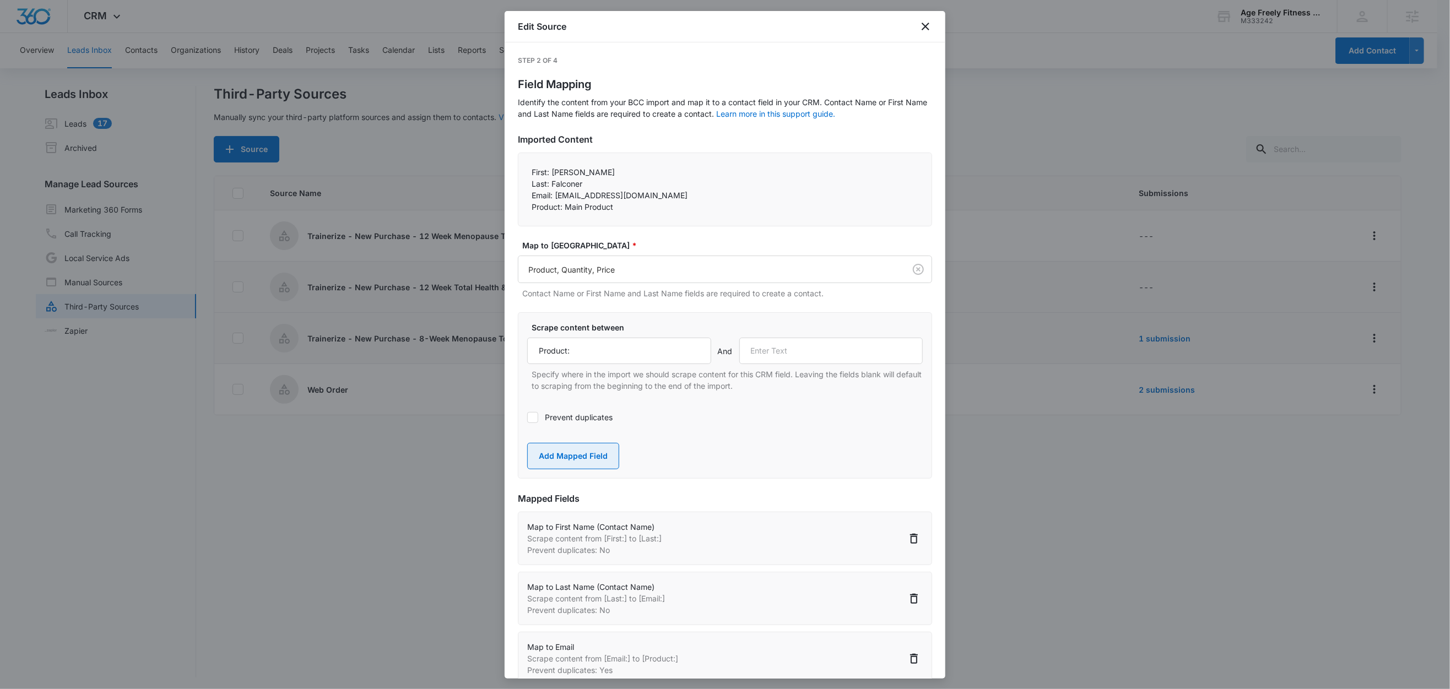
click at [597, 459] on button "Add Mapped Field" at bounding box center [573, 456] width 92 height 26
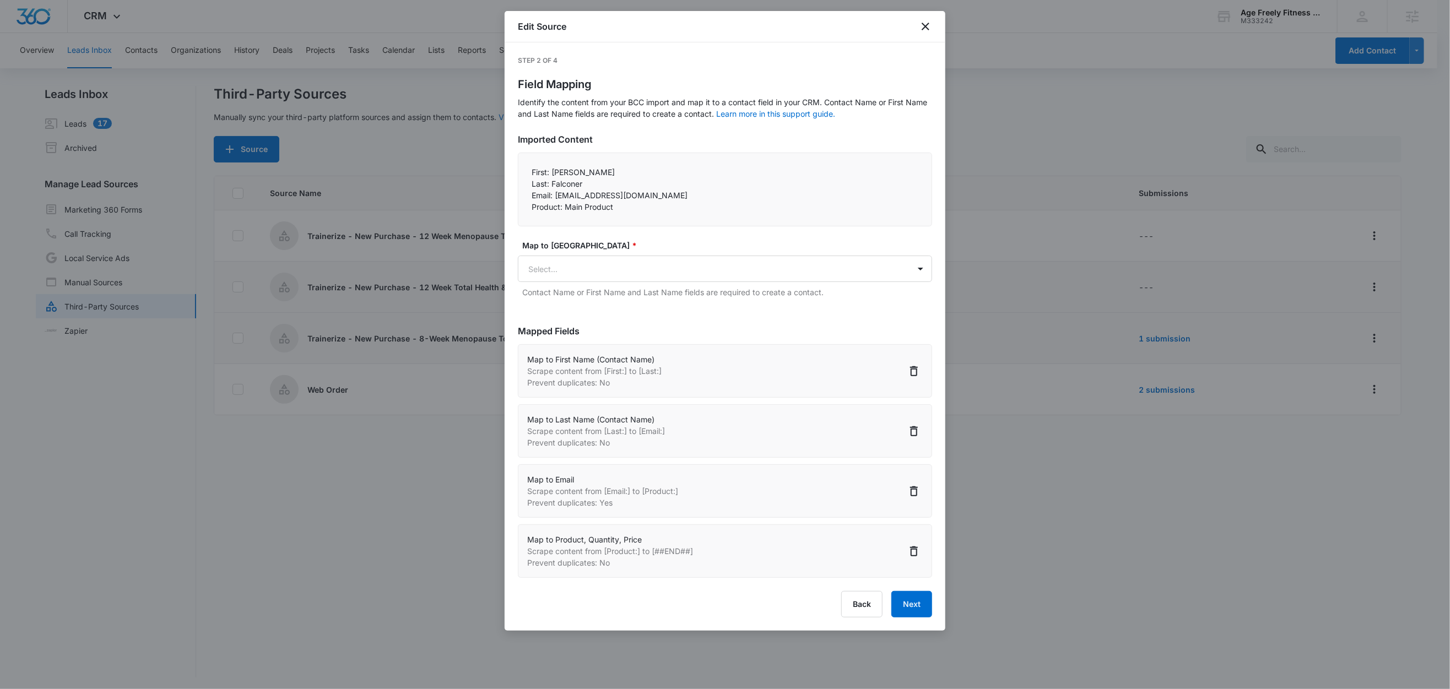
scroll to position [2, 0]
click at [926, 610] on button "Next" at bounding box center [911, 604] width 41 height 26
select select "78"
select select "79"
select select "185"
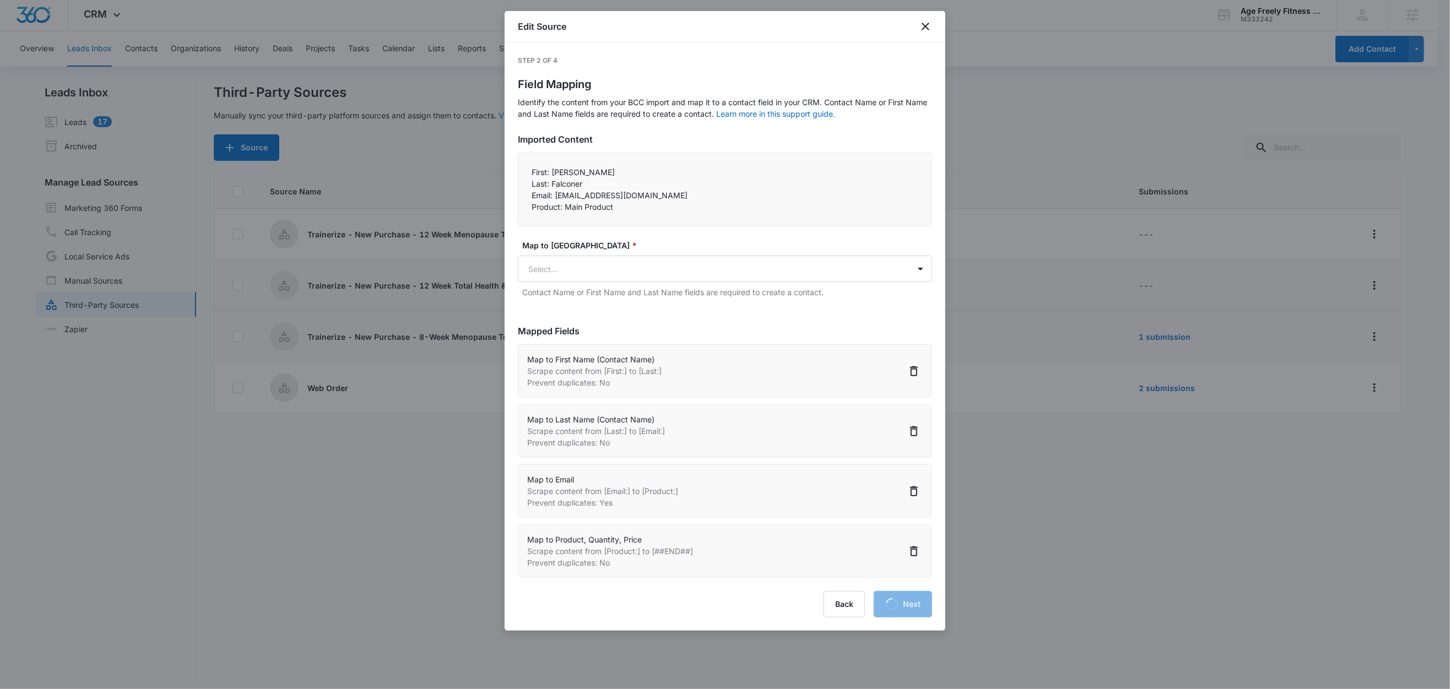
select select "373"
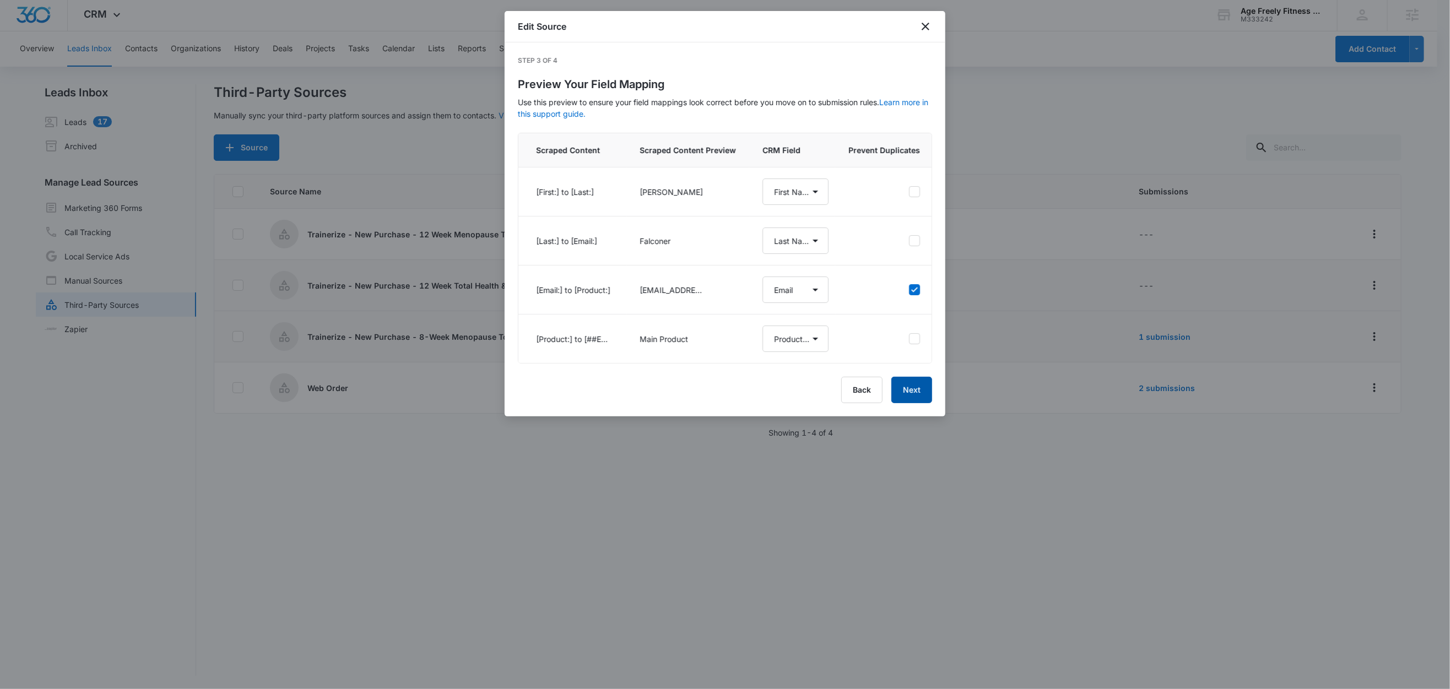
click at [916, 403] on button "Next" at bounding box center [911, 390] width 41 height 26
select select "78"
select select "79"
select select "185"
select select "373"
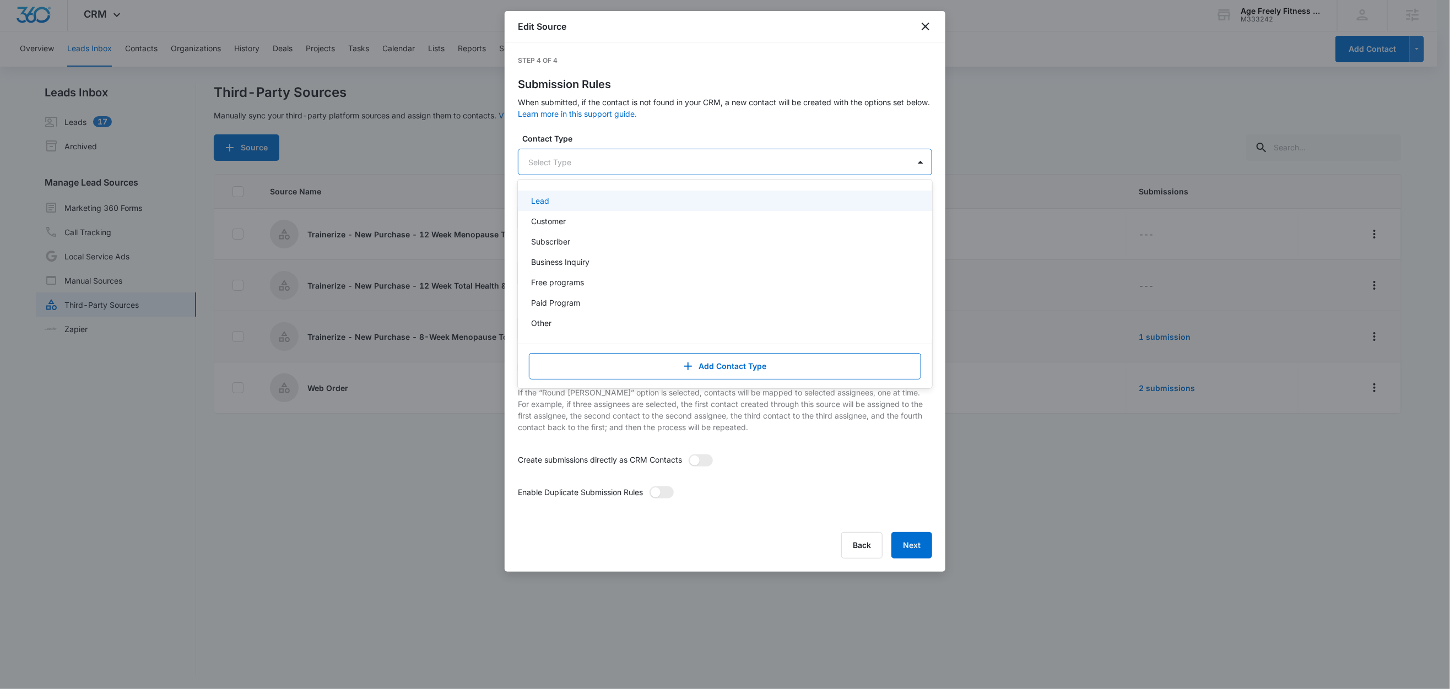
click at [557, 158] on div at bounding box center [711, 162] width 367 height 14
click at [596, 216] on div "Customer" at bounding box center [724, 221] width 386 height 12
click at [607, 144] on label "Contact Type" at bounding box center [729, 139] width 414 height 12
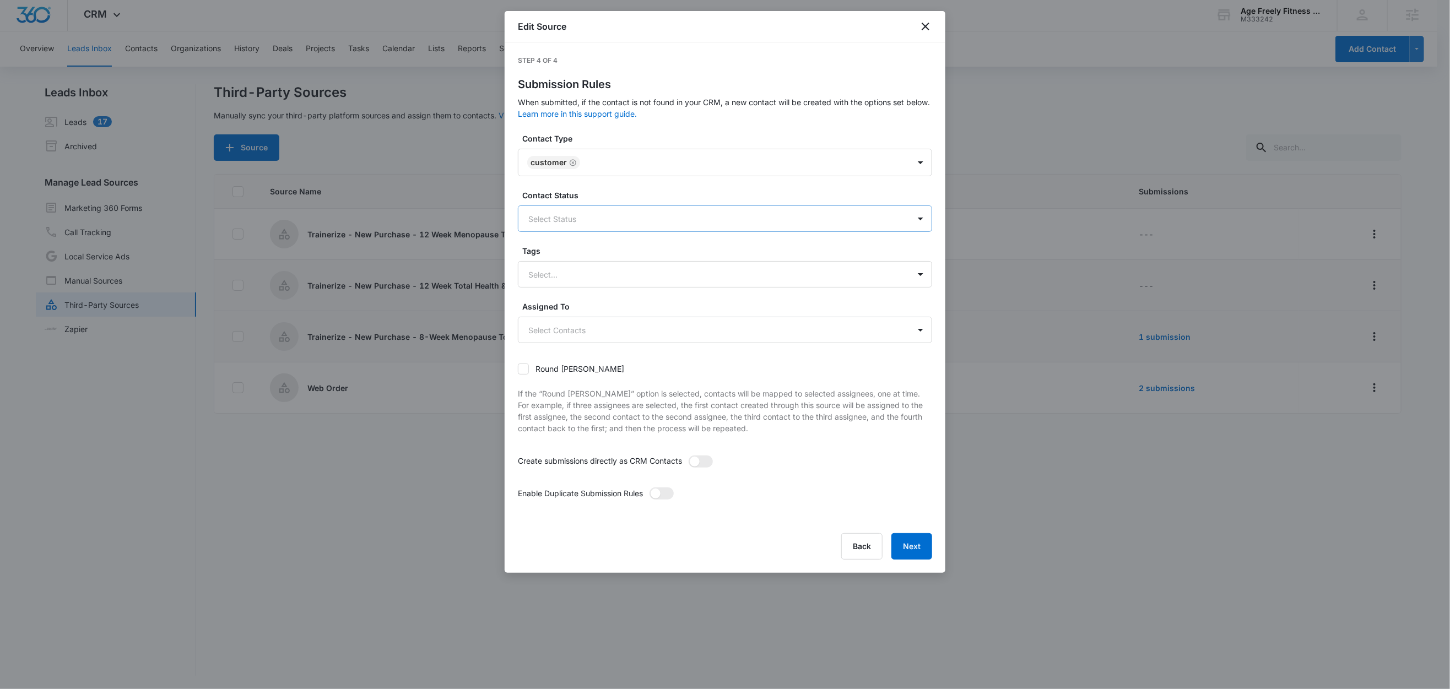
click at [553, 214] on div at bounding box center [711, 219] width 367 height 14
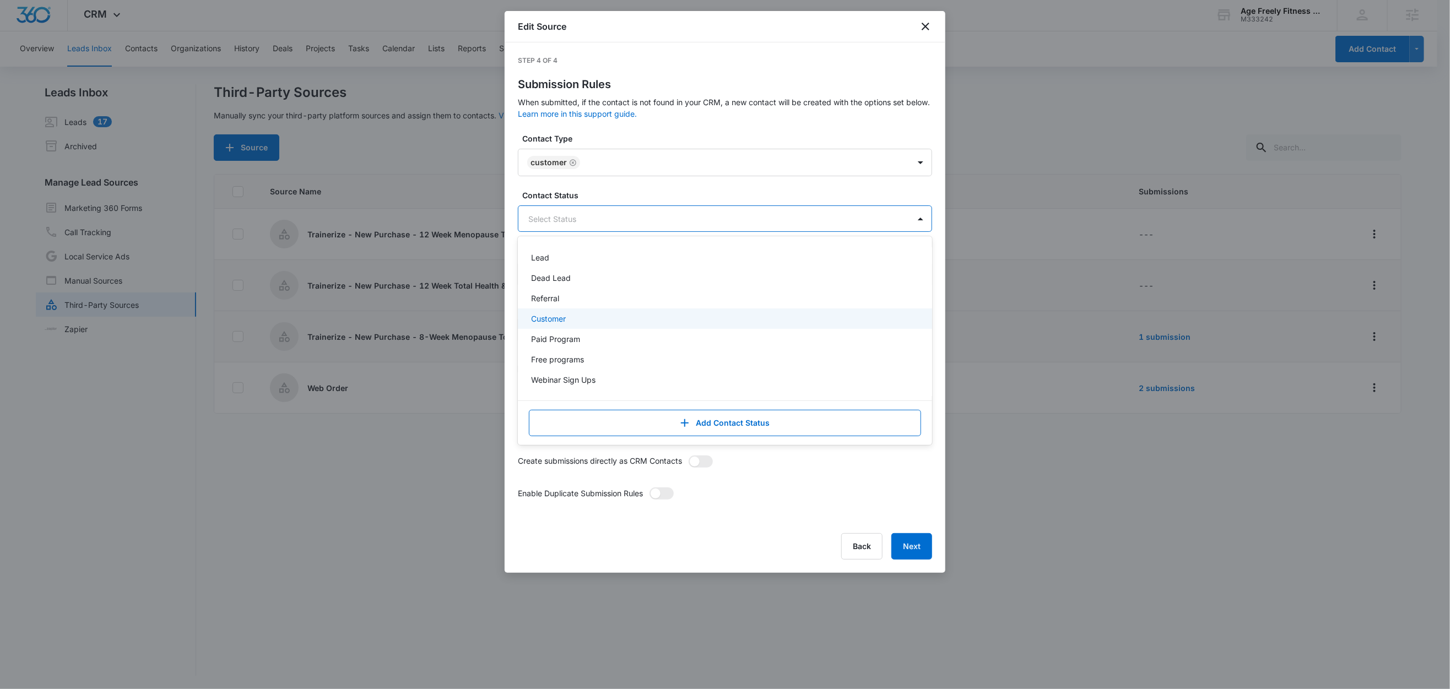
click at [551, 314] on p "Customer" at bounding box center [548, 319] width 35 height 12
click at [631, 134] on label "Contact Type" at bounding box center [729, 139] width 414 height 12
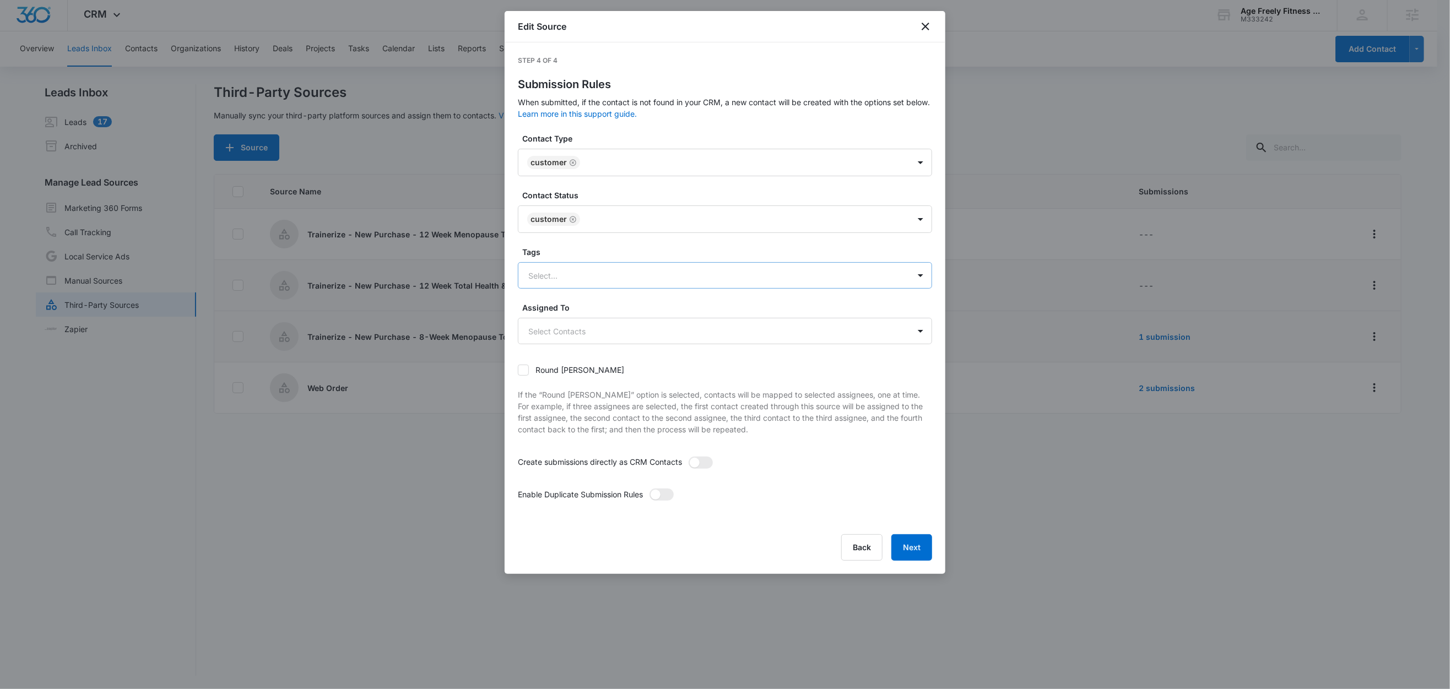
click at [582, 276] on div at bounding box center [711, 276] width 367 height 14
click at [576, 274] on div at bounding box center [711, 276] width 367 height 14
type input "t"
click at [612, 319] on p "Trainerize - 12 Week Total Health & Body Transformation" at bounding box center [634, 314] width 207 height 12
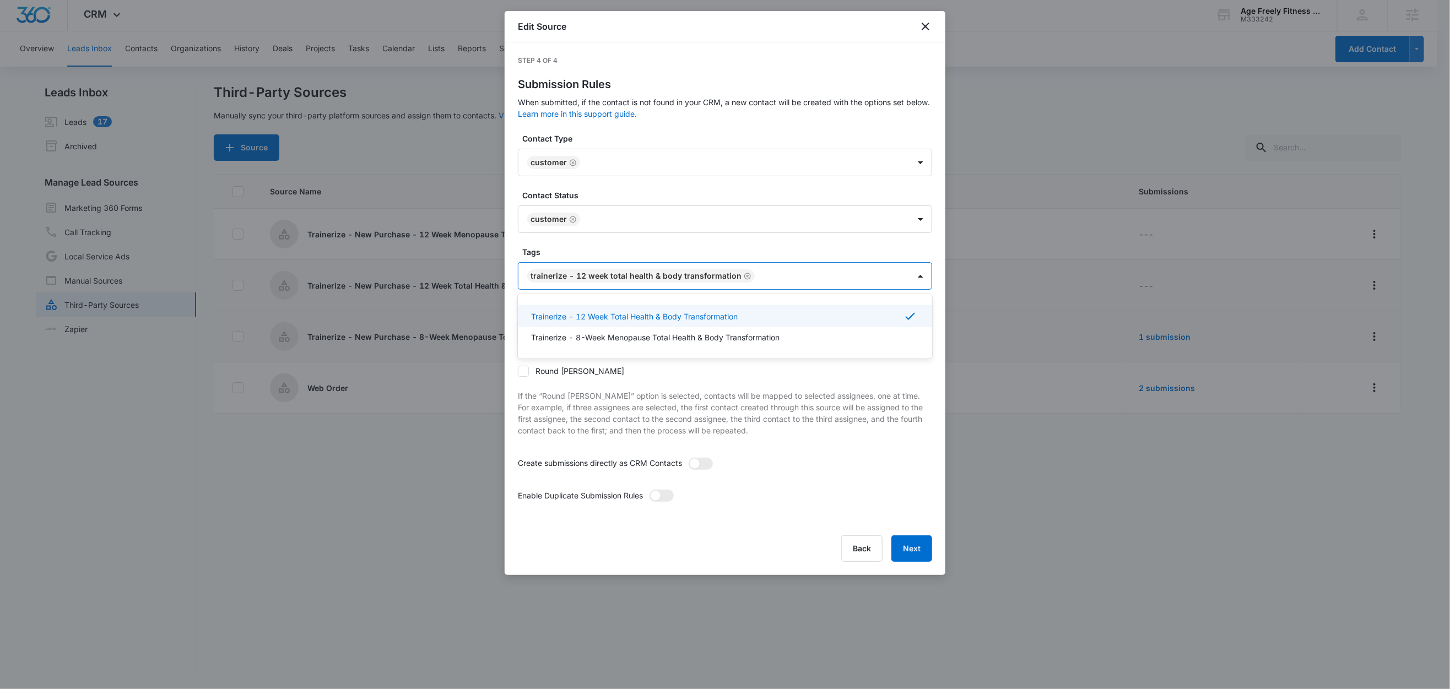
click at [584, 252] on label "Tags" at bounding box center [729, 252] width 414 height 12
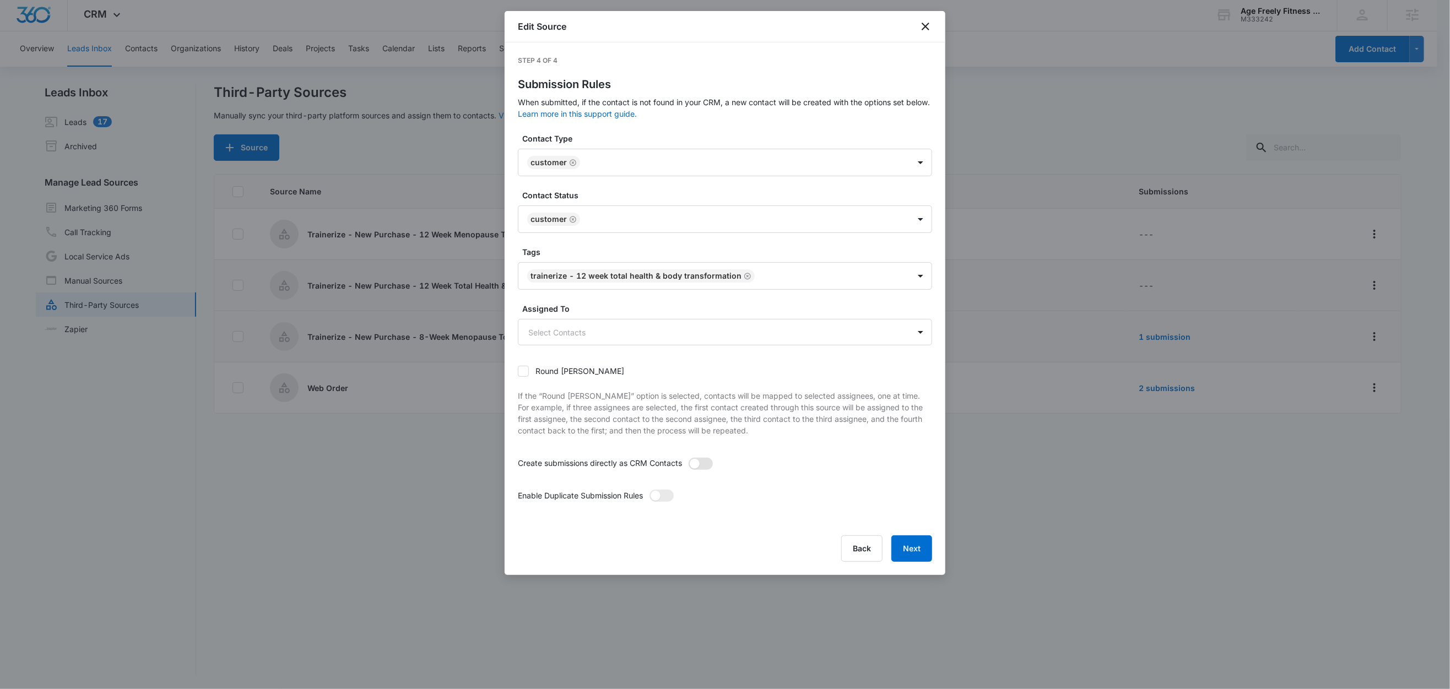
click at [705, 467] on span at bounding box center [700, 464] width 24 height 12
click at [688, 457] on input "checkbox" at bounding box center [688, 457] width 0 height 0
click at [671, 496] on span at bounding box center [661, 496] width 24 height 12
click at [649, 489] on input "checkbox" at bounding box center [649, 489] width 0 height 0
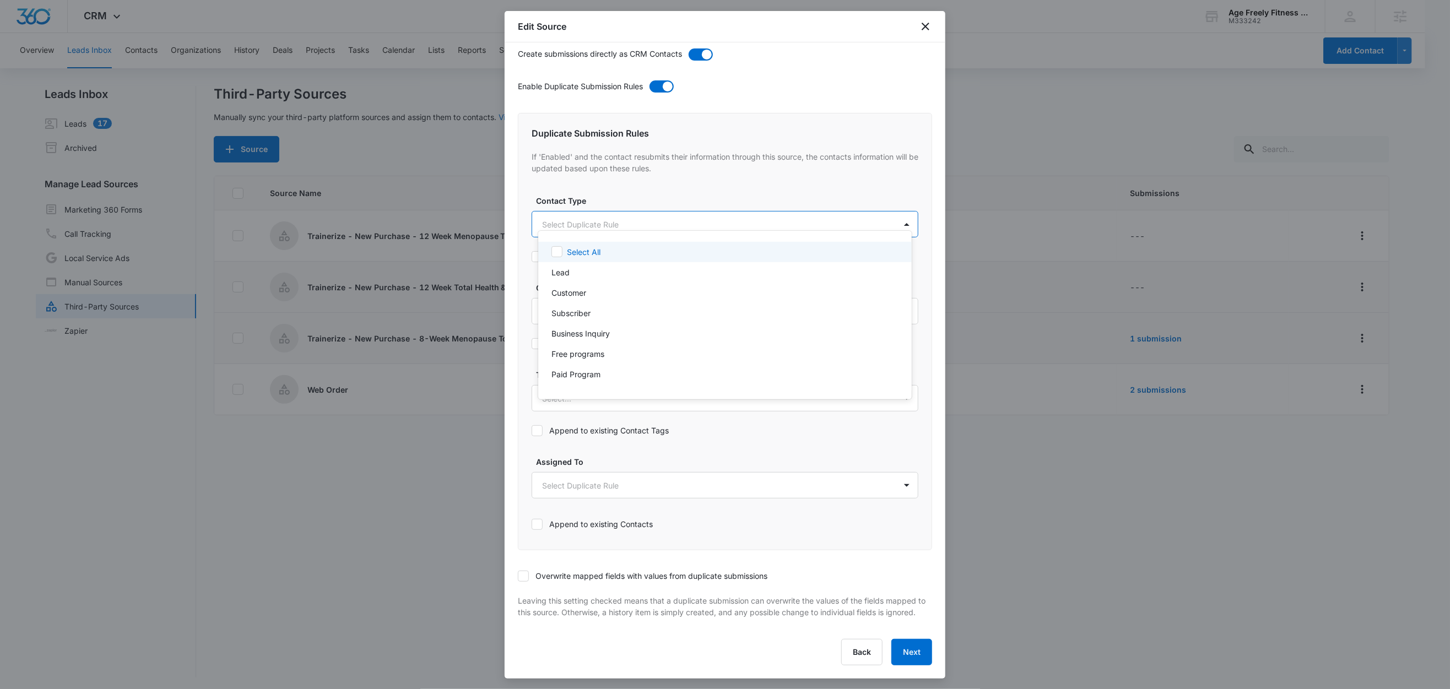
scroll to position [0, 0]
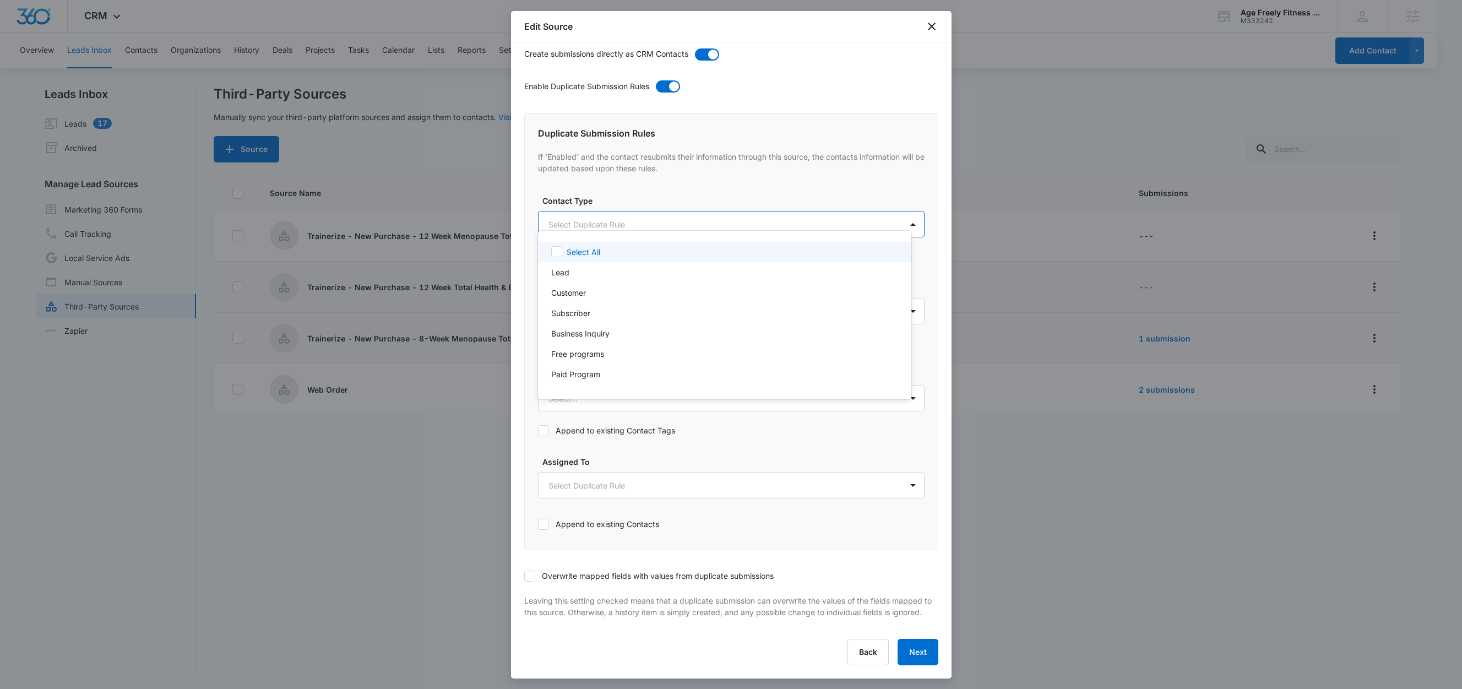
click at [568, 208] on body "CRM Apps Reputation Websites Forms CRM Email Social Shop Content Ads Intelligen…" at bounding box center [731, 344] width 1462 height 689
click at [573, 297] on p "Customer" at bounding box center [568, 293] width 35 height 12
click at [619, 192] on div at bounding box center [731, 344] width 1462 height 689
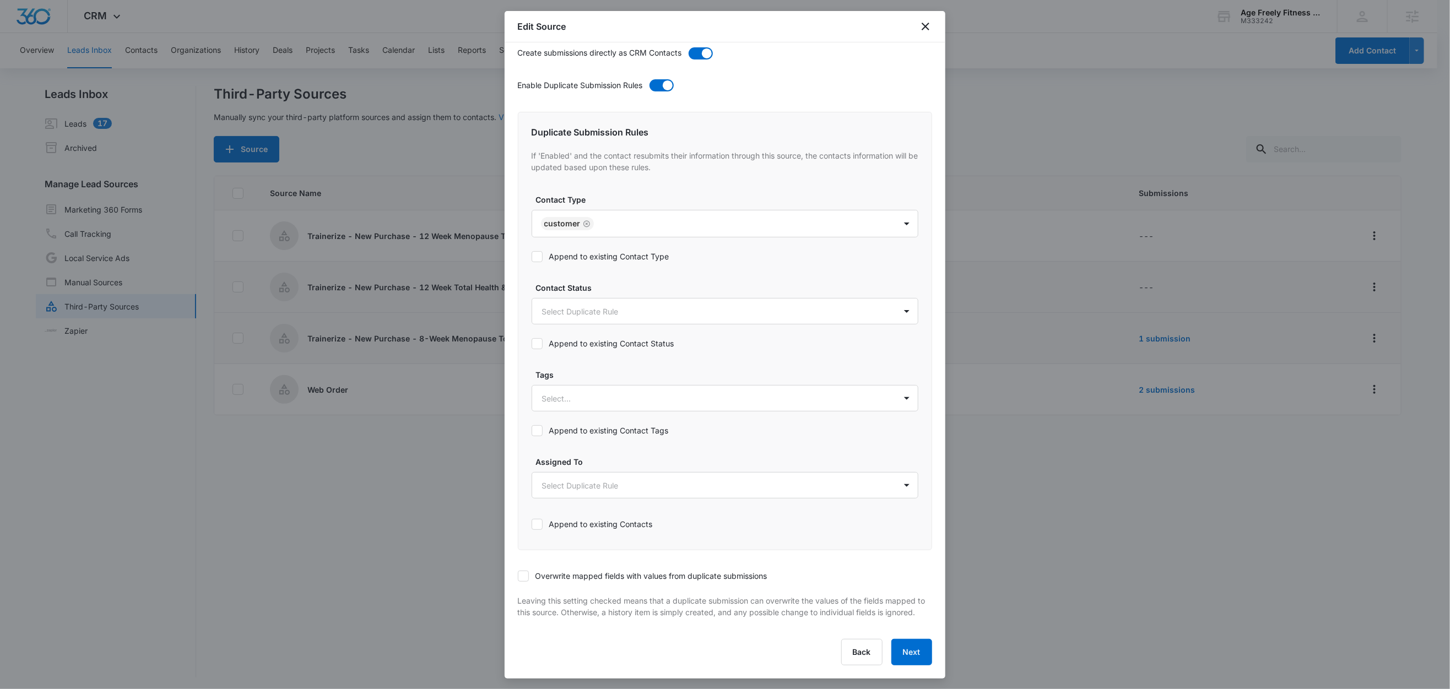
click at [603, 251] on label "Append to existing Contact Type" at bounding box center [724, 257] width 387 height 12
click at [531, 257] on input "Append to existing Contact Type" at bounding box center [531, 257] width 0 height 0
click at [573, 303] on body "CRM Apps Reputation Websites Forms CRM Email Social Shop Content Ads Intelligen…" at bounding box center [725, 345] width 1450 height 691
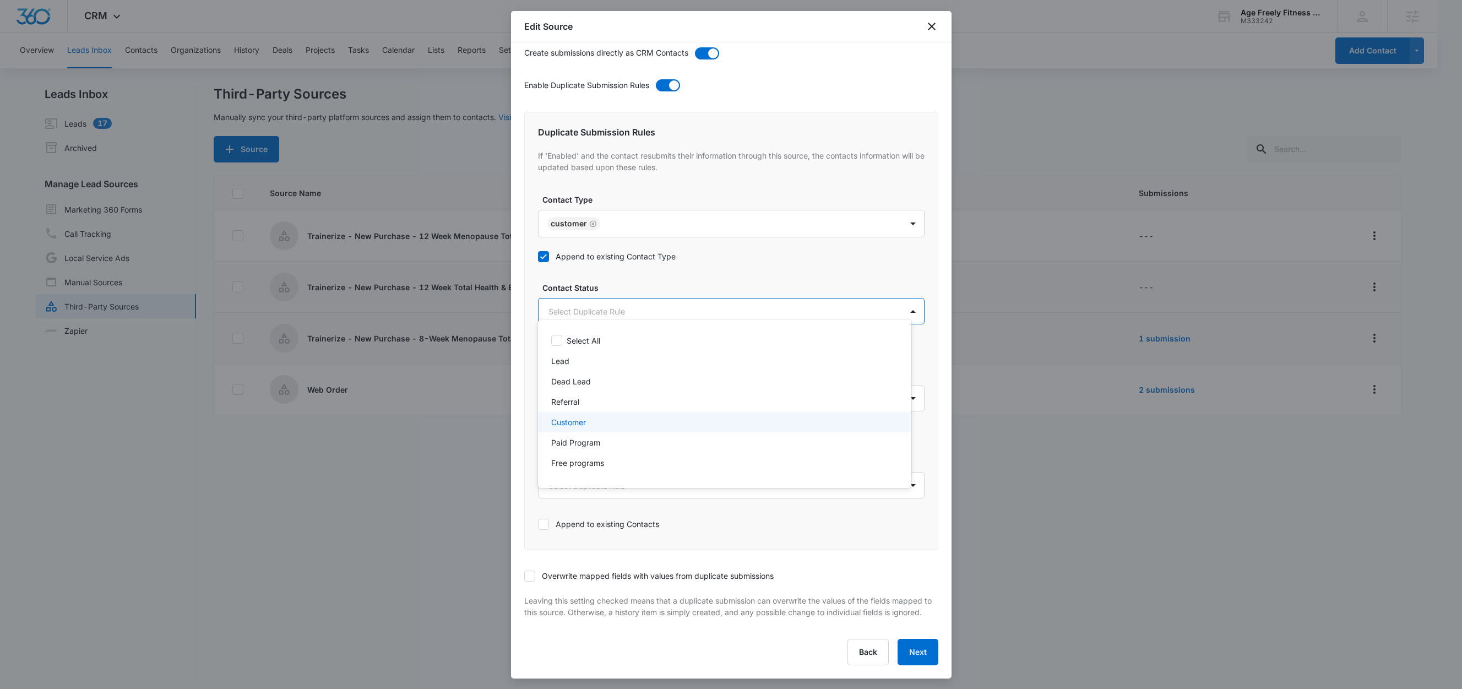
click at [565, 422] on p "Customer" at bounding box center [568, 422] width 35 height 12
click at [614, 281] on div at bounding box center [731, 344] width 1462 height 689
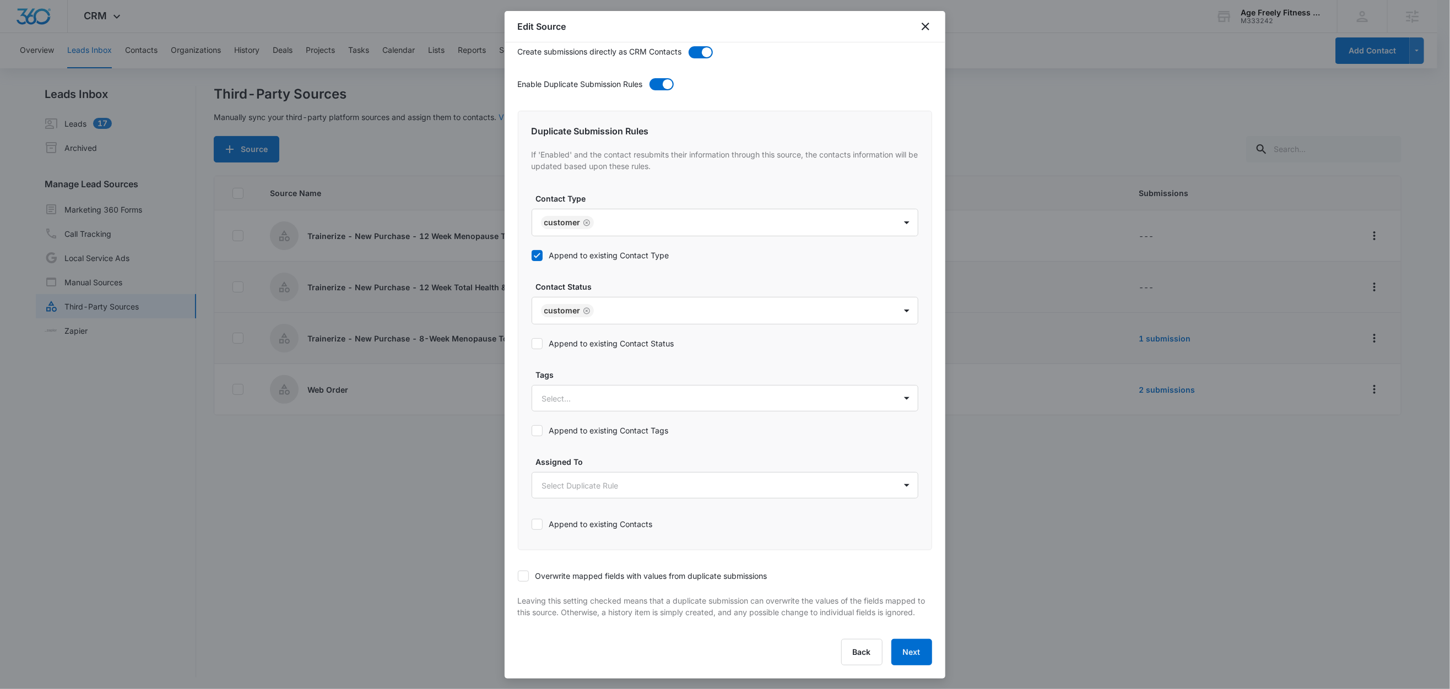
click at [599, 338] on label "Append to existing Contact Status" at bounding box center [724, 344] width 387 height 12
click at [531, 344] on input "Append to existing Contact Status" at bounding box center [531, 344] width 0 height 0
click at [580, 392] on div at bounding box center [711, 399] width 339 height 14
type input "t"
click at [587, 431] on p "Trainerize - 12 Week Total Health & Body Transformation" at bounding box center [648, 437] width 207 height 12
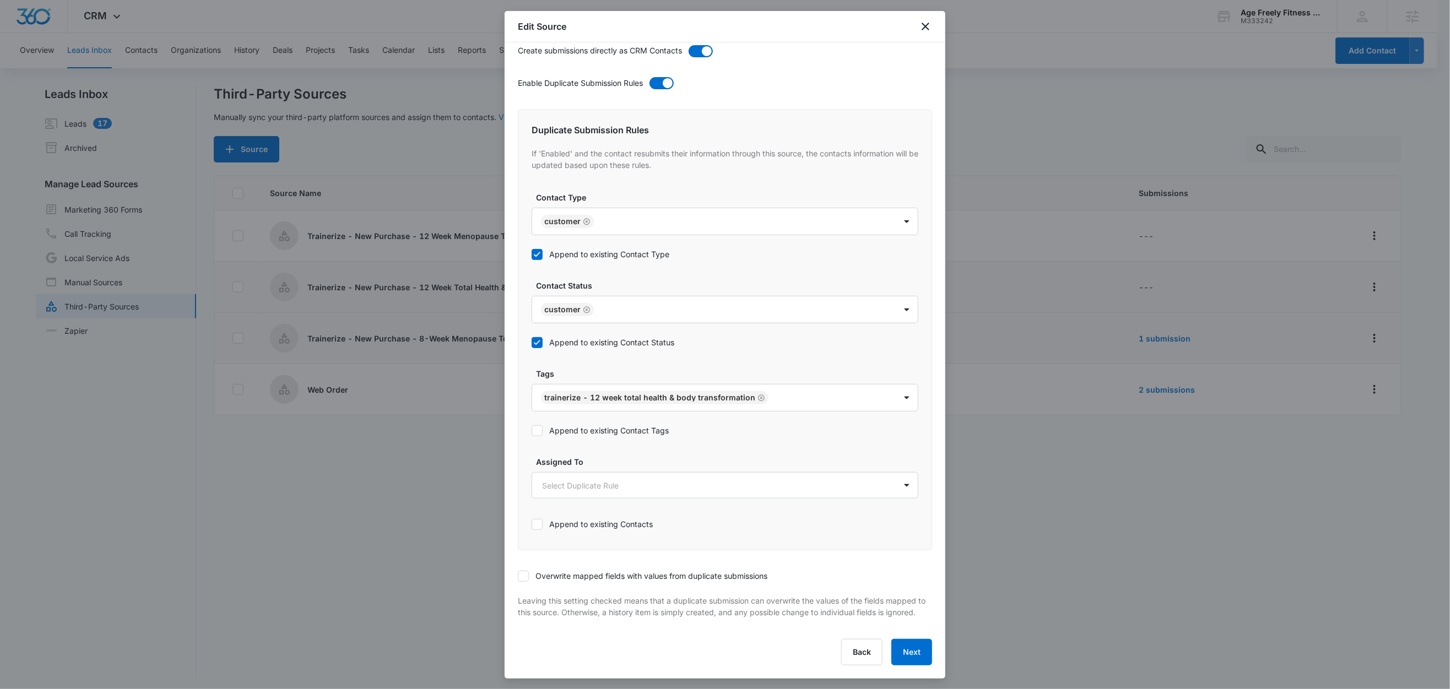
click at [595, 354] on div "Duplicate Submission Rules If 'Enabled' and the contact resubmits their informa…" at bounding box center [725, 330] width 414 height 441
click at [590, 425] on label "Append to existing Contact Tags" at bounding box center [724, 431] width 387 height 12
click at [531, 431] on input "Append to existing Contact Tags" at bounding box center [531, 431] width 0 height 0
click at [529, 570] on label "Overwrite mapped fields with values from duplicate submissions" at bounding box center [725, 576] width 414 height 12
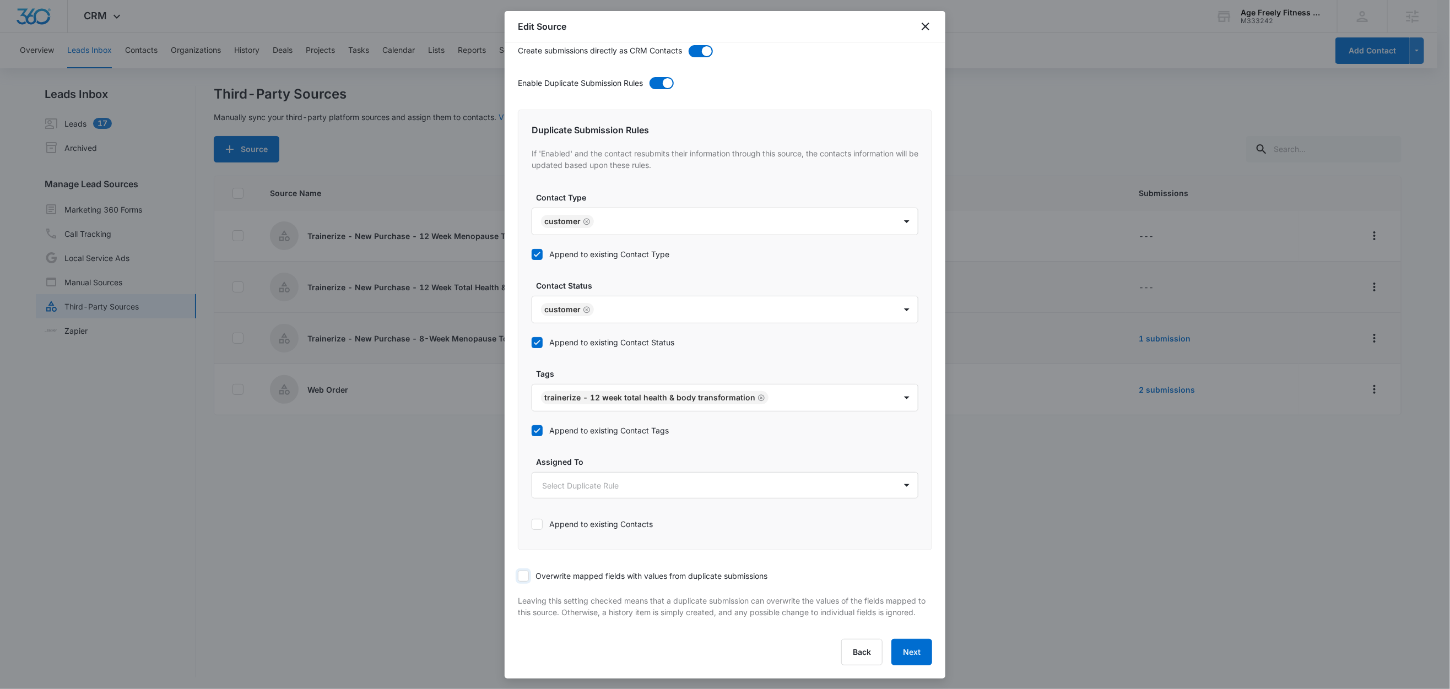
click at [518, 576] on input "Overwrite mapped fields with values from duplicate submissions" at bounding box center [518, 576] width 0 height 0
click at [909, 654] on button "Next" at bounding box center [911, 652] width 41 height 26
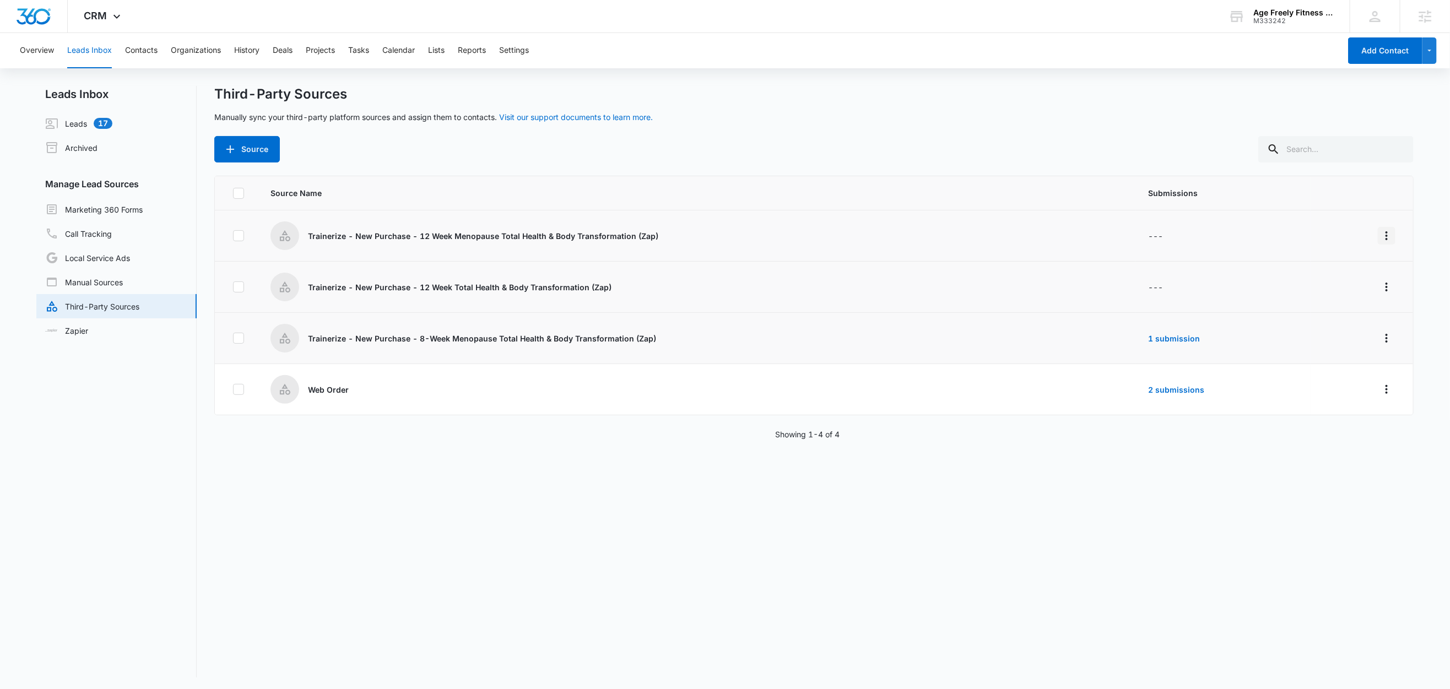
click at [1380, 235] on icon "Overflow Menu" at bounding box center [1386, 235] width 13 height 13
click at [1380, 238] on icon "Overflow Menu" at bounding box center [1386, 235] width 13 height 13
click at [1335, 281] on div "Edit" at bounding box center [1325, 283] width 62 height 8
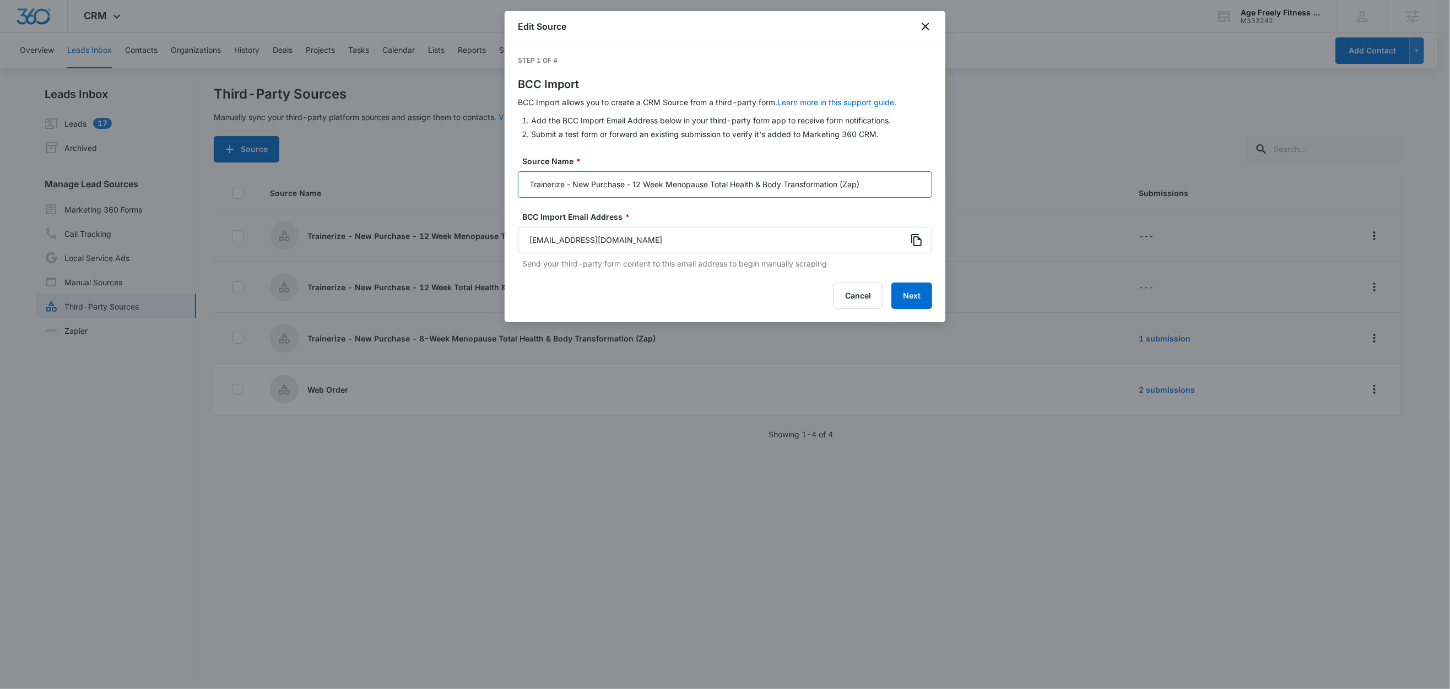
drag, startPoint x: 841, startPoint y: 183, endPoint x: 514, endPoint y: 177, distance: 326.7
click at [514, 177] on div "Step 1 of 4 BCC Import BCC Import allows you to create a CRM Source from a thir…" at bounding box center [724, 182] width 441 height 280
click at [912, 296] on button "Next" at bounding box center [911, 296] width 41 height 26
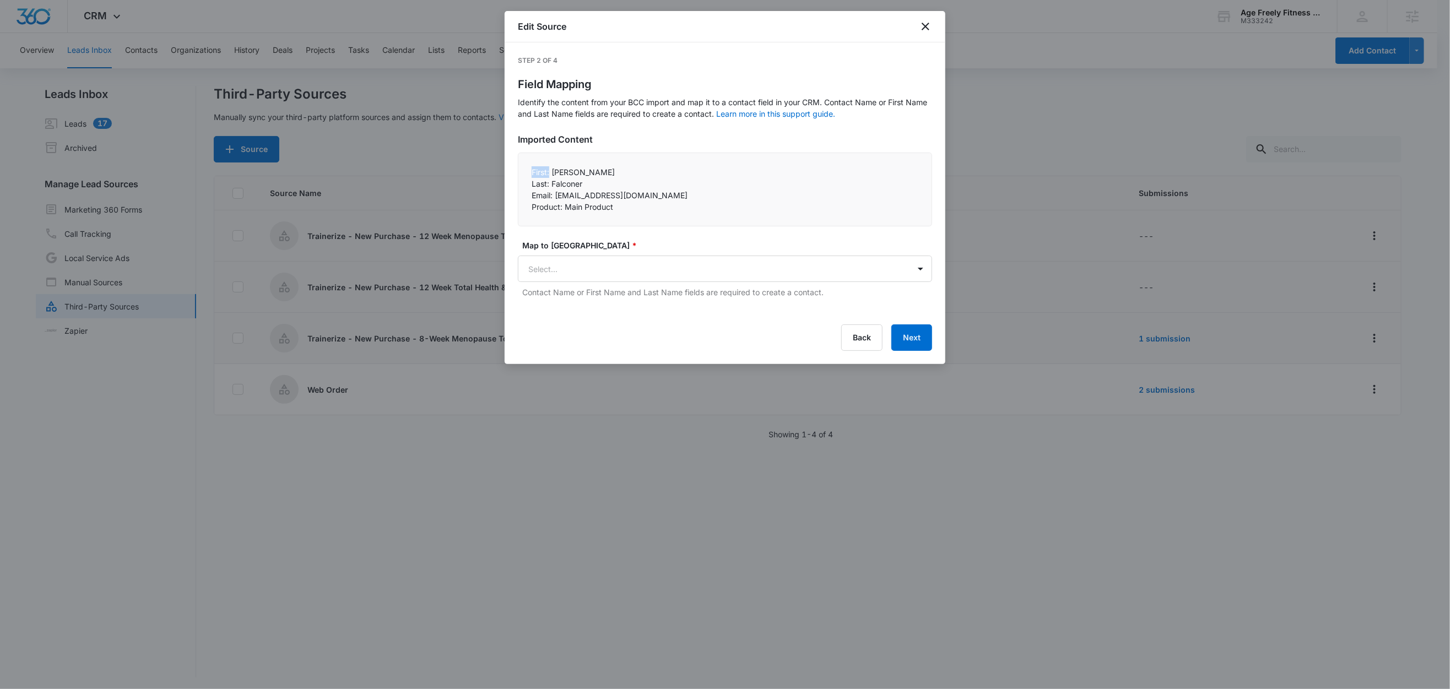
drag, startPoint x: 548, startPoint y: 173, endPoint x: 526, endPoint y: 171, distance: 22.1
click at [526, 171] on div "First: Nancy Last: Falconer Email: nmfalconer11@gmail.com Product: Main Prod…" at bounding box center [725, 190] width 414 height 74
copy p "First:"
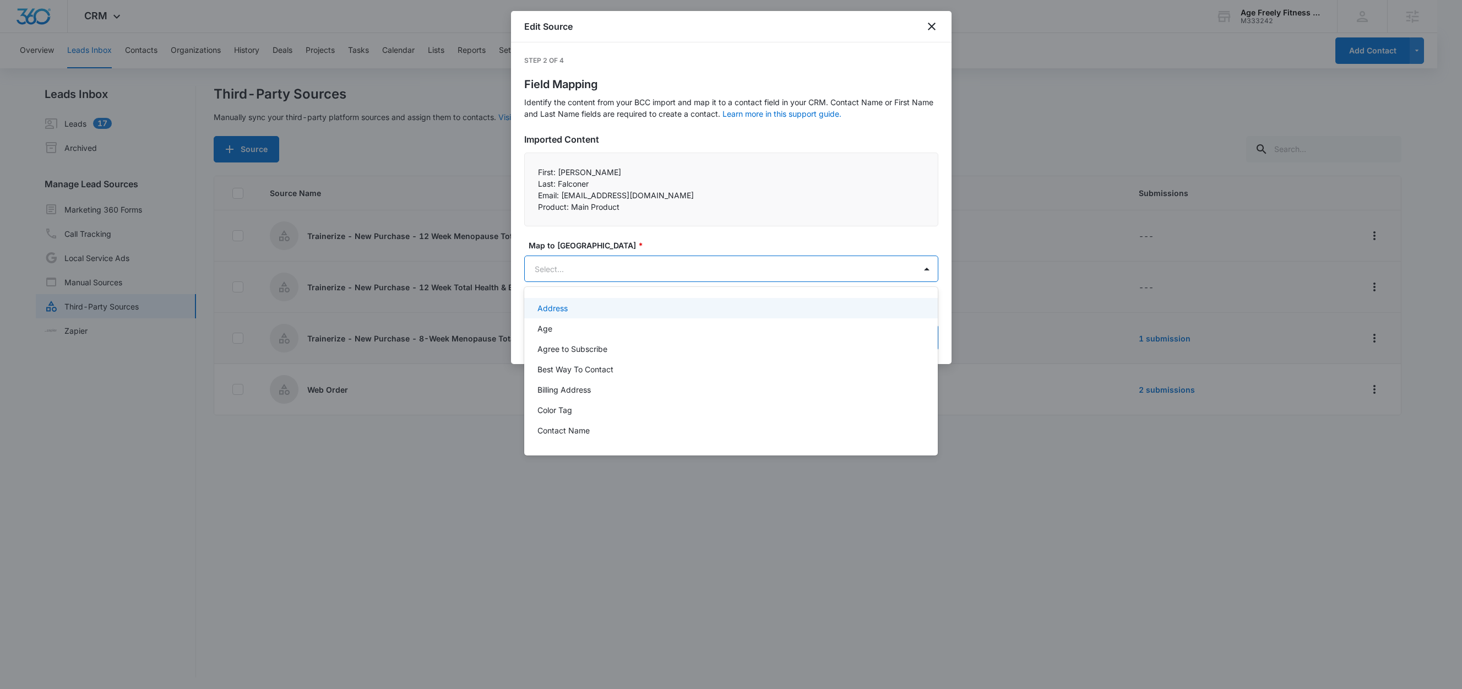
click at [567, 272] on body "CRM Apps Reputation Websites Forms CRM Email Social Shop Content Ads Intelligen…" at bounding box center [731, 344] width 1462 height 689
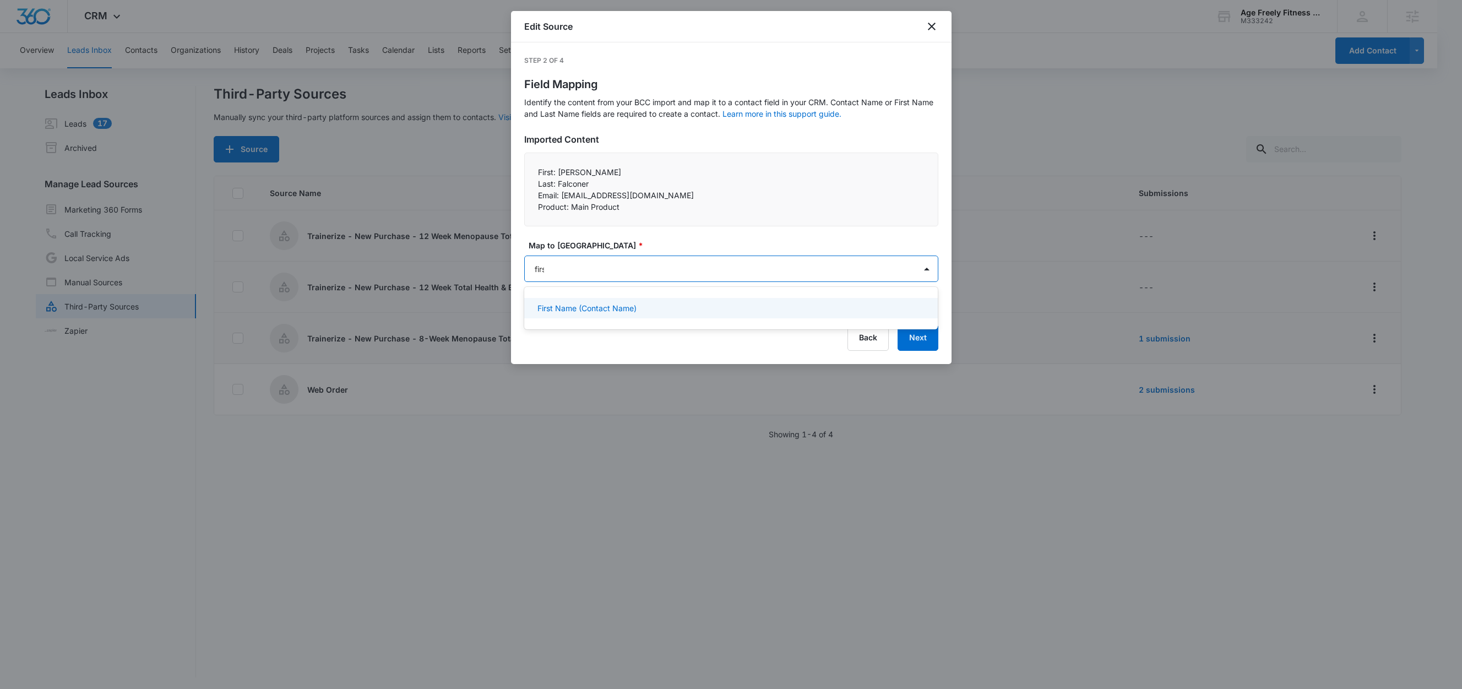
type input "first"
click at [594, 306] on p "First Name (Contact Name)" at bounding box center [587, 308] width 99 height 12
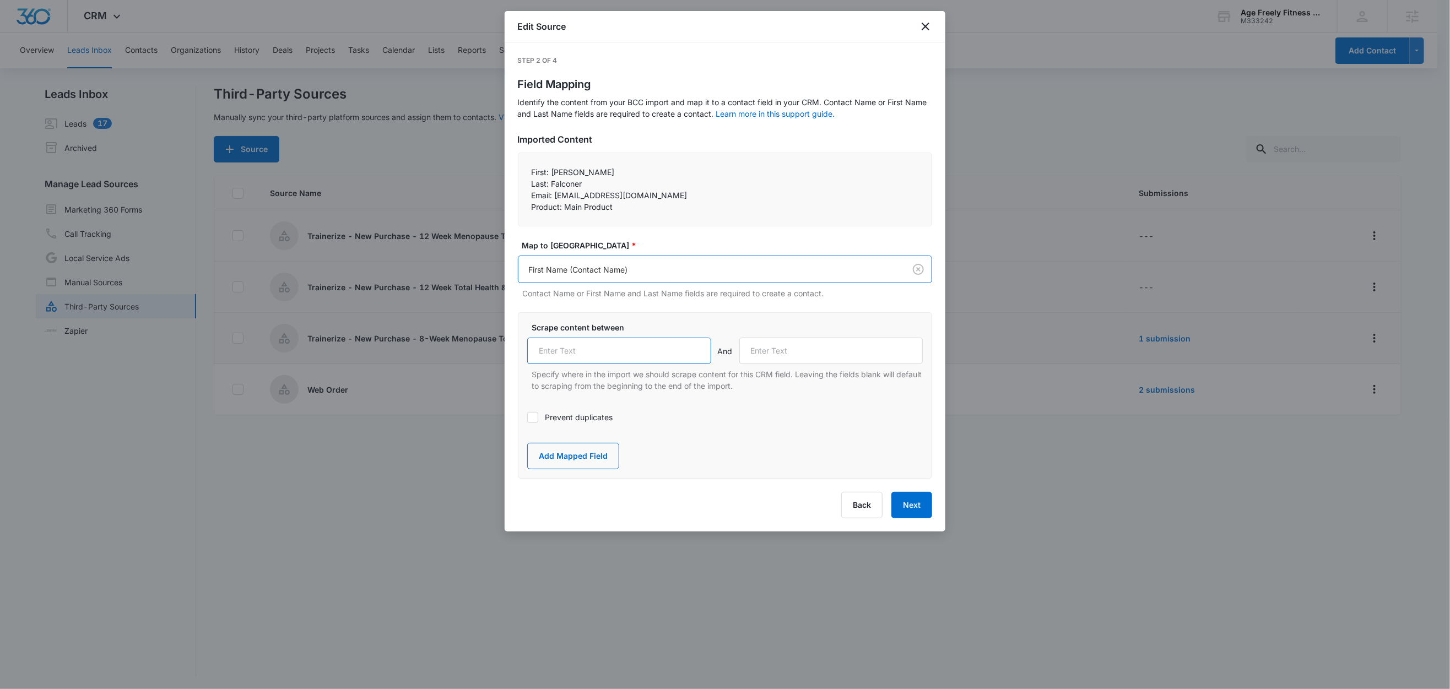
click at [615, 344] on input "text" at bounding box center [619, 351] width 184 height 26
paste input "First:"
type input "First:"
drag, startPoint x: 550, startPoint y: 185, endPoint x: 525, endPoint y: 184, distance: 24.8
click at [525, 184] on div "First: Nancy Last: Falconer Email: nmfalconer11@gmail.com Product: Main Prod…" at bounding box center [725, 190] width 414 height 74
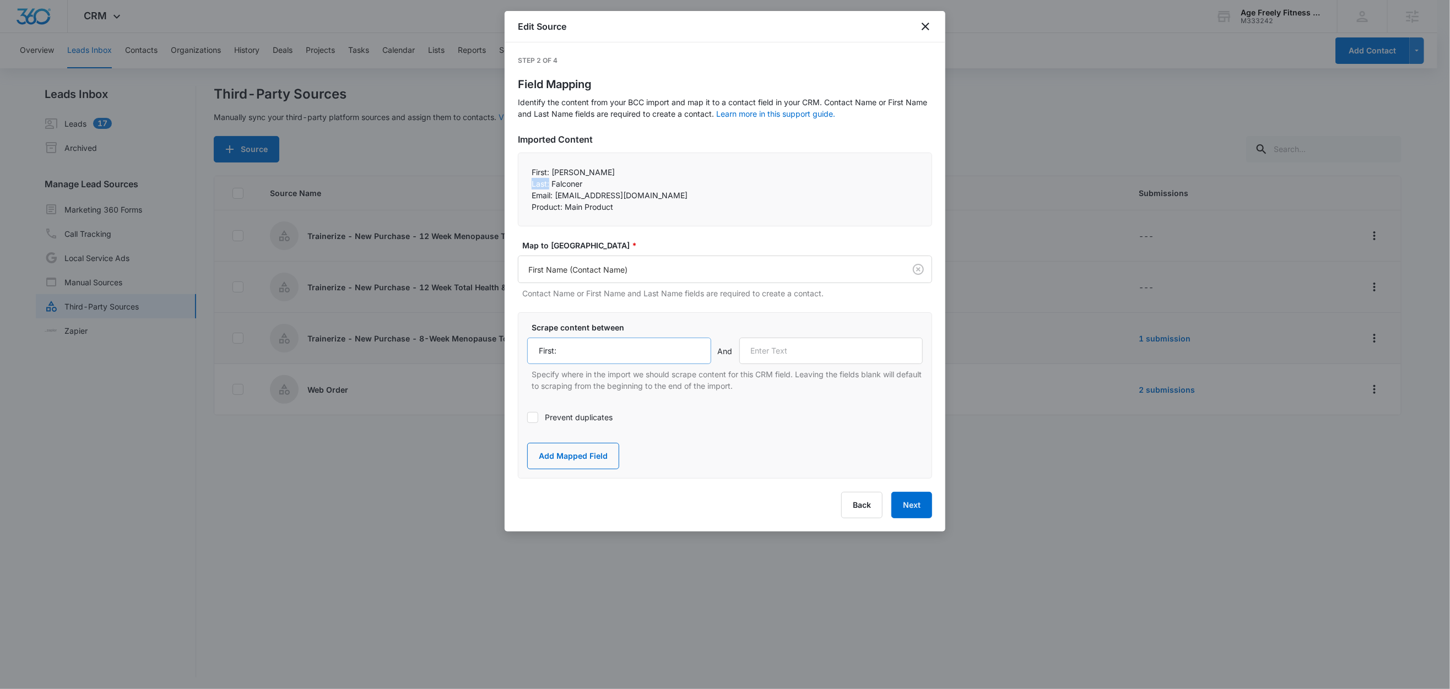
copy p "Last:"
click at [793, 354] on input "text" at bounding box center [831, 351] width 184 height 26
paste input "Last:"
type input "Last:"
click at [569, 459] on button "Add Mapped Field" at bounding box center [573, 456] width 92 height 26
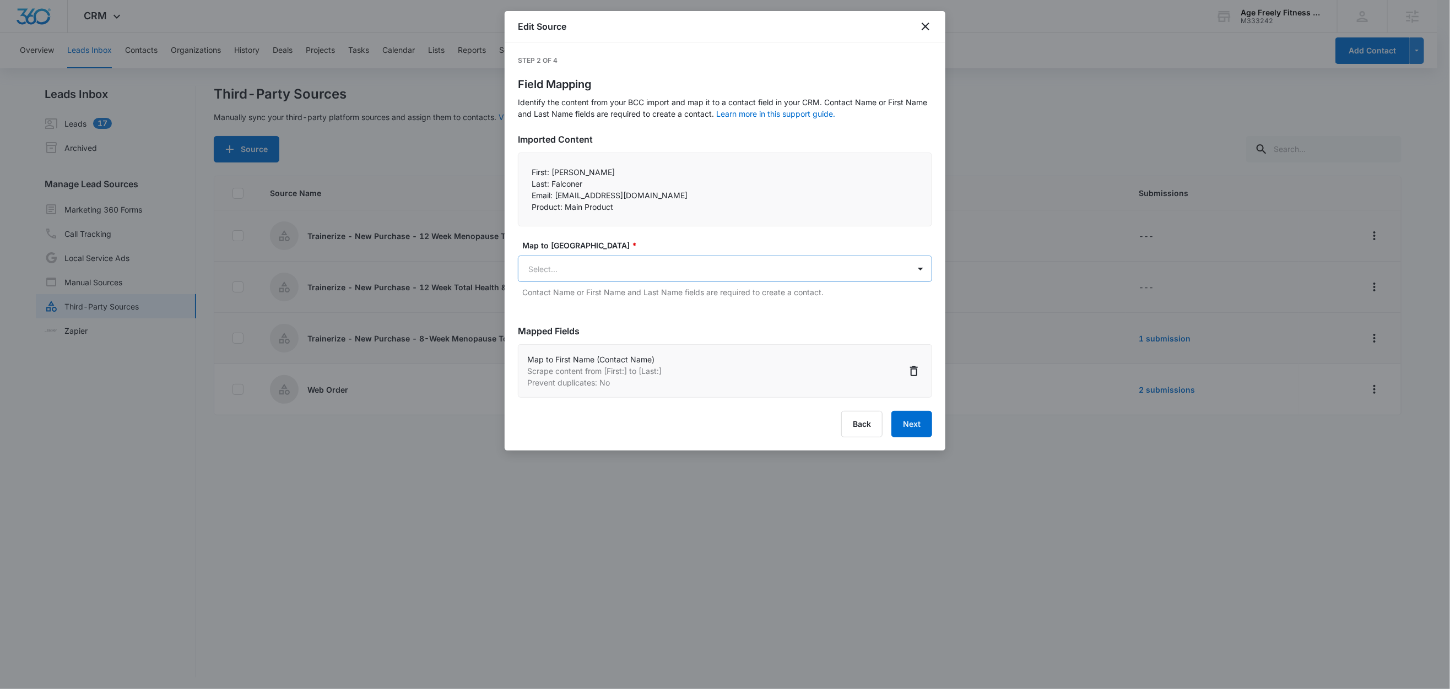
click at [574, 273] on body "CRM Apps Reputation Websites Forms CRM Email Social Shop Content Ads Intelligen…" at bounding box center [725, 345] width 1450 height 691
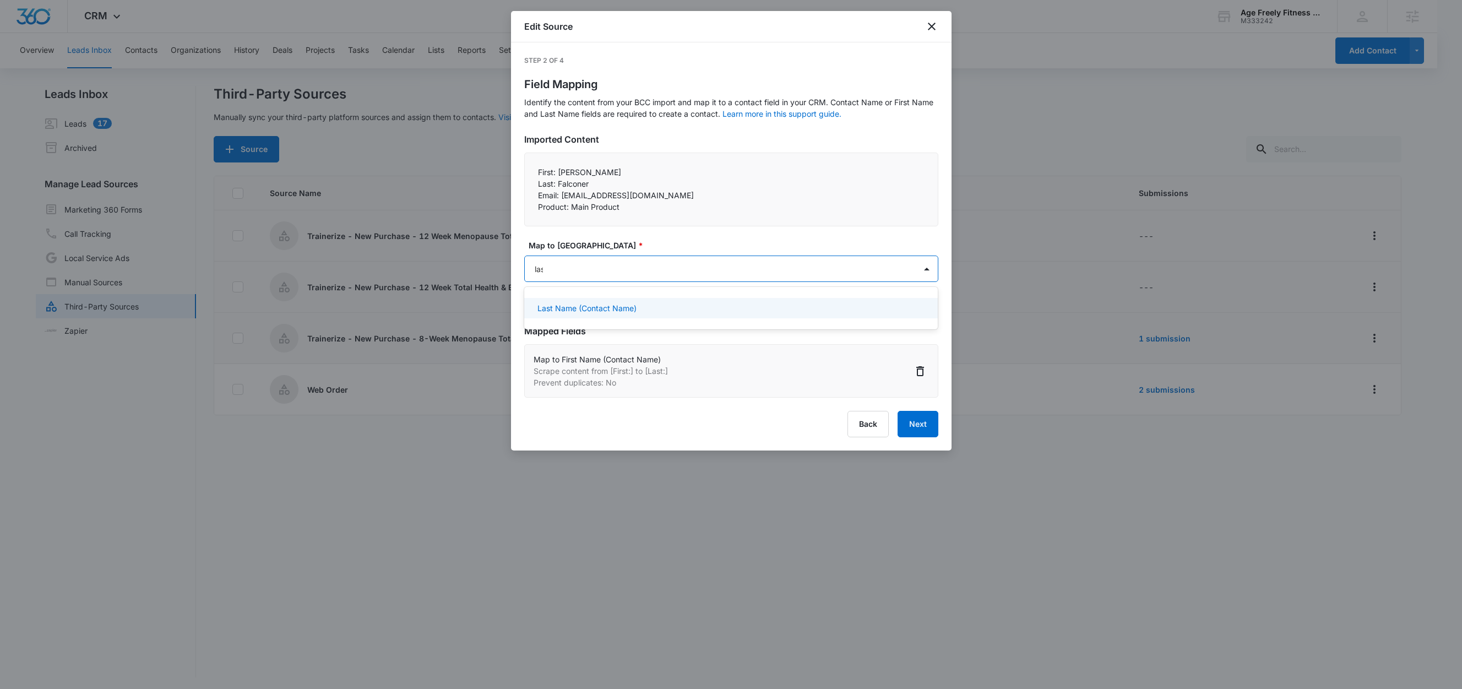
type input "last"
click at [604, 310] on p "Last Name (Contact Name)" at bounding box center [587, 308] width 99 height 12
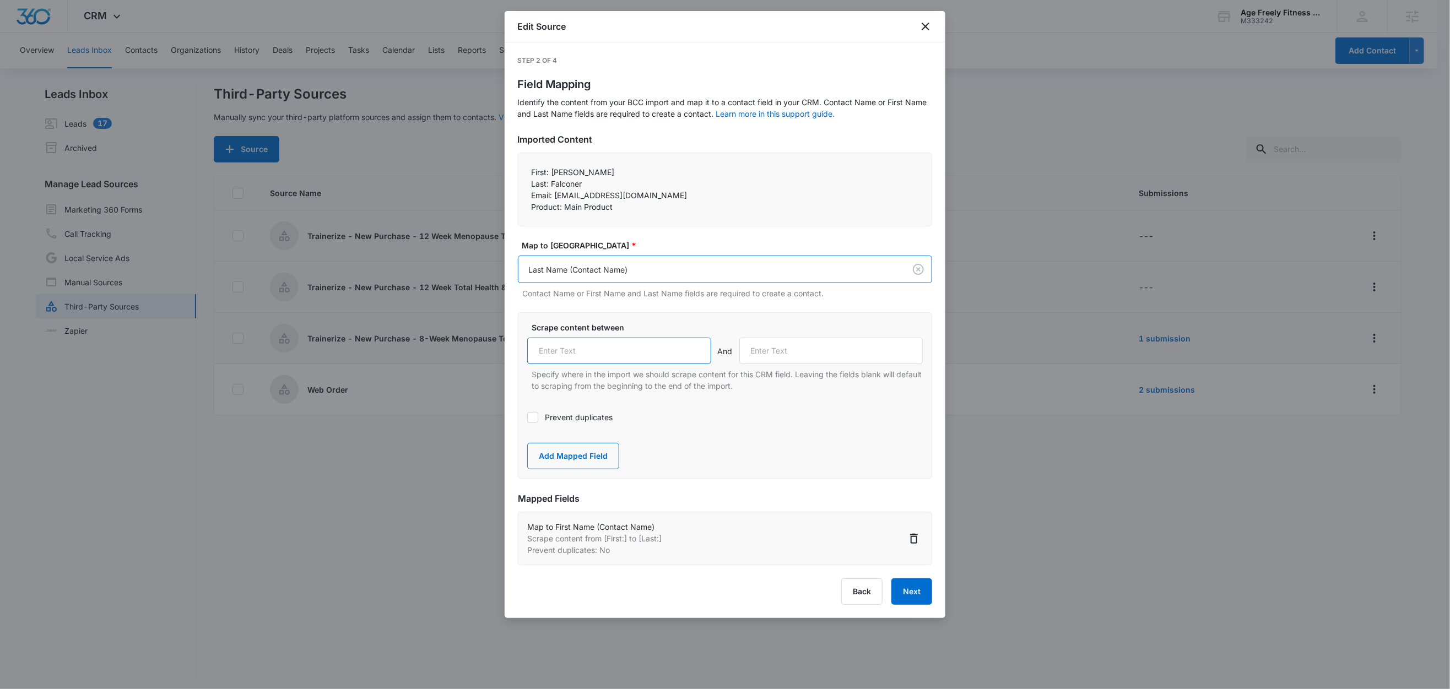
click at [613, 353] on input "text" at bounding box center [619, 351] width 184 height 26
paste input "Last:"
type input "Last:"
drag, startPoint x: 554, startPoint y: 196, endPoint x: 524, endPoint y: 196, distance: 29.7
click at [524, 196] on div "First: Nancy Last: Falconer Email: nmfalconer11@gmail.com Product: Main Prod…" at bounding box center [725, 190] width 414 height 74
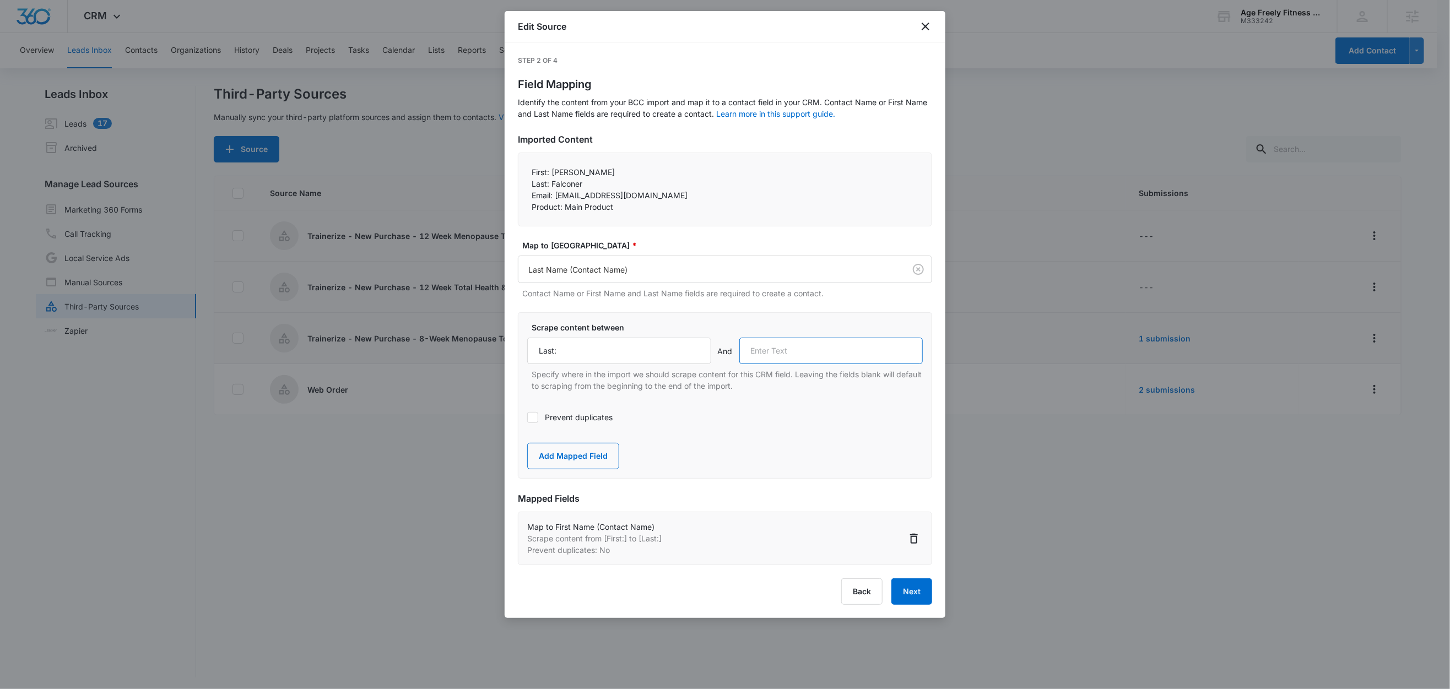
click at [787, 353] on input "text" at bounding box center [831, 351] width 184 height 26
paste input "Email:"
type input "Email:"
click at [585, 448] on button "Add Mapped Field" at bounding box center [573, 456] width 92 height 26
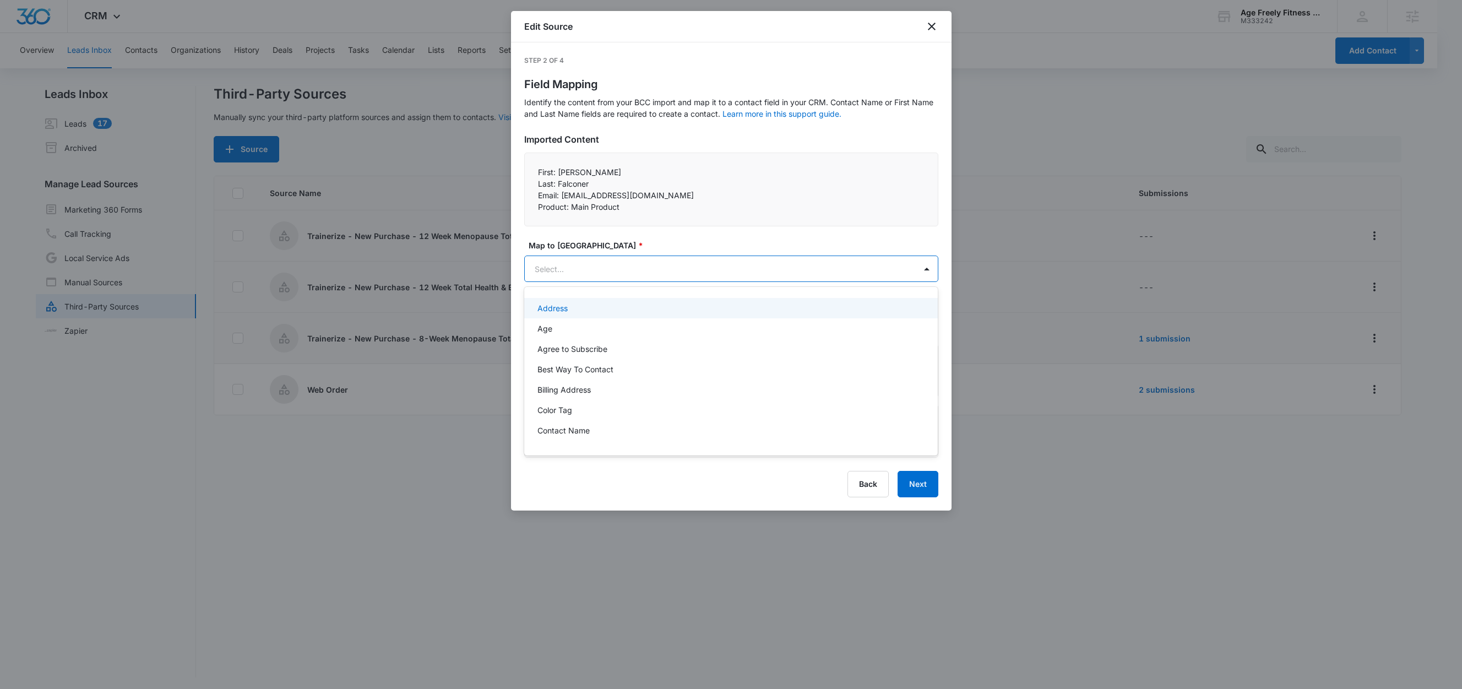
click at [582, 261] on body "CRM Apps Reputation Websites Forms CRM Email Social Shop Content Ads Intelligen…" at bounding box center [731, 344] width 1462 height 689
type input "em"
click at [575, 311] on div "Email" at bounding box center [731, 308] width 386 height 12
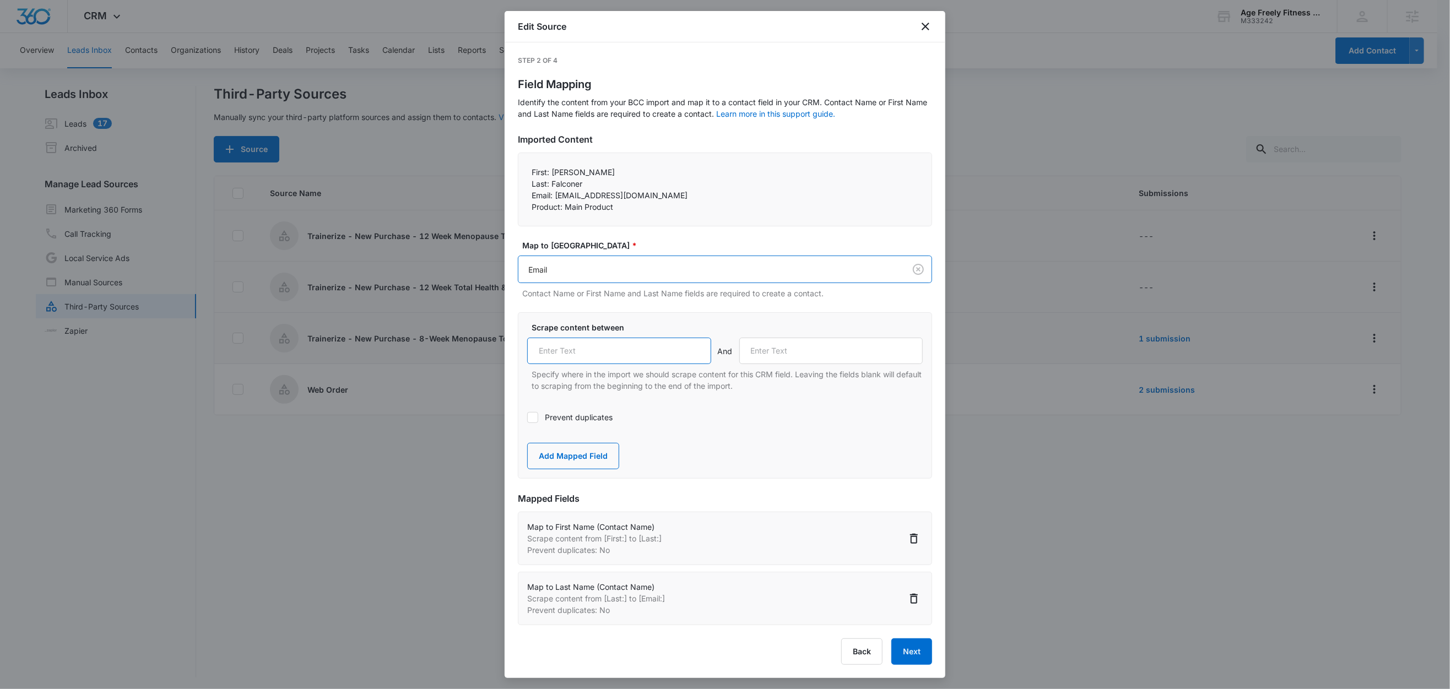
click at [599, 343] on input "text" at bounding box center [619, 351] width 184 height 26
paste input "Email:"
type input "Email:"
click at [549, 420] on label "Prevent duplicates" at bounding box center [724, 417] width 395 height 12
click at [527, 417] on input "Prevent duplicates" at bounding box center [527, 417] width 0 height 0
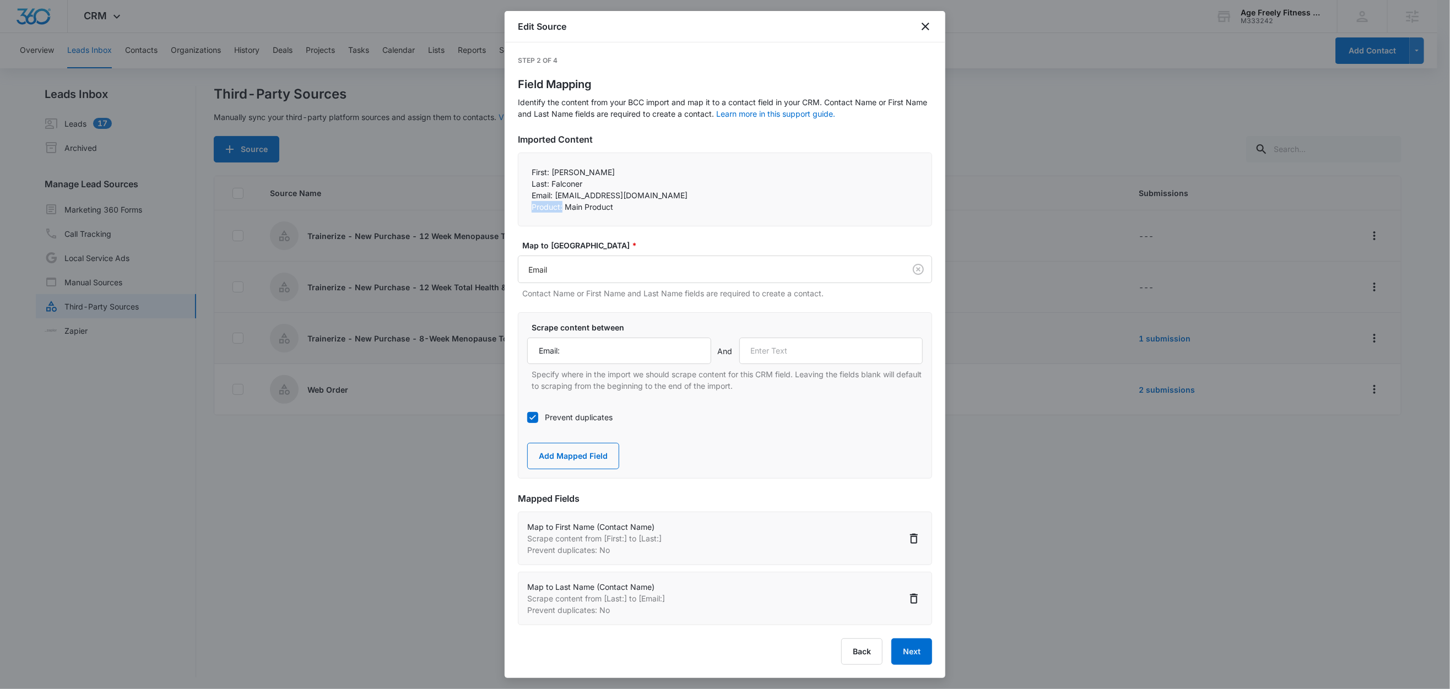
drag, startPoint x: 563, startPoint y: 208, endPoint x: 515, endPoint y: 207, distance: 47.9
click at [514, 207] on div "Step 2 of 4 Field Mapping Identify the content from your BCC import and map it …" at bounding box center [724, 360] width 441 height 636
click at [805, 352] on input "text" at bounding box center [831, 351] width 184 height 26
paste input "Product:"
type input "Product:"
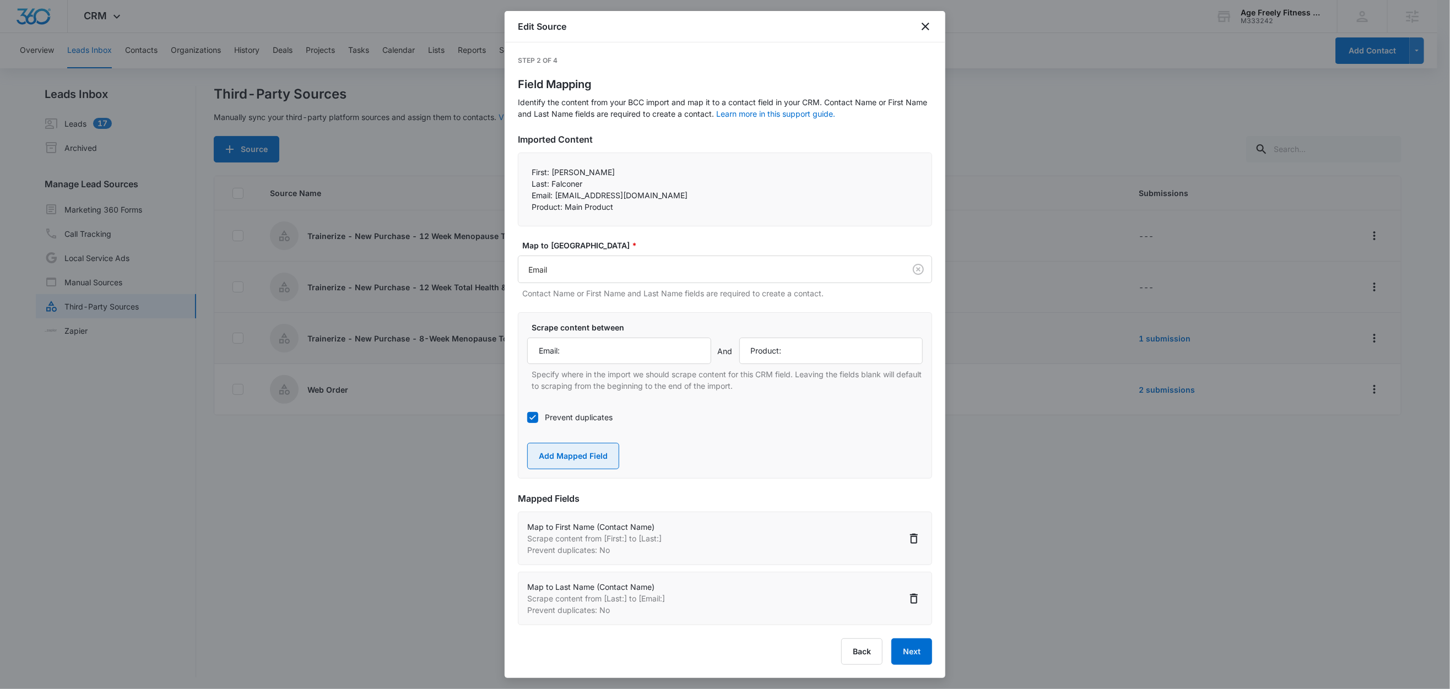
click at [590, 457] on button "Add Mapped Field" at bounding box center [573, 456] width 92 height 26
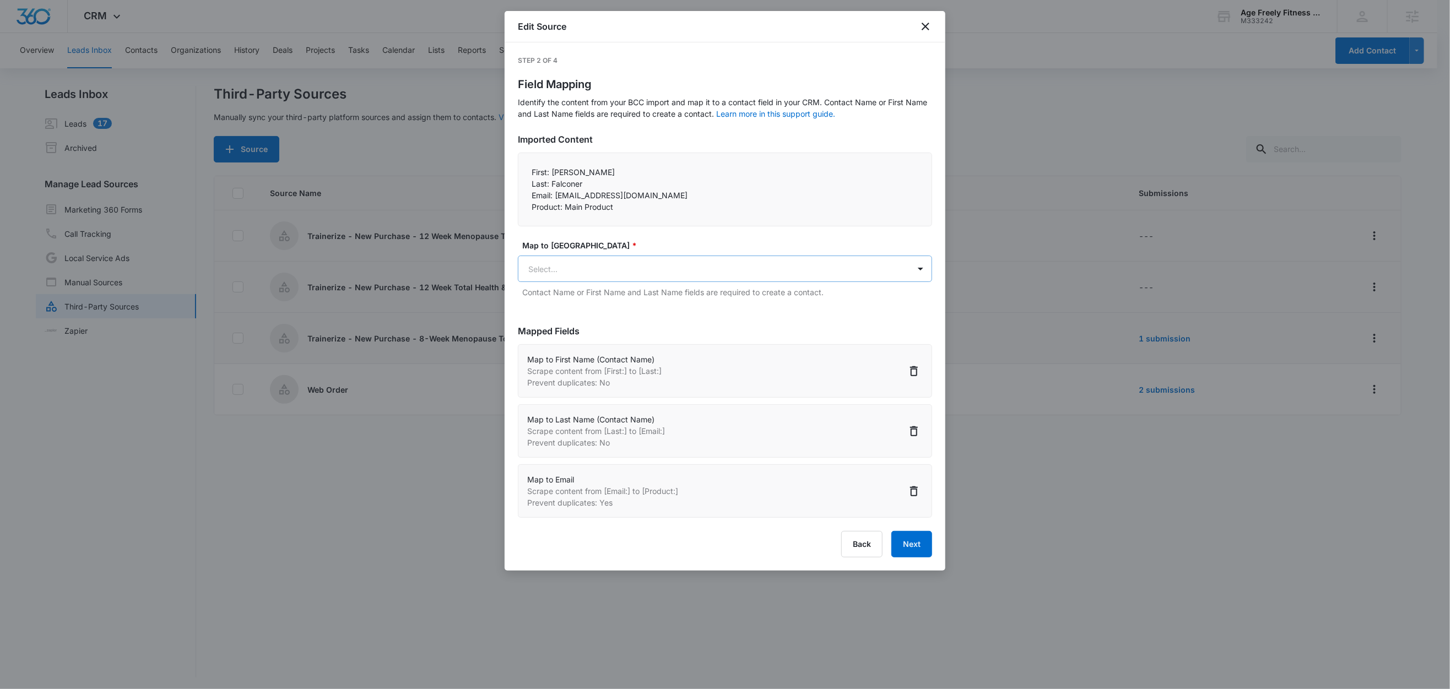
click at [583, 271] on body "CRM Apps Reputation Websites Forms CRM Email Social Shop Content Ads Intelligen…" at bounding box center [725, 345] width 1450 height 691
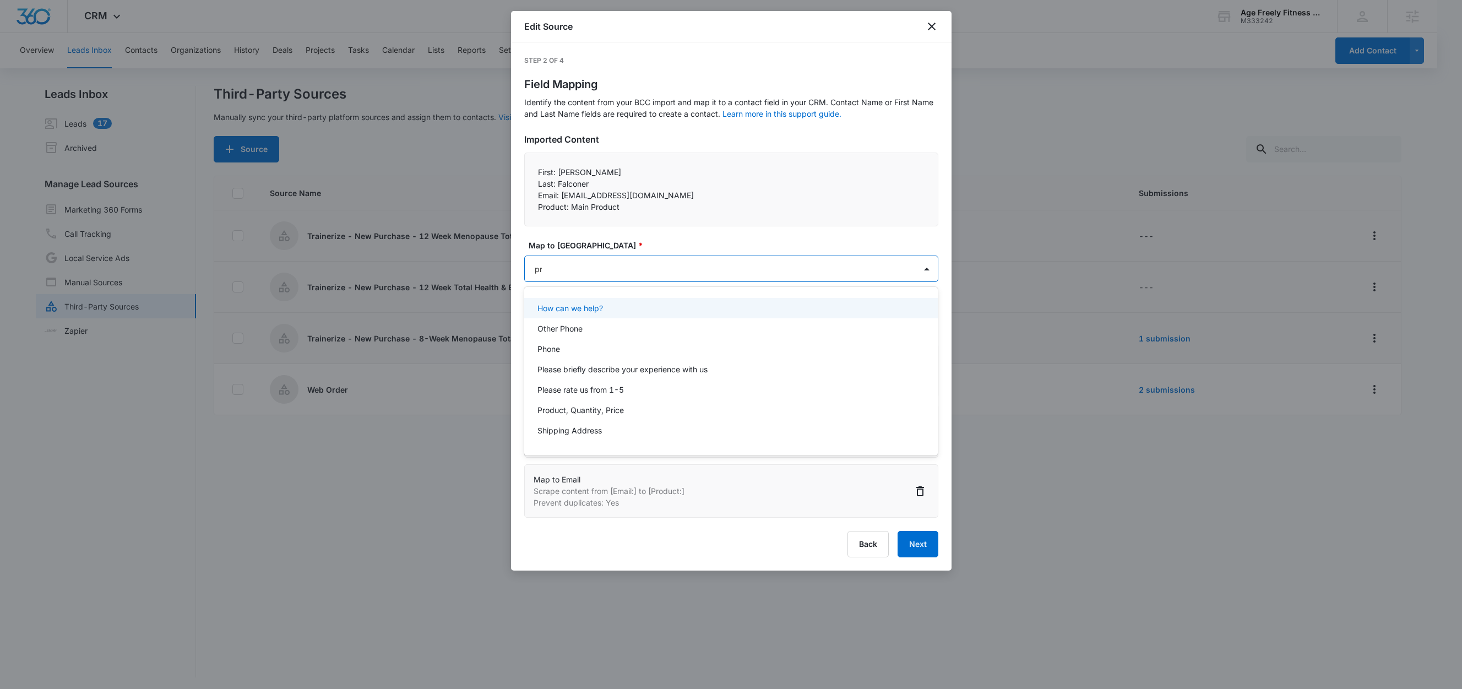
type input "pro"
click at [627, 310] on div "Product, Quantity, Price" at bounding box center [731, 308] width 386 height 12
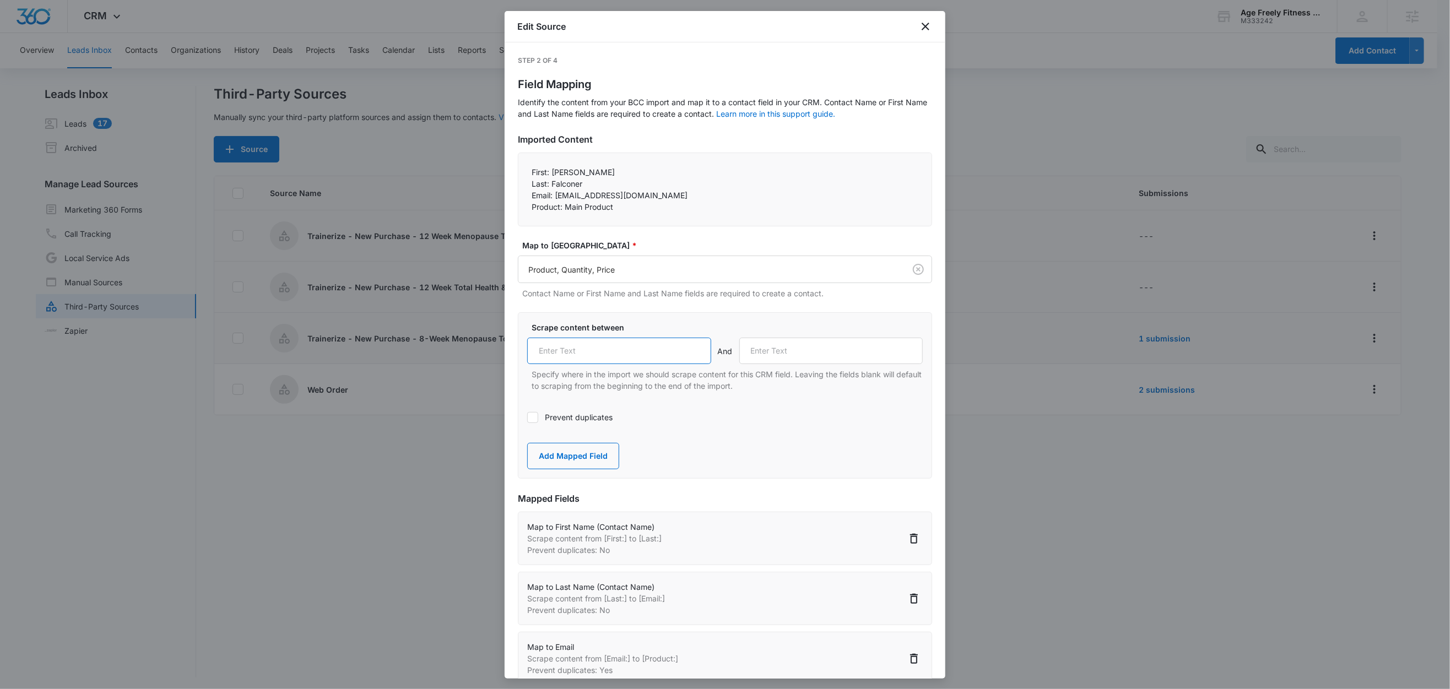
click at [606, 343] on input "text" at bounding box center [619, 351] width 184 height 26
paste input "Product:"
type input "Product:"
click at [654, 325] on label "Scrape content between" at bounding box center [728, 328] width 395 height 12
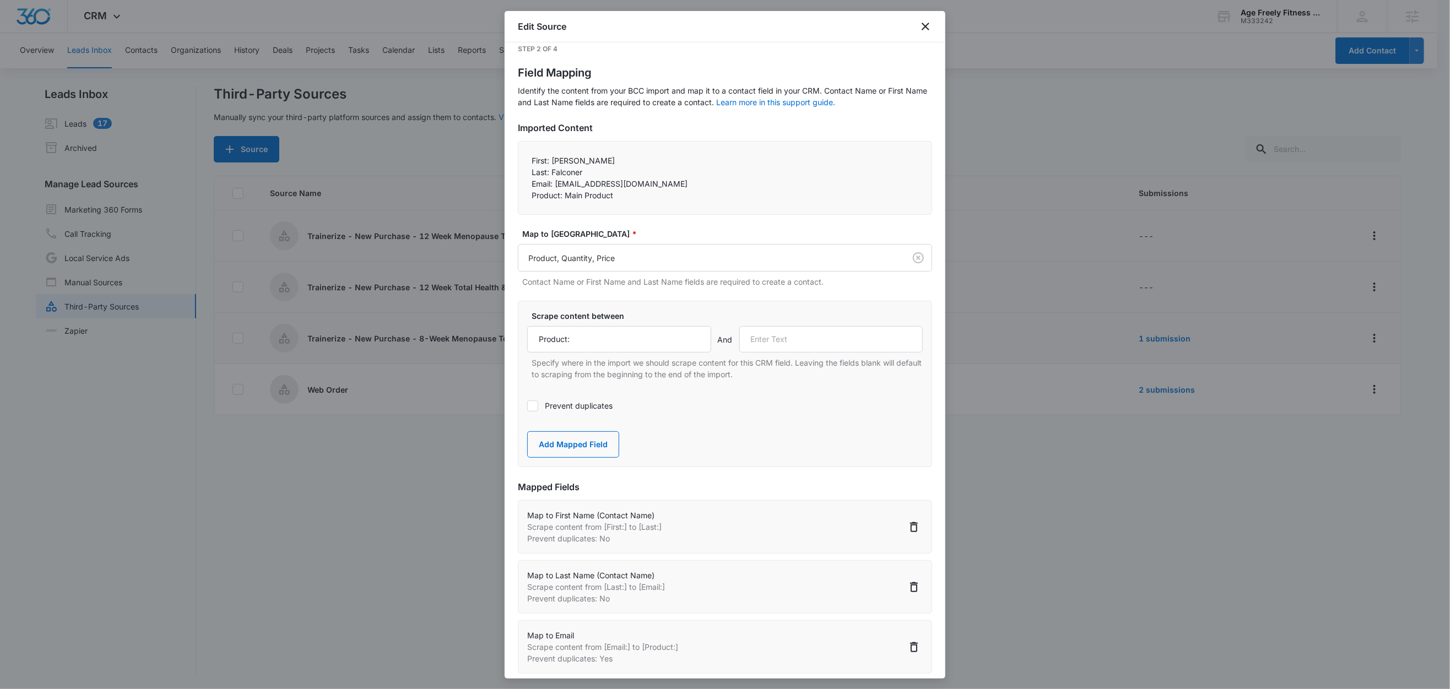
scroll to position [30, 0]
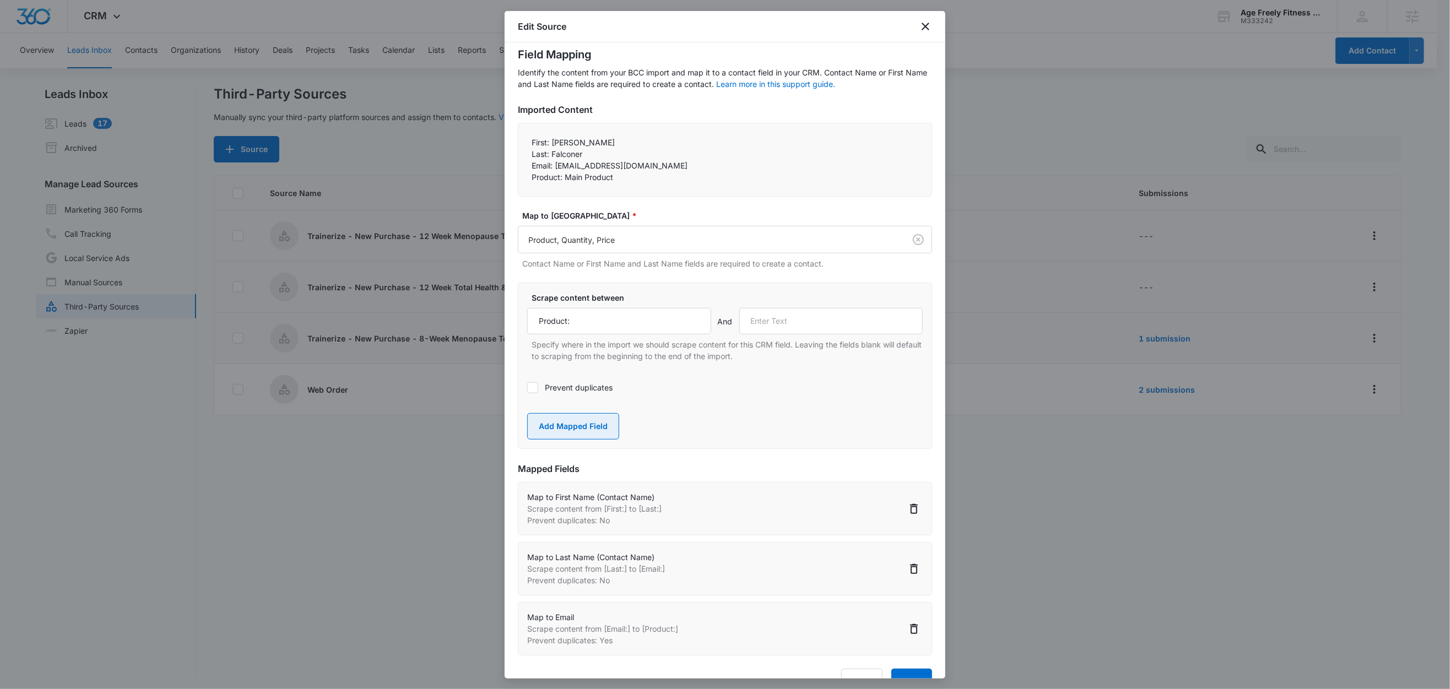
click at [604, 415] on button "Add Mapped Field" at bounding box center [573, 426] width 92 height 26
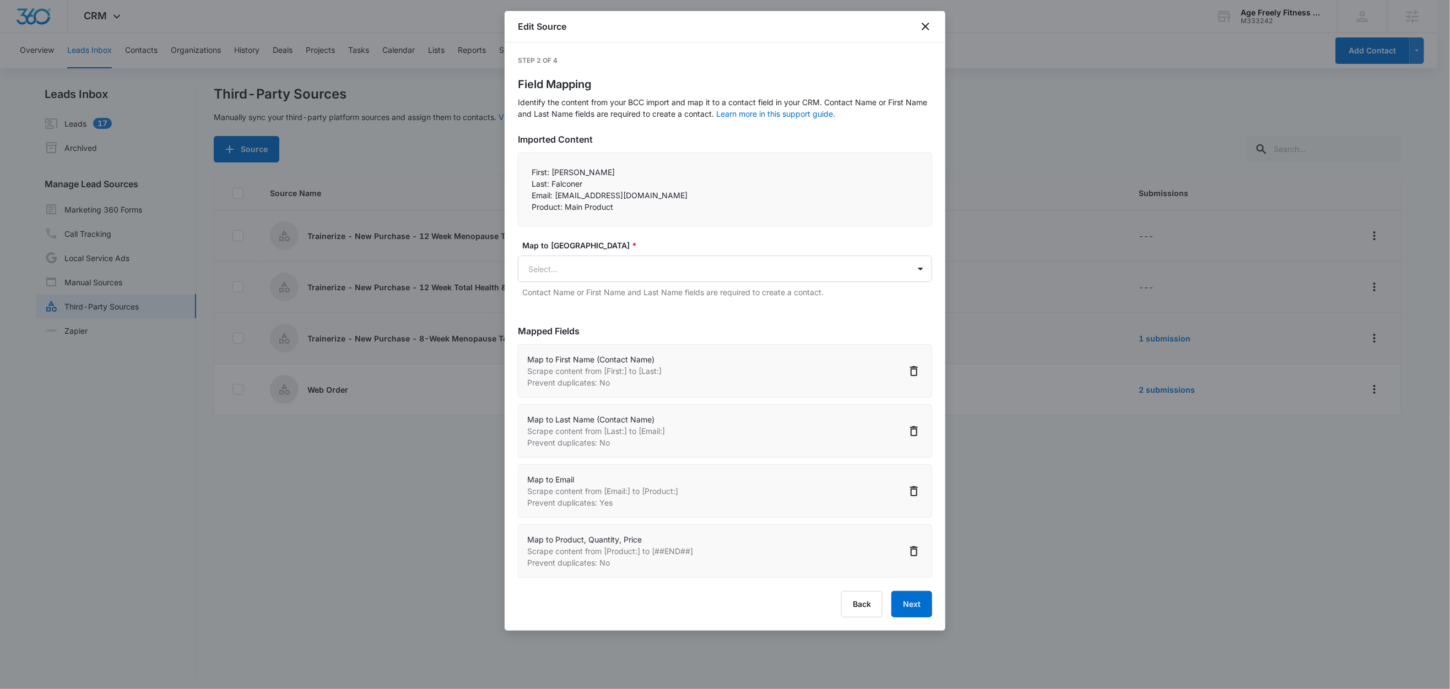
scroll to position [2, 0]
click at [922, 609] on button "Next" at bounding box center [911, 604] width 41 height 26
select select "78"
select select "79"
select select "185"
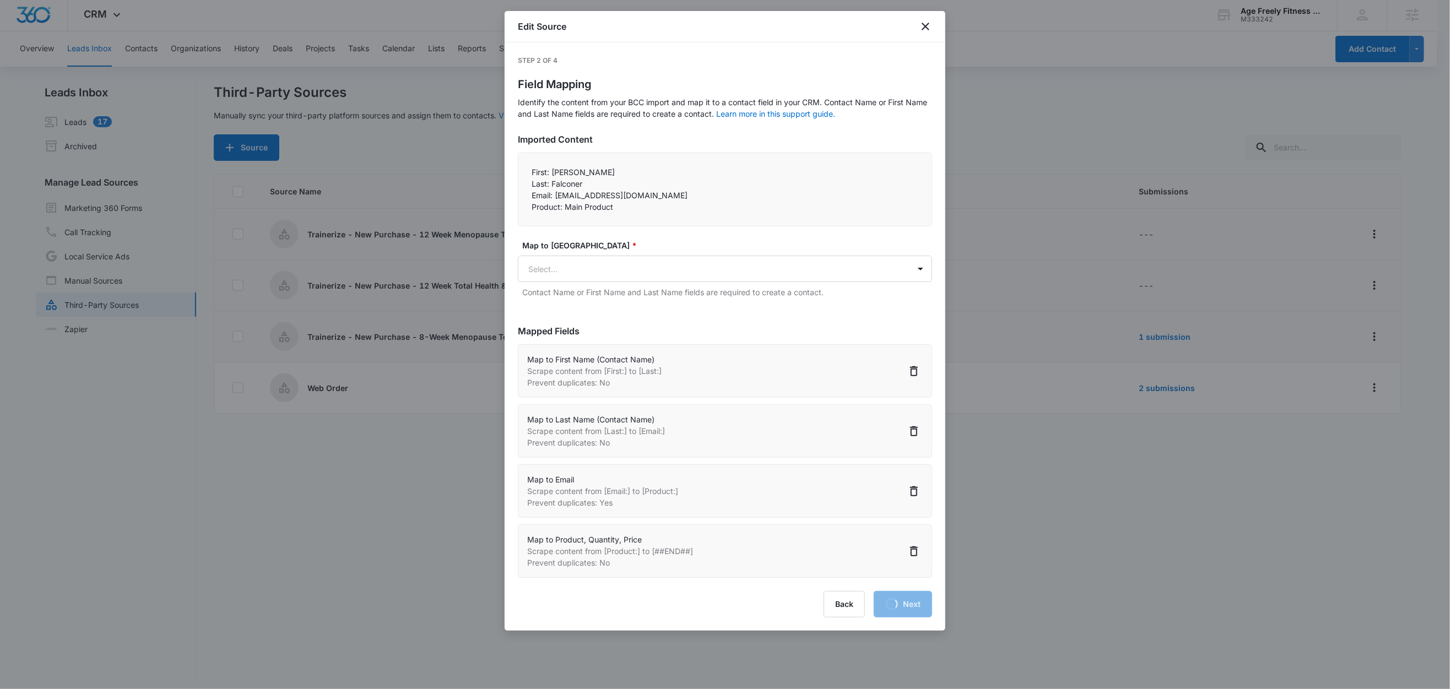
select select "373"
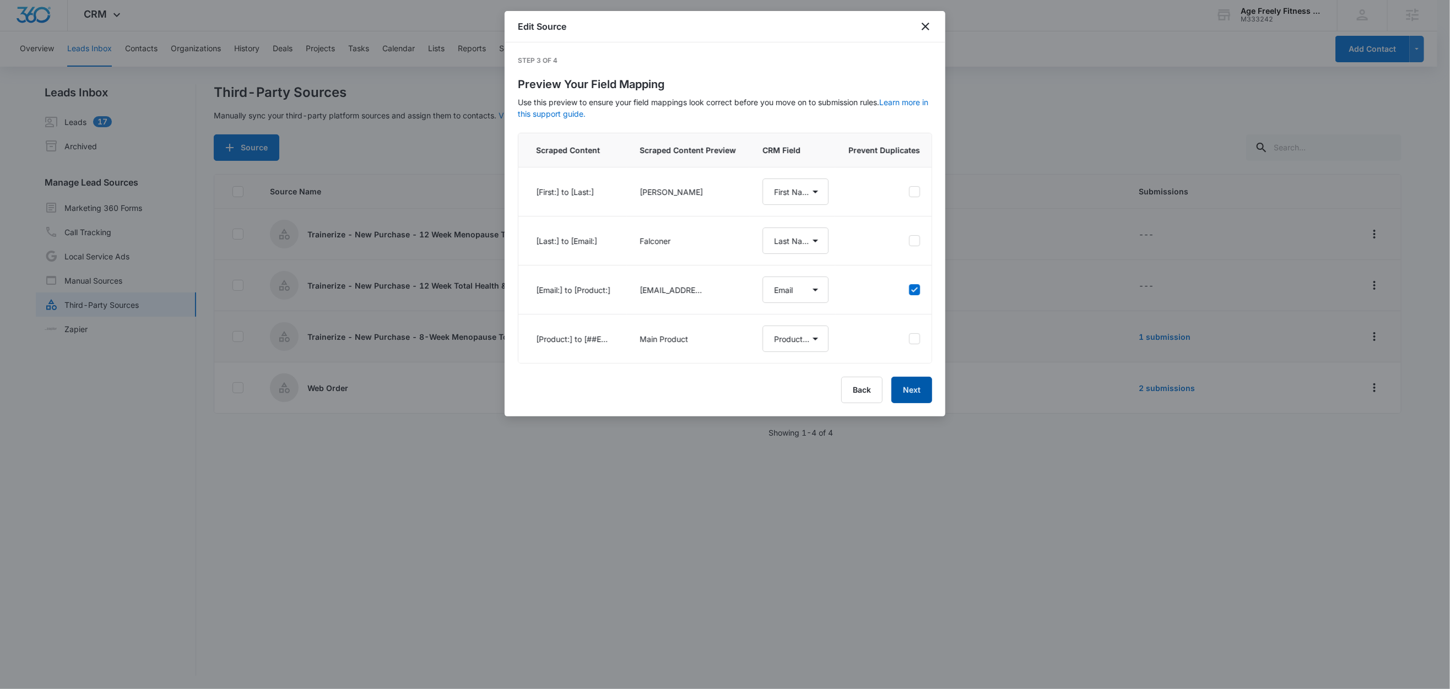
click at [910, 403] on button "Next" at bounding box center [911, 390] width 41 height 26
select select "78"
select select "79"
select select "185"
select select "373"
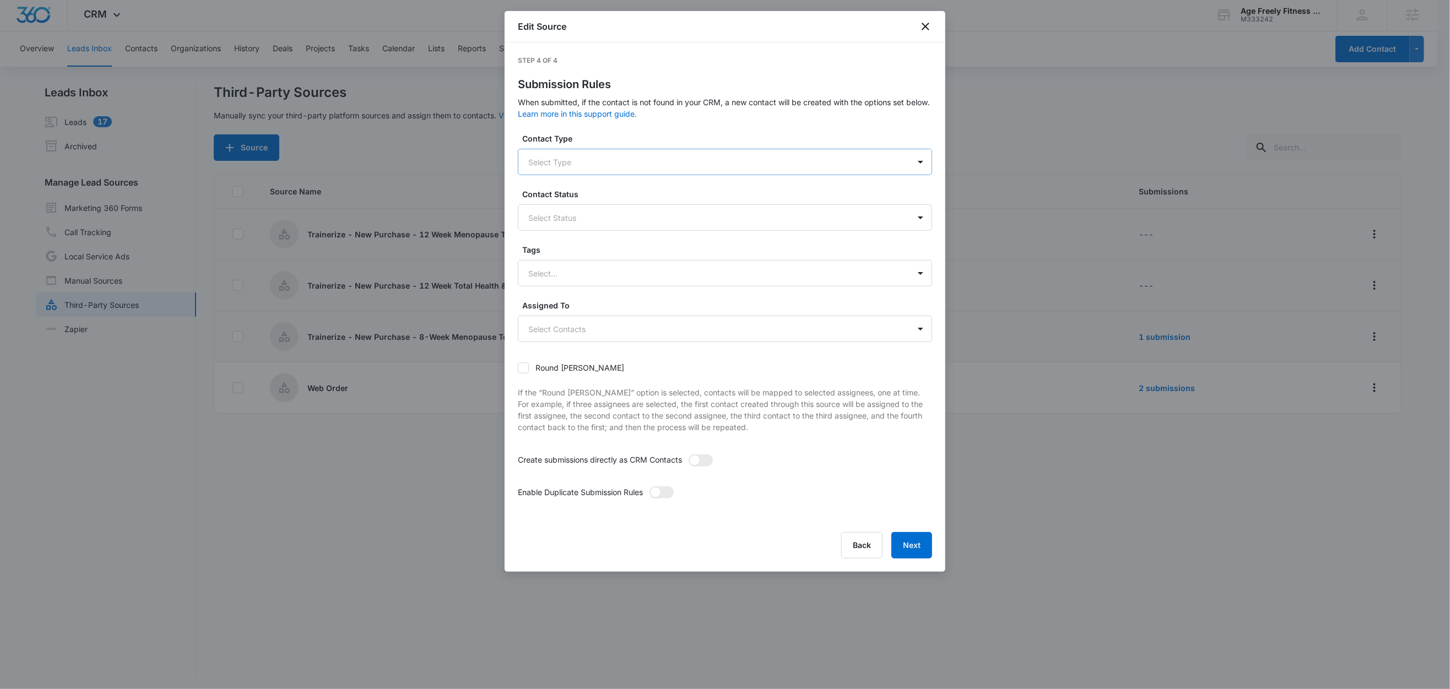
click at [605, 165] on div at bounding box center [711, 162] width 367 height 14
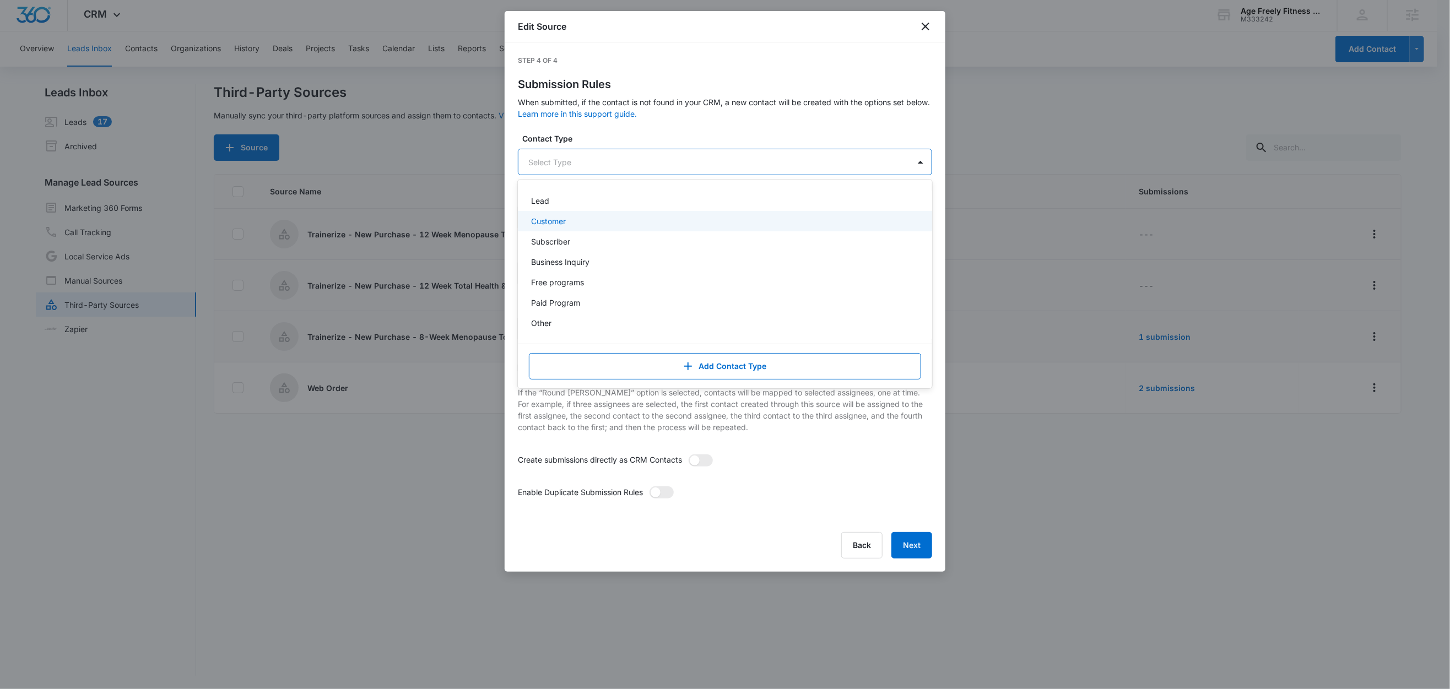
click at [563, 229] on div "Customer" at bounding box center [725, 221] width 414 height 20
drag, startPoint x: 607, startPoint y: 131, endPoint x: 570, endPoint y: 193, distance: 72.6
click at [607, 131] on div "Step 4 of 4 Submission Rules When submitted, if the contact is not found in you…" at bounding box center [725, 308] width 414 height 504
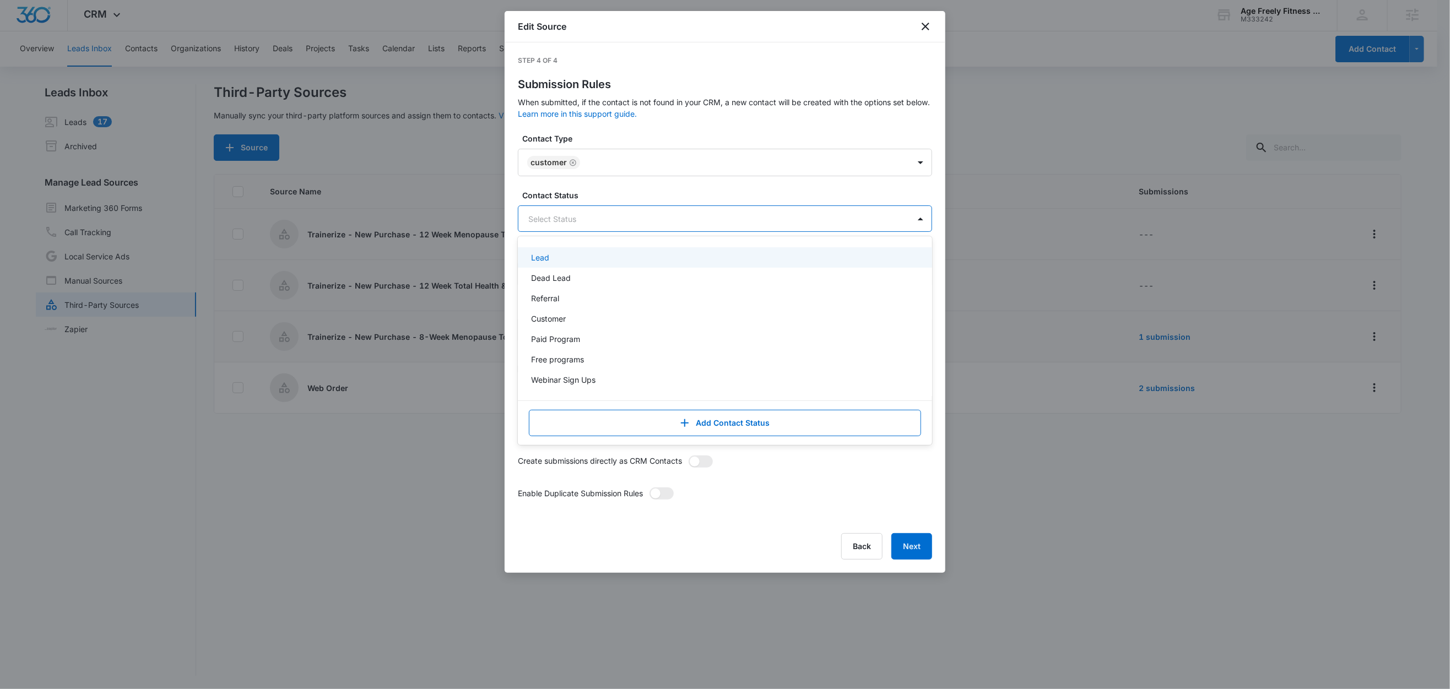
drag, startPoint x: 551, startPoint y: 217, endPoint x: 558, endPoint y: 272, distance: 54.9
click at [551, 218] on div at bounding box center [711, 219] width 367 height 14
click at [551, 314] on p "Customer" at bounding box center [548, 319] width 35 height 12
click at [629, 199] on label "Contact Status" at bounding box center [729, 195] width 414 height 12
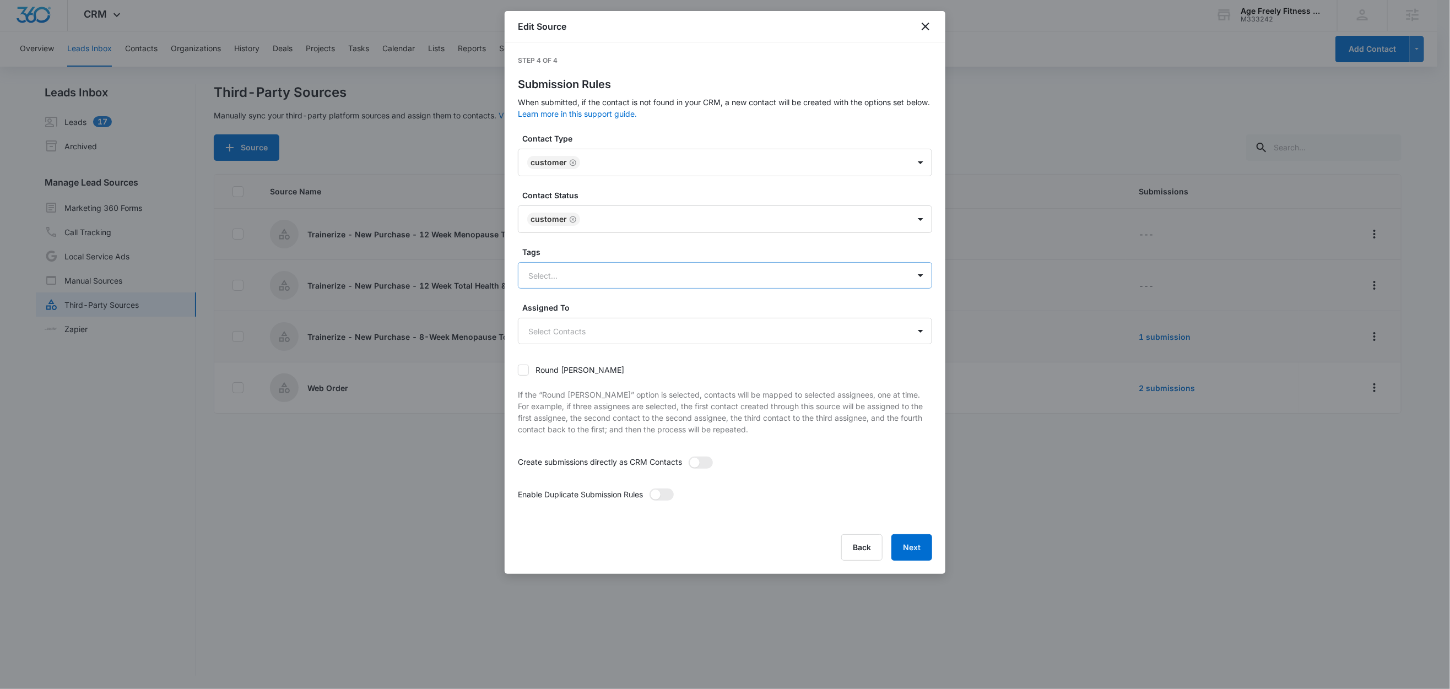
click at [559, 281] on div at bounding box center [711, 276] width 367 height 14
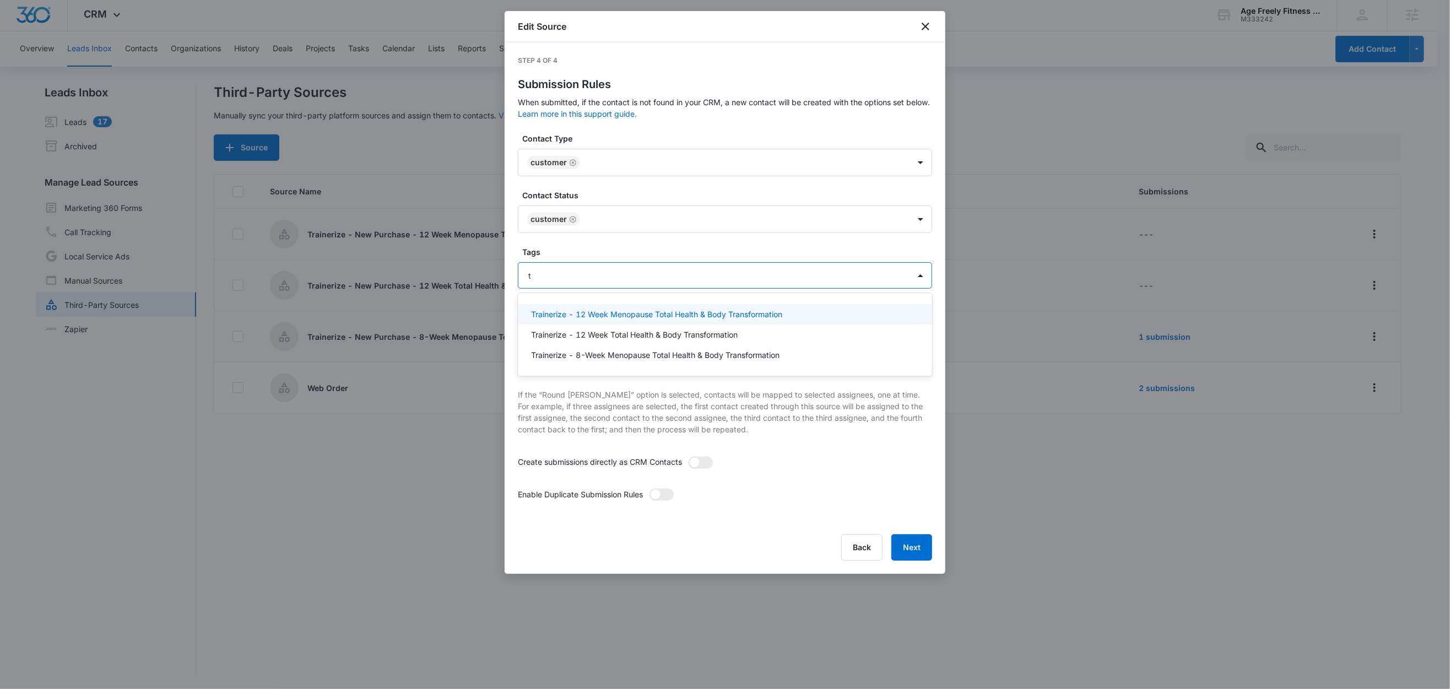
type input "t"
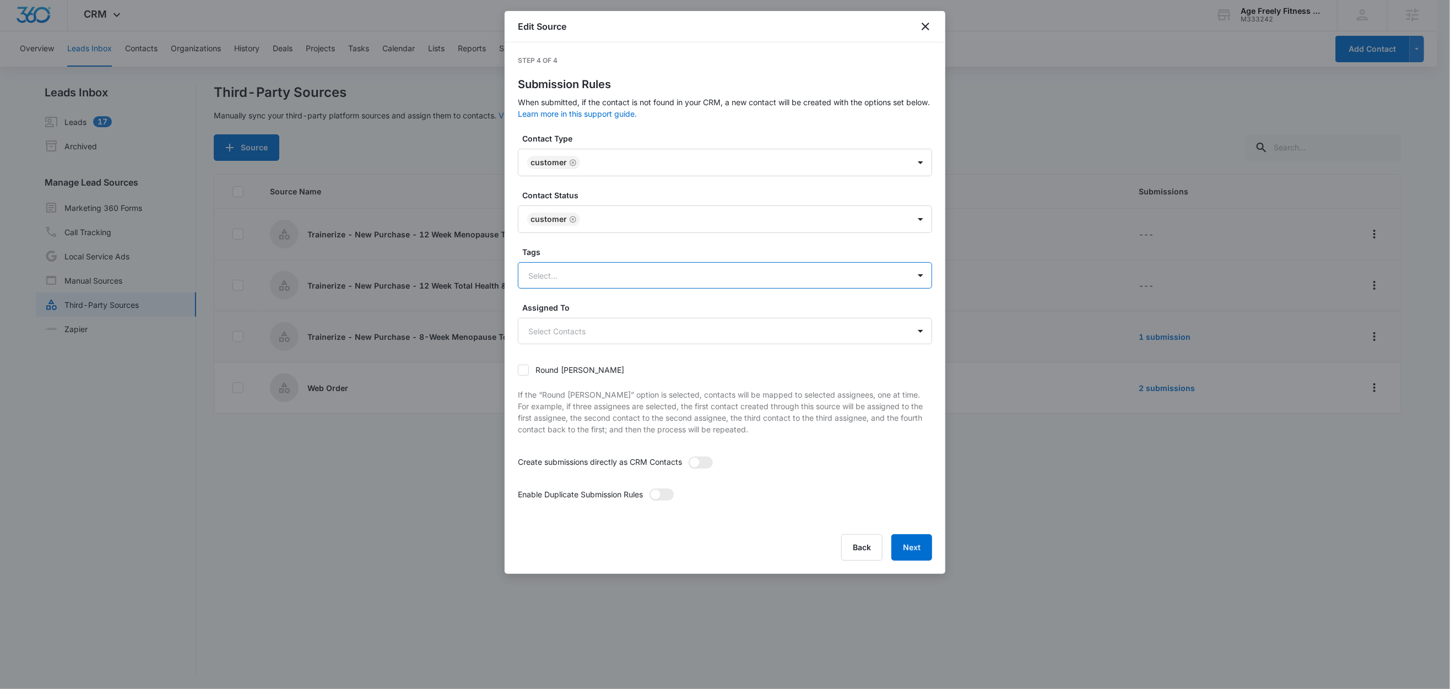
type input "t"
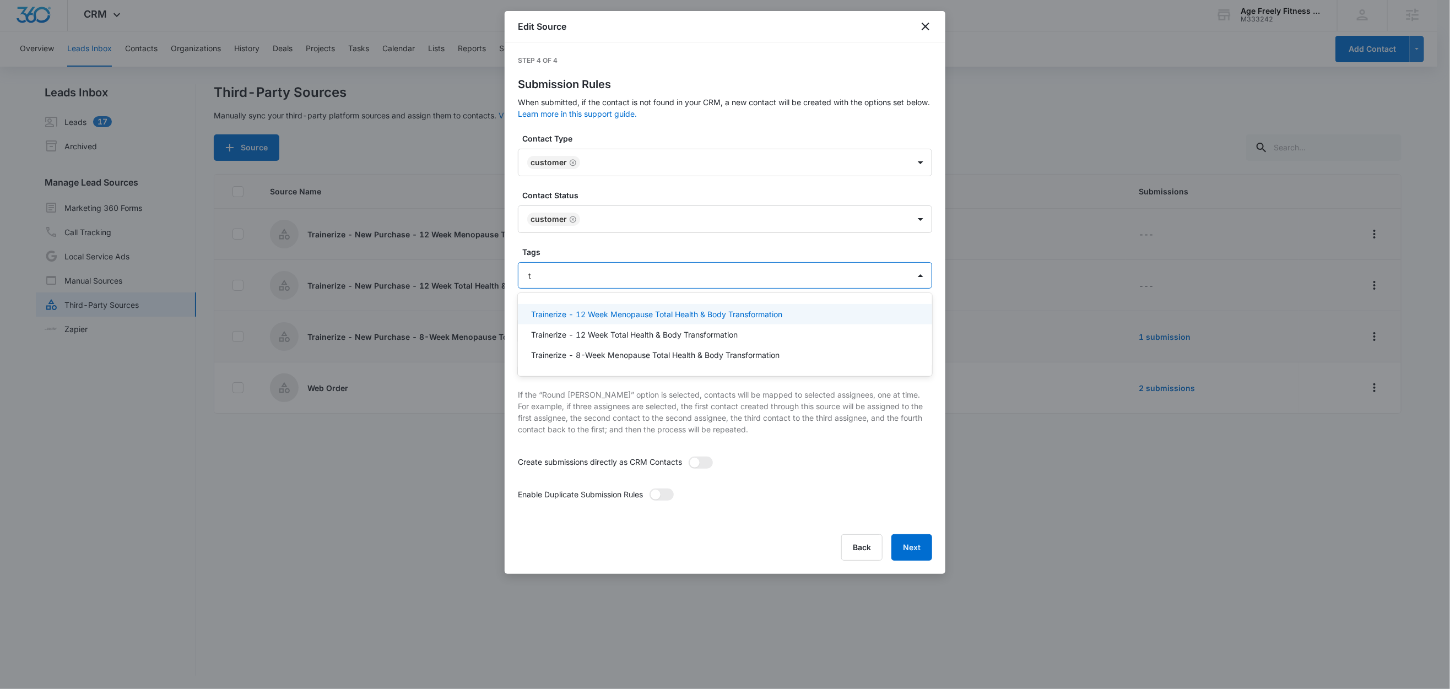
click at [646, 314] on p "Trainerize - 12 Week Menopause Total Health & Body Transformation" at bounding box center [656, 314] width 251 height 12
click at [601, 255] on label "Tags" at bounding box center [729, 252] width 414 height 12
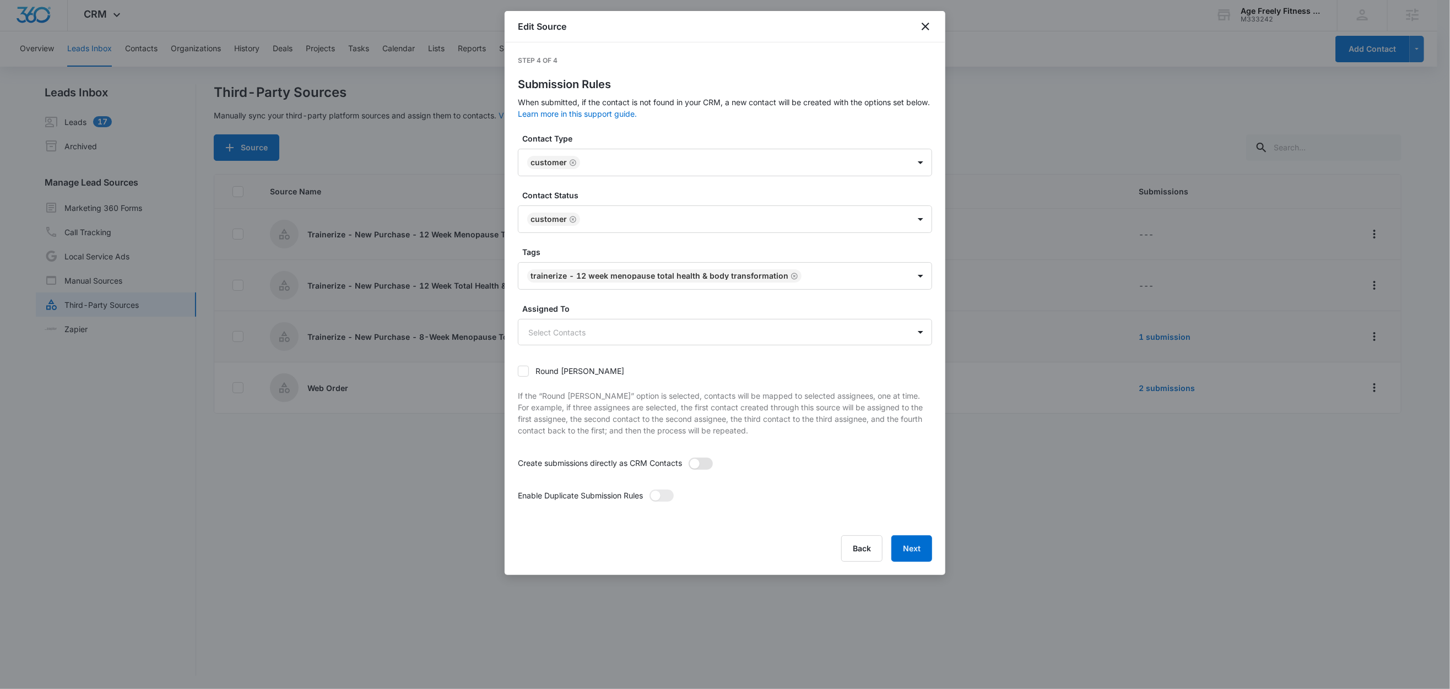
click at [706, 466] on span at bounding box center [700, 464] width 24 height 12
click at [688, 457] on input "checkbox" at bounding box center [688, 457] width 0 height 0
click at [664, 498] on span at bounding box center [661, 496] width 24 height 12
click at [649, 489] on input "checkbox" at bounding box center [649, 489] width 0 height 0
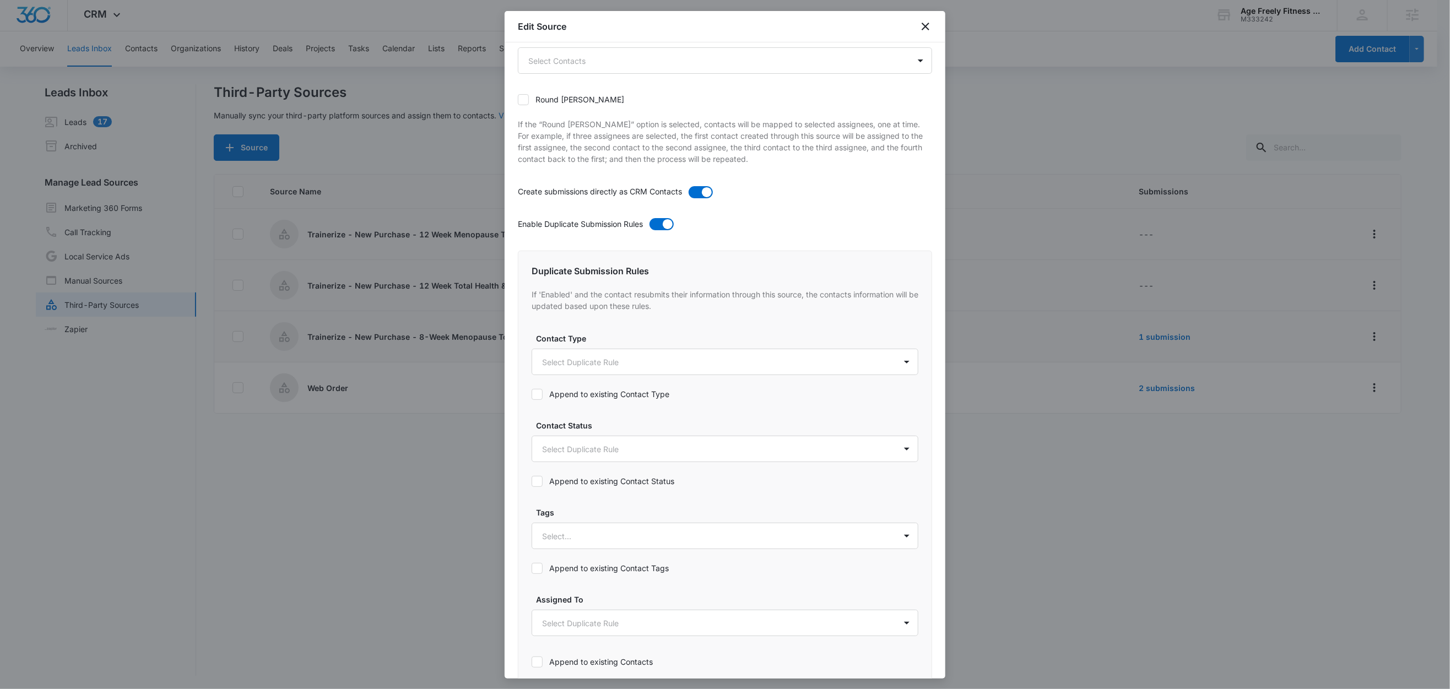
scroll to position [365, 0]
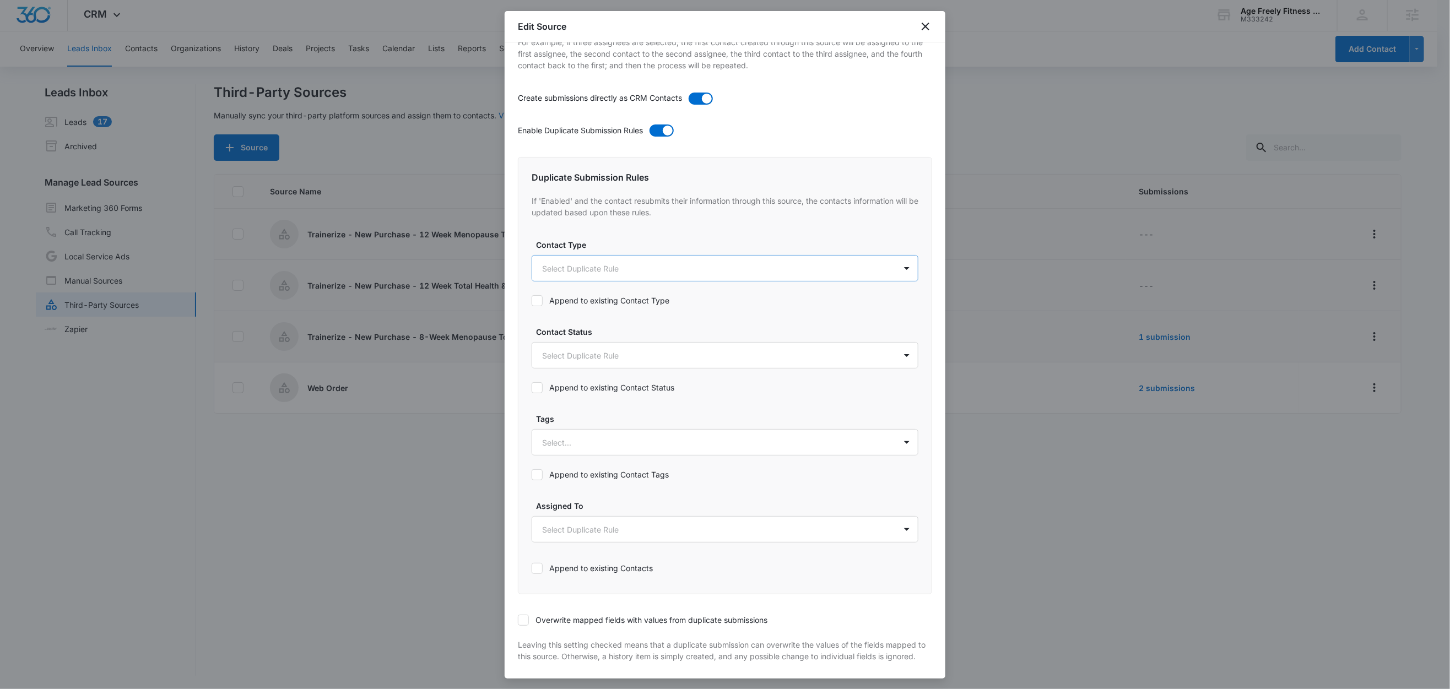
click at [595, 268] on body "CRM Apps Reputation Websites Forms CRM Email Social Shop Content Ads Intelligen…" at bounding box center [725, 343] width 1450 height 691
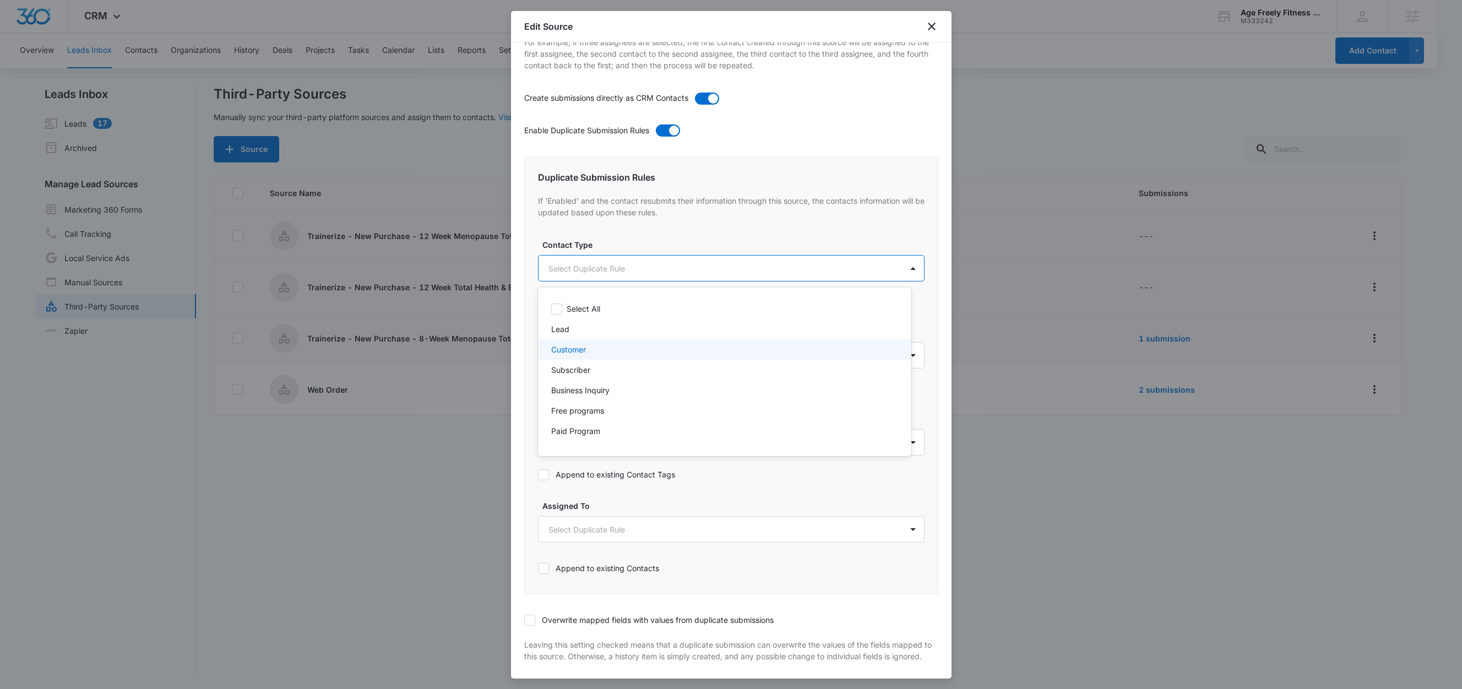
click at [577, 350] on p "Customer" at bounding box center [568, 350] width 35 height 12
click at [626, 243] on div at bounding box center [731, 344] width 1462 height 689
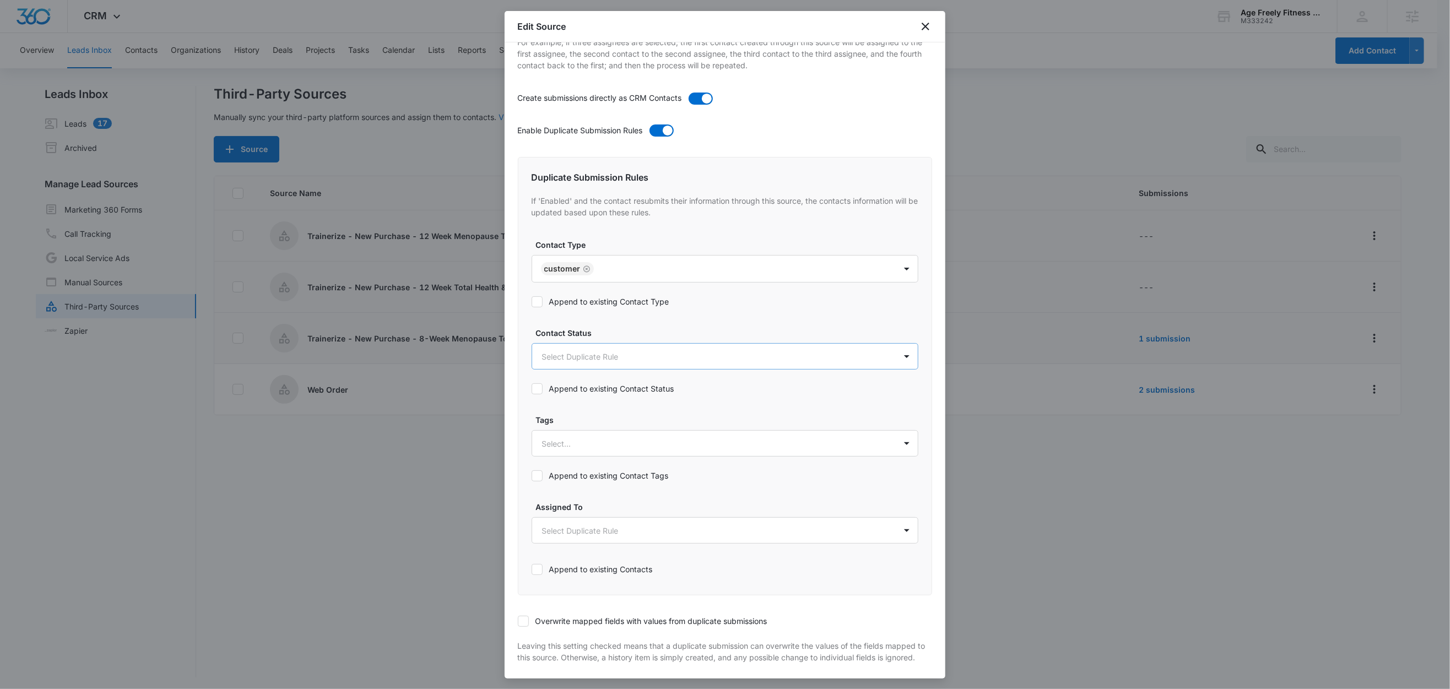
drag, startPoint x: 605, startPoint y: 302, endPoint x: 595, endPoint y: 348, distance: 46.7
click at [605, 302] on label "Append to existing Contact Type" at bounding box center [724, 302] width 387 height 12
click at [531, 302] on input "Append to existing Contact Type" at bounding box center [531, 302] width 0 height 0
click at [583, 364] on body "CRM Apps Reputation Websites Forms CRM Email Social Shop Content Ads Intelligen…" at bounding box center [725, 345] width 1450 height 691
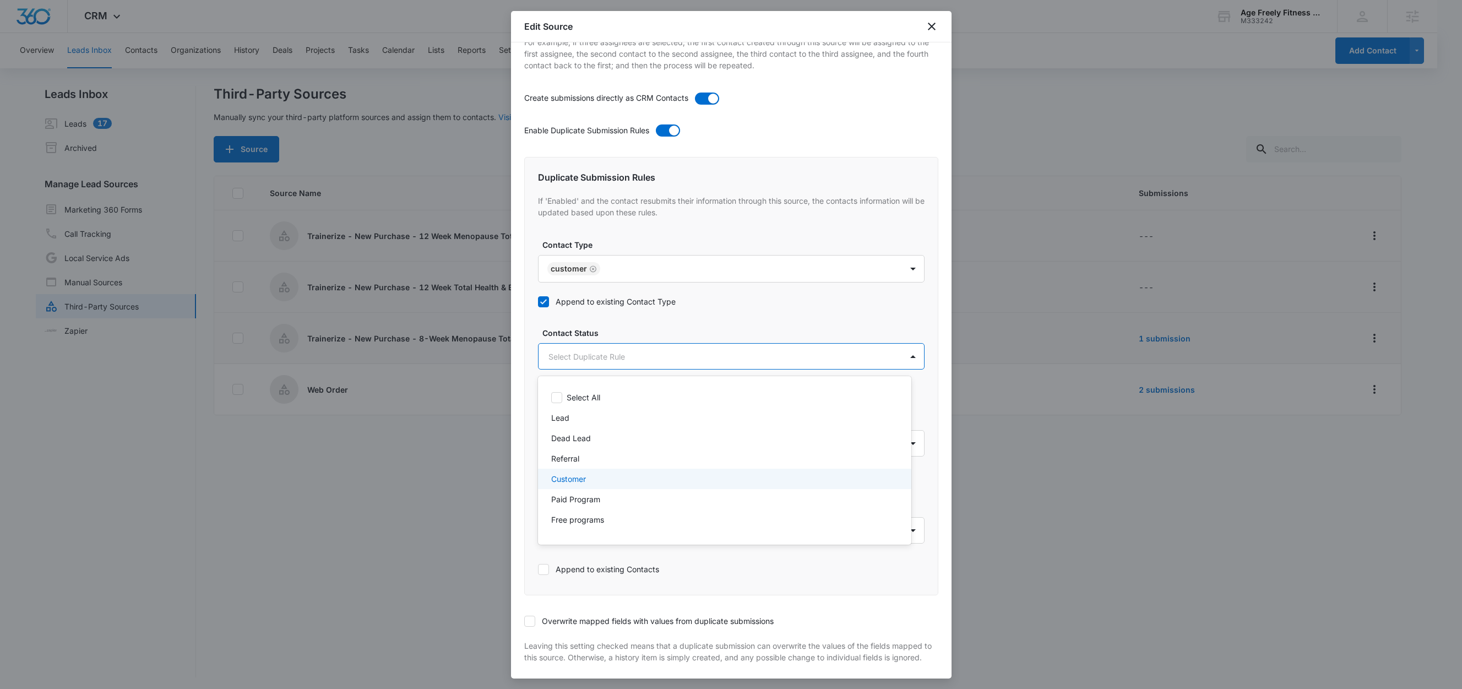
click at [569, 476] on p "Customer" at bounding box center [568, 479] width 35 height 12
click at [626, 335] on div at bounding box center [731, 344] width 1462 height 689
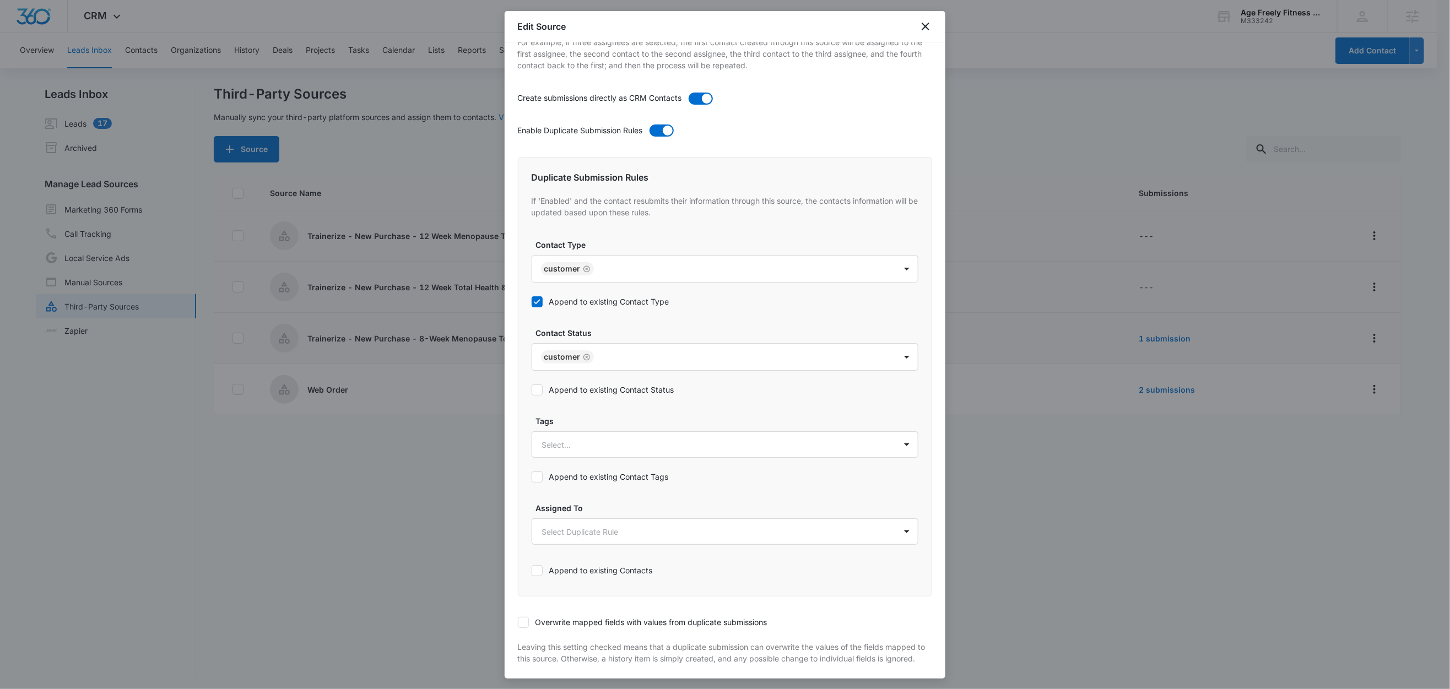
click at [605, 395] on label "Append to existing Contact Status" at bounding box center [724, 390] width 387 height 12
click at [531, 390] on input "Append to existing Contact Status" at bounding box center [531, 390] width 0 height 0
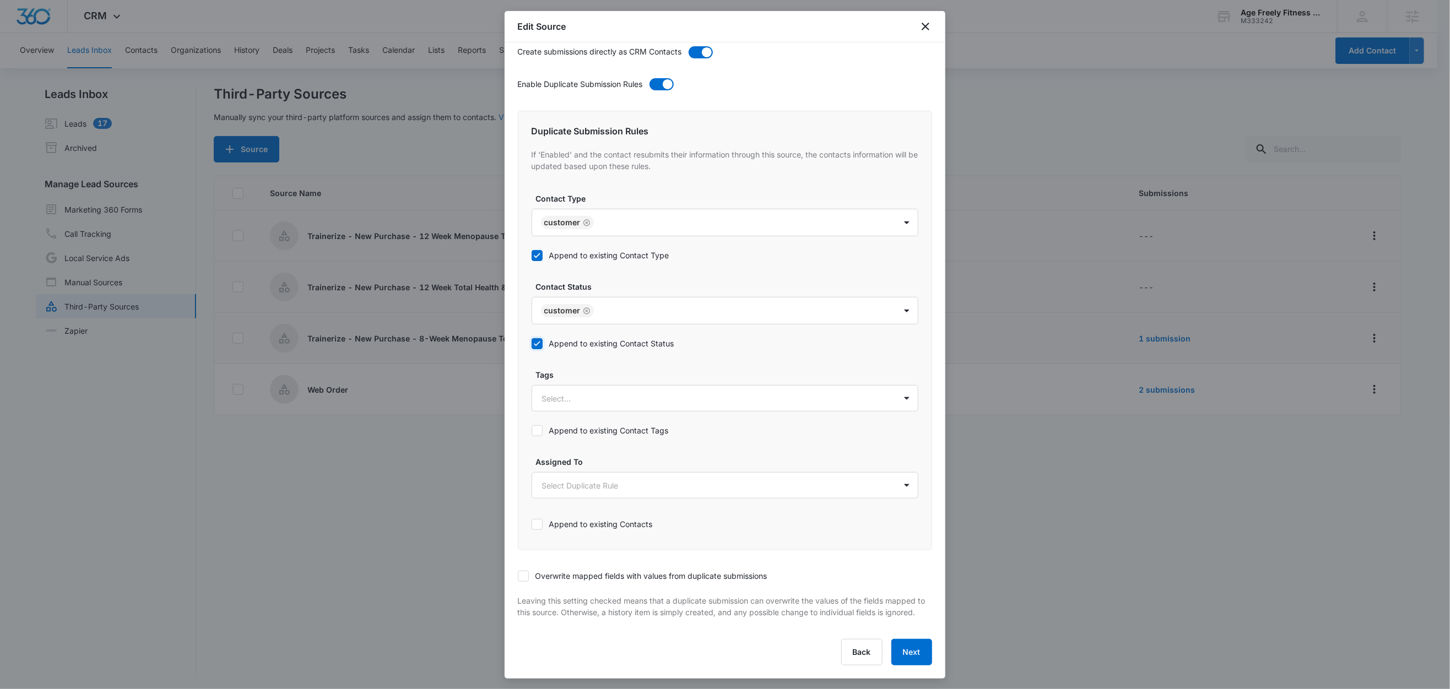
scroll to position [425, 0]
click at [603, 392] on div at bounding box center [711, 399] width 339 height 14
type input "t"
click at [649, 431] on p "Trainerize - 12 Week Menopause Total Health & Body Transformation" at bounding box center [670, 437] width 251 height 12
click at [631, 368] on label "Tags" at bounding box center [729, 374] width 387 height 12
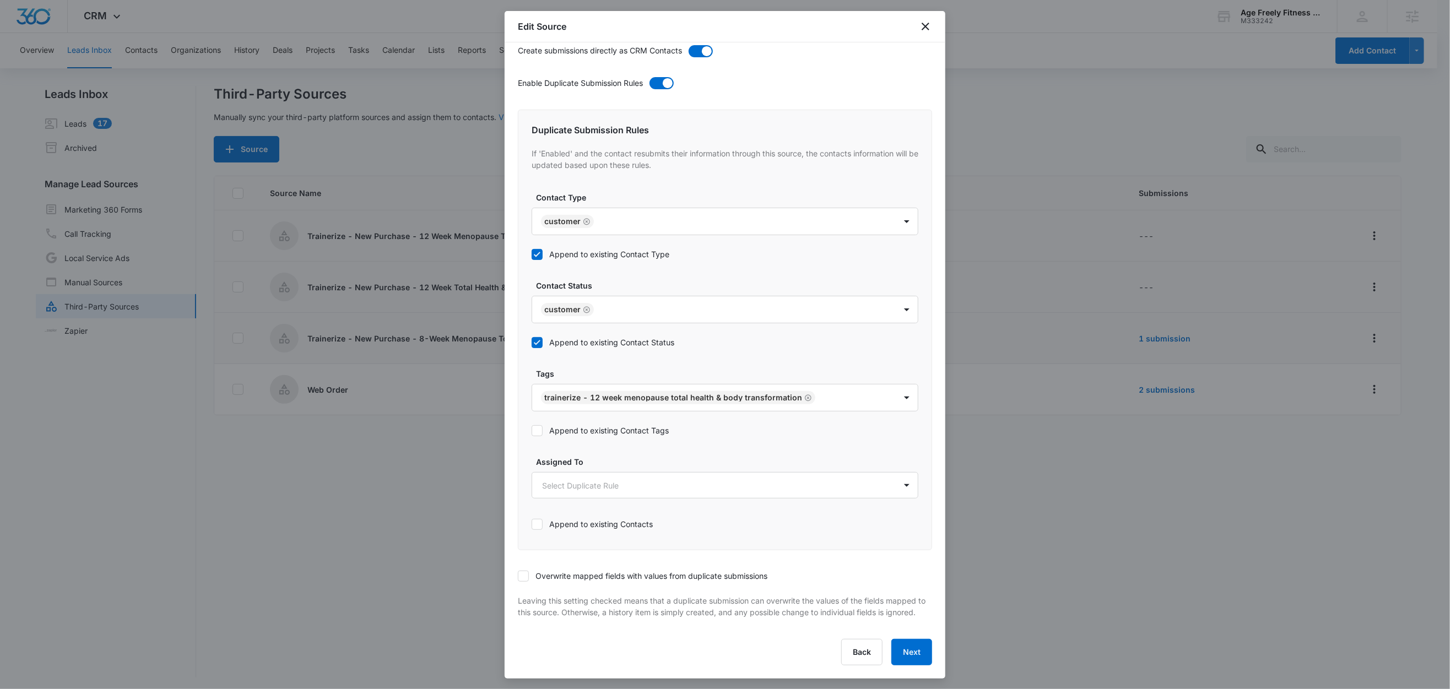
click at [603, 425] on label "Append to existing Contact Tags" at bounding box center [724, 431] width 387 height 12
click at [531, 431] on input "Append to existing Contact Tags" at bounding box center [531, 431] width 0 height 0
click at [530, 570] on label "Overwrite mapped fields with values from duplicate submissions" at bounding box center [725, 576] width 414 height 12
click at [518, 576] on input "Overwrite mapped fields with values from duplicate submissions" at bounding box center [518, 576] width 0 height 0
click at [892, 648] on button "Next" at bounding box center [911, 652] width 41 height 26
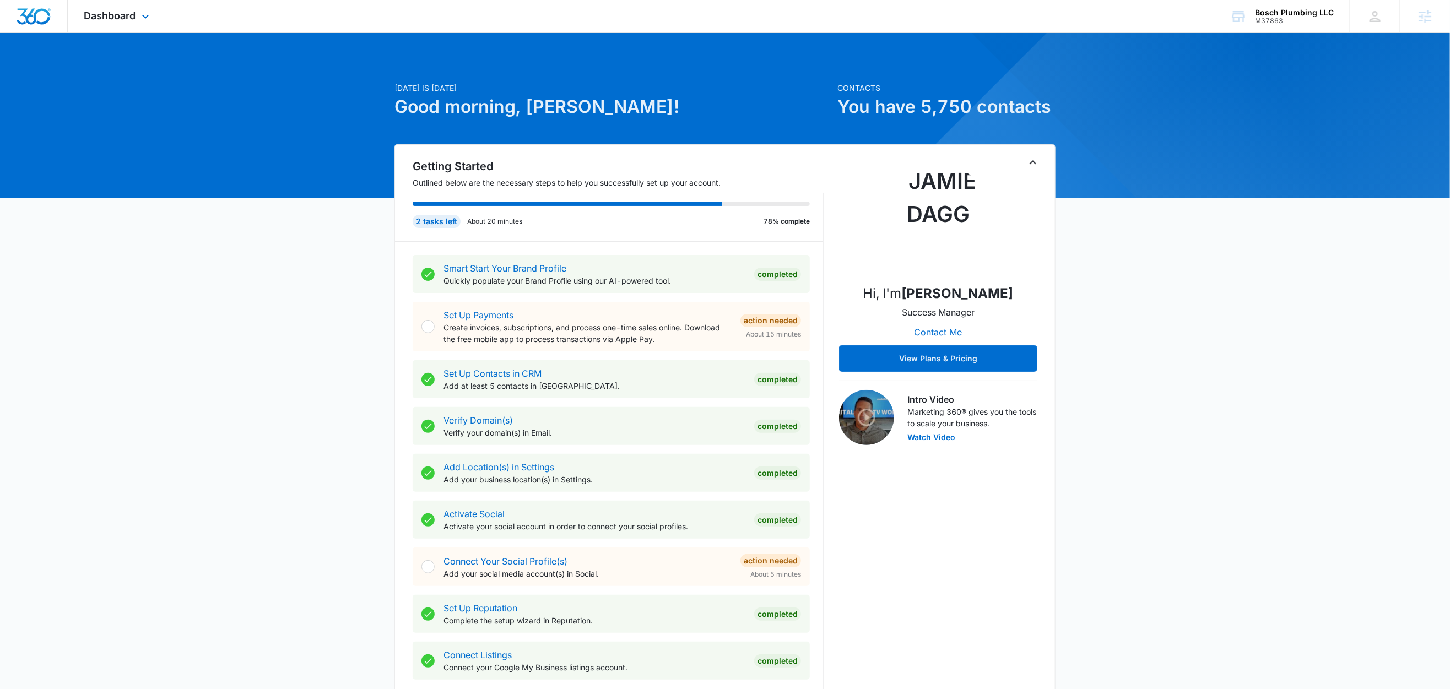
click at [108, 8] on div "Dashboard Apps Reputation Websites Forms CRM Email Social Content Ads Intellige…" at bounding box center [118, 16] width 101 height 32
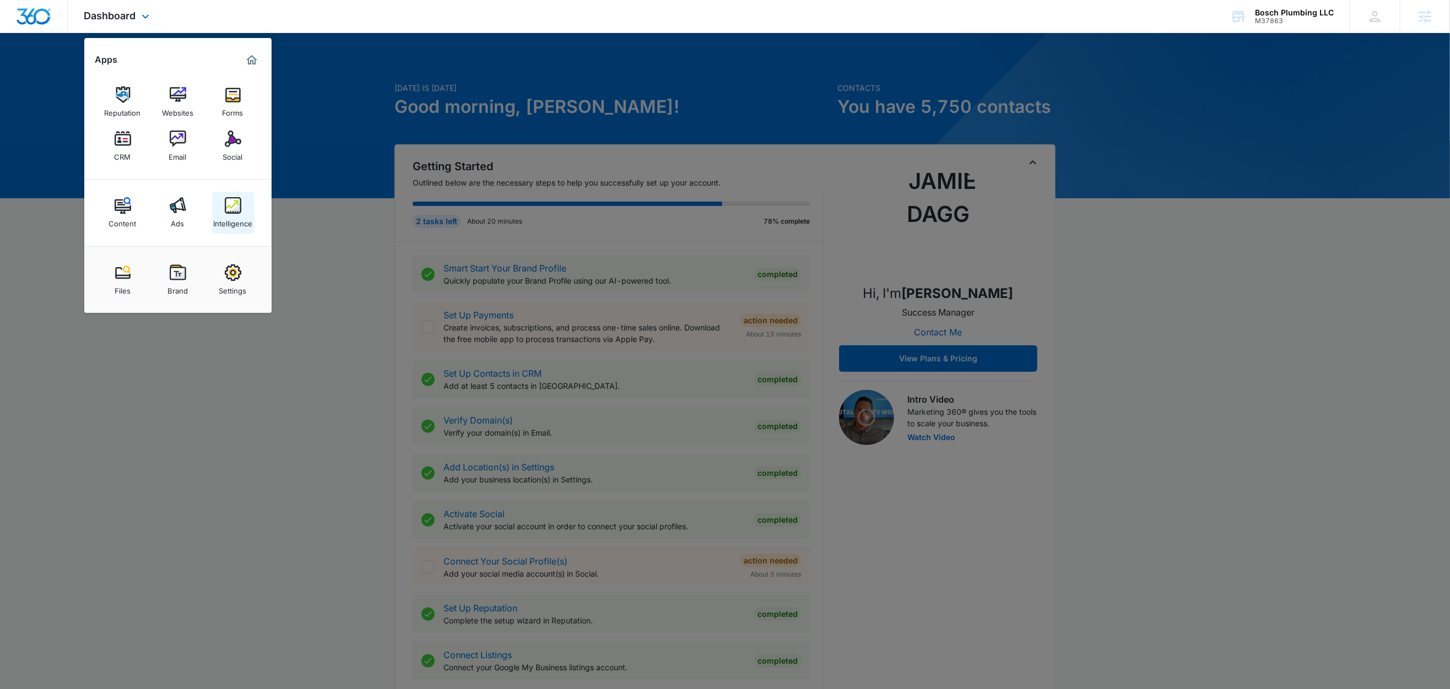
click at [238, 219] on div "Intelligence" at bounding box center [232, 221] width 39 height 14
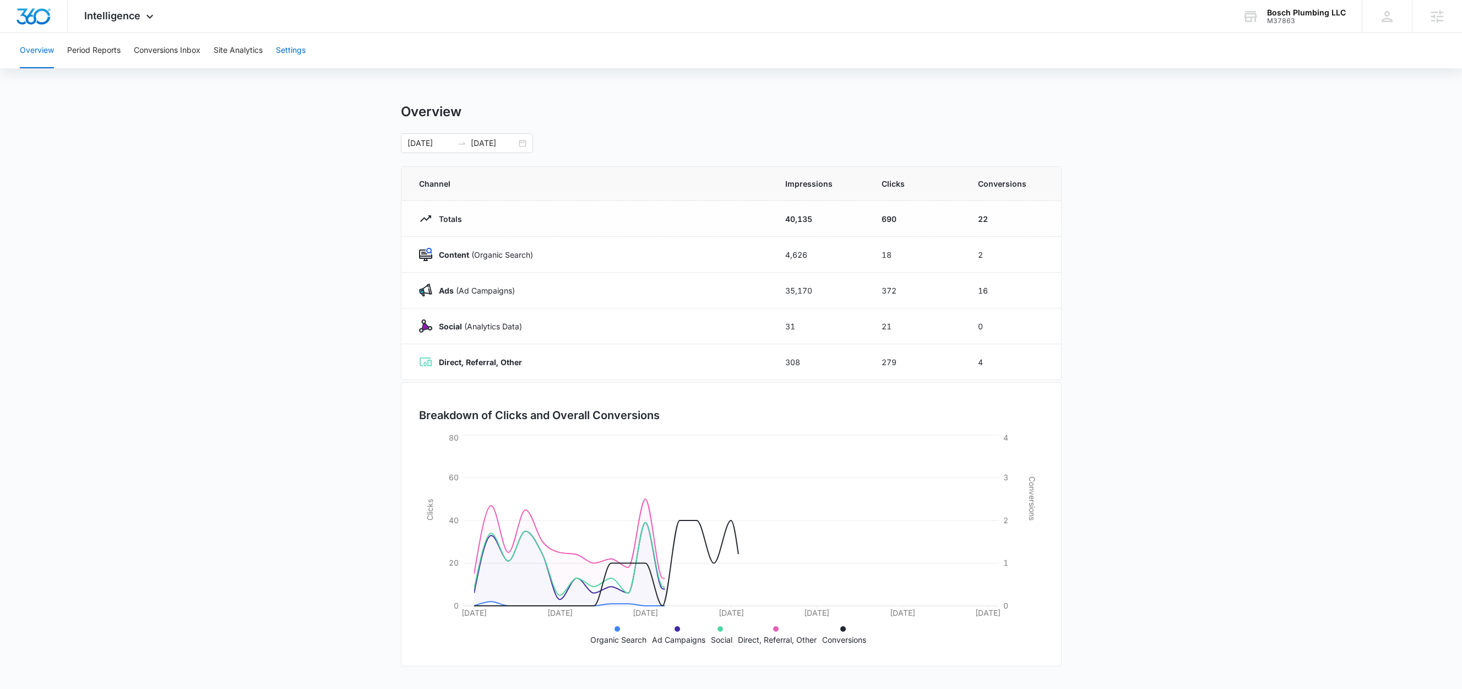
click at [301, 45] on button "Settings" at bounding box center [291, 50] width 30 height 35
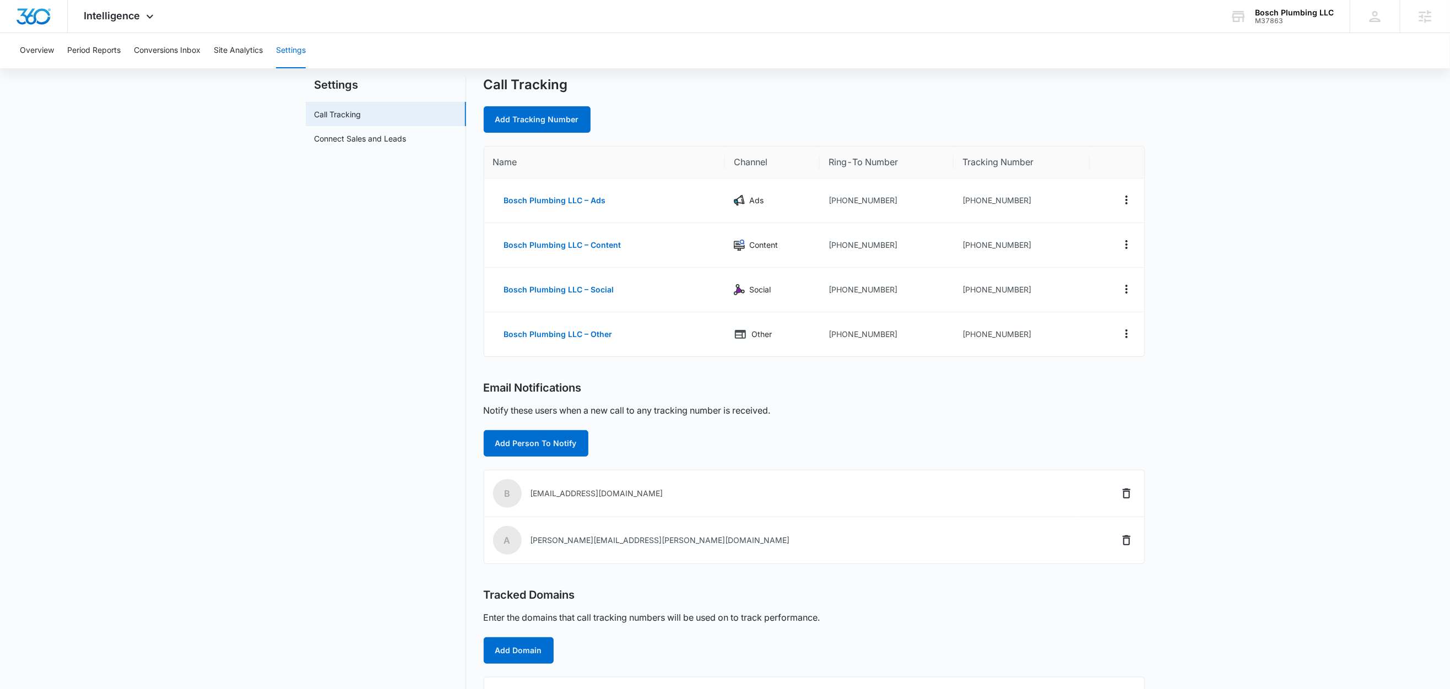
scroll to position [67, 0]
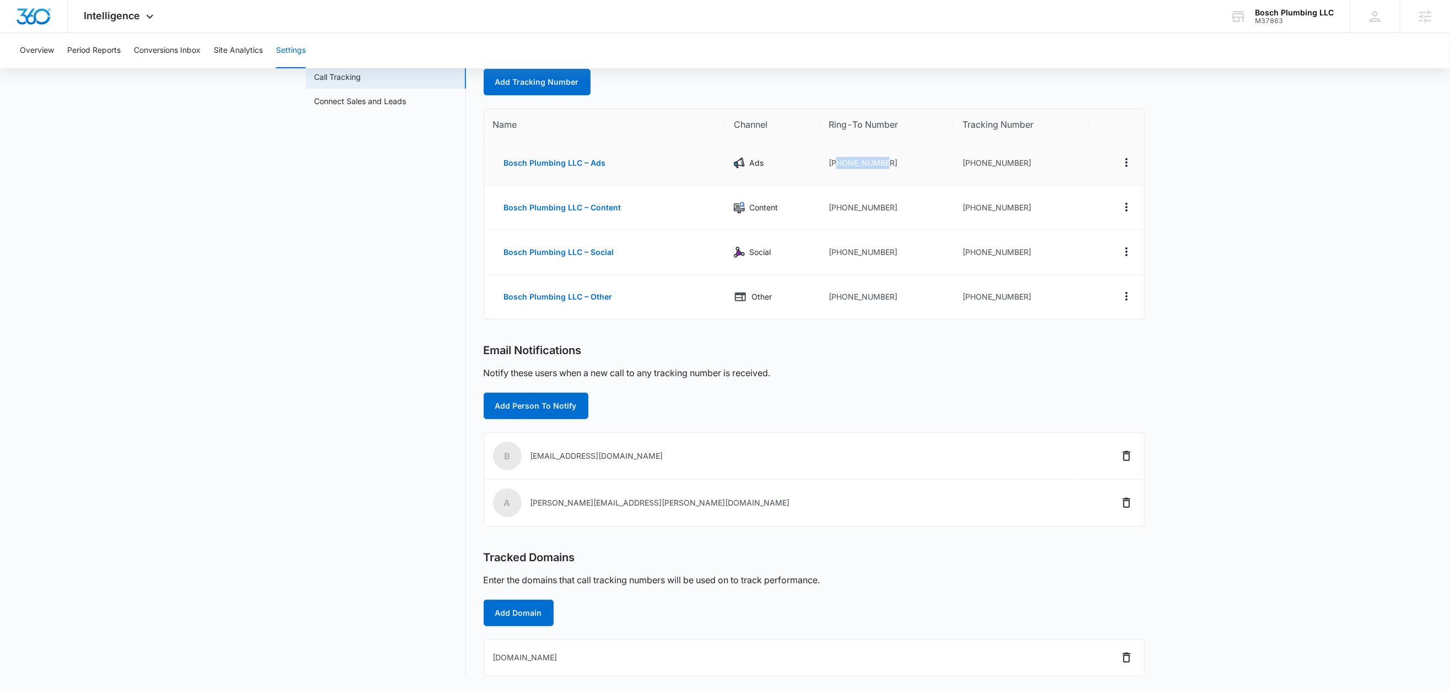
drag, startPoint x: 888, startPoint y: 161, endPoint x: 836, endPoint y: 164, distance: 51.8
click at [836, 164] on td "[PHONE_NUMBER]" at bounding box center [887, 163] width 134 height 45
copy td "7024692723"
click at [1128, 162] on icon "Actions" at bounding box center [1126, 162] width 13 height 13
click at [1082, 173] on button "Delete" at bounding box center [1081, 170] width 63 height 17
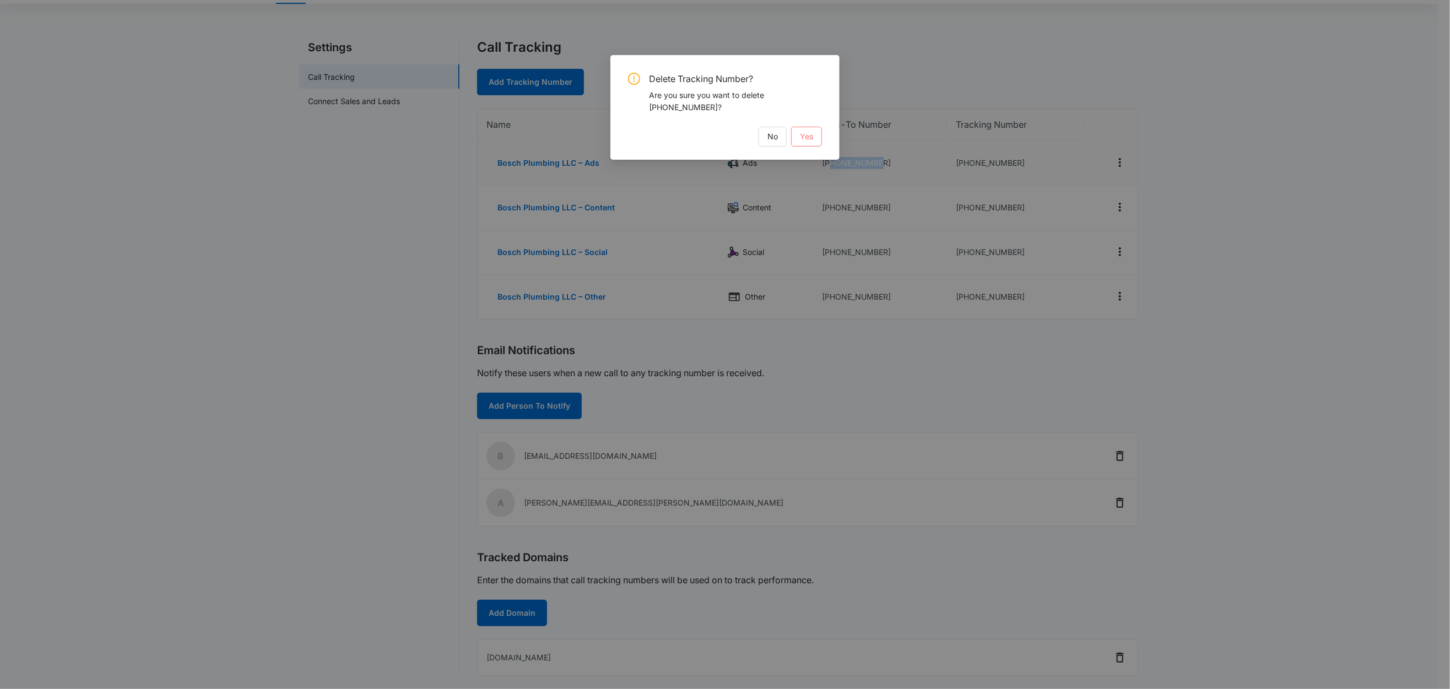
click at [808, 133] on span "Yes" at bounding box center [806, 137] width 13 height 12
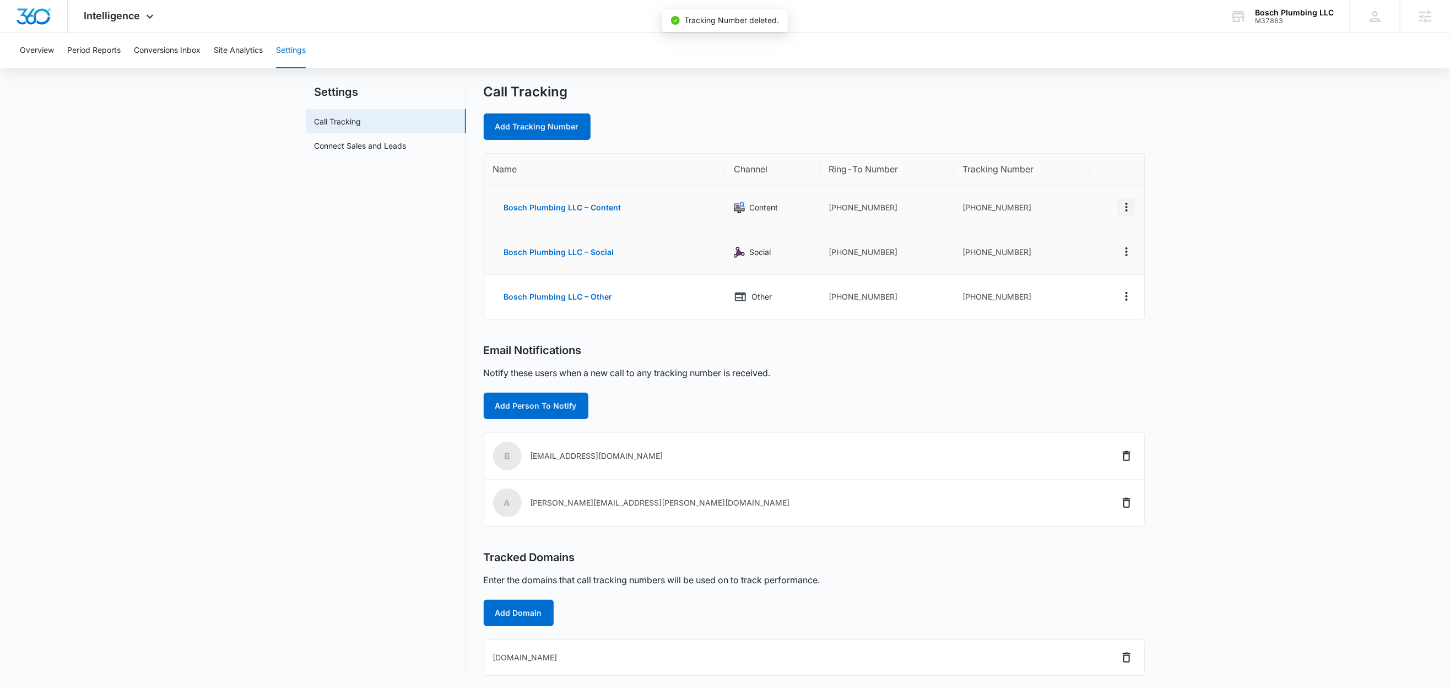
scroll to position [22, 0]
click at [1127, 205] on icon "Actions" at bounding box center [1126, 206] width 13 height 13
click at [1067, 214] on div "Delete" at bounding box center [1074, 215] width 23 height 8
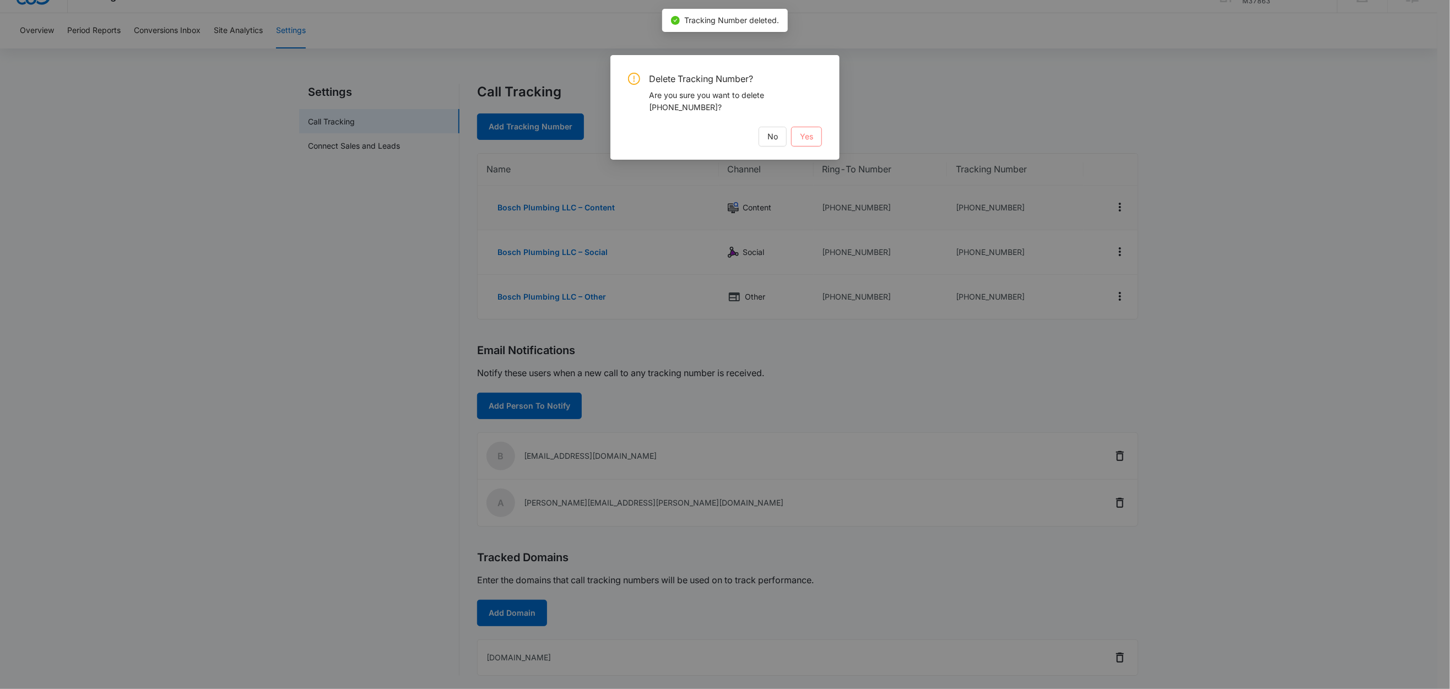
click at [814, 140] on button "Yes" at bounding box center [806, 137] width 31 height 20
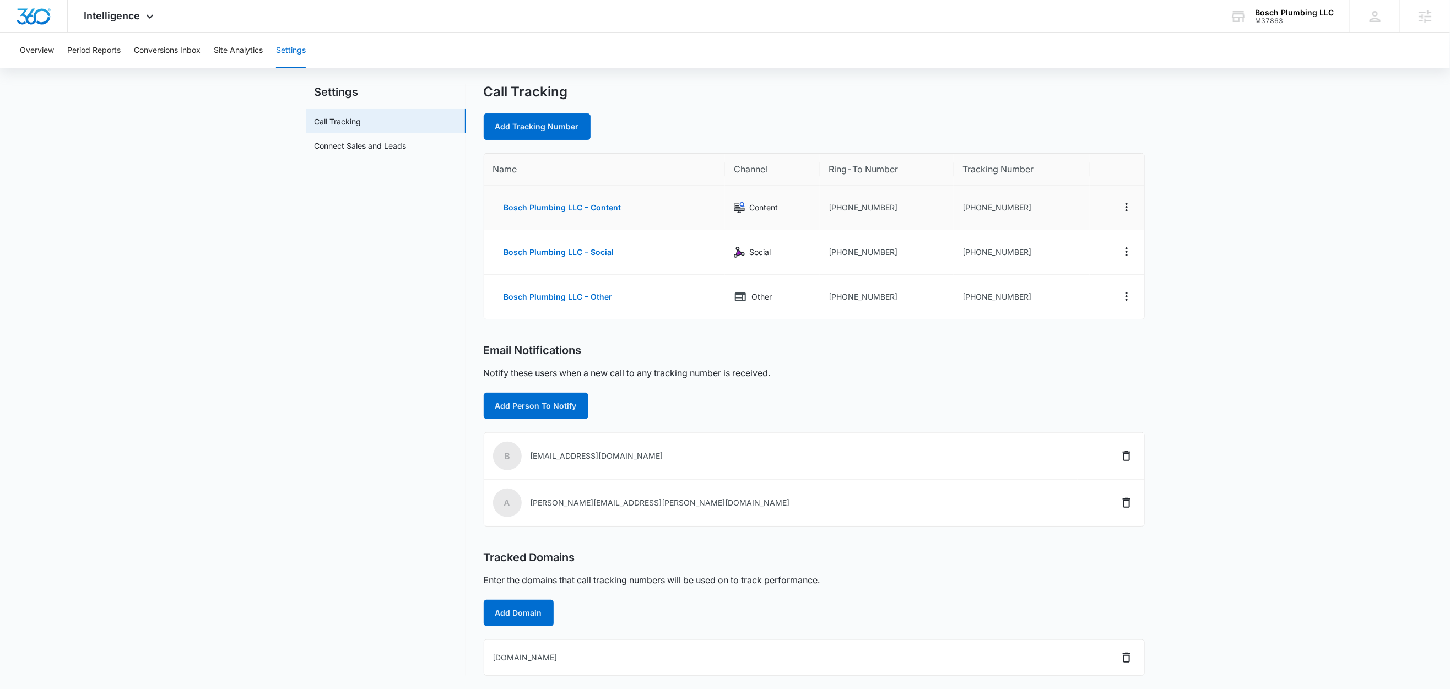
scroll to position [0, 0]
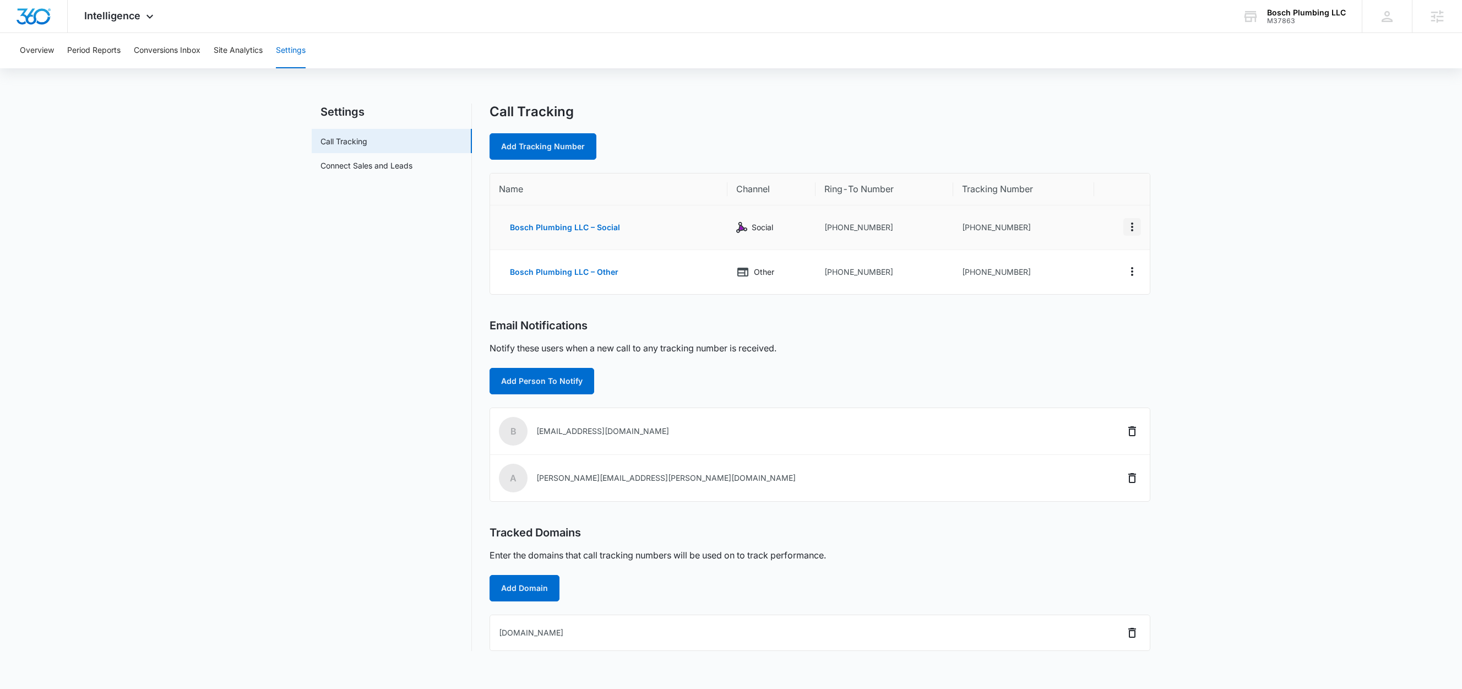
click at [1132, 226] on icon "Actions" at bounding box center [1132, 227] width 2 height 9
click at [1084, 231] on div "Delete" at bounding box center [1081, 235] width 23 height 8
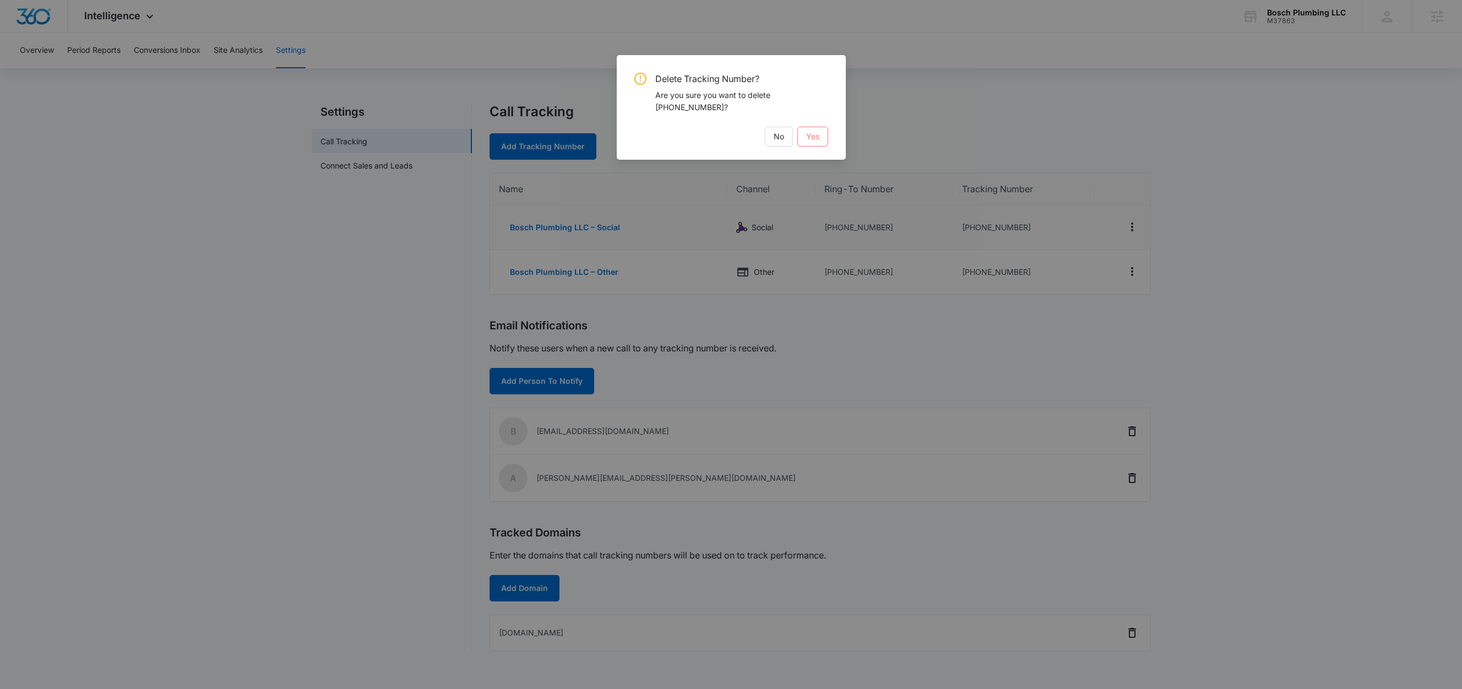
click at [816, 141] on span "Yes" at bounding box center [812, 137] width 13 height 12
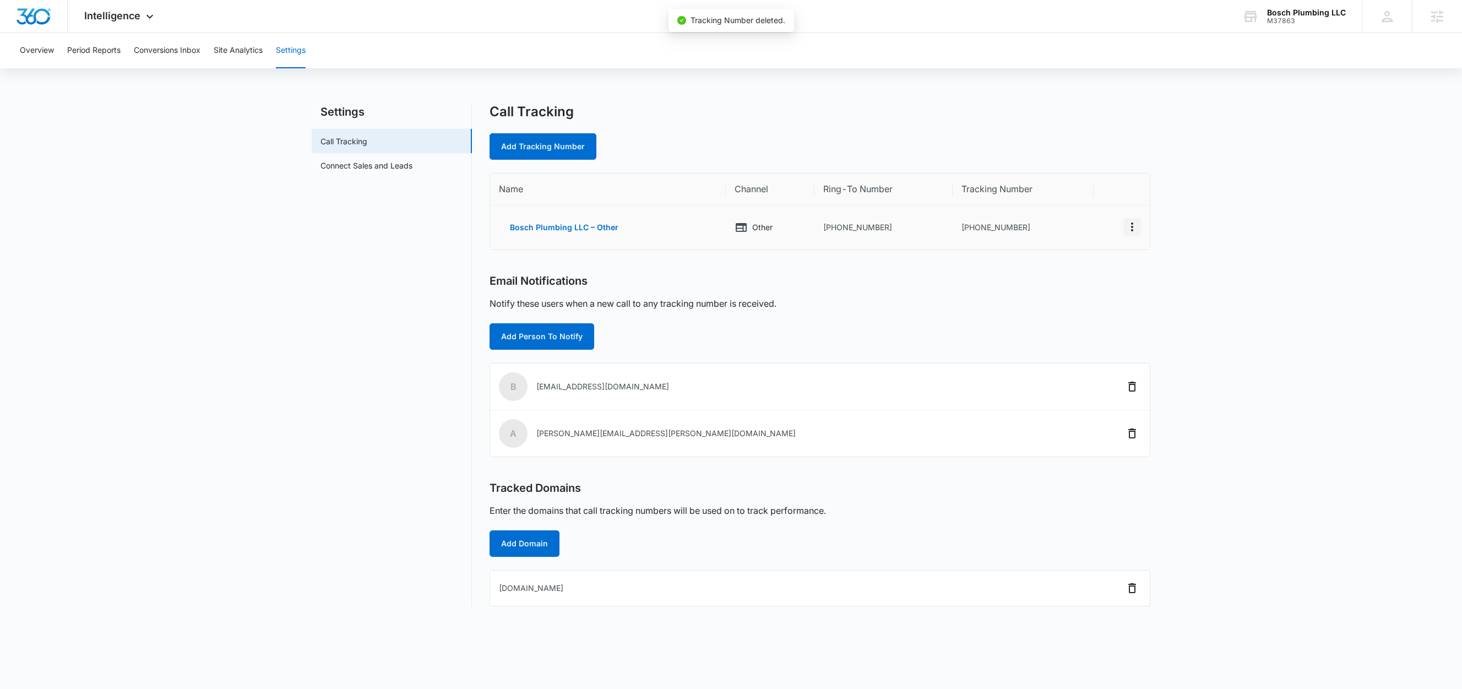
click at [1130, 226] on icon "Actions" at bounding box center [1132, 226] width 13 height 13
click at [1083, 235] on div "Delete" at bounding box center [1081, 231] width 23 height 8
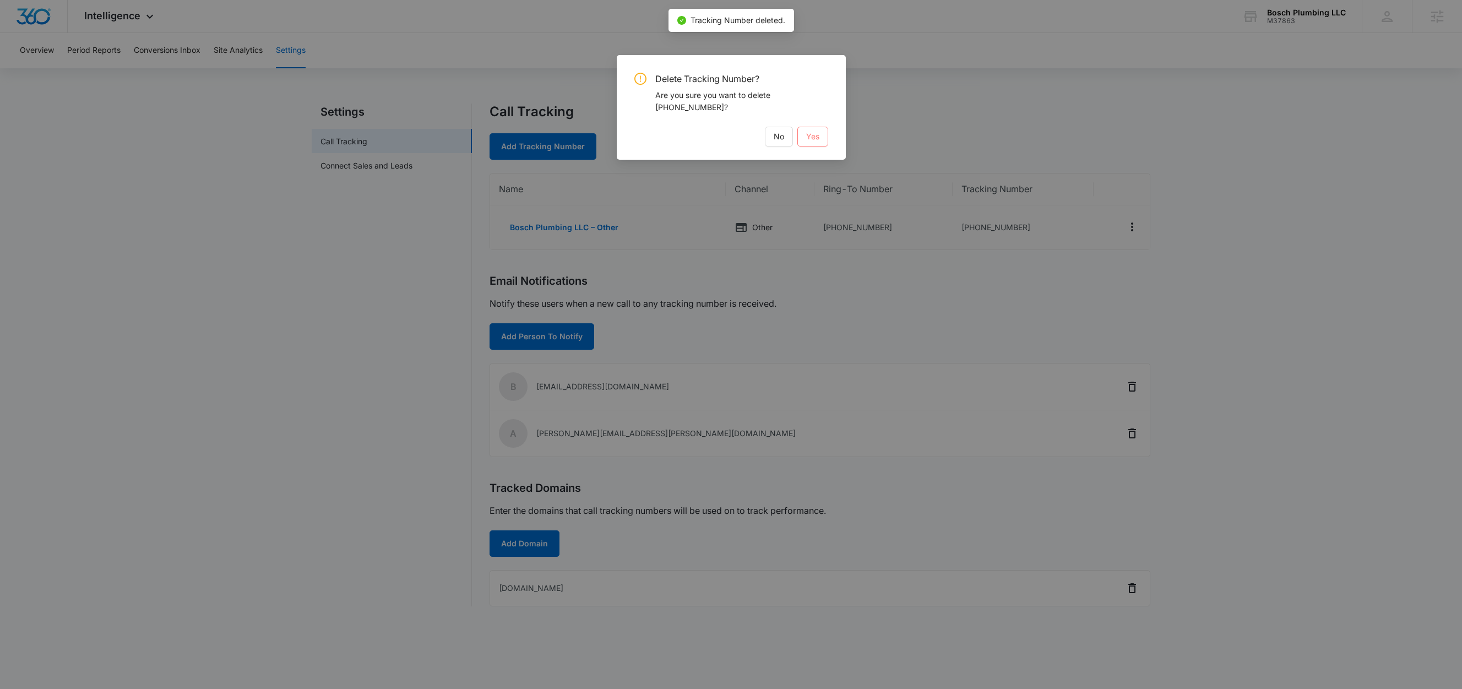
drag, startPoint x: 824, startPoint y: 143, endPoint x: 838, endPoint y: 149, distance: 15.0
click at [824, 143] on button "Yes" at bounding box center [812, 137] width 31 height 20
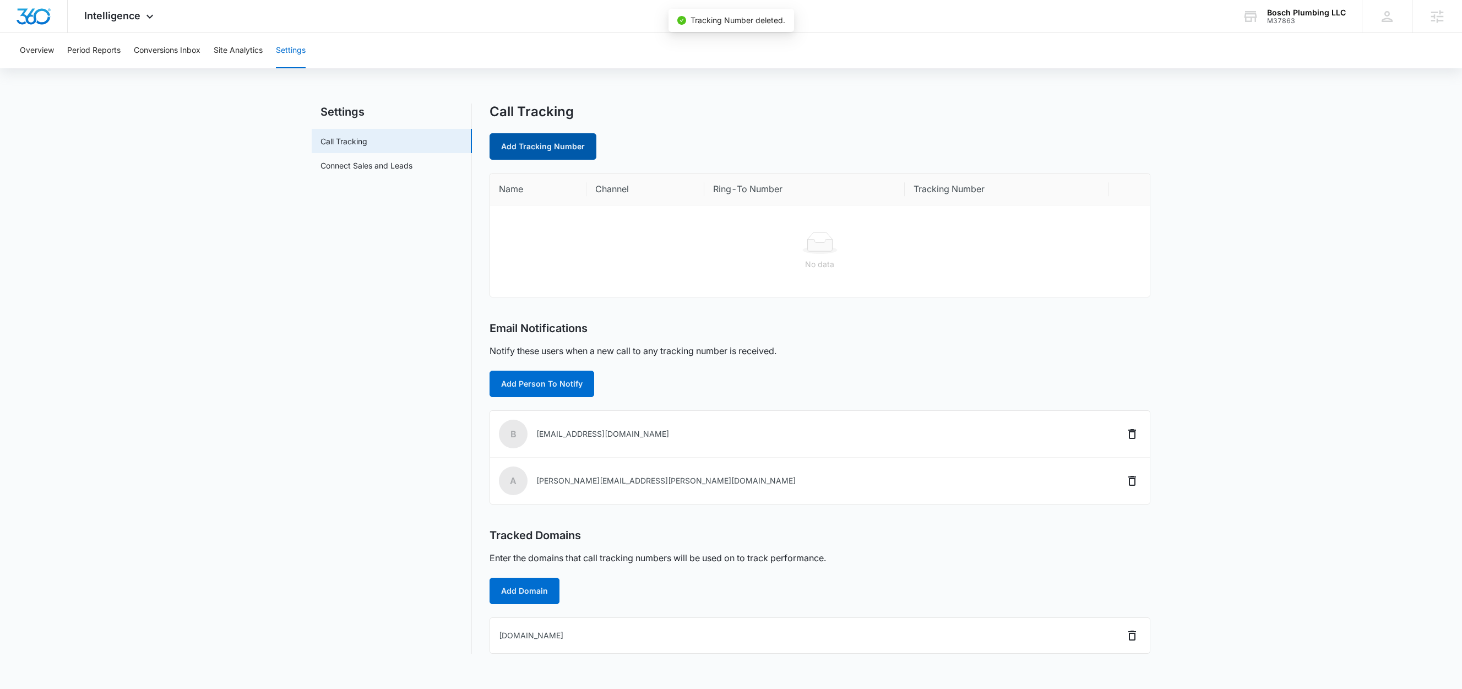
click at [549, 144] on link "Add Tracking Number" at bounding box center [543, 146] width 107 height 26
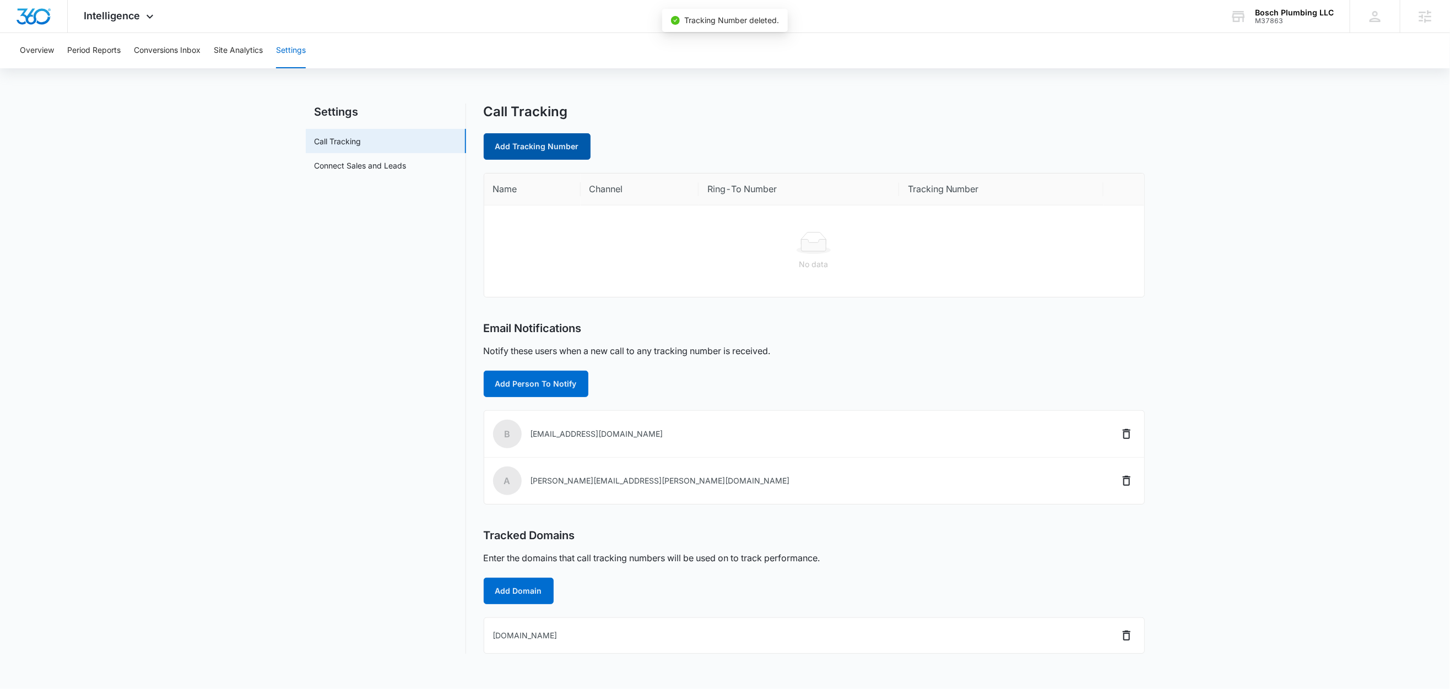
select select "by_area_code"
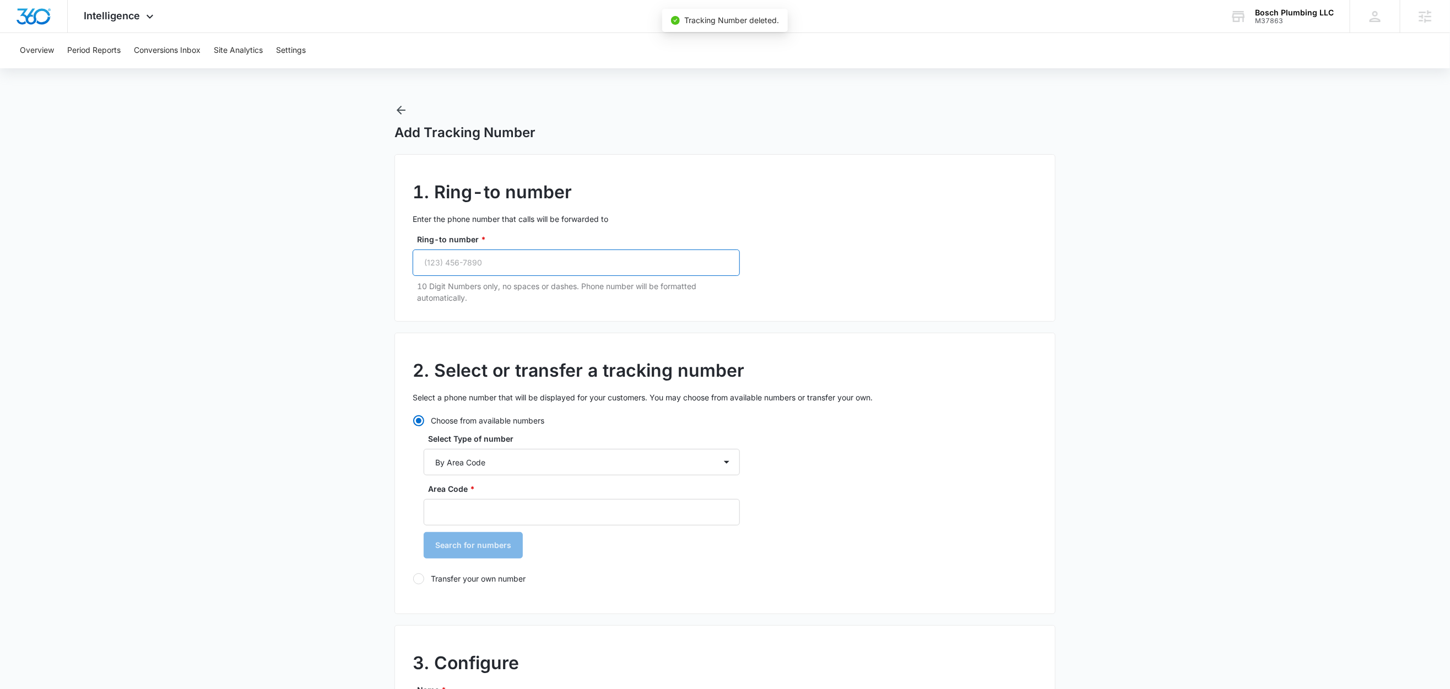
click at [500, 265] on input "Ring-to number *" at bounding box center [576, 262] width 327 height 26
paste input "[PHONE_NUMBER]"
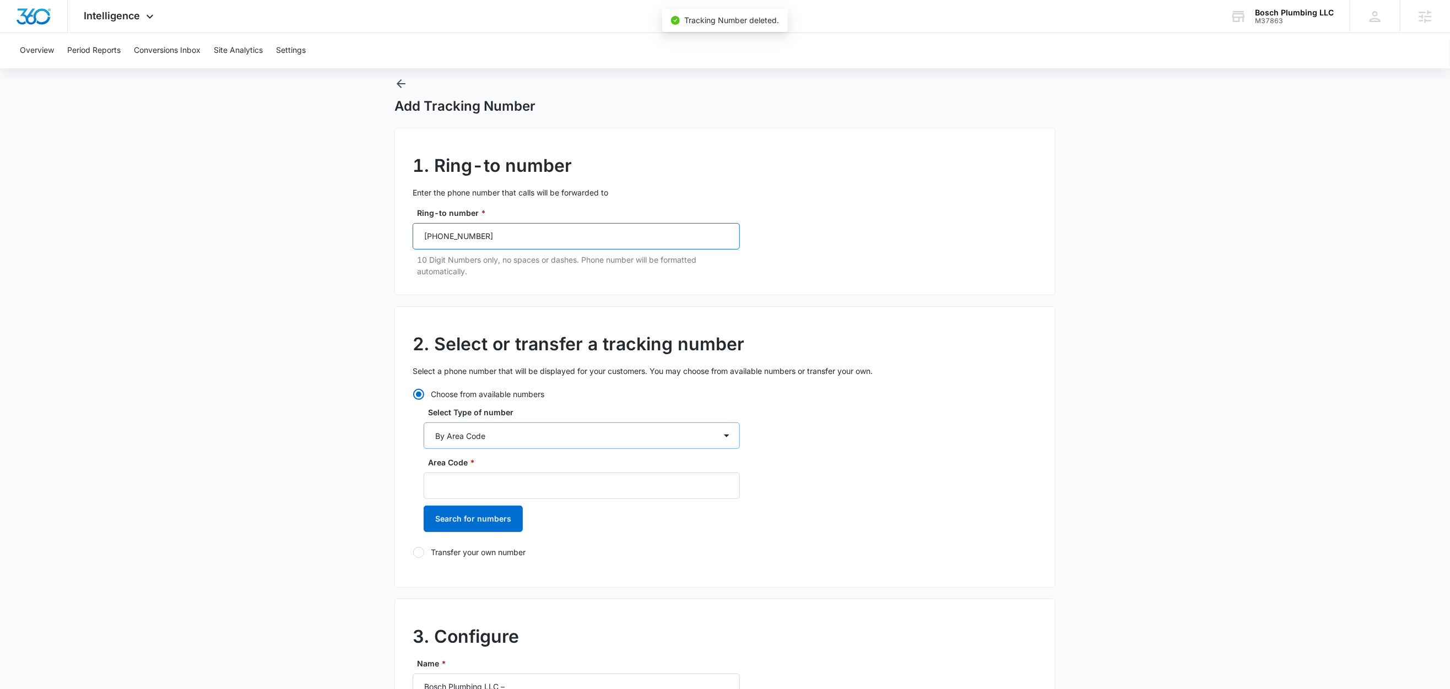
scroll to position [126, 0]
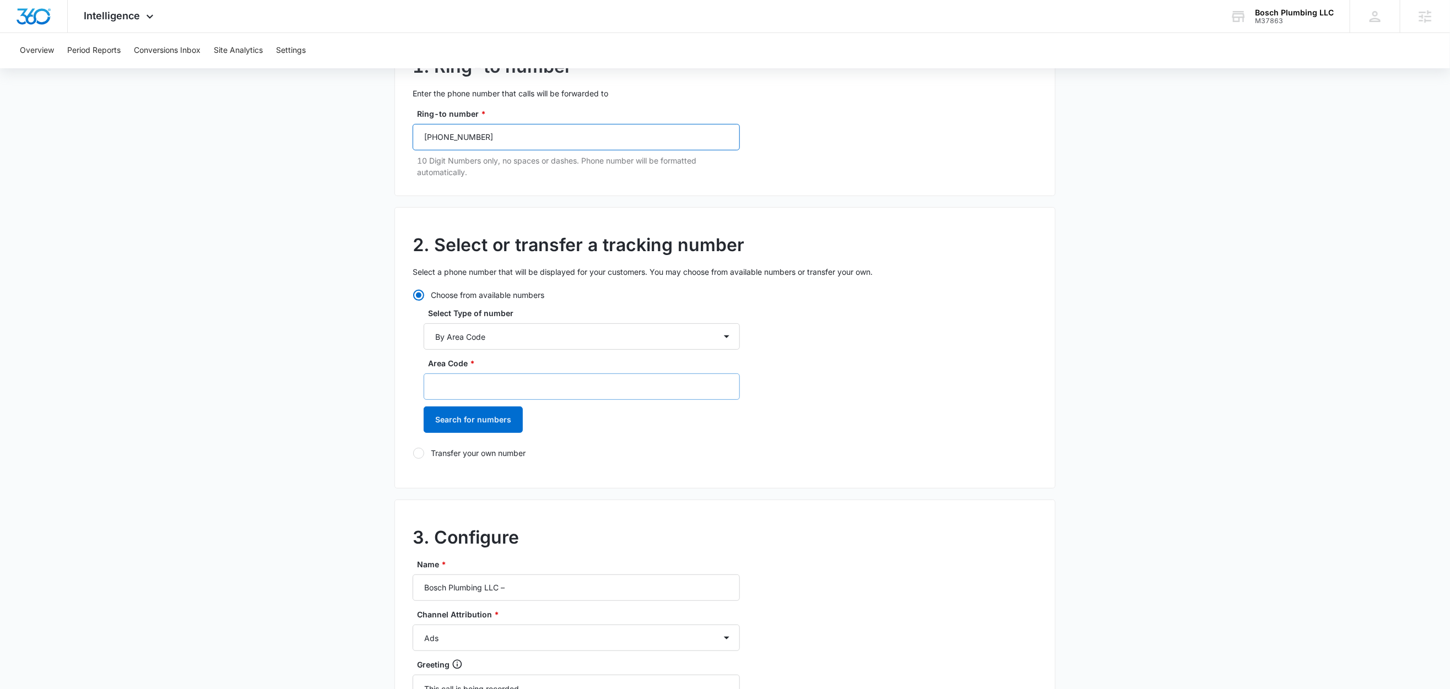
type input "[PHONE_NUMBER]"
click at [466, 391] on input "Area Code *" at bounding box center [582, 386] width 316 height 26
type input "702"
click at [446, 425] on button "Search for numbers" at bounding box center [473, 419] width 99 height 26
click at [503, 473] on label "[PHONE_NUMBER]" at bounding box center [582, 477] width 316 height 12
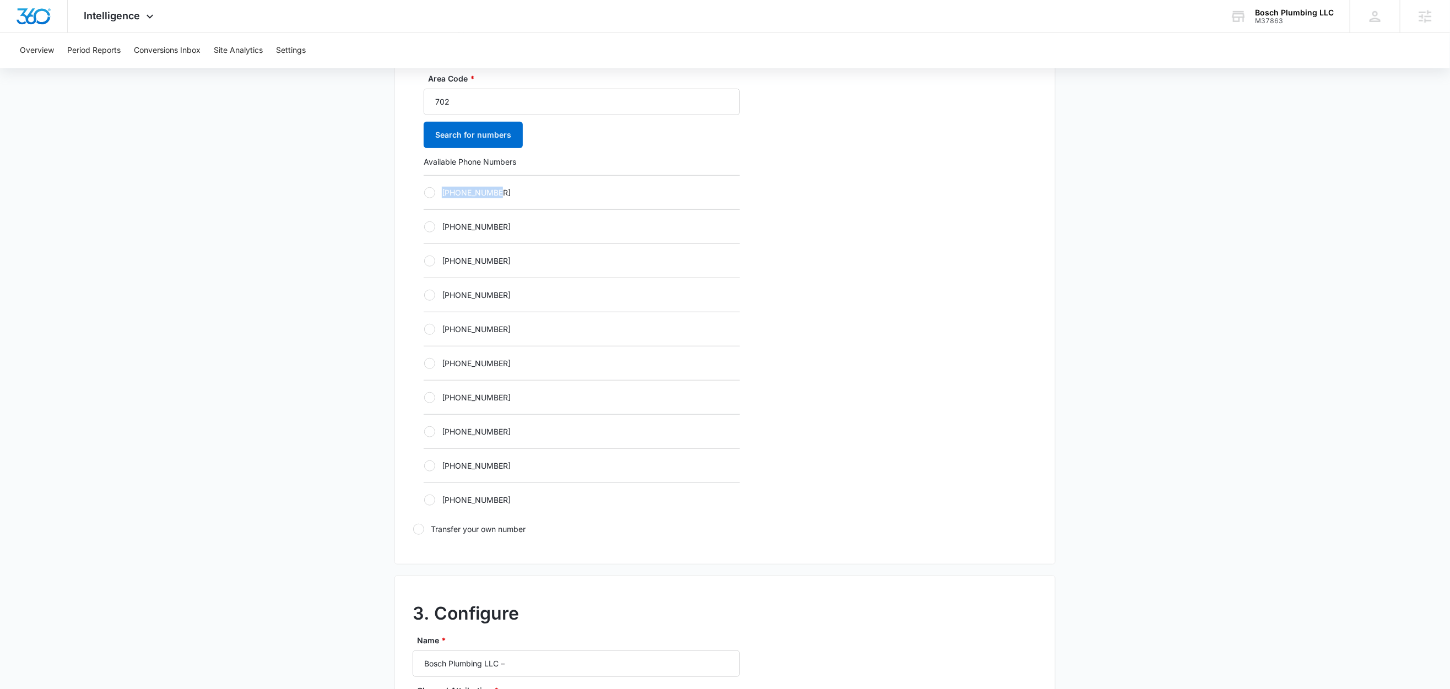
scroll to position [439, 0]
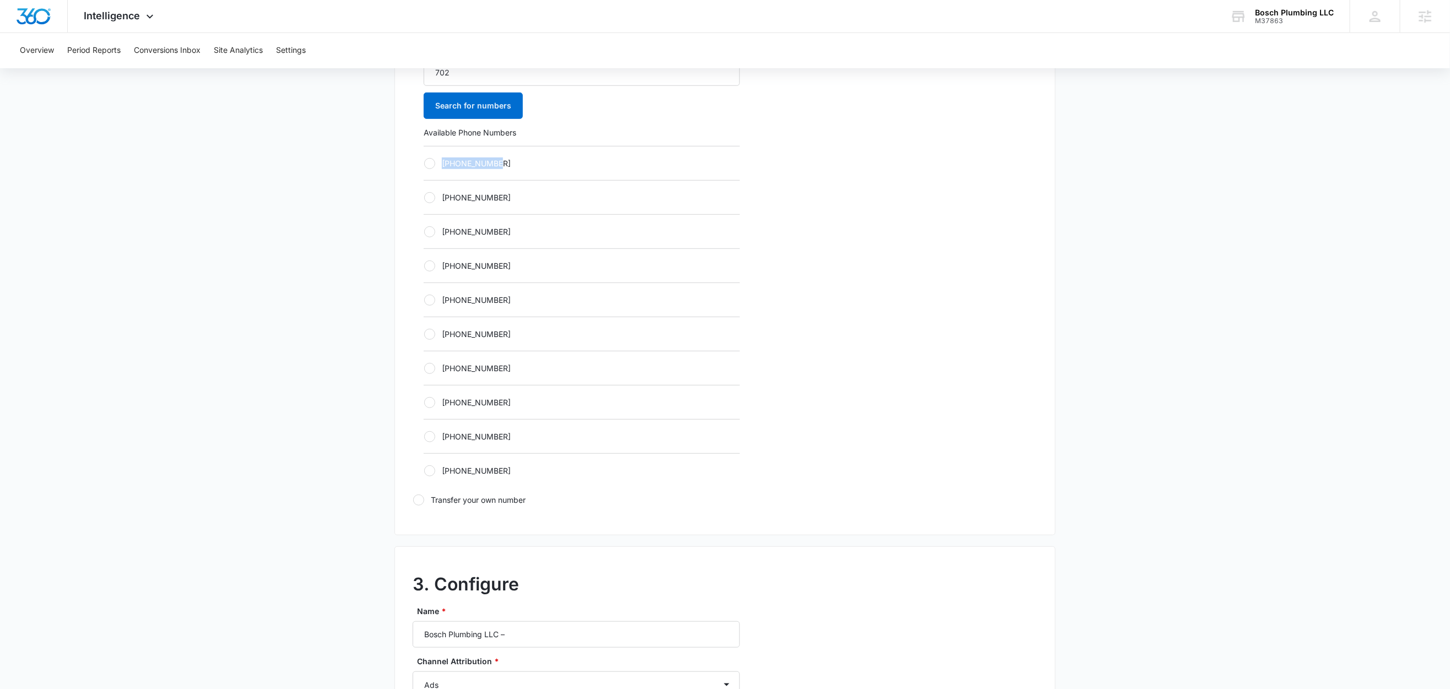
click at [467, 160] on label "[PHONE_NUMBER]" at bounding box center [582, 164] width 316 height 12
click at [424, 163] on input "[PHONE_NUMBER]" at bounding box center [424, 163] width 1 height 1
radio input "true"
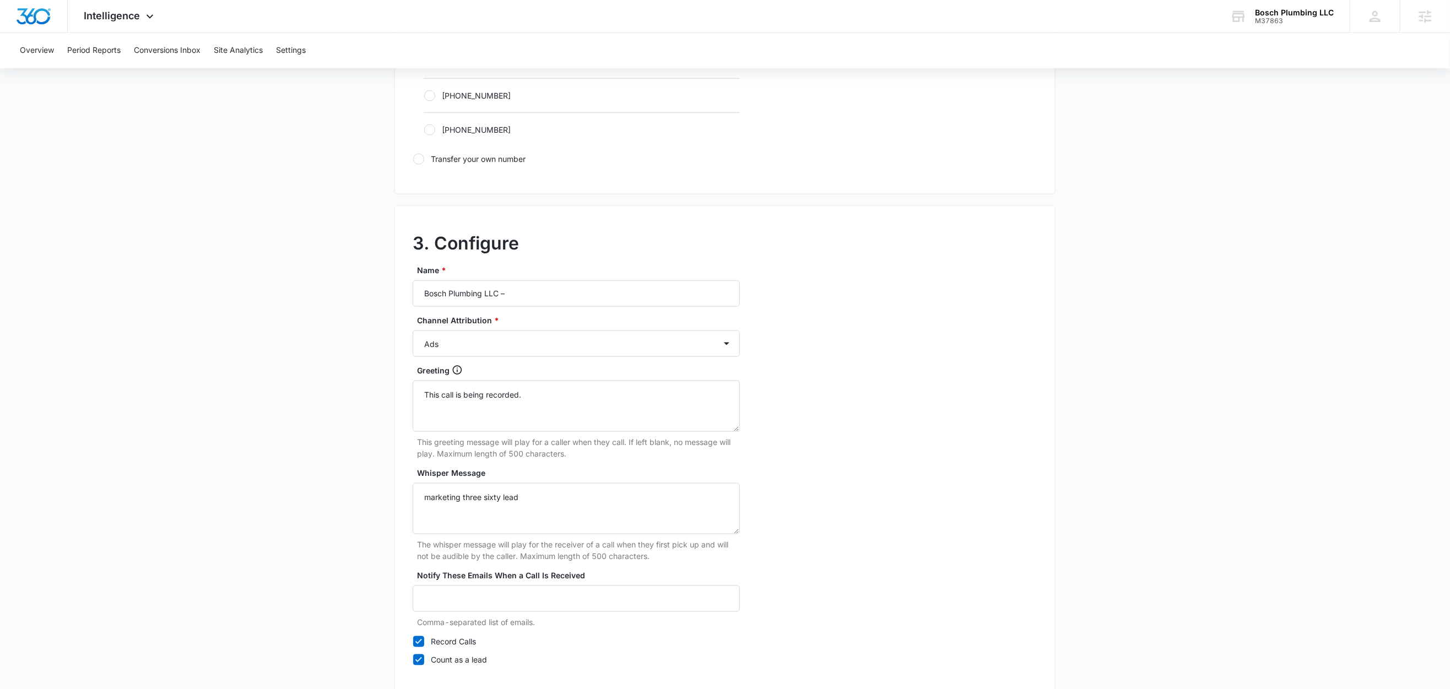
scroll to position [790, 0]
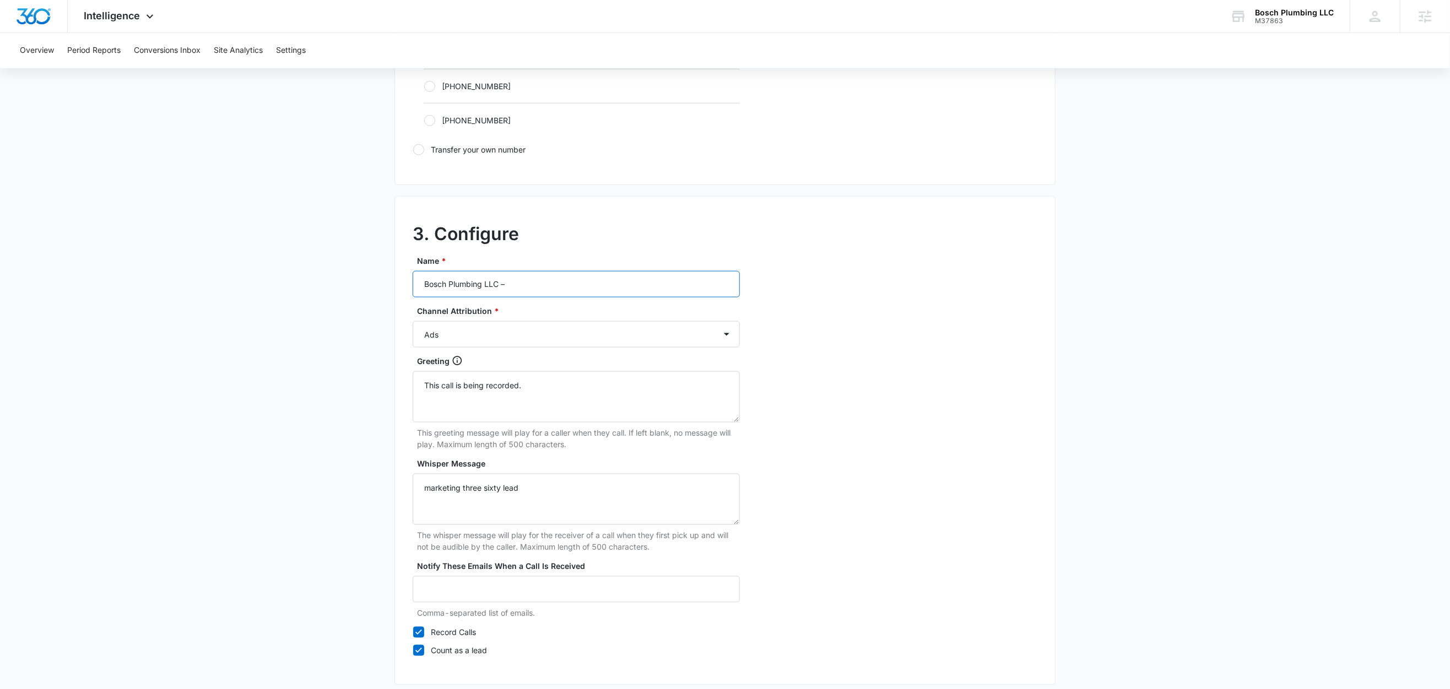
click at [577, 283] on input "Bosch Plumbing LLC –" at bounding box center [576, 284] width 327 height 26
type input "Bosch Plumbing LLC – Ads"
click at [332, 399] on main "Add Tracking Number 1. Ring-to number Enter the phone number that calls will be…" at bounding box center [725, 29] width 1450 height 1430
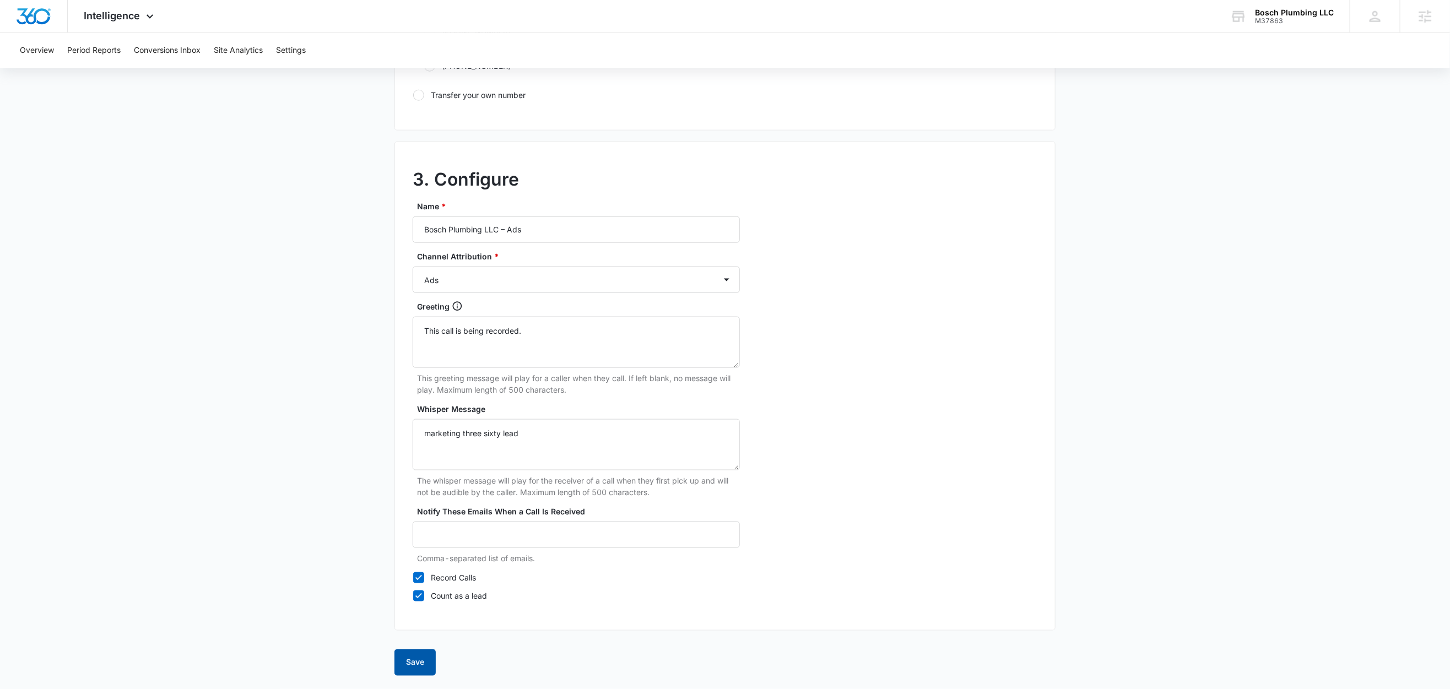
click at [425, 657] on button "Save" at bounding box center [414, 662] width 41 height 26
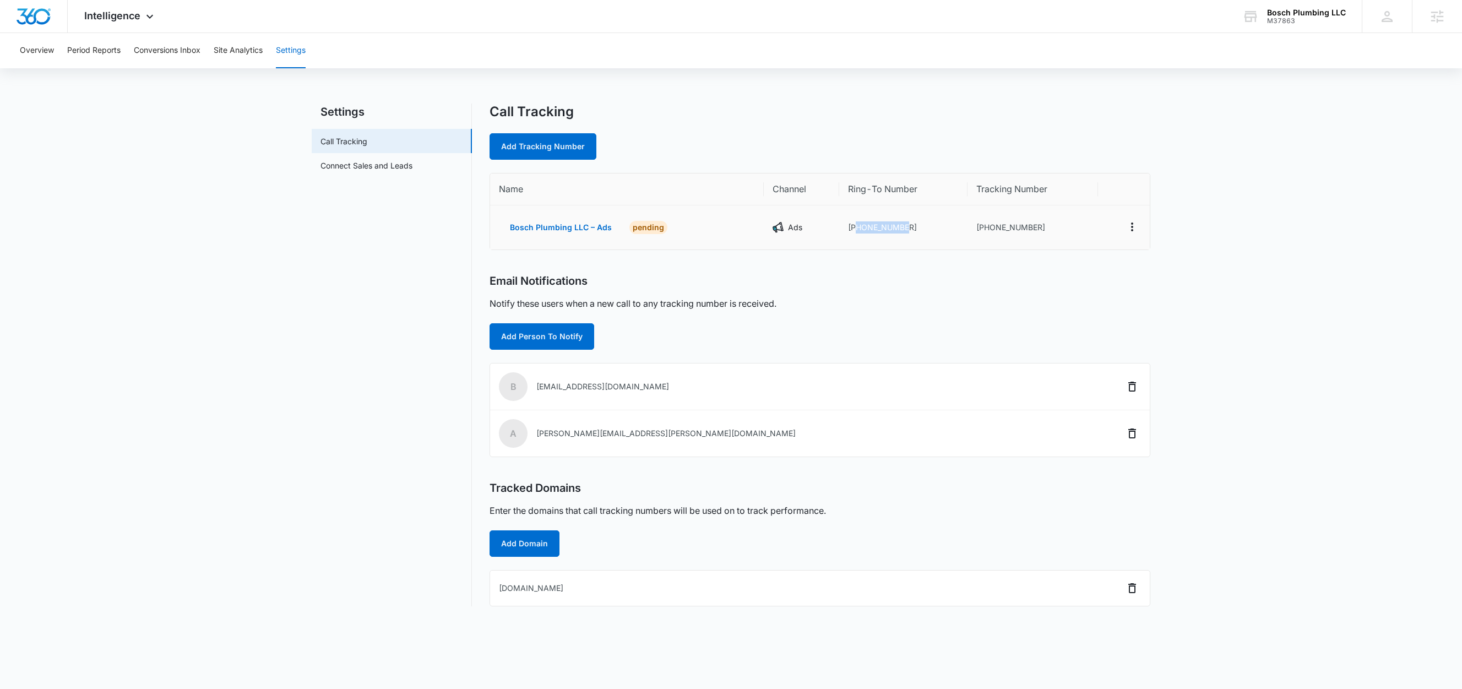
drag, startPoint x: 913, startPoint y: 227, endPoint x: 856, endPoint y: 234, distance: 57.0
click at [856, 234] on td "[PHONE_NUMBER]" at bounding box center [903, 227] width 128 height 44
copy td "7024692723"
click at [545, 139] on link "Add Tracking Number" at bounding box center [543, 146] width 107 height 26
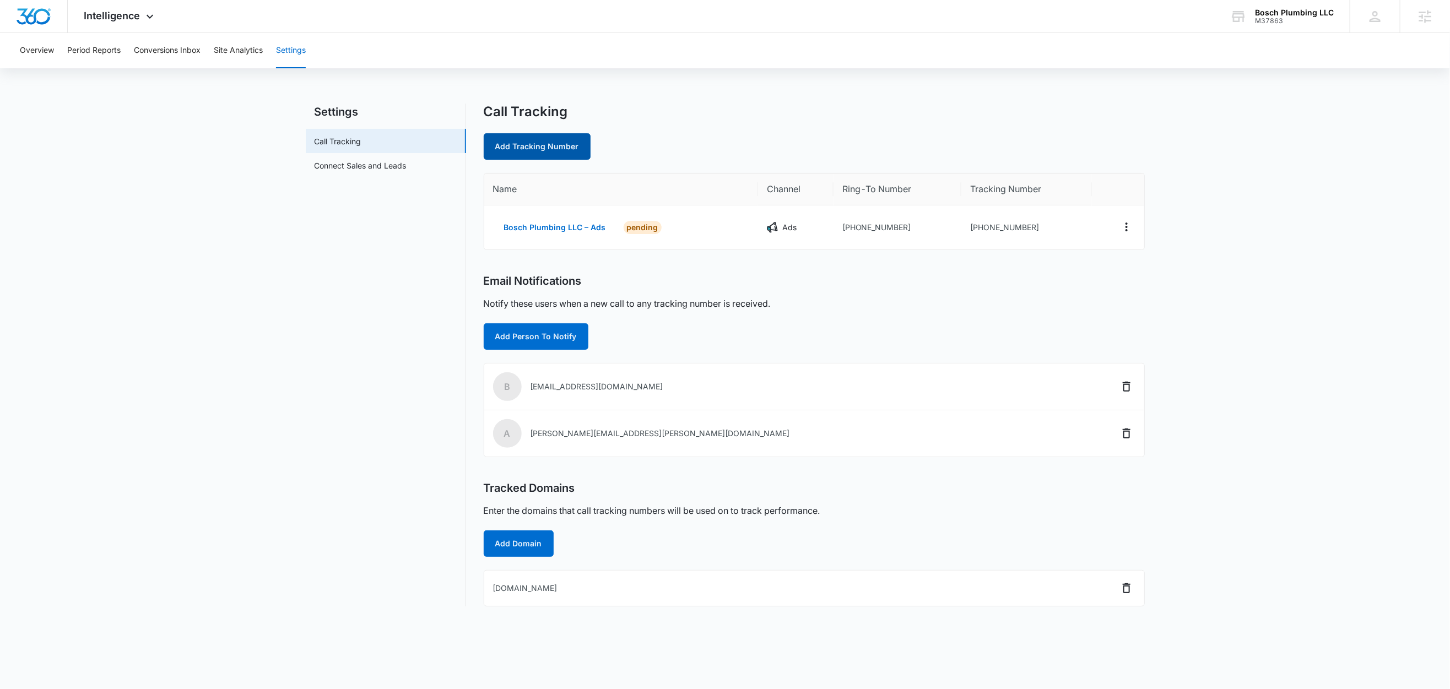
select select "by_area_code"
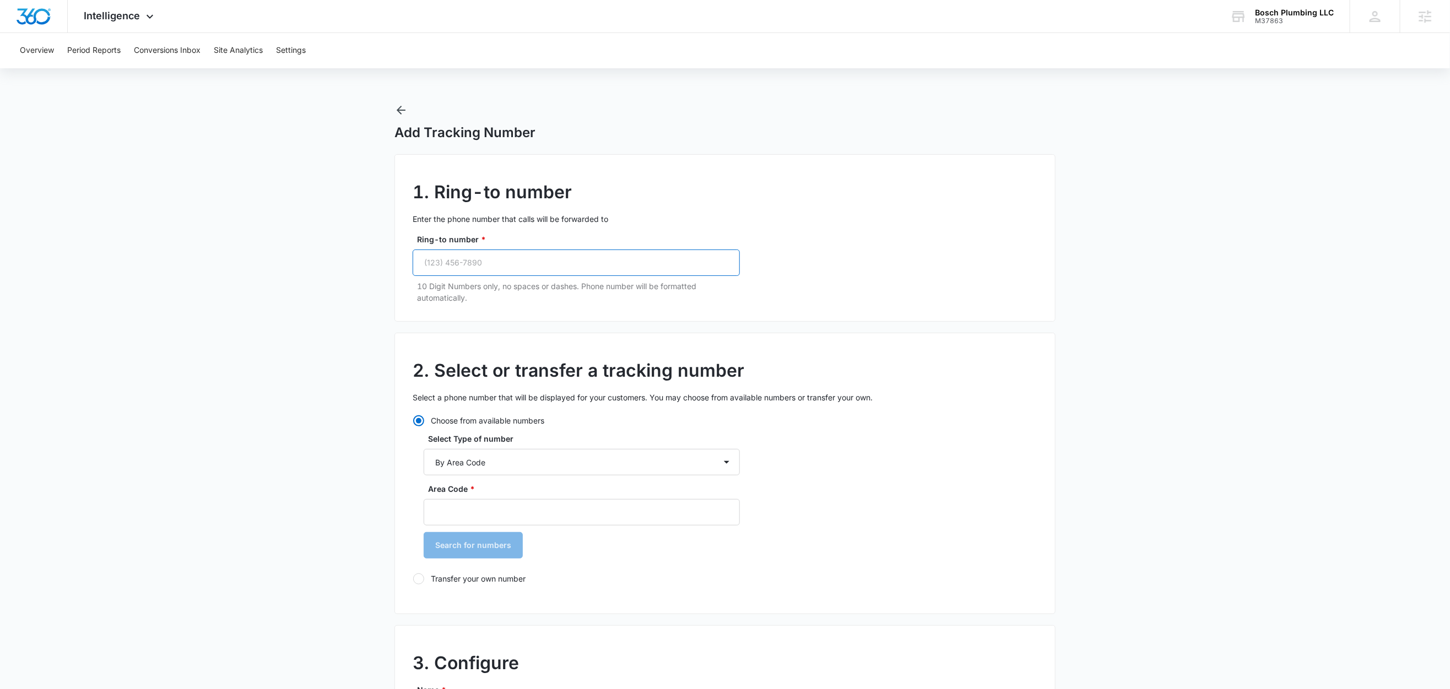
click at [516, 258] on input "Ring-to number *" at bounding box center [576, 262] width 327 height 26
paste input "[PHONE_NUMBER]"
type input "[PHONE_NUMBER]"
click at [479, 517] on input "Area Code *" at bounding box center [582, 512] width 316 height 26
type input "702"
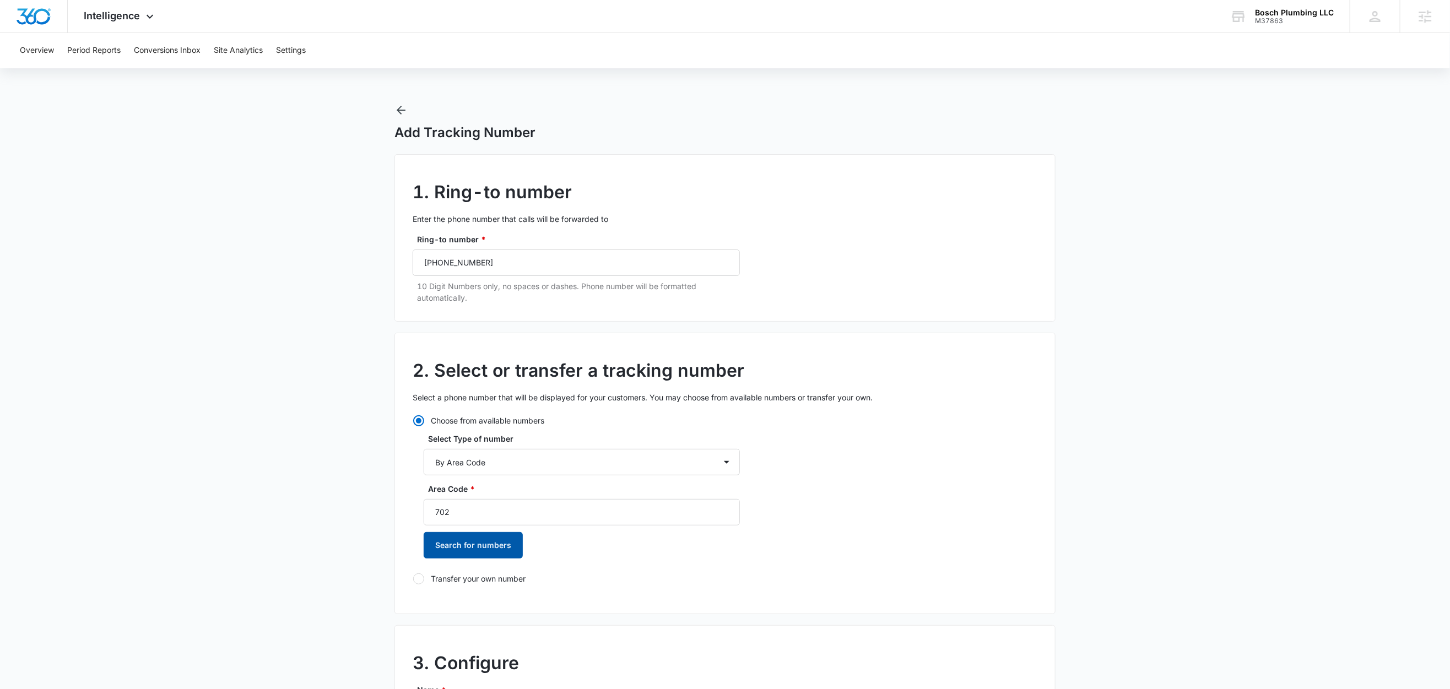
click at [475, 542] on button "Search for numbers" at bounding box center [473, 545] width 99 height 26
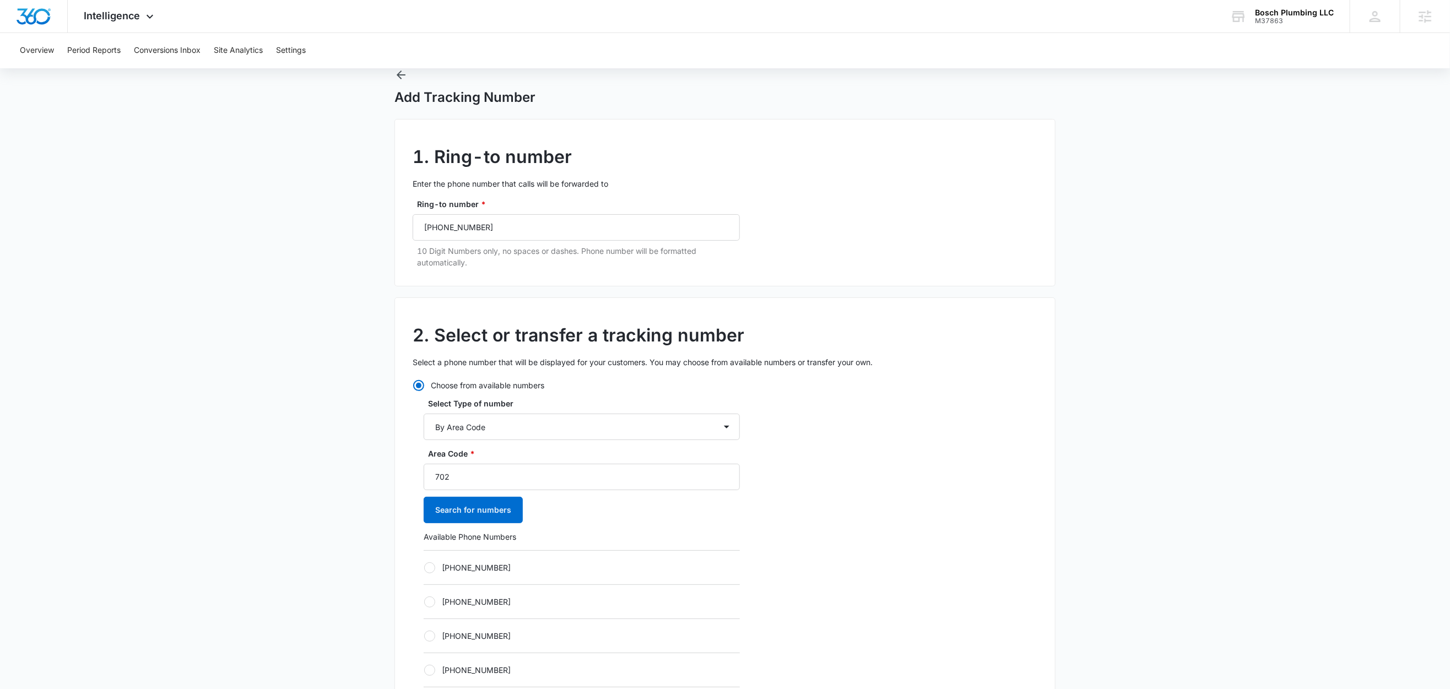
scroll to position [231, 0]
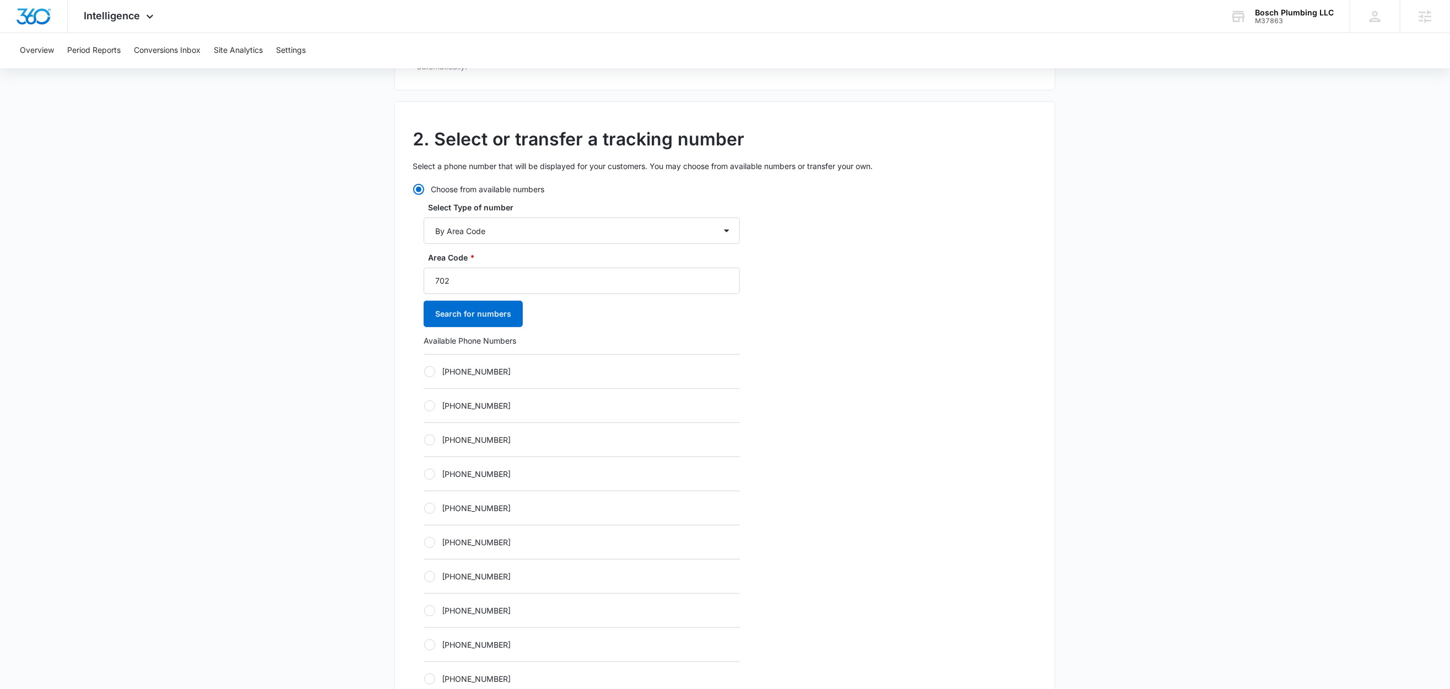
click at [486, 371] on label "[PHONE_NUMBER]" at bounding box center [582, 372] width 316 height 12
click at [424, 371] on input "[PHONE_NUMBER]" at bounding box center [424, 371] width 1 height 1
radio input "true"
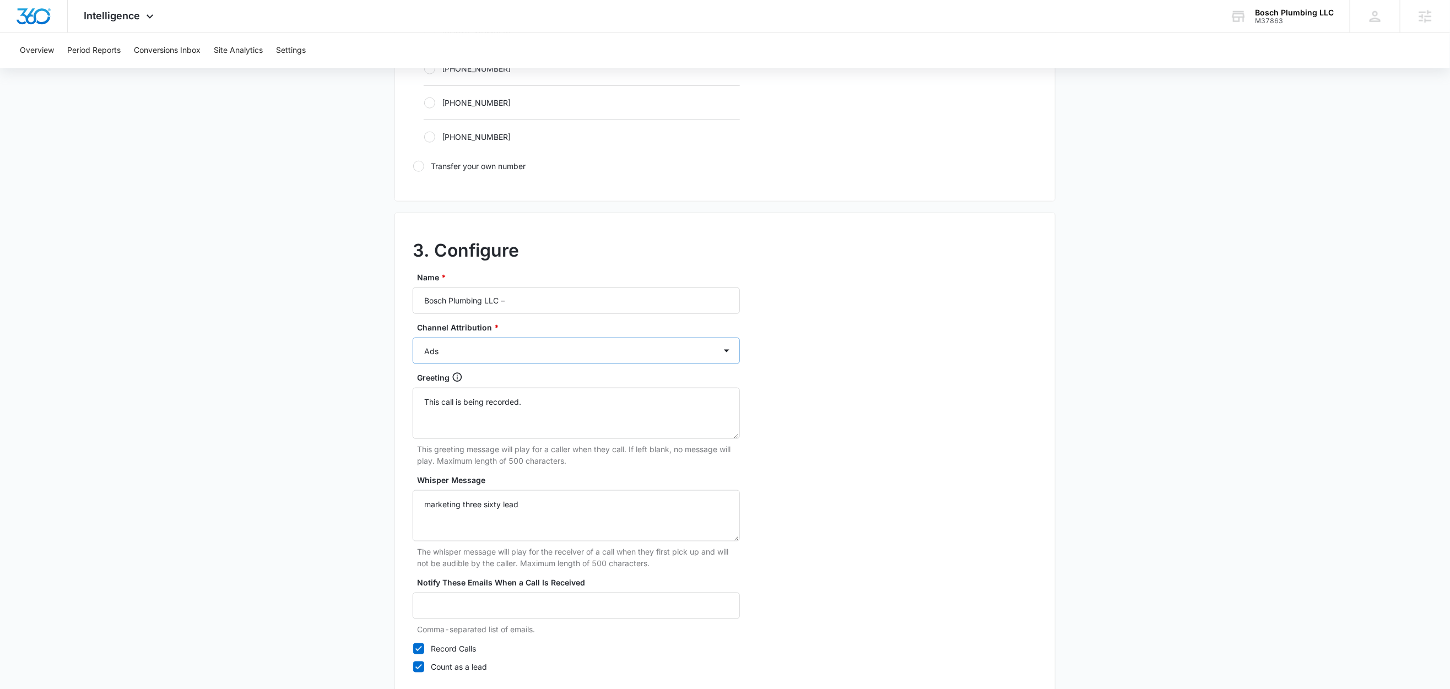
scroll to position [777, 0]
click at [557, 303] on input "Bosch Plumbing LLC –" at bounding box center [576, 297] width 327 height 26
type input "Bosch Plumbing LLC – Content"
click at [499, 348] on select "Ads Local Service Ads Content Social Other" at bounding box center [576, 347] width 327 height 26
select select "CONTENT"
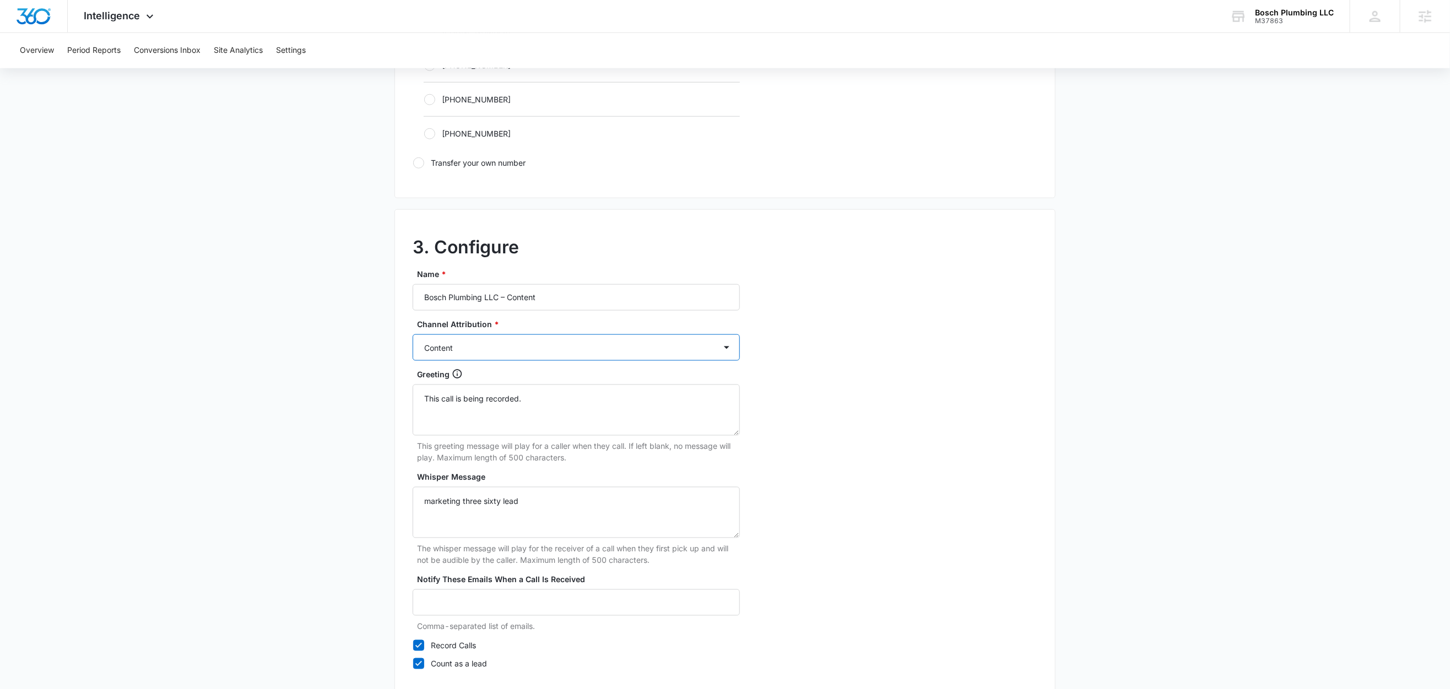
click at [413, 338] on select "Ads Local Service Ads Content Social Other" at bounding box center [576, 347] width 327 height 26
click at [274, 420] on main "Add Tracking Number 1. Ring-to number Enter the phone number that calls will be…" at bounding box center [725, 42] width 1450 height 1430
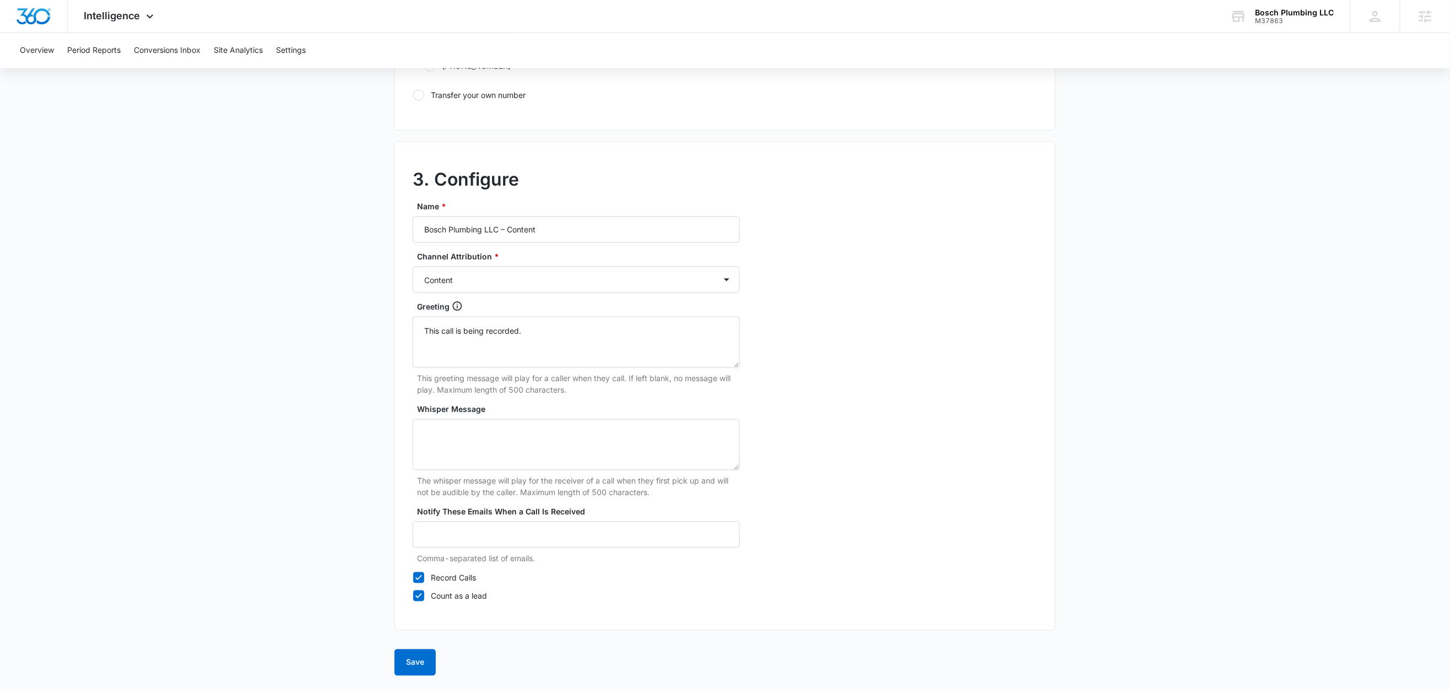
scroll to position [849, 0]
click at [424, 663] on button "Save" at bounding box center [414, 662] width 41 height 26
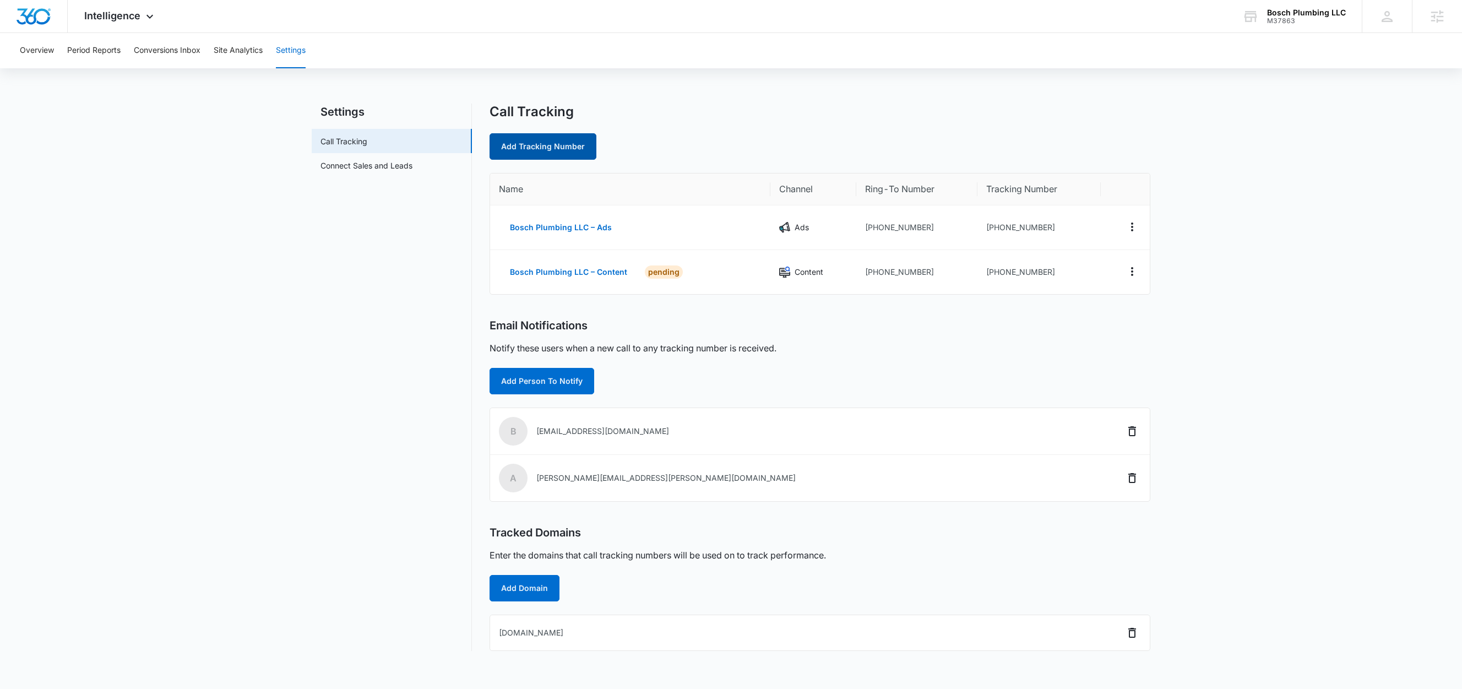
click at [536, 134] on link "Add Tracking Number" at bounding box center [543, 146] width 107 height 26
select select "by_area_code"
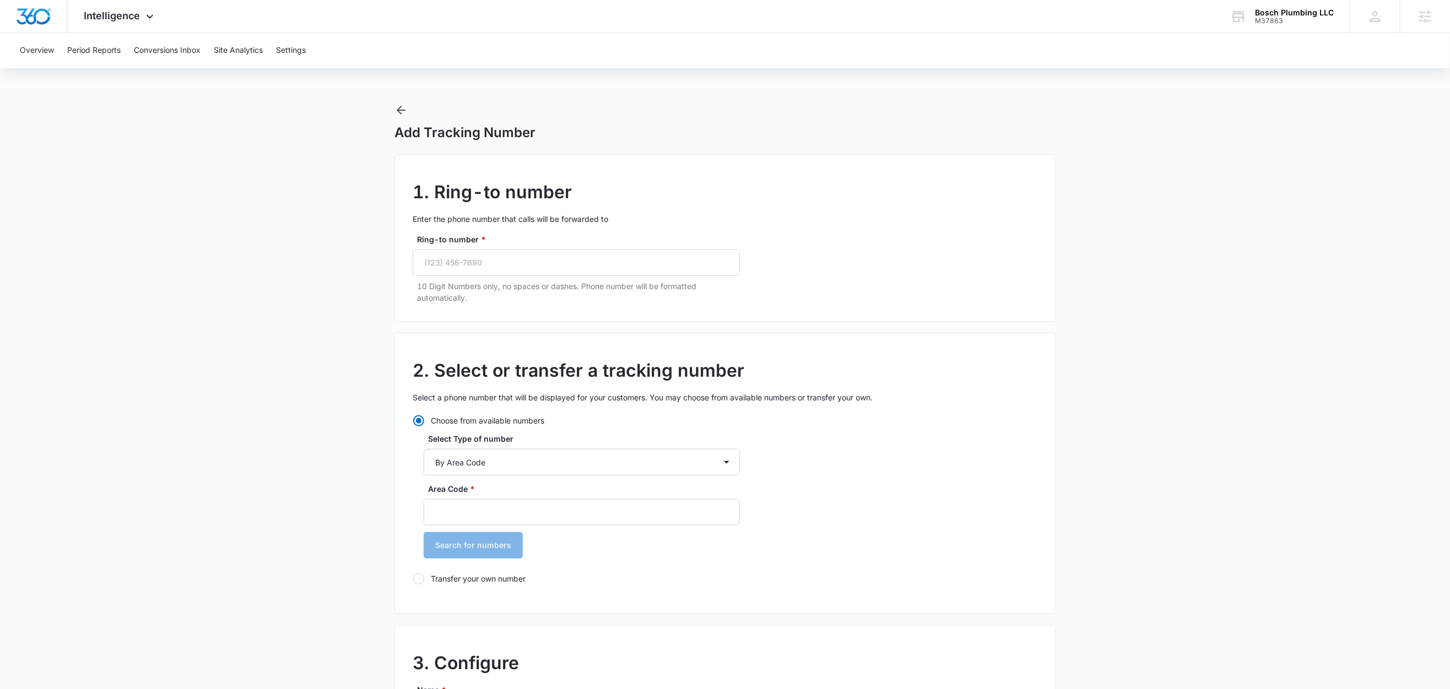
click at [545, 238] on label "Ring-to number *" at bounding box center [580, 240] width 327 height 12
click at [545, 249] on input "Ring-to number *" at bounding box center [576, 262] width 327 height 26
paste input "(702) 469-2723"
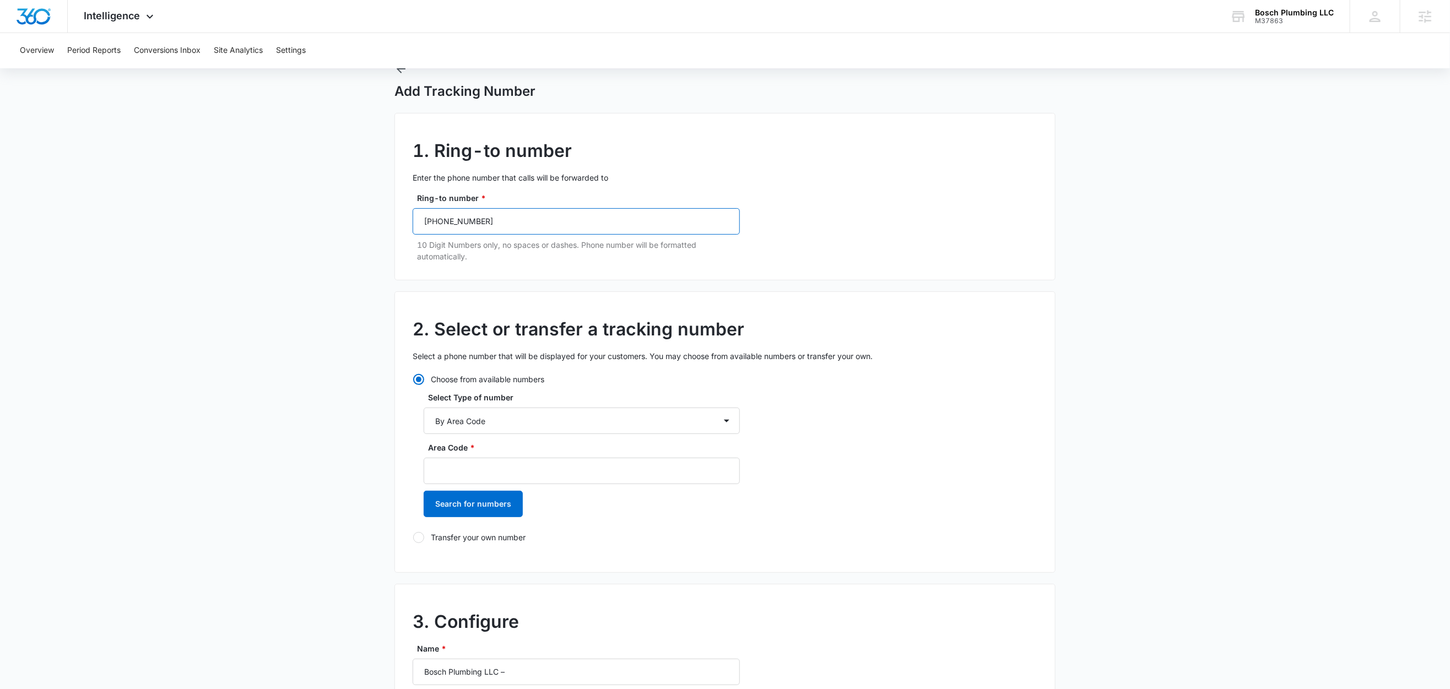
scroll to position [126, 0]
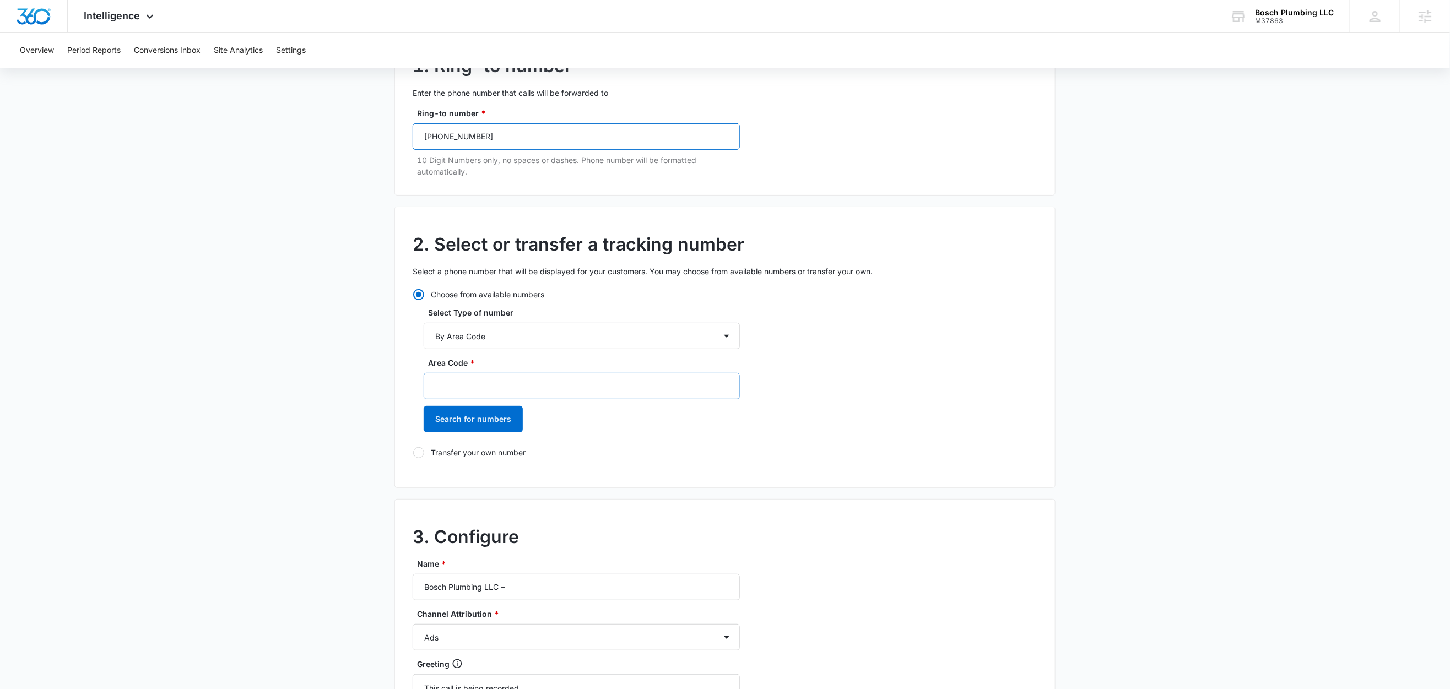
type input "(702) 469-2723"
click at [477, 385] on input "Area Code *" at bounding box center [582, 386] width 316 height 26
type input "702"
click at [464, 416] on button "Search for numbers" at bounding box center [473, 419] width 99 height 26
drag, startPoint x: 505, startPoint y: 476, endPoint x: 528, endPoint y: 473, distance: 23.3
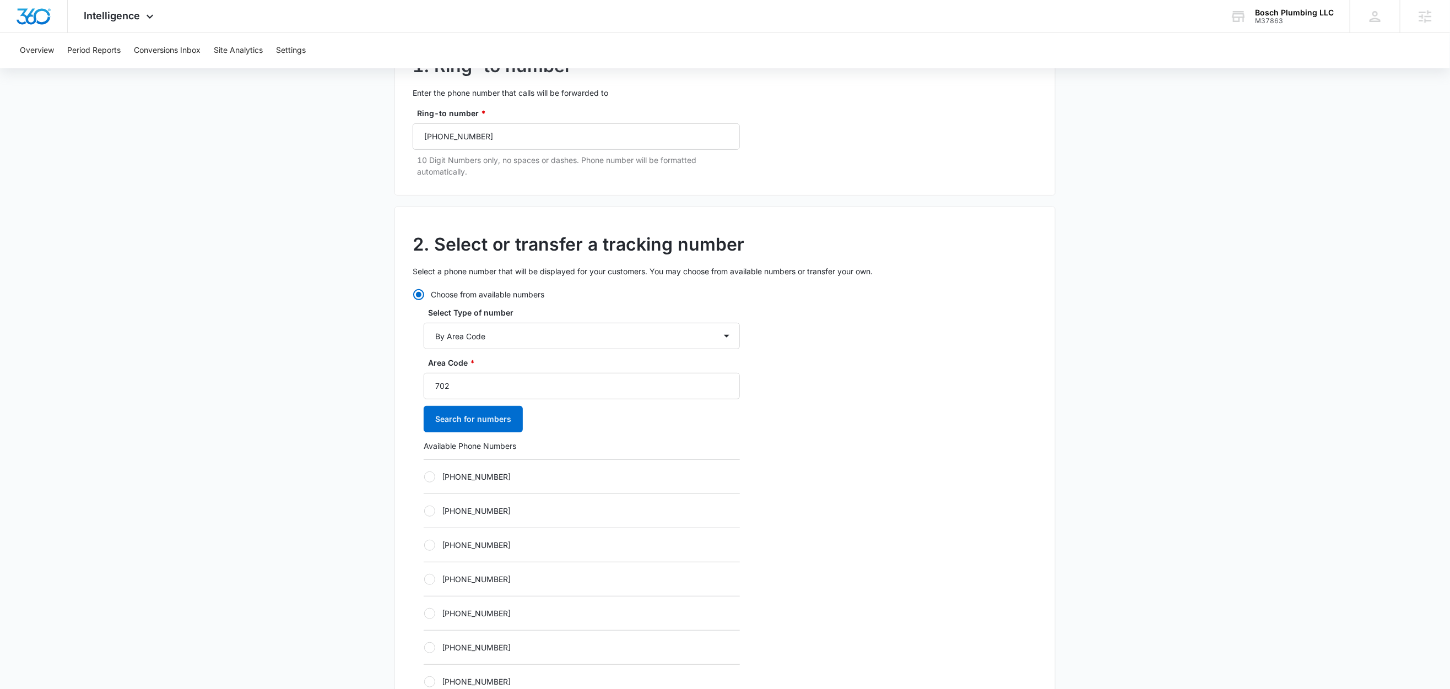
click at [505, 476] on label "[PHONE_NUMBER]" at bounding box center [582, 477] width 316 height 12
click at [424, 476] on input "[PHONE_NUMBER]" at bounding box center [424, 476] width 1 height 1
radio input "true"
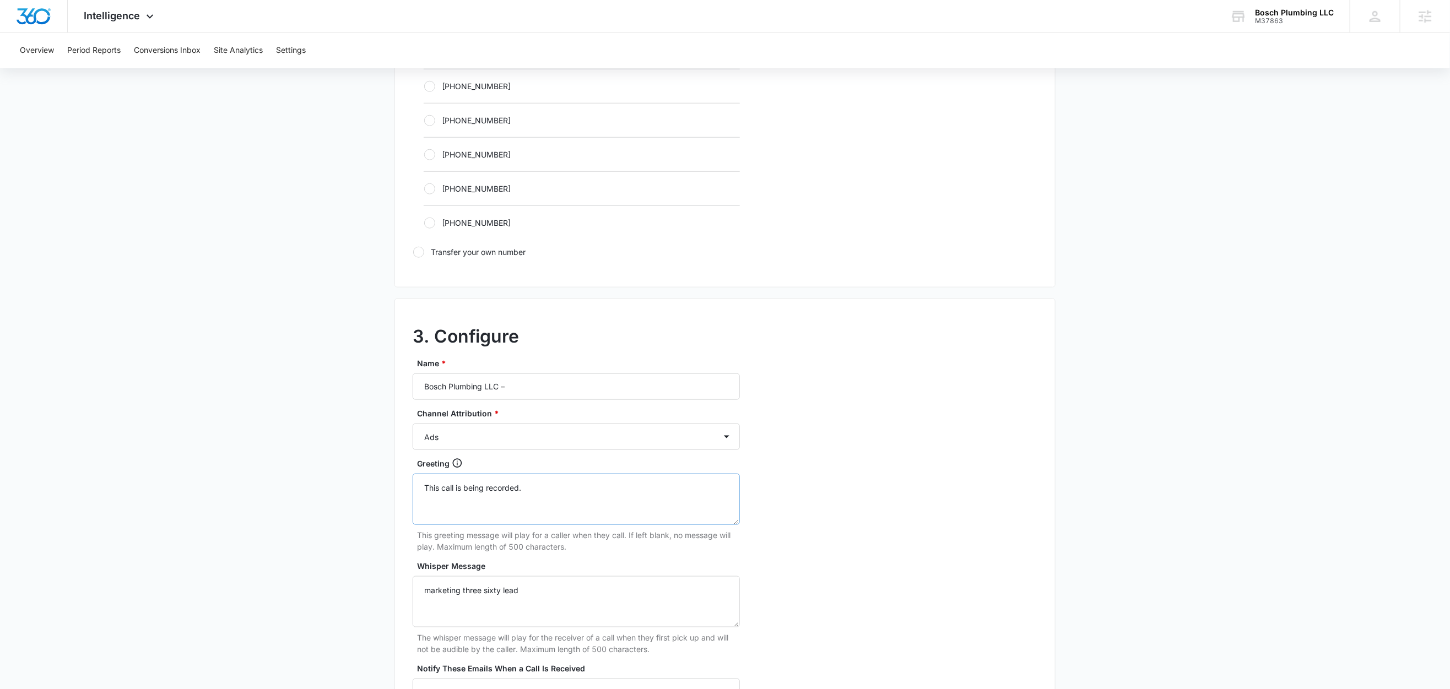
scroll to position [688, 0]
click at [539, 388] on input "Bosch Plumbing LLC –" at bounding box center [576, 386] width 327 height 26
type input "Bosch Plumbing LLC – Social"
click at [469, 442] on select "Ads Local Service Ads Content Social Other" at bounding box center [576, 436] width 327 height 26
select select "SOCIAL"
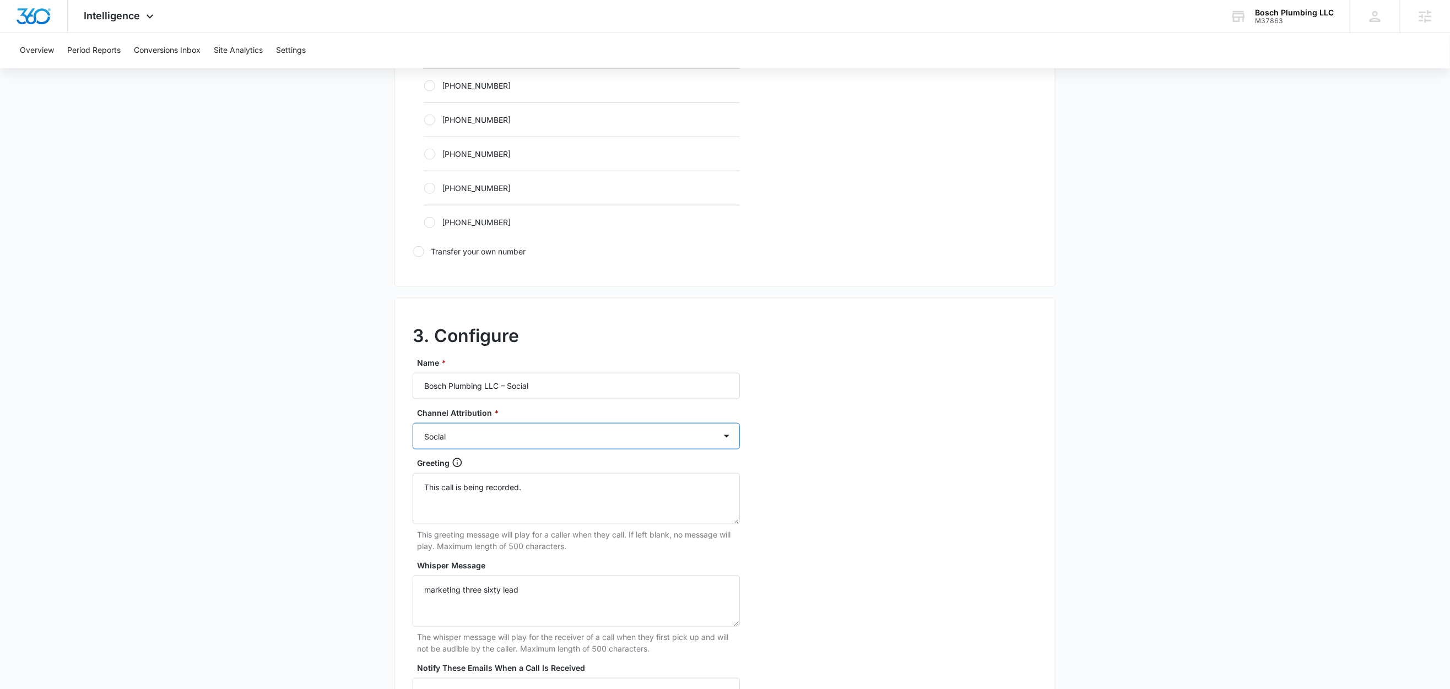
click at [413, 426] on select "Ads Local Service Ads Content Social Other" at bounding box center [576, 436] width 327 height 26
click at [257, 487] on main "Add Tracking Number 1. Ring-to number Enter the phone number that calls will be…" at bounding box center [725, 131] width 1450 height 1430
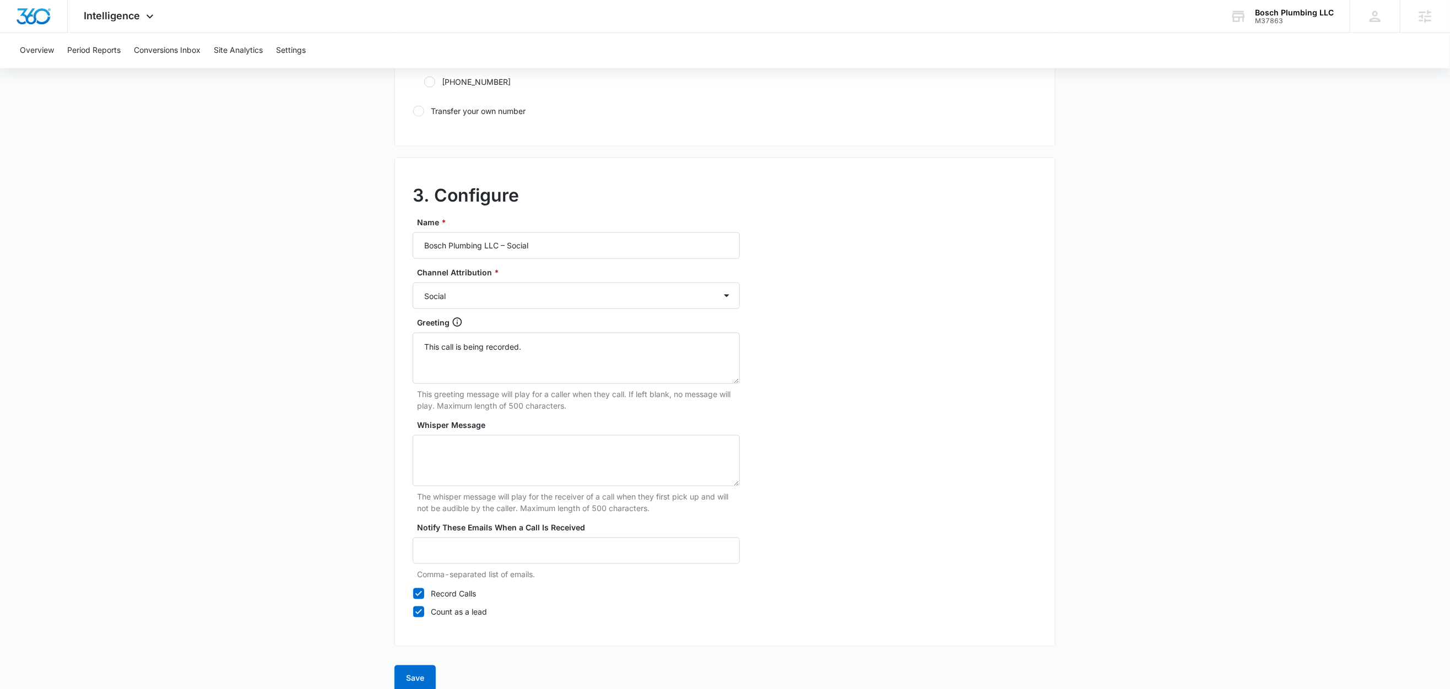
scroll to position [849, 0]
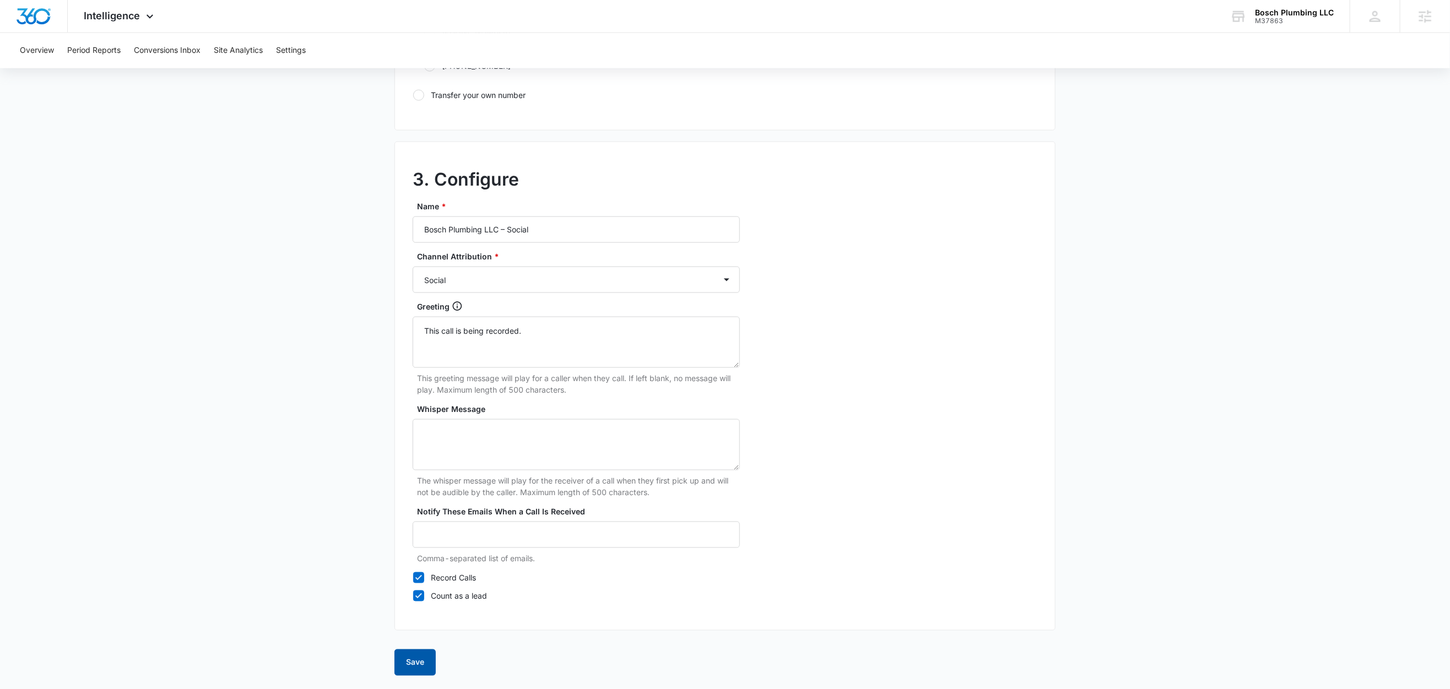
click at [416, 657] on button "Save" at bounding box center [414, 662] width 41 height 26
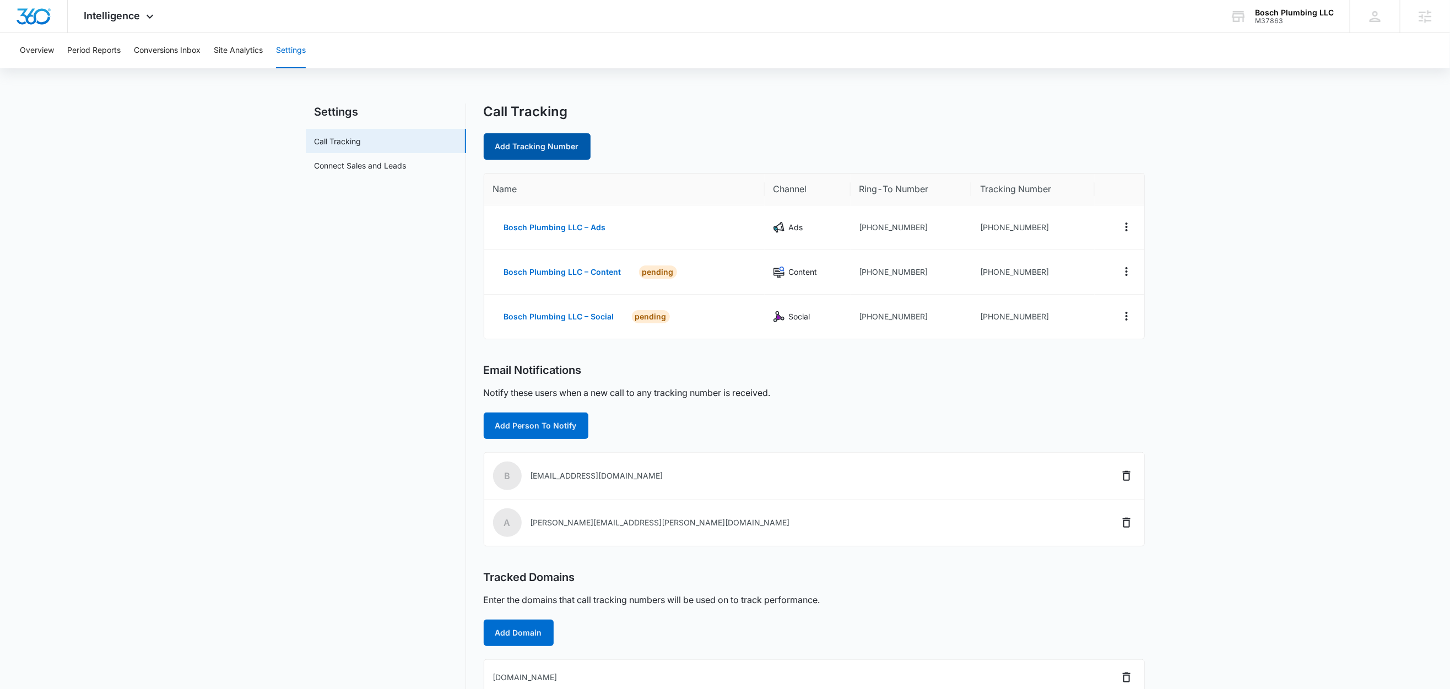
click at [550, 148] on link "Add Tracking Number" at bounding box center [537, 146] width 107 height 26
select select "by_area_code"
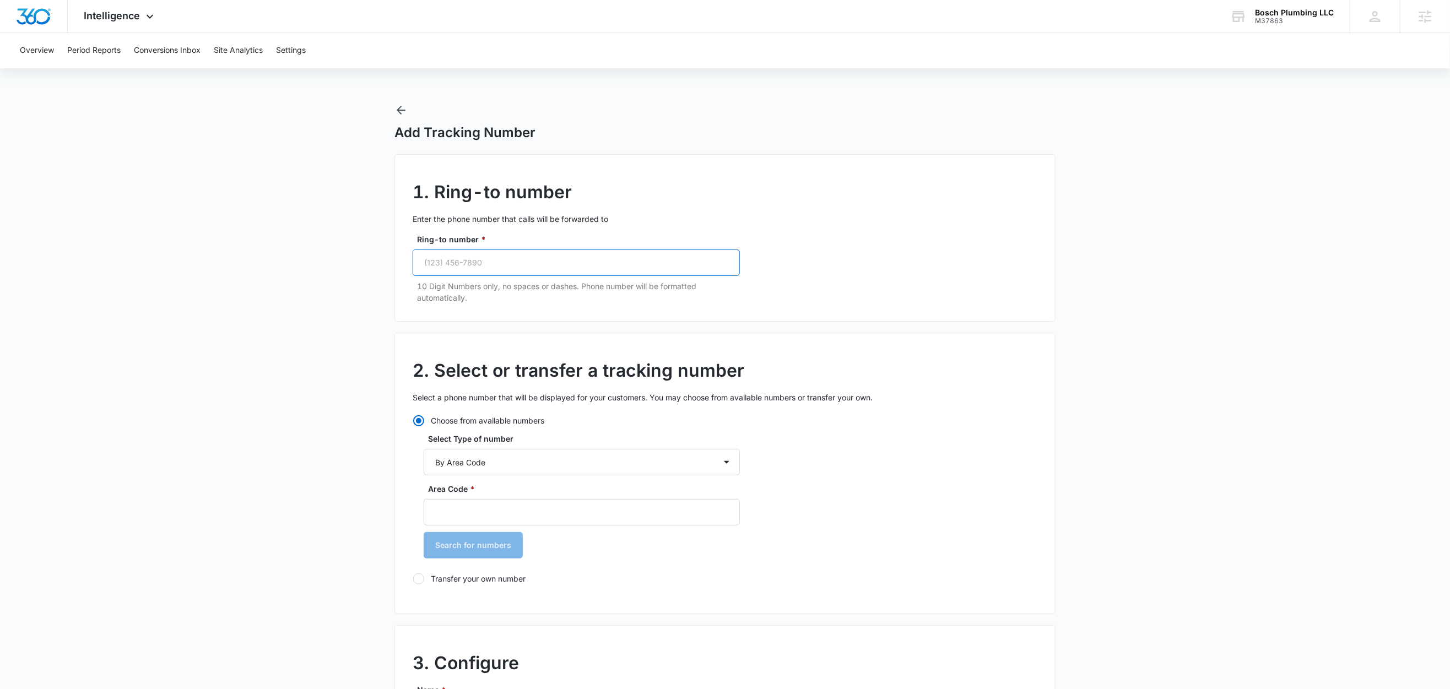
click at [495, 254] on input "Ring-to number *" at bounding box center [576, 262] width 327 height 26
paste input "(702) 469-2723"
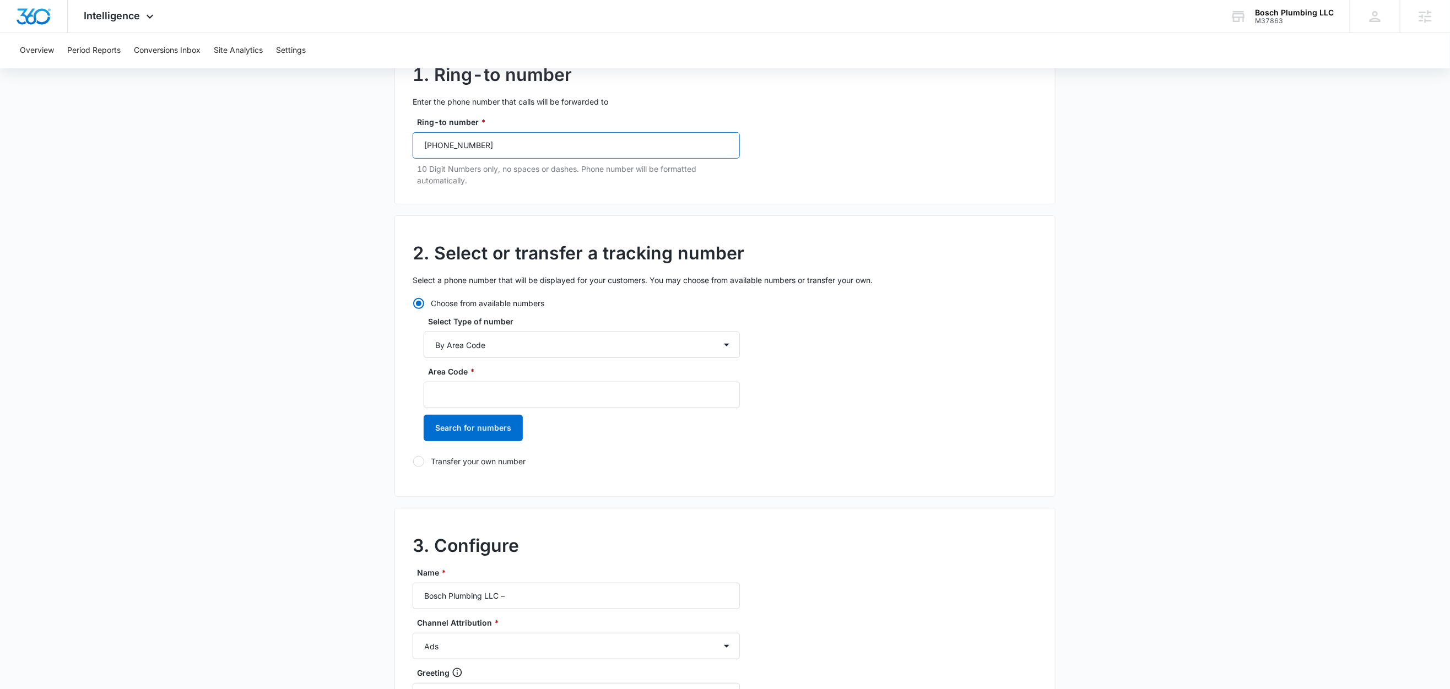
scroll to position [121, 0]
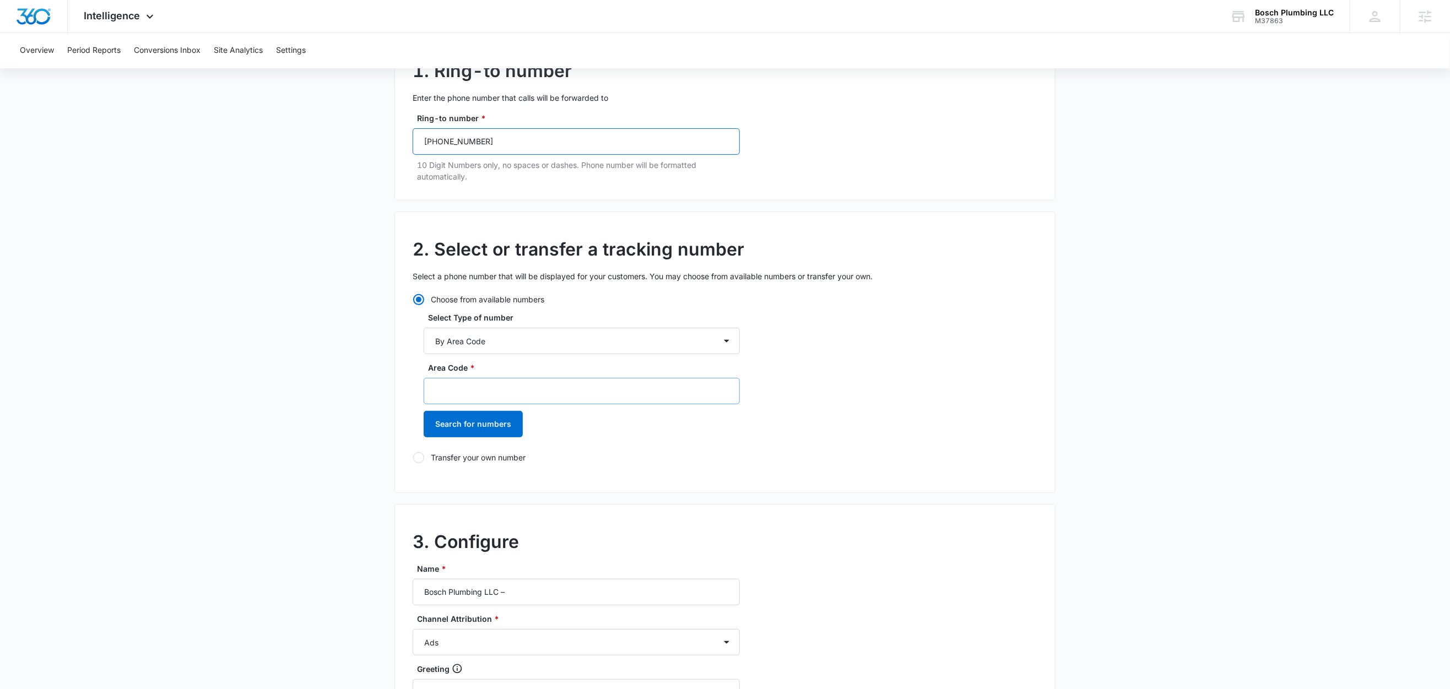
type input "(702) 469-2723"
click at [486, 398] on input "Area Code *" at bounding box center [582, 391] width 316 height 26
type input "702"
drag, startPoint x: 476, startPoint y: 425, endPoint x: 490, endPoint y: 417, distance: 15.8
click at [476, 425] on button "Search for numbers" at bounding box center [473, 424] width 99 height 26
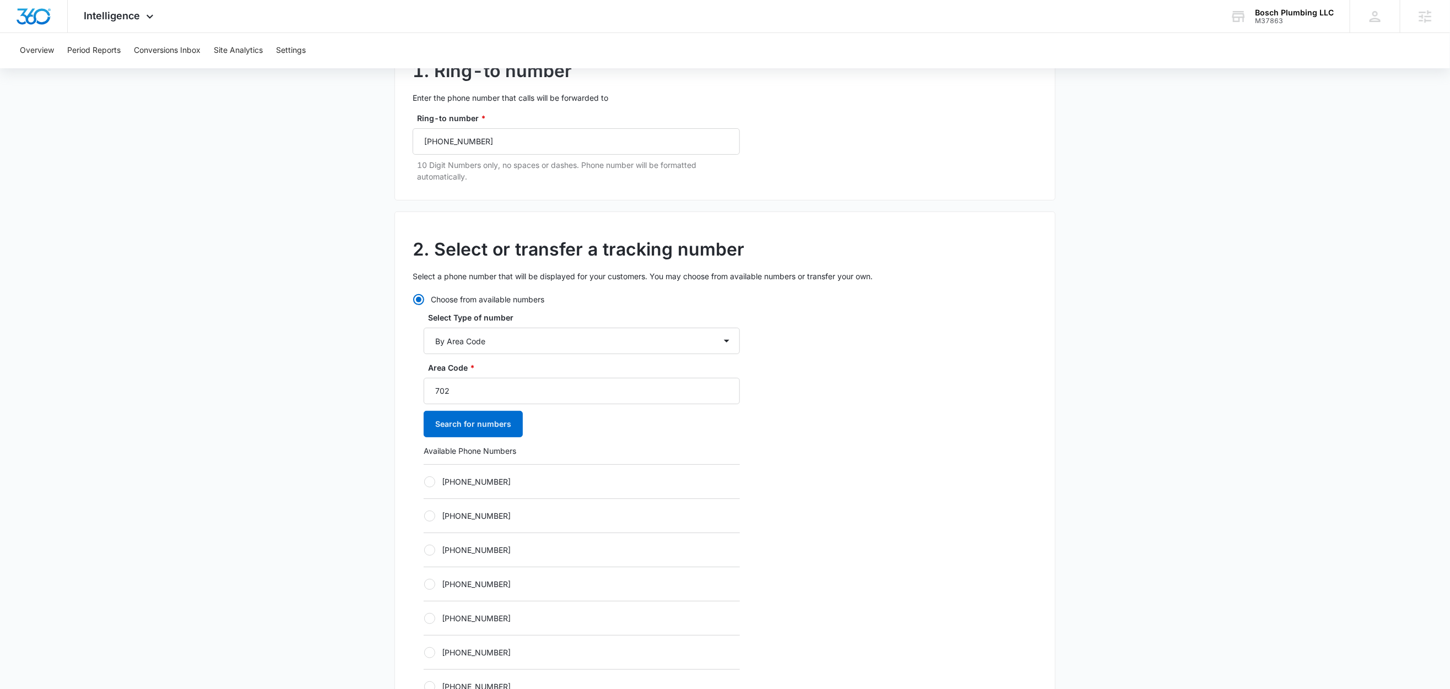
click at [490, 479] on label "[PHONE_NUMBER]" at bounding box center [582, 482] width 316 height 12
click at [424, 481] on input "[PHONE_NUMBER]" at bounding box center [424, 481] width 1 height 1
radio input "true"
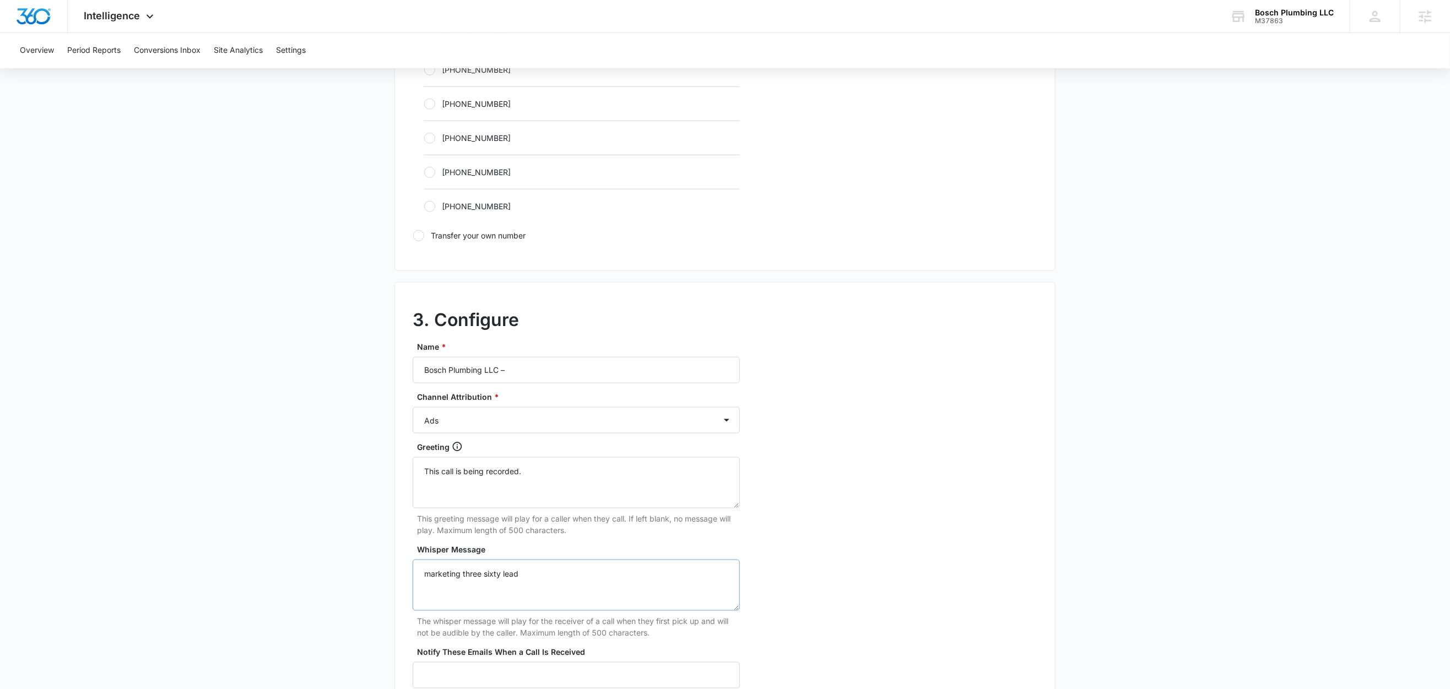
scroll to position [849, 0]
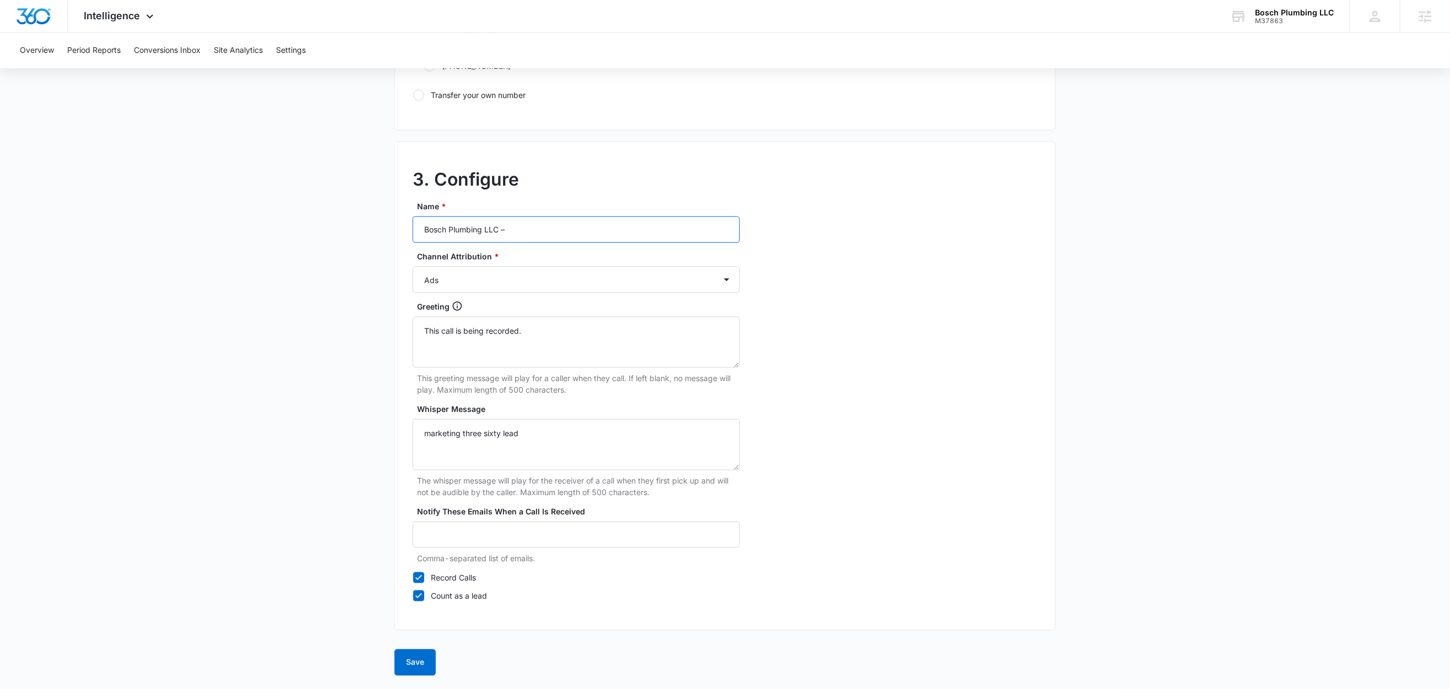
click at [570, 232] on input "Bosch Plumbing LLC –" at bounding box center [576, 229] width 327 height 26
type input "Bosch Plumbing LLC – Other"
click at [459, 279] on select "Ads Local Service Ads Content Social Other" at bounding box center [576, 280] width 327 height 26
select select "OTHER"
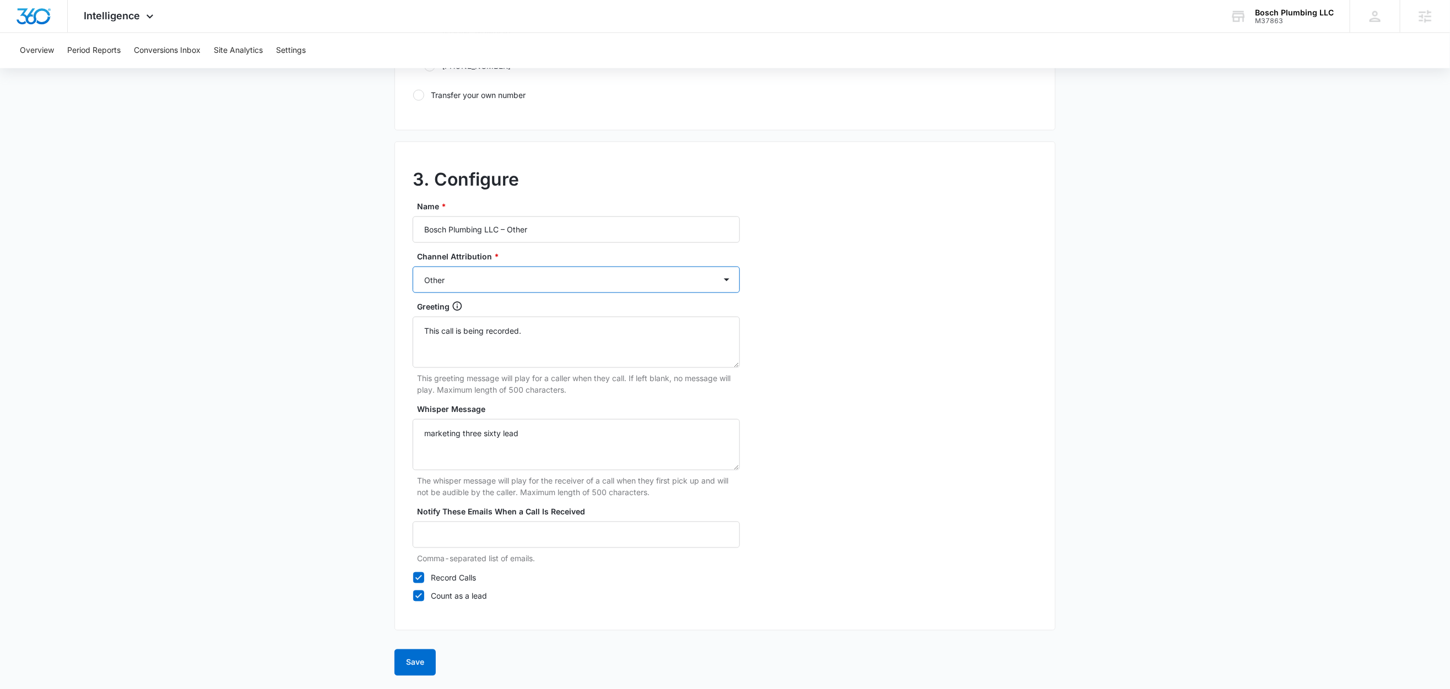
click at [413, 267] on select "Ads Local Service Ads Content Social Other" at bounding box center [576, 280] width 327 height 26
drag, startPoint x: 281, startPoint y: 339, endPoint x: 303, endPoint y: 314, distance: 33.1
drag, startPoint x: 420, startPoint y: 661, endPoint x: 508, endPoint y: 632, distance: 93.0
click at [420, 661] on button "Save" at bounding box center [414, 662] width 41 height 26
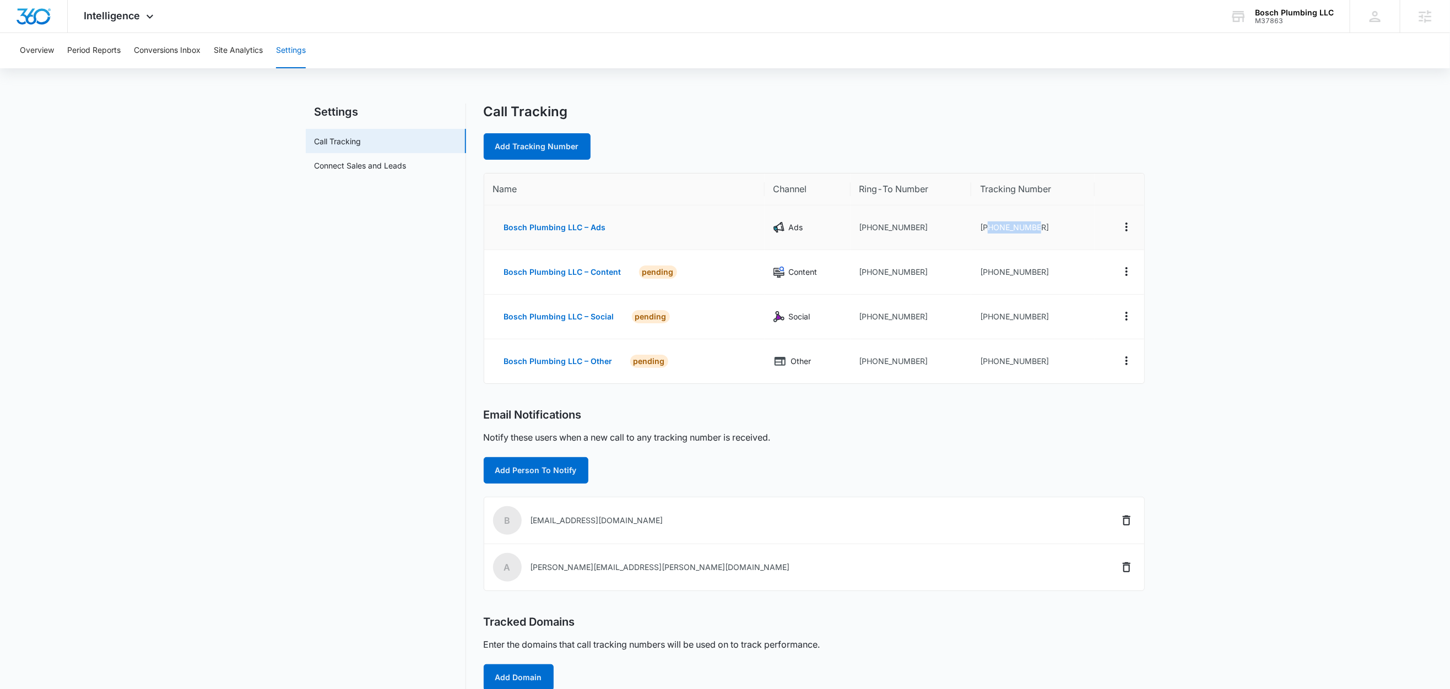
drag, startPoint x: 1042, startPoint y: 227, endPoint x: 988, endPoint y: 232, distance: 54.2
click at [987, 232] on td "[PHONE_NUMBER]" at bounding box center [1032, 227] width 123 height 45
copy td "7025097642"
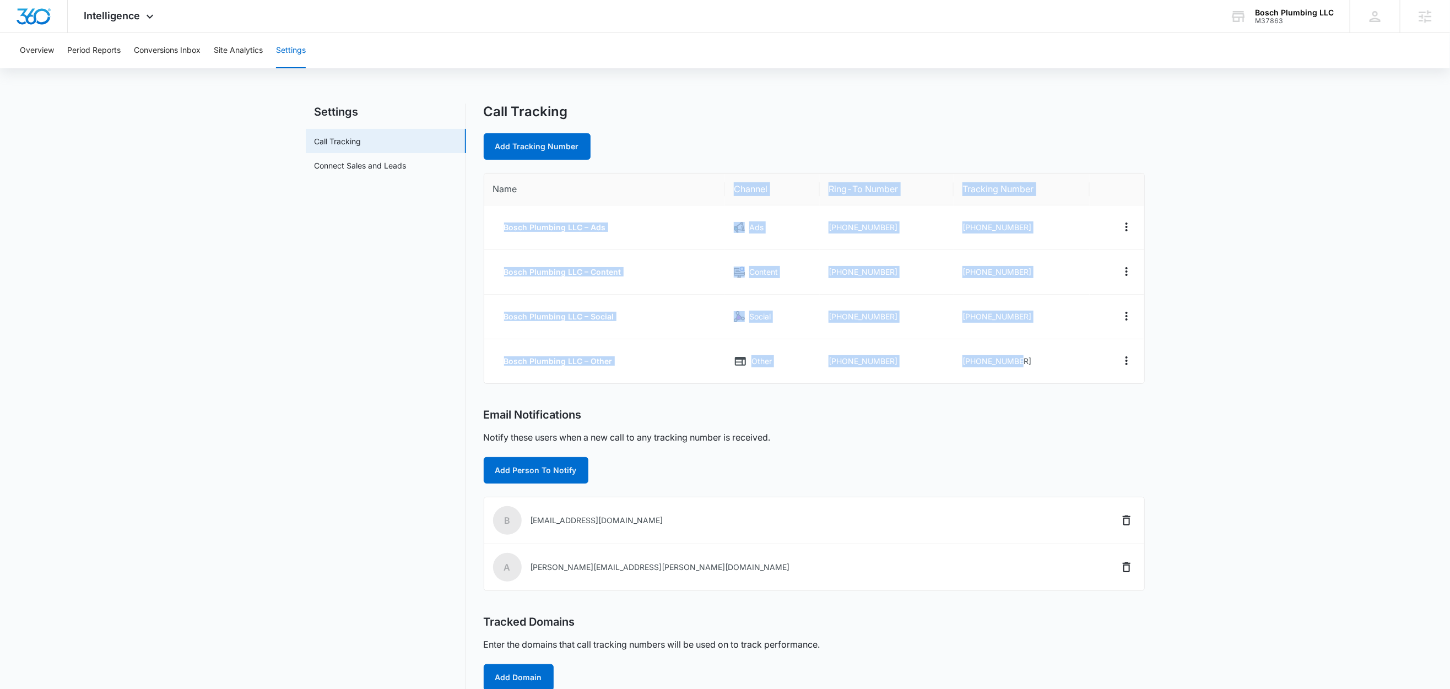
drag, startPoint x: 1032, startPoint y: 361, endPoint x: 488, endPoint y: 205, distance: 565.5
click at [488, 205] on table "Name Channel Ring-To Number Tracking Number Bosch Plumbing LLC – Ads Ads [PHONE…" at bounding box center [814, 278] width 660 height 210
copy table "Channel Ring-To Number Tracking Number Bosch Plumbing LLC – Ads Ads [PHONE_NUMB…"
